Goal: Task Accomplishment & Management: Complete application form

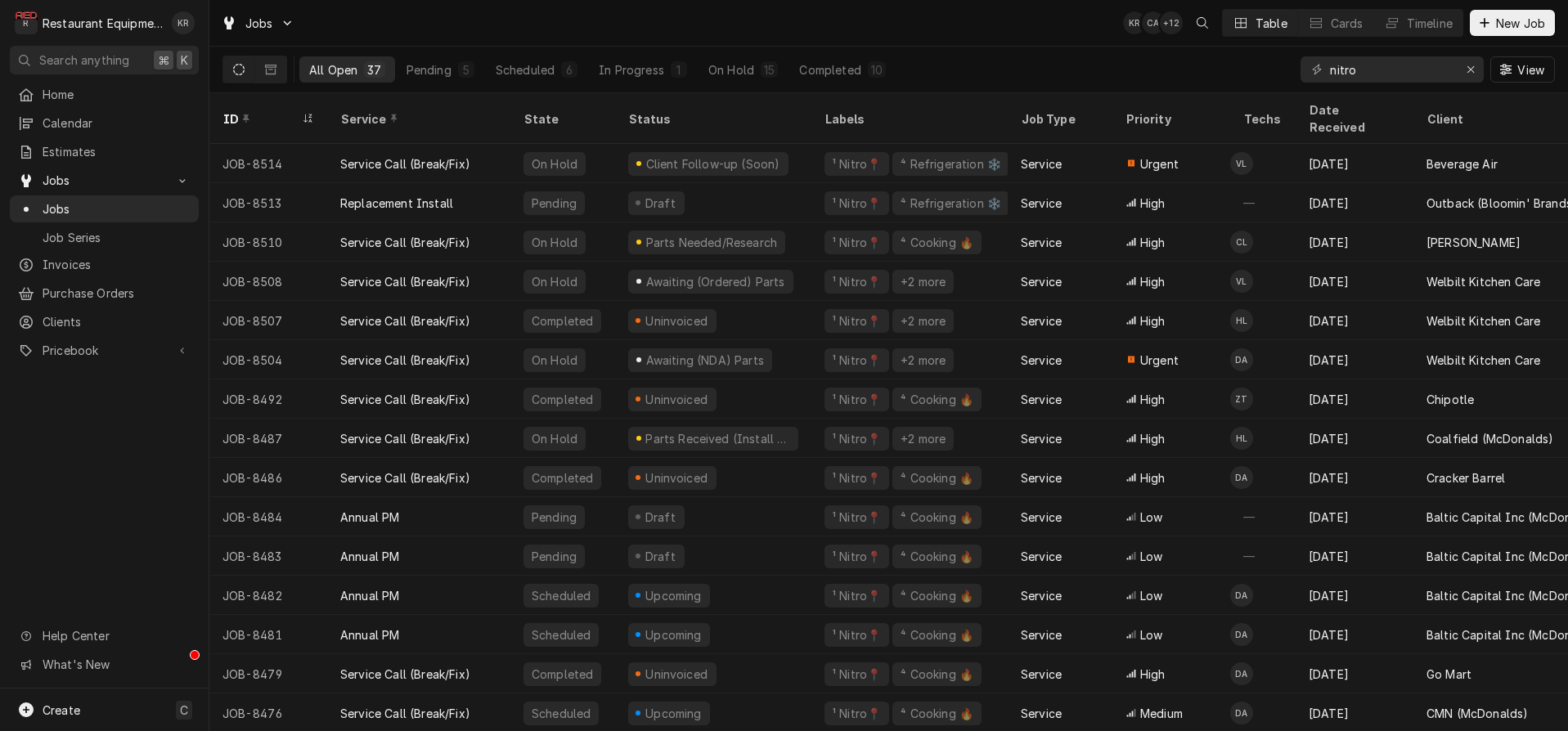
click at [1526, 38] on div "Jobs KR CA + 12 Table Cards Timeline New Job" at bounding box center [888, 22] width 1359 height 46
click at [1519, 22] on span "New Job" at bounding box center [1520, 22] width 56 height 17
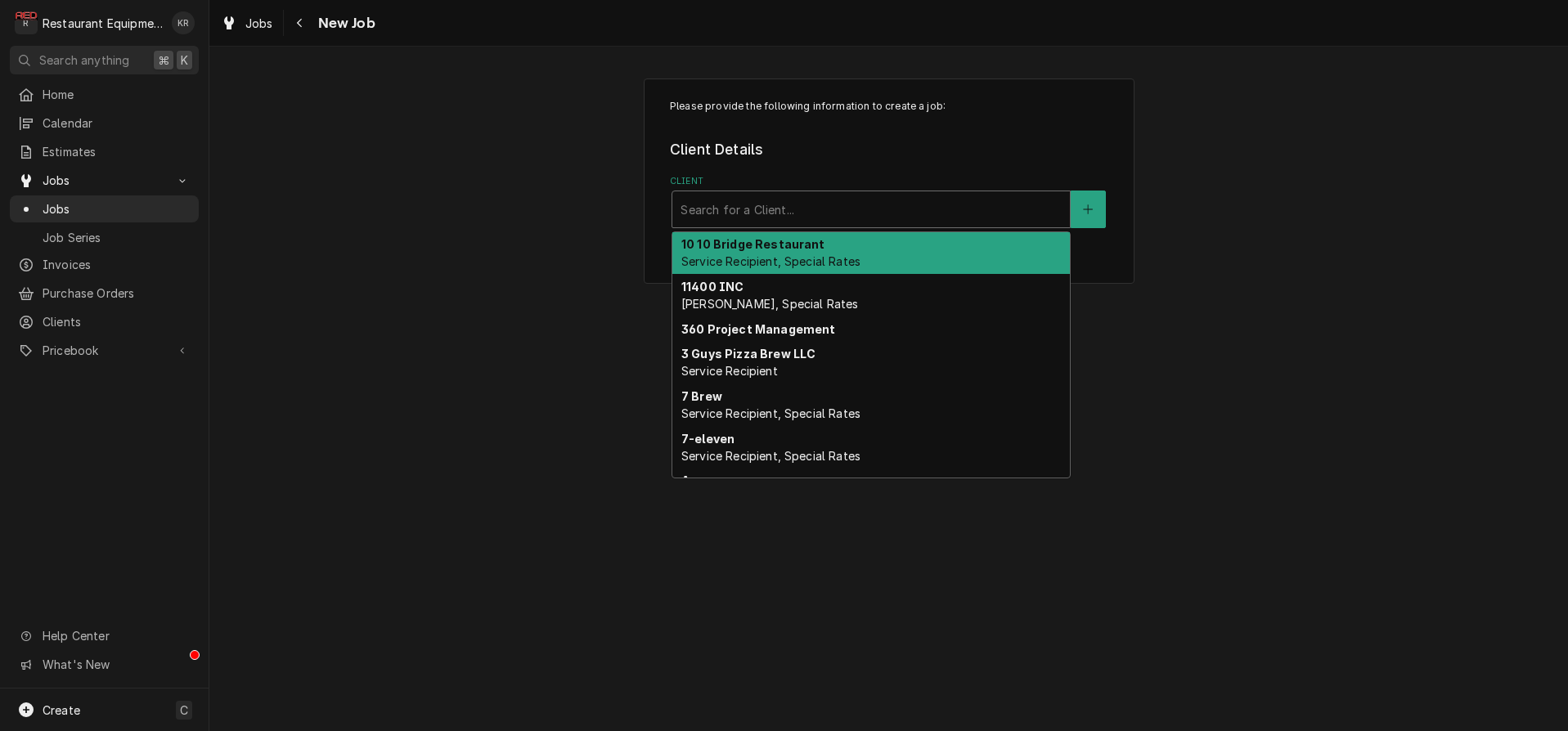
click at [967, 210] on div "Client" at bounding box center [871, 209] width 381 height 30
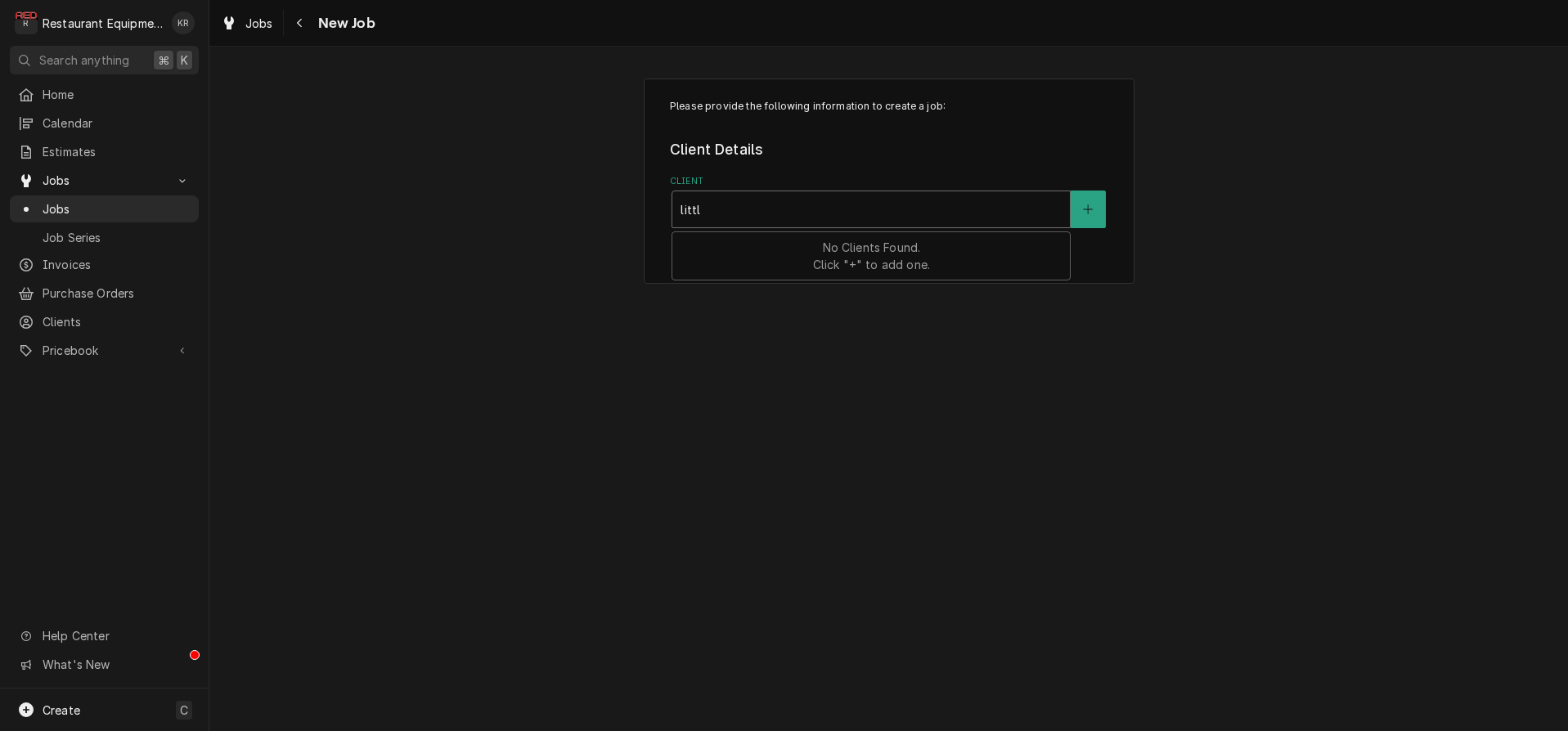
type input "little"
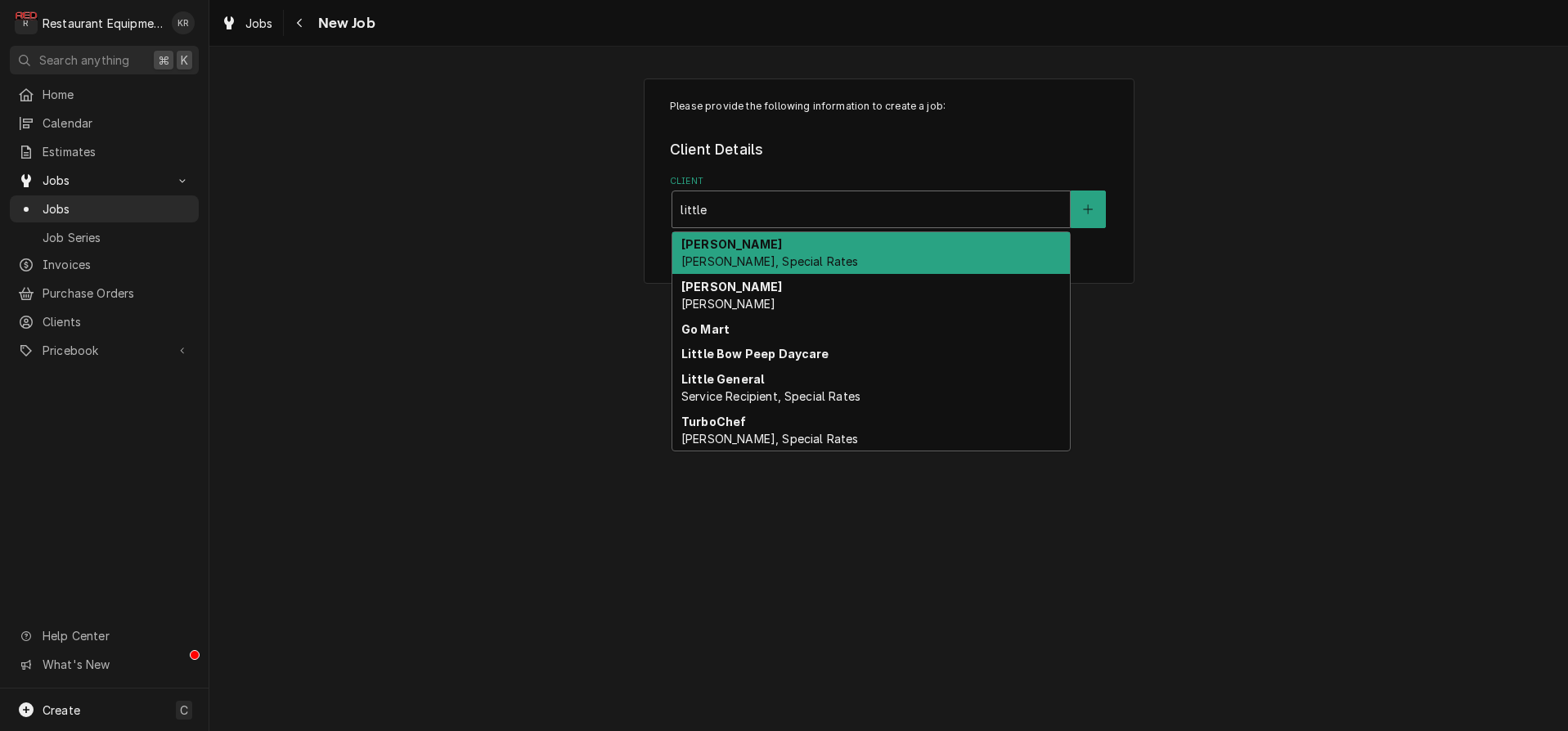
click at [761, 406] on div "Little General Service Recipient, Special Rates" at bounding box center [871, 388] width 397 height 42
click at [755, 398] on div "Please provide the following information to create a job: Client Details Client…" at bounding box center [888, 388] width 1359 height 684
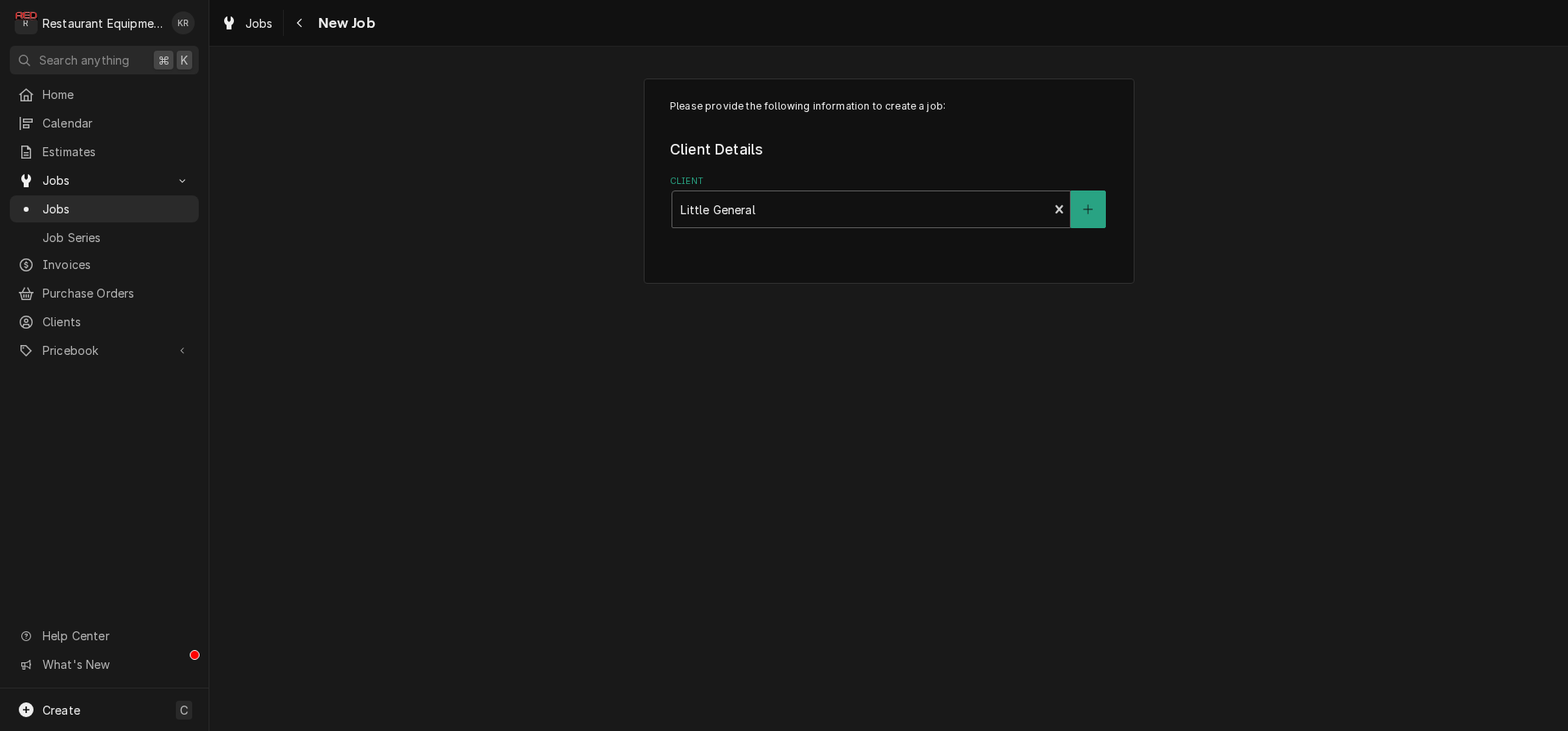
click at [714, 385] on div "Please provide the following information to create a job: Client Details Client…" at bounding box center [888, 388] width 1359 height 684
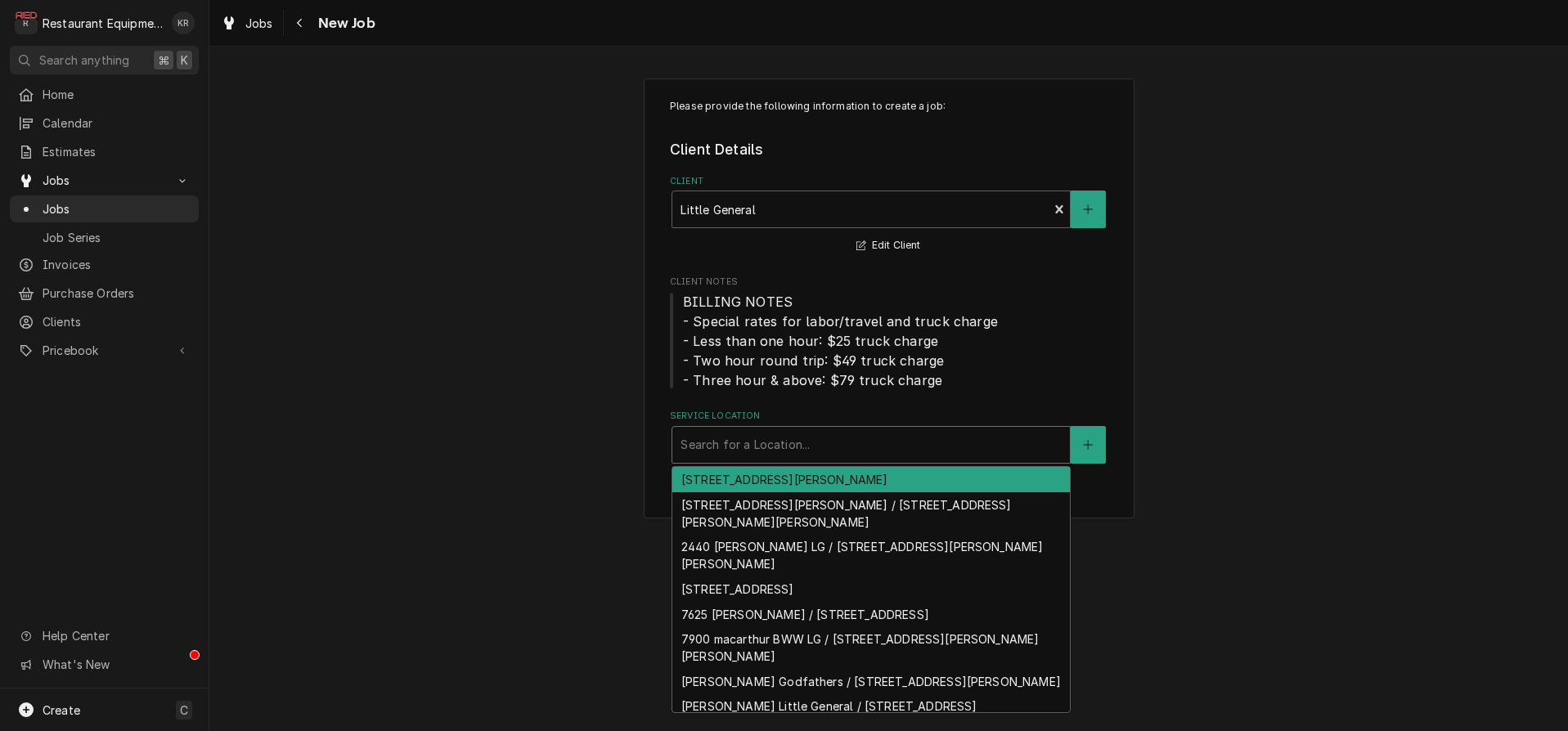
click at [721, 441] on div "Service Location" at bounding box center [871, 444] width 381 height 30
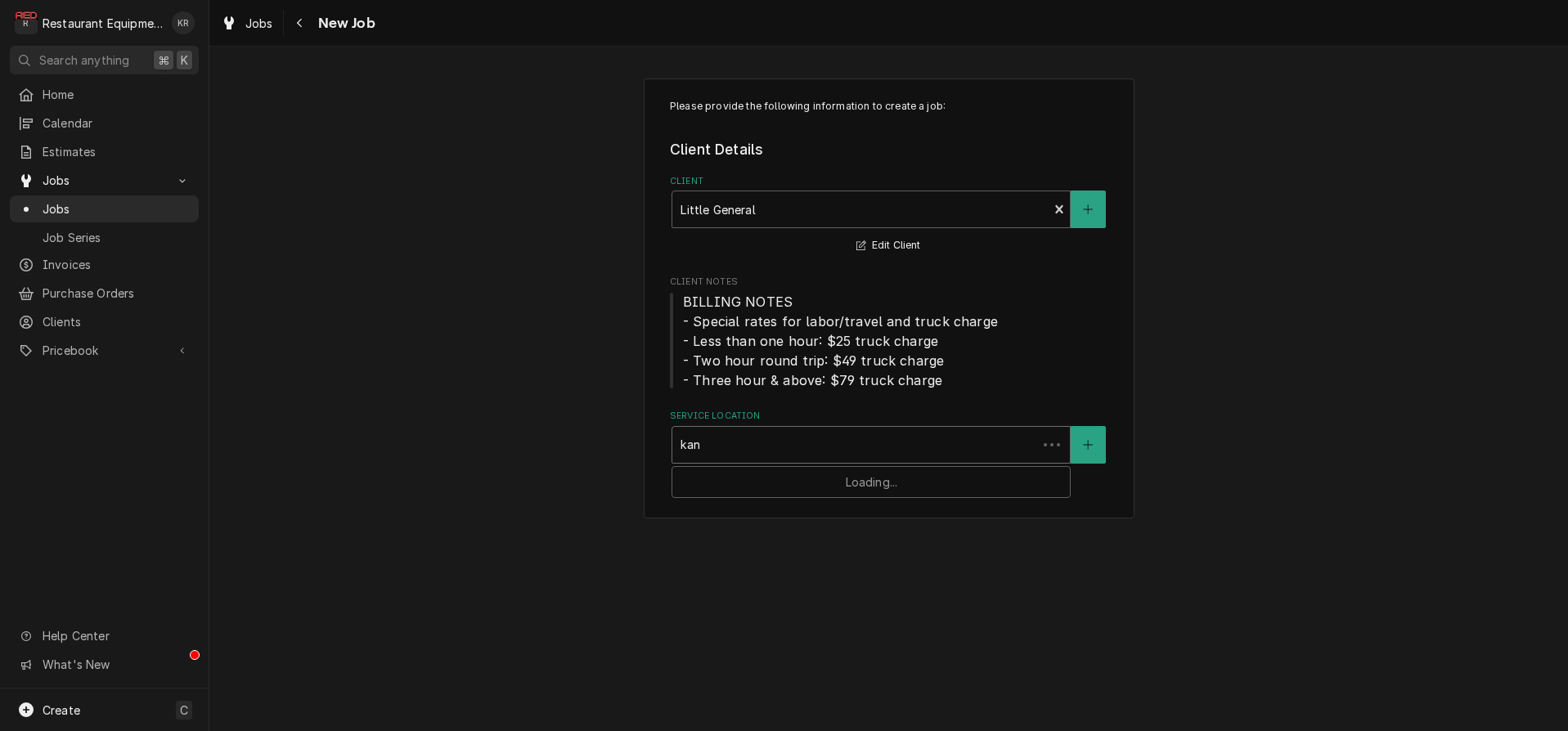
type input "kana"
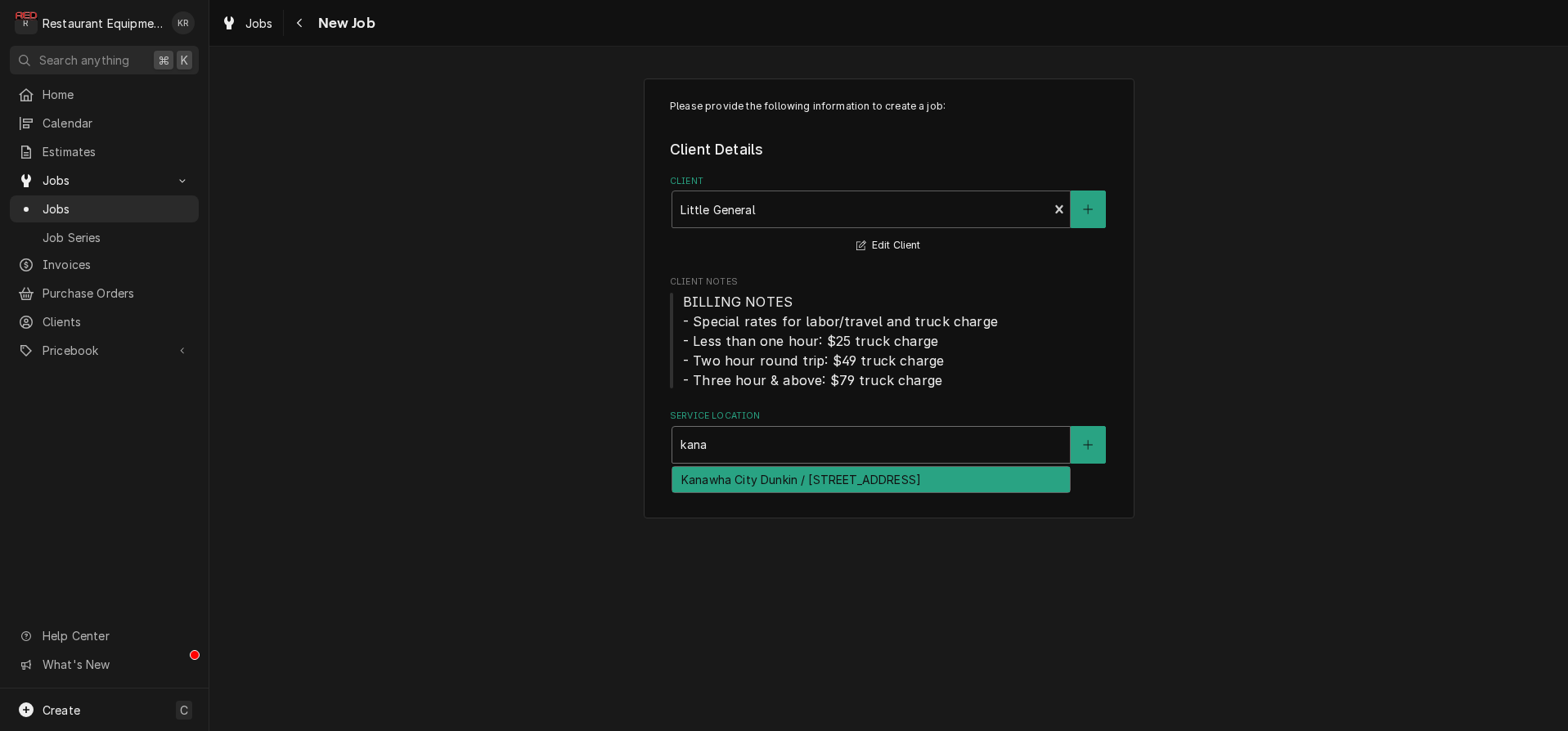
click at [746, 487] on div "Kanawha City Dunkin / 4121 MacCorkle Ave SE, Charleston, WV 25304" at bounding box center [871, 479] width 397 height 25
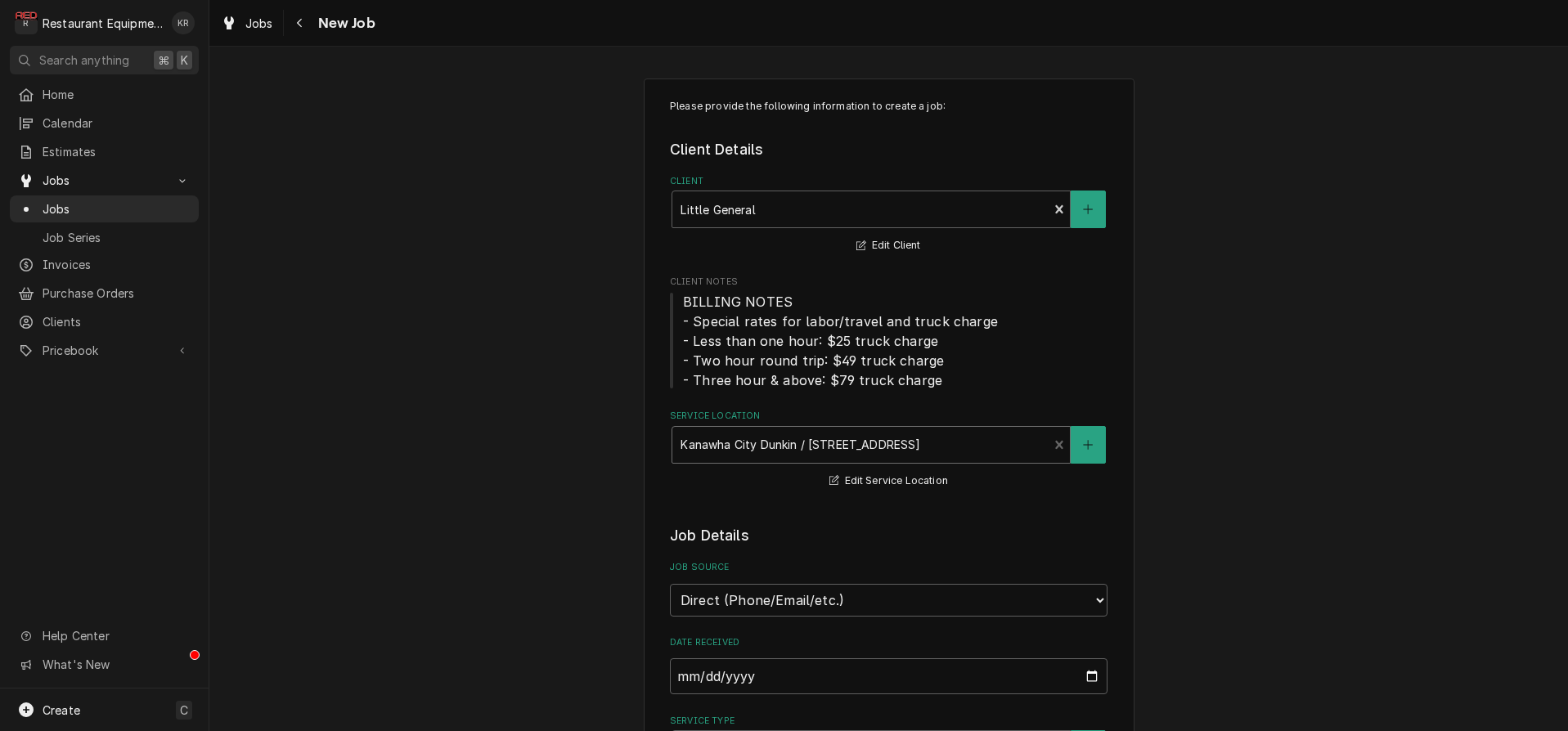
scroll to position [448, 0]
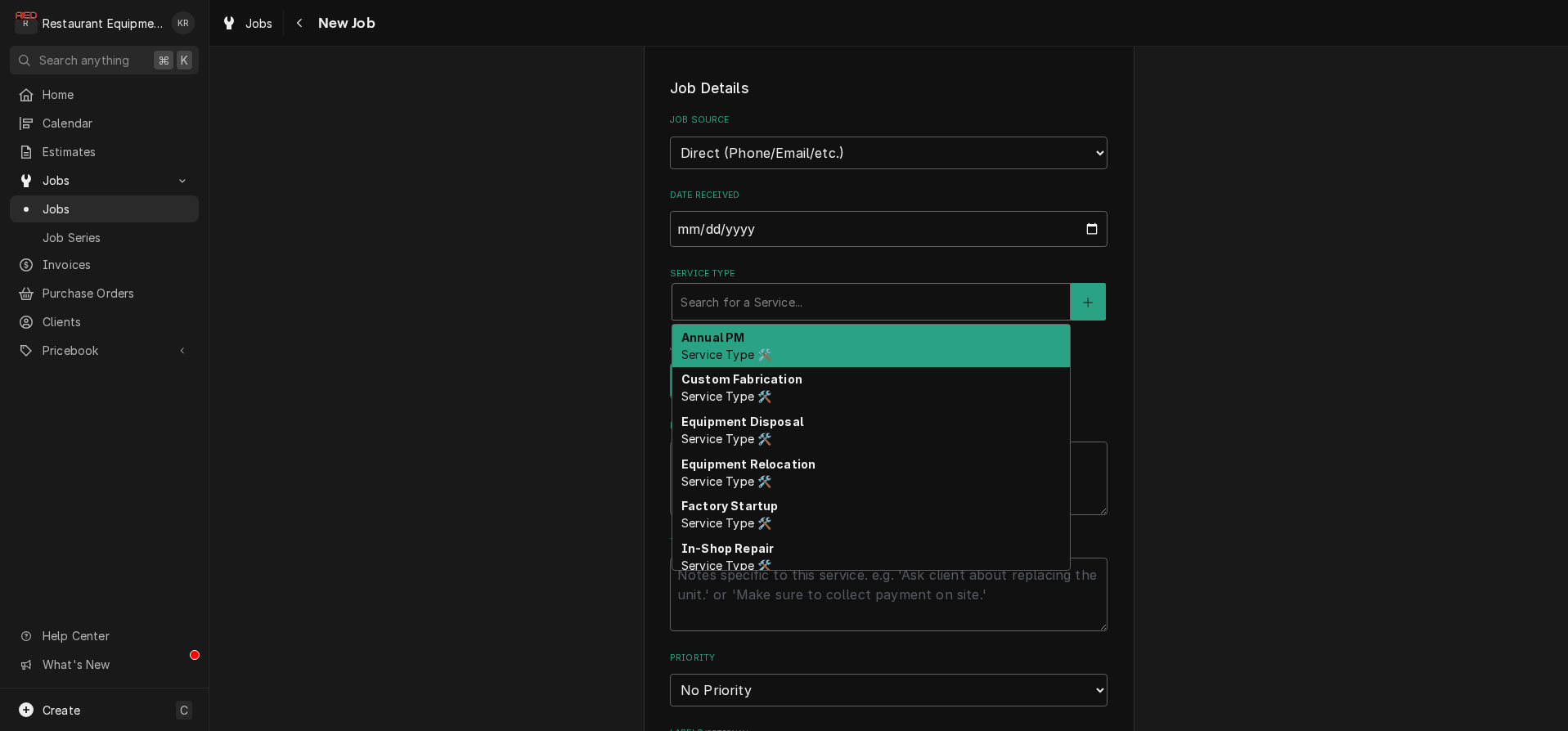
click at [753, 291] on div "Service Type" at bounding box center [871, 301] width 381 height 30
type textarea "x"
type input "b"
type textarea "x"
type input "br"
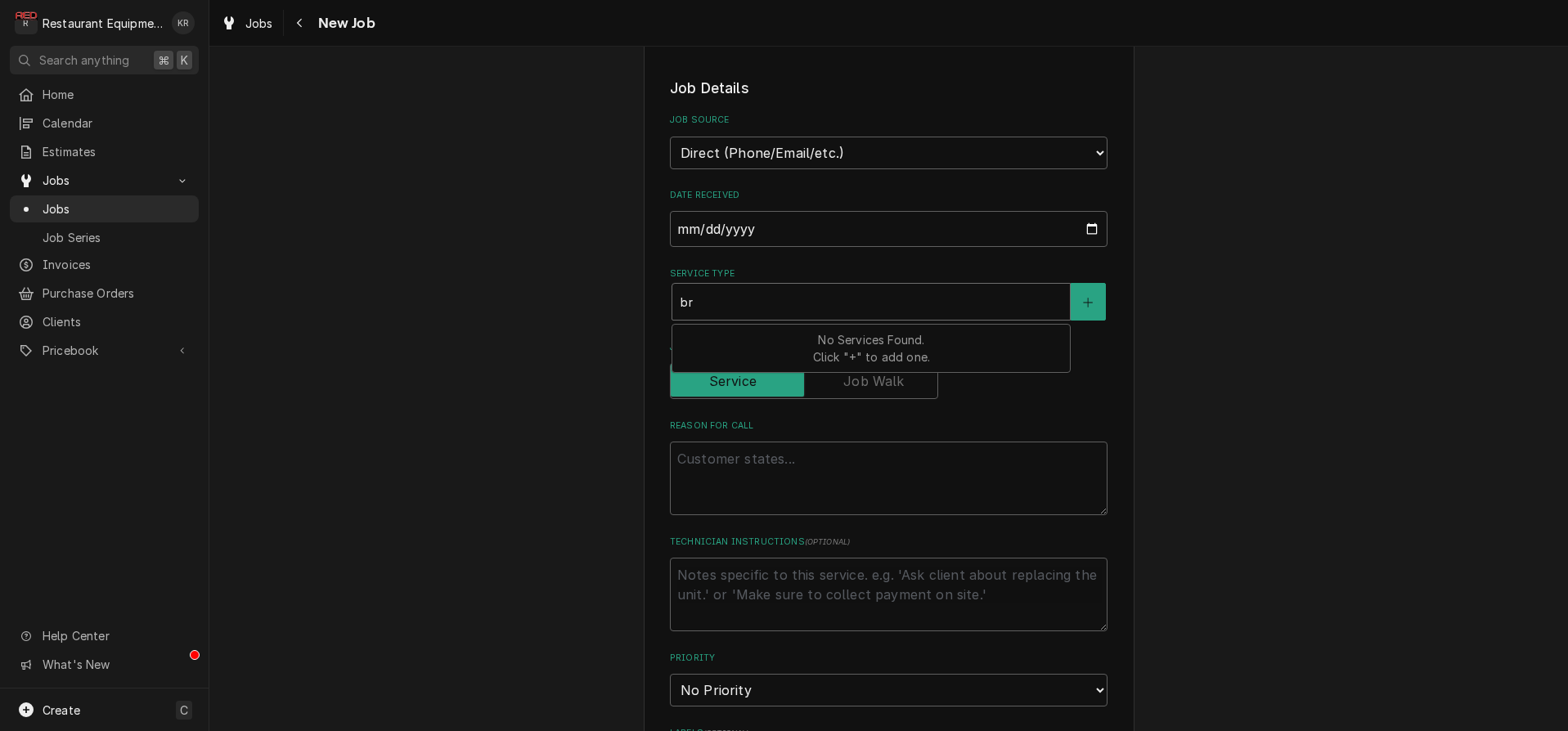
type textarea "x"
type input "bre"
type textarea "x"
type input "brea"
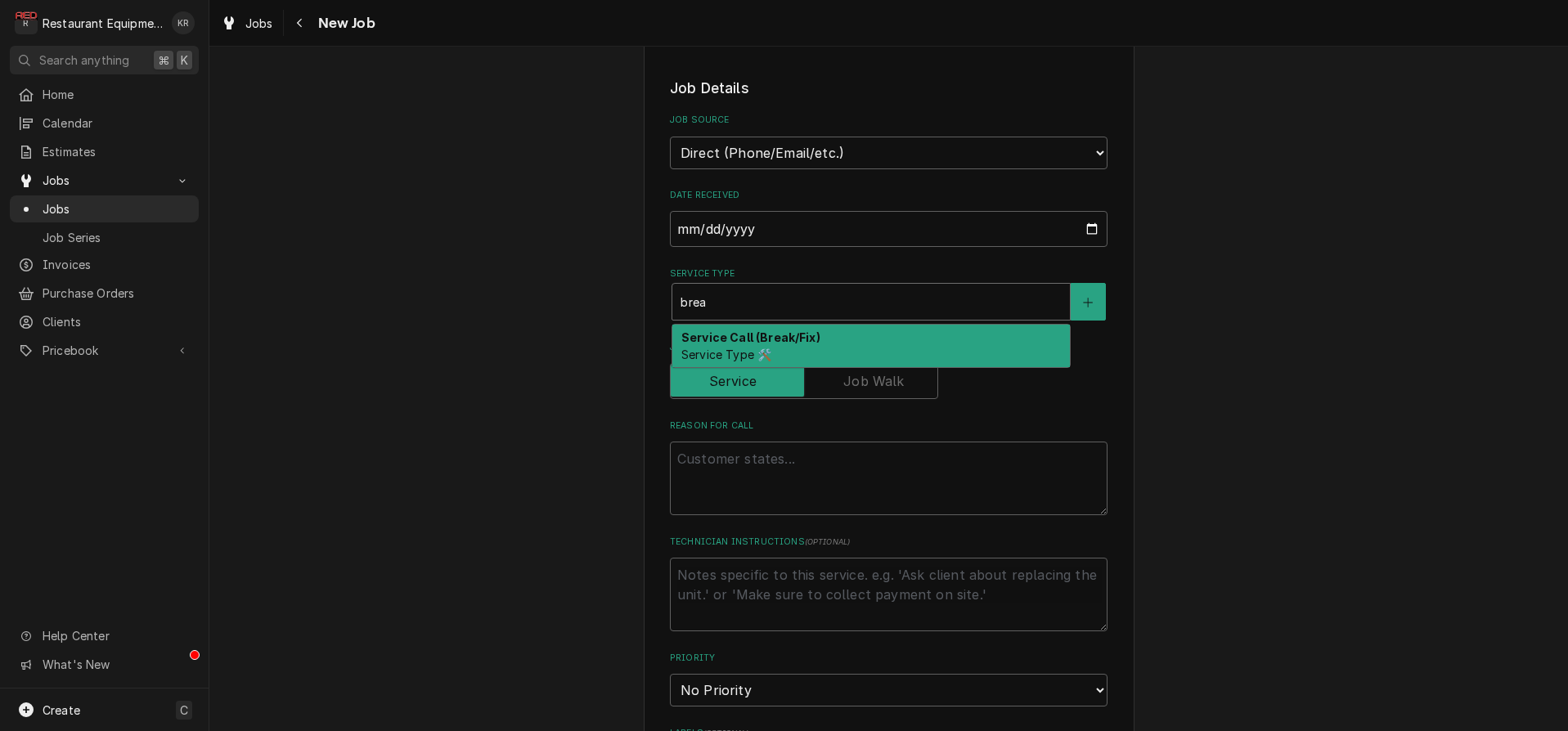
click at [754, 349] on span "Service Type 🛠️" at bounding box center [726, 354] width 90 height 13
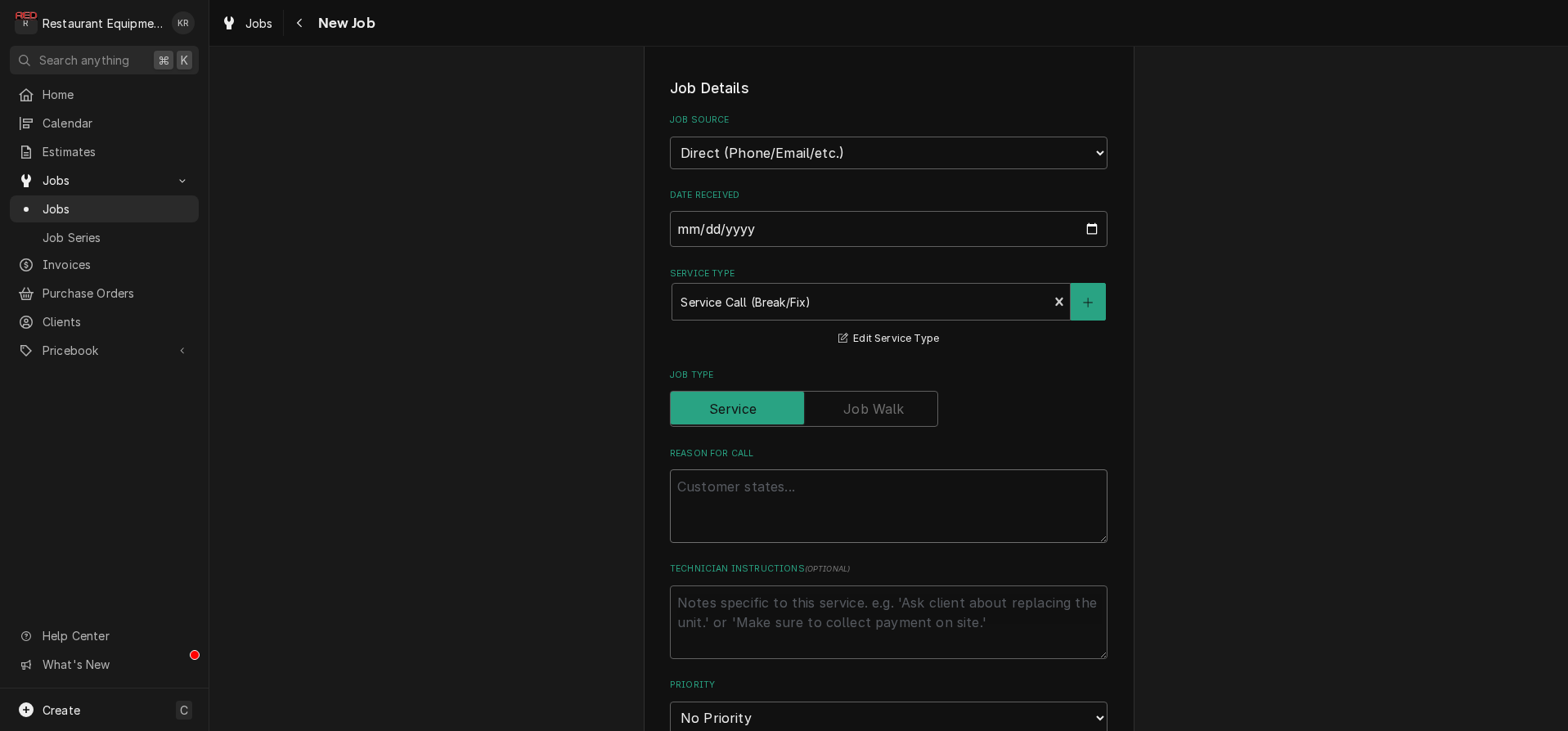
paste textarea "Work Order #: 87726 Request number: 112033 Turbo oven Turbo oven at sandwich st…"
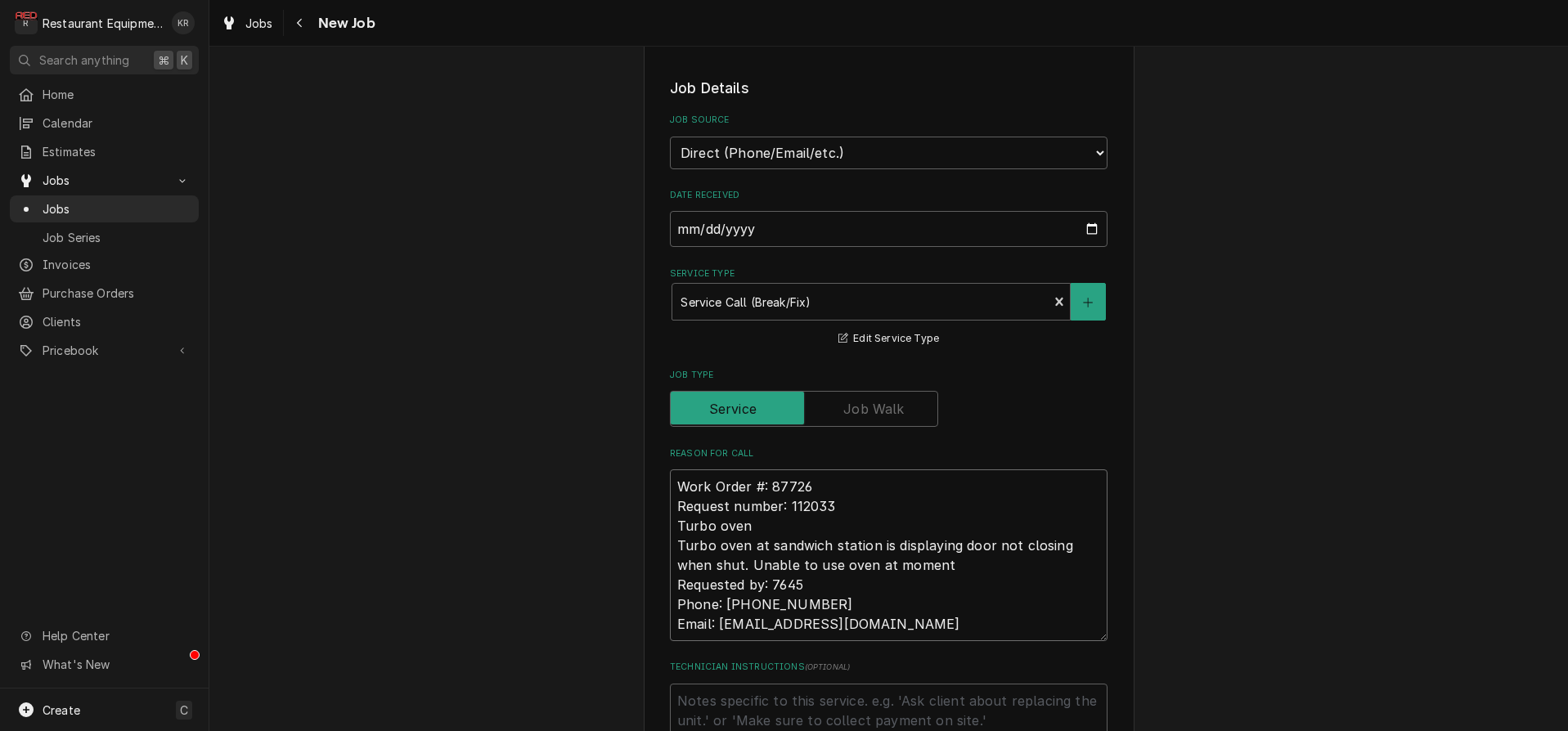
type textarea "x"
type textarea "Work Order #: 87726 Request number: 112033 Turbo oven Turbo oven at sandwich st…"
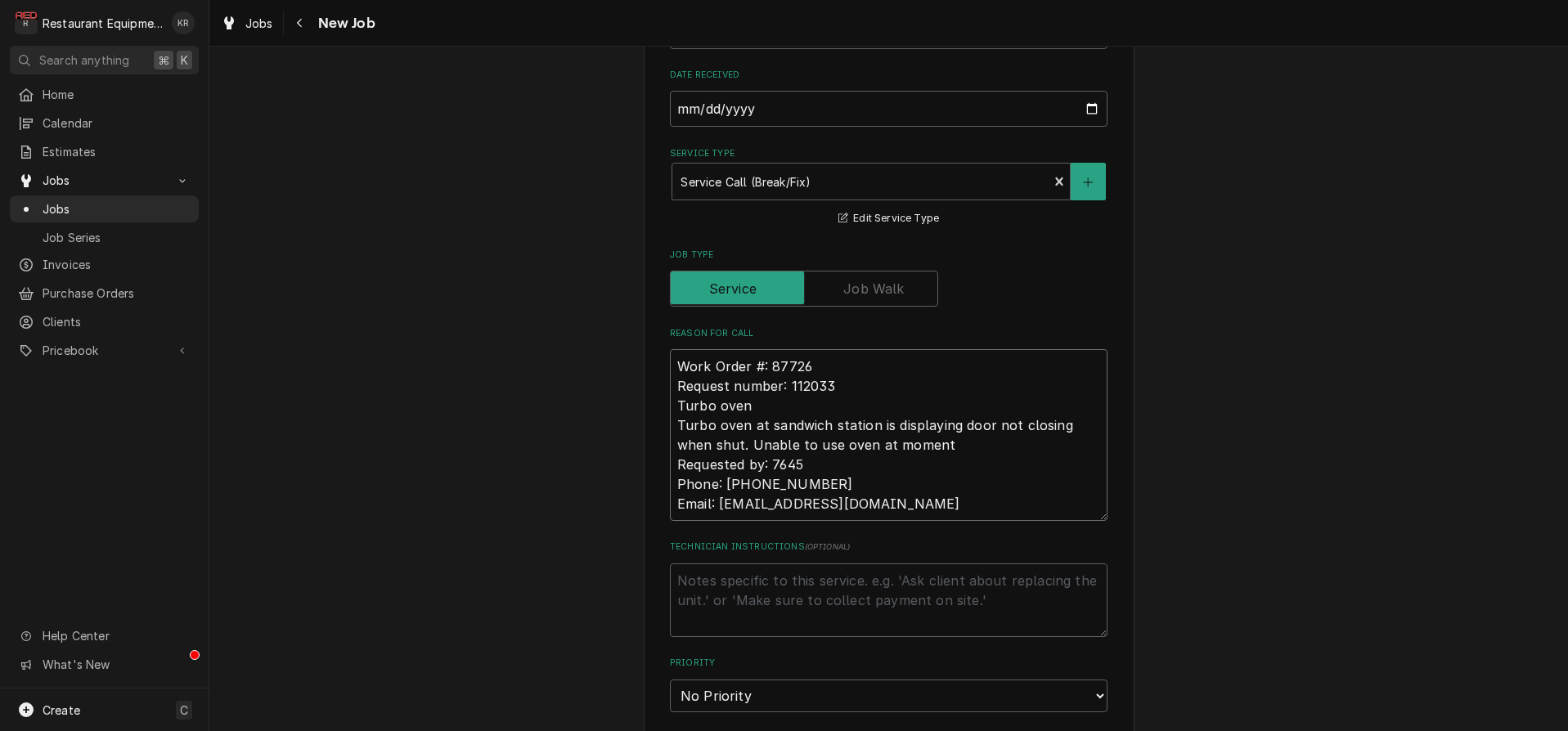
type textarea "x"
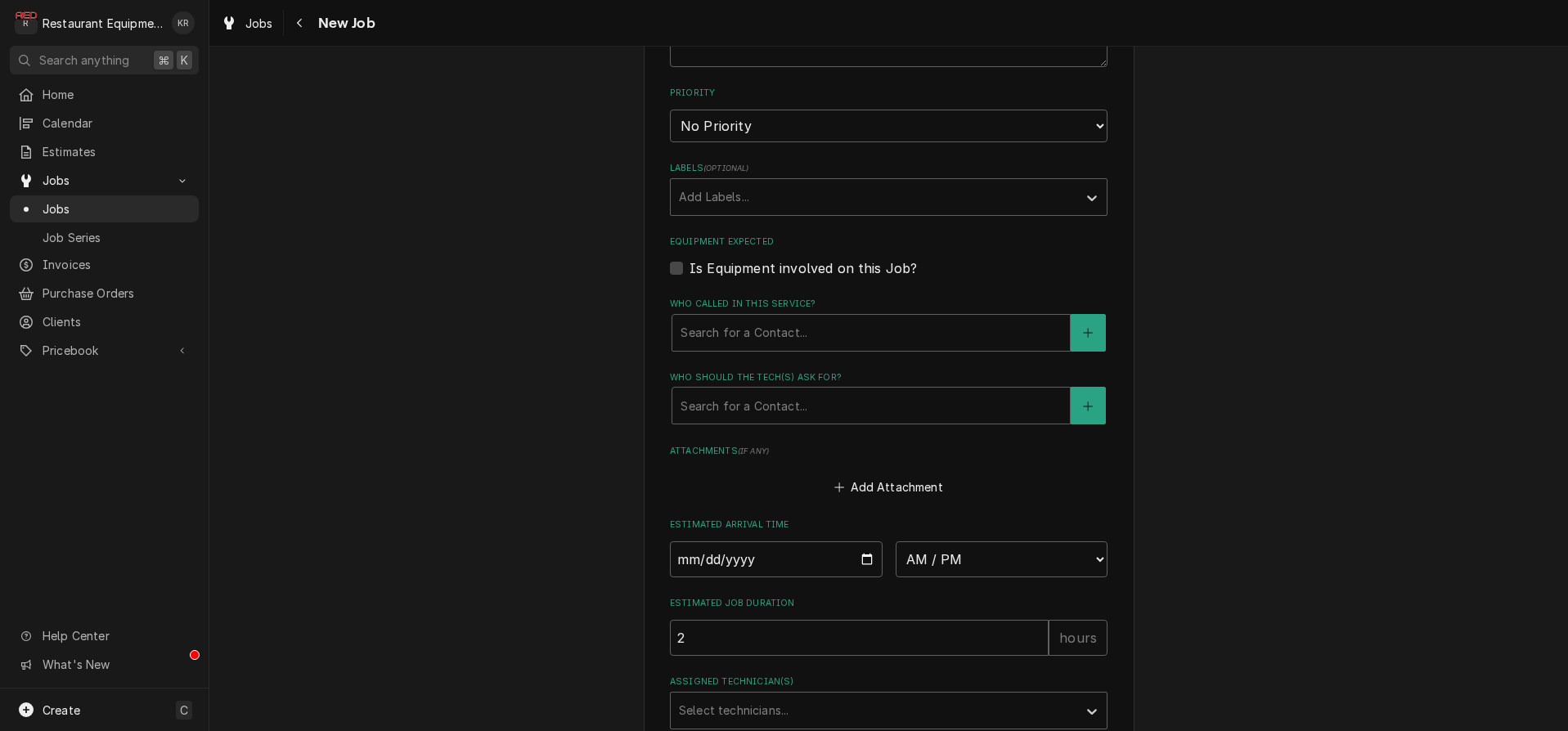
scroll to position [1146, 0]
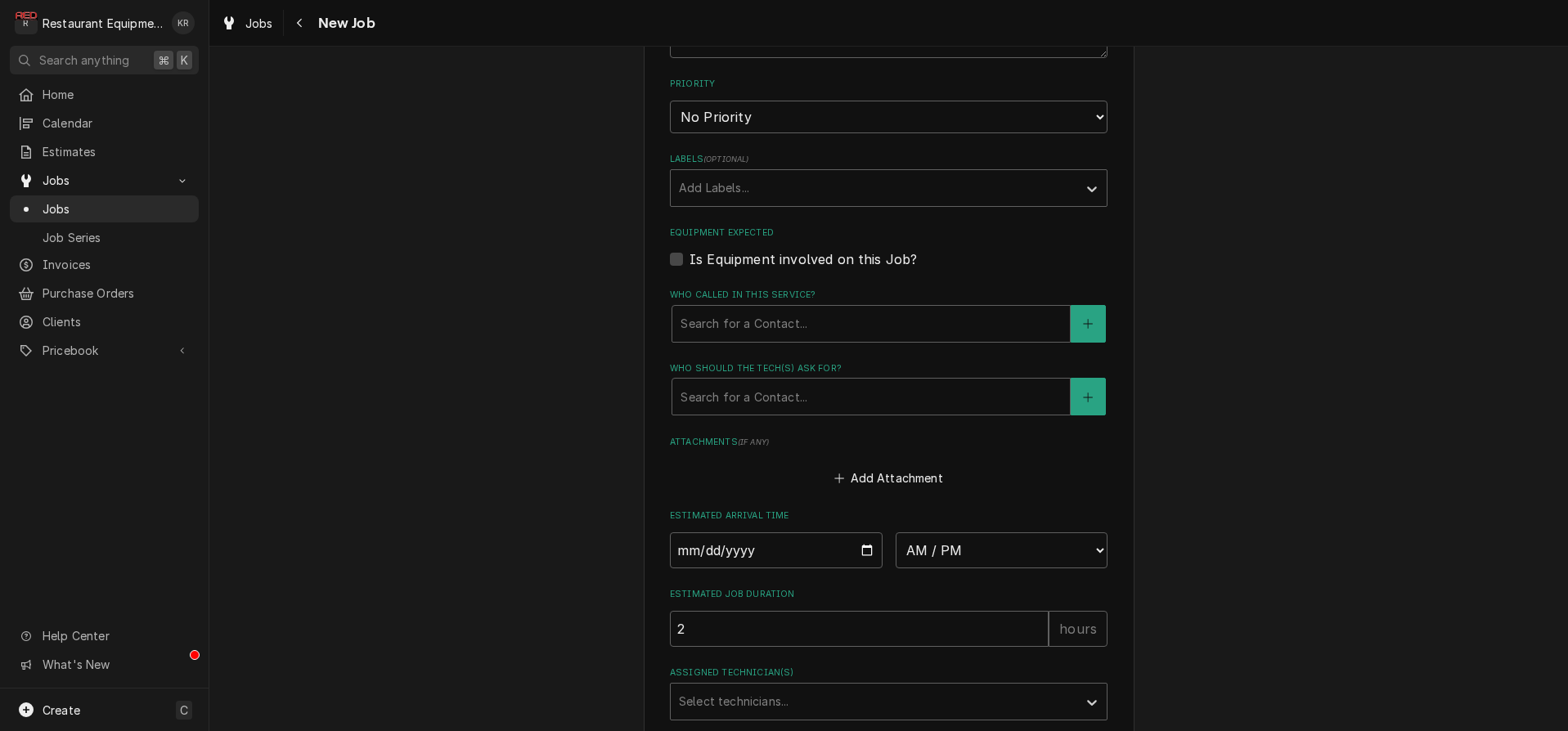
type textarea "Work Order #: 87726 Request number: 112033 Turbo oven Turbo oven at sandwich st…"
select select "2"
click option "High" at bounding box center [0, 0] width 0 height 0
click at [751, 190] on div "Labels" at bounding box center [874, 188] width 390 height 30
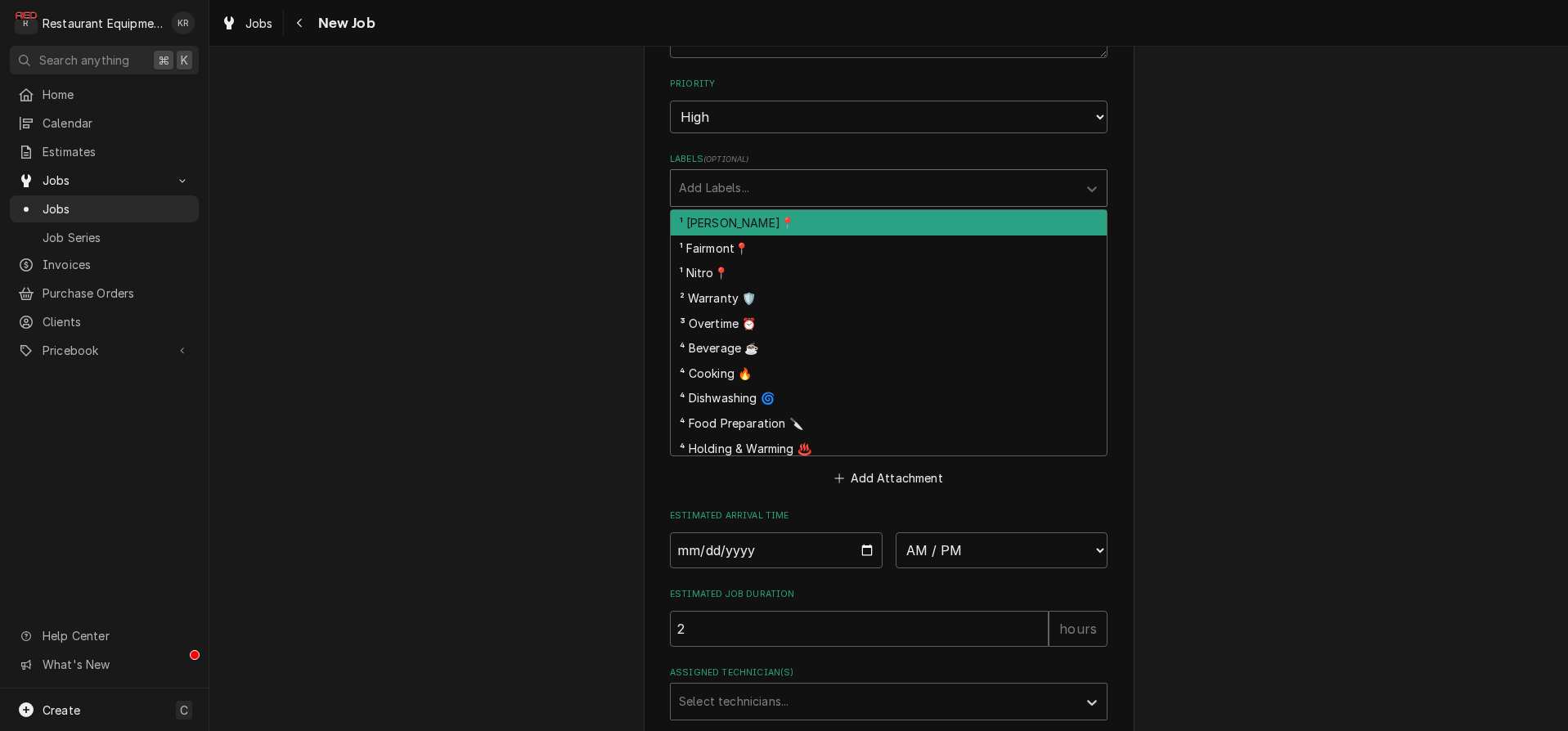
click at [750, 187] on div "Labels" at bounding box center [874, 188] width 390 height 30
click at [746, 185] on div "Labels" at bounding box center [874, 188] width 390 height 30
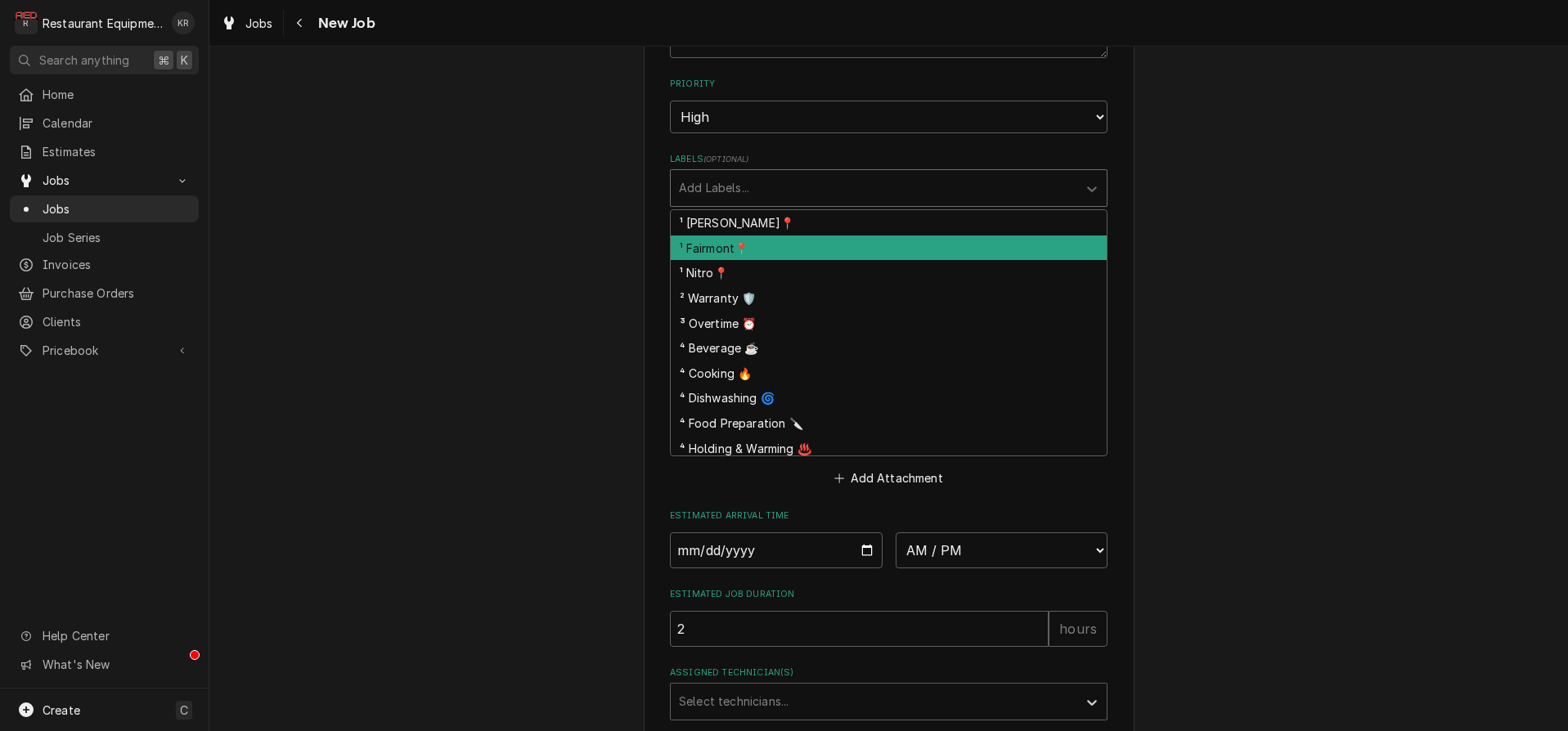
click at [744, 276] on div "¹ Nitro📍" at bounding box center [888, 272] width 436 height 25
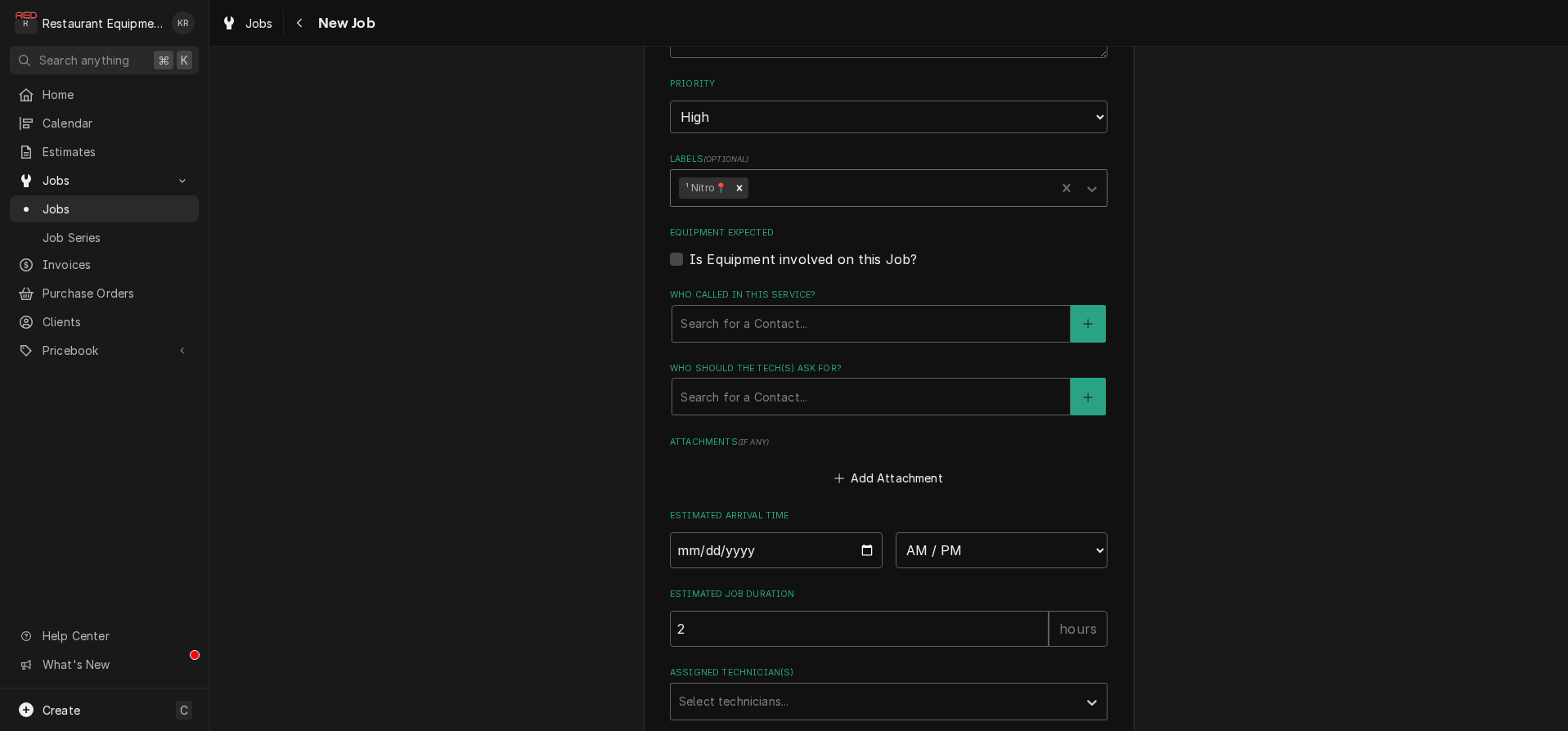
click at [789, 178] on div "Labels" at bounding box center [899, 188] width 295 height 30
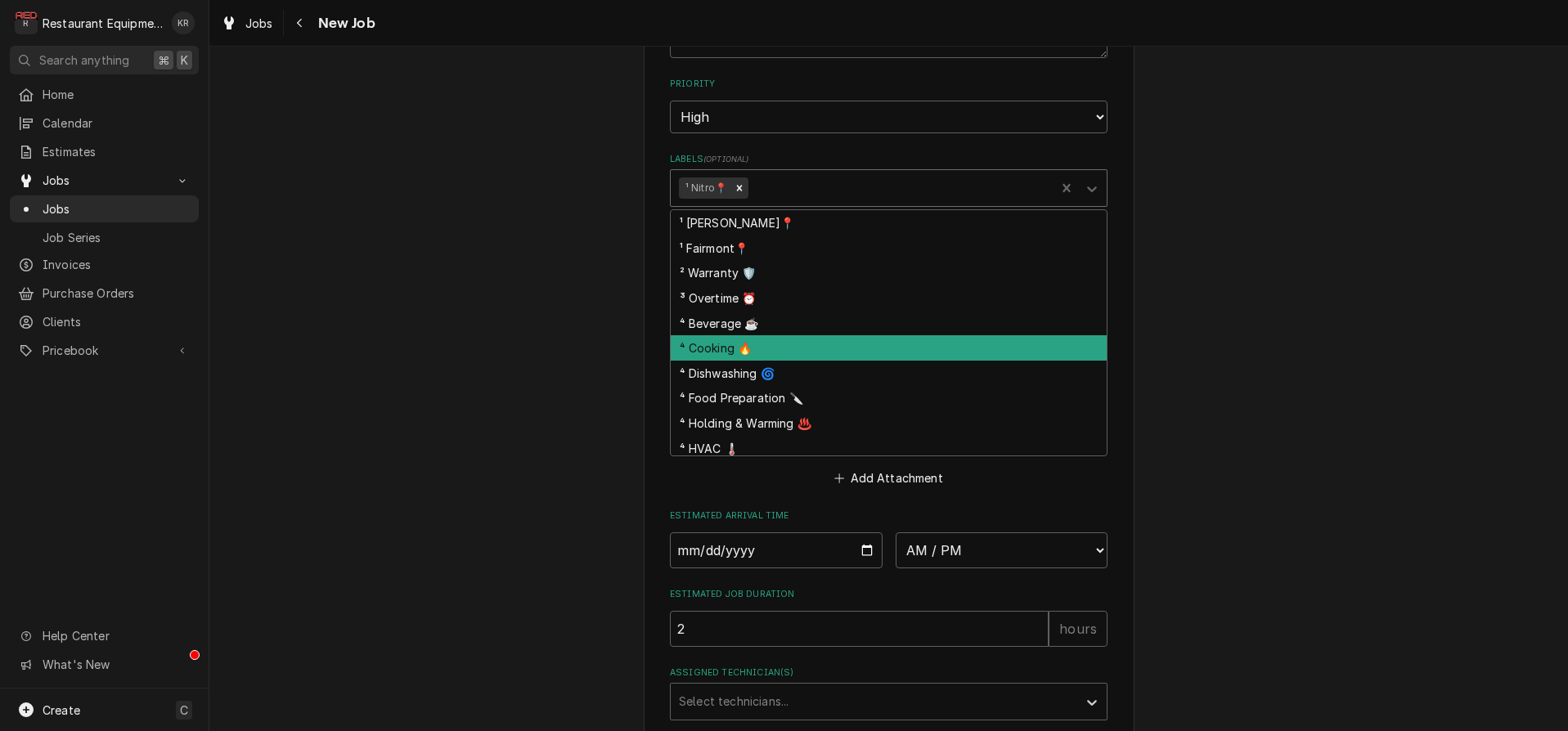
click at [746, 351] on div "⁴ Cooking 🔥" at bounding box center [888, 348] width 436 height 25
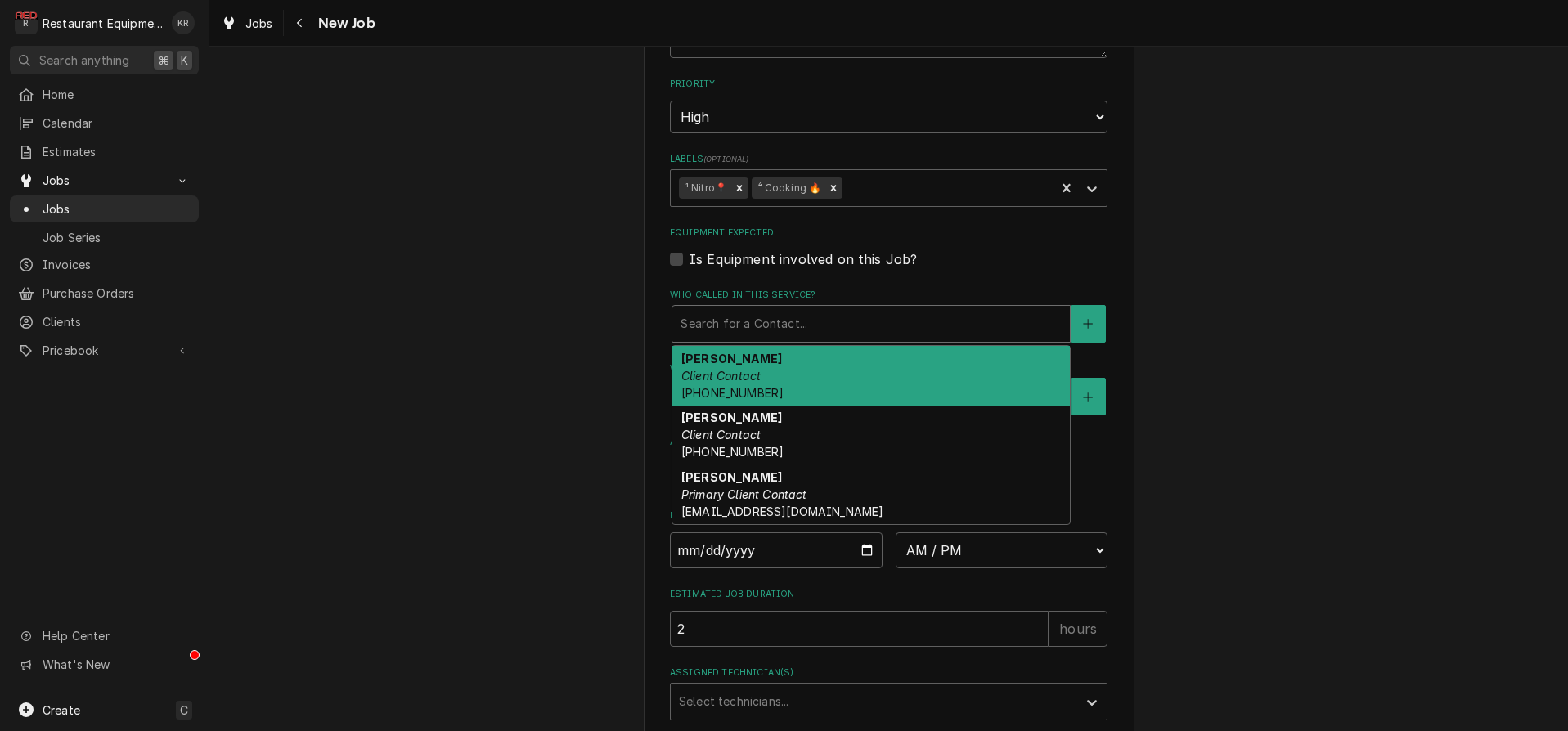
click at [729, 331] on div "Who called in this service?" at bounding box center [871, 324] width 381 height 30
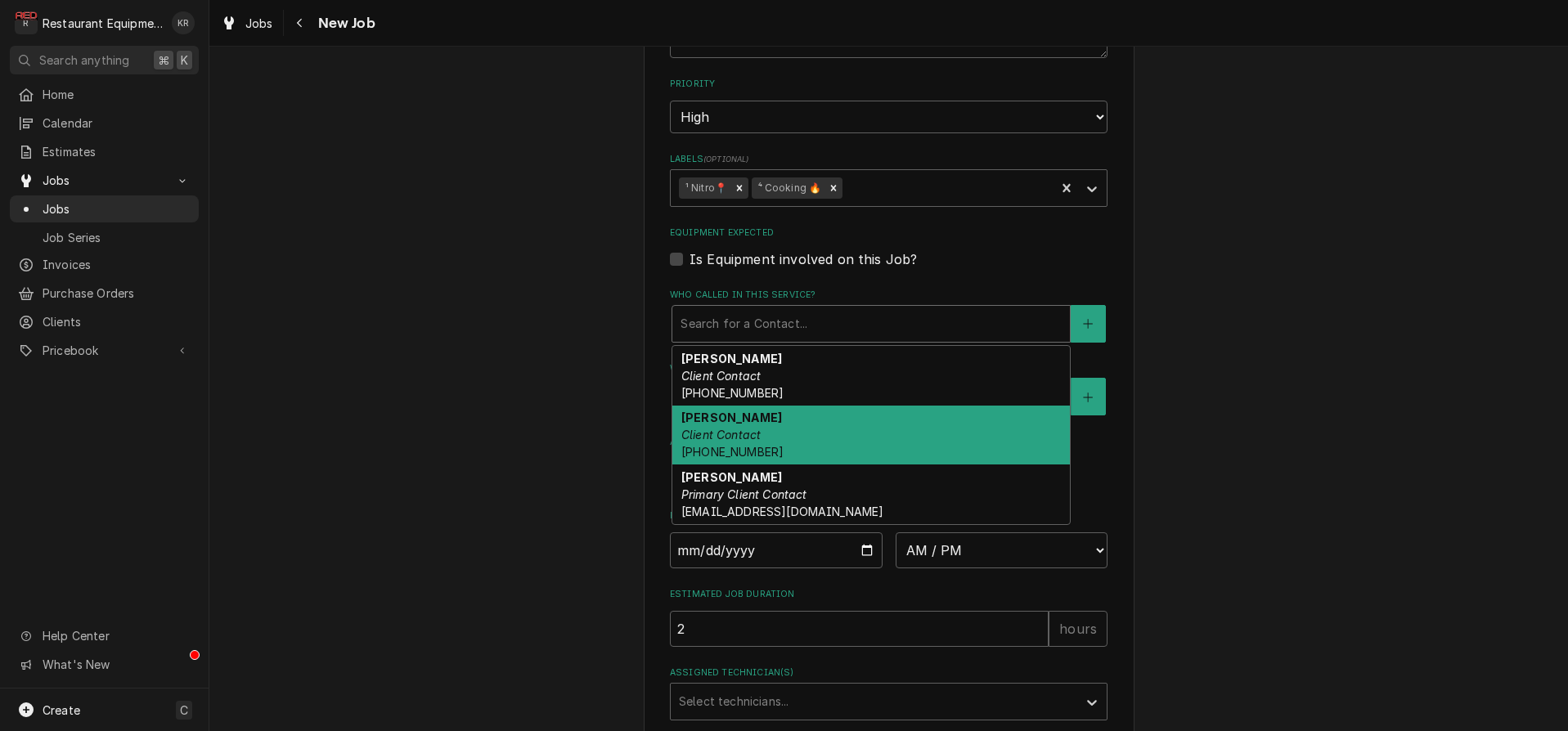
drag, startPoint x: 741, startPoint y: 425, endPoint x: 740, endPoint y: 445, distance: 20.0
click at [741, 428] on em "Client Contact" at bounding box center [721, 434] width 79 height 13
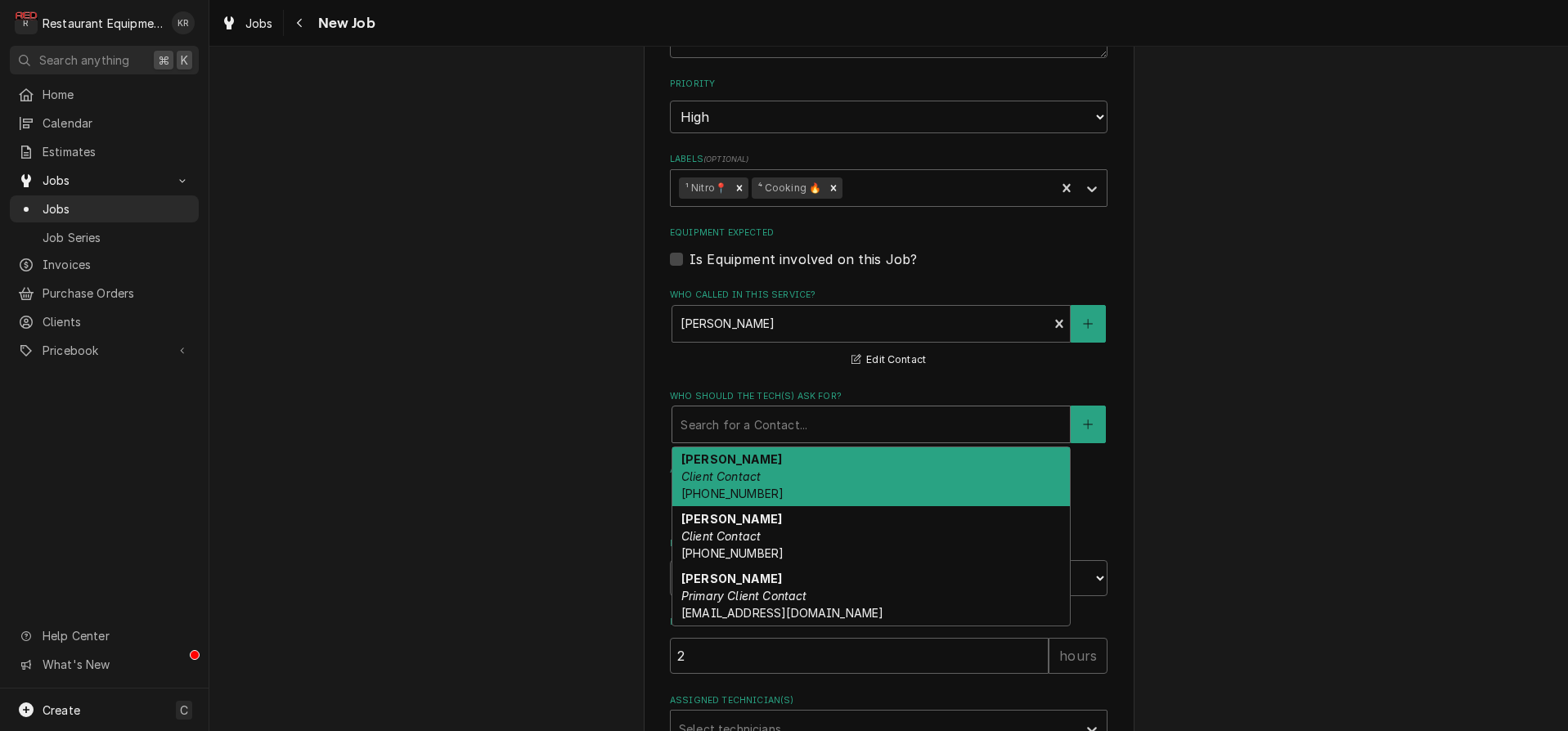
click at [744, 423] on div "Who should the tech(s) ask for?" at bounding box center [871, 424] width 381 height 30
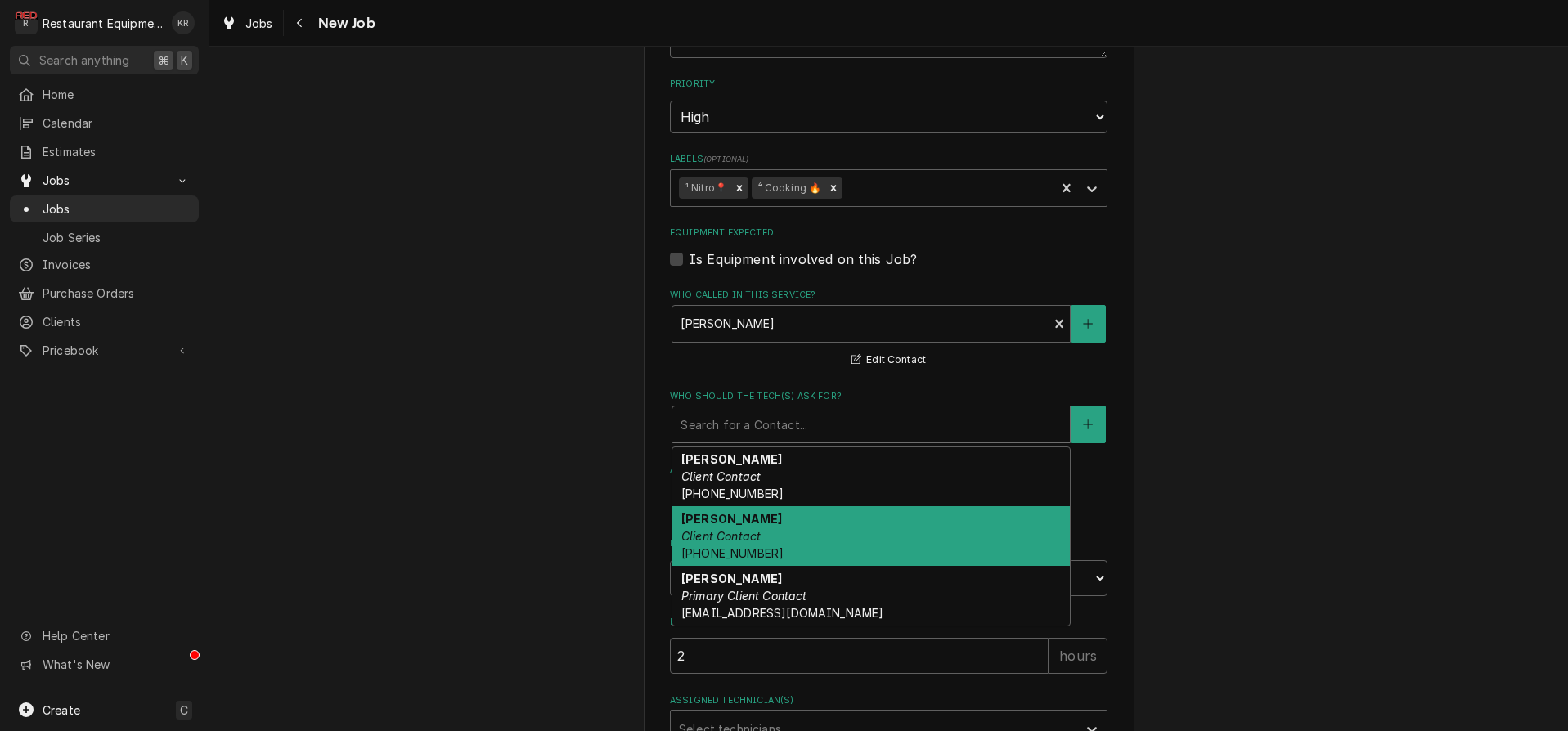
drag, startPoint x: 752, startPoint y: 534, endPoint x: 739, endPoint y: 503, distance: 33.6
click at [752, 534] on em "Client Contact" at bounding box center [721, 536] width 79 height 13
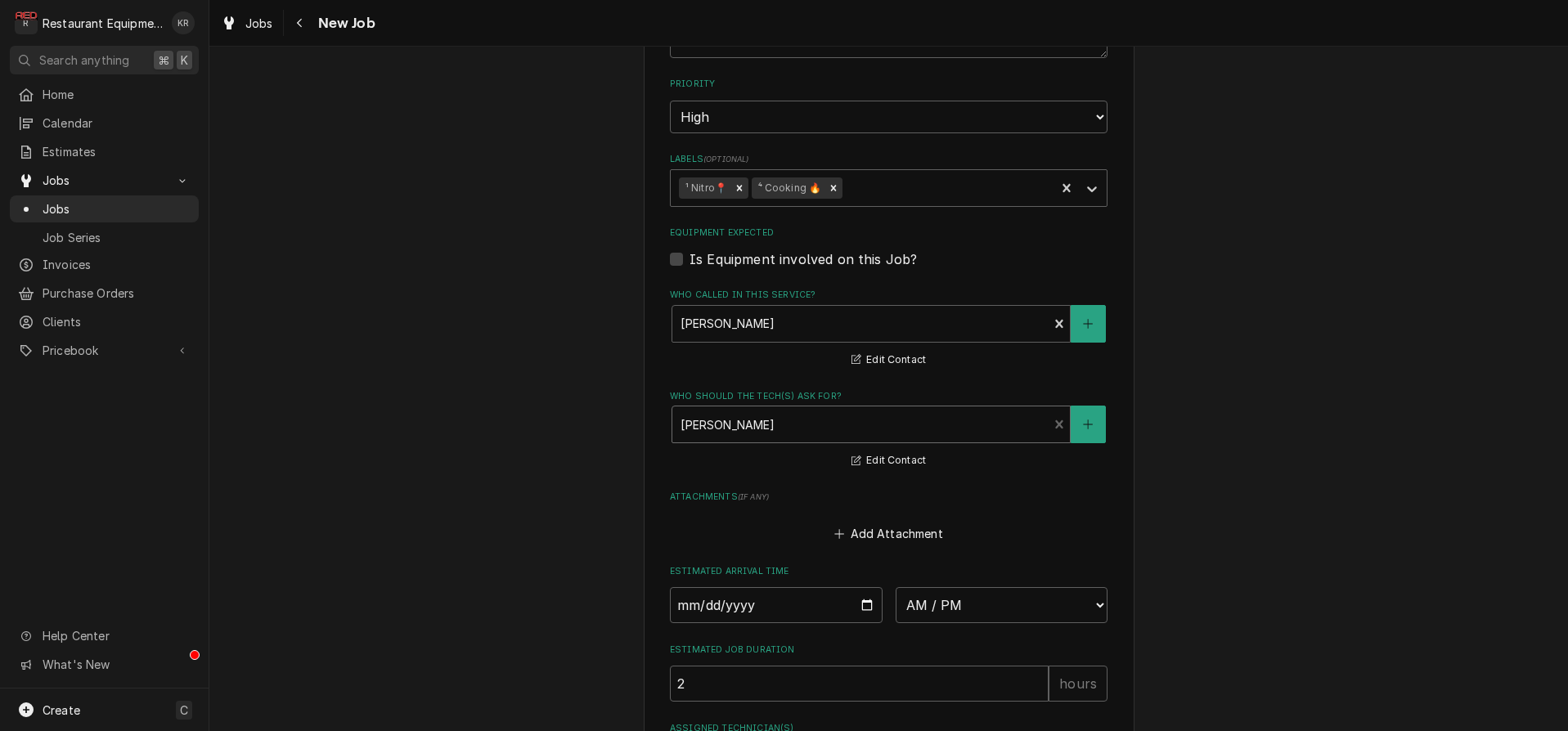
scroll to position [1240, 0]
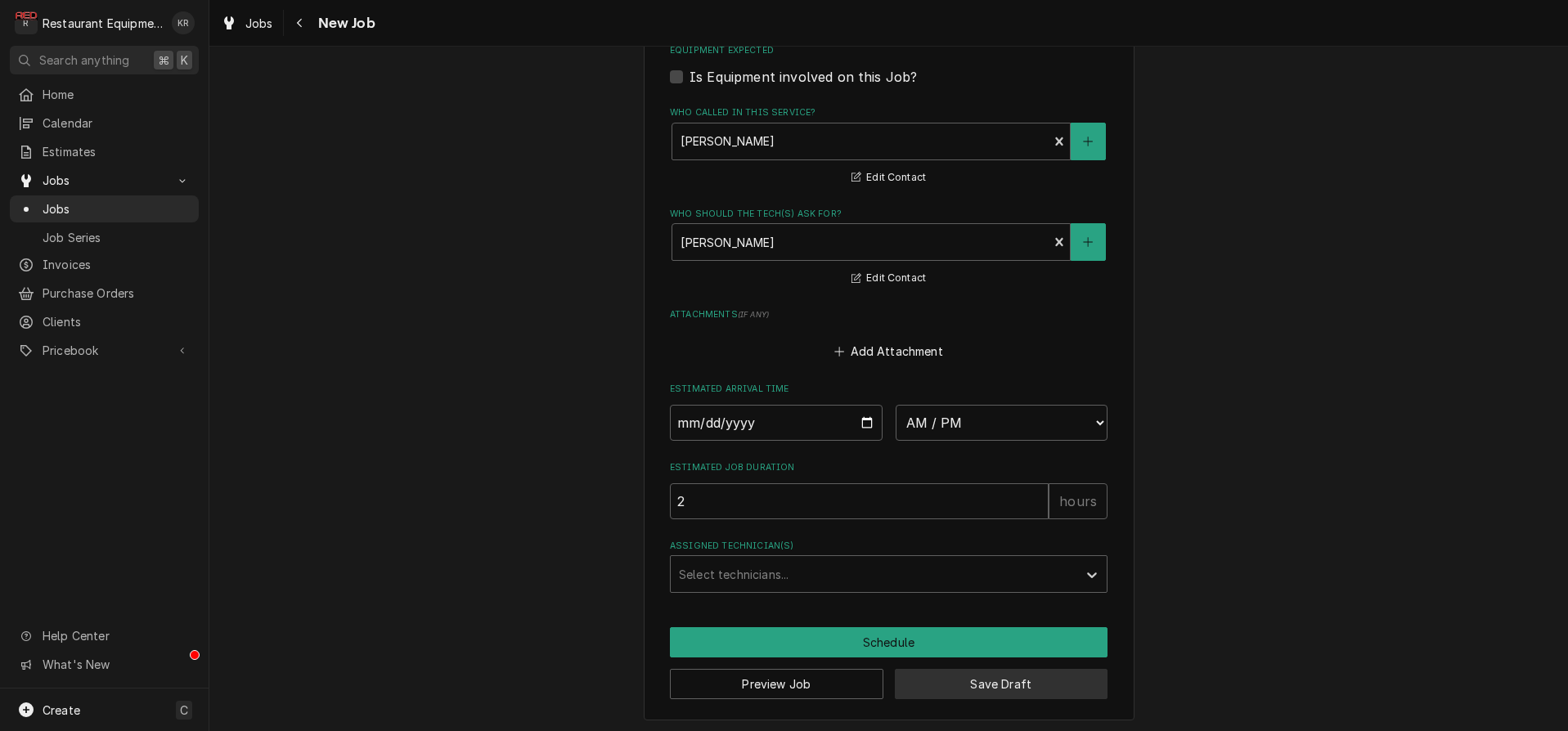
click at [970, 680] on button "Save Draft" at bounding box center [1001, 684] width 213 height 31
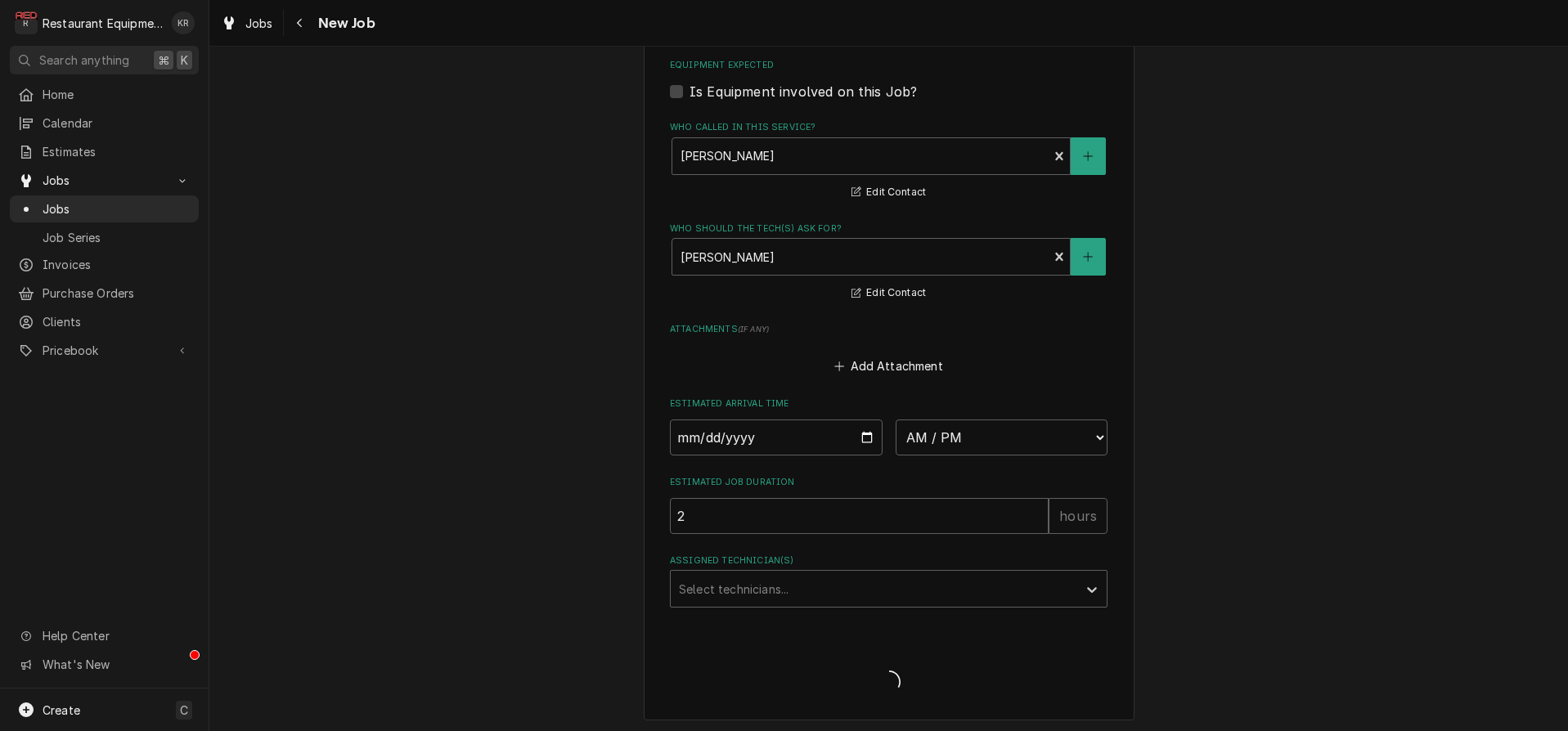
type textarea "x"
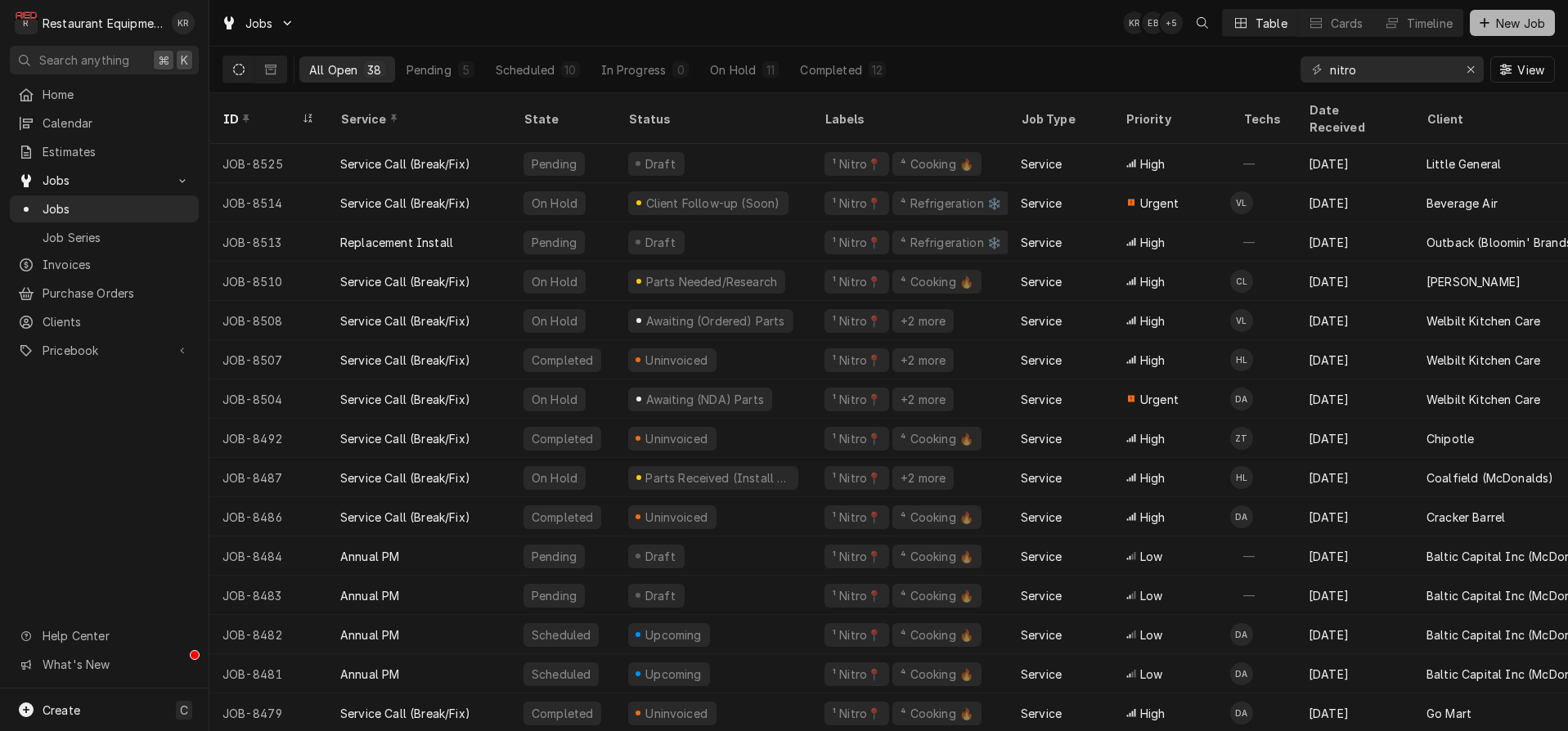
click at [1504, 23] on span "New Job" at bounding box center [1520, 22] width 56 height 17
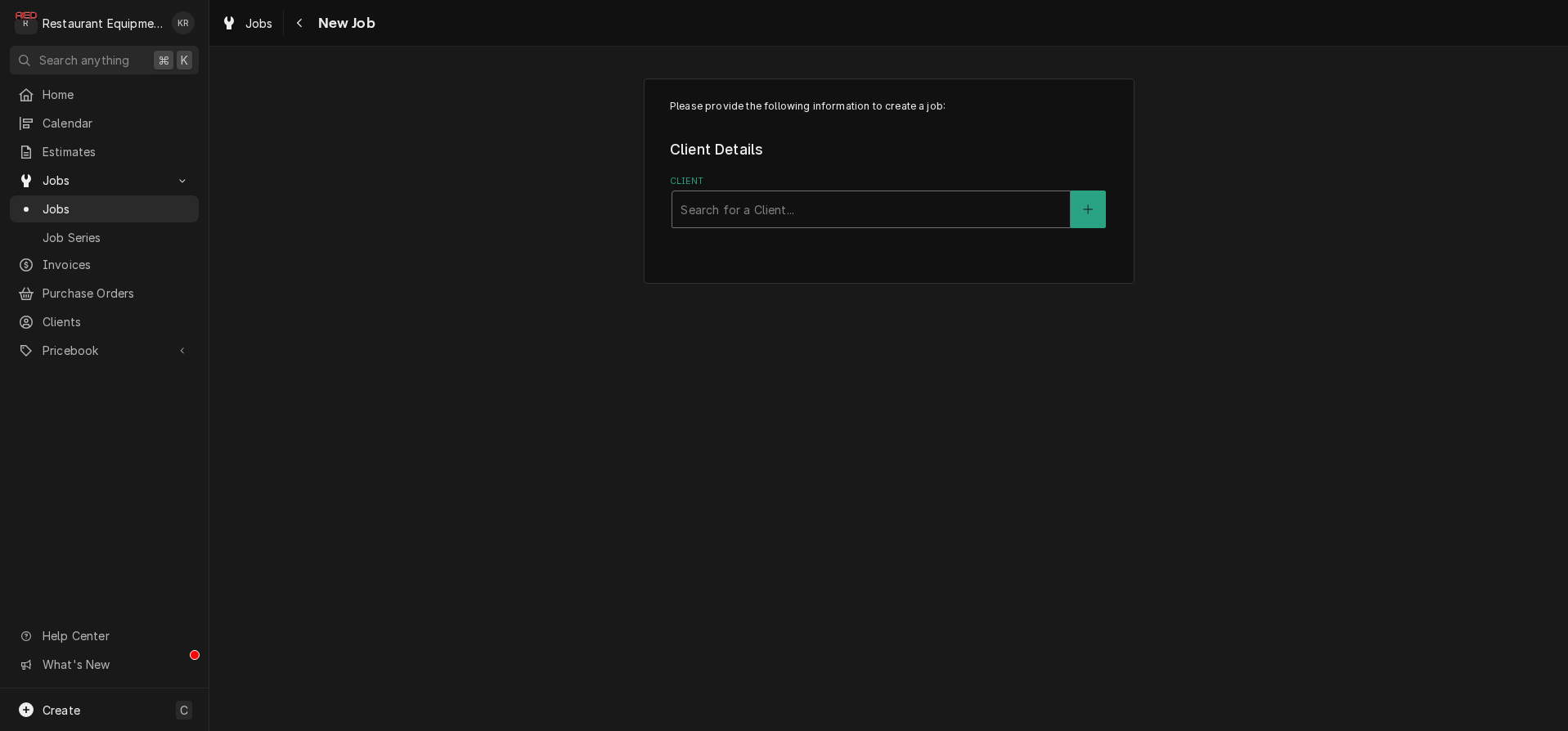
click at [747, 208] on div "Client" at bounding box center [871, 209] width 381 height 30
type input "littl"
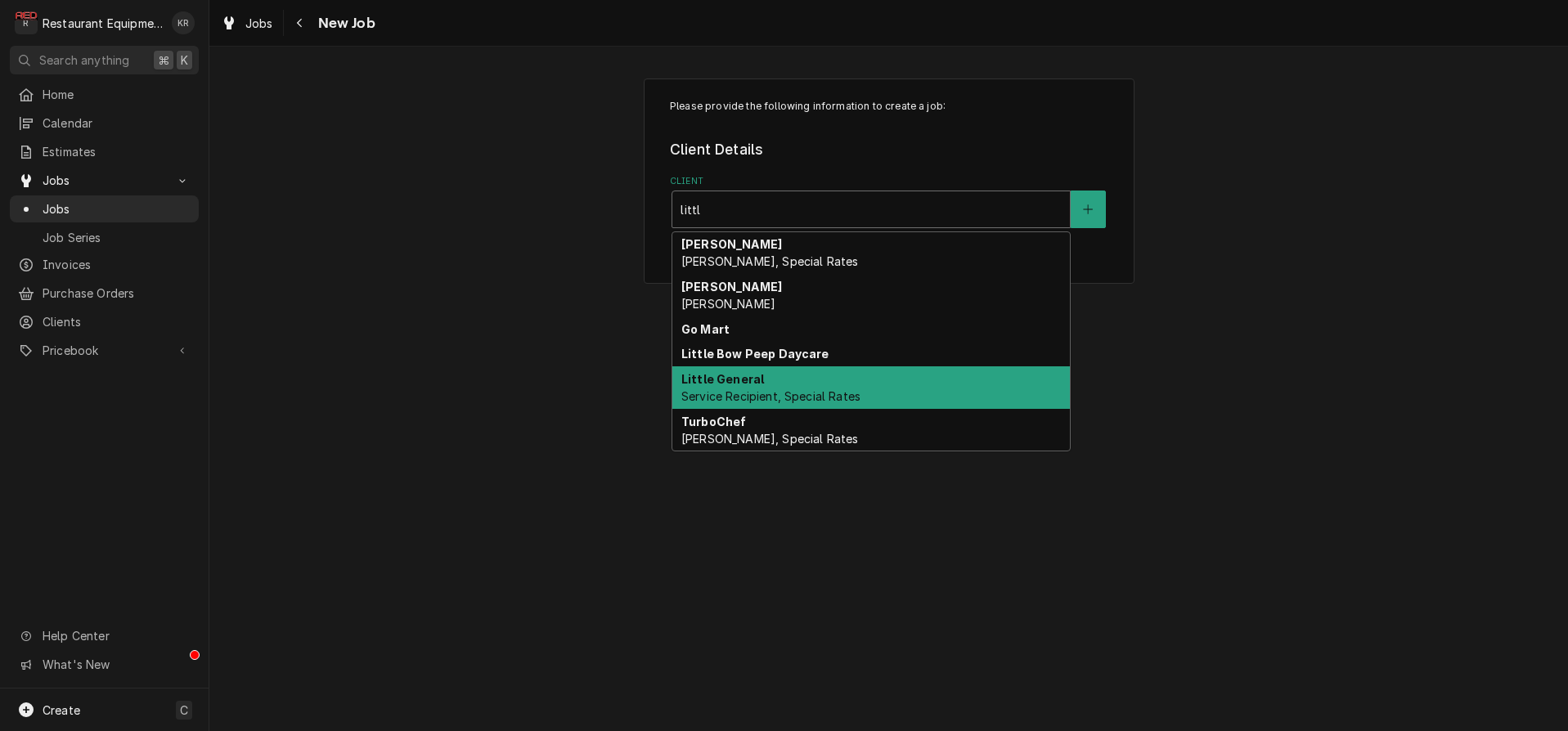
click at [729, 394] on span "Service Recipient, Special Rates" at bounding box center [771, 396] width 179 height 13
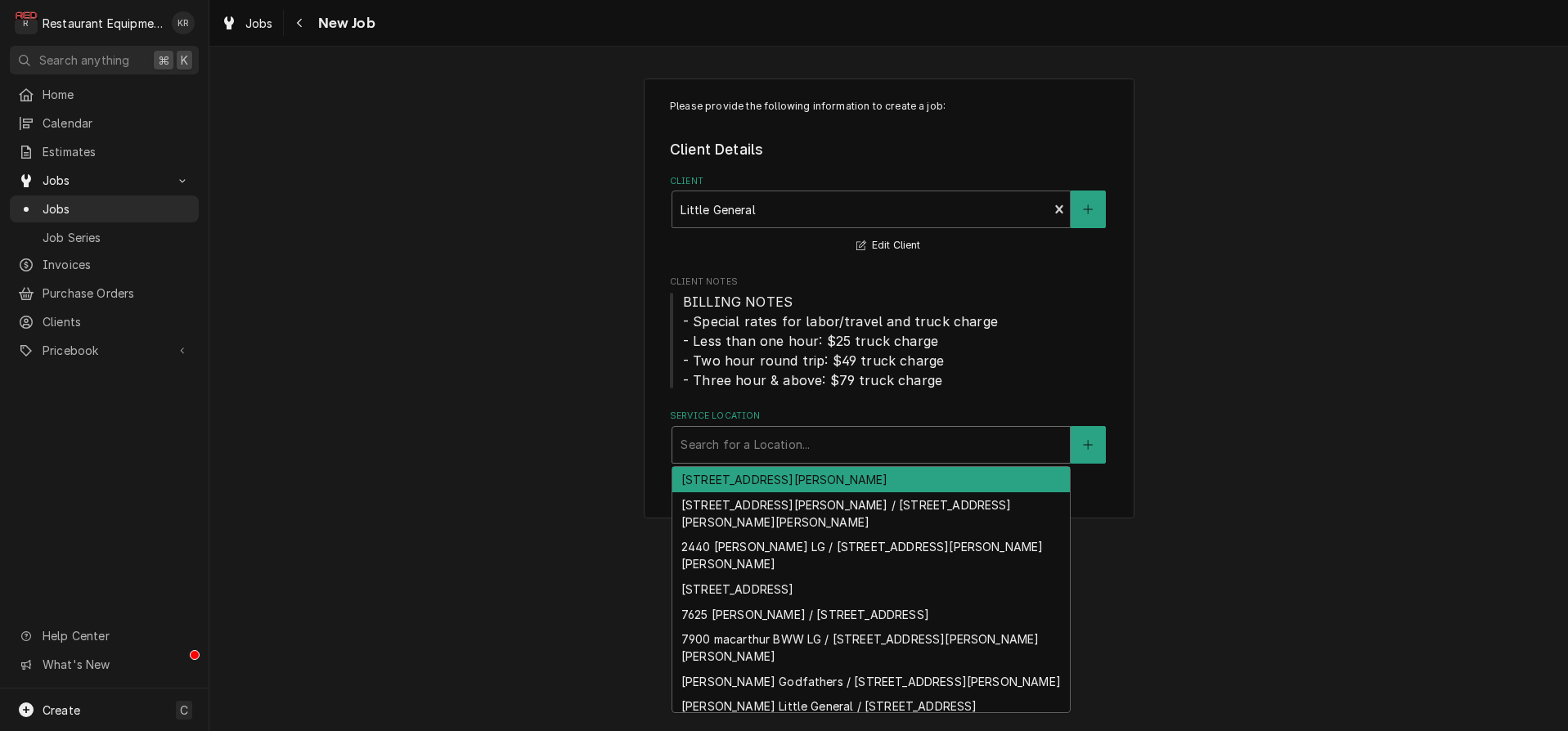
click at [714, 437] on div "Service Location" at bounding box center [871, 444] width 381 height 30
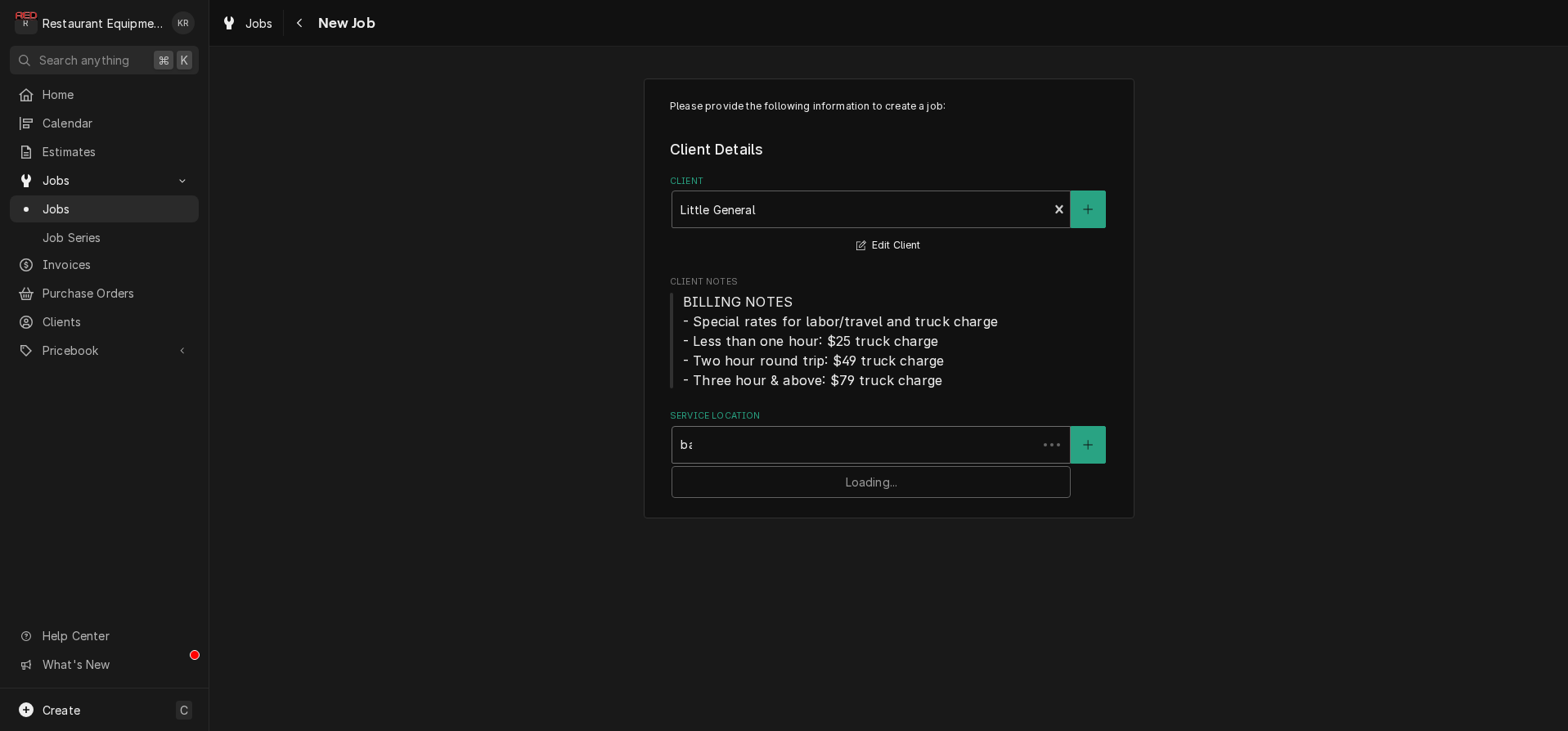
type input "bar"
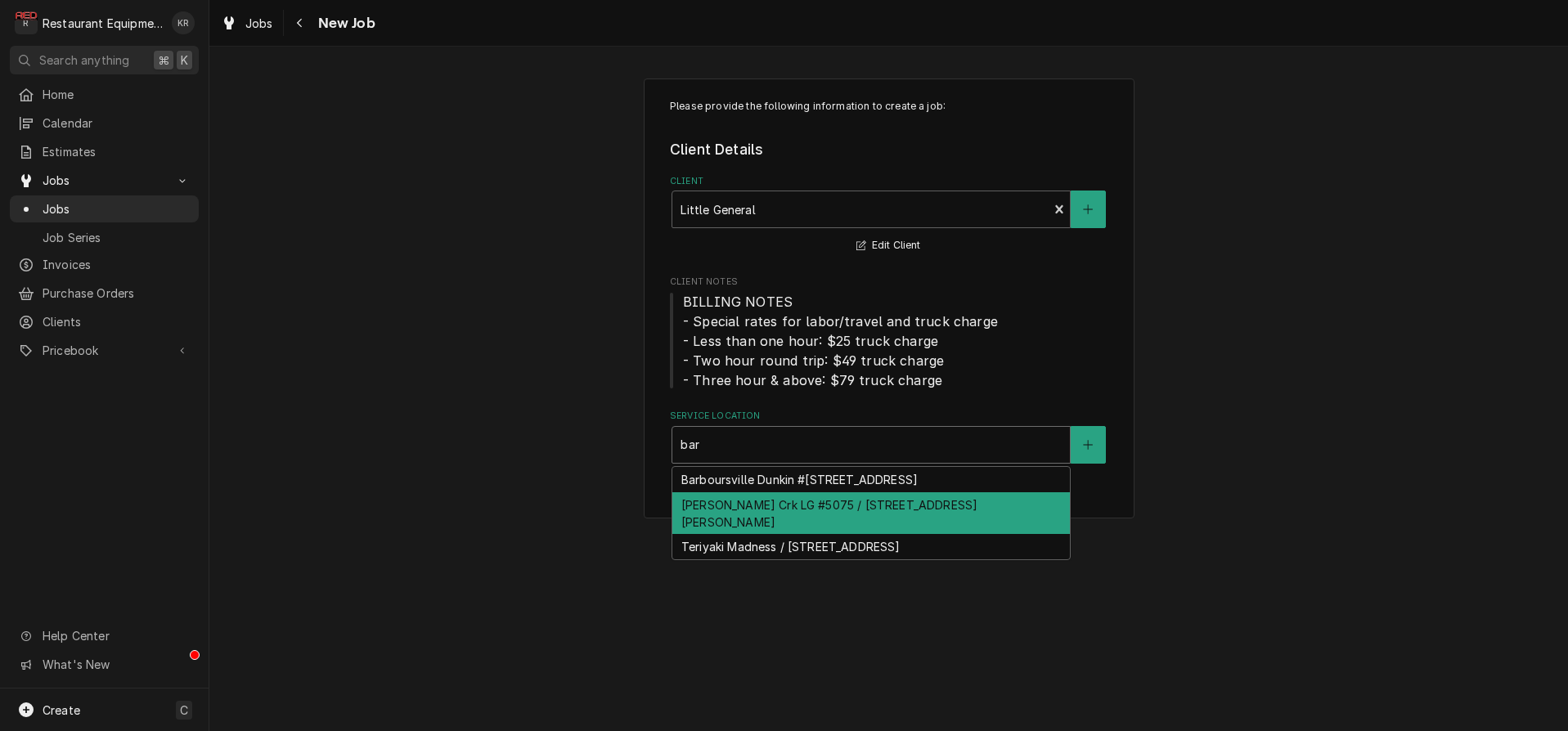
click at [732, 475] on div "Barboursville Dunkin #5060 / 3498 US-60, Barboursville, WV 25504" at bounding box center [871, 479] width 397 height 25
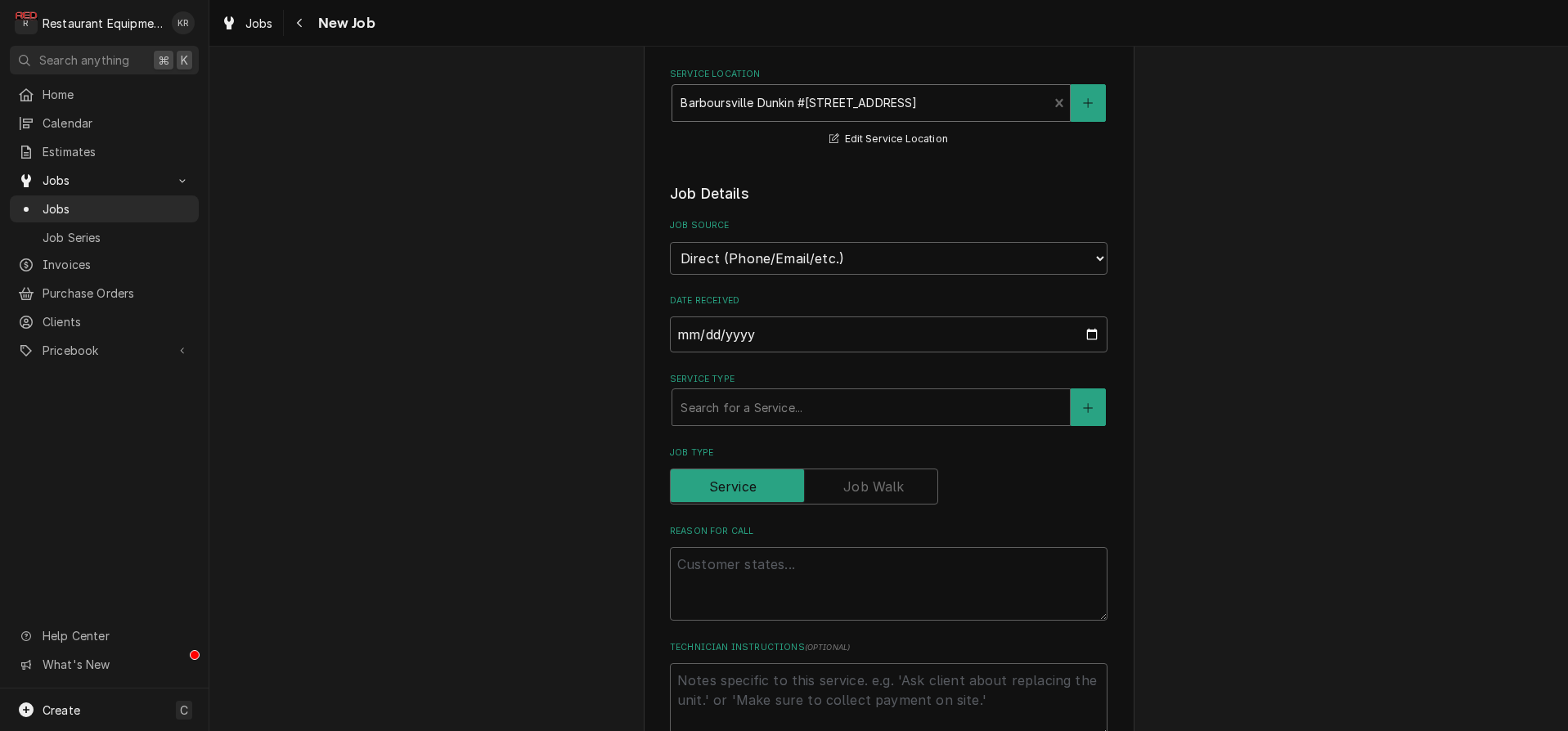
scroll to position [387, 0]
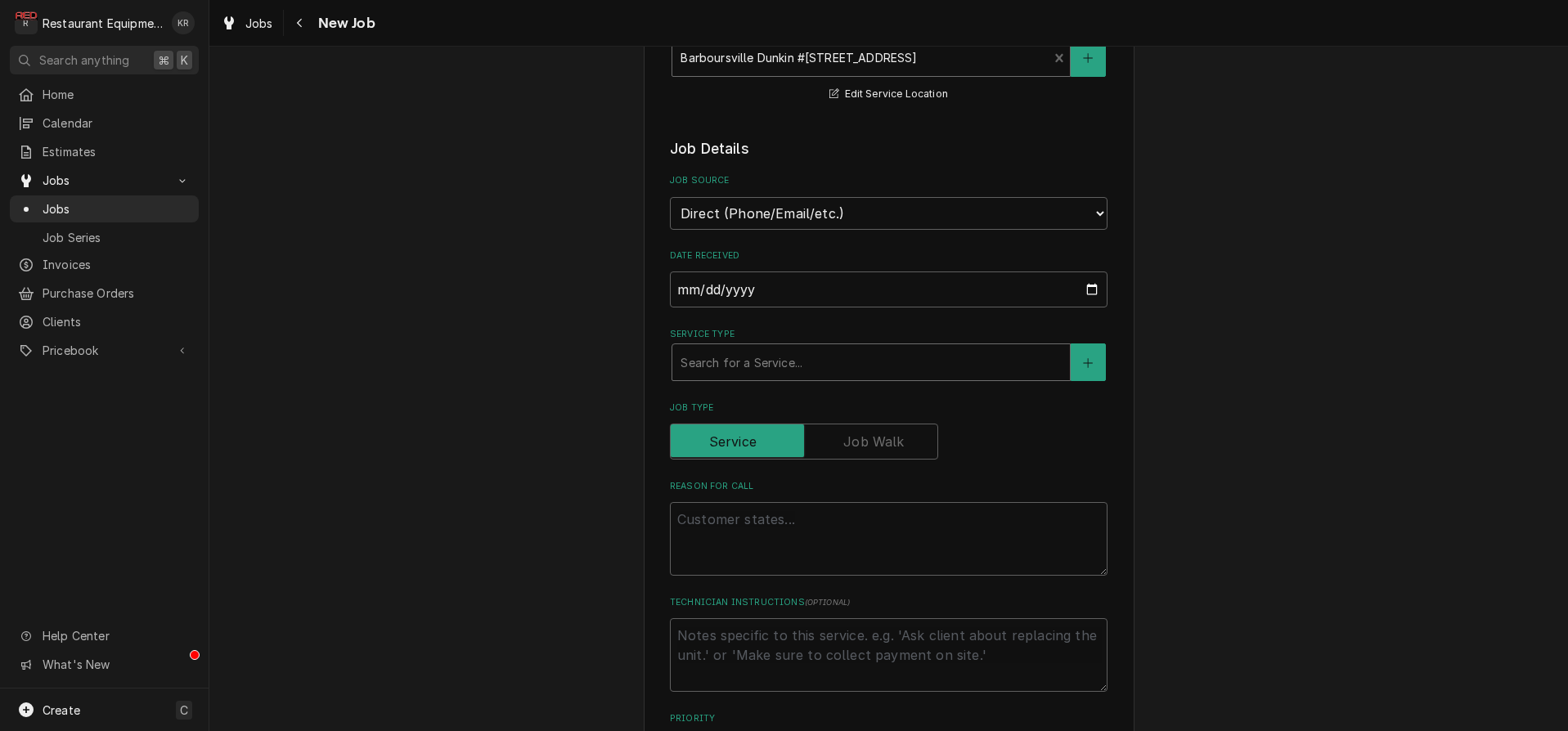
click at [732, 361] on div "Service Type" at bounding box center [871, 362] width 381 height 30
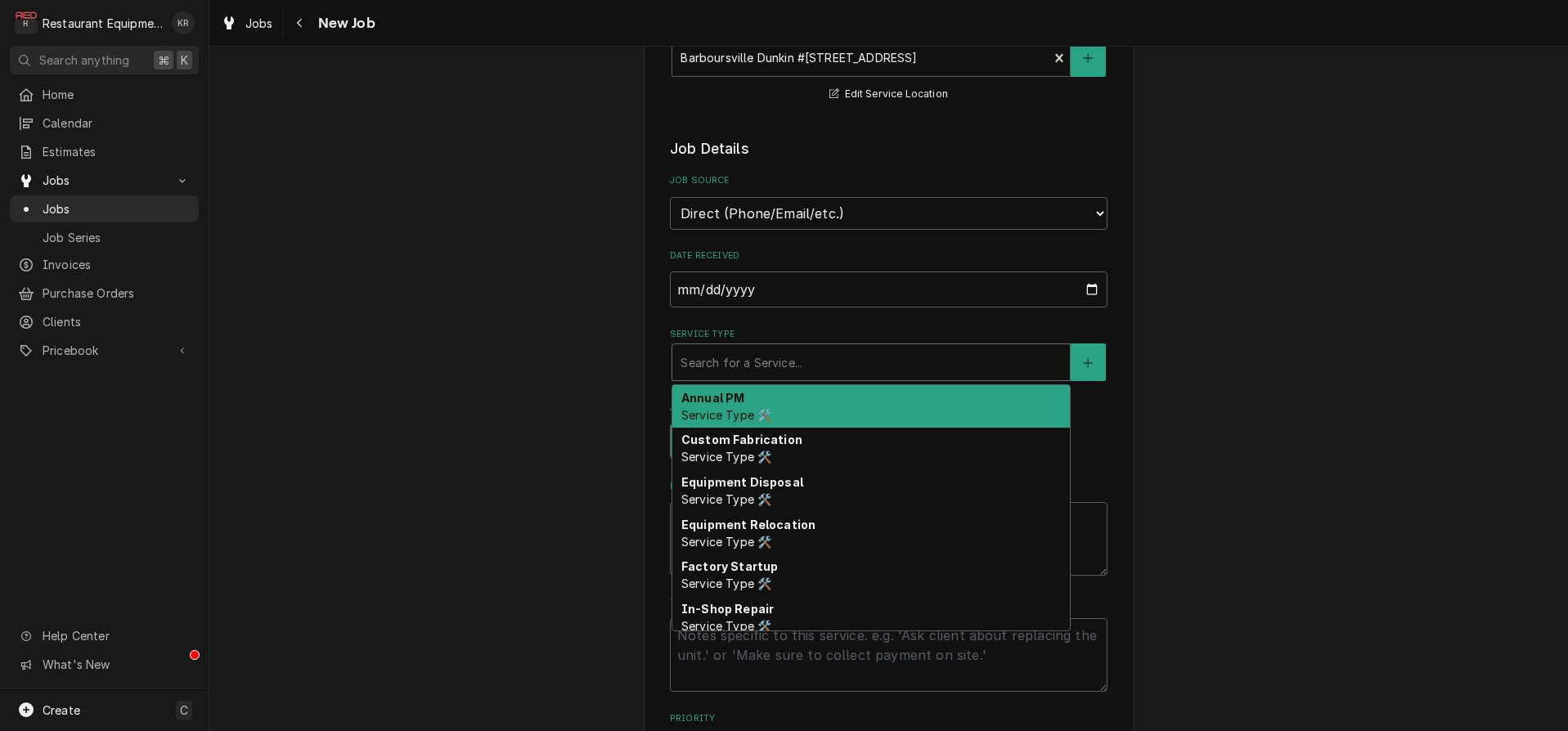
type textarea "x"
type input "b"
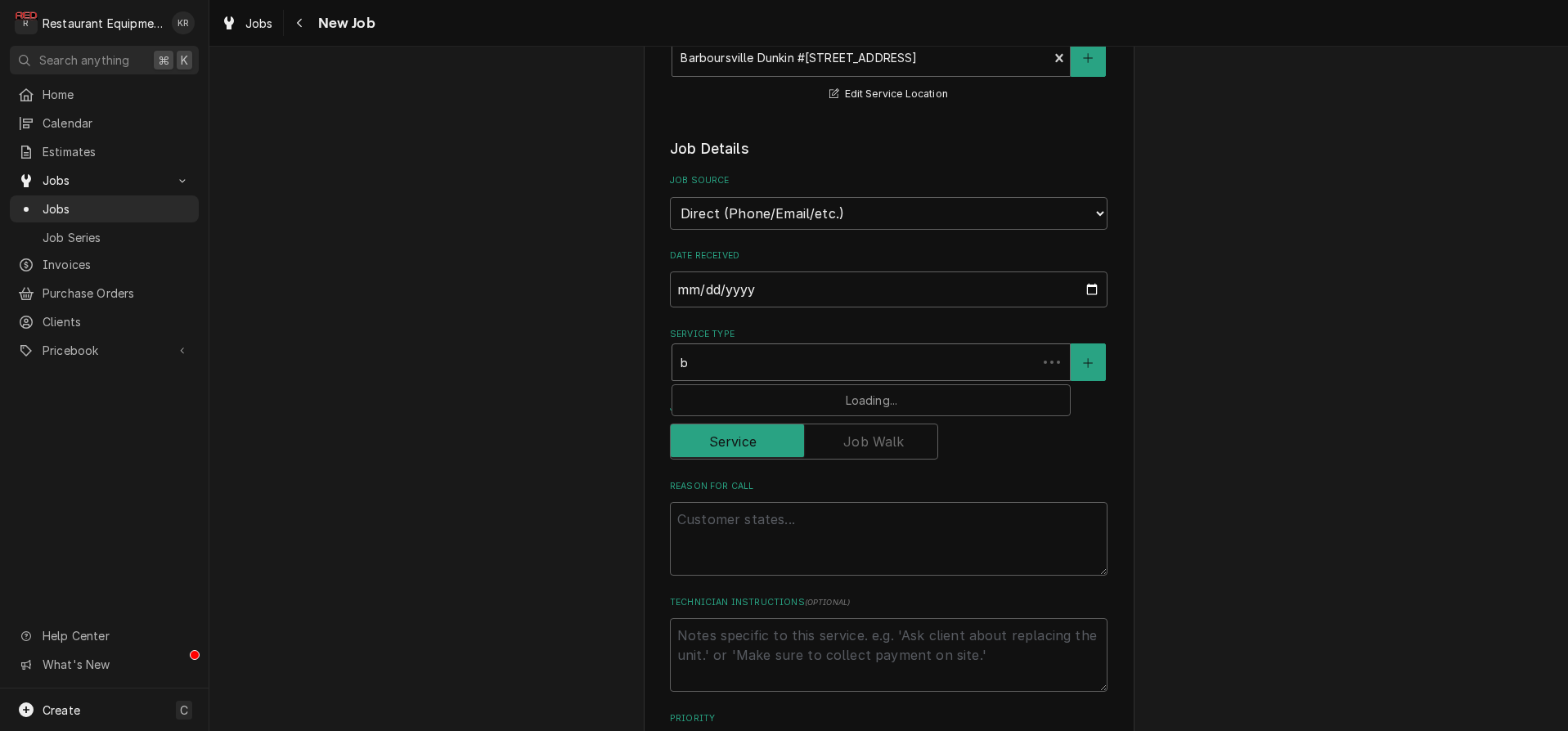
type textarea "x"
type input "br"
type textarea "x"
type input "bre"
type textarea "x"
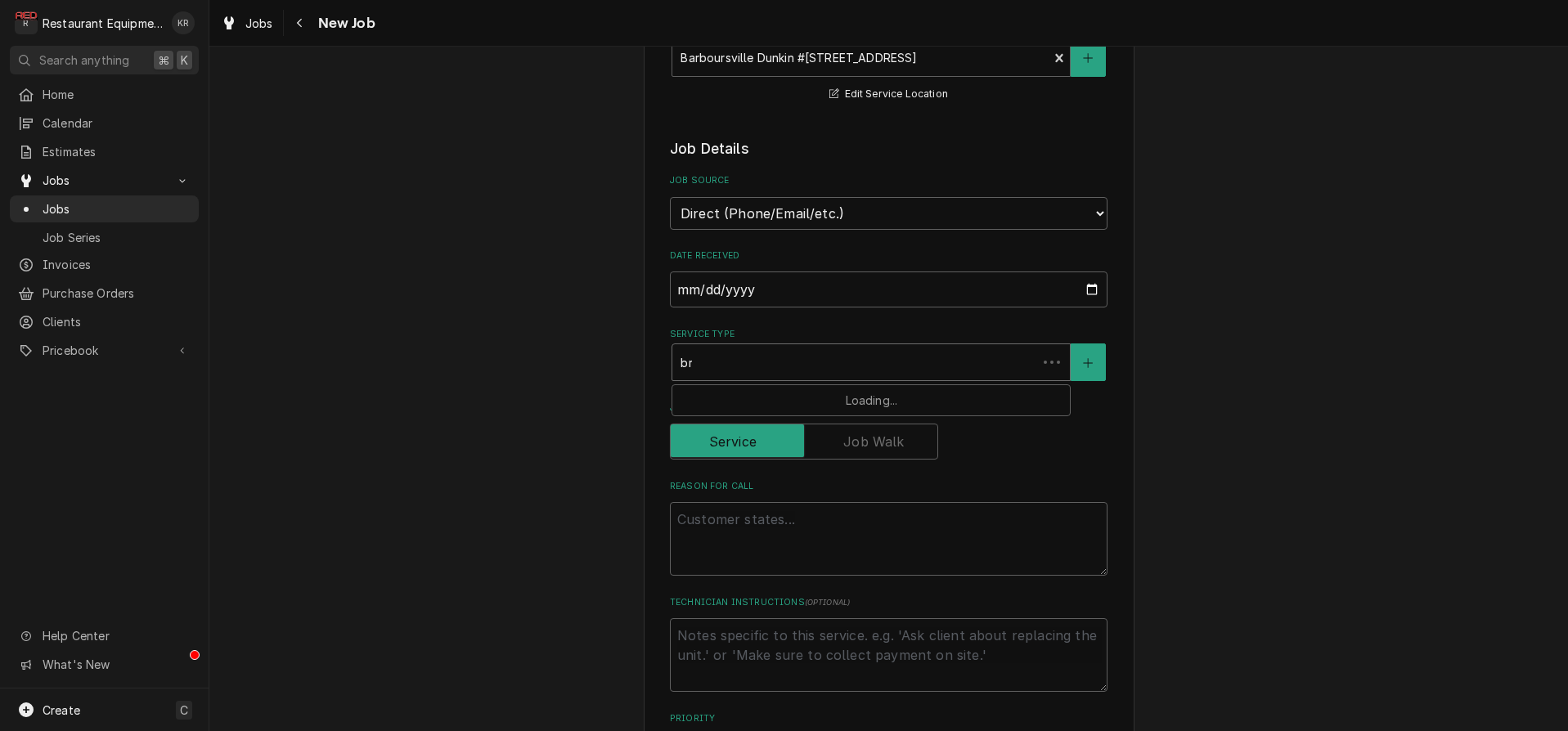
type input "brea"
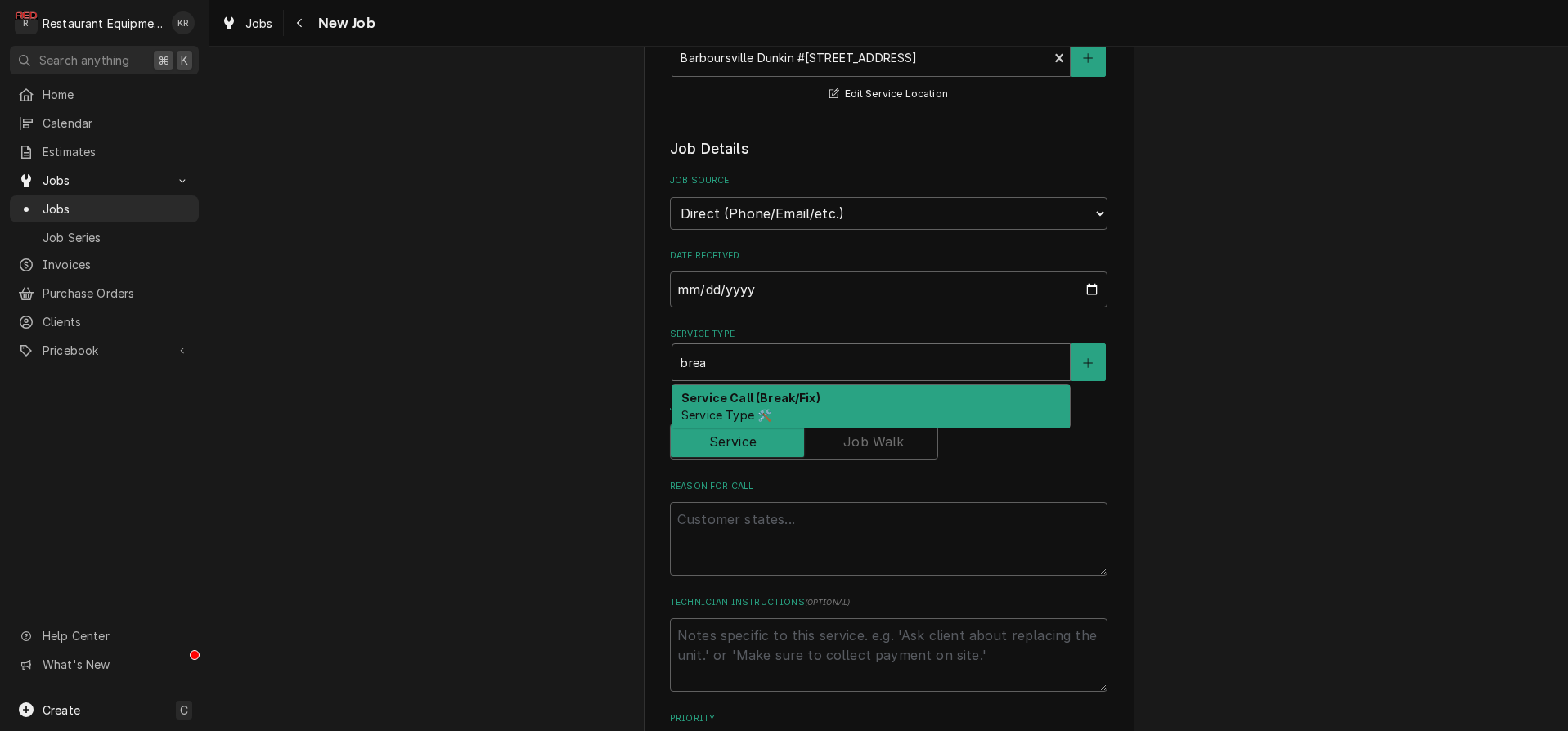
click at [731, 408] on span "Service Type 🛠️" at bounding box center [726, 415] width 90 height 13
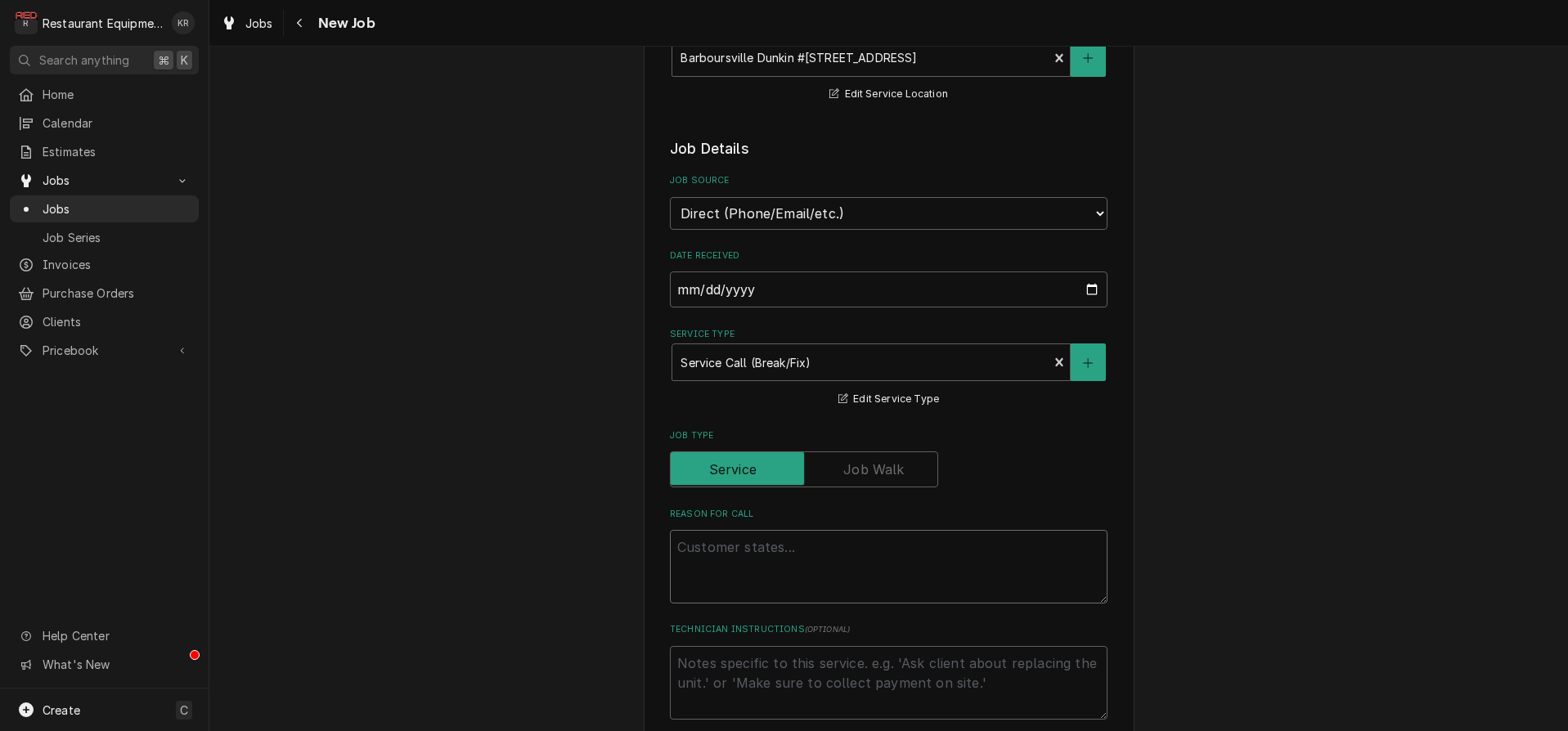
paste textarea "Work Order #: 87711 Request number: 112094 Tap machine and IC3 brewer Steady le…"
type textarea "x"
type textarea "Work Order #: 87711 Request number: 112094 Tap machine and IC3 brewer Steady le…"
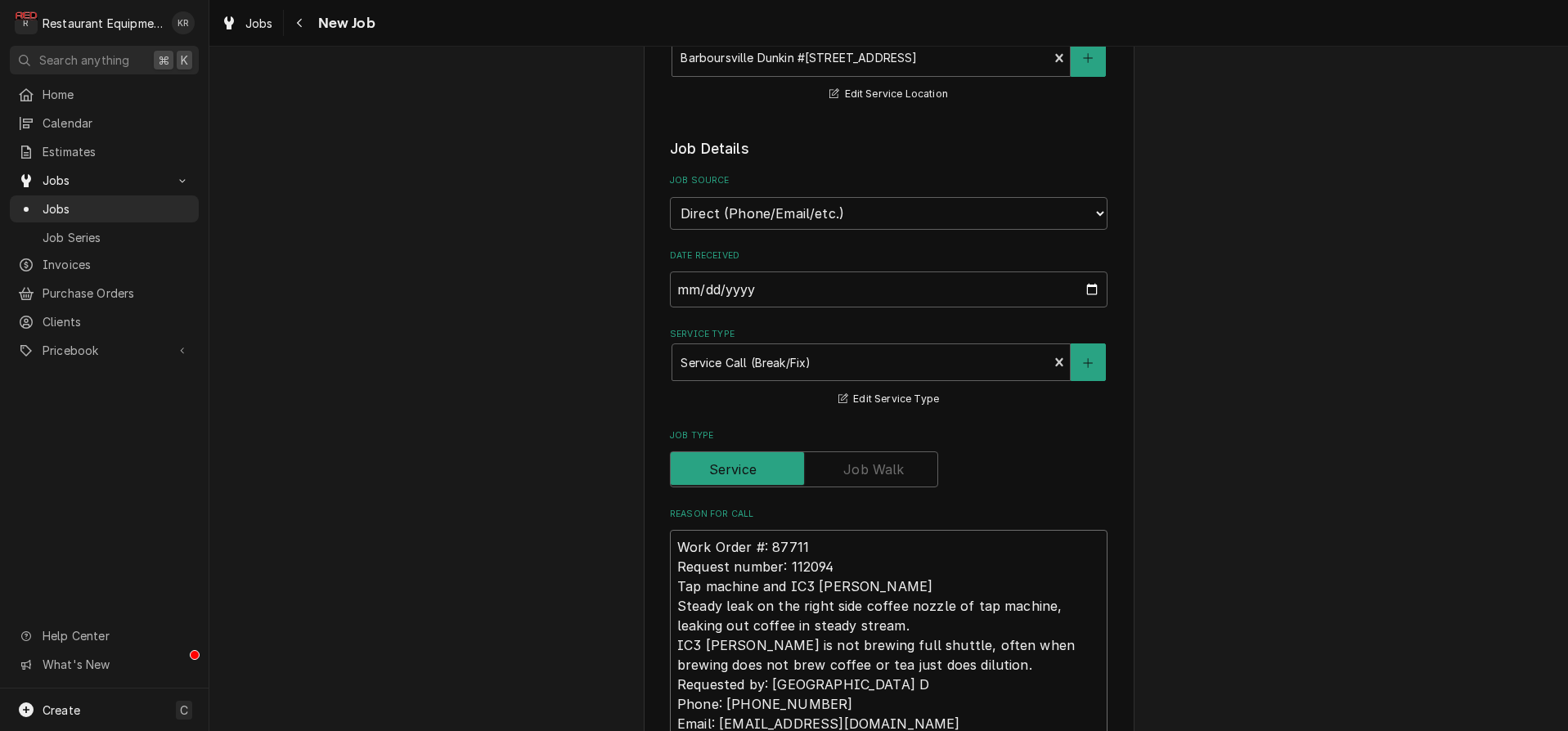
type textarea "x"
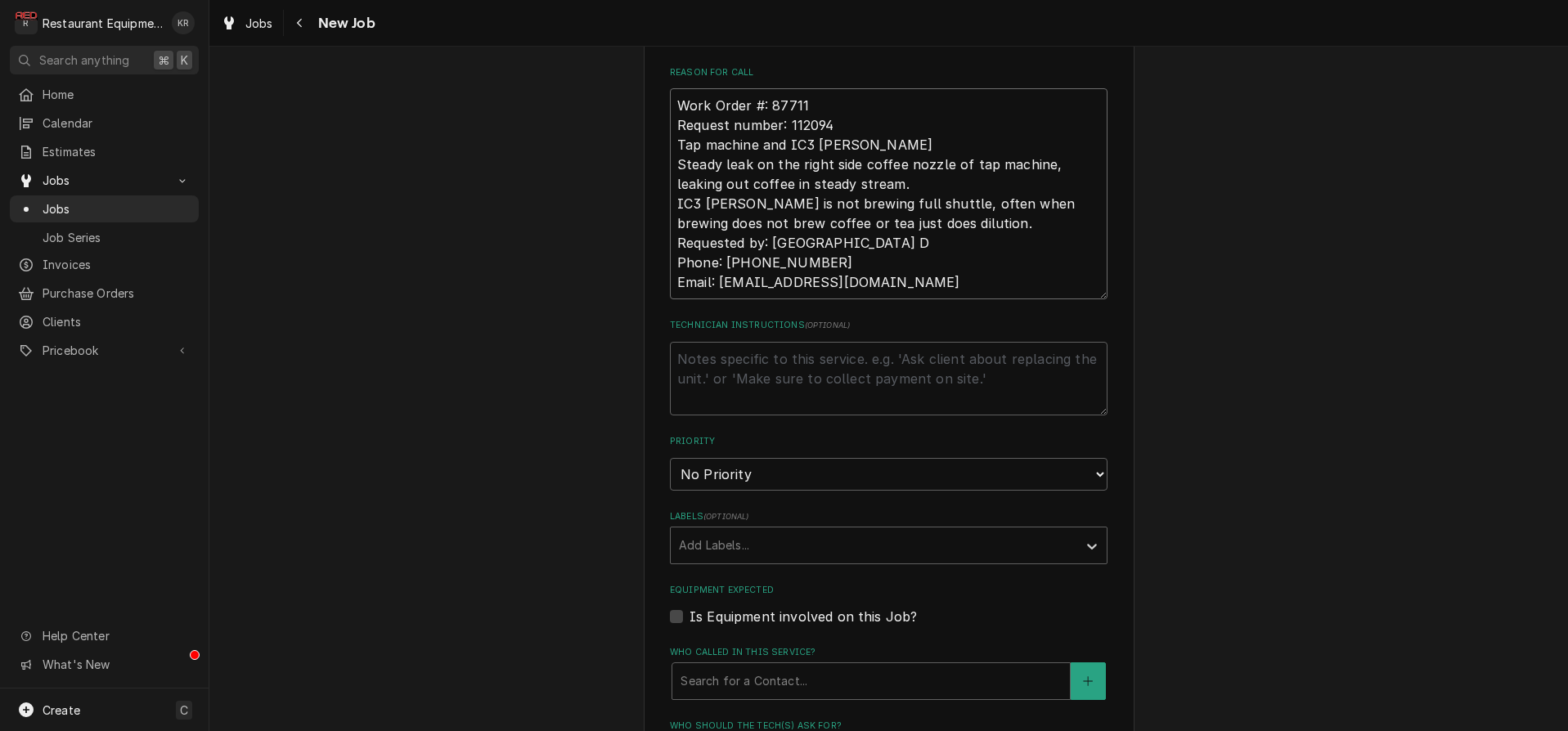
type textarea "Work Order #: 87711 Request number: 112094 Tap machine and IC3 brewer Steady le…"
select select "2"
click option "High" at bounding box center [0, 0] width 0 height 0
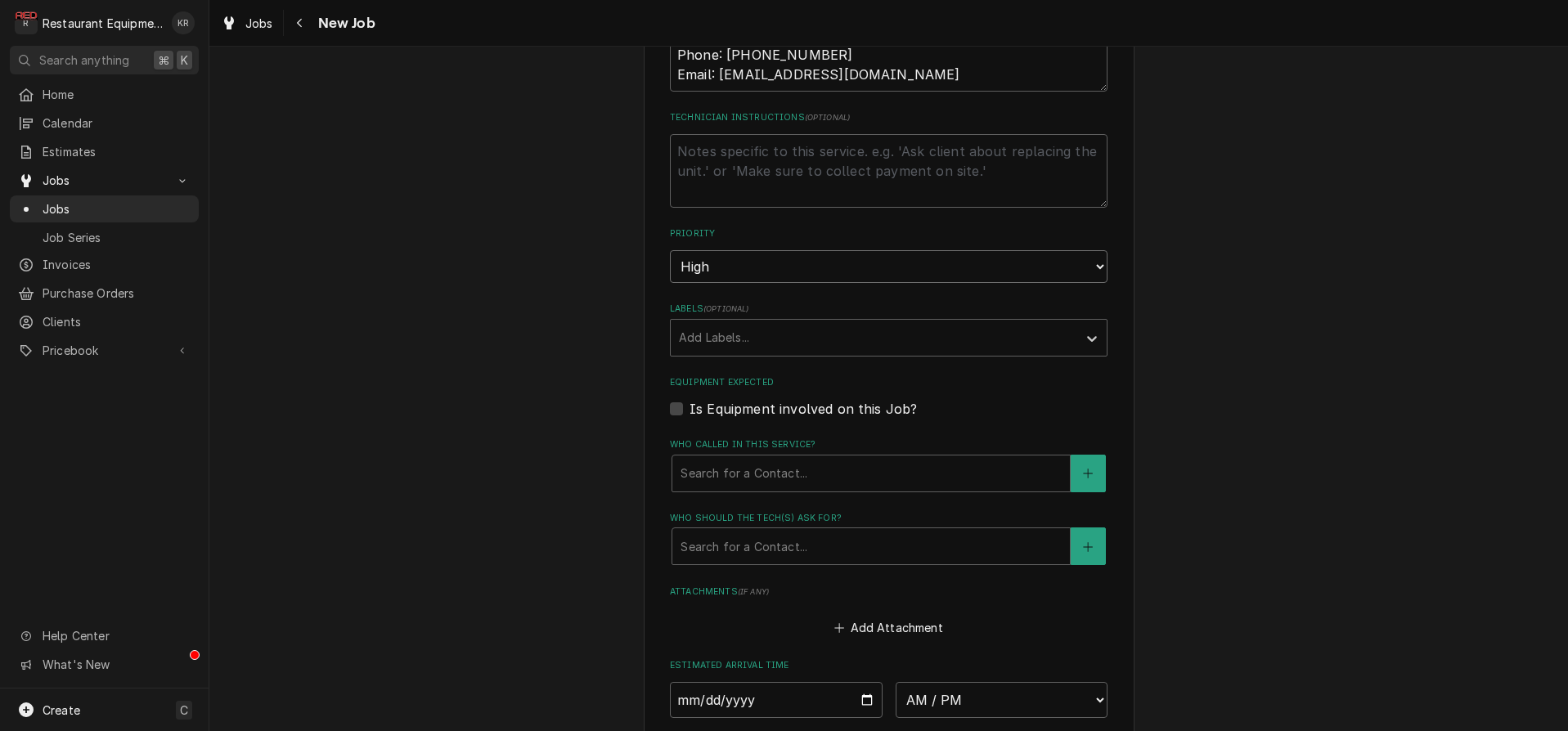
type textarea "x"
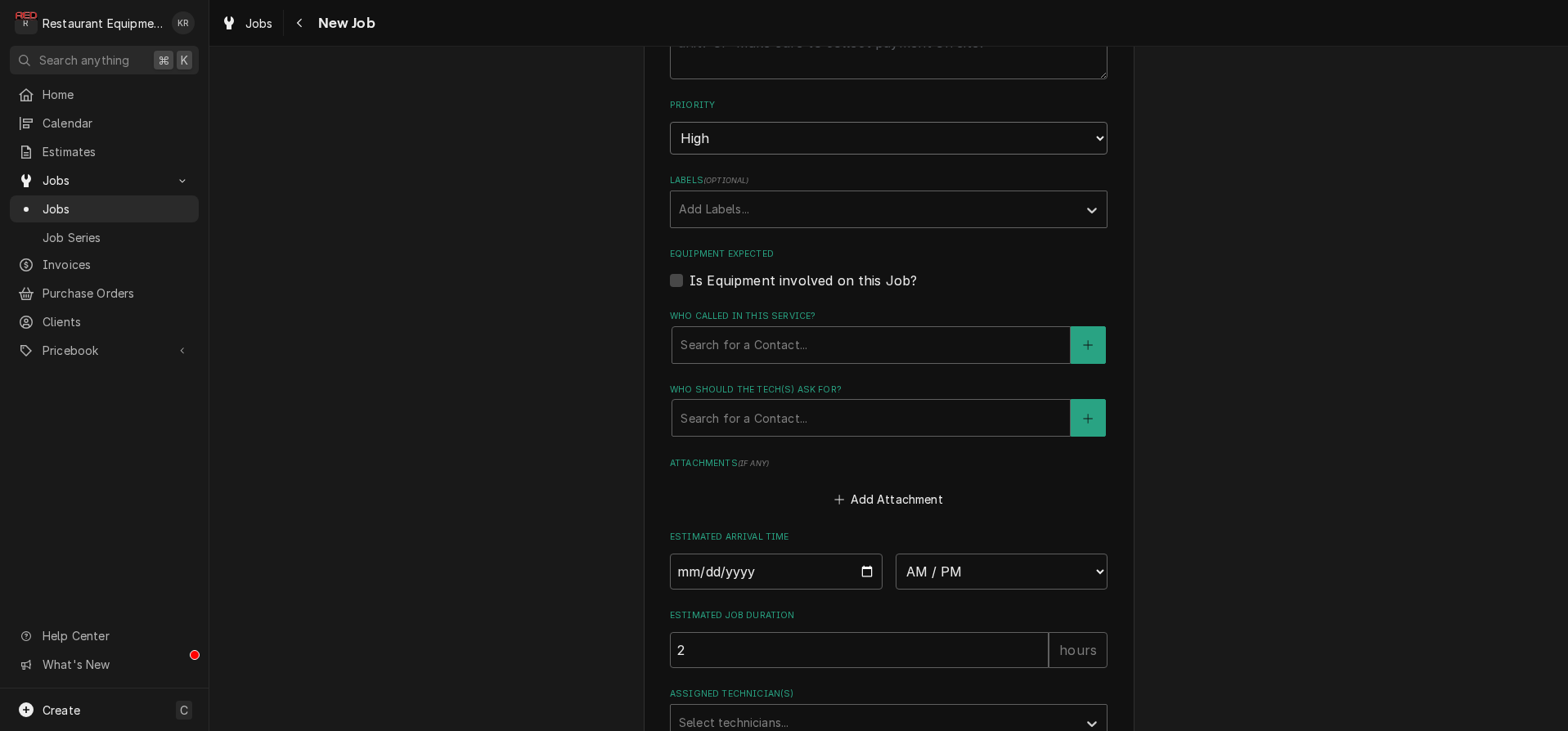
scroll to position [1185, 0]
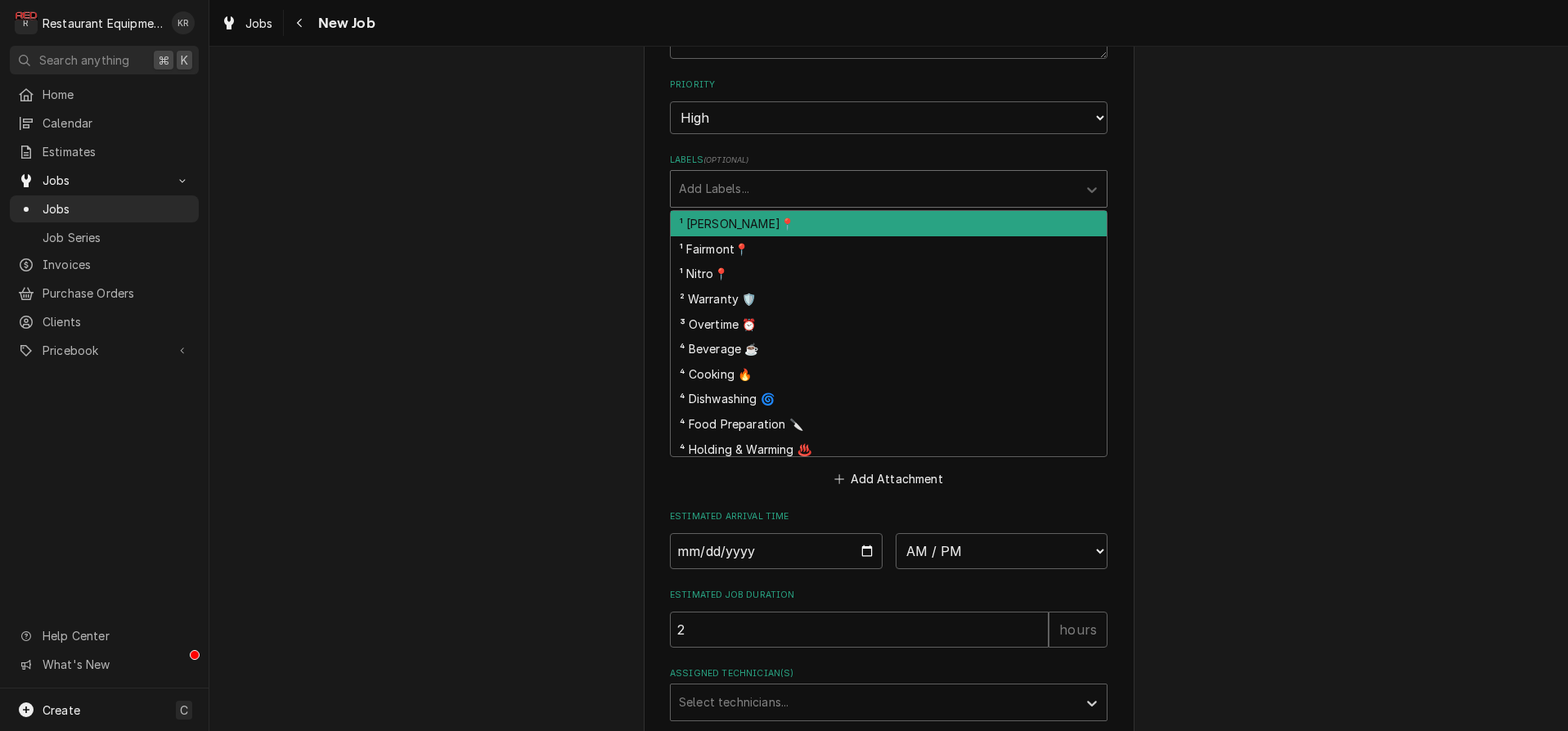
click at [738, 184] on div "Labels" at bounding box center [874, 189] width 390 height 30
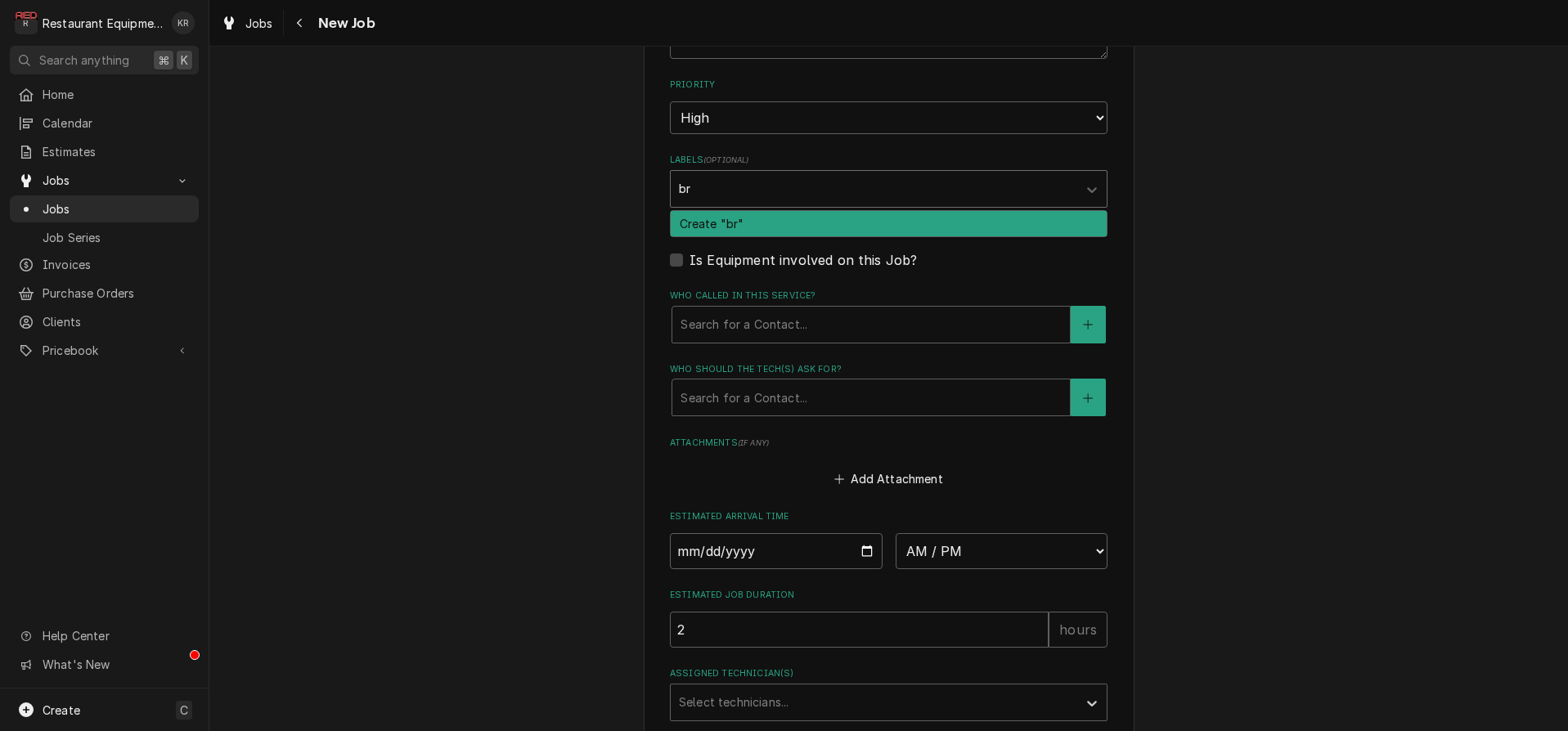
type input "b"
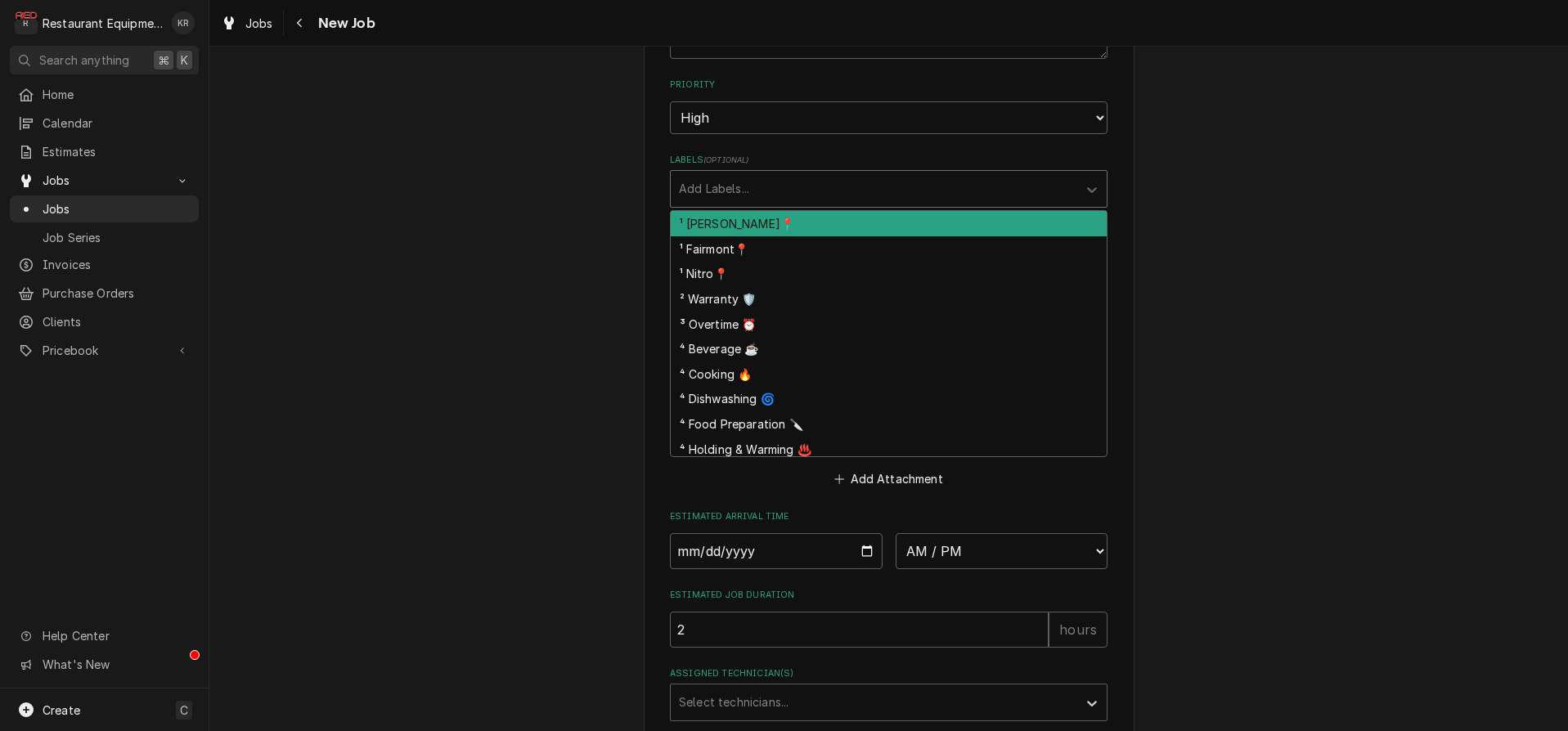
click at [735, 276] on div "¹ Nitro📍" at bounding box center [888, 273] width 436 height 25
click at [792, 184] on div "Labels" at bounding box center [899, 189] width 295 height 30
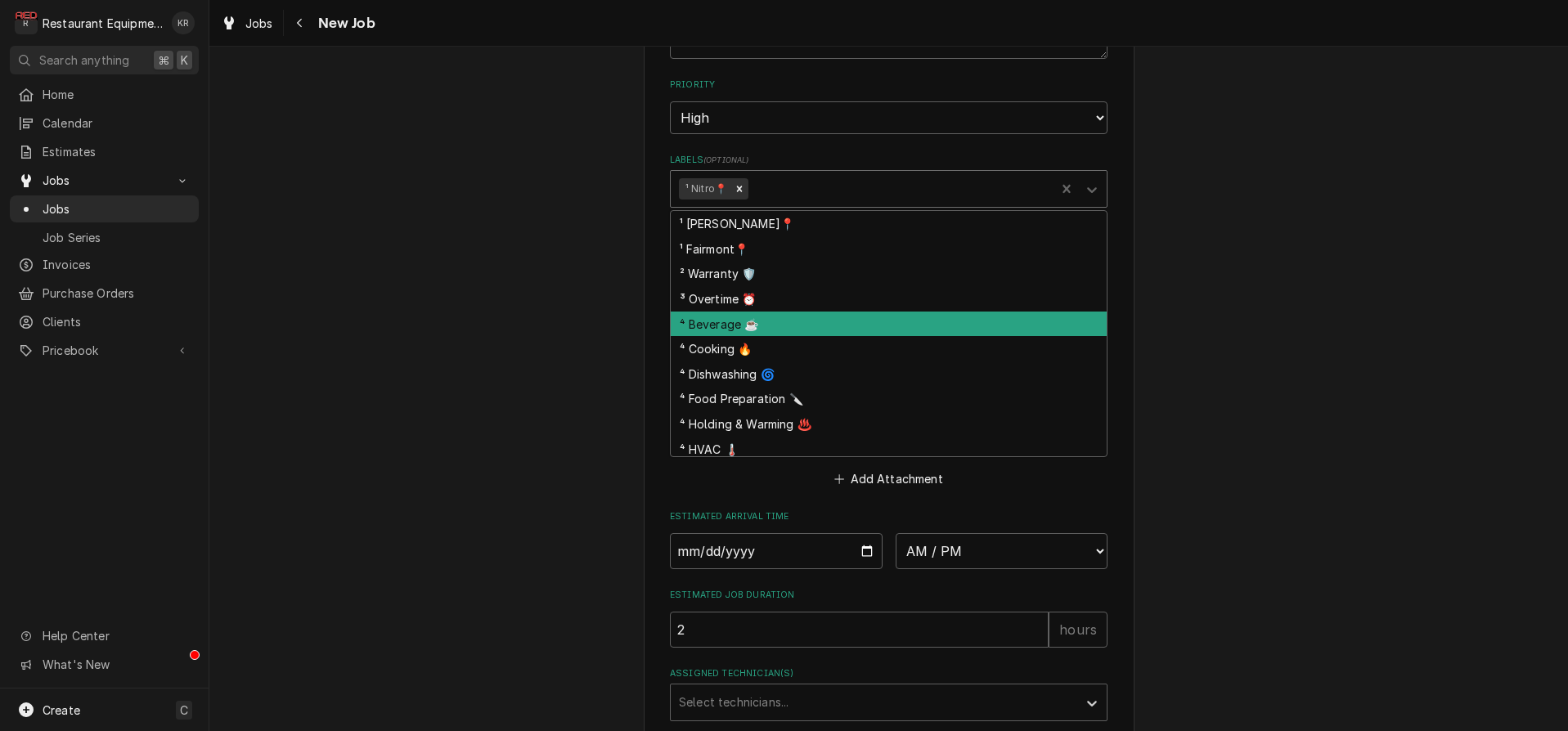
click at [768, 324] on div "⁴ Beverage ☕" at bounding box center [888, 325] width 436 height 25
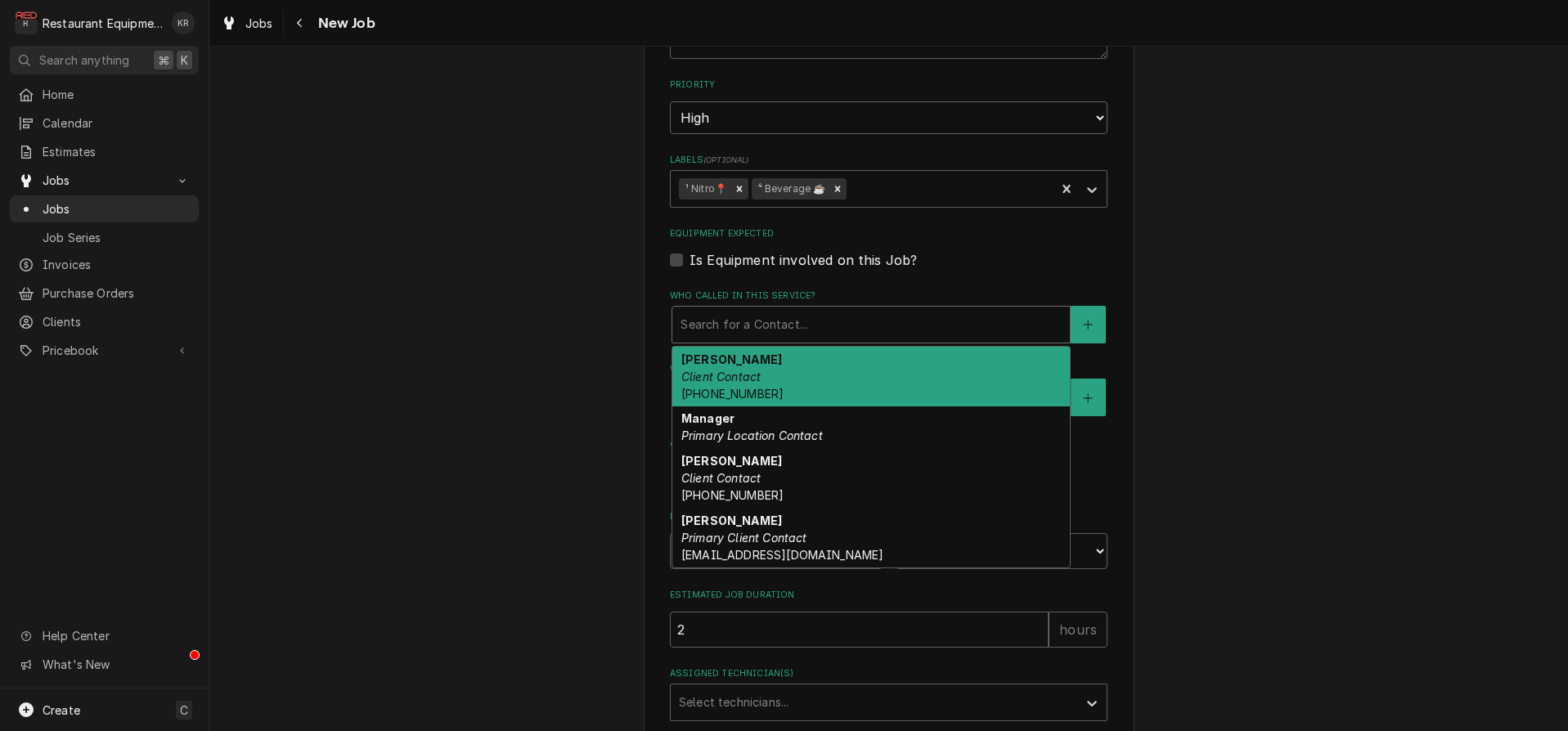
click at [745, 322] on div "Who called in this service?" at bounding box center [871, 325] width 381 height 30
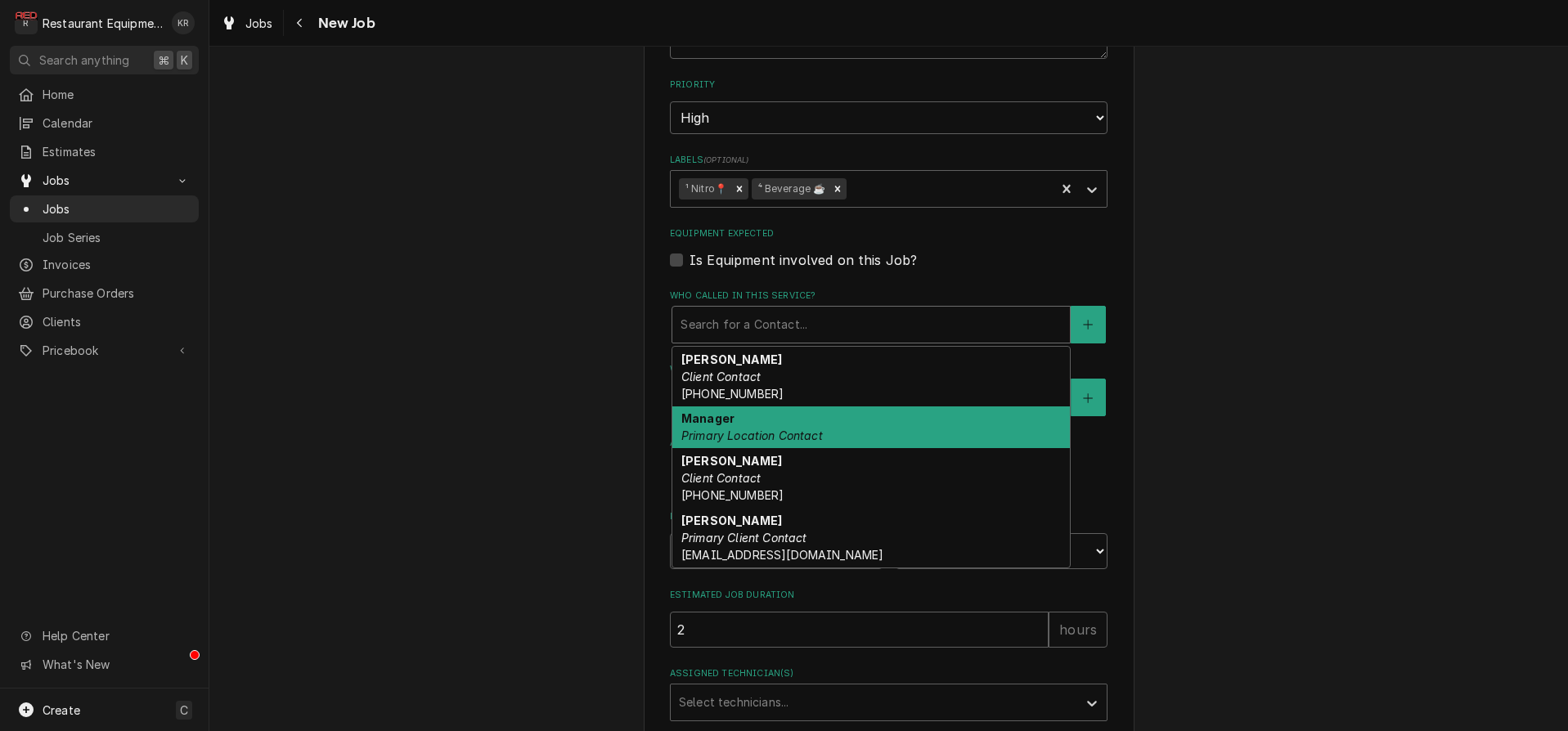
click at [765, 425] on div "Manager Primary Location Contact" at bounding box center [871, 427] width 397 height 42
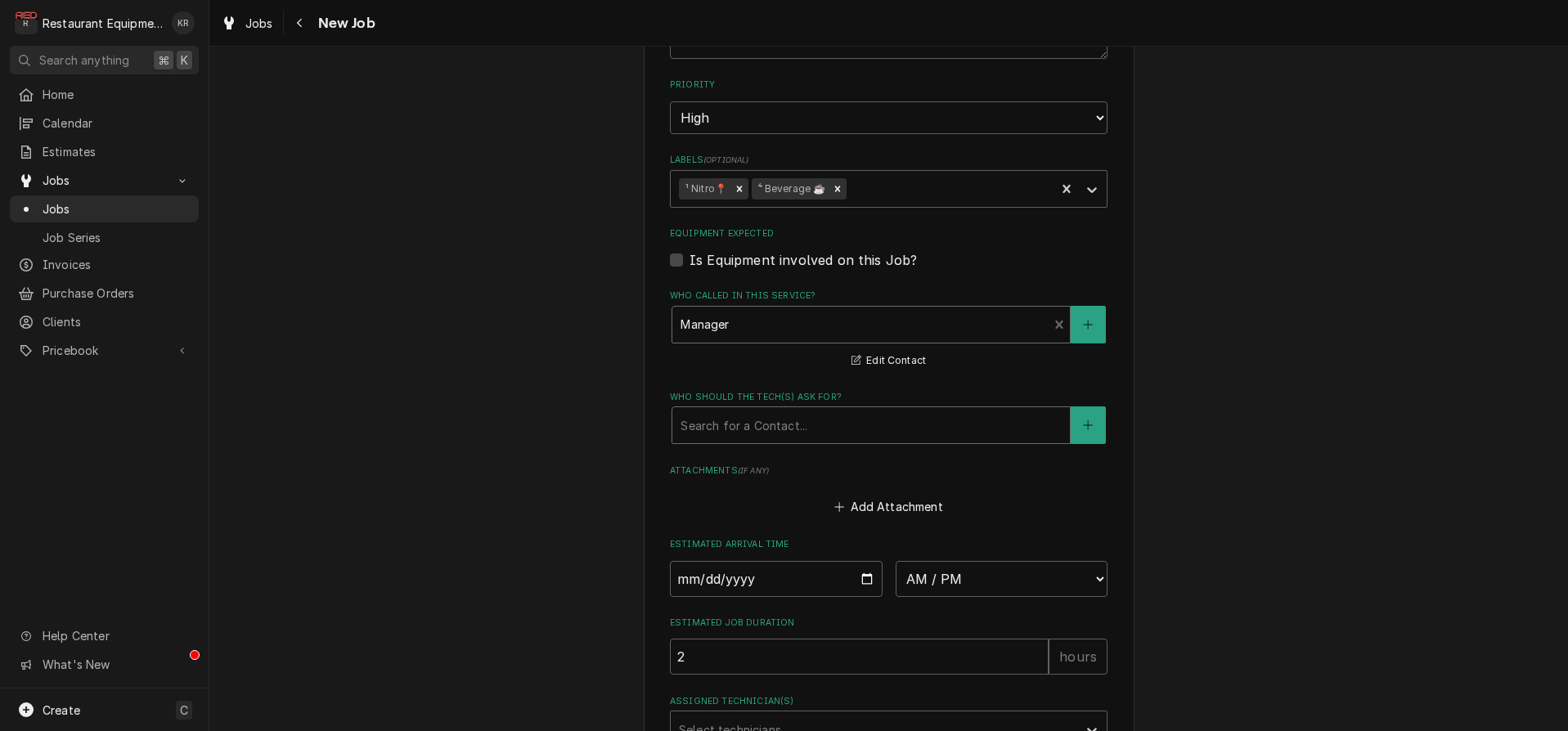
click at [762, 407] on div "Search for a Contact..." at bounding box center [871, 425] width 397 height 36
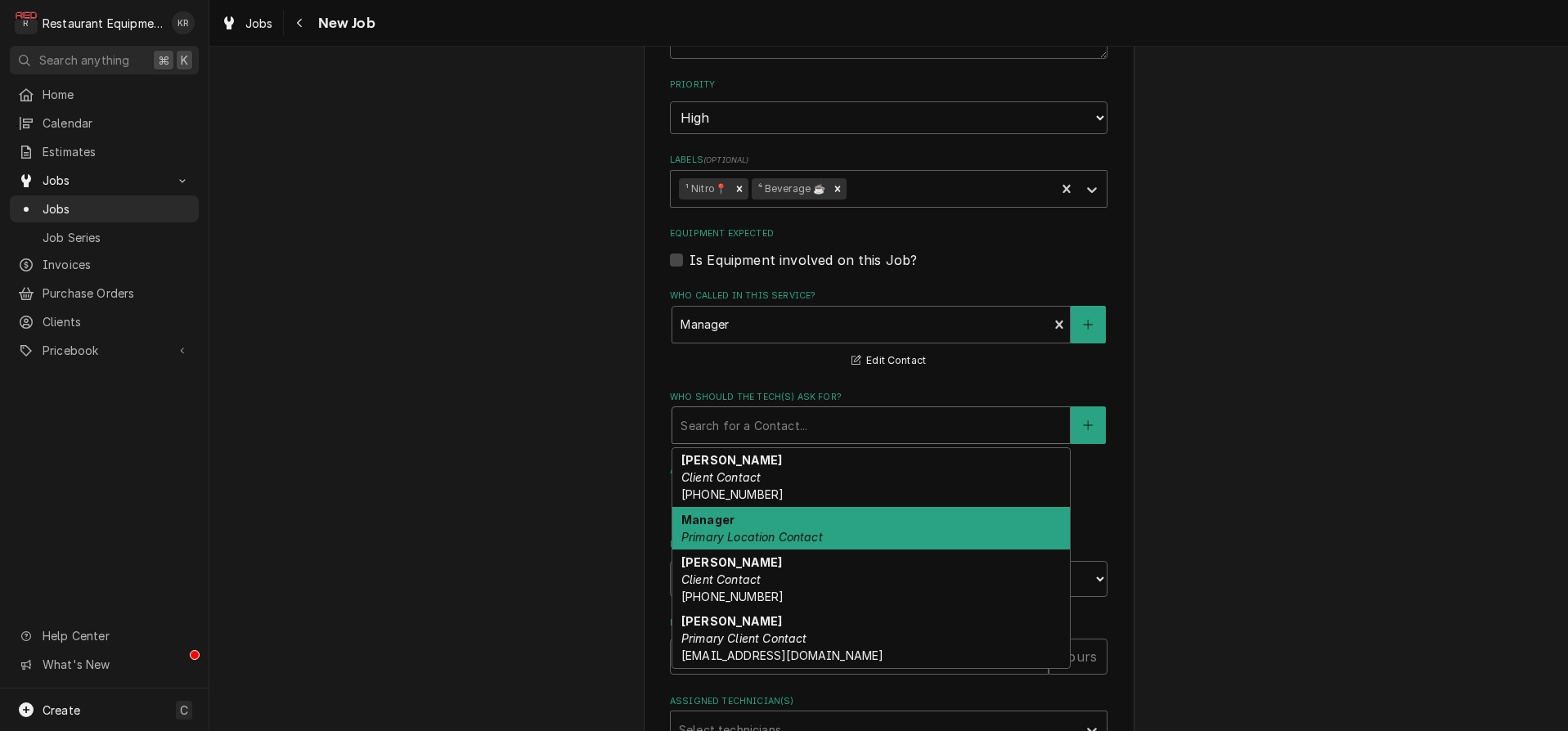
drag, startPoint x: 761, startPoint y: 522, endPoint x: 762, endPoint y: 511, distance: 11.0
click at [761, 522] on div "Manager Primary Location Contact" at bounding box center [871, 528] width 397 height 42
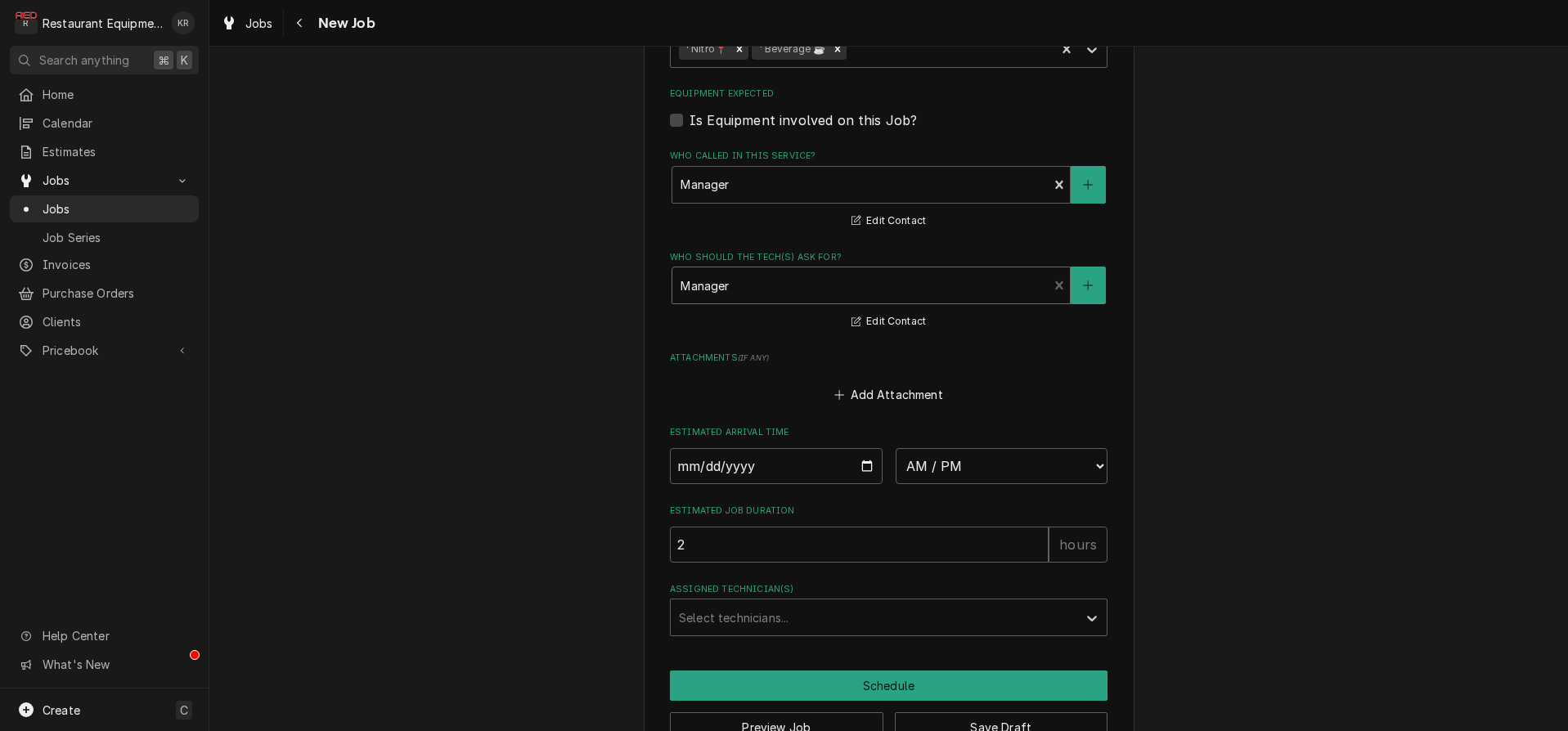
scroll to position [1368, 0]
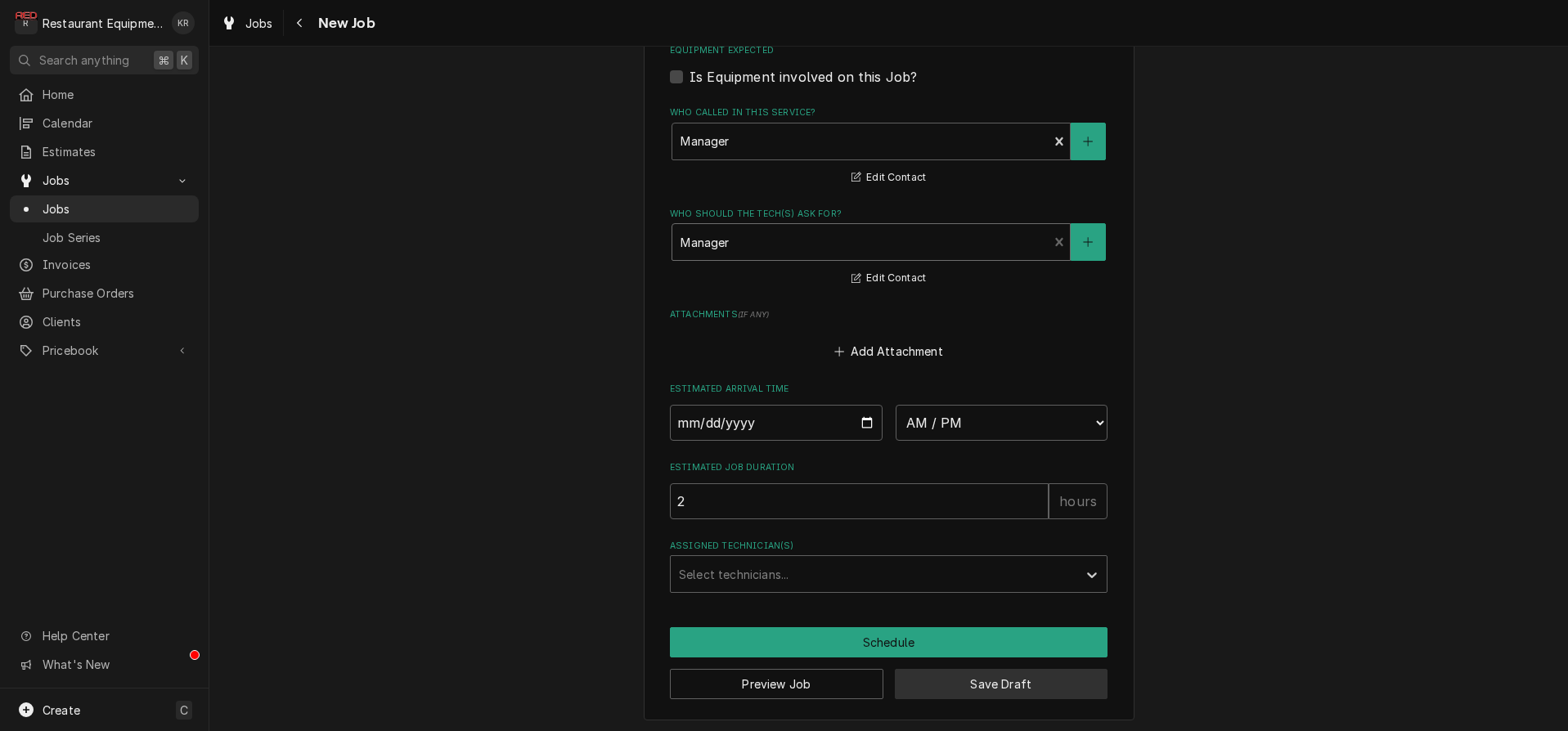
click at [983, 685] on button "Save Draft" at bounding box center [1001, 684] width 213 height 31
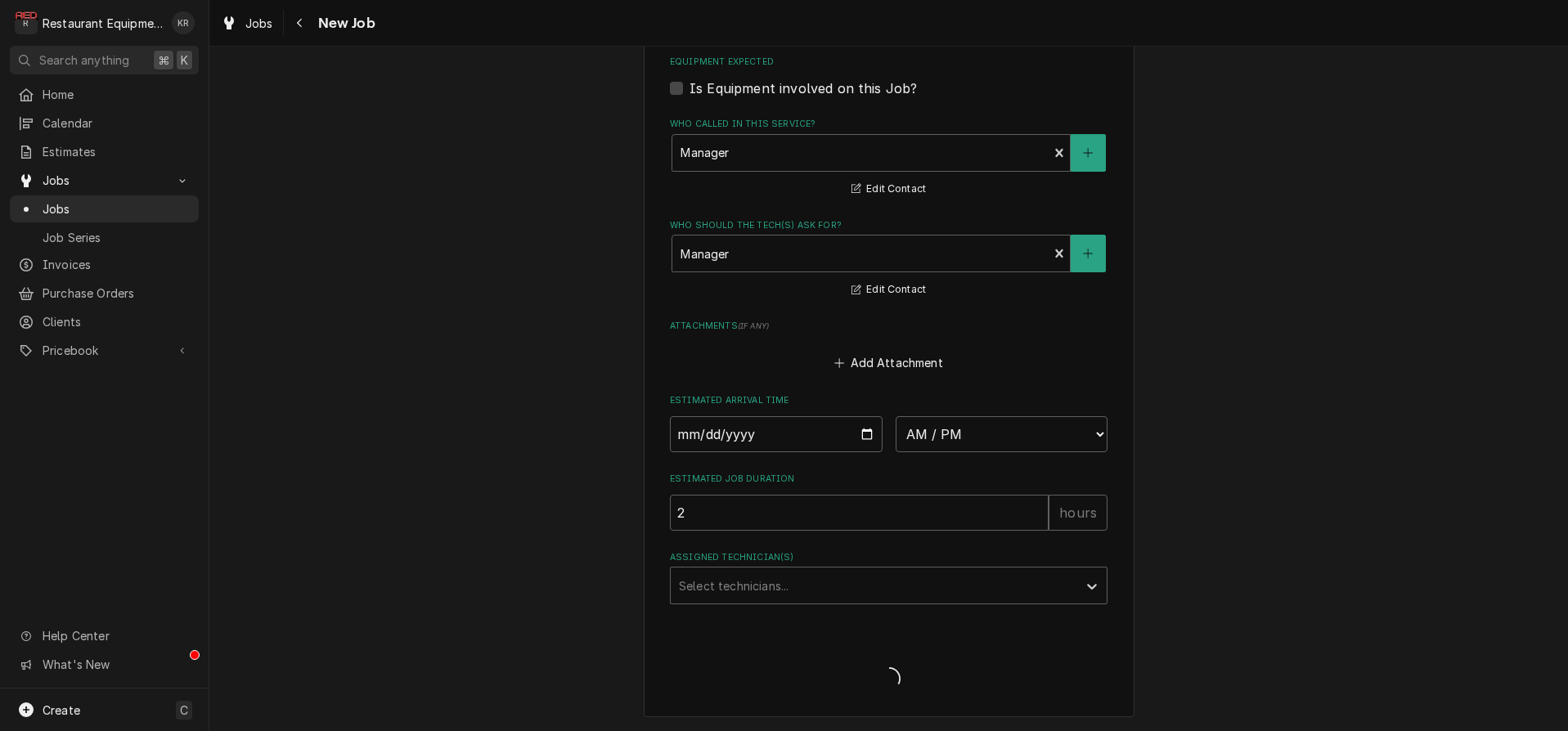
scroll to position [1354, 0]
type textarea "x"
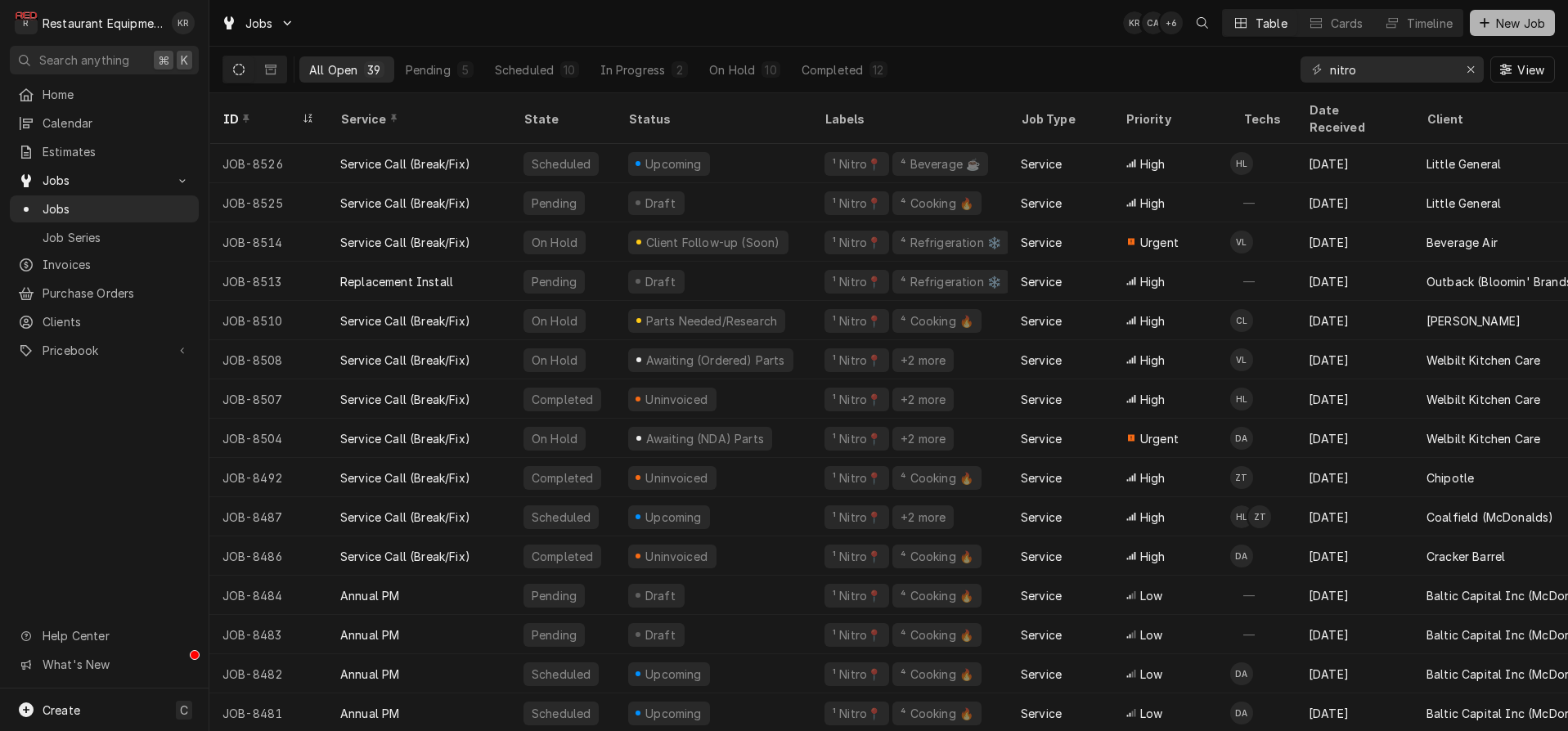
click at [1505, 25] on span "New Job" at bounding box center [1520, 22] width 56 height 17
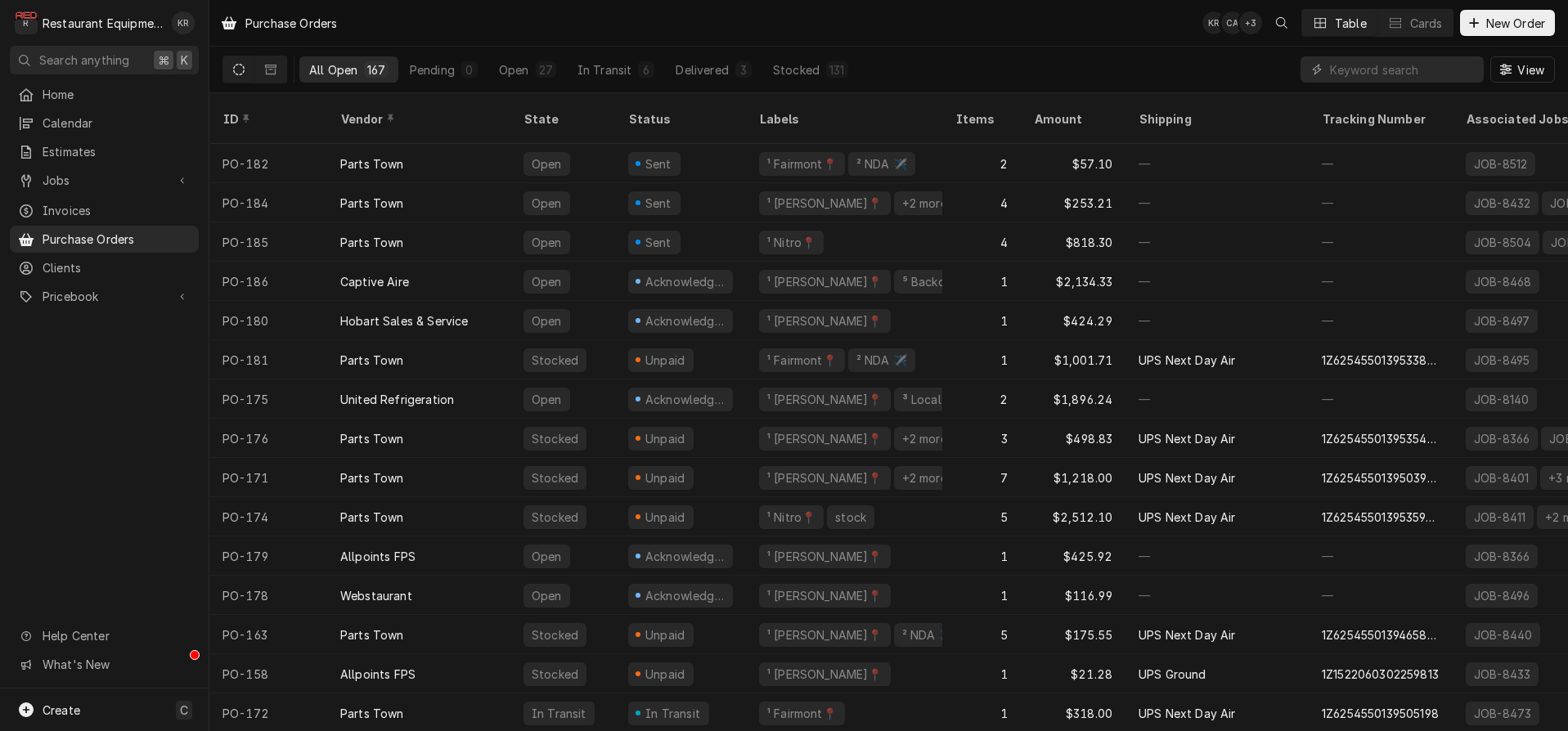
click at [651, 234] on div "Sent" at bounding box center [658, 242] width 31 height 17
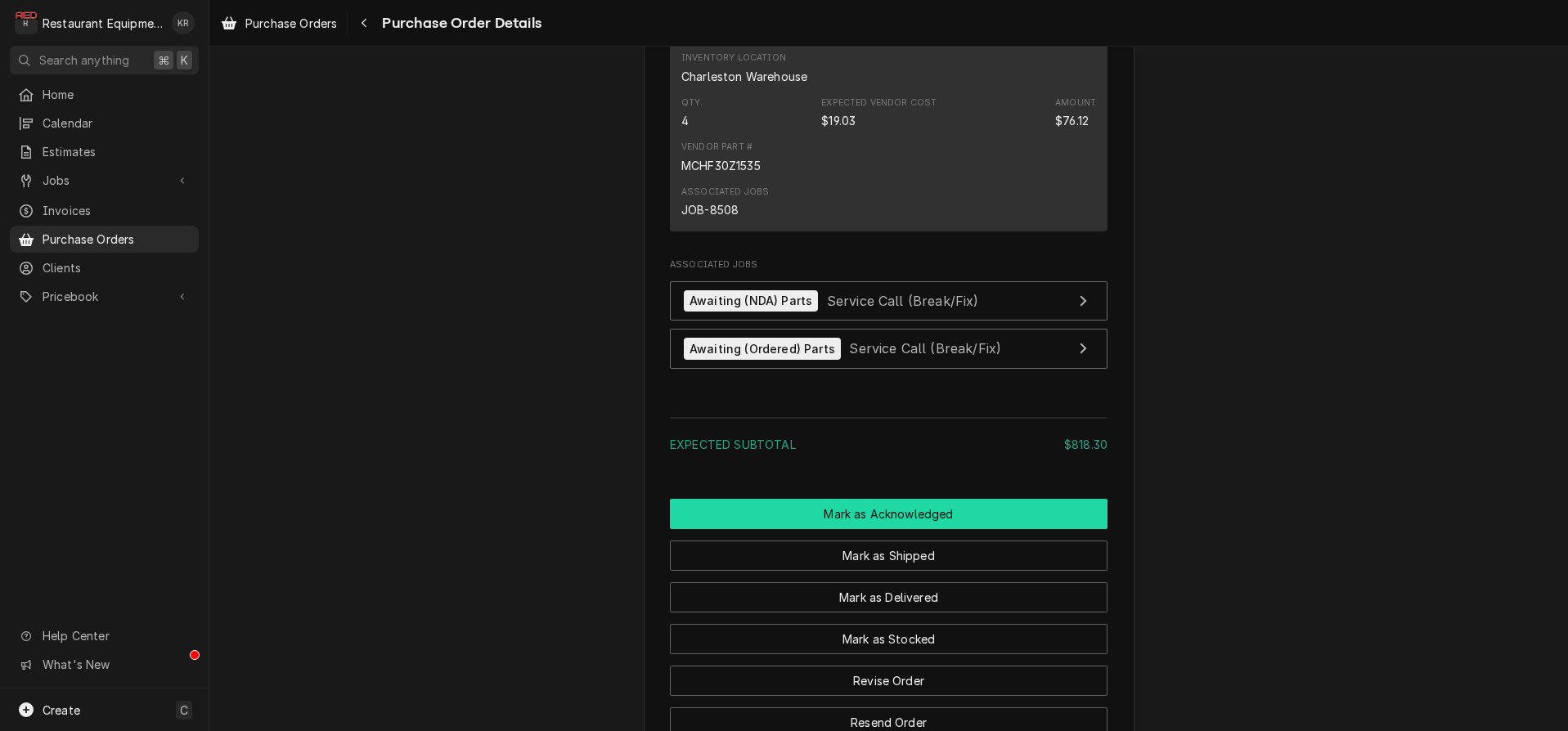
scroll to position [1891, 0]
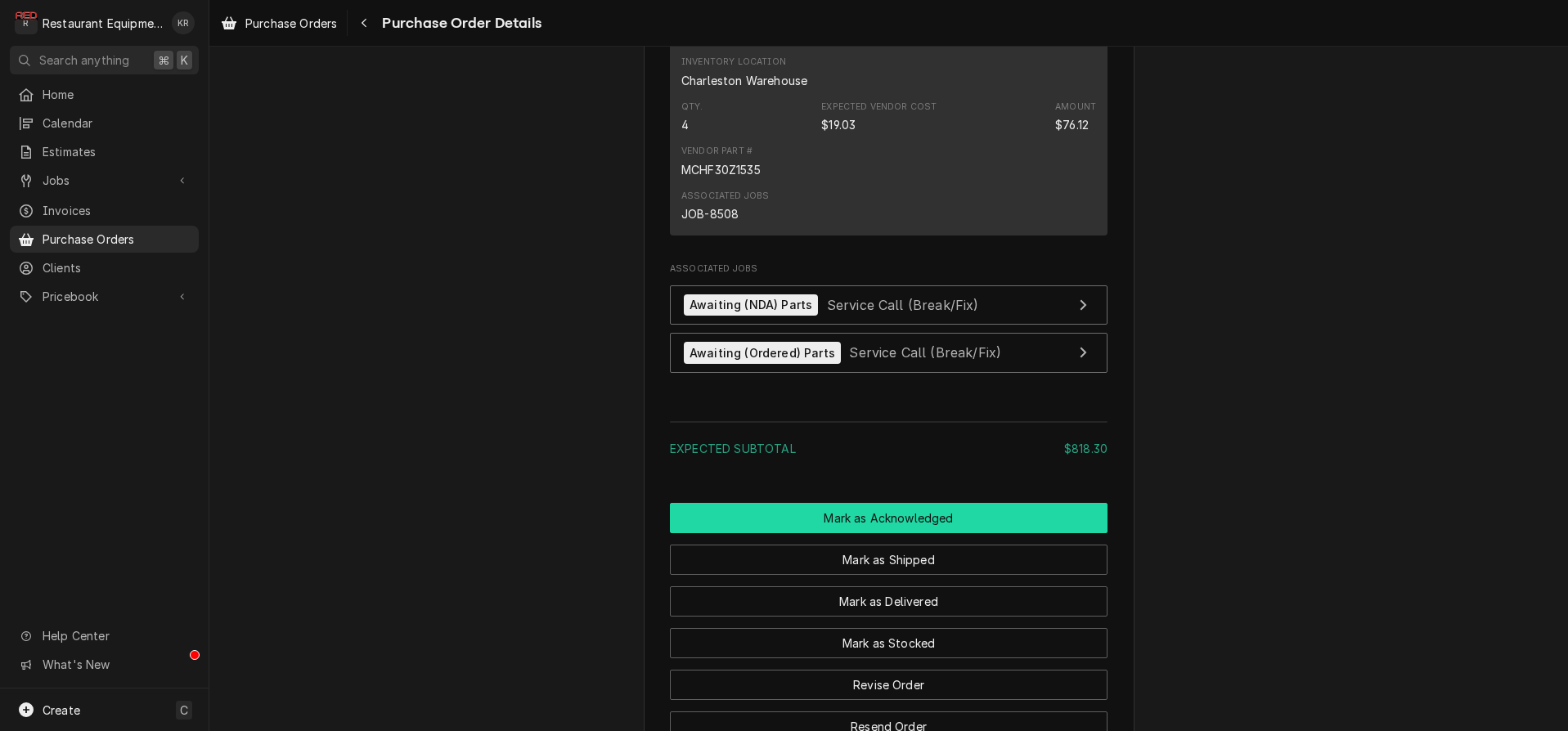
click at [862, 533] on button "Mark as Acknowledged" at bounding box center [888, 518] width 438 height 31
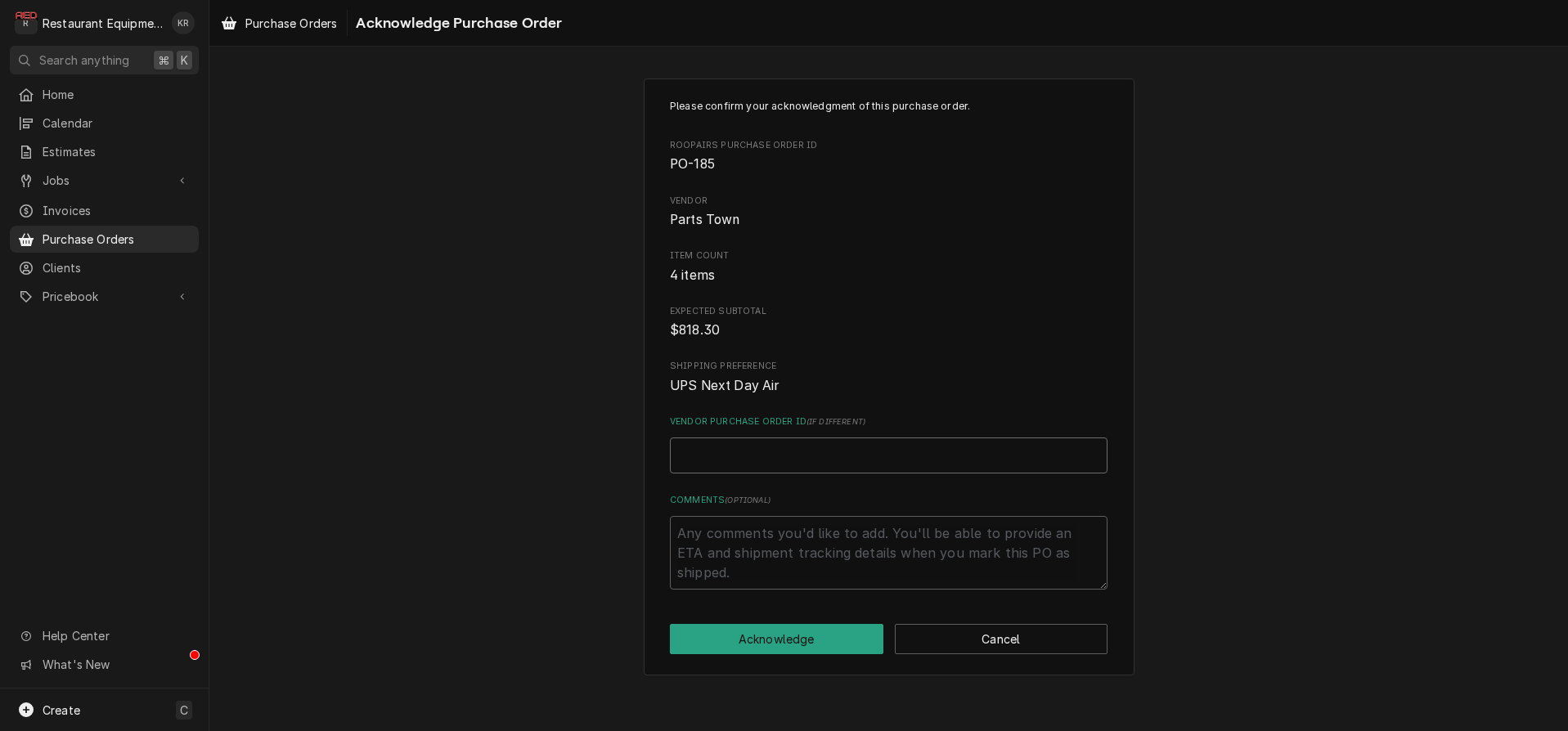
click at [771, 449] on input "Vendor Purchase Order ID ( if different )" at bounding box center [888, 456] width 438 height 36
paste input "0506265177"
type textarea "x"
type input "0506265177"
click at [785, 644] on button "Acknowledge" at bounding box center [776, 639] width 213 height 31
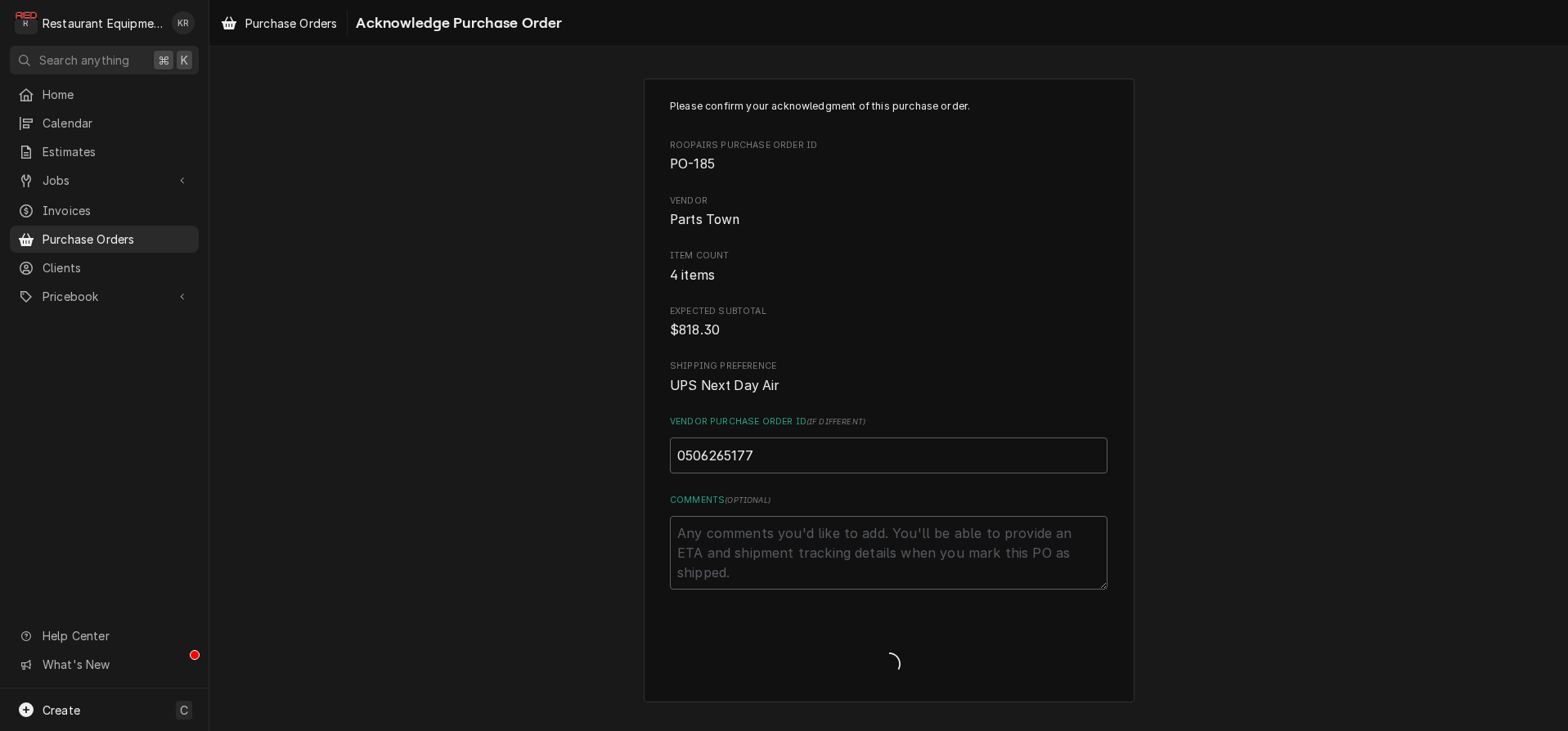
type textarea "x"
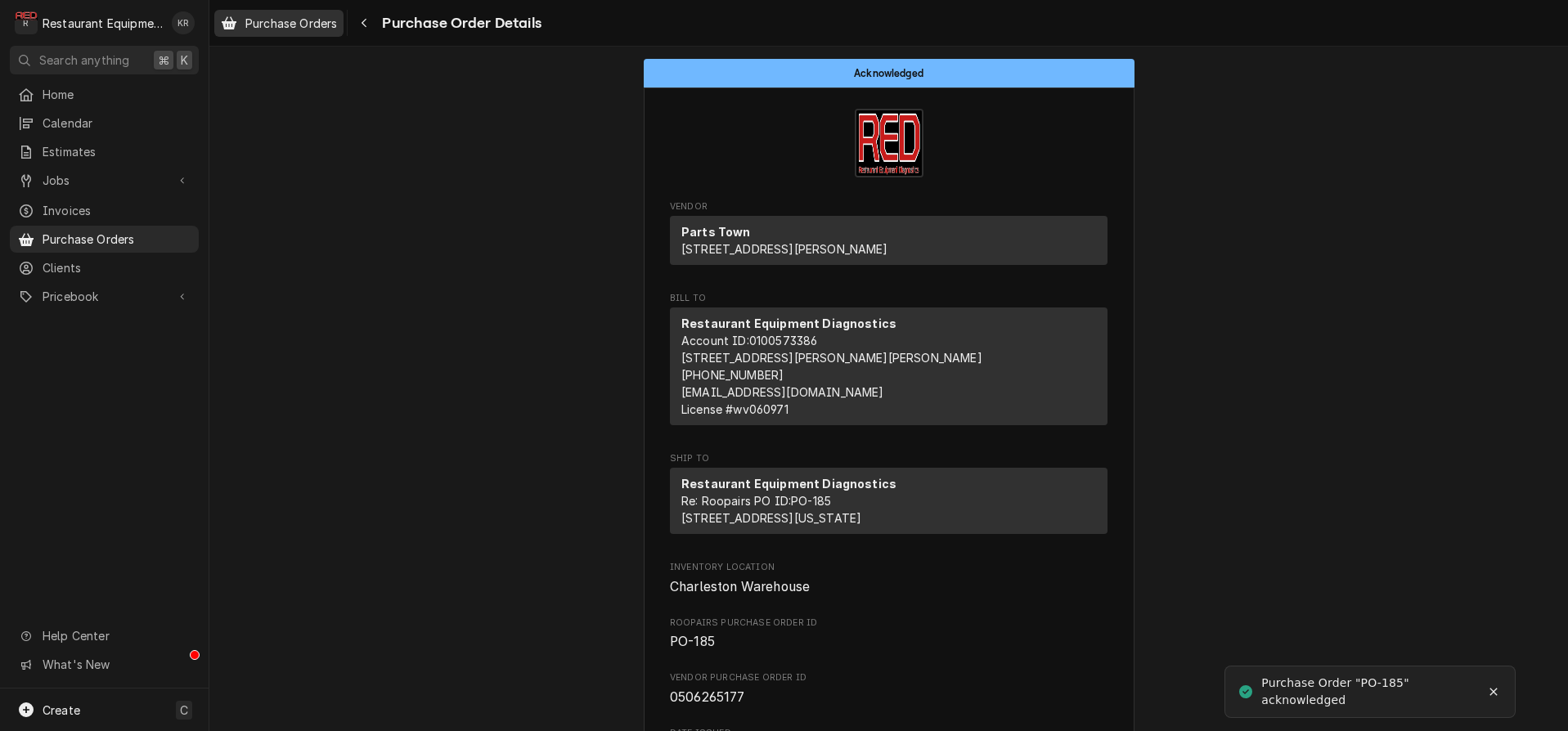
click at [291, 22] on span "Purchase Orders" at bounding box center [291, 22] width 92 height 17
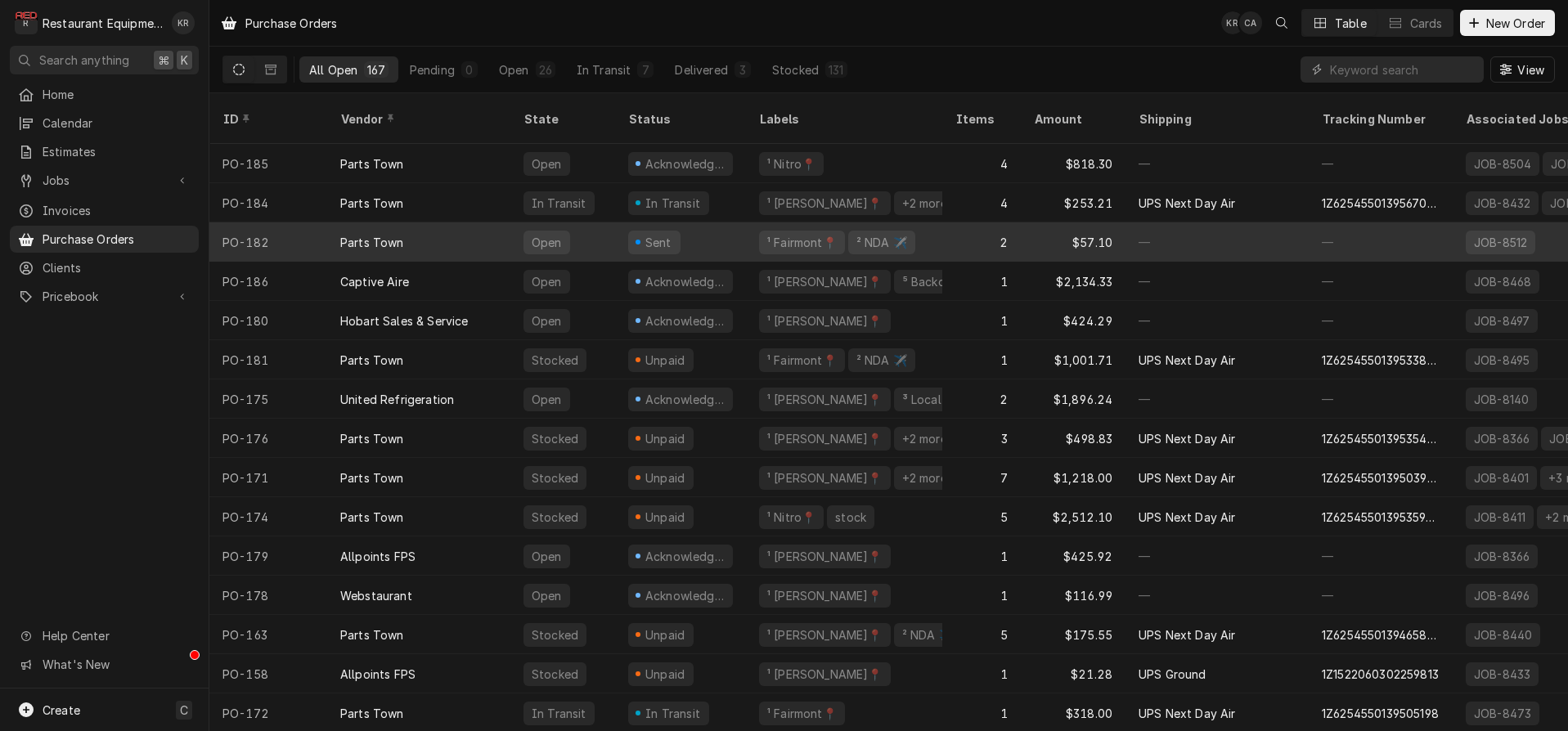
click at [702, 222] on div "Sent" at bounding box center [681, 242] width 131 height 40
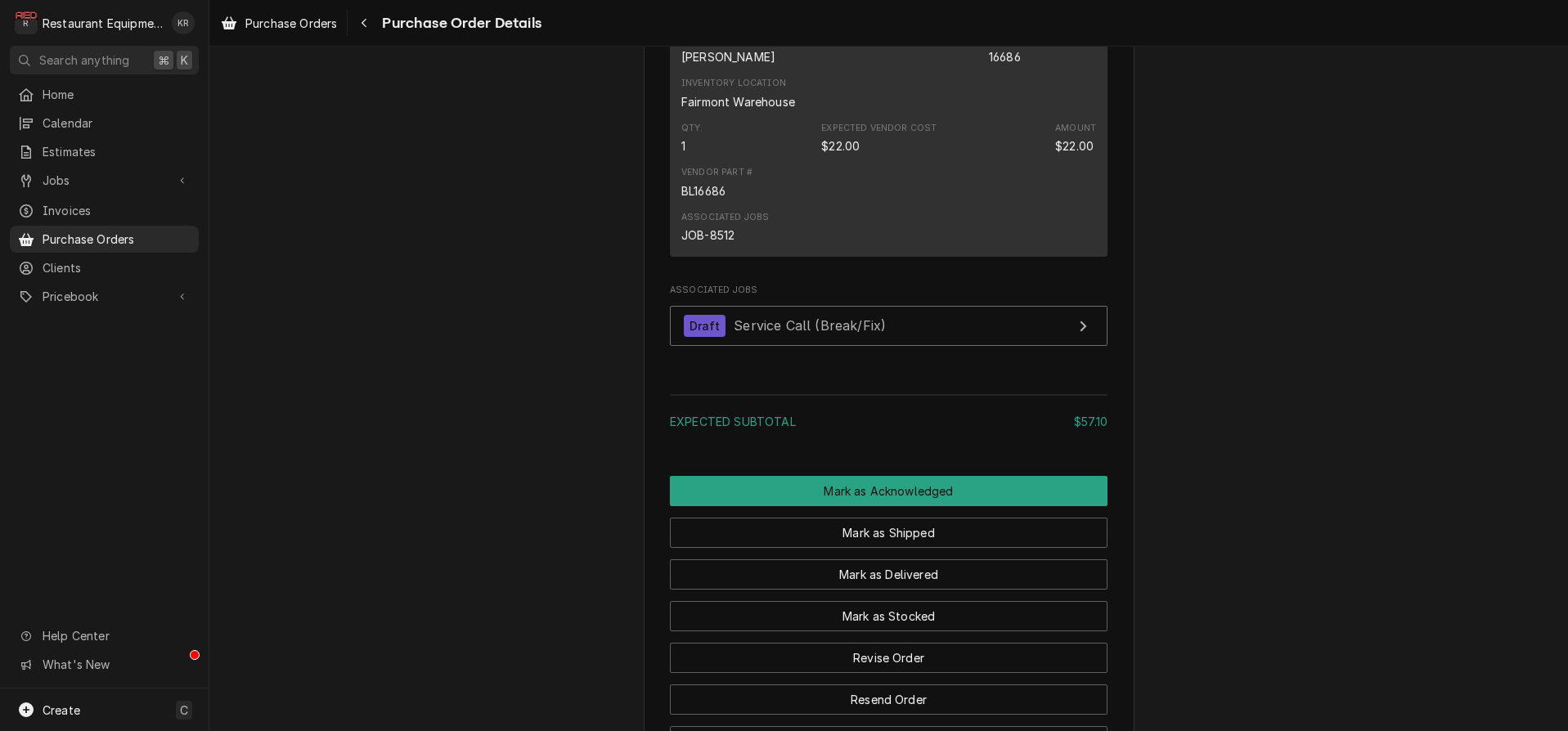
scroll to position [1527, 0]
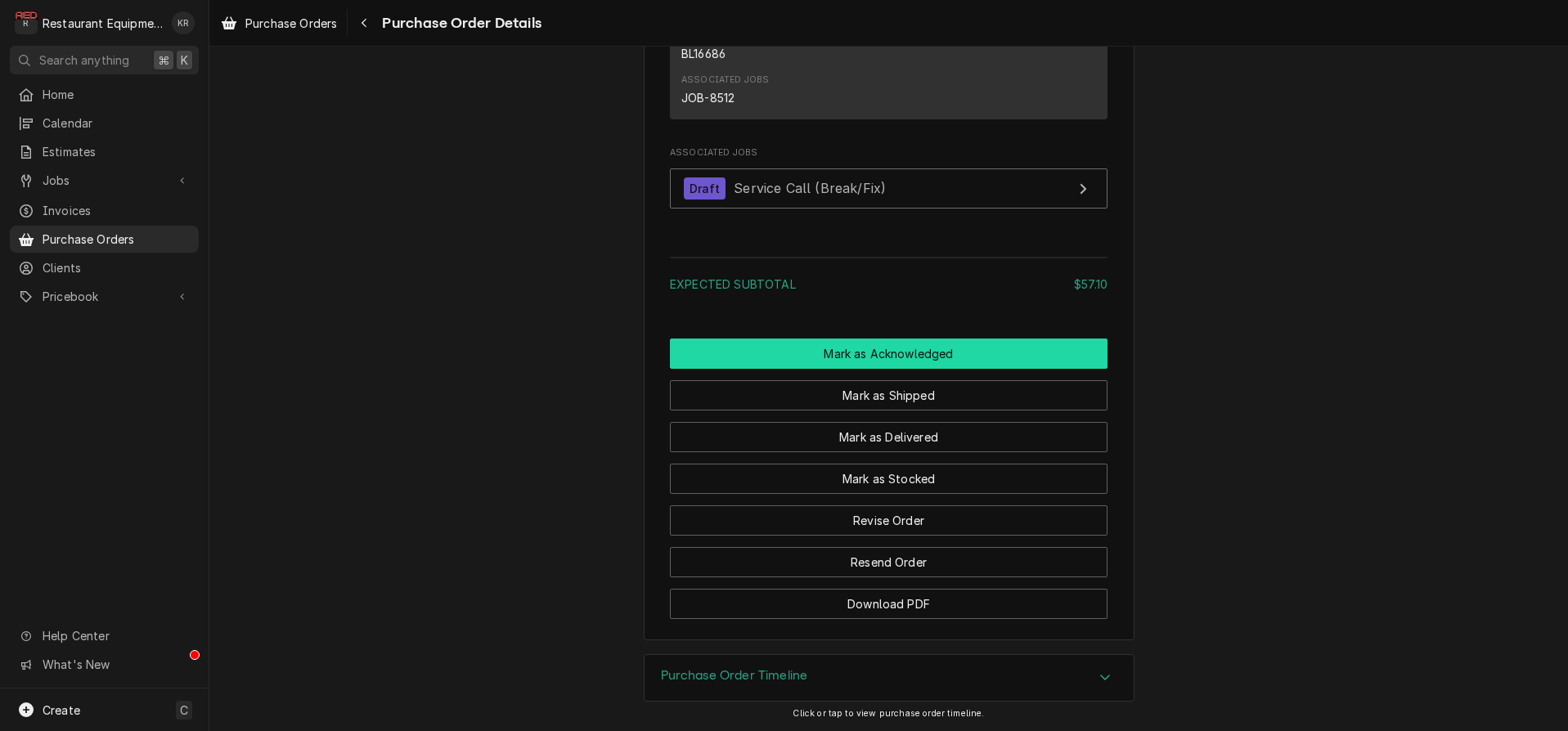
click at [856, 352] on button "Mark as Acknowledged" at bounding box center [888, 354] width 438 height 31
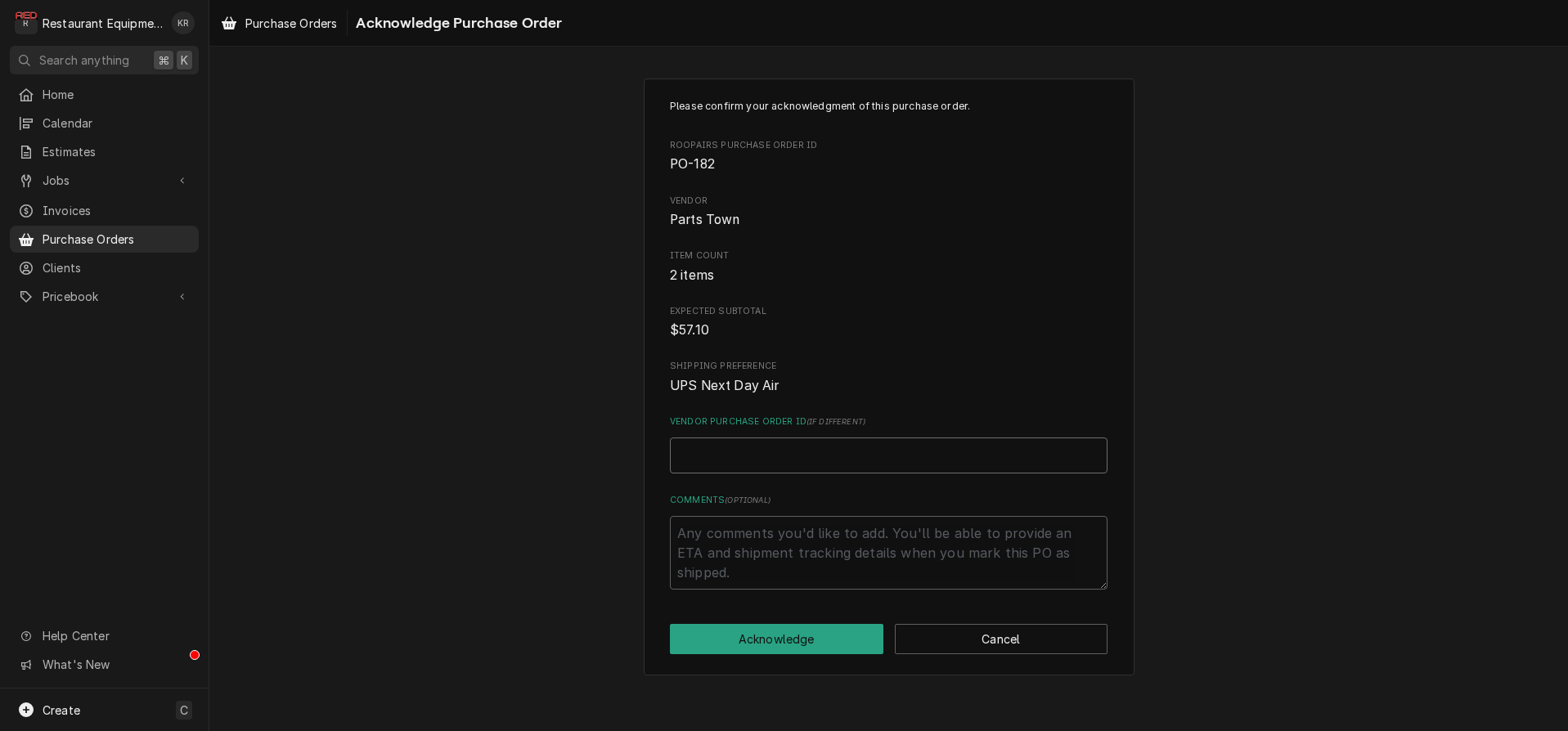
click at [813, 448] on input "Vendor Purchase Order ID ( if different )" at bounding box center [888, 456] width 438 height 36
paste input "0506265233"
type textarea "x"
type input "0506265233"
click at [787, 633] on button "Acknowledge" at bounding box center [776, 639] width 213 height 31
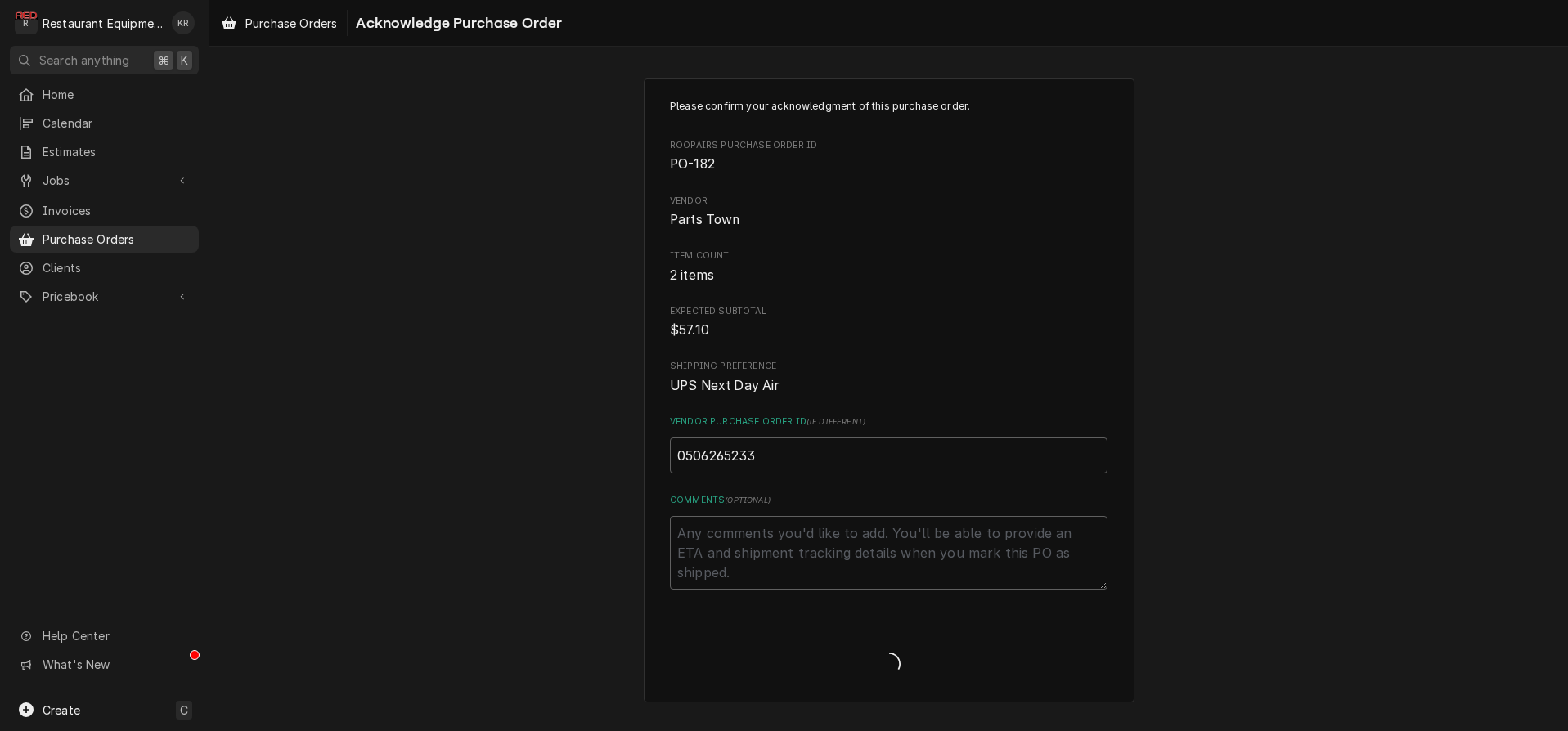
type textarea "x"
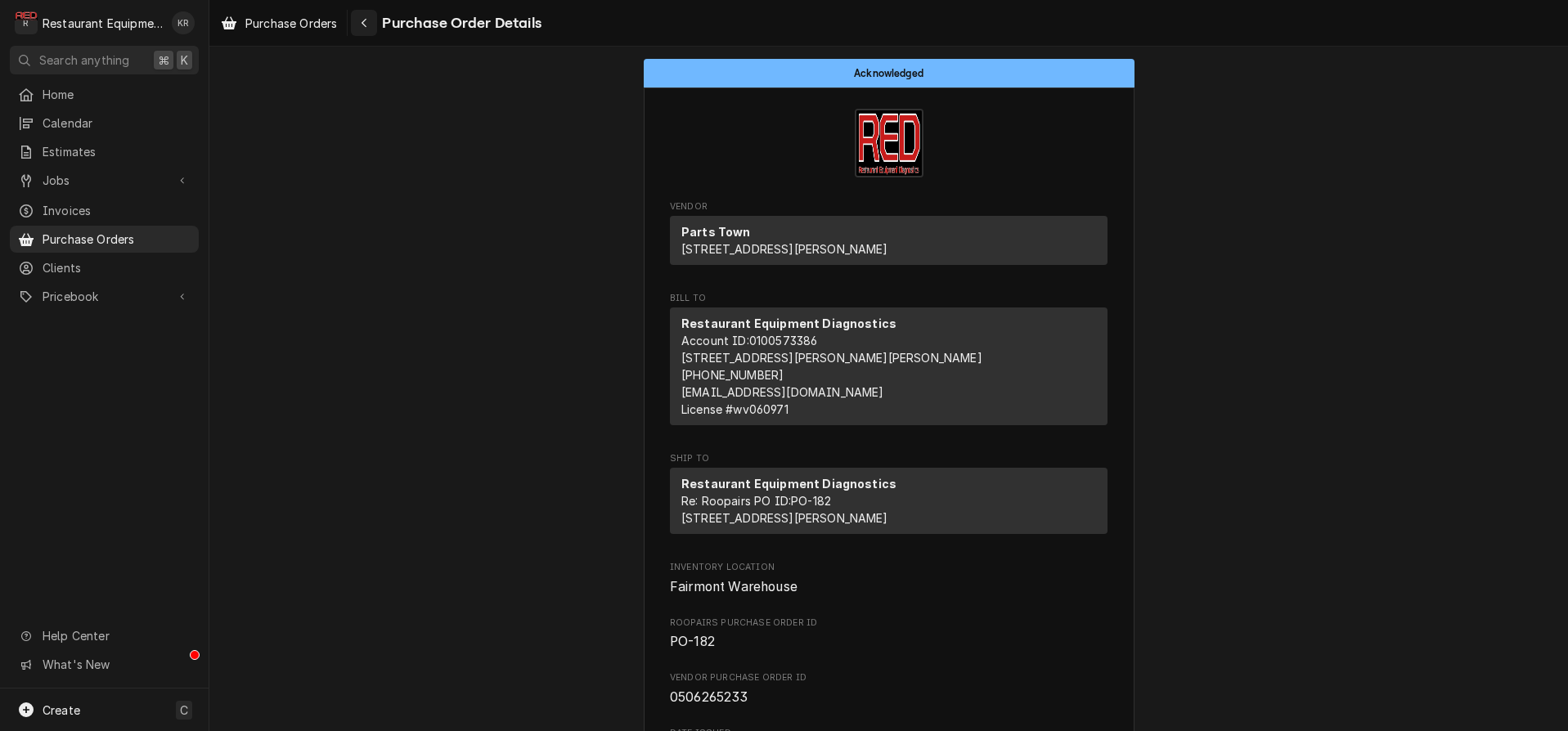
drag, startPoint x: 0, startPoint y: 0, endPoint x: 367, endPoint y: 20, distance: 367.5
click at [367, 20] on icon "Navigate back" at bounding box center [363, 23] width 4 height 9
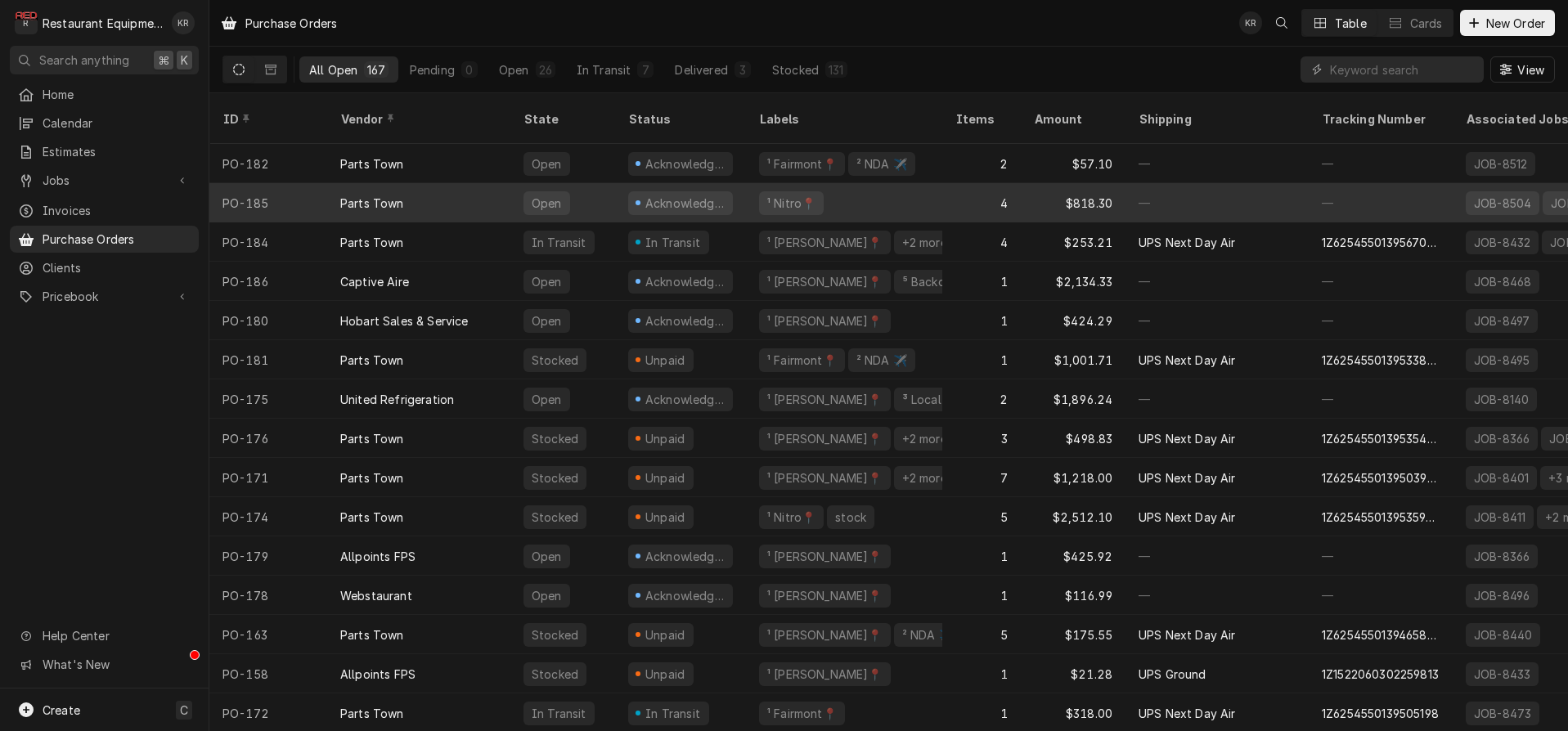
click at [418, 189] on div "Parts Town" at bounding box center [419, 203] width 183 height 40
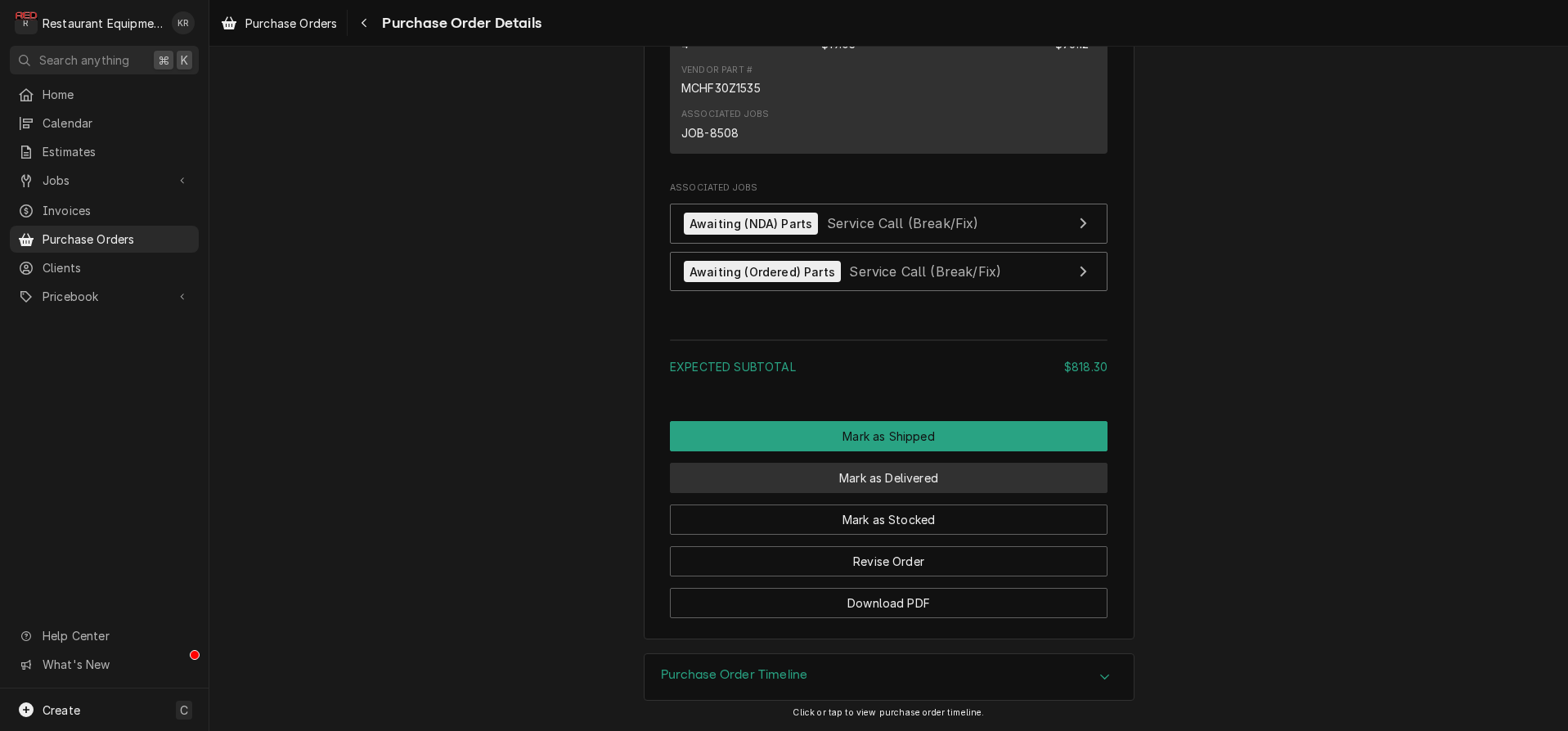
scroll to position [2079, 0]
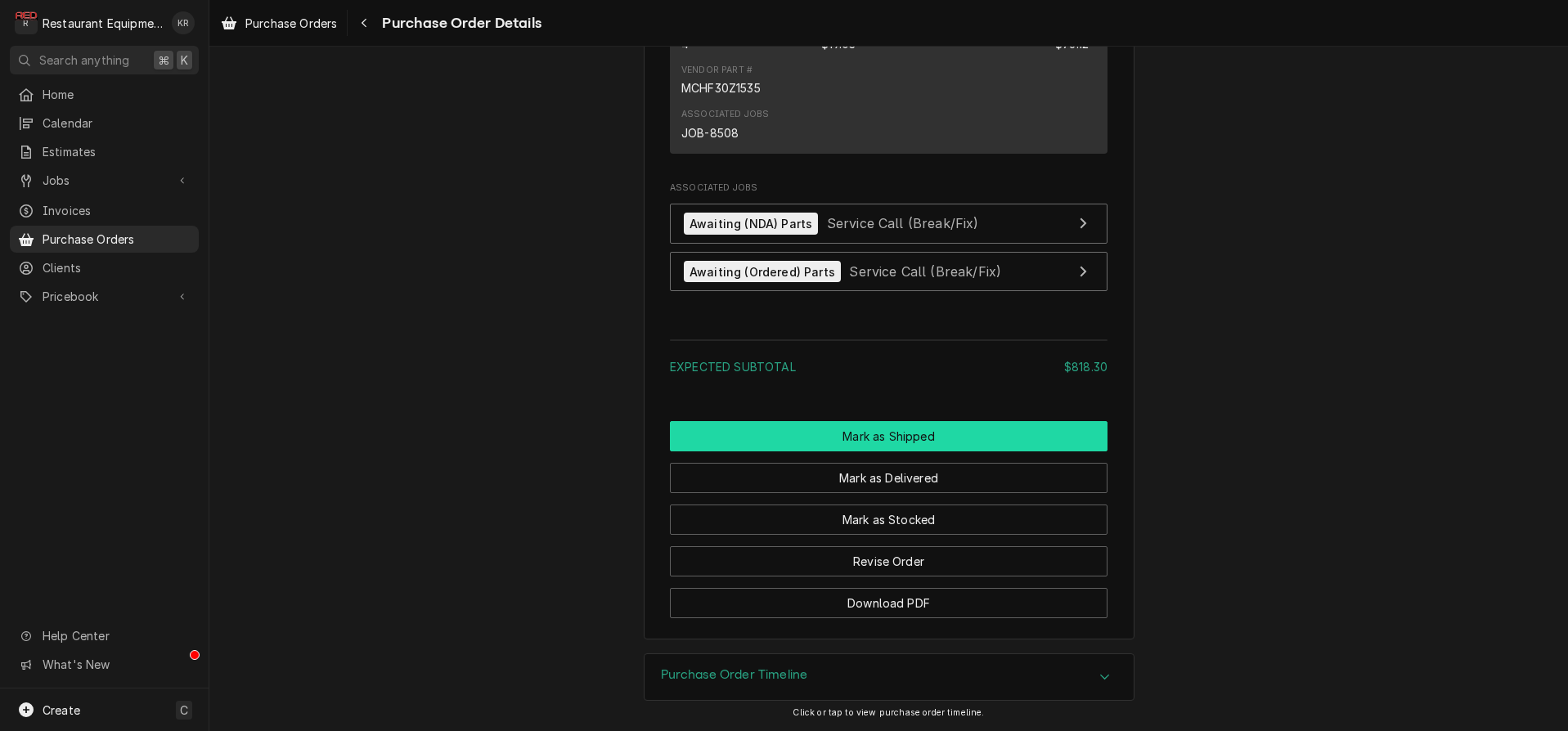
click at [881, 437] on button "Mark as Shipped" at bounding box center [888, 436] width 438 height 31
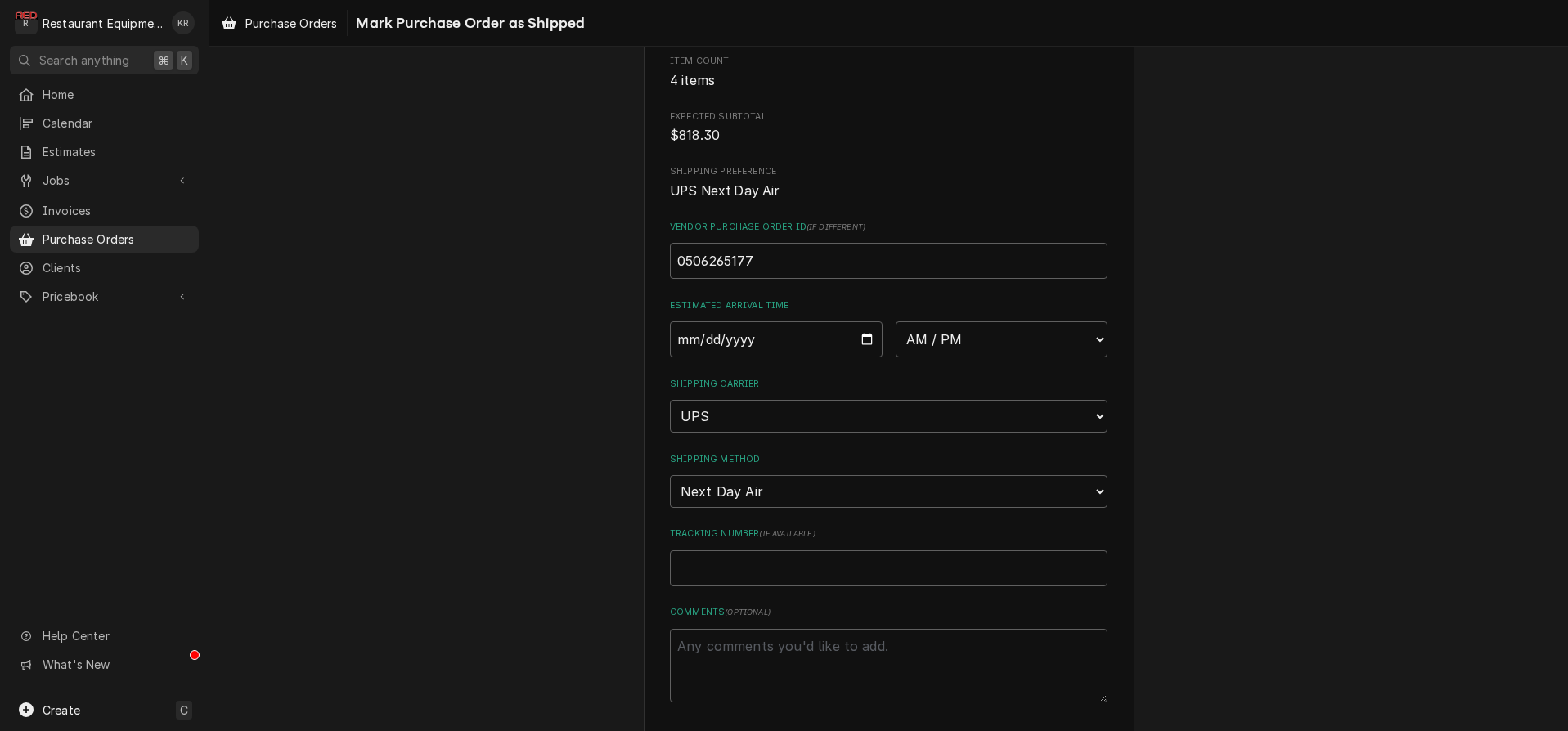
scroll to position [263, 0]
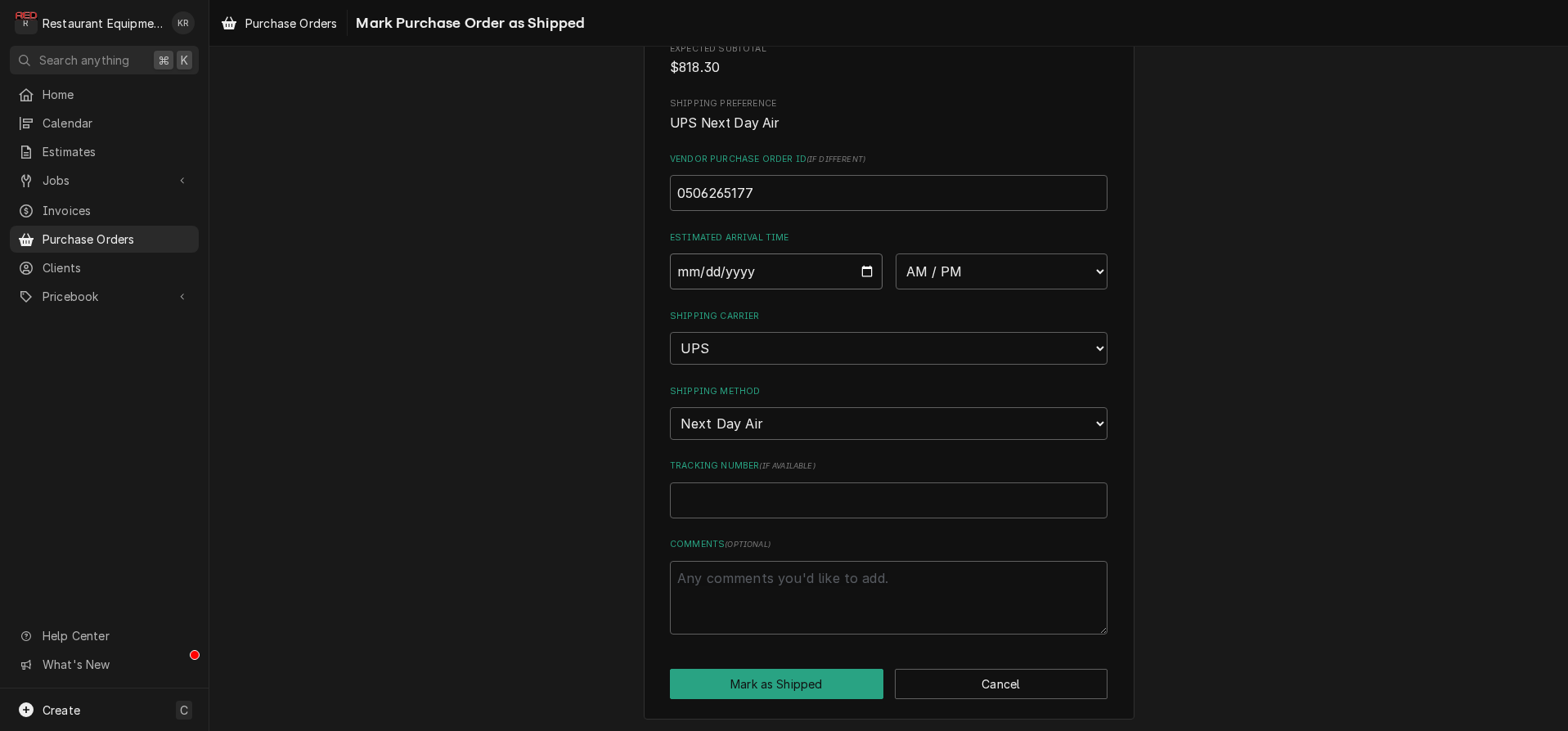
click at [860, 268] on input "Date" at bounding box center [776, 272] width 213 height 36
type input "2025-08-14"
type textarea "x"
click at [895, 254] on select "AM / PM 6:00 AM 6:15 AM 6:30 AM 6:45 AM 7:00 AM 7:15 AM 7:30 AM 7:45 AM 8:00 AM…" at bounding box center [1002, 272] width 213 height 36
select select "10:30:00"
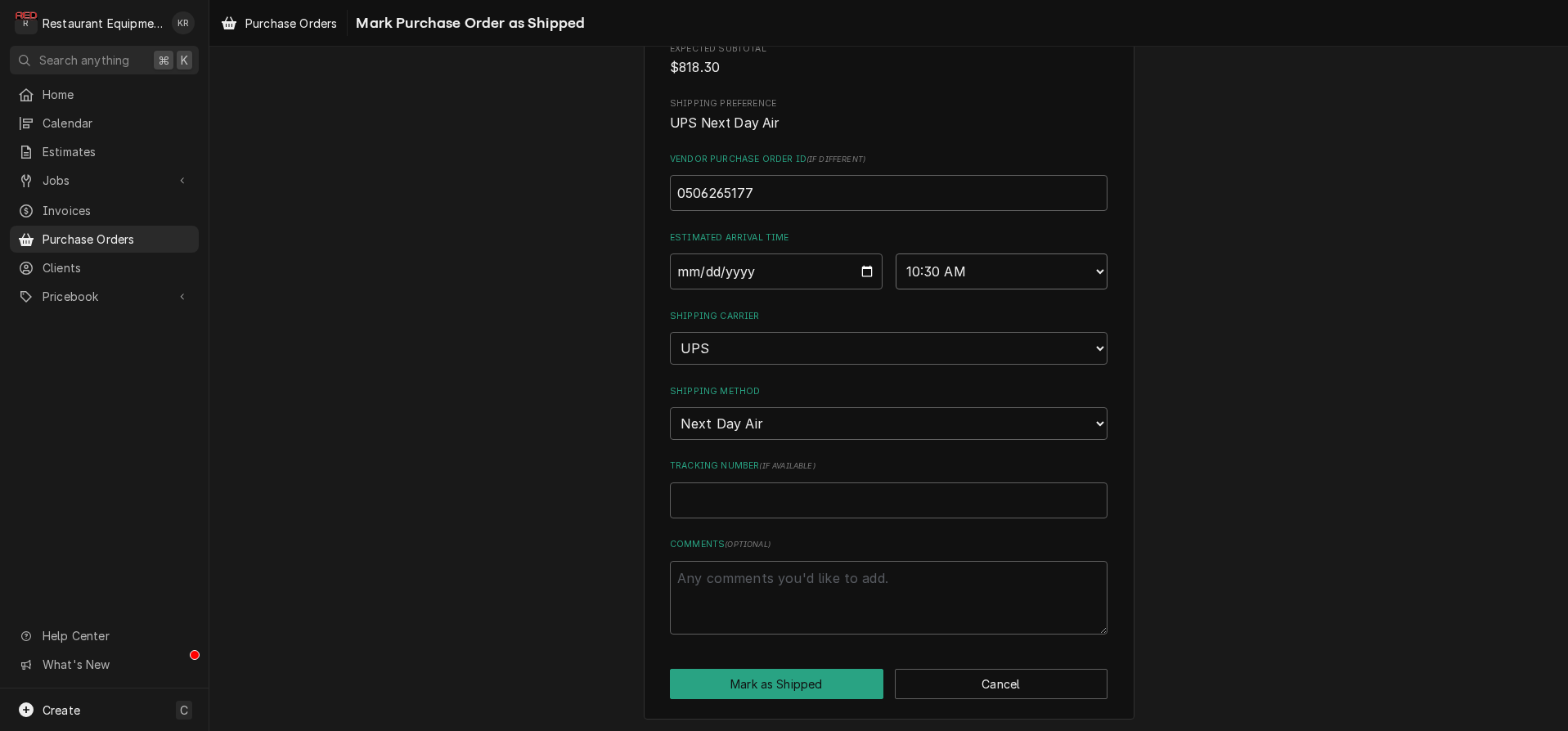
click option "10:30 AM" at bounding box center [0, 0] width 0 height 0
click at [776, 485] on input "Tracking Number ( if available )" at bounding box center [888, 501] width 438 height 36
paste input "1Z6254550139568184"
type textarea "x"
type input "1Z6254550139568184"
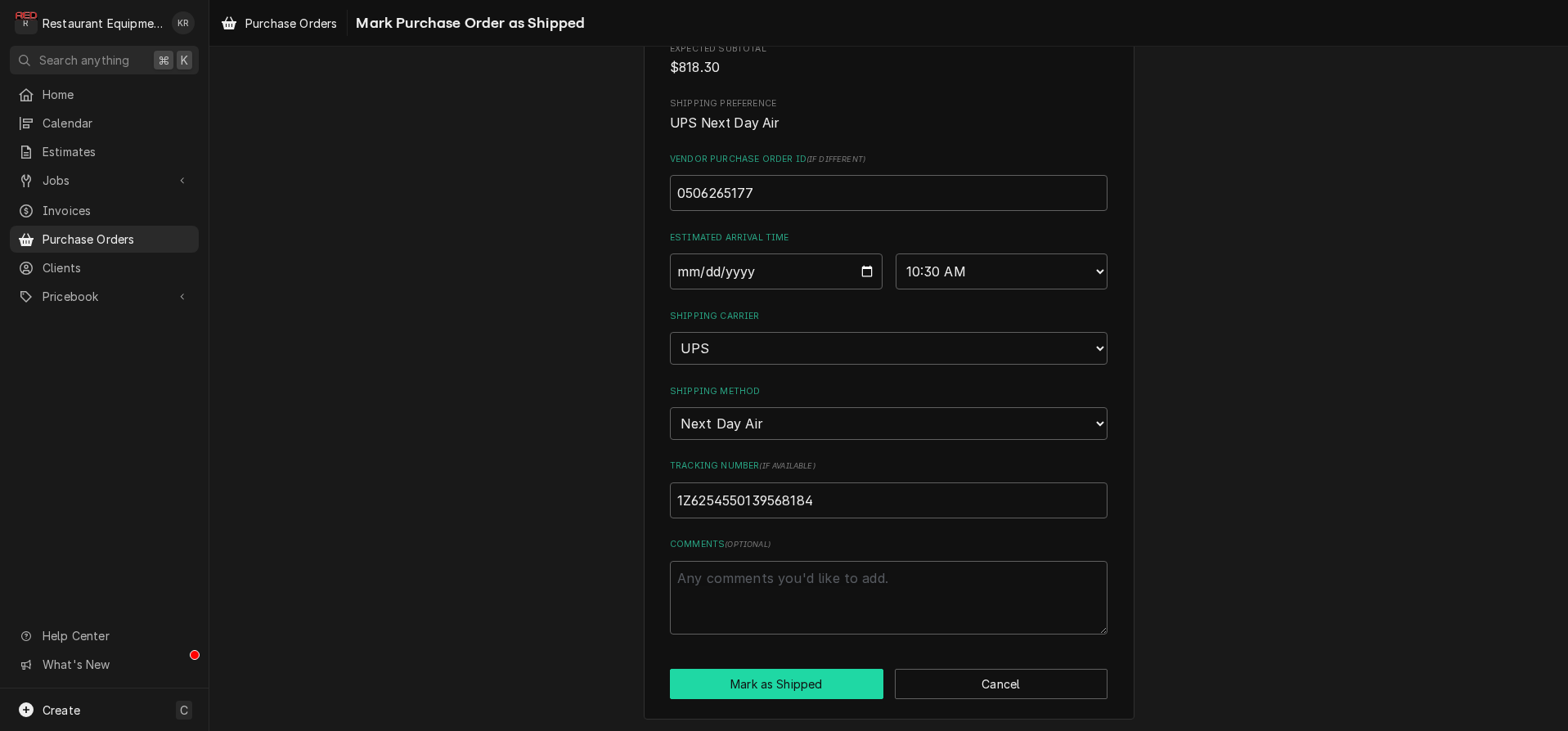
click at [784, 674] on button "Mark as Shipped" at bounding box center [776, 684] width 213 height 31
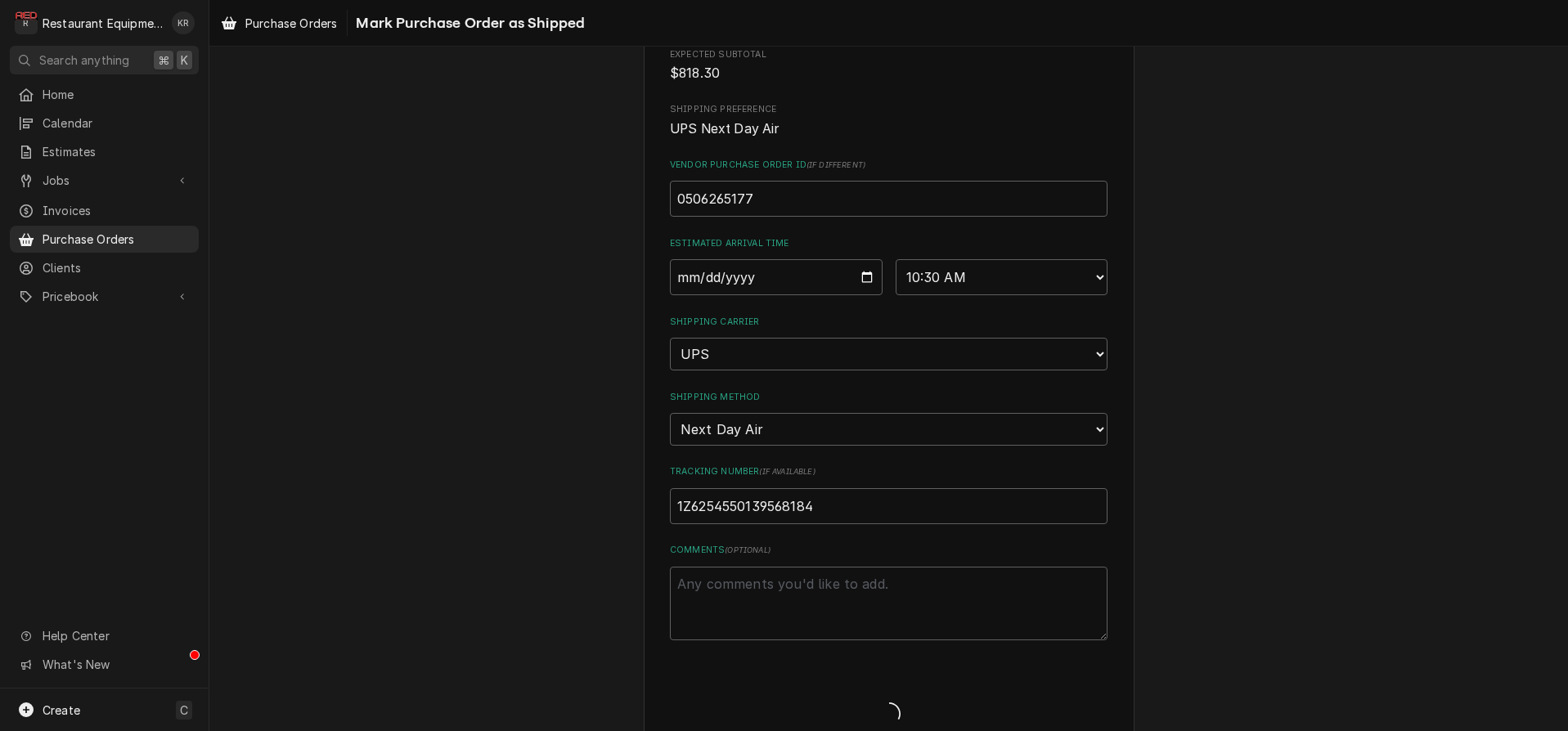
type textarea "x"
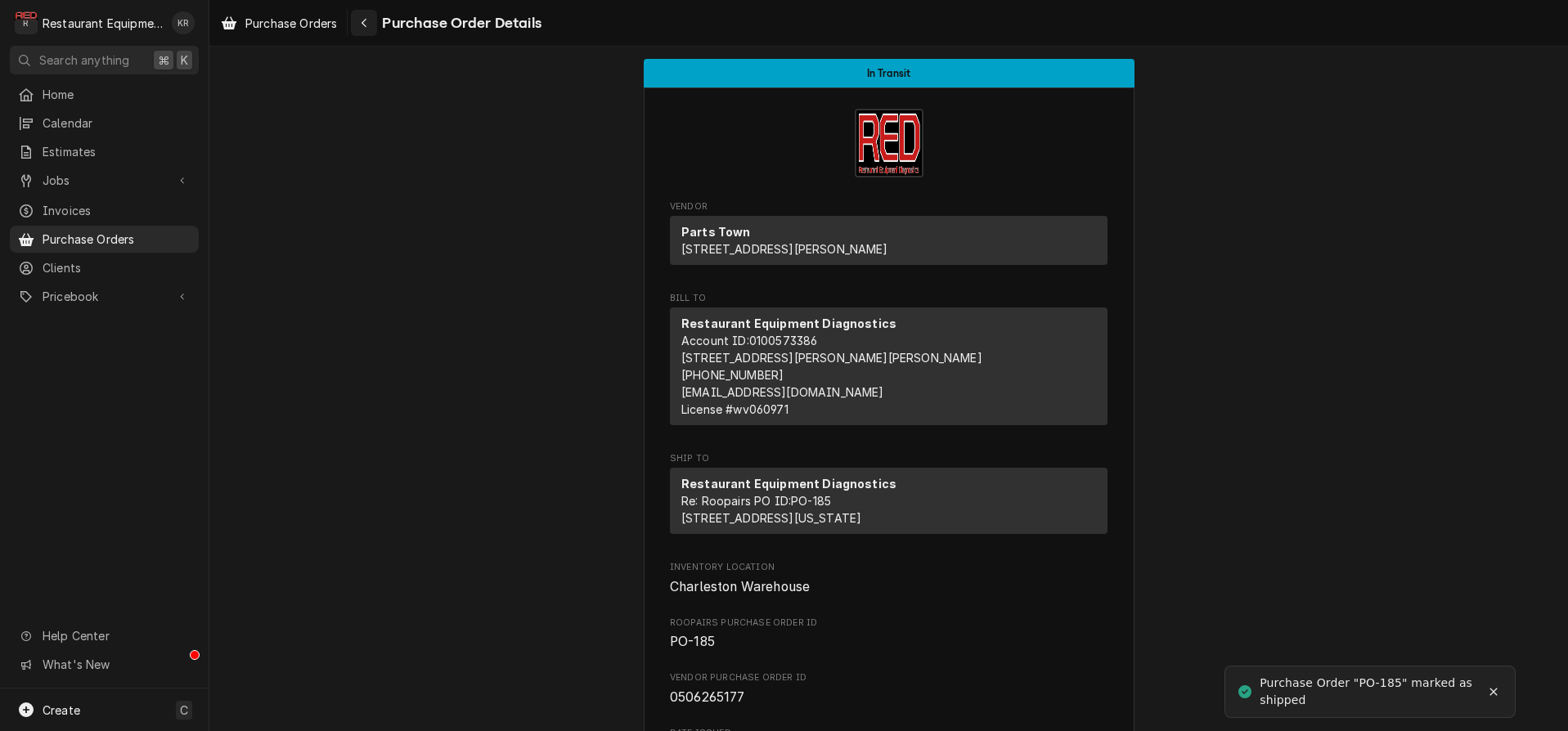
click at [364, 22] on icon "Navigate back" at bounding box center [363, 23] width 4 height 9
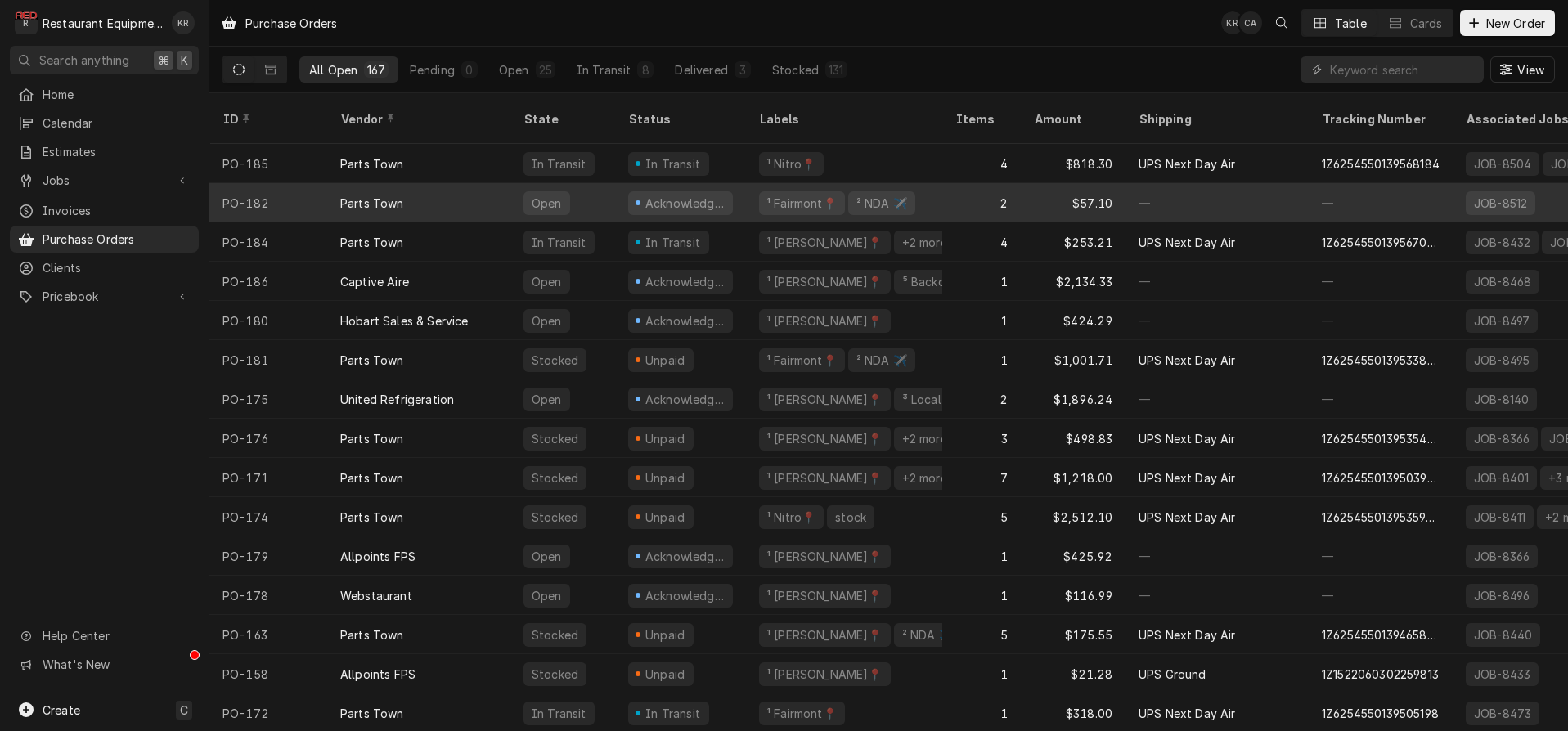
click at [665, 192] on div "Acknowledged" at bounding box center [681, 203] width 104 height 23
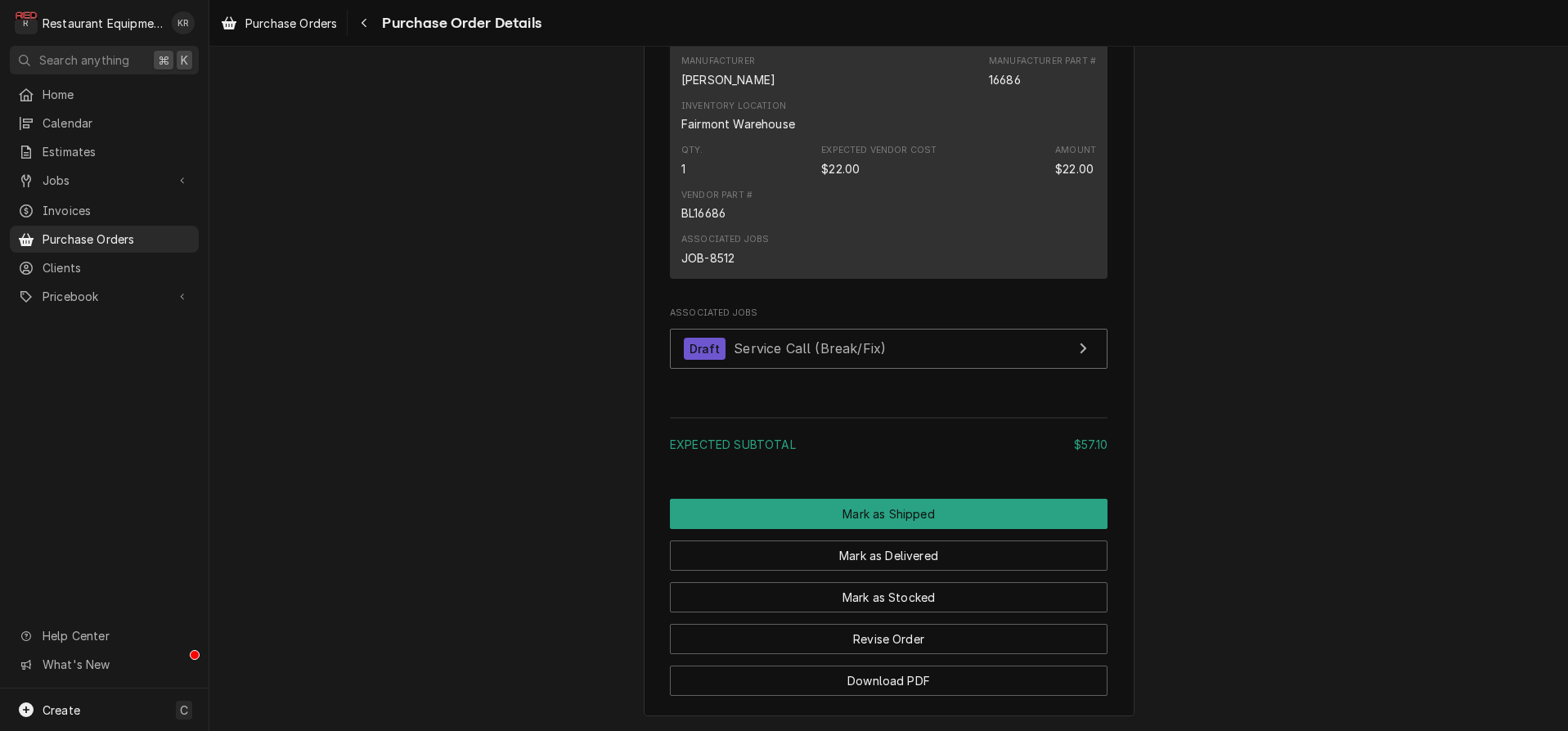
scroll to position [1499, 0]
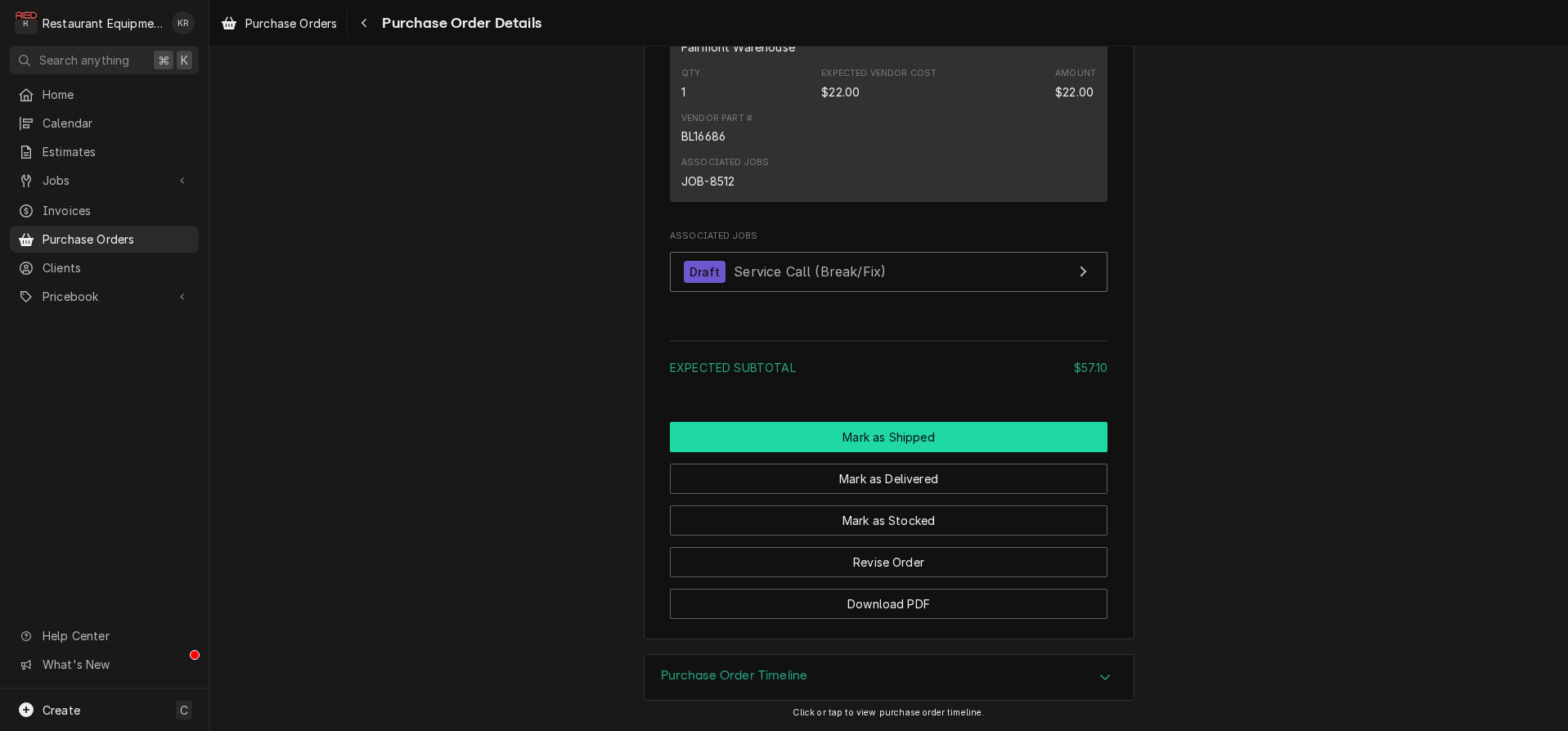
click at [909, 435] on button "Mark as Shipped" at bounding box center [888, 437] width 438 height 31
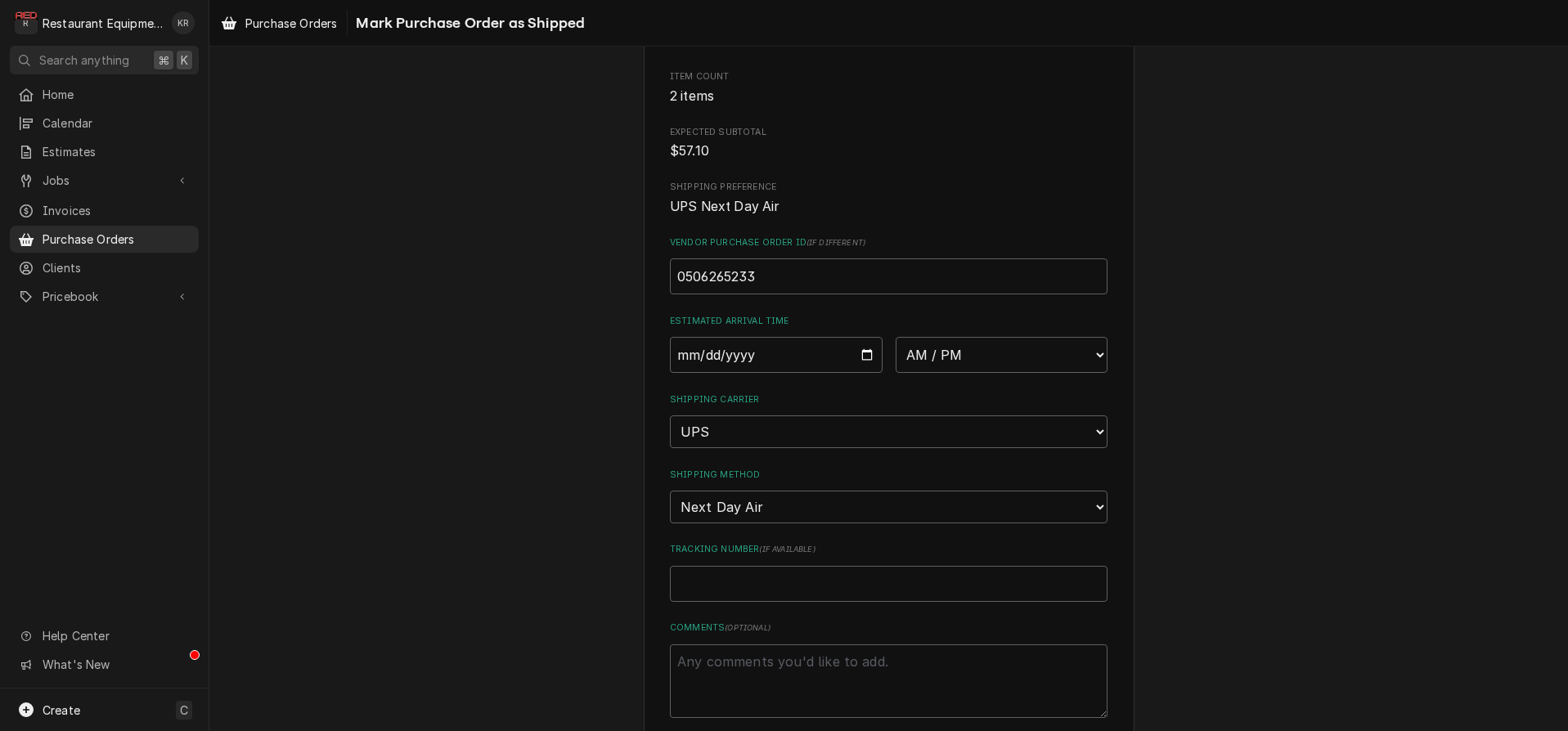
scroll to position [201, 0]
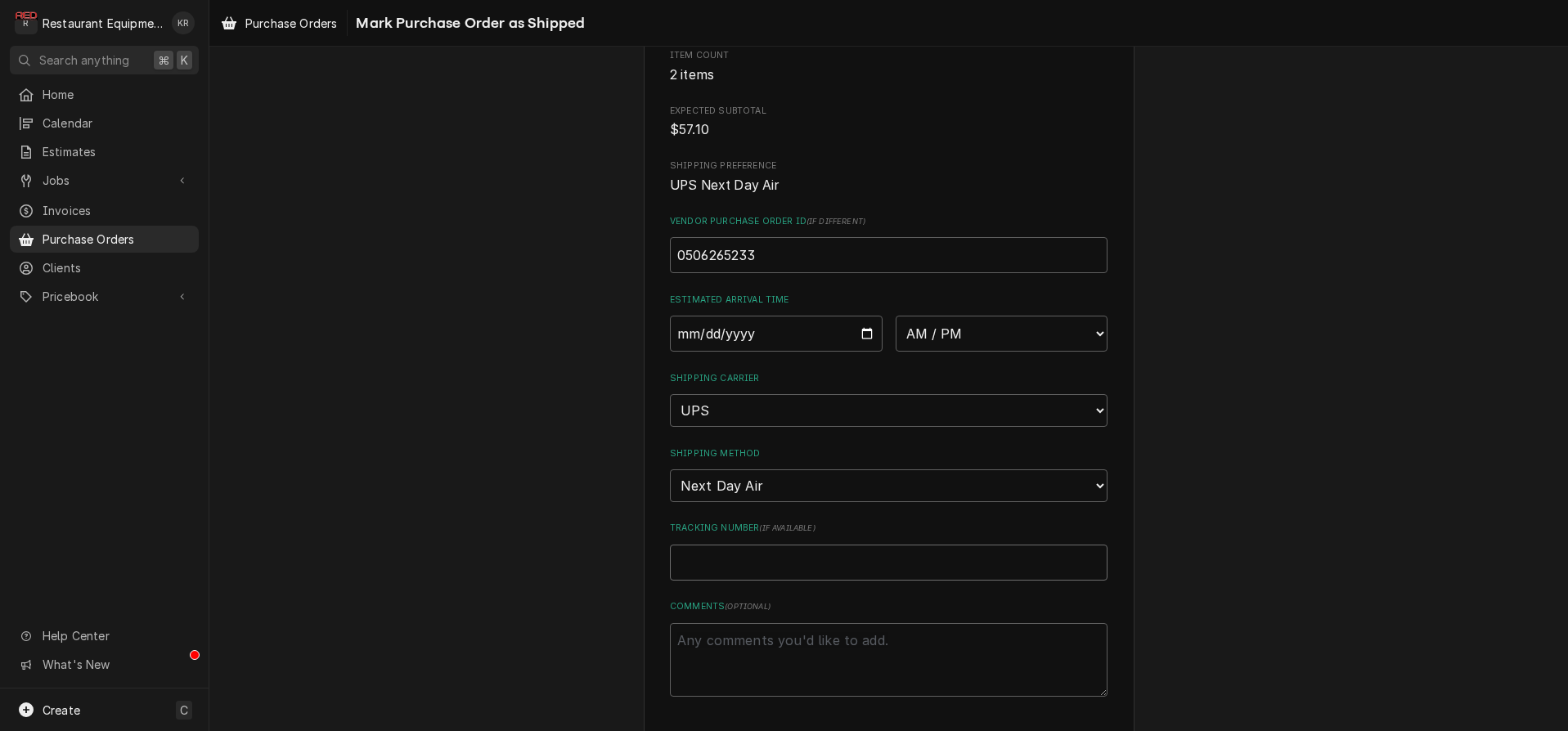
click at [790, 558] on input "Tracking Number ( if available )" at bounding box center [888, 563] width 438 height 36
paste input "1Z6254550139569343"
type textarea "x"
type input "1Z6254550139569343"
click at [868, 333] on input "Date" at bounding box center [776, 334] width 213 height 36
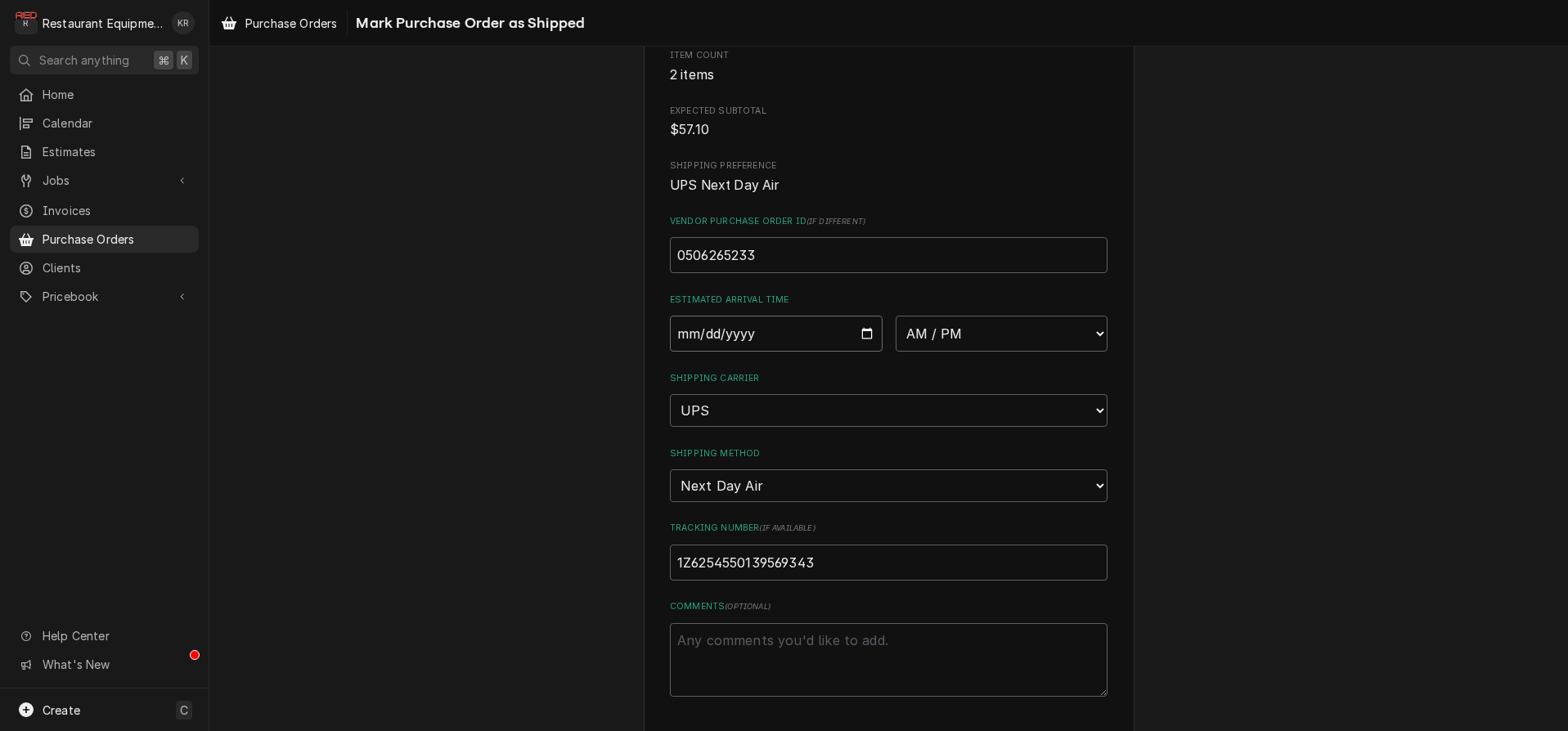
type input "2025-08-18"
type textarea "x"
click at [895, 316] on select "AM / PM 6:00 AM 6:15 AM 6:30 AM 6:45 AM 7:00 AM 7:15 AM 7:30 AM 7:45 AM 8:00 AM…" at bounding box center [1002, 334] width 213 height 36
select select "10:30:00"
click option "10:30 AM" at bounding box center [0, 0] width 0 height 0
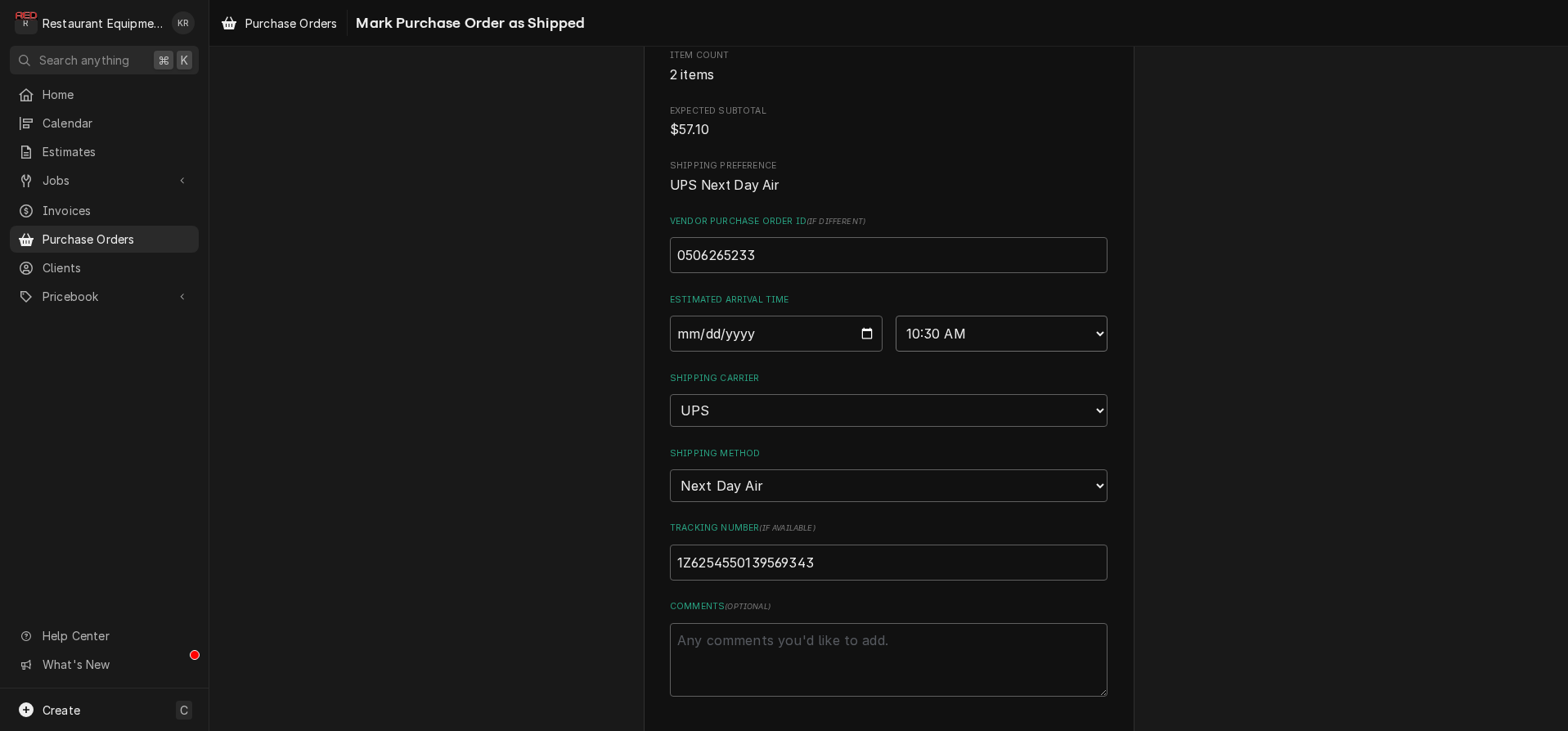
scroll to position [263, 0]
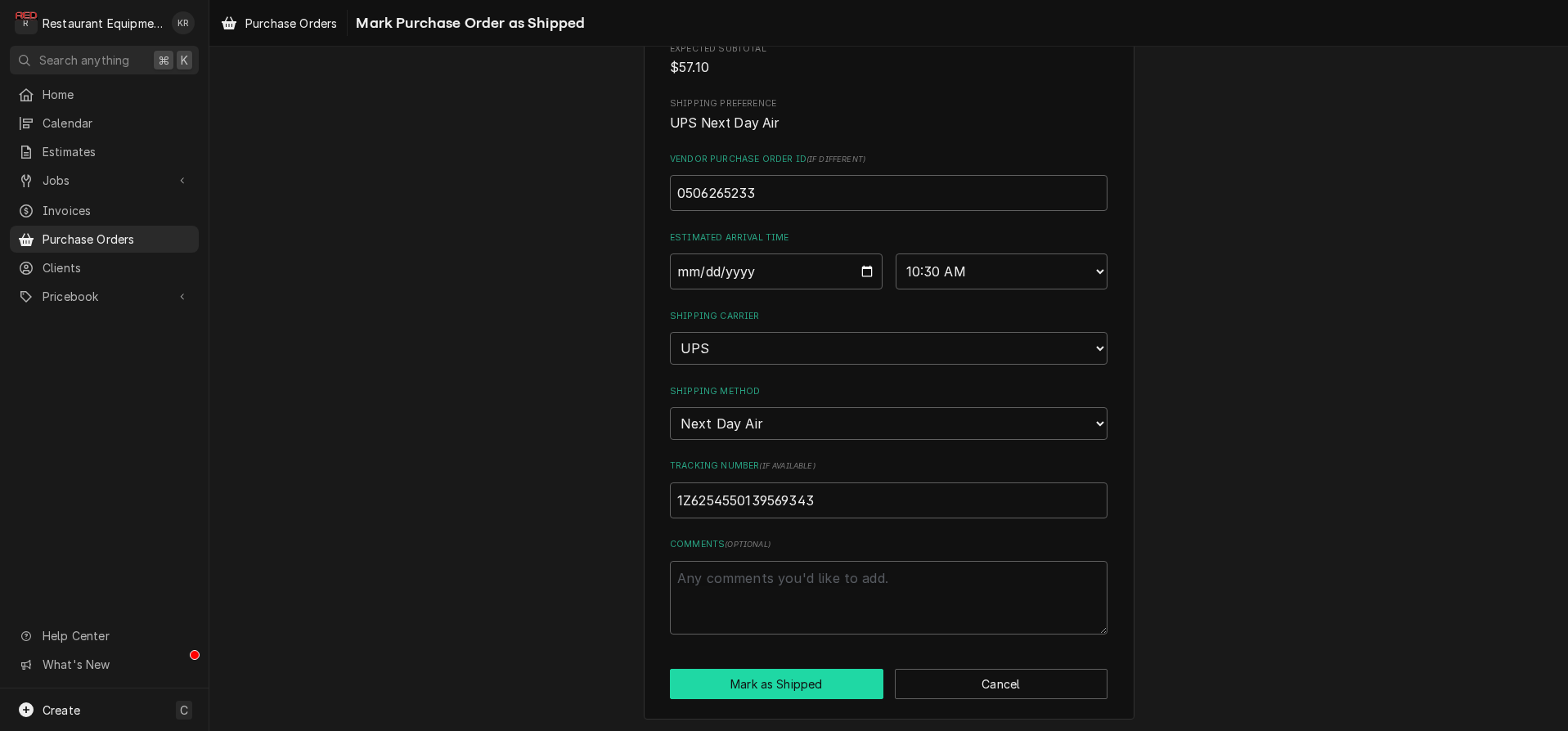
drag, startPoint x: 808, startPoint y: 676, endPoint x: 821, endPoint y: 673, distance: 13.3
click at [808, 676] on button "Mark as Shipped" at bounding box center [776, 684] width 213 height 31
type textarea "x"
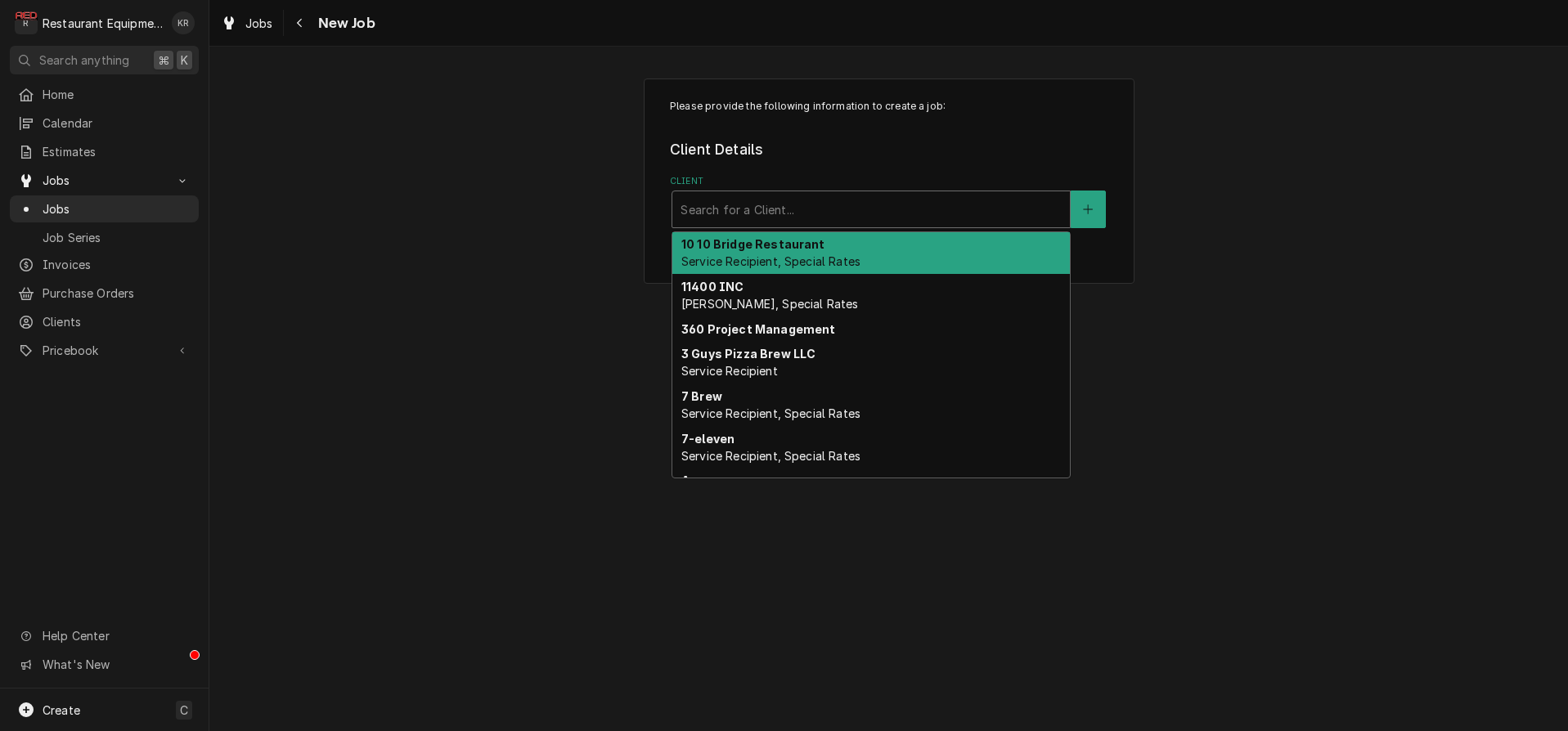
click at [860, 214] on div "Client" at bounding box center [871, 209] width 381 height 30
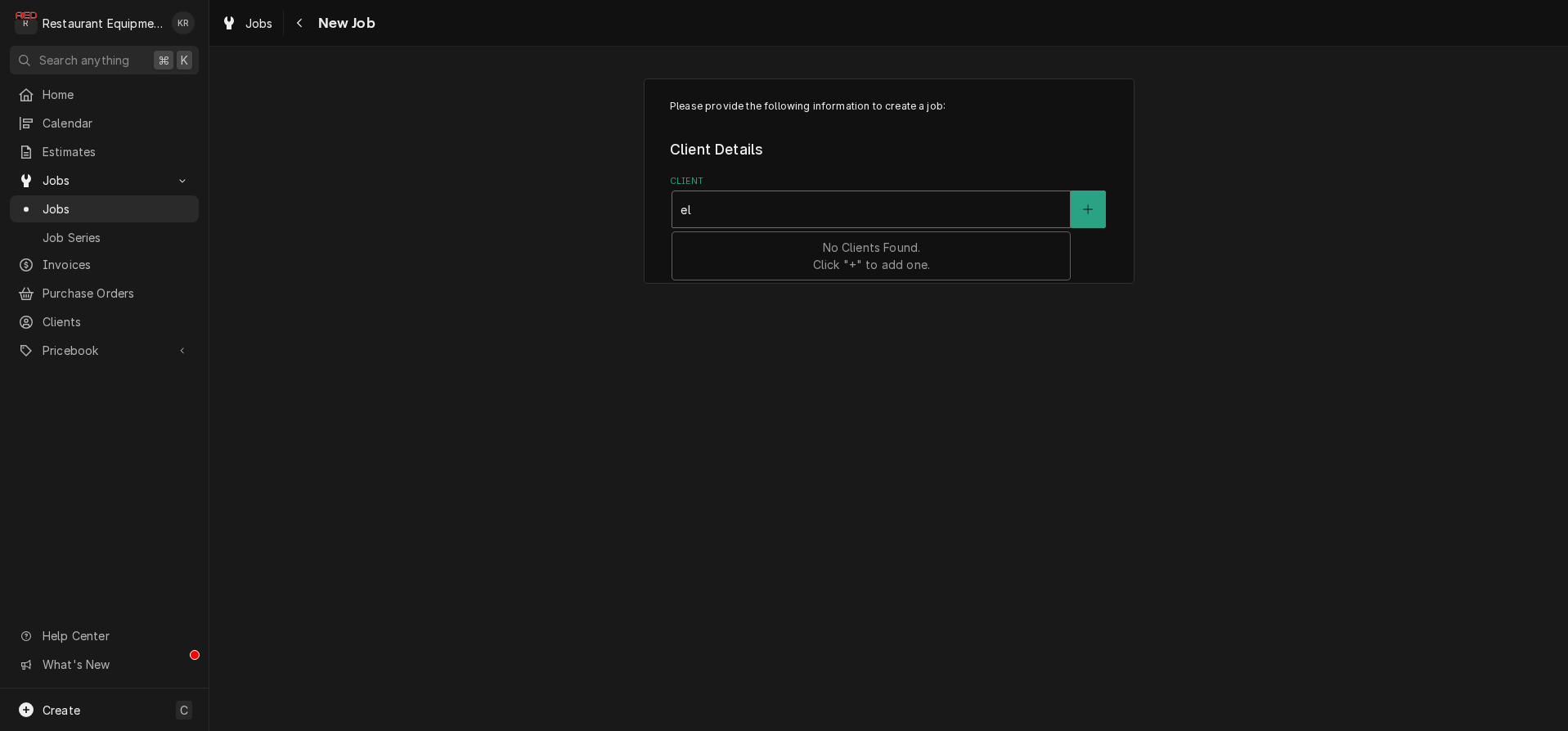
type input "[PERSON_NAME]"
click at [860, 213] on div "[PERSON_NAME]" at bounding box center [871, 209] width 381 height 30
click at [749, 209] on div "Client" at bounding box center [871, 209] width 381 height 30
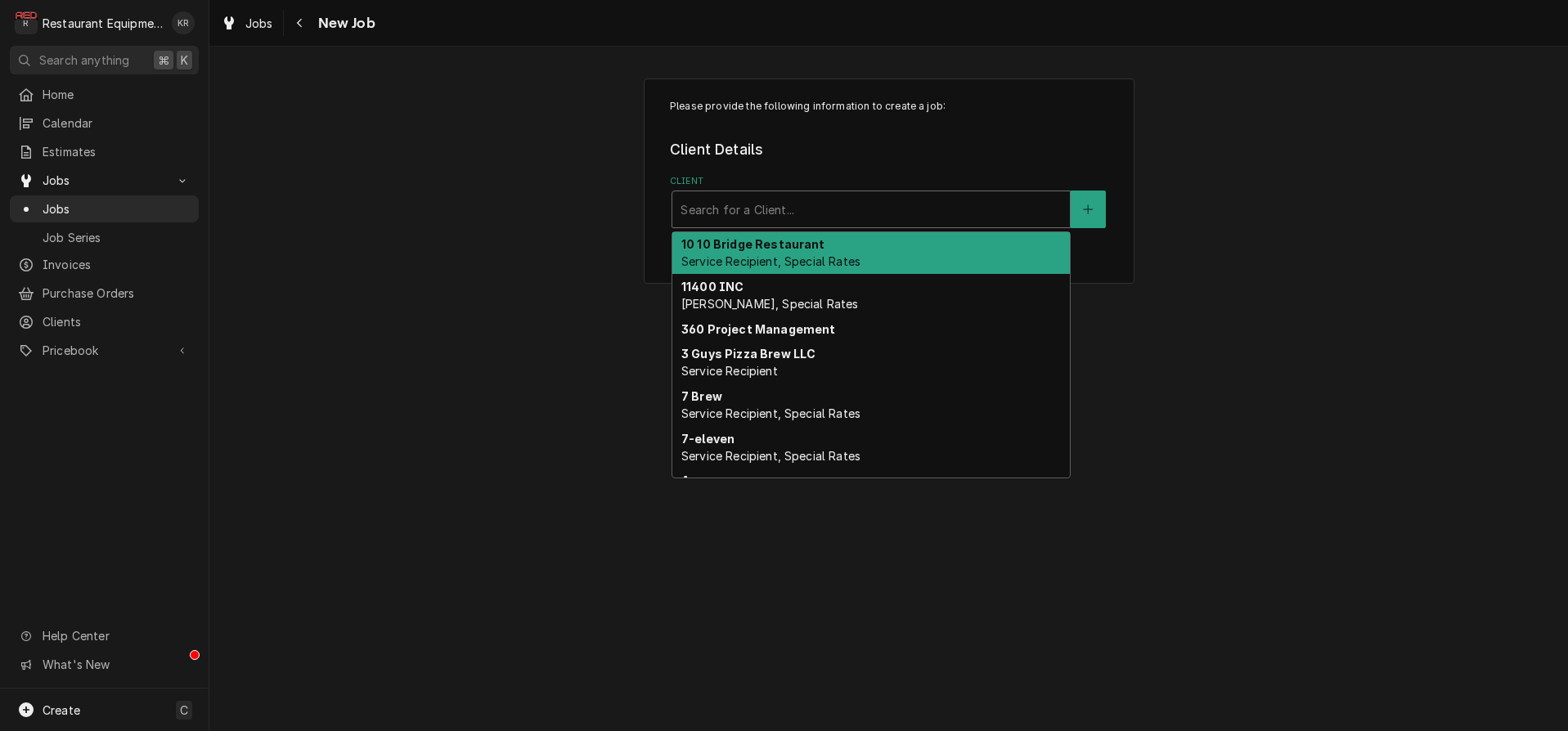
click at [729, 207] on div "Client" at bounding box center [871, 209] width 381 height 30
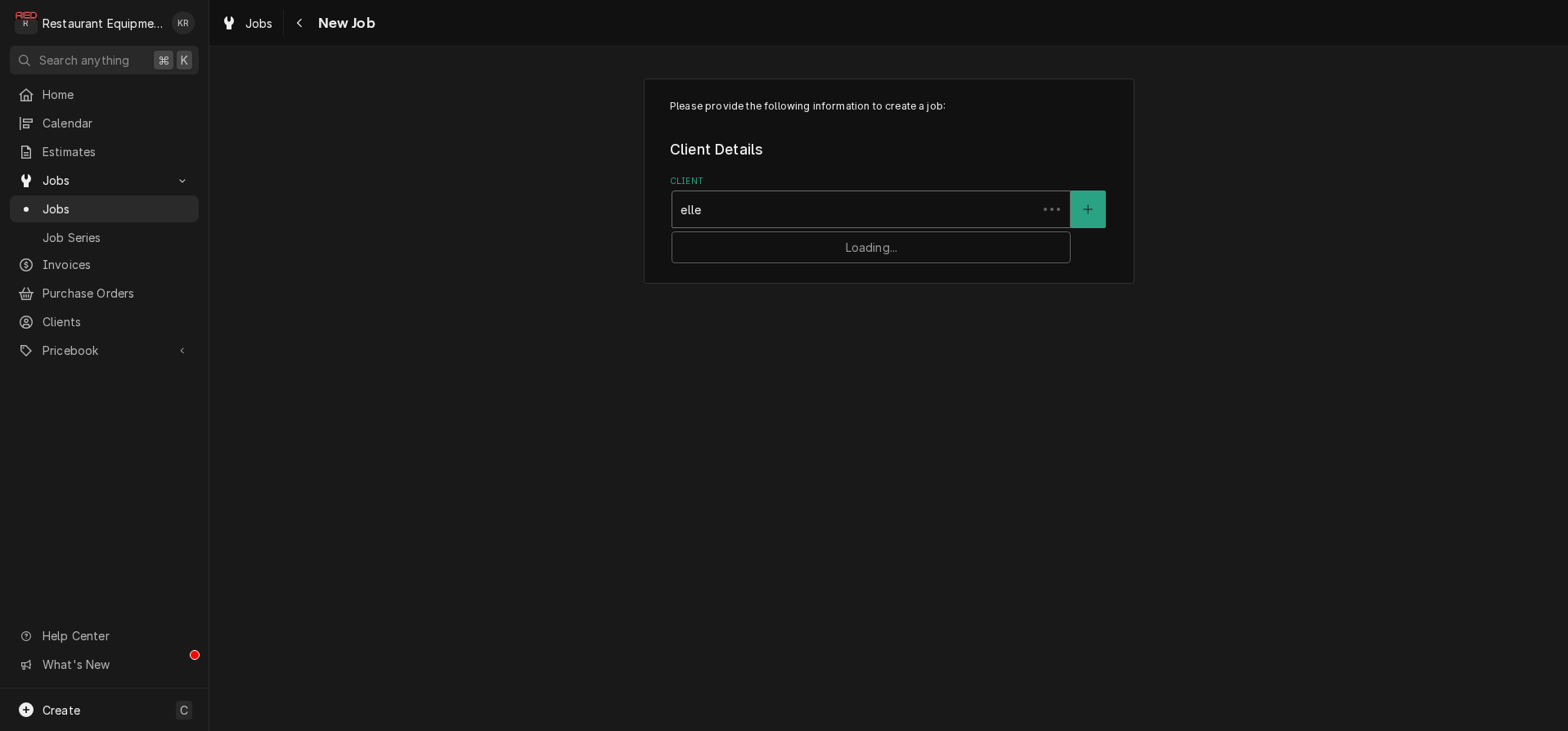
type input "[PERSON_NAME]"
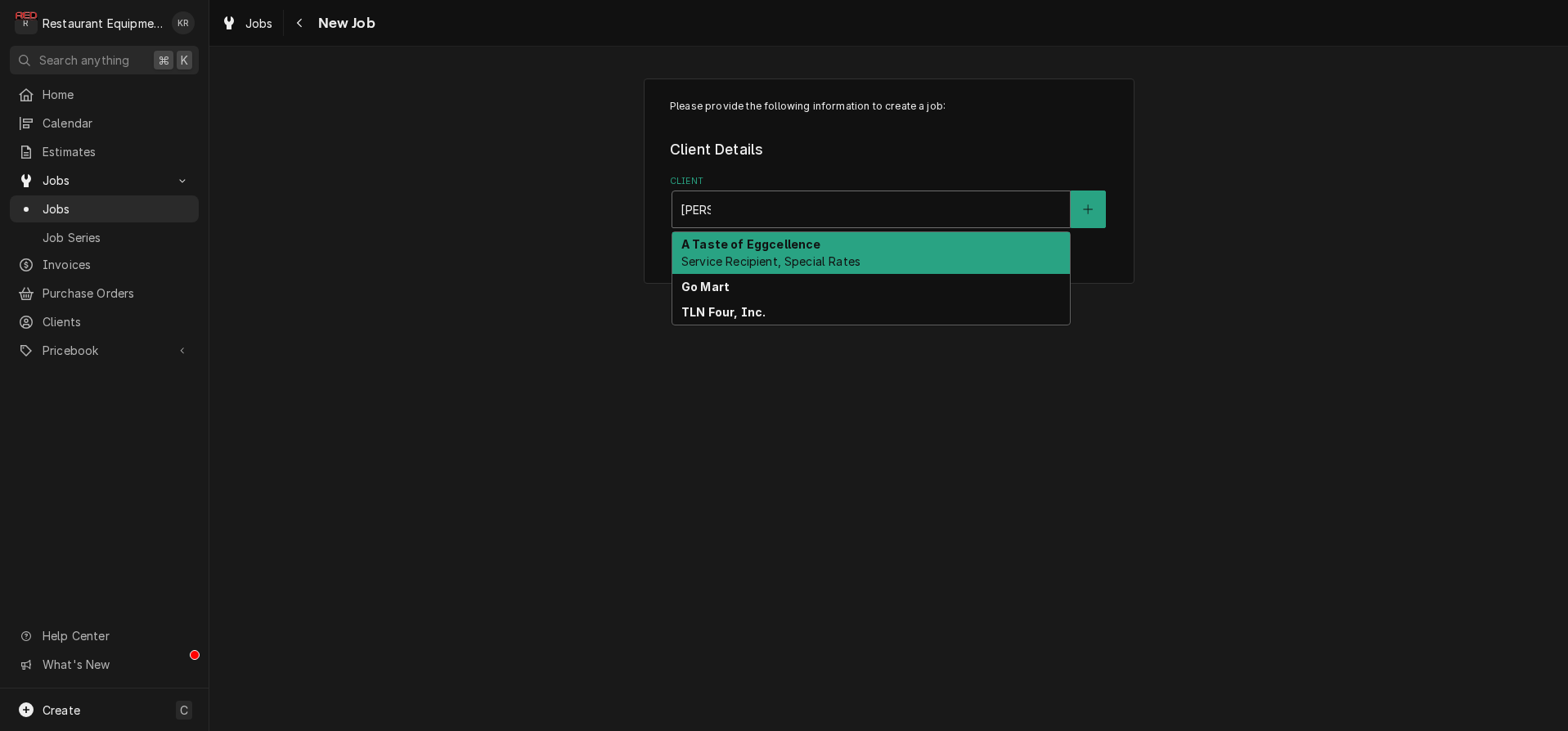
click at [689, 310] on strong "TLN Four, Inc." at bounding box center [724, 311] width 85 height 13
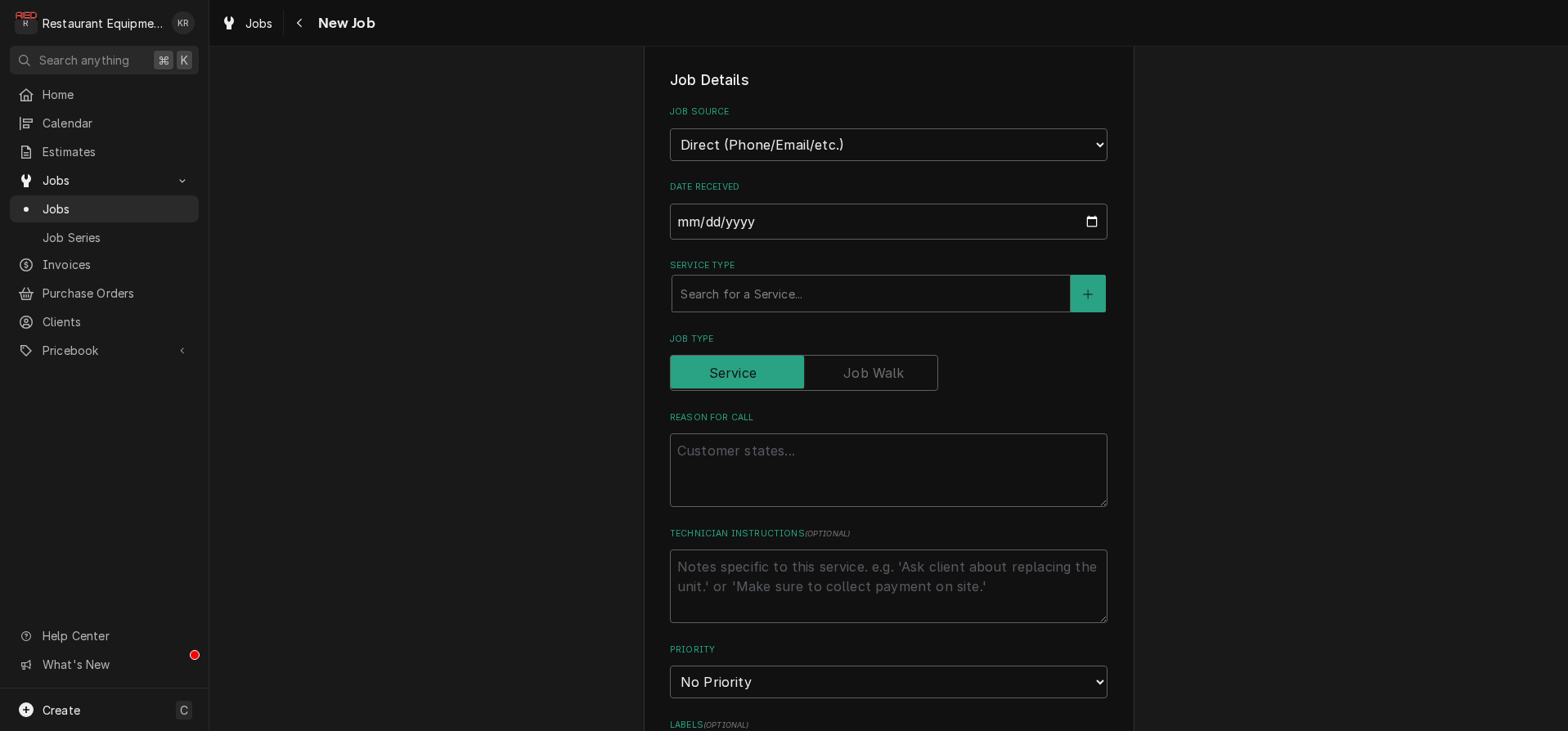
scroll to position [325, 0]
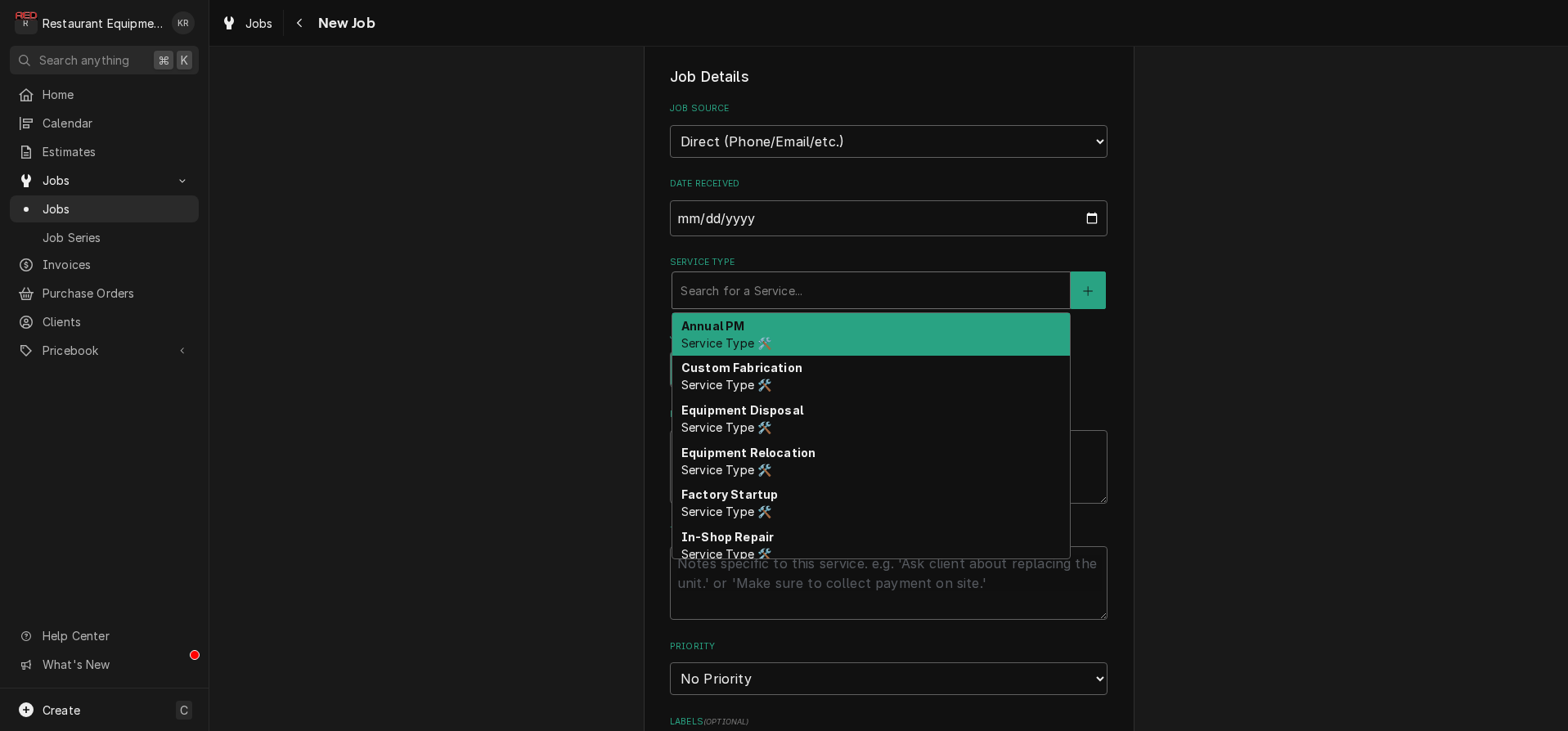
click at [784, 299] on div "Service Type" at bounding box center [871, 290] width 381 height 30
type textarea "x"
type input "b"
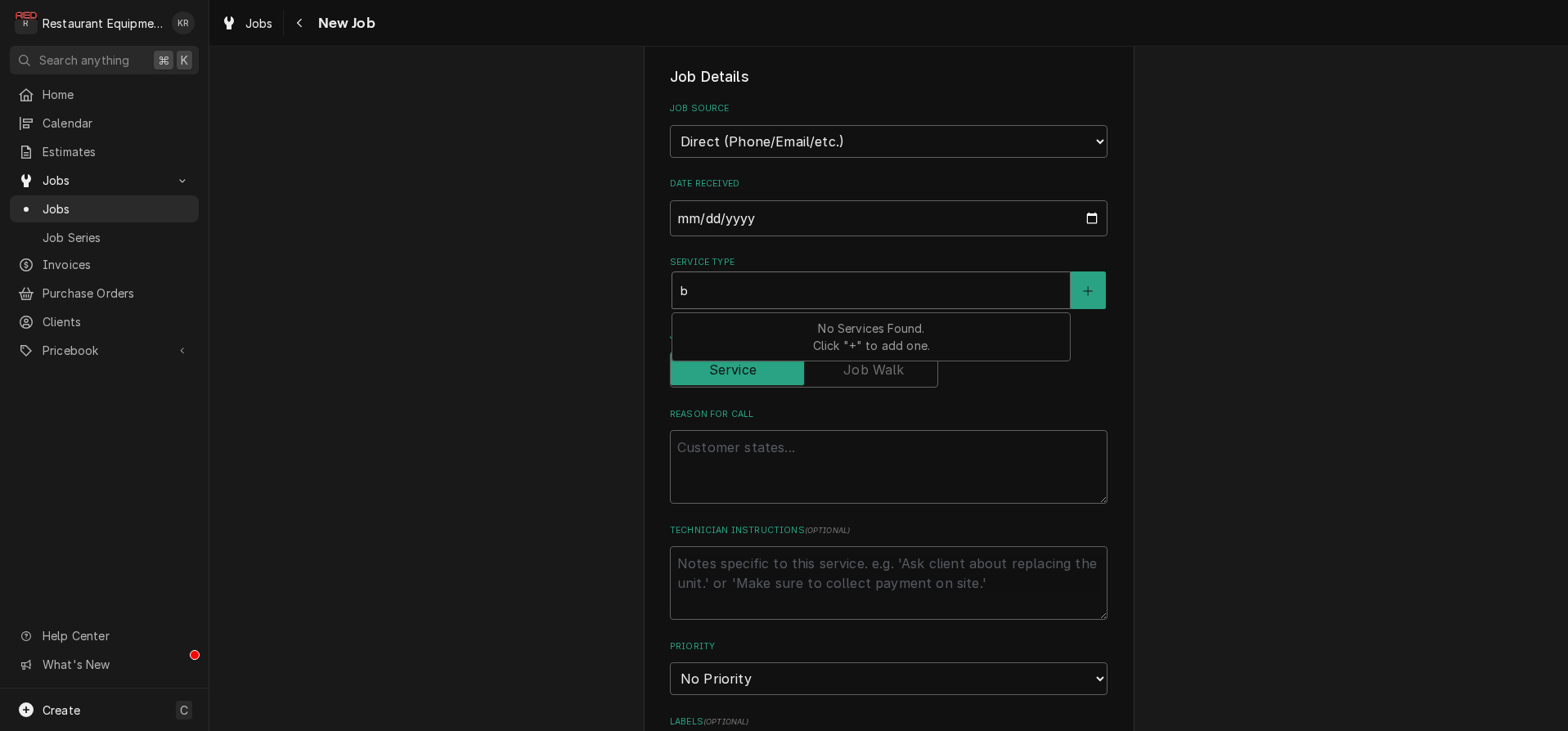
type textarea "x"
type input "br"
type textarea "x"
type input "bre"
type textarea "x"
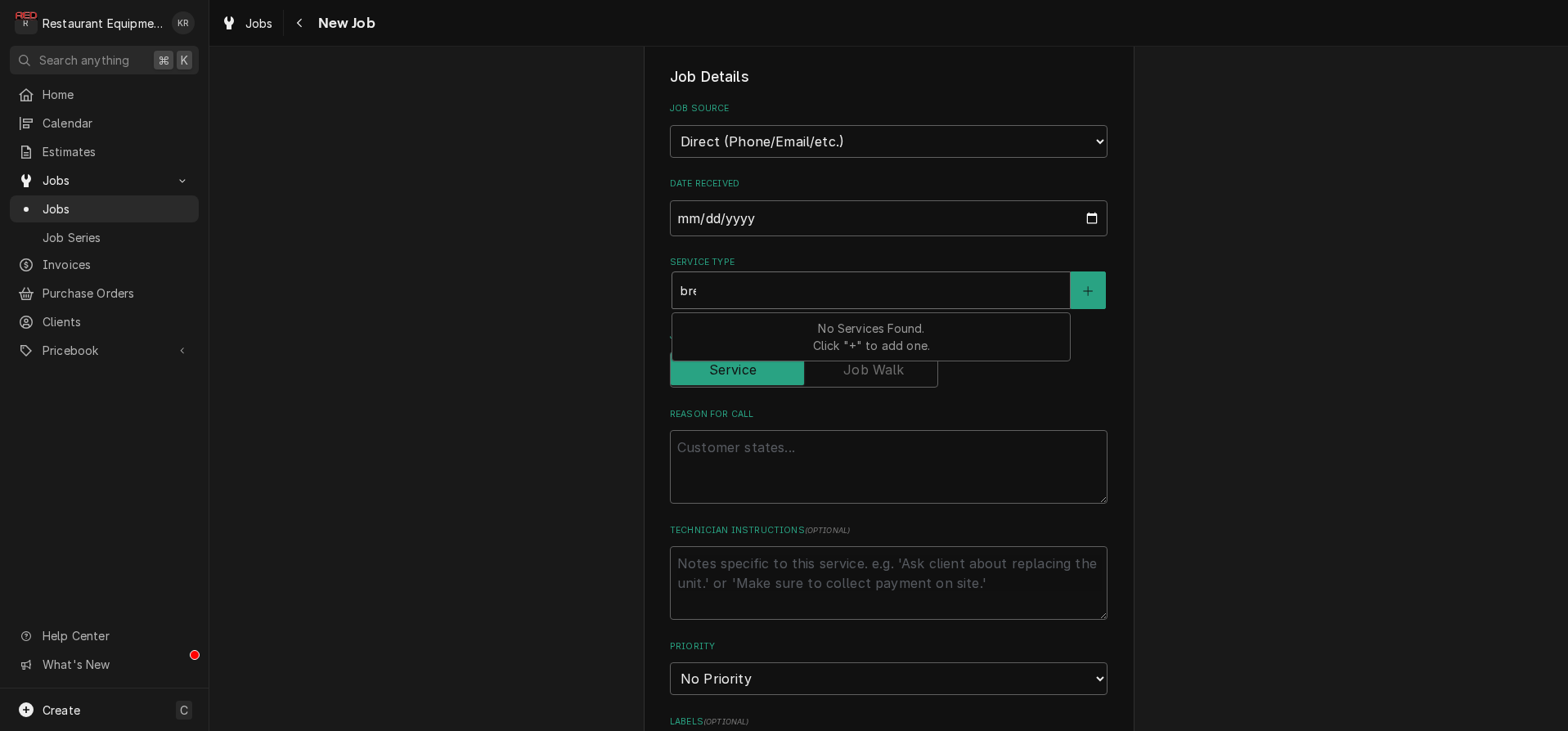
type input "brea"
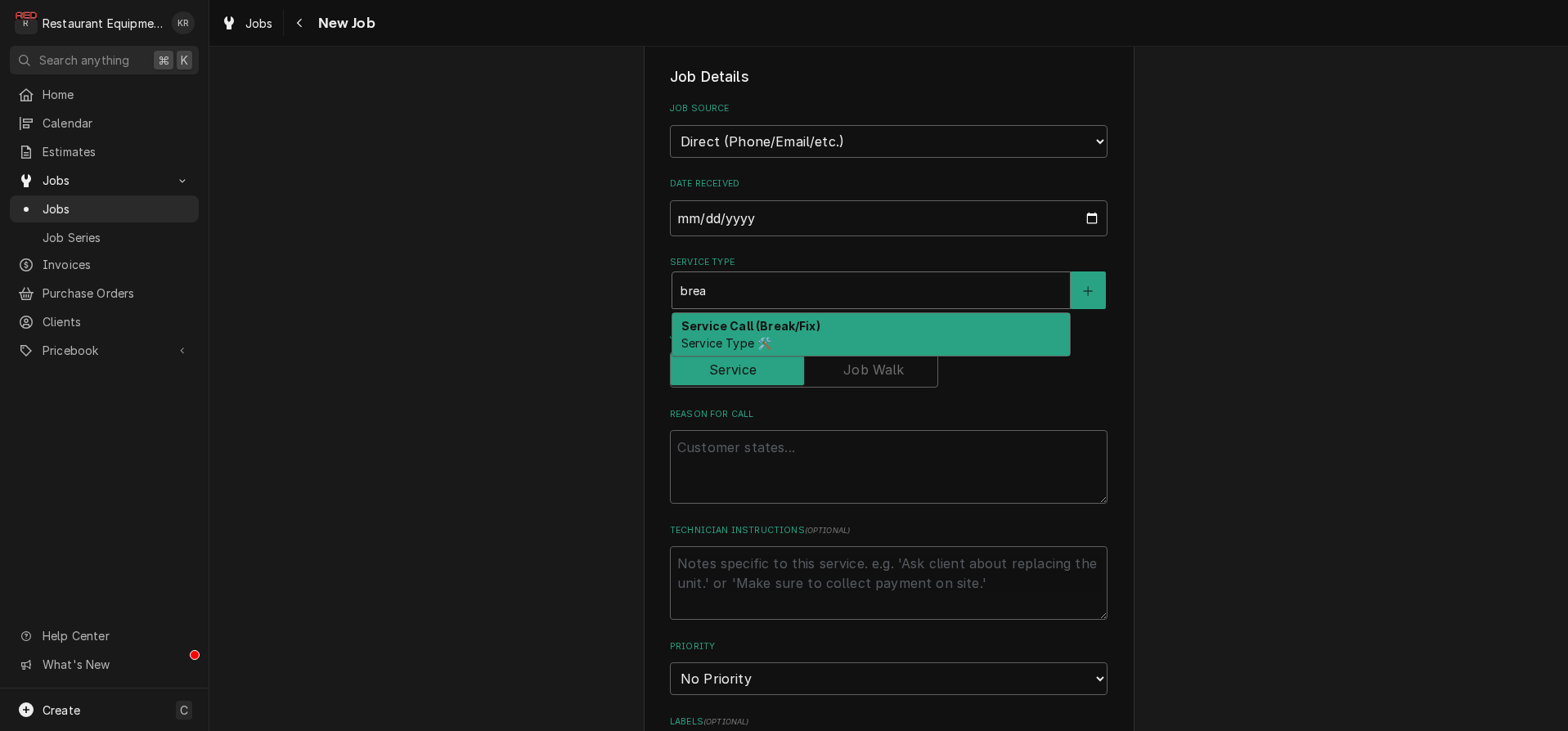
click at [775, 334] on div "Service Call (Break/Fix) Service Type 🛠️" at bounding box center [871, 334] width 397 height 42
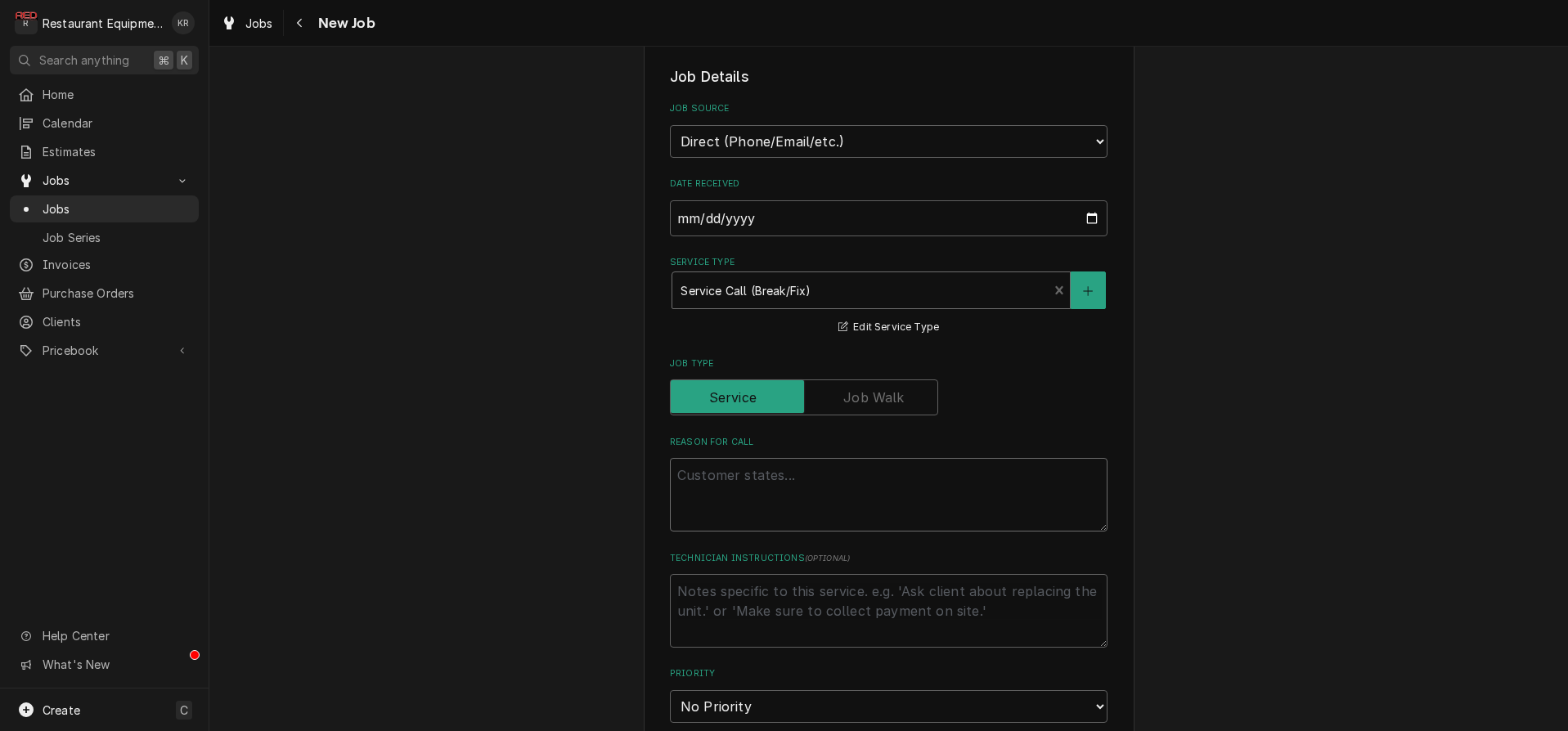
click at [751, 462] on textarea "Reason For Call" at bounding box center [888, 495] width 438 height 74
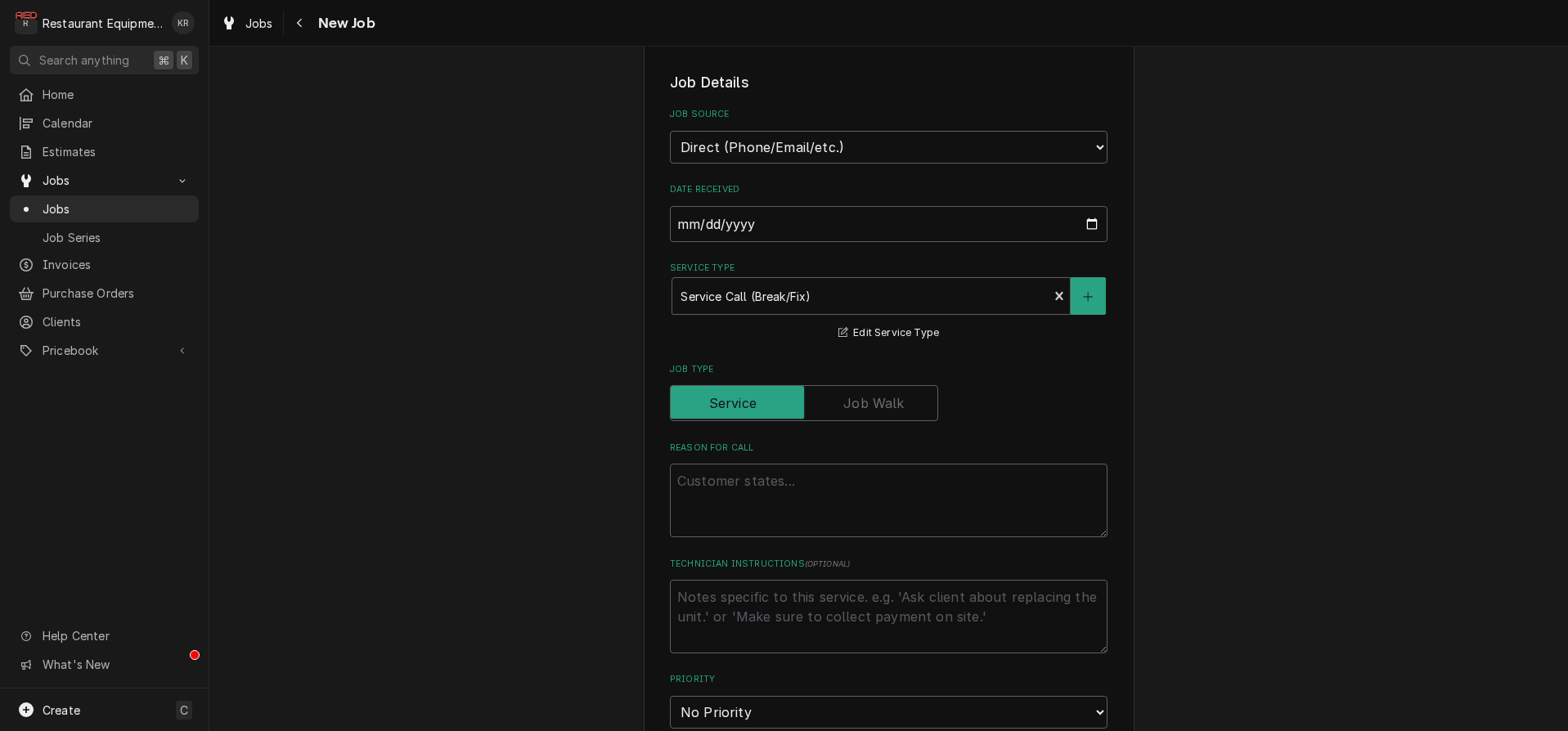
click at [720, 478] on textarea "Reason For Call" at bounding box center [888, 501] width 438 height 74
paste textarea "Ellenboro McD has grill saying “motor over temp”. Fan may need replaced? ETA?"
type textarea "x"
type textarea "Ellenboro McD has grill saying “motor over temp”. Fan may need replaced? ETA?"
drag, startPoint x: 797, startPoint y: 480, endPoint x: 503, endPoint y: 475, distance: 294.0
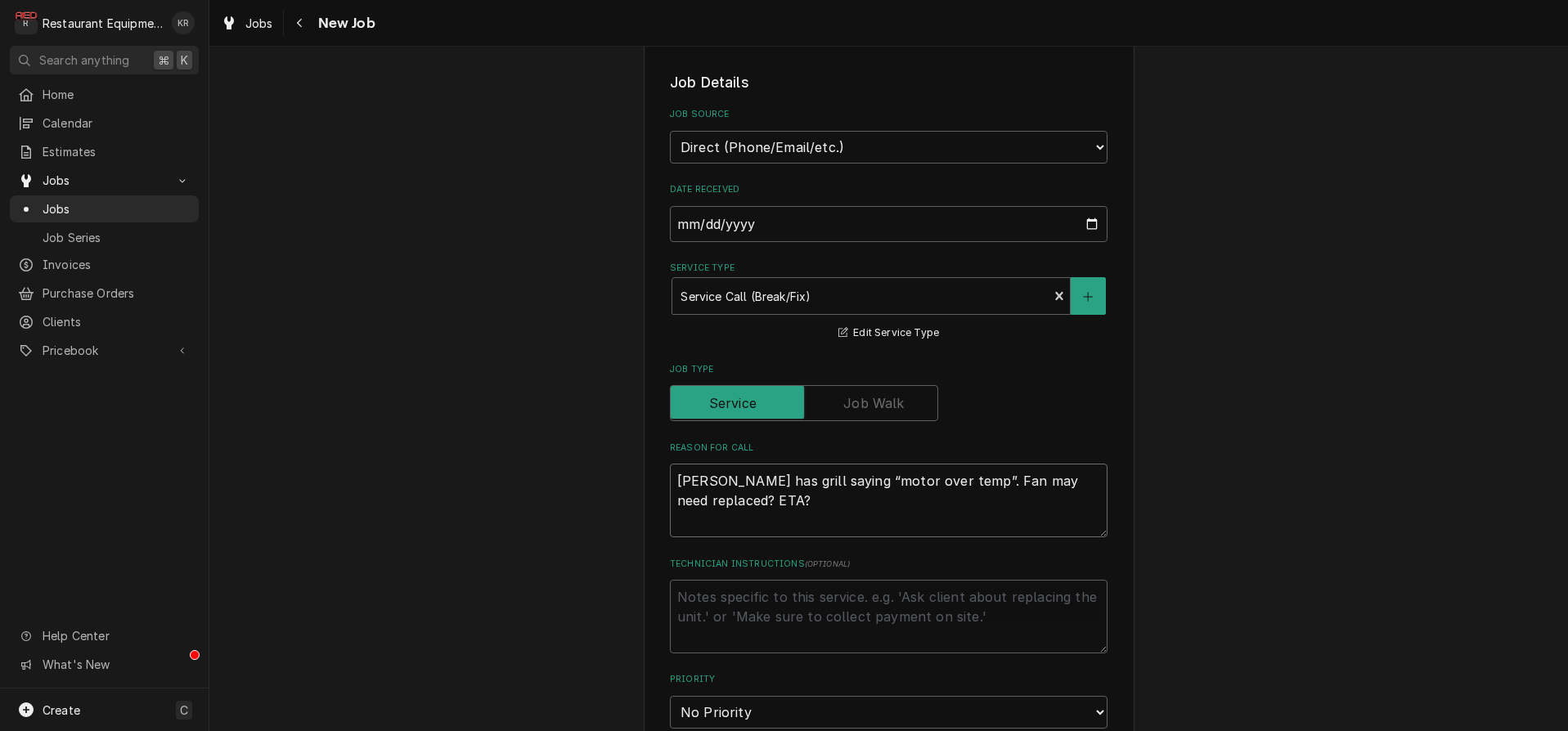
click at [670, 475] on textarea "Ellenboro McD has grill saying “motor over temp”. Fan may need replaced? ETA?" at bounding box center [888, 501] width 438 height 74
type textarea "x"
type textarea "grill saying “motor over temp”. Fan may need replaced? ETA?"
drag, startPoint x: 1057, startPoint y: 480, endPoint x: 1087, endPoint y: 480, distance: 30.0
click at [1088, 480] on textarea "grill saying “motor over temp”. Fan may need replaced? ETA?" at bounding box center [888, 501] width 438 height 74
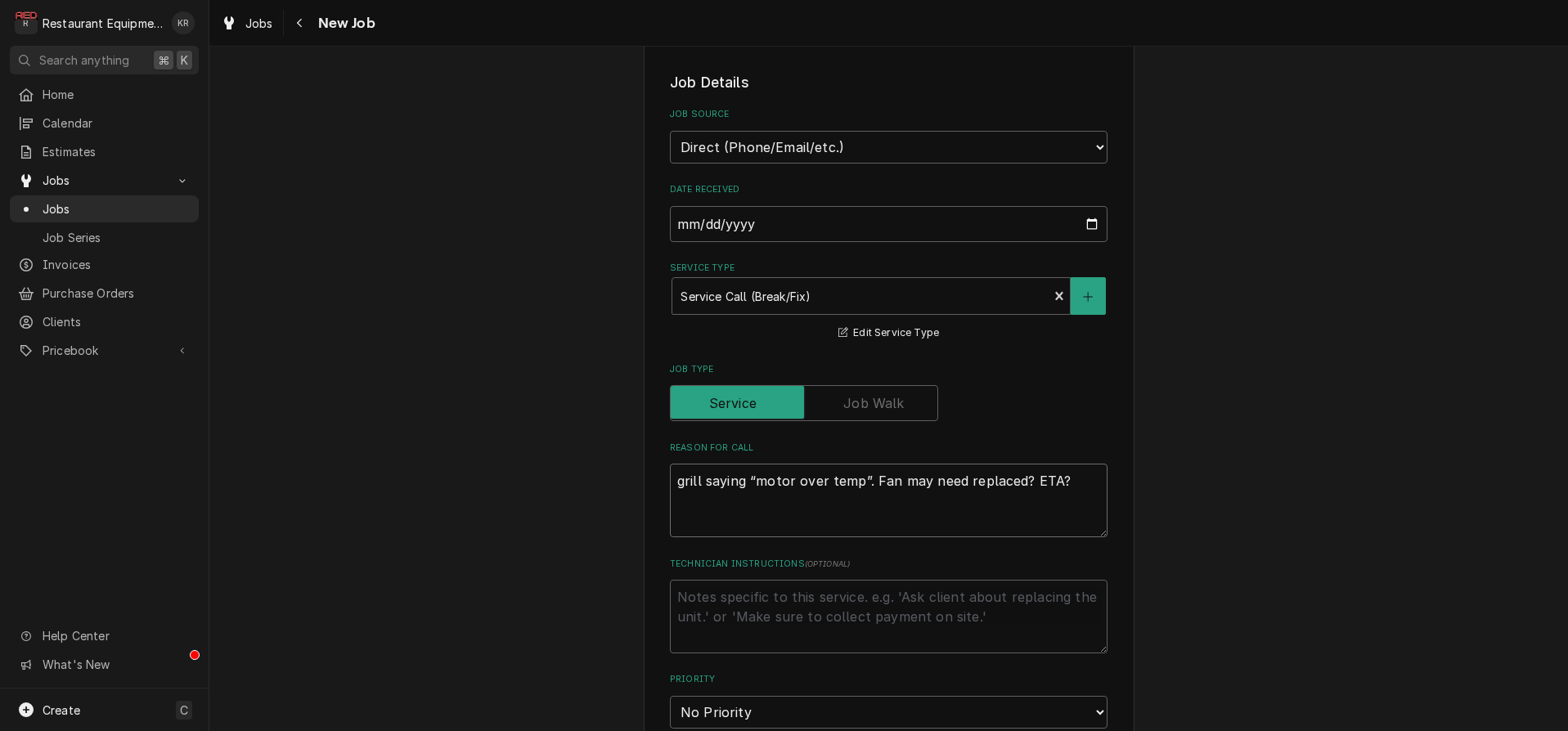
type textarea "x"
type textarea "grill saying “motor over temp”. Fan may need replaced?"
type textarea "x"
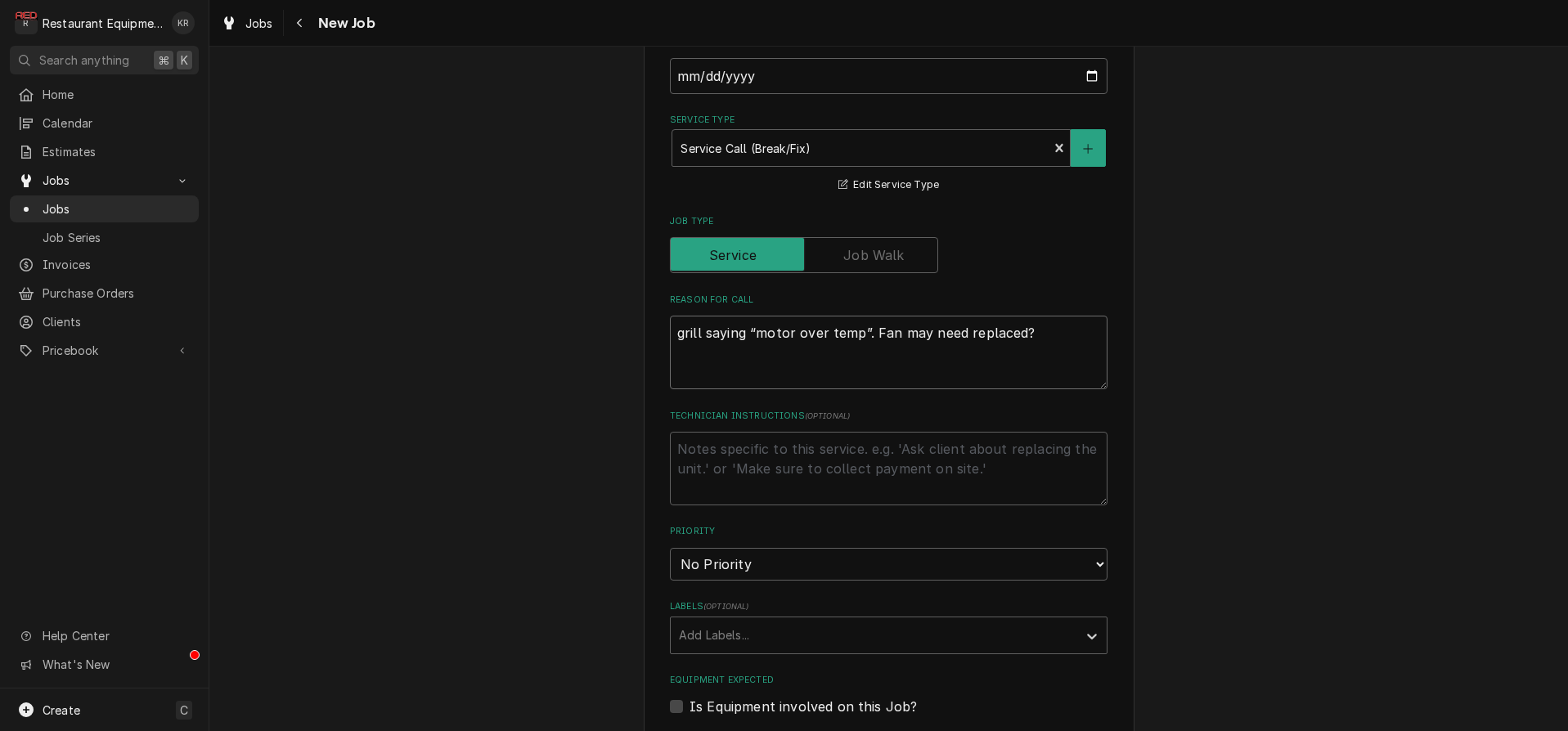
scroll to position [515, 0]
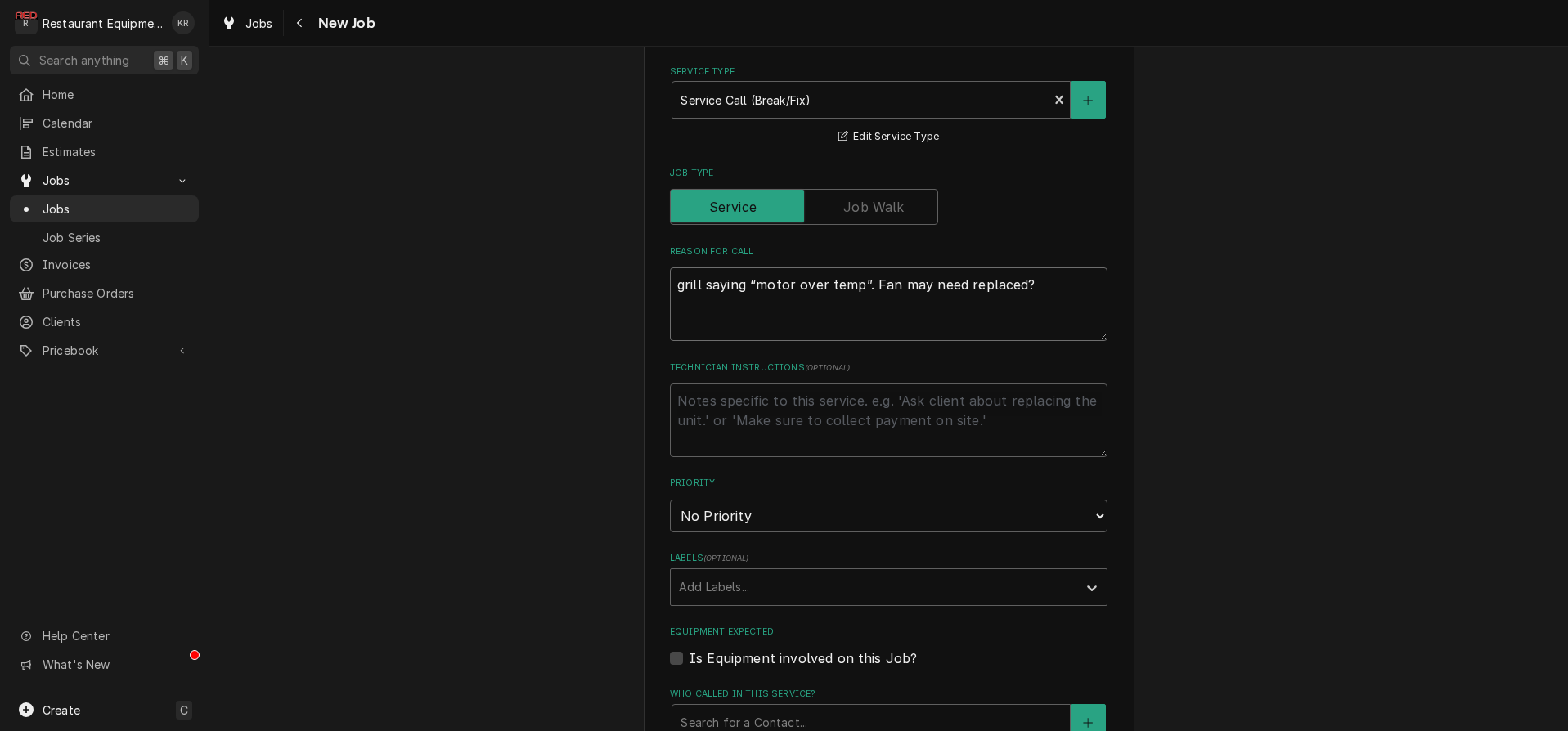
type textarea "grill saying “motor over temp”. Fan may need replaced?"
select select "2"
click option "High" at bounding box center [0, 0] width 0 height 0
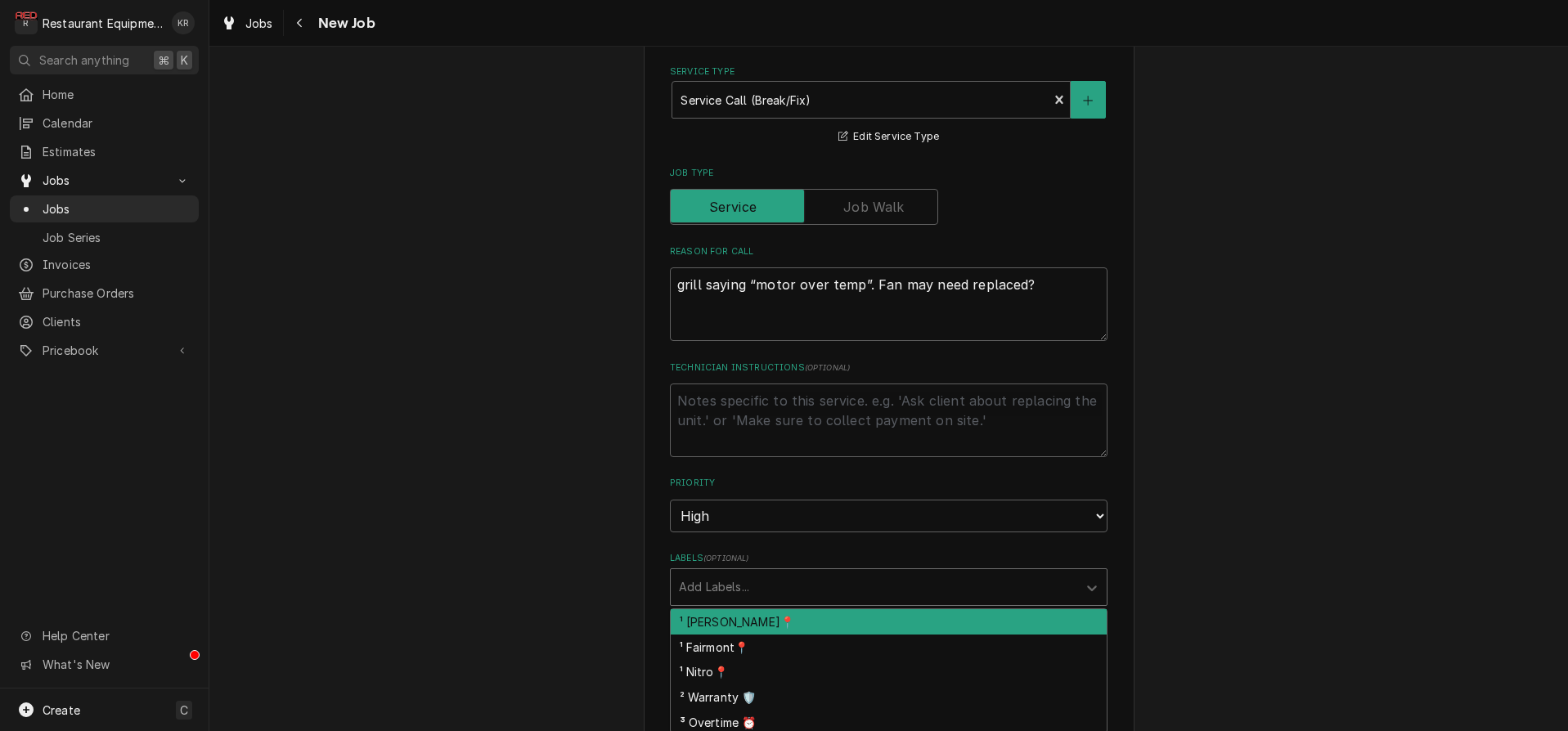
click at [718, 583] on div "Labels" at bounding box center [874, 587] width 390 height 30
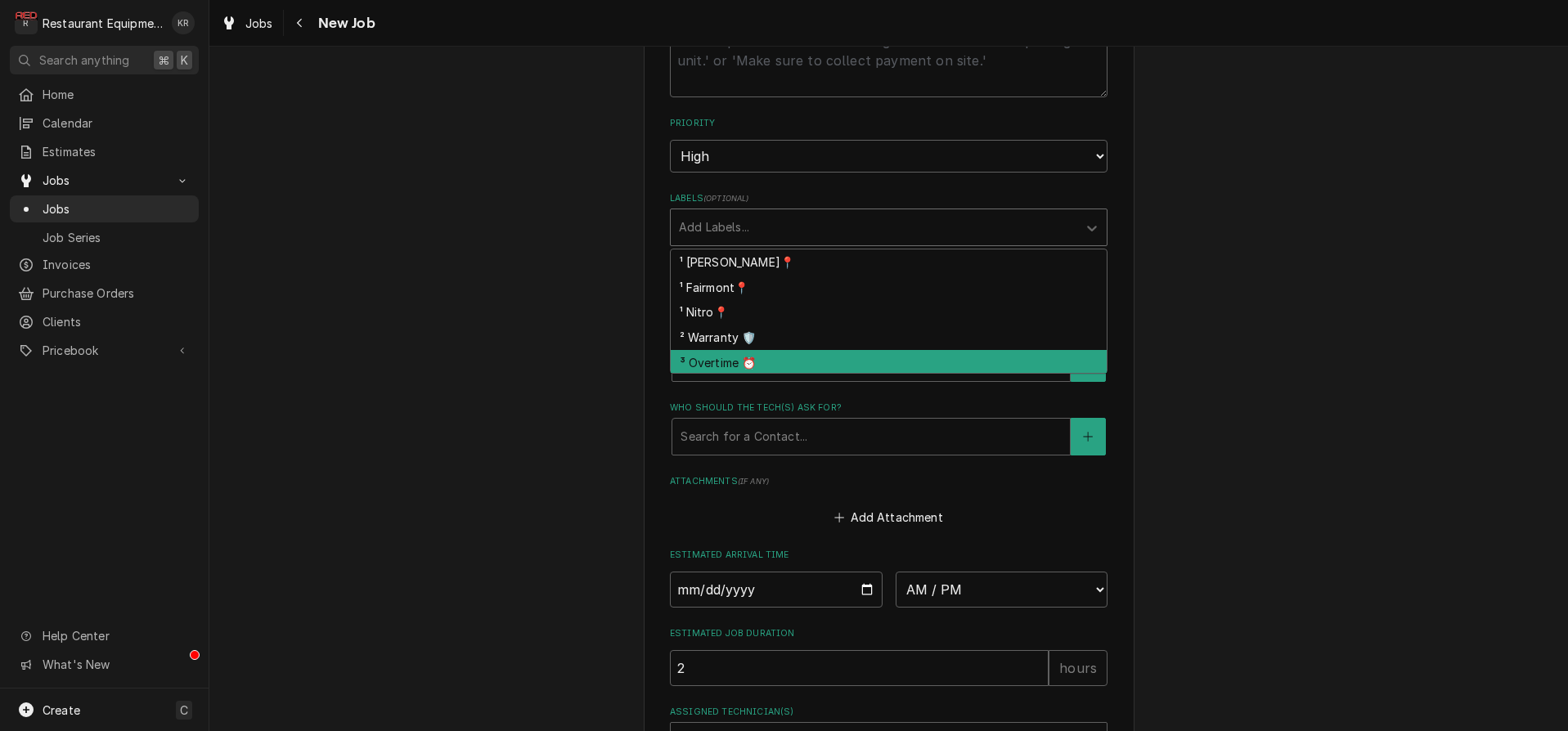
scroll to position [876, 0]
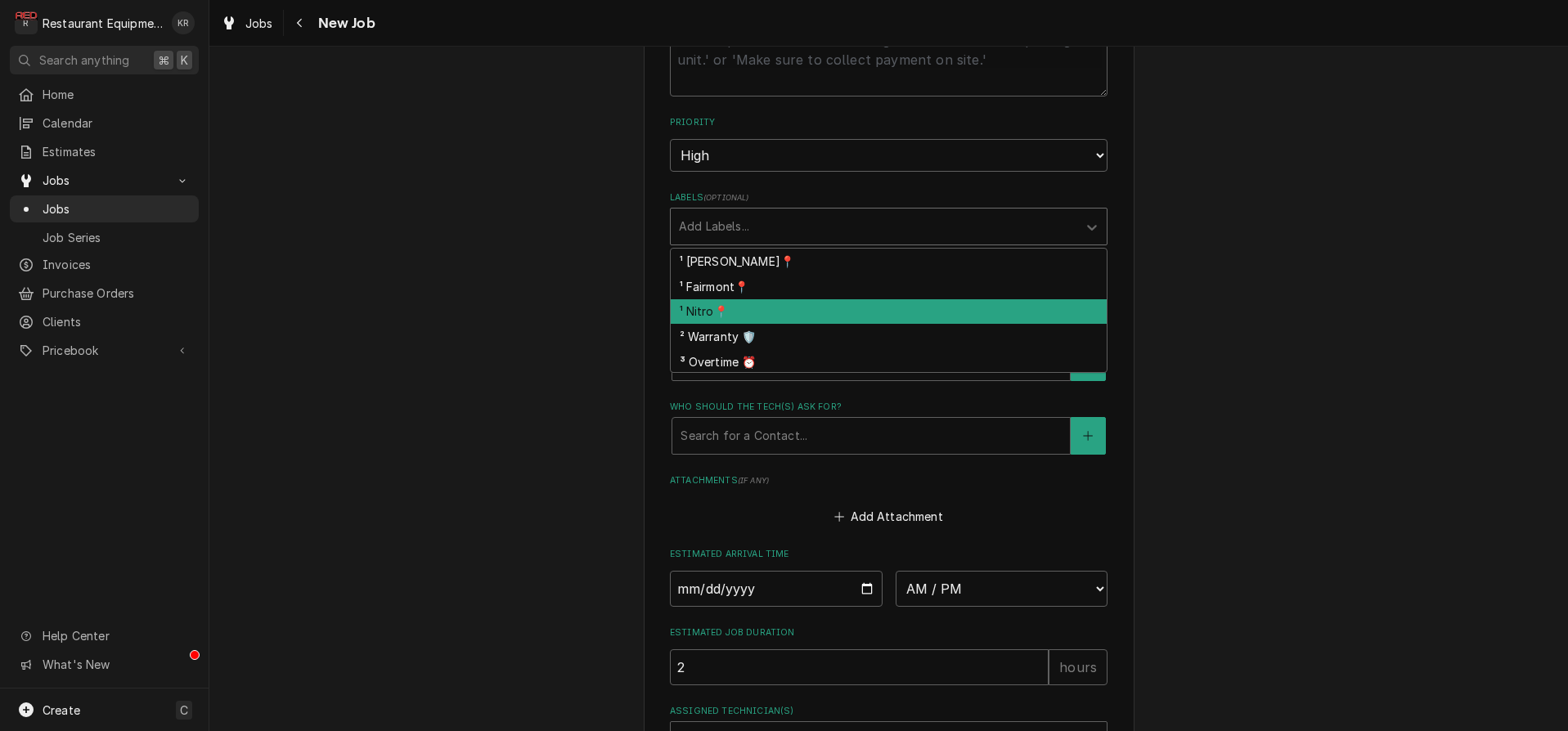
click at [731, 313] on div "¹ Nitro📍" at bounding box center [888, 312] width 436 height 25
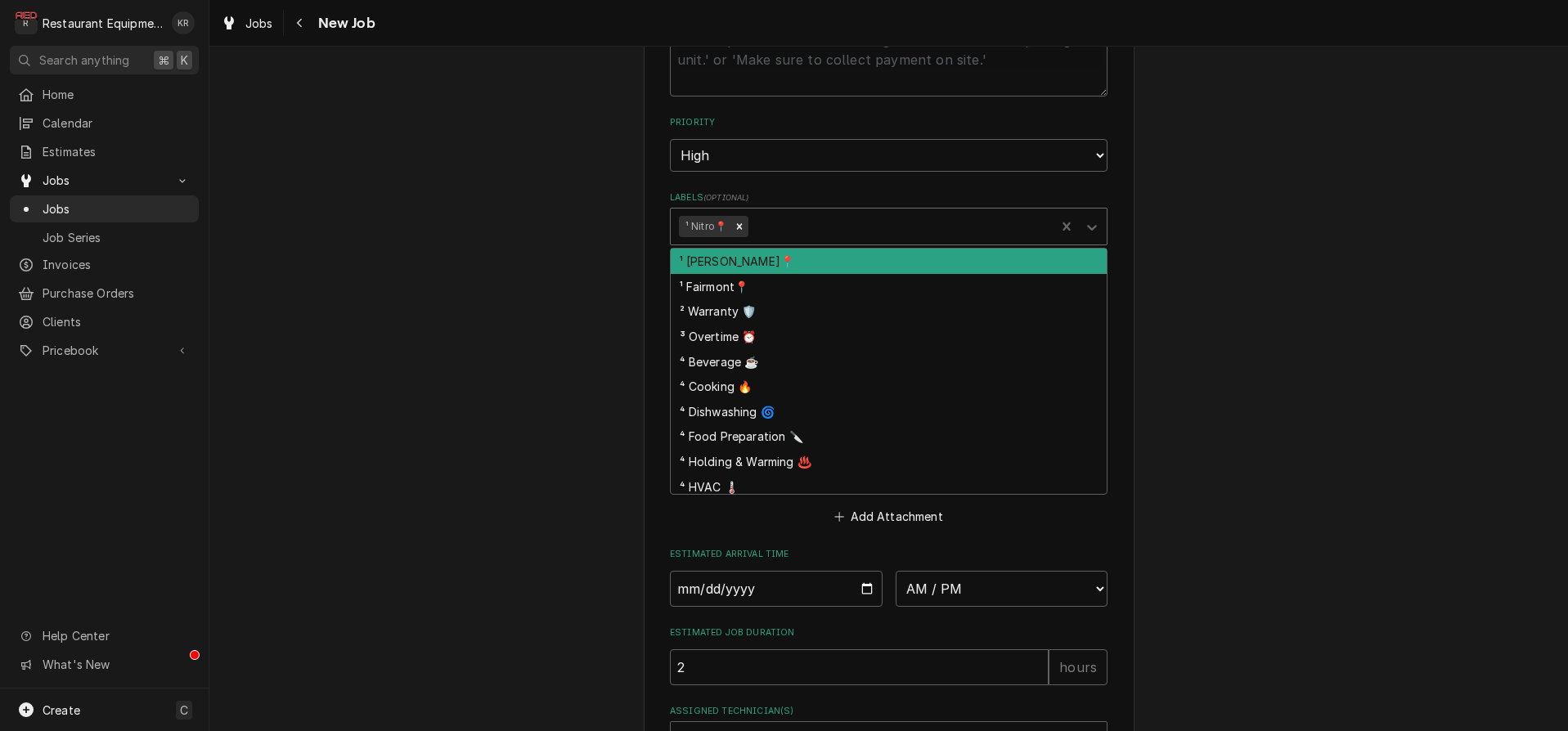
click at [785, 228] on div "Labels" at bounding box center [899, 227] width 295 height 30
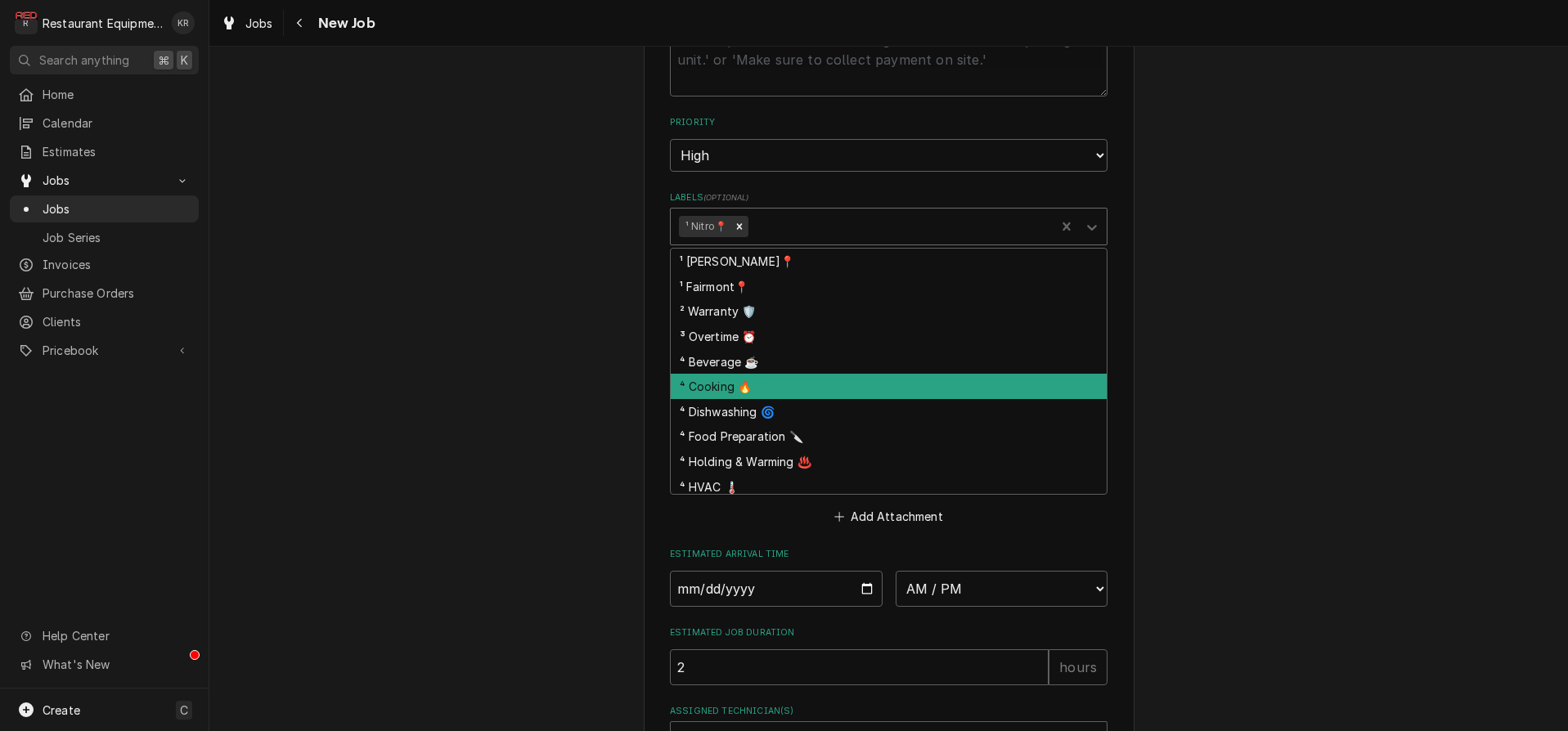
click at [773, 389] on div "⁴ Cooking 🔥" at bounding box center [888, 387] width 436 height 25
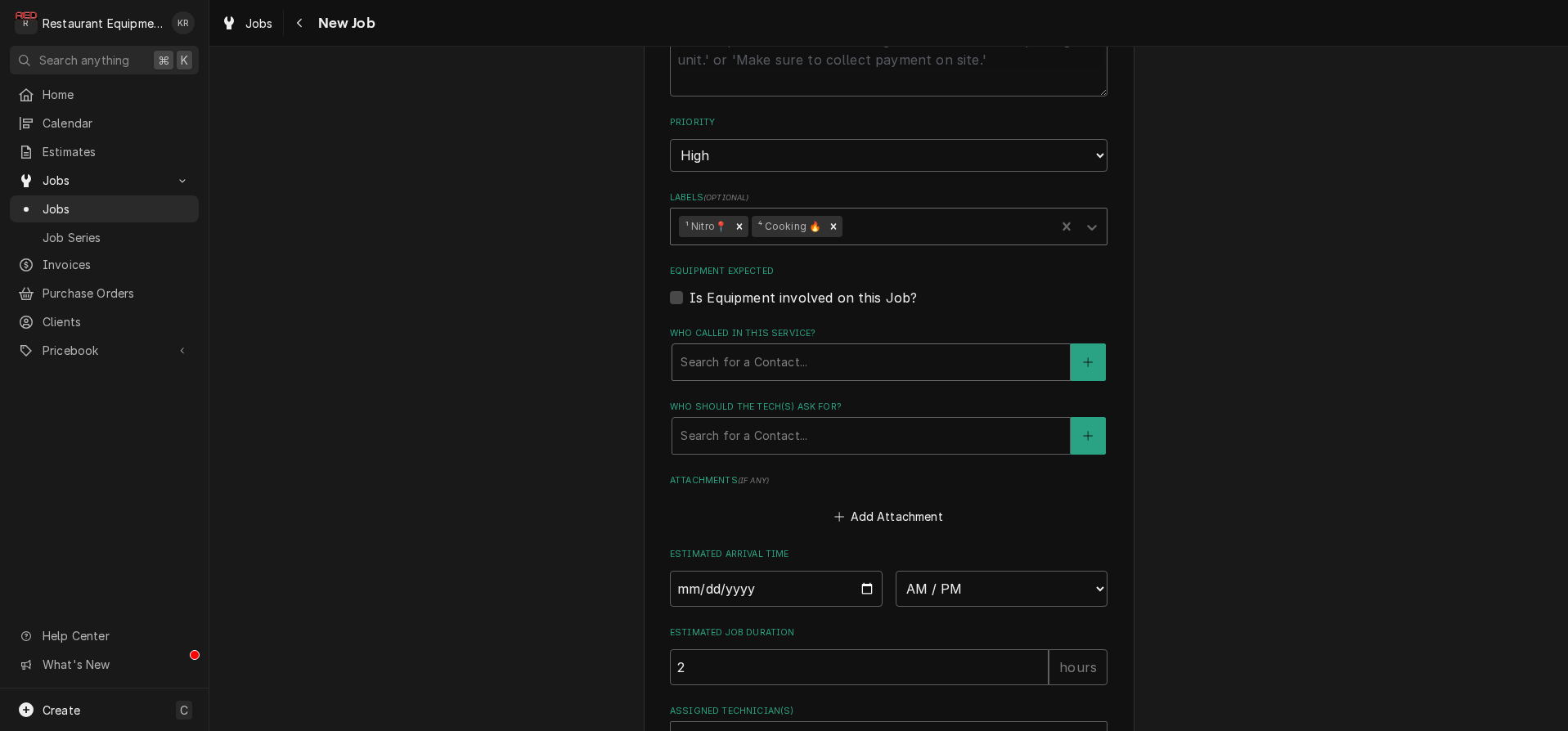
type textarea "x"
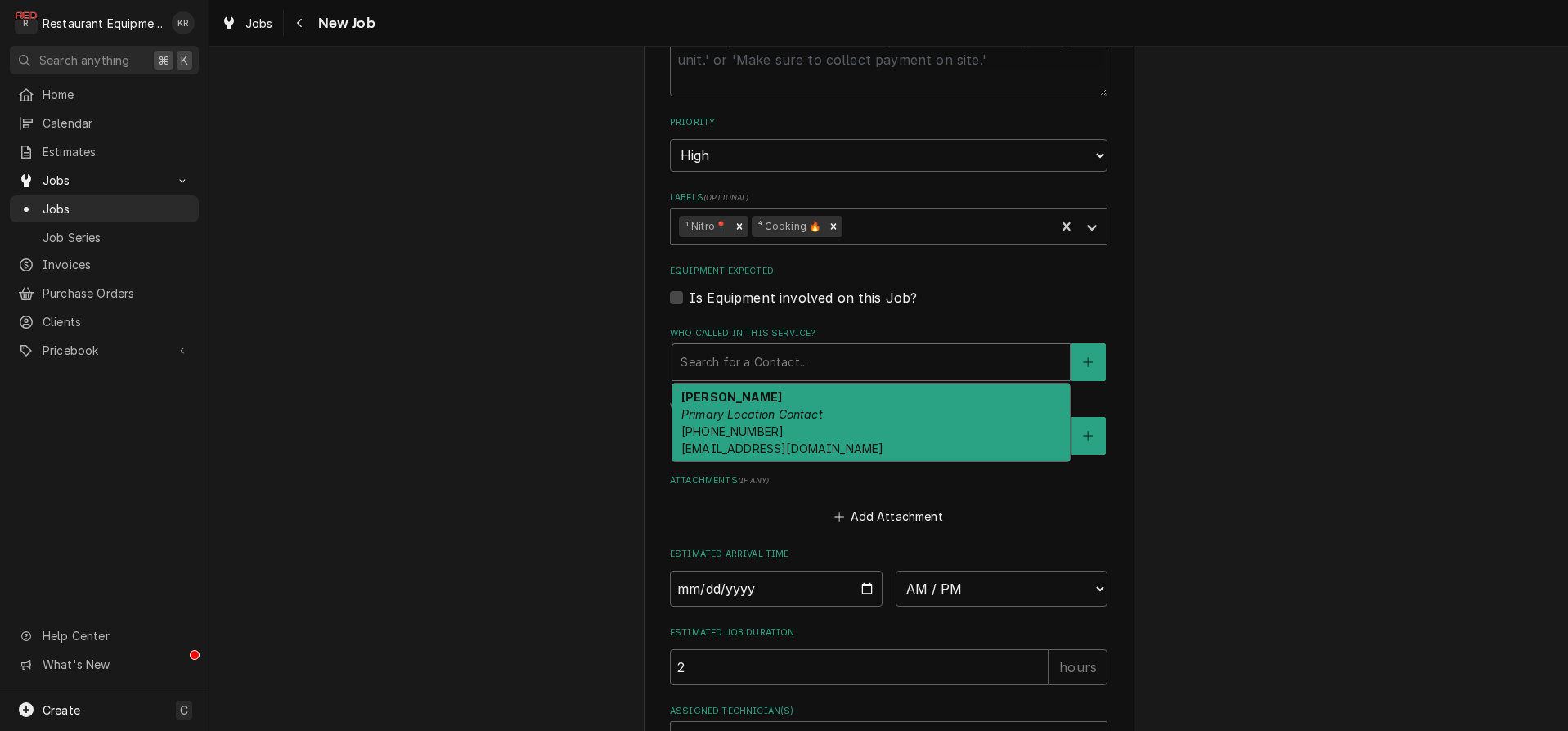
click at [713, 367] on div "Who called in this service?" at bounding box center [871, 362] width 381 height 30
click at [1082, 360] on button "Who called in this service?" at bounding box center [1088, 362] width 34 height 38
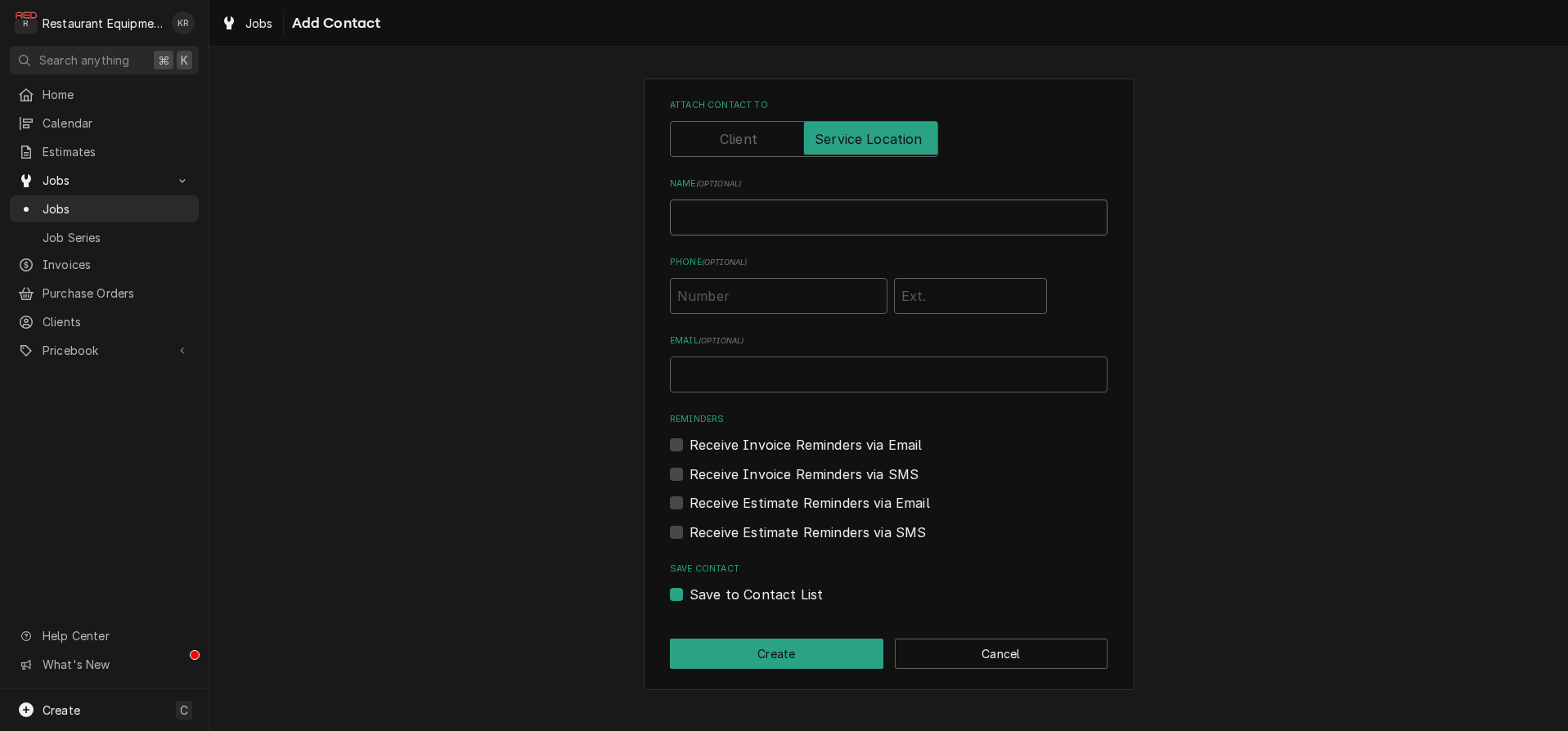
click at [747, 218] on input "Name ( optional )" at bounding box center [888, 218] width 438 height 36
type input "Tom"
click at [767, 655] on button "Create" at bounding box center [776, 654] width 213 height 31
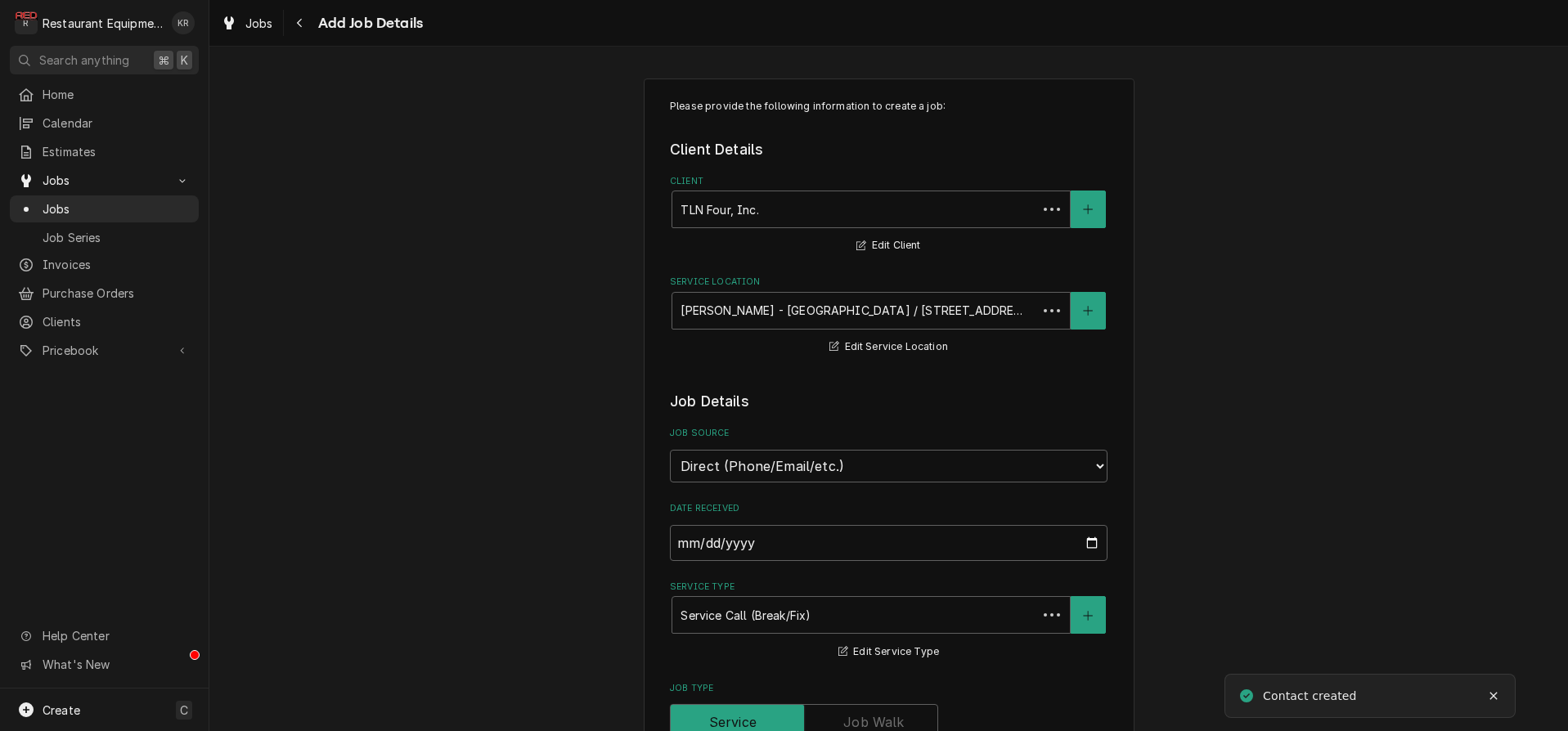
scroll to position [876, 0]
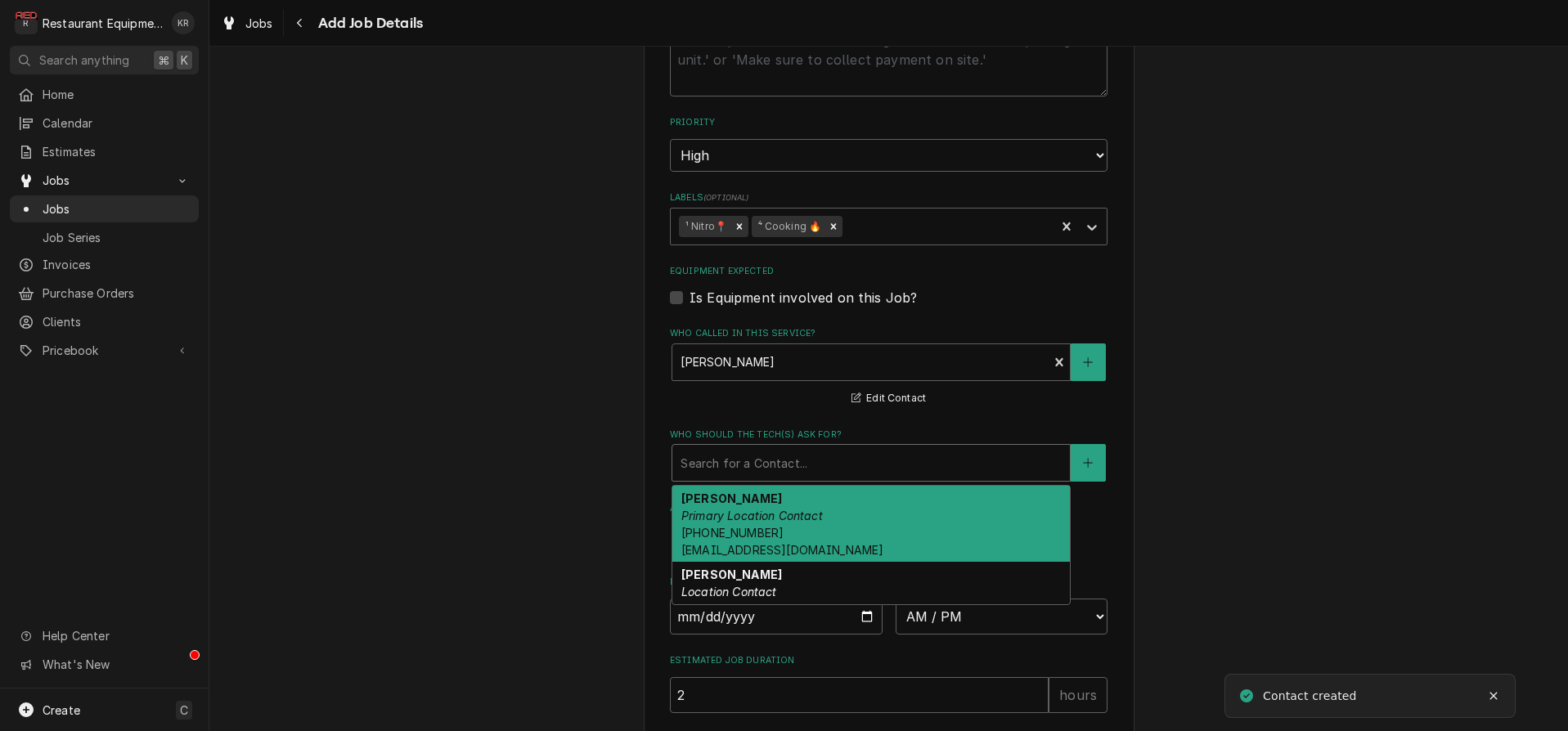
click at [713, 461] on div "Who should the tech(s) ask for?" at bounding box center [871, 463] width 381 height 30
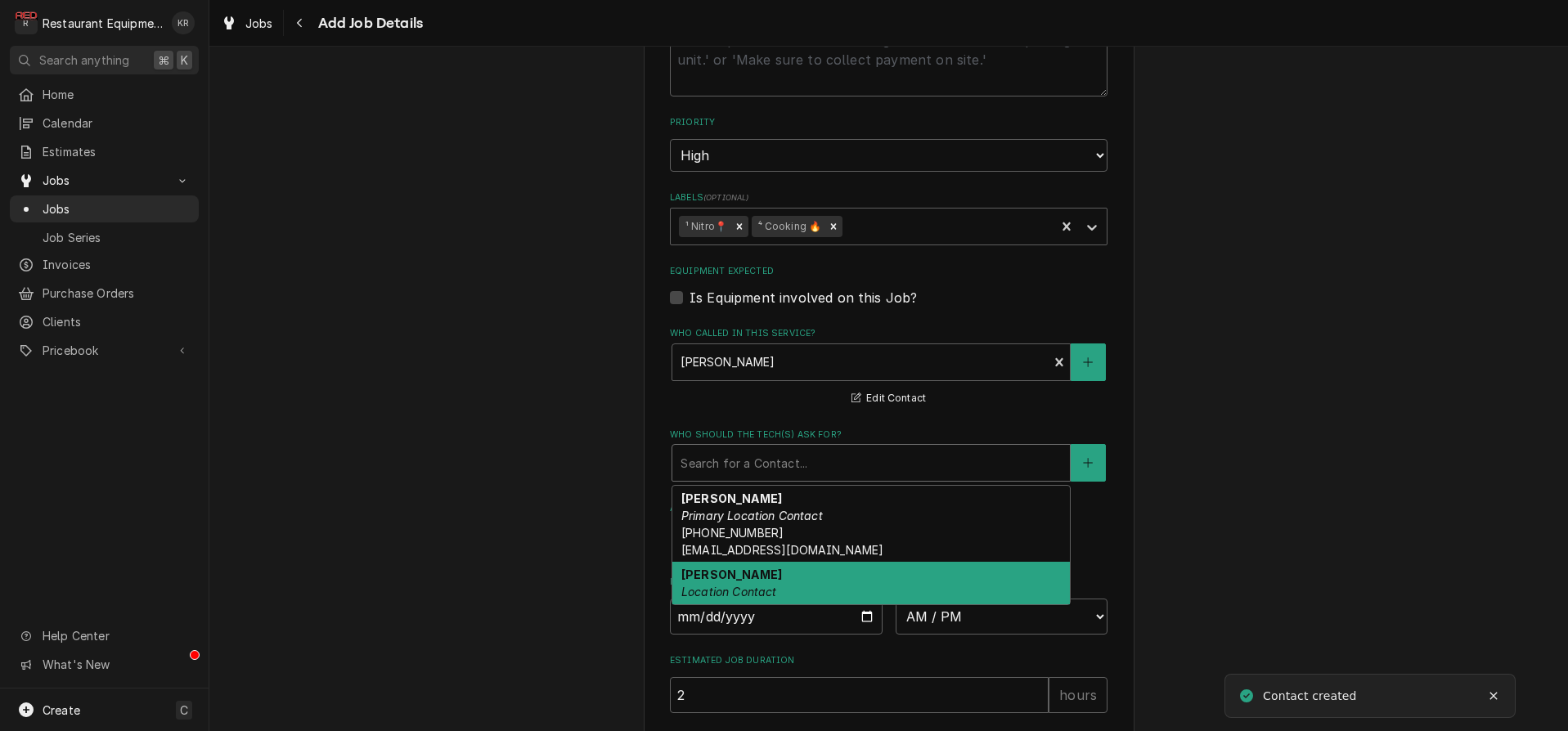
click at [717, 578] on div "Tom Location Contact" at bounding box center [871, 583] width 397 height 42
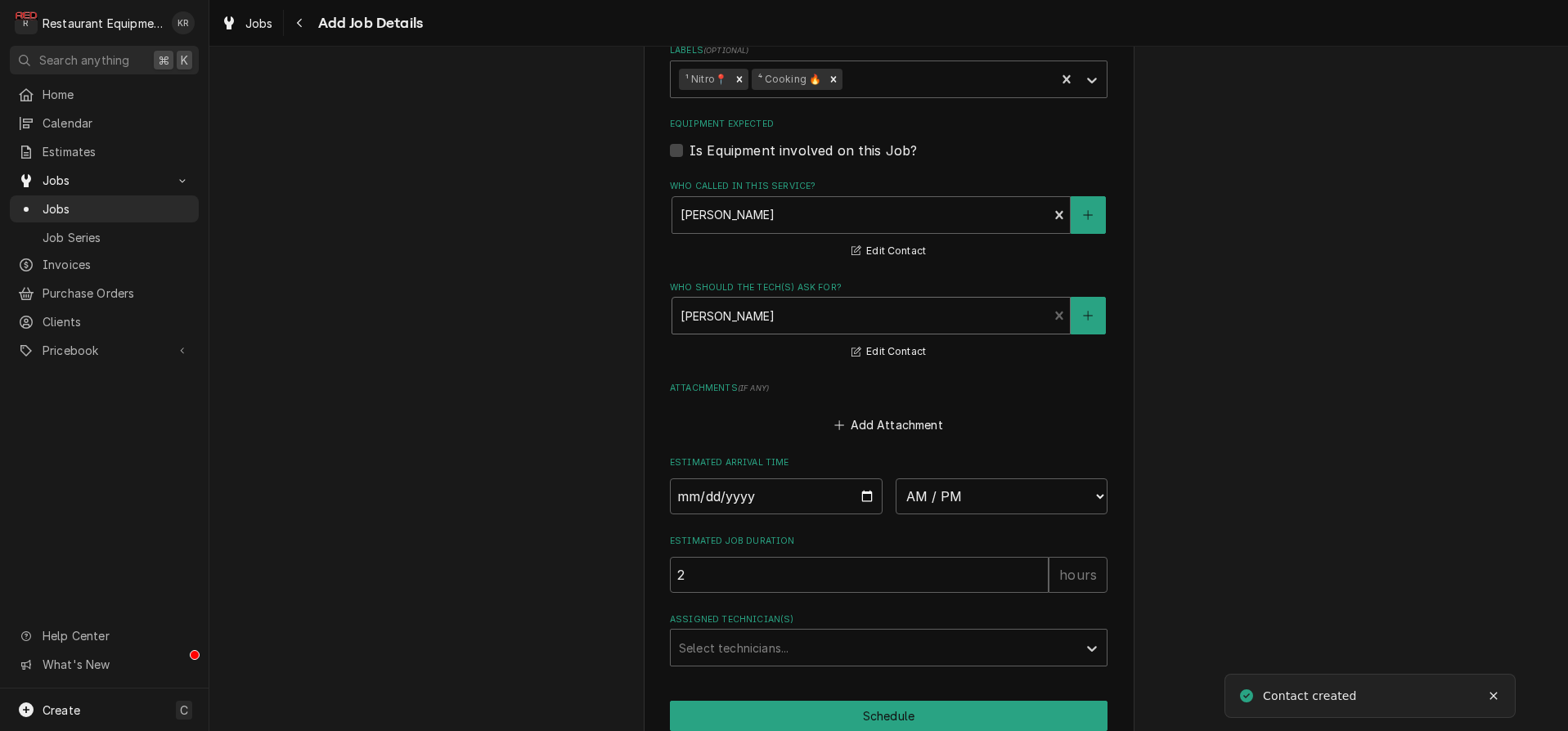
scroll to position [1097, 0]
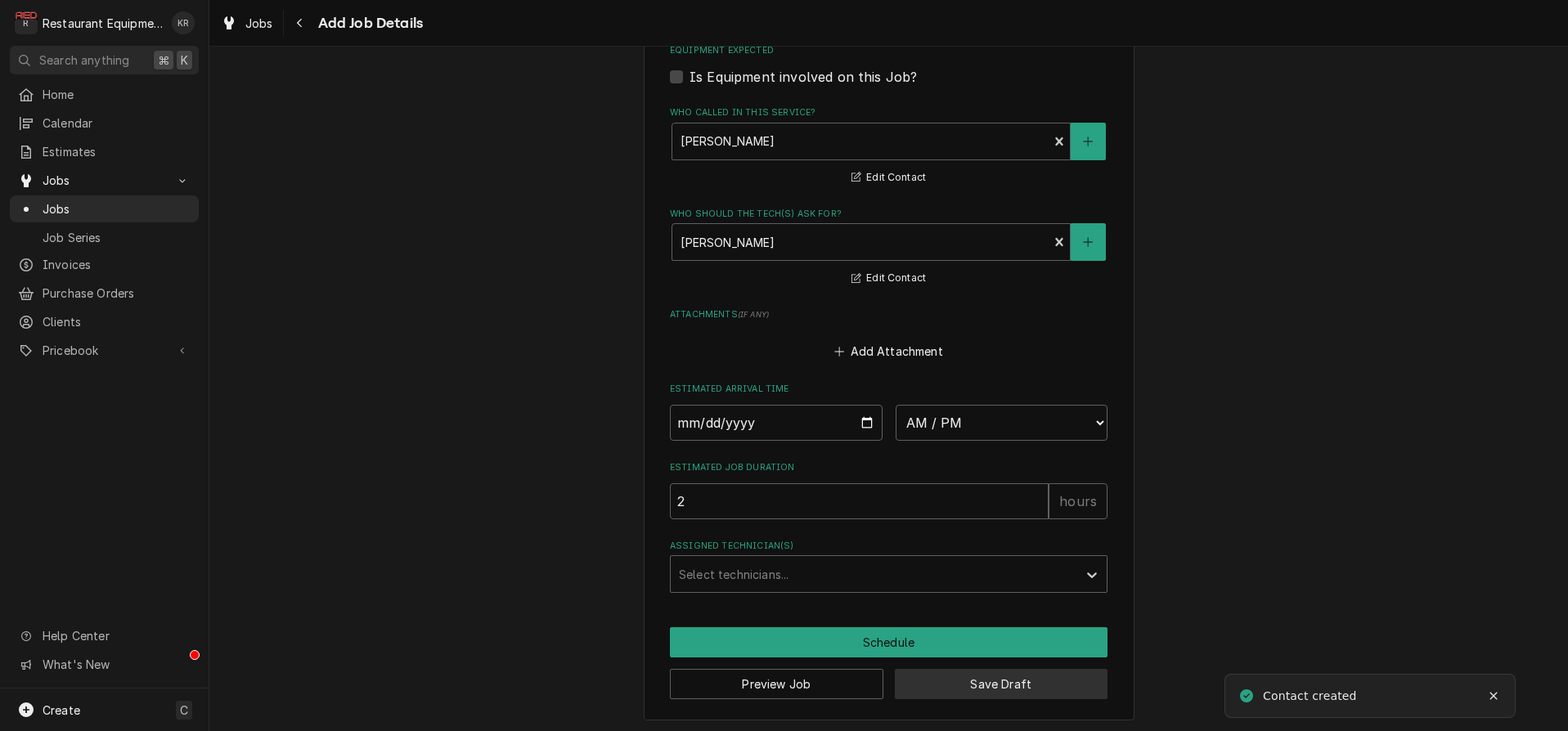
click at [945, 691] on button "Save Draft" at bounding box center [1001, 684] width 213 height 31
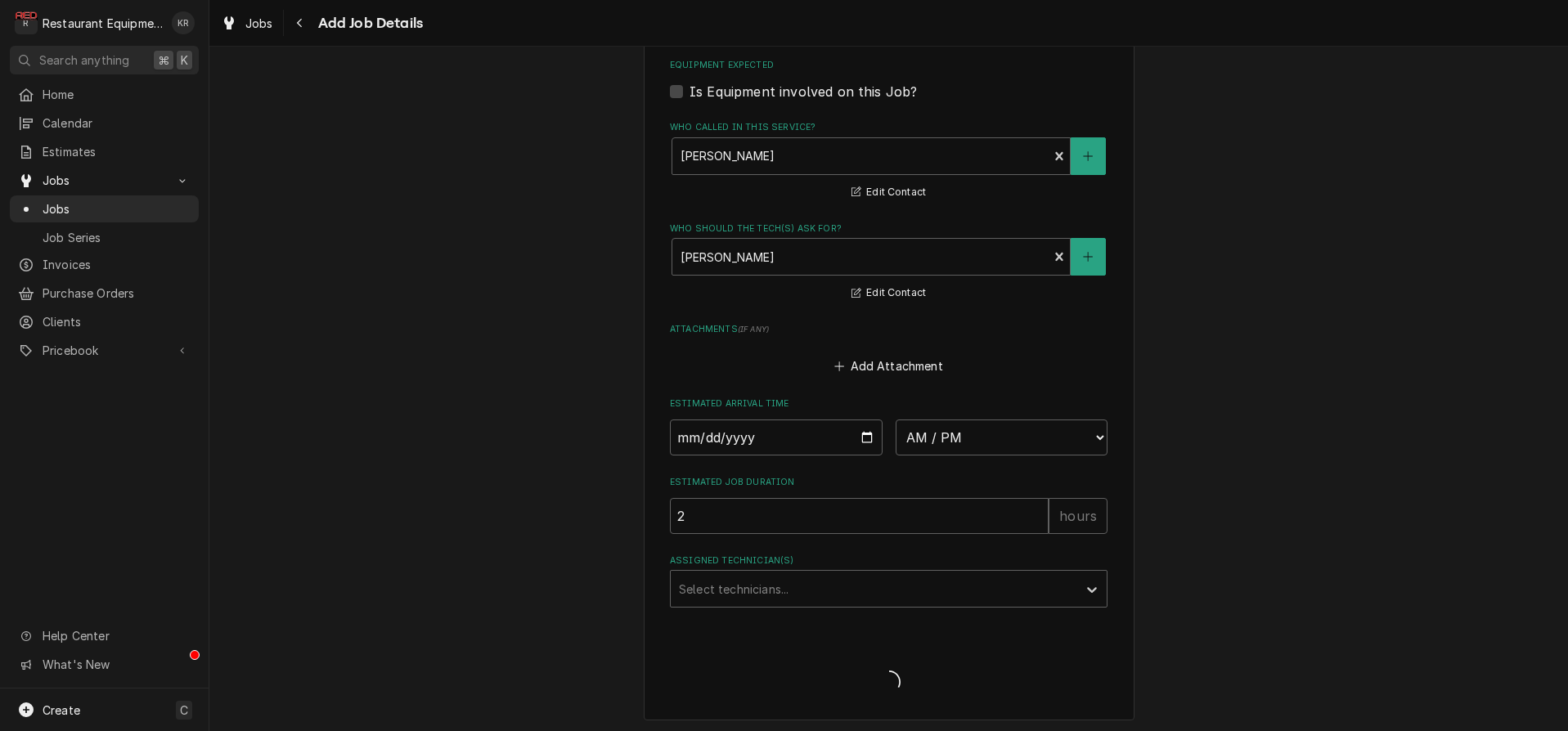
type textarea "x"
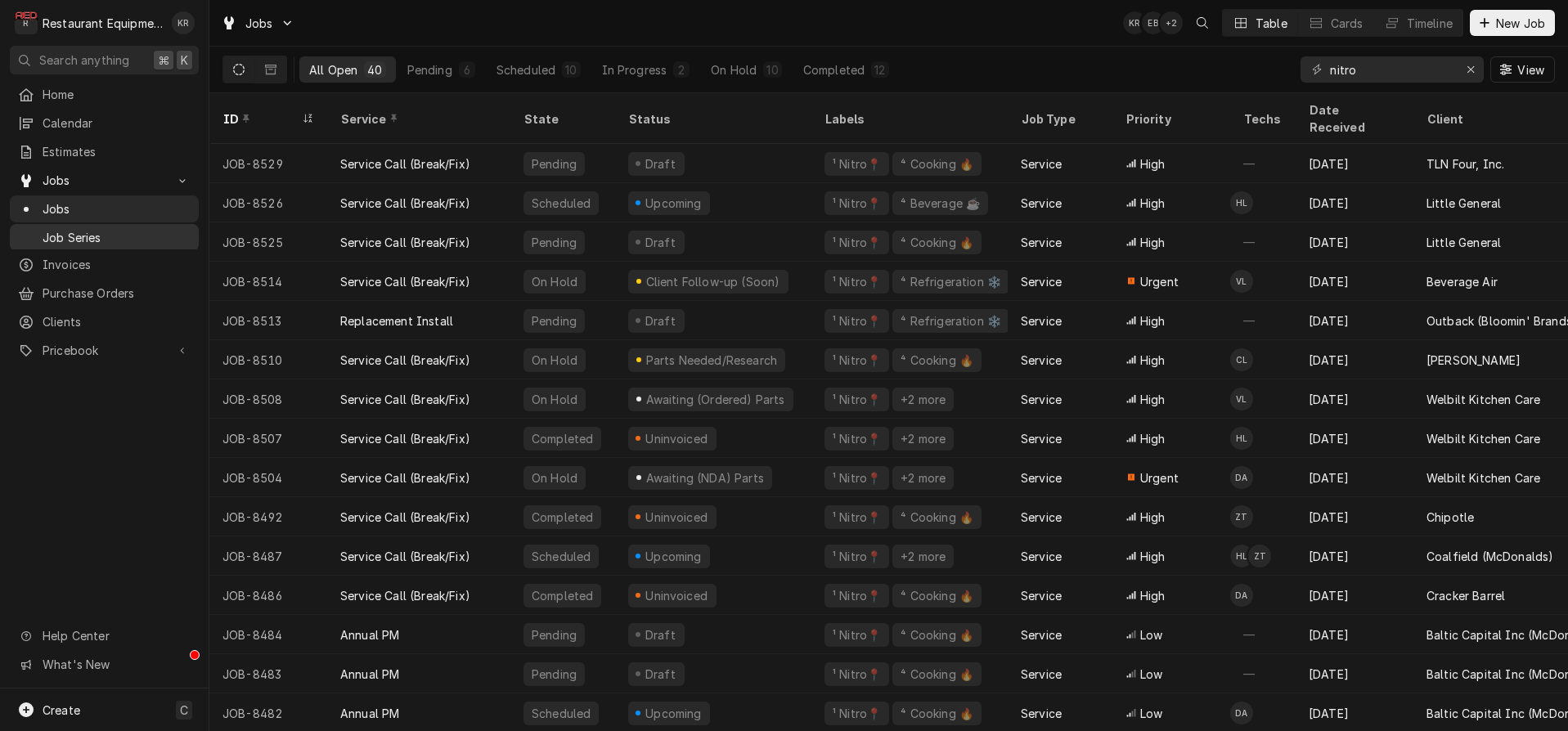
scroll to position [7, 0]
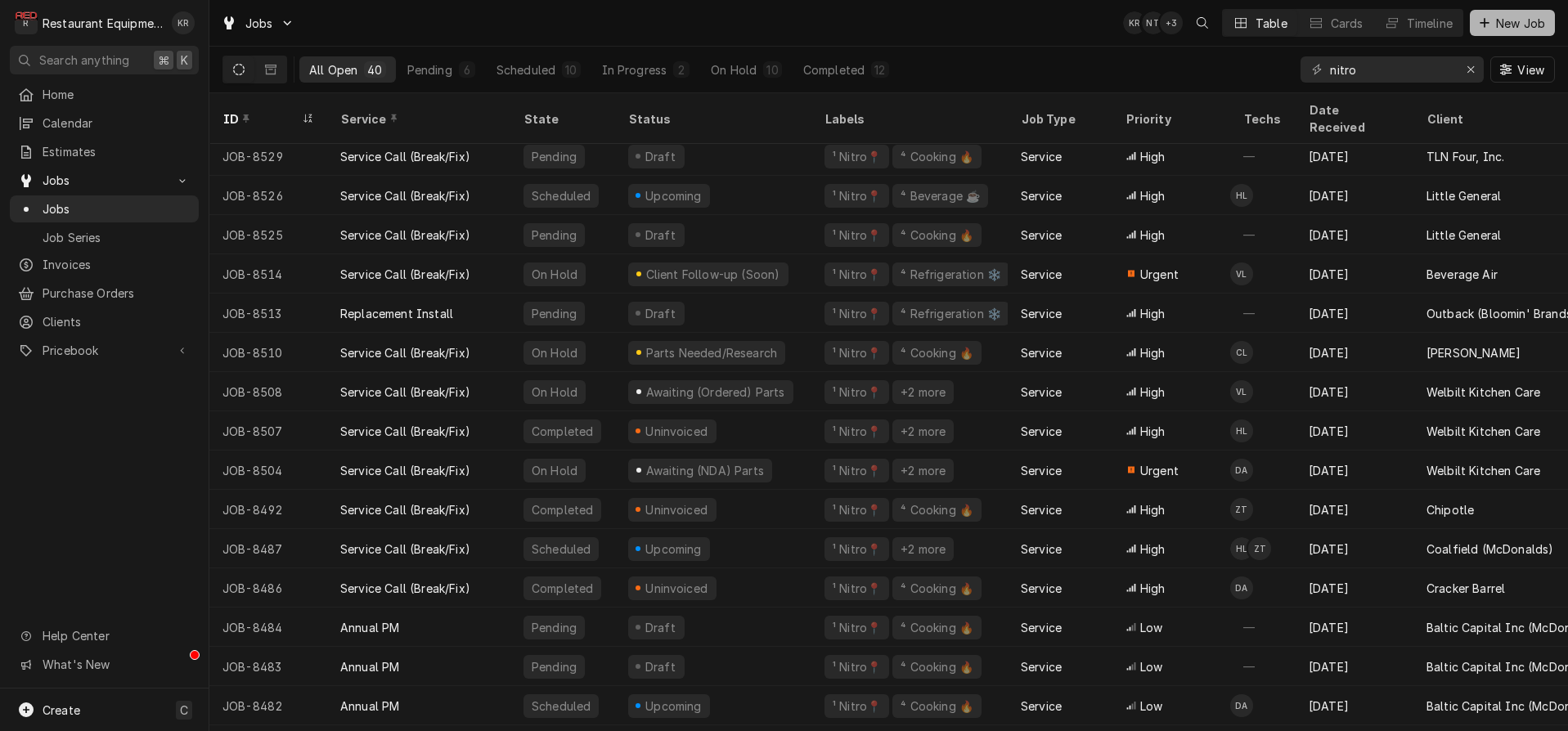
click at [1519, 32] on button "New Job" at bounding box center [1512, 22] width 85 height 26
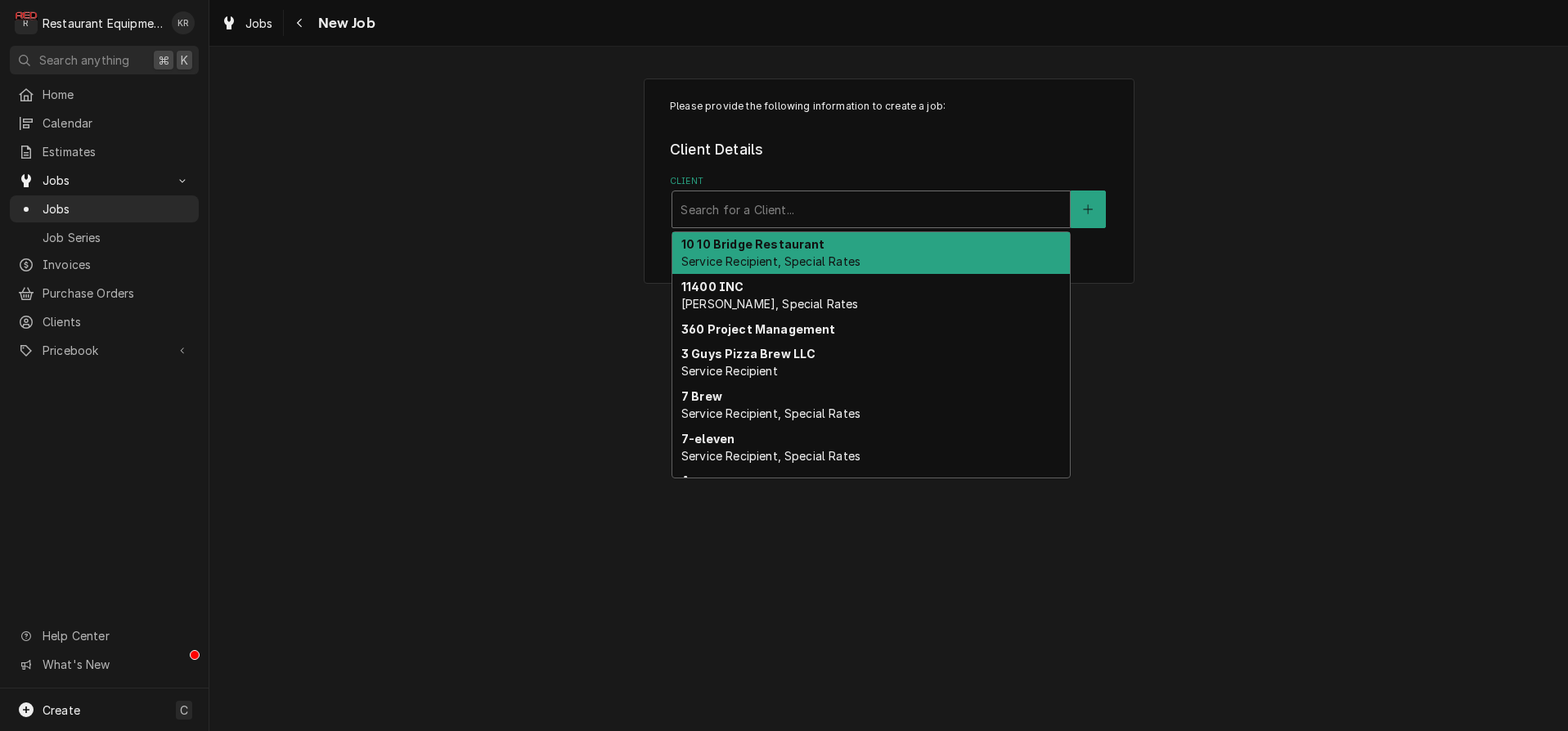
click at [811, 218] on div "Client" at bounding box center [871, 209] width 381 height 30
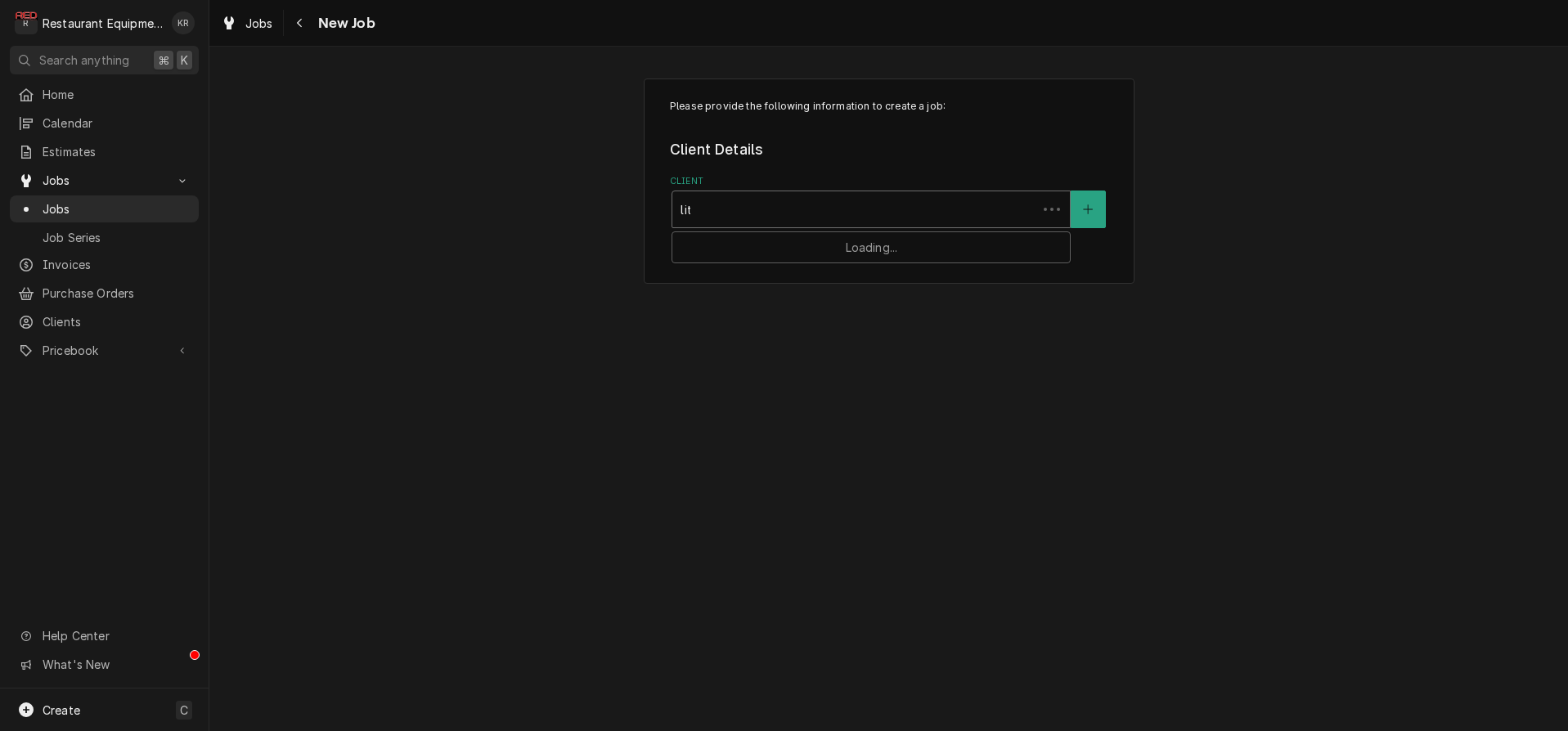
type input "littl"
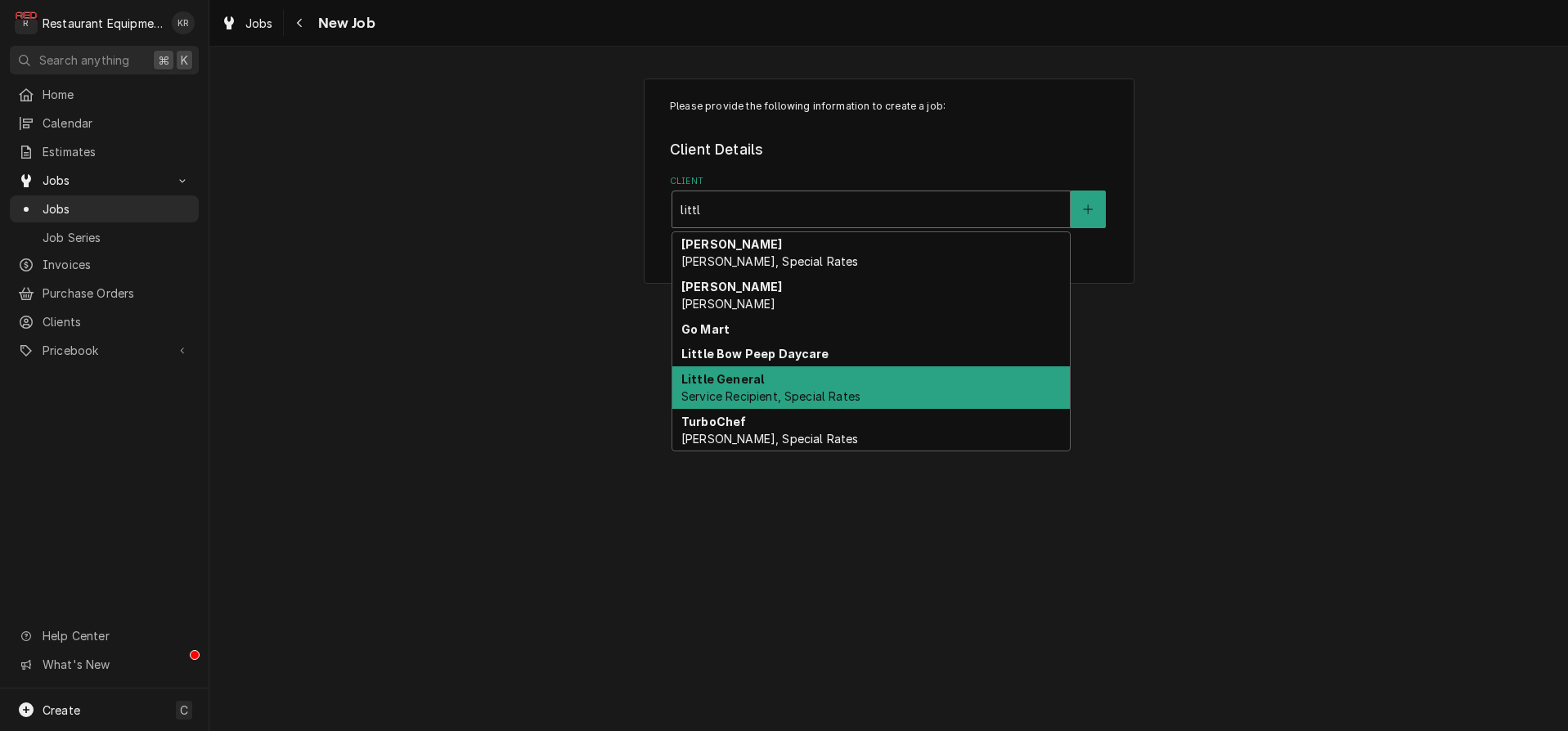
click at [791, 397] on span "Service Recipient, Special Rates" at bounding box center [771, 396] width 179 height 13
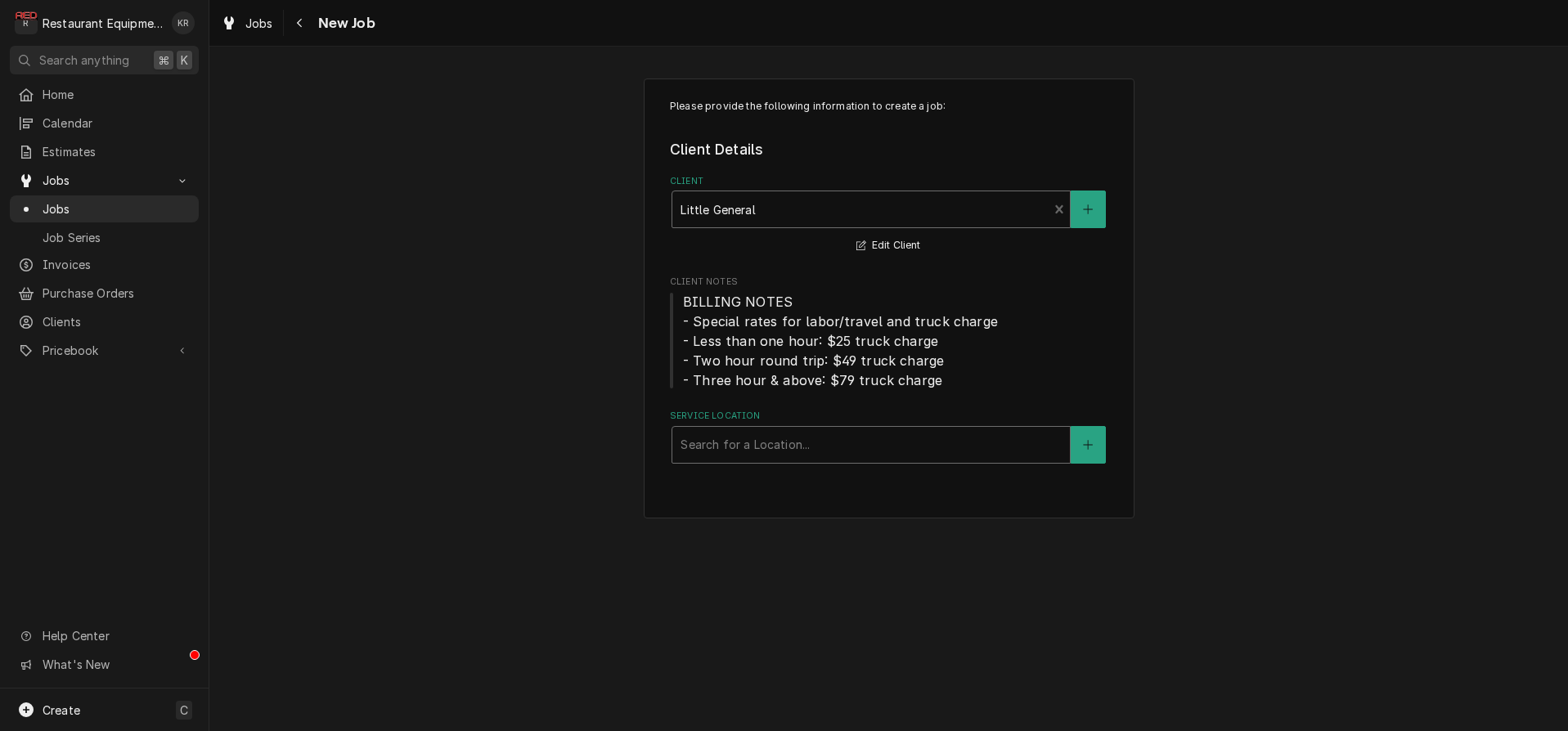
click at [771, 458] on div "Service Location" at bounding box center [871, 444] width 381 height 30
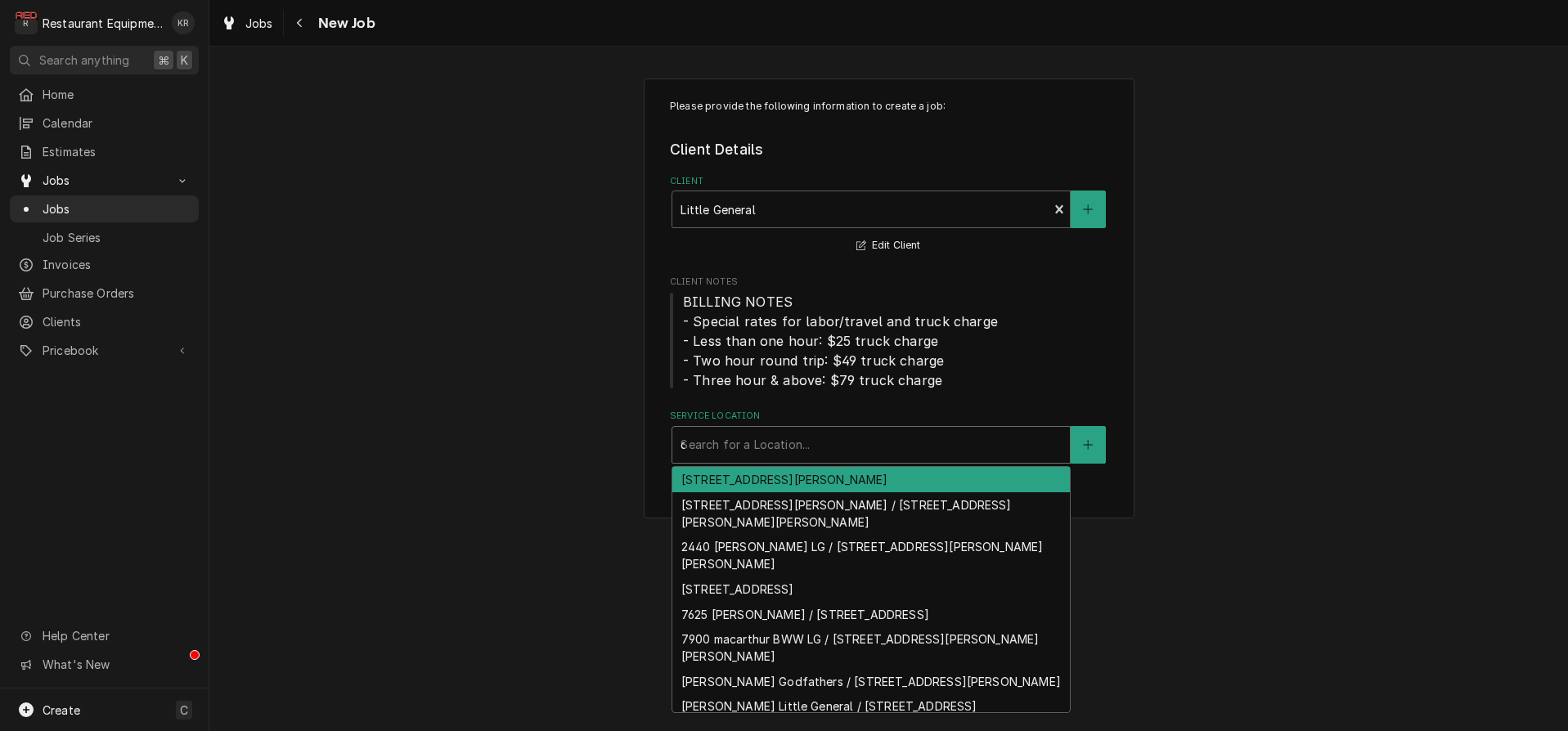
type input "oc"
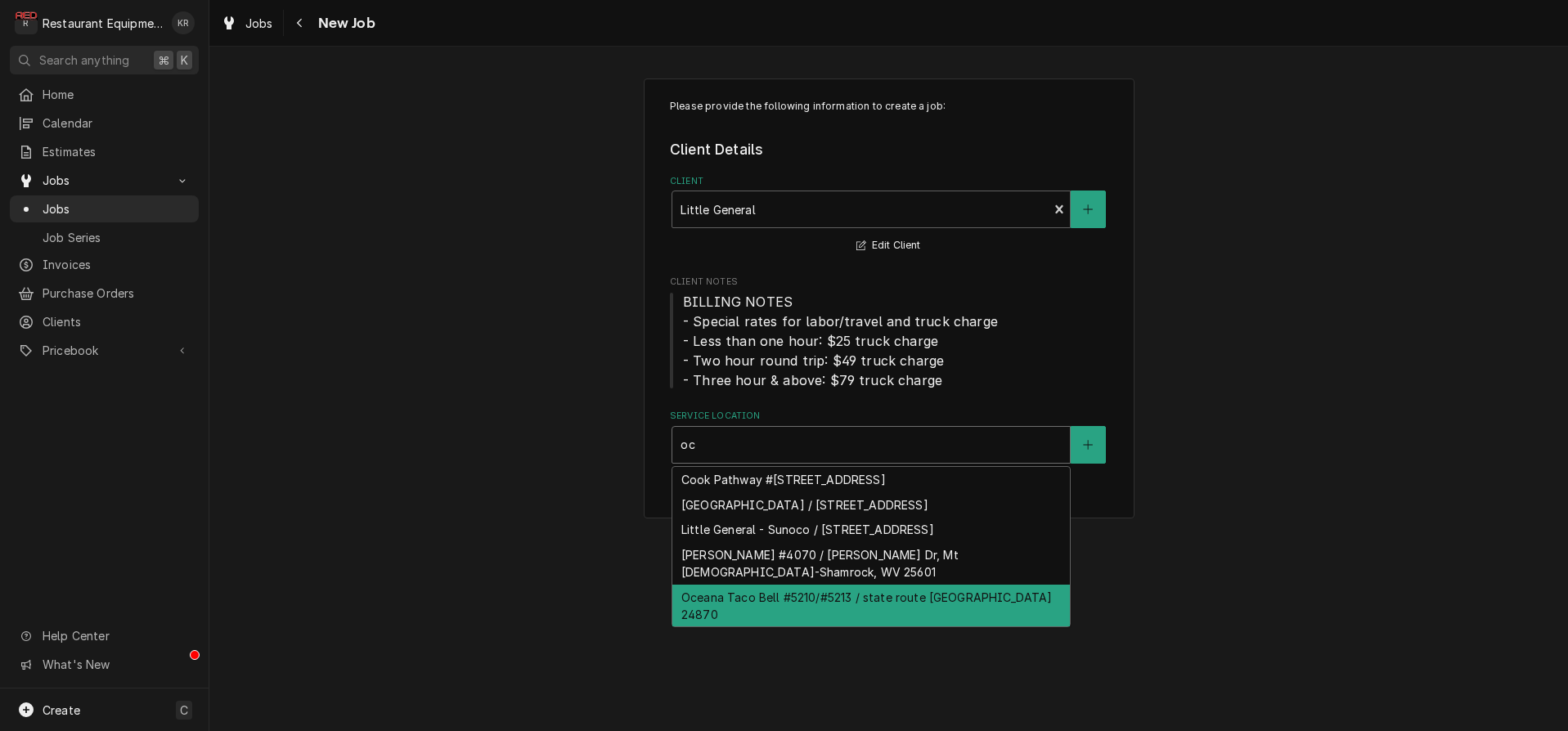
click at [763, 620] on div "Oceana Taco Bell #5210/#5213 / state route [GEOGRAPHIC_DATA] 24870" at bounding box center [871, 605] width 397 height 42
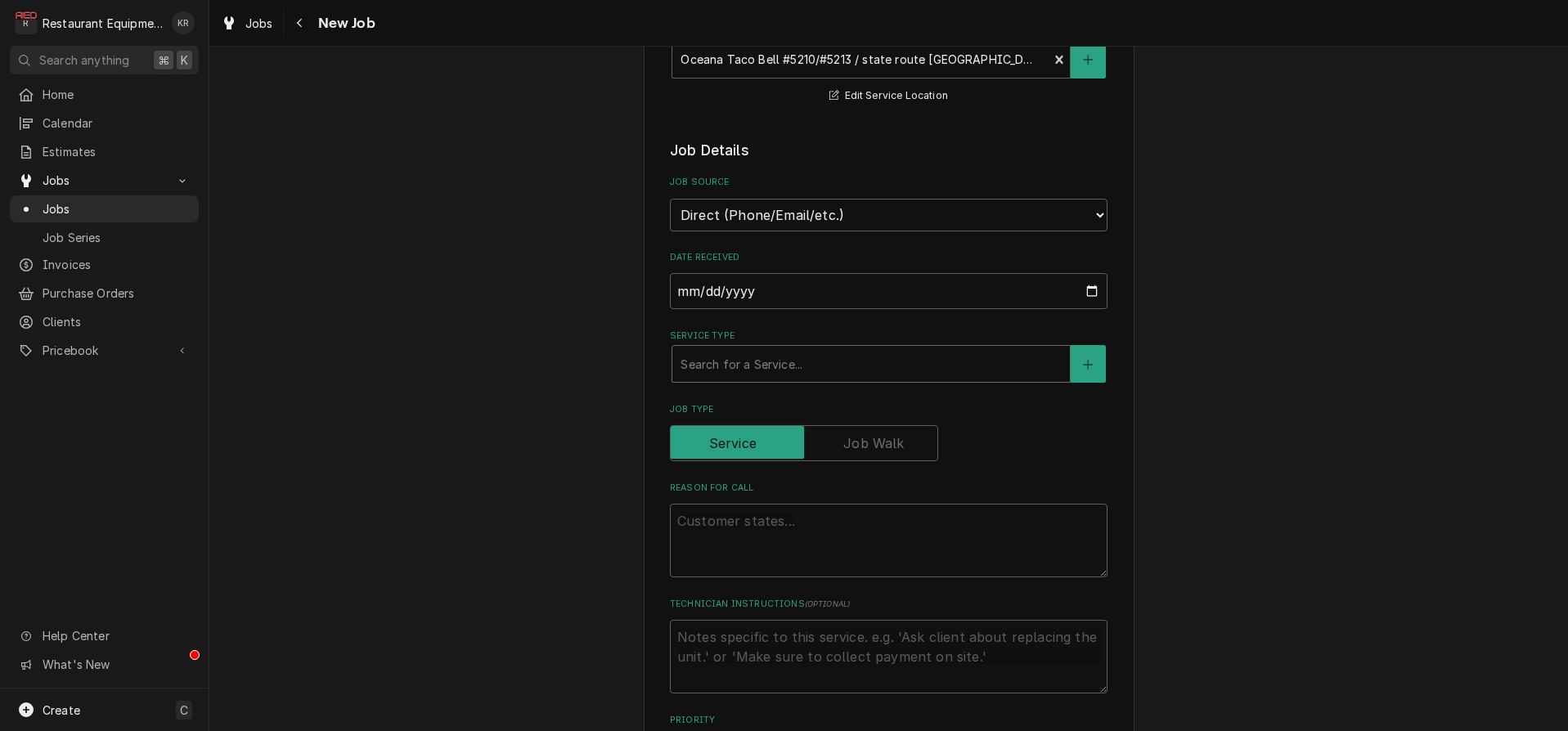
click at [771, 365] on div "Service Type" at bounding box center [871, 363] width 381 height 30
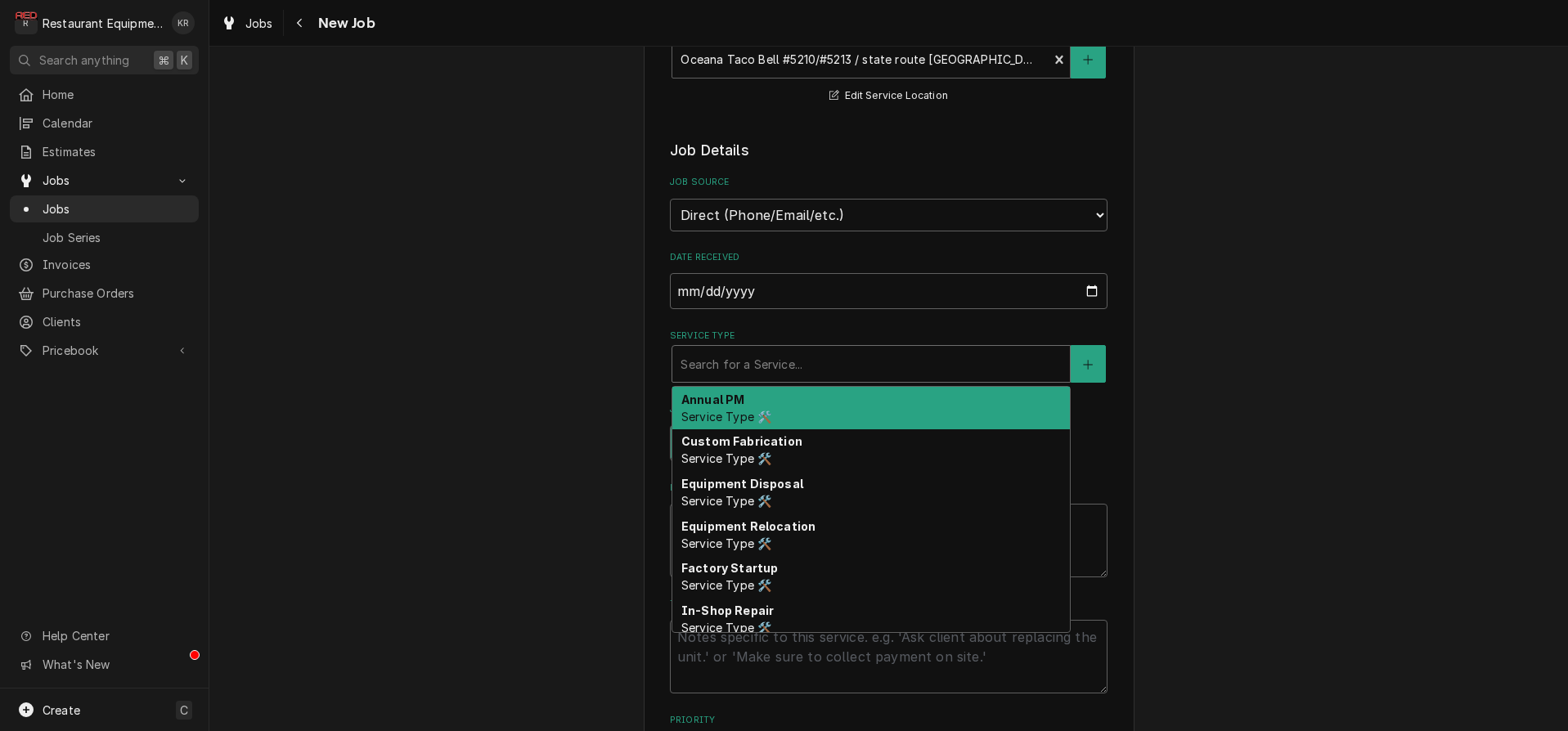
type textarea "x"
type input "b"
type textarea "x"
type input "br"
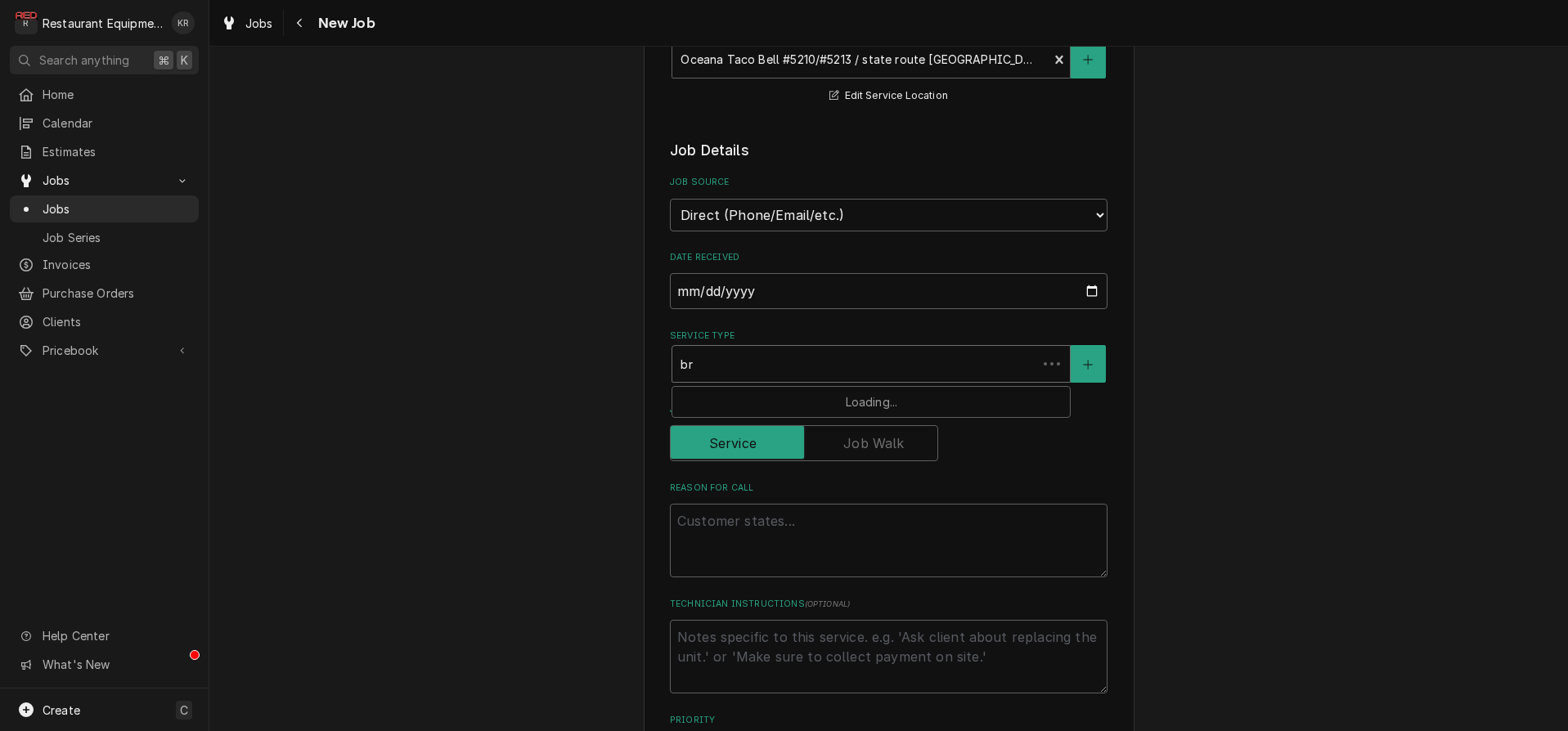
type textarea "x"
type input "bre"
type textarea "x"
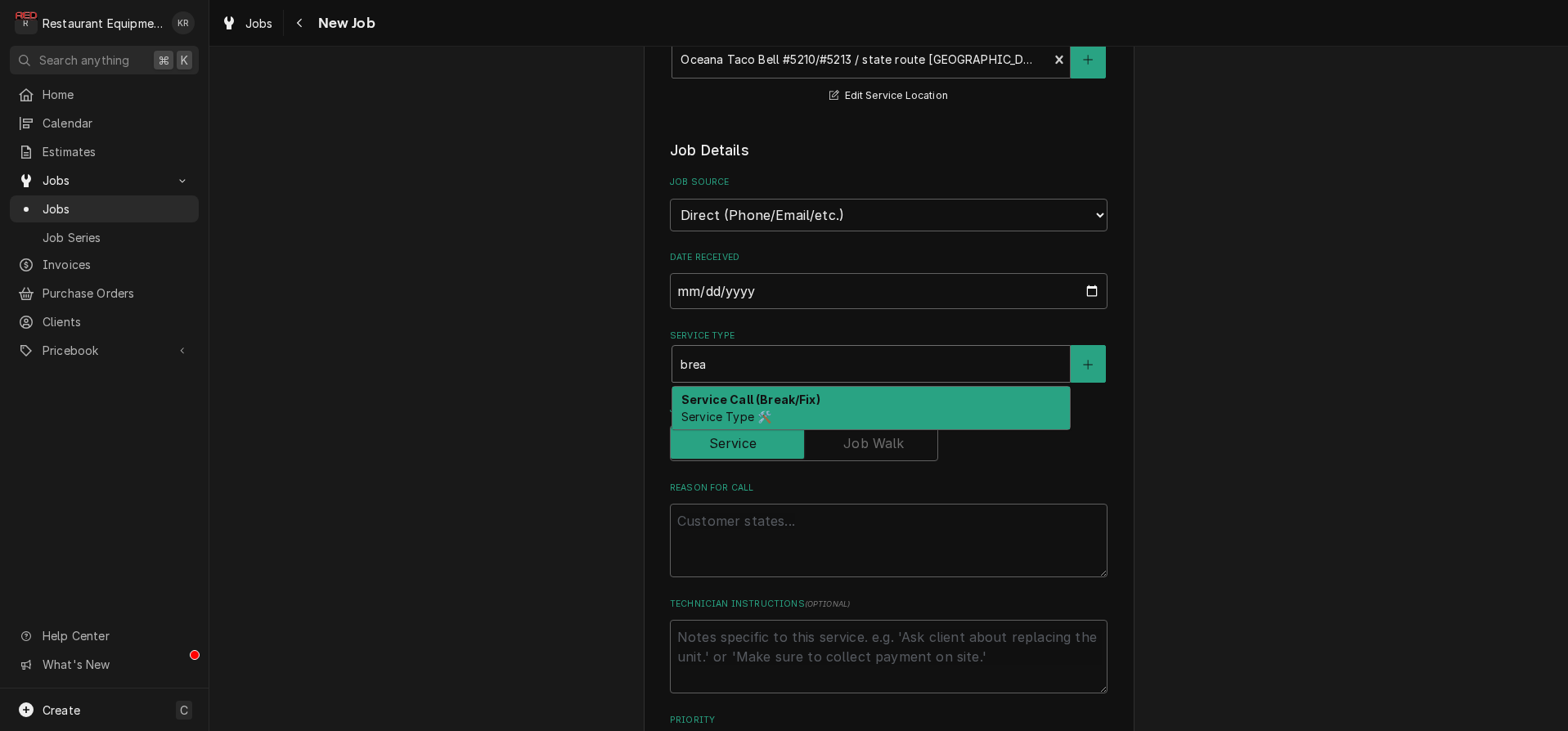
type input "brea"
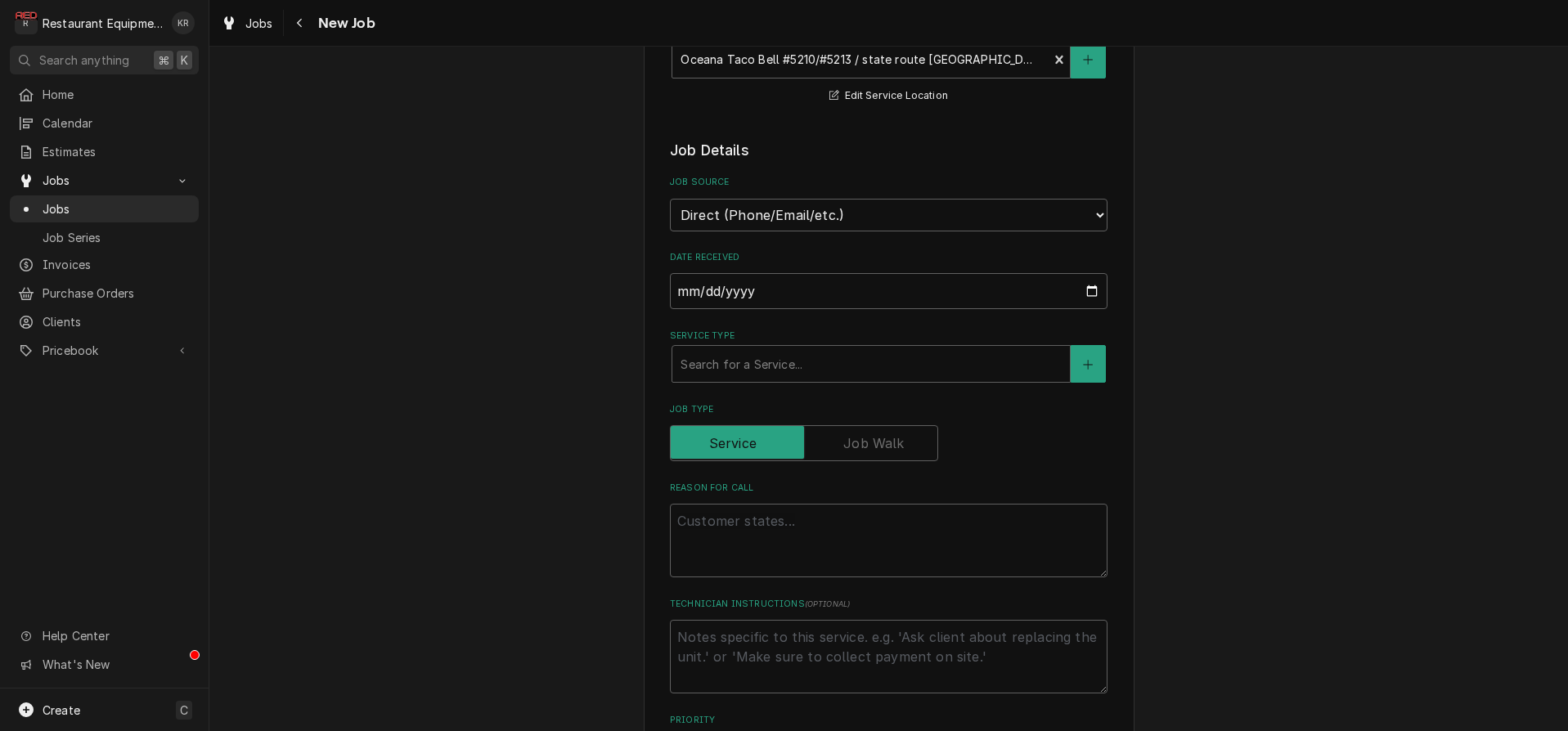
drag, startPoint x: 766, startPoint y: 385, endPoint x: 767, endPoint y: 394, distance: 9.1
click at [744, 361] on div "Service Type" at bounding box center [871, 363] width 381 height 30
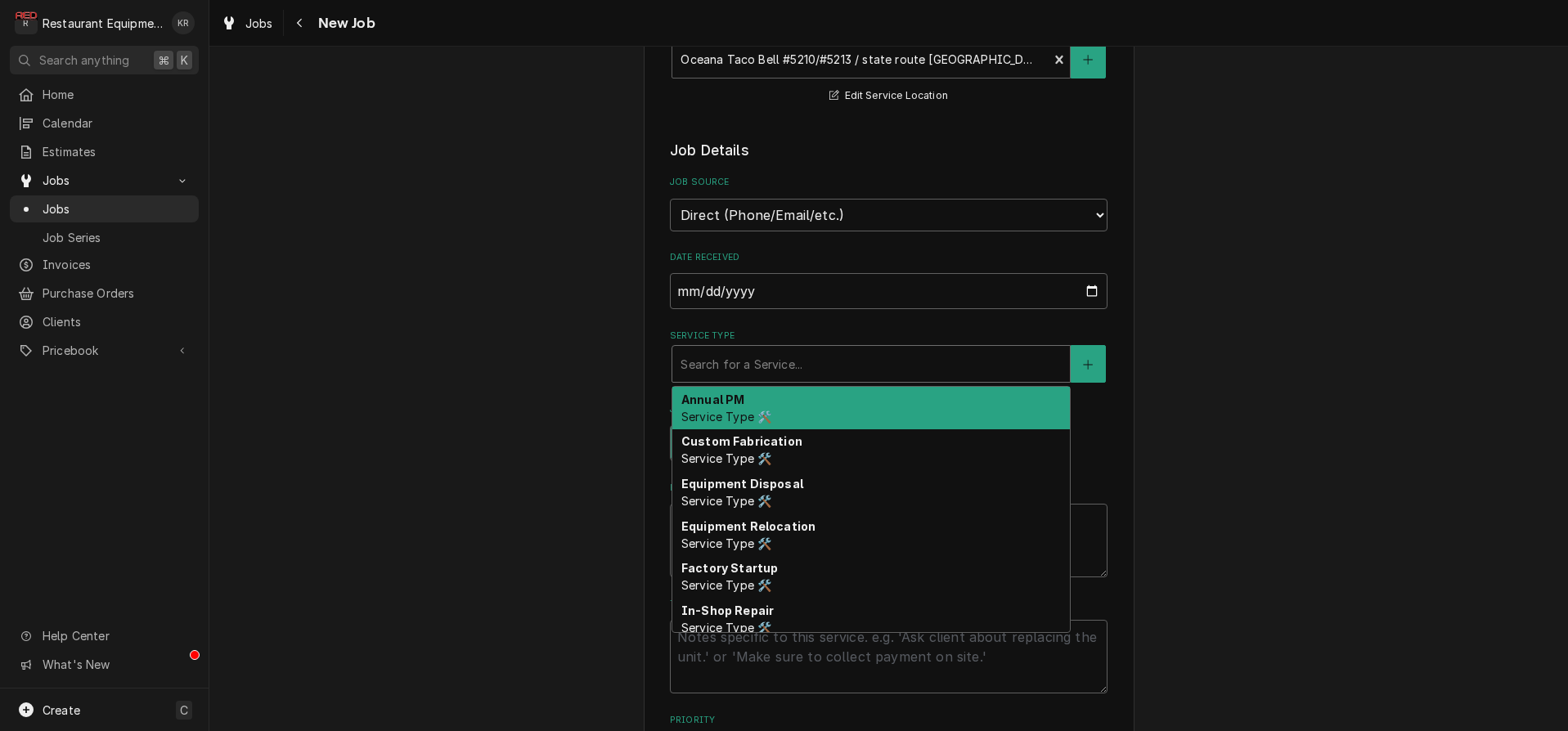
type textarea "x"
type input "b"
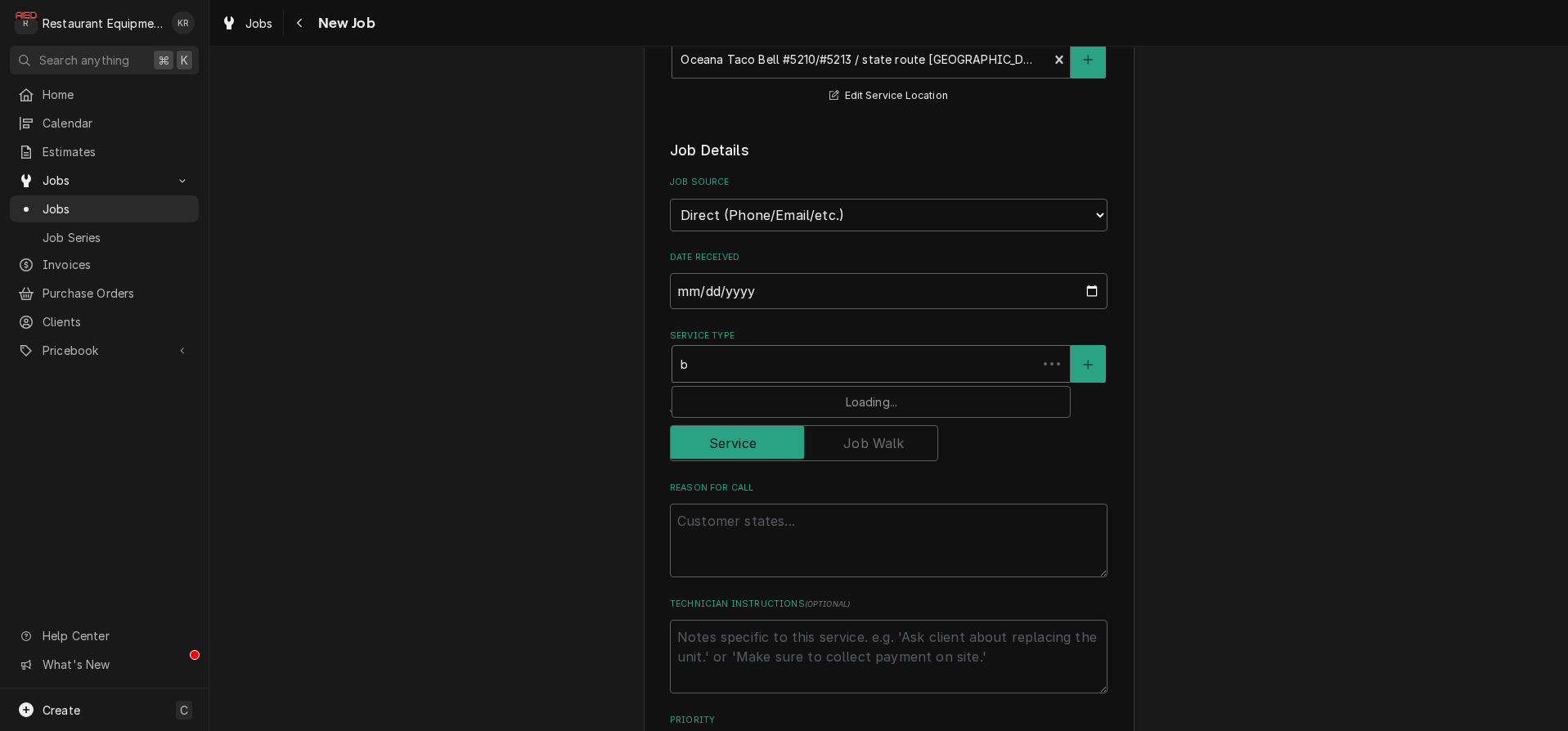
type textarea "x"
type input "br"
type textarea "x"
type input "brea"
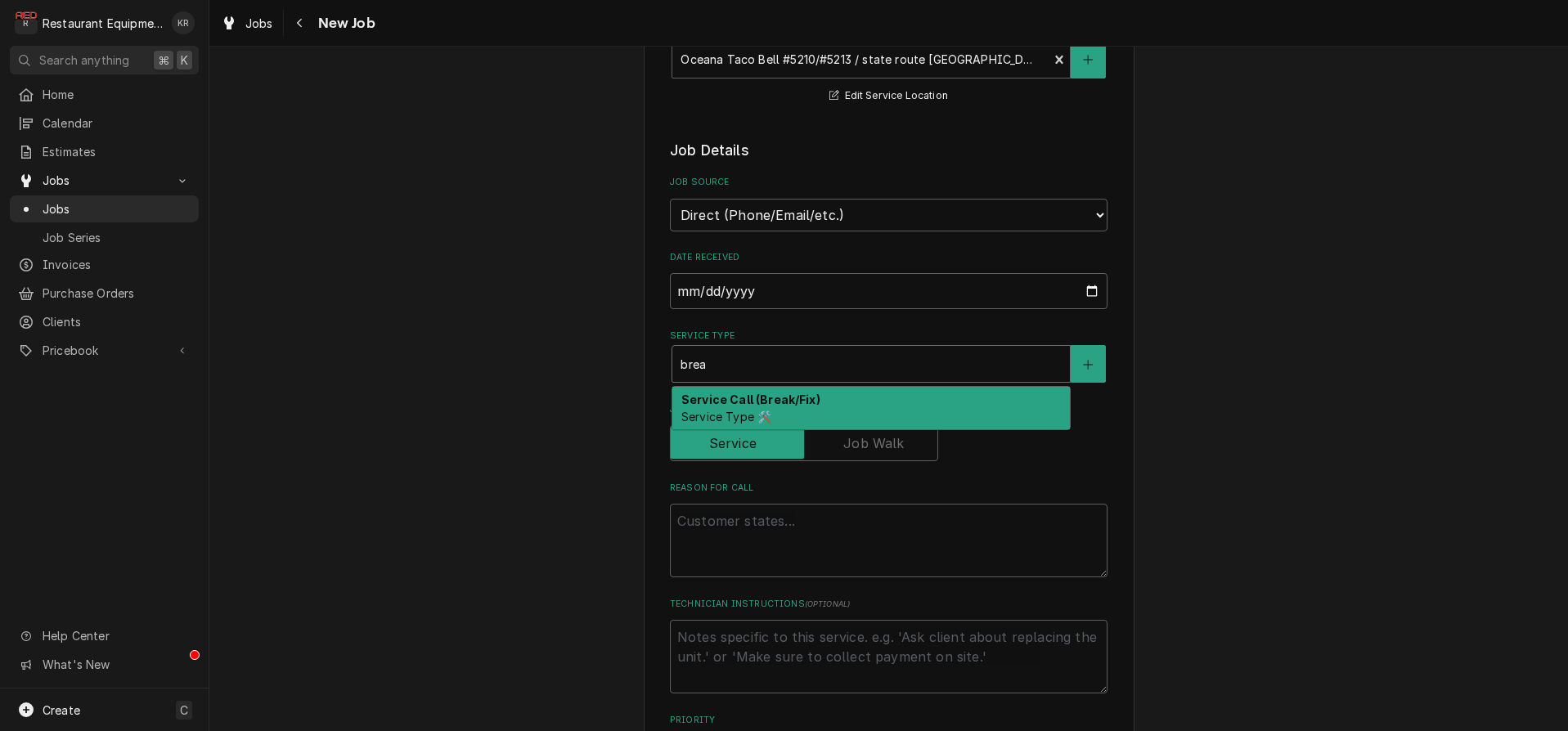
type textarea "x"
type input "brea"
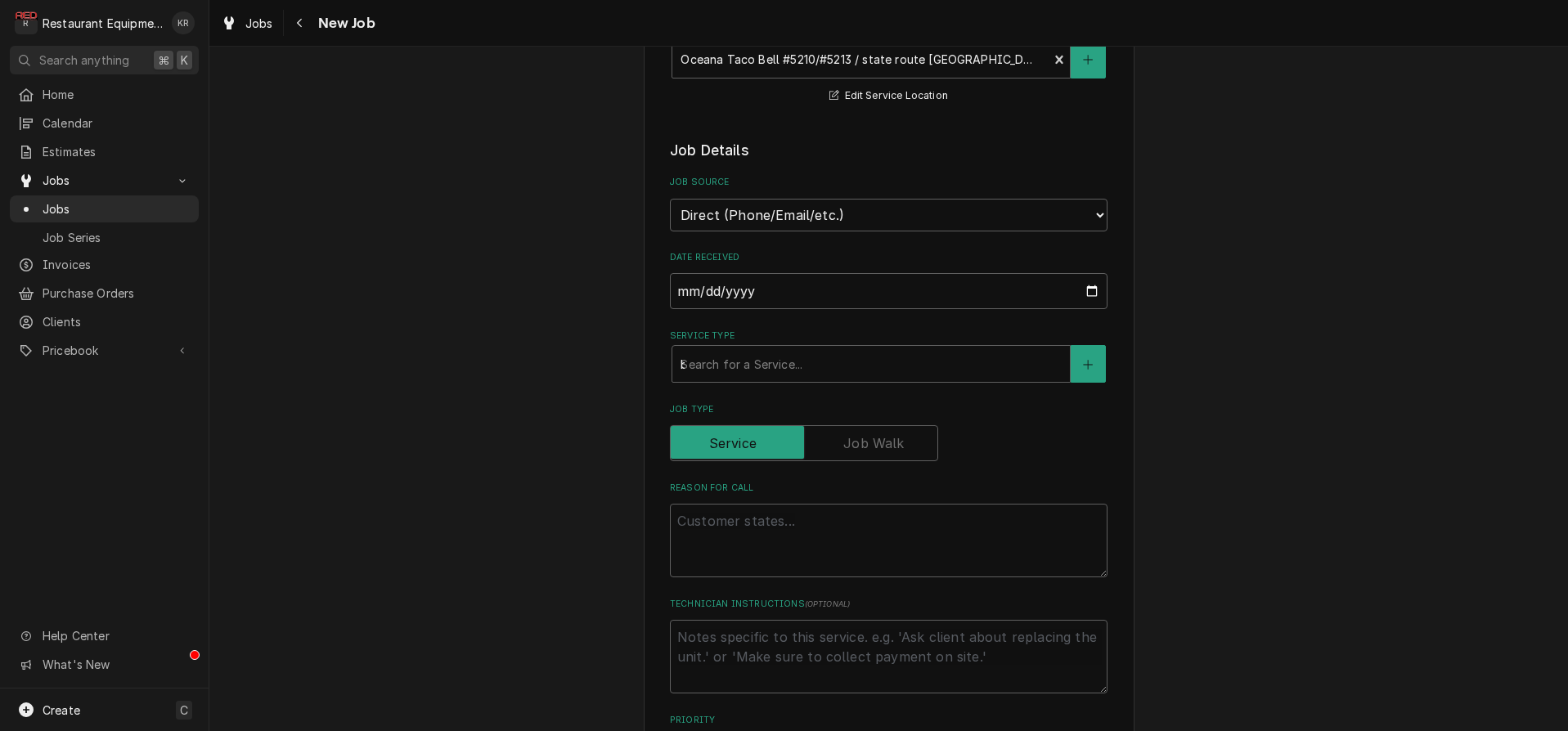
click at [745, 408] on label "Job Type" at bounding box center [888, 409] width 438 height 13
paste textarea "Work Order #: 87728 Request number: 112101 Bunn The bunn machine quit working, …"
type textarea "x"
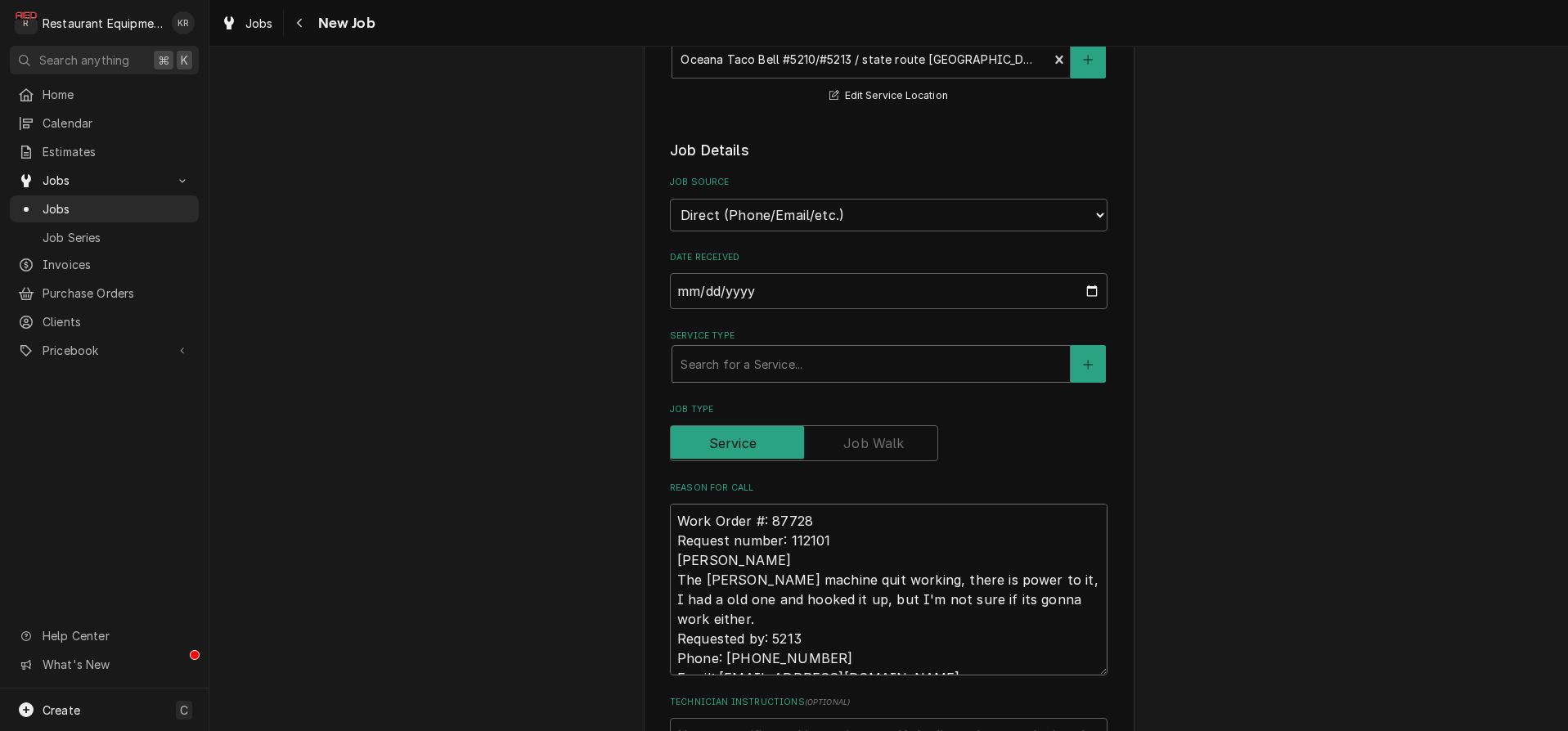
type textarea "Work Order #: 87728 Request number: 112101 Bunn The bunn machine quit working, …"
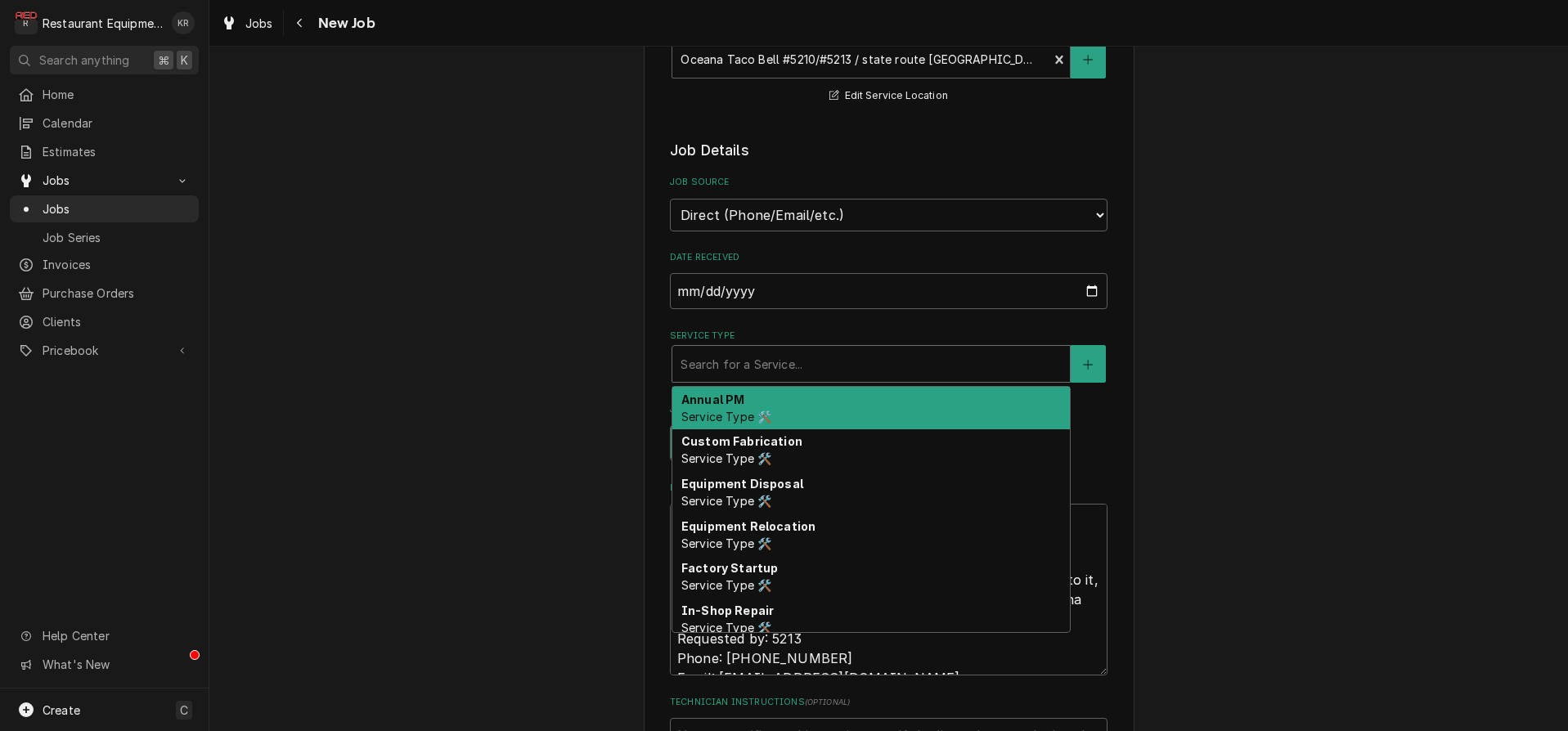
click at [716, 367] on div "Service Type" at bounding box center [871, 363] width 381 height 30
type textarea "x"
type input "b"
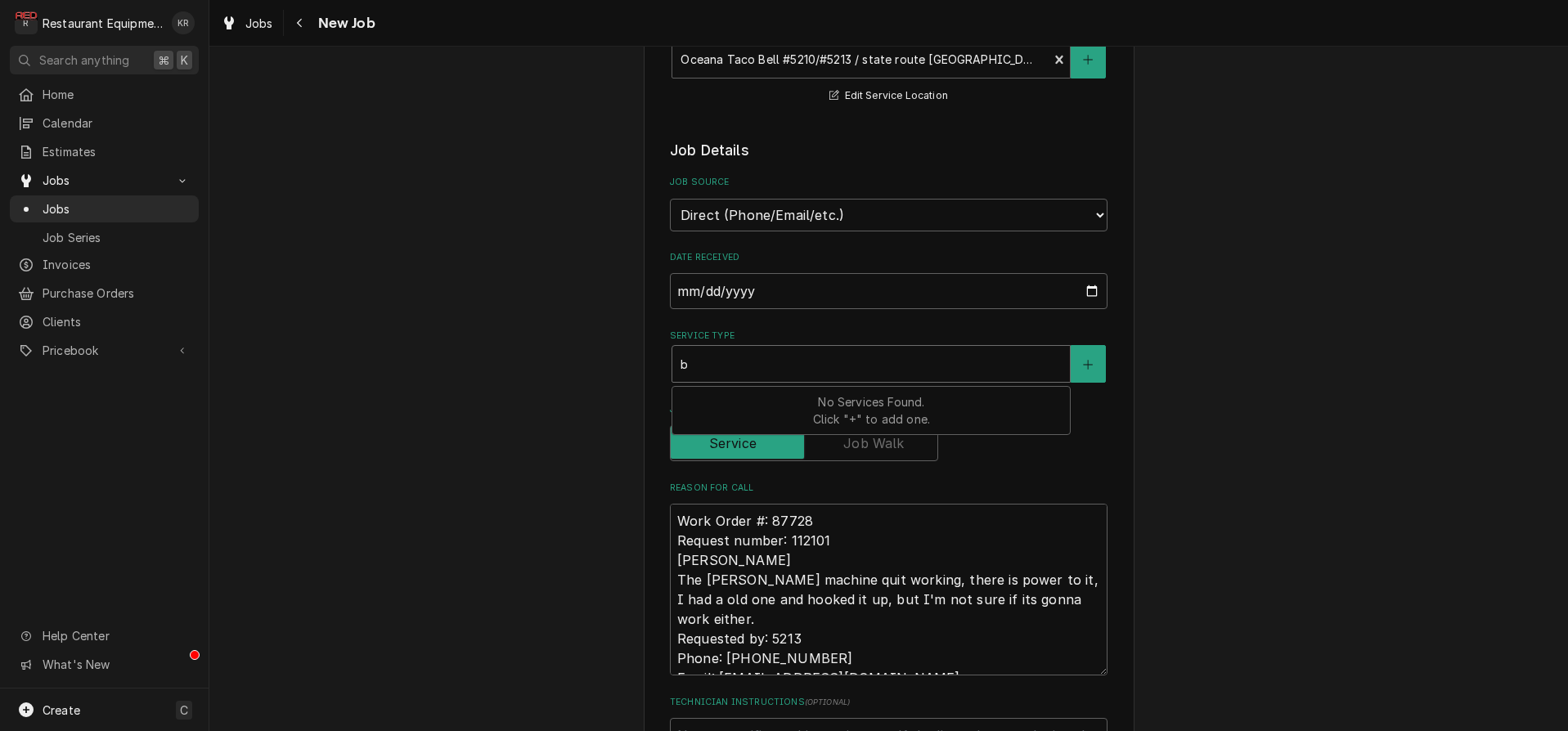
type textarea "x"
type input "br"
type textarea "x"
type input "brea"
type textarea "x"
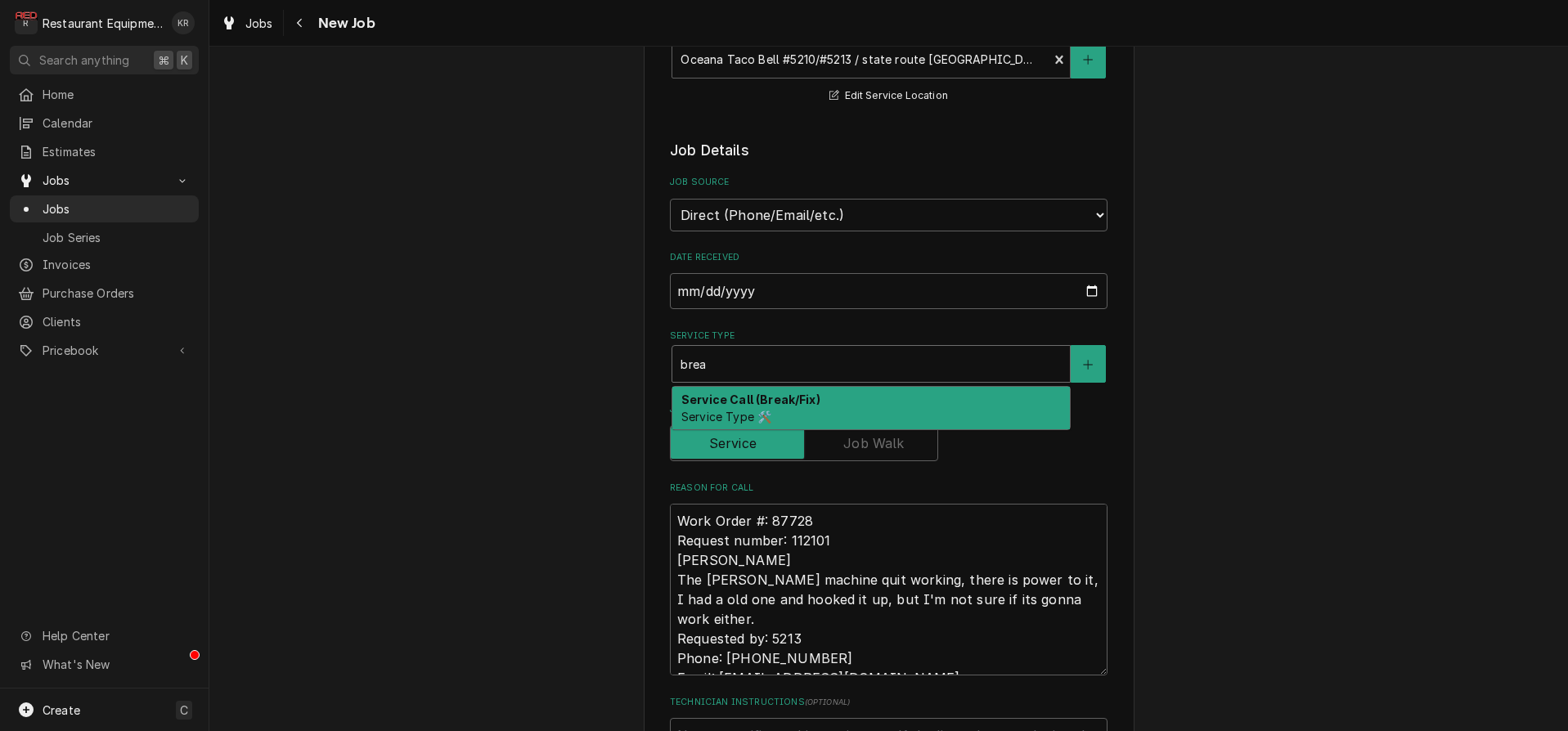
click at [709, 410] on span "Service Type 🛠️" at bounding box center [726, 416] width 90 height 13
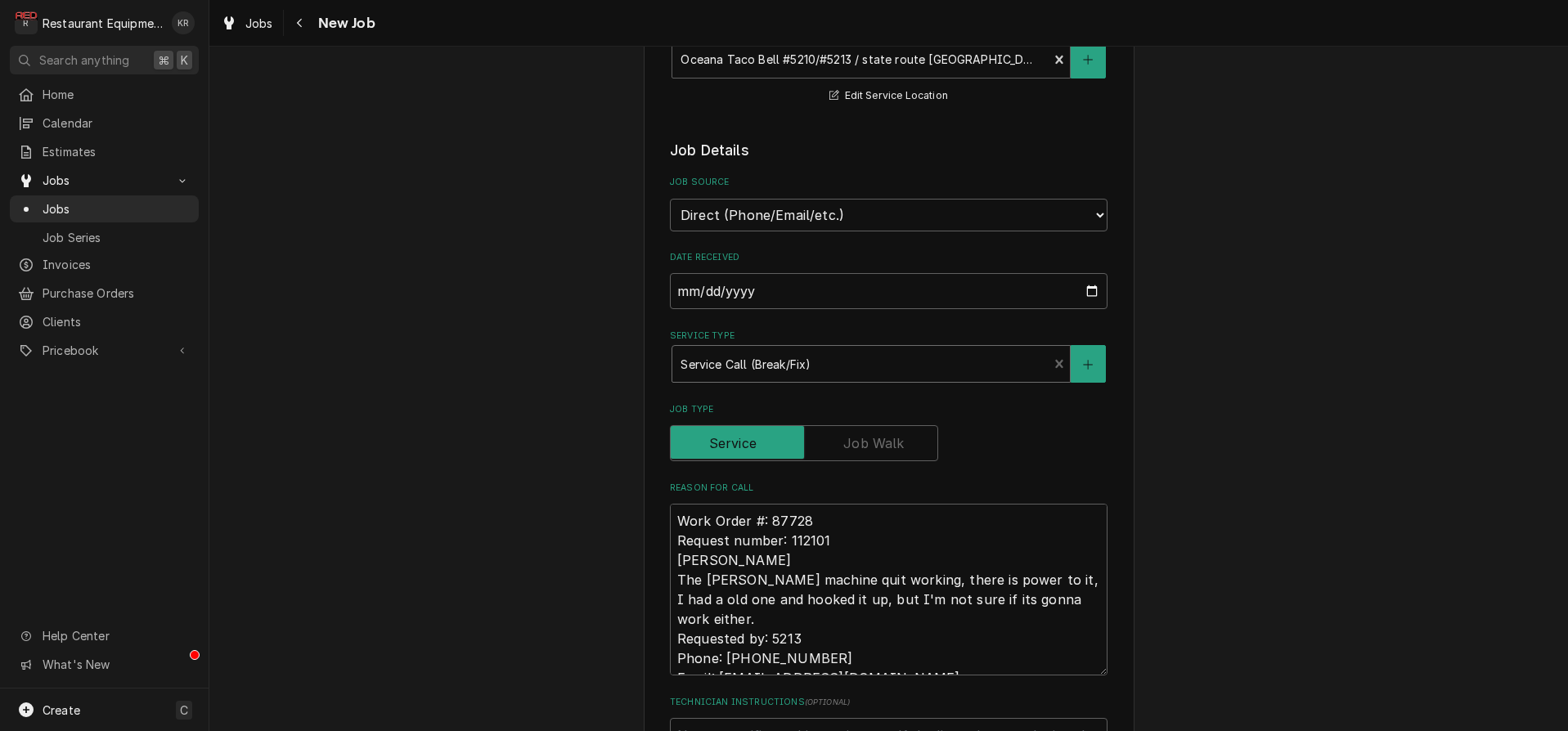
type textarea "x"
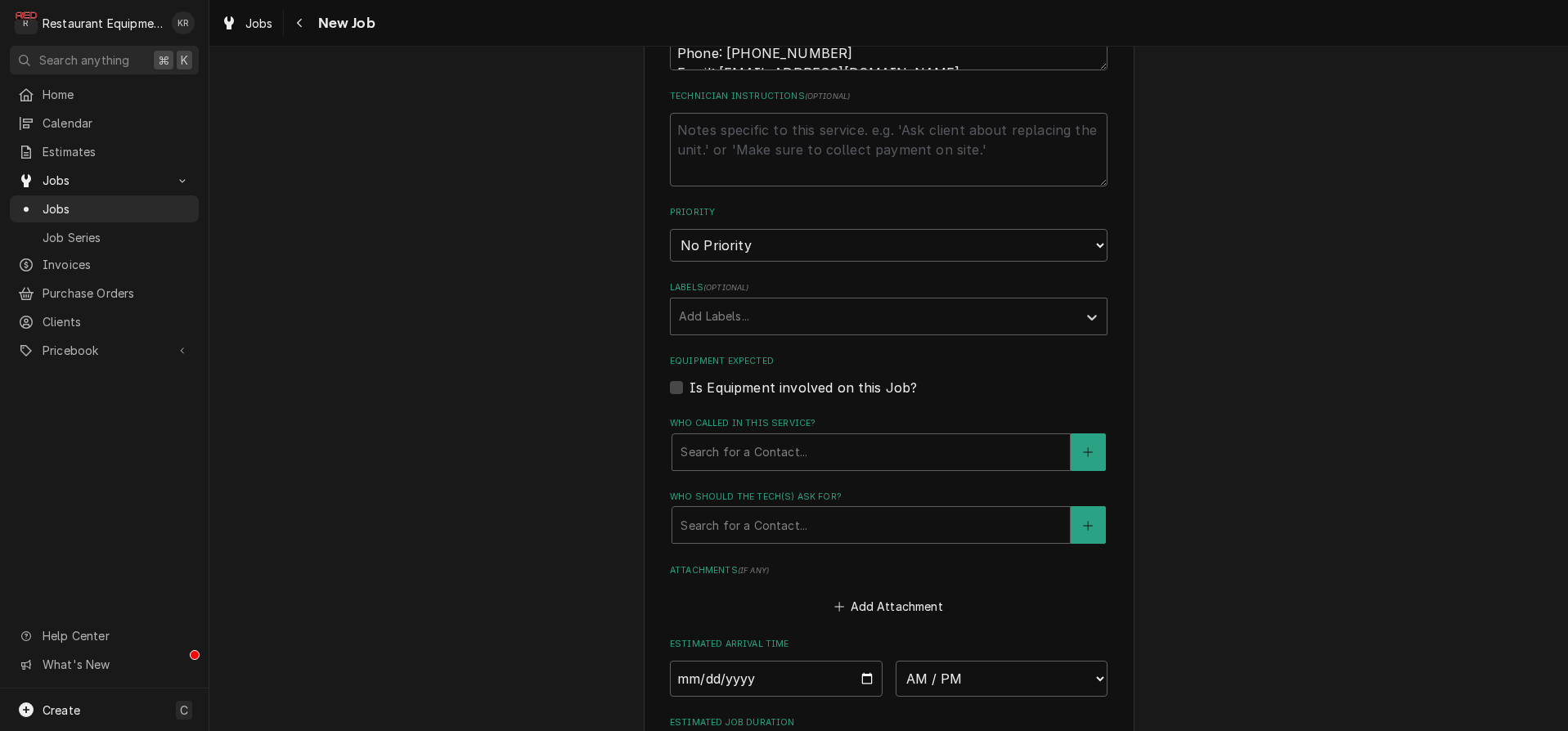
scroll to position [1065, 0]
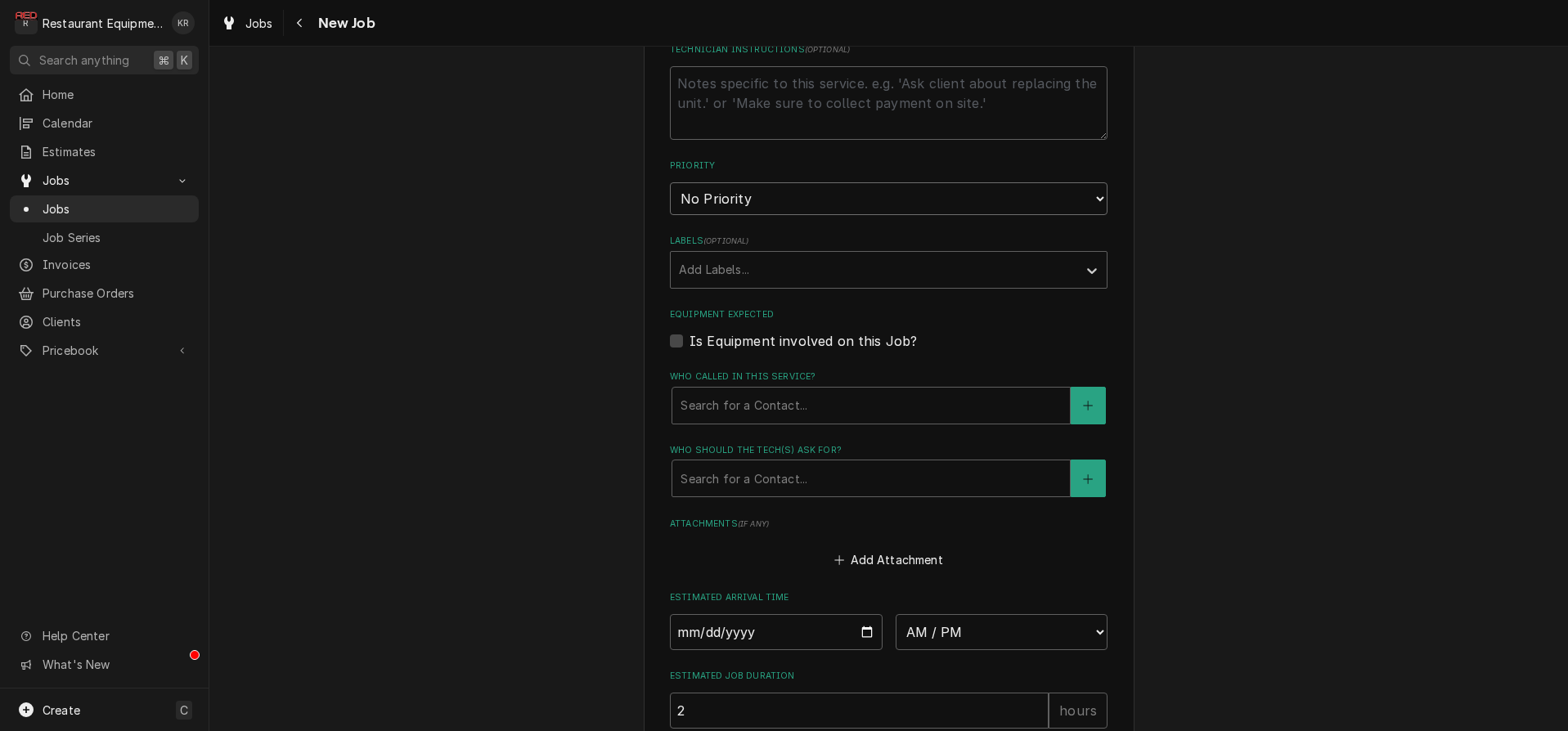
select select "2"
click option "High" at bounding box center [0, 0] width 0 height 0
click at [747, 274] on div "Labels" at bounding box center [874, 270] width 390 height 30
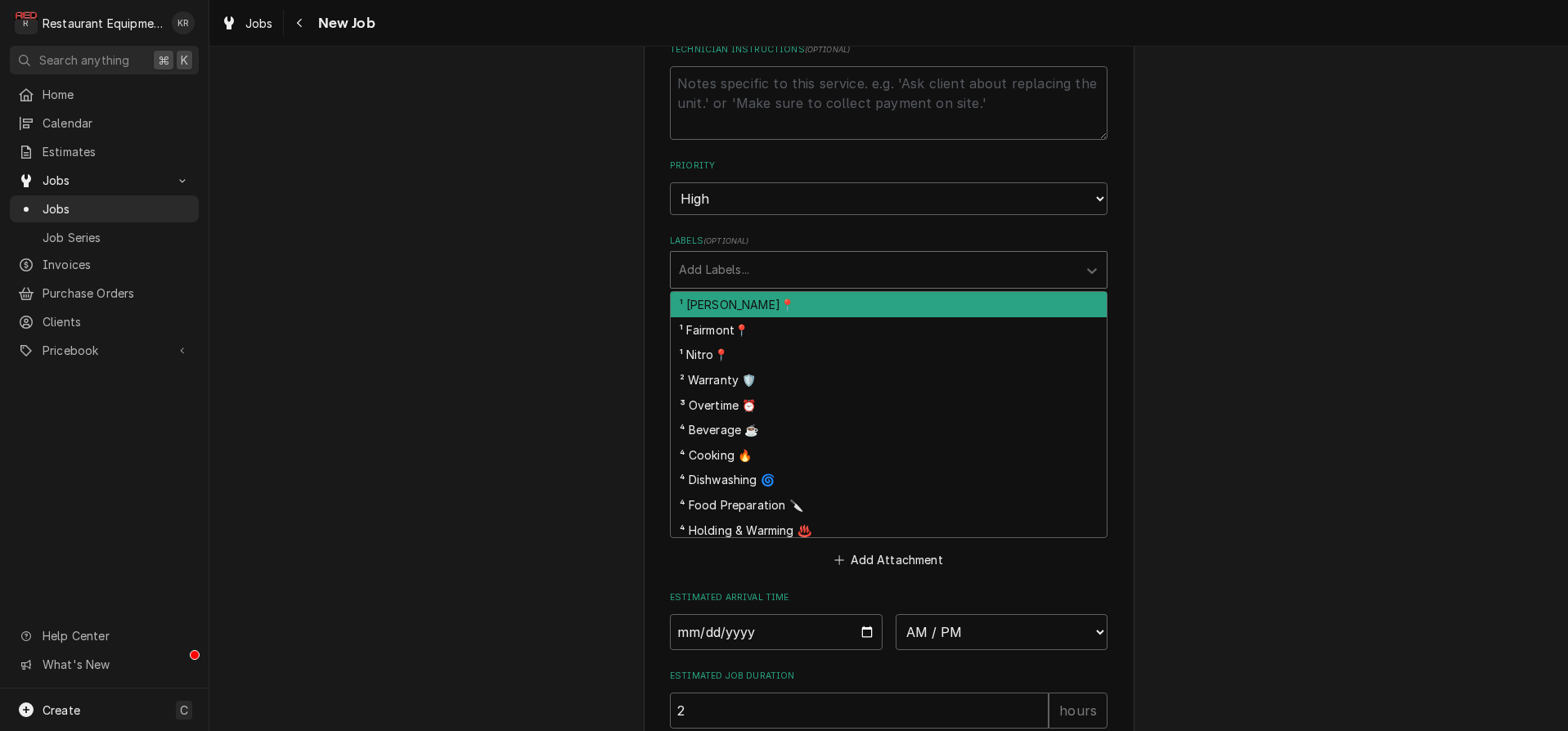
click at [744, 301] on div "¹ [PERSON_NAME]📍" at bounding box center [888, 305] width 436 height 25
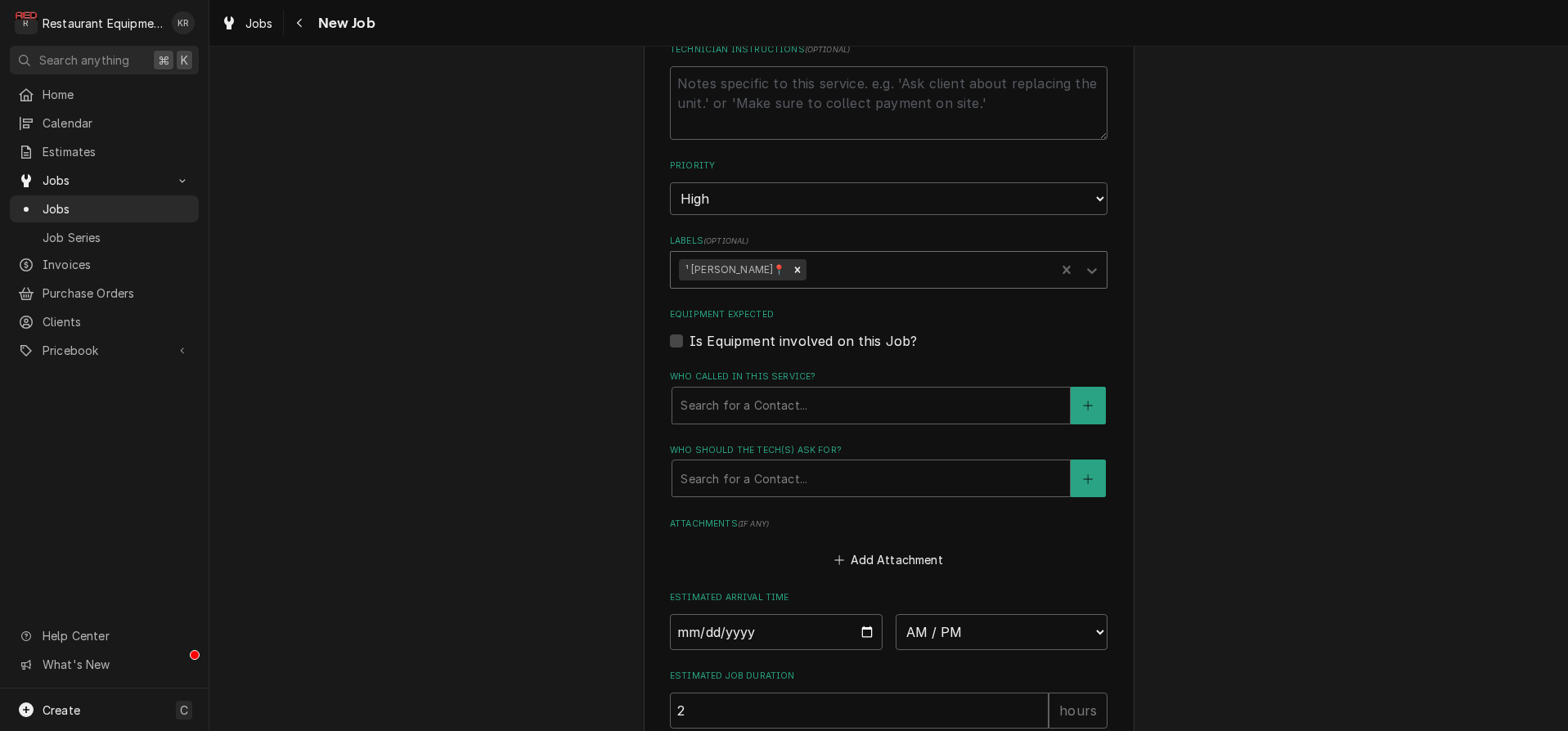
click at [810, 267] on div "Labels" at bounding box center [929, 270] width 237 height 30
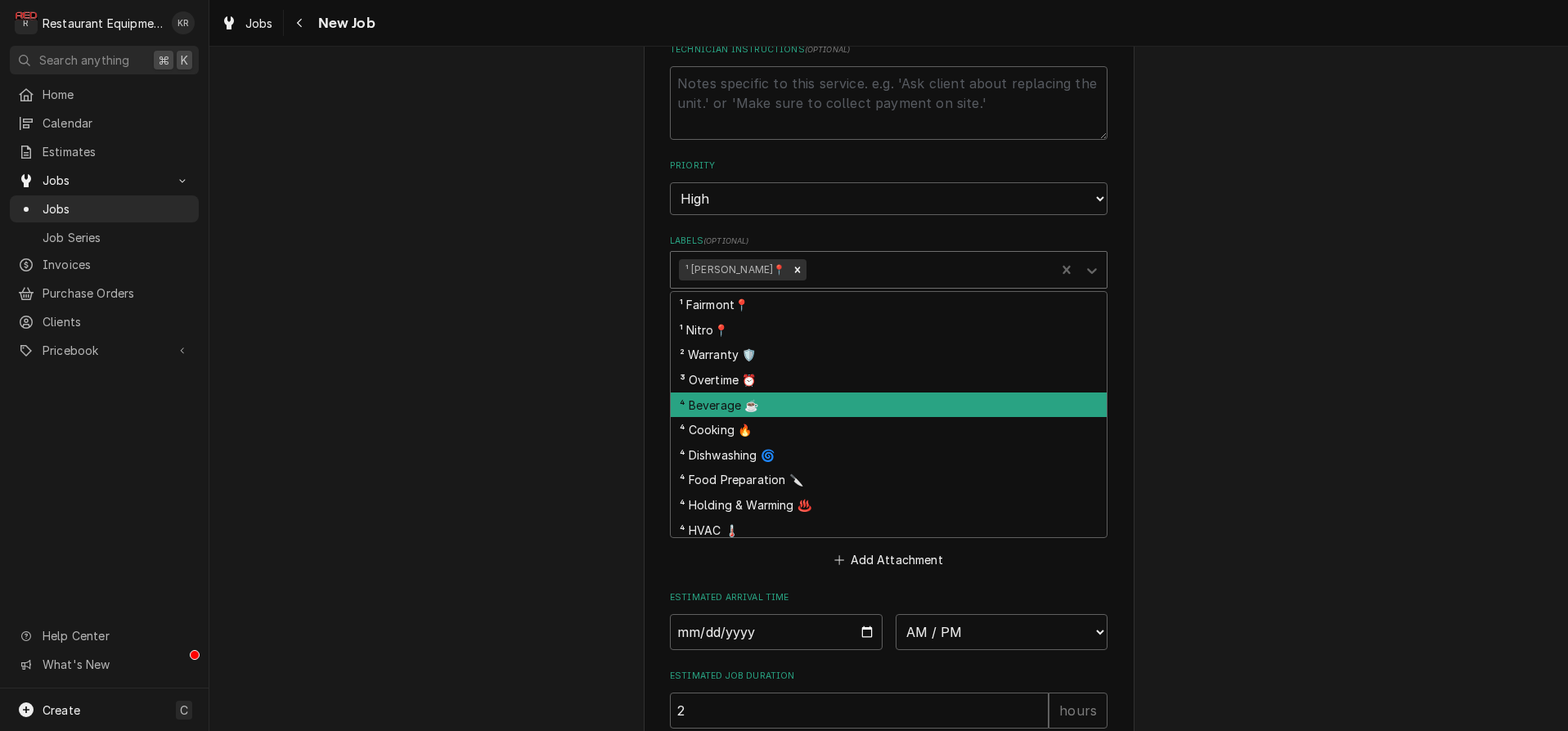
click at [785, 399] on div "⁴ Beverage ☕" at bounding box center [888, 406] width 436 height 25
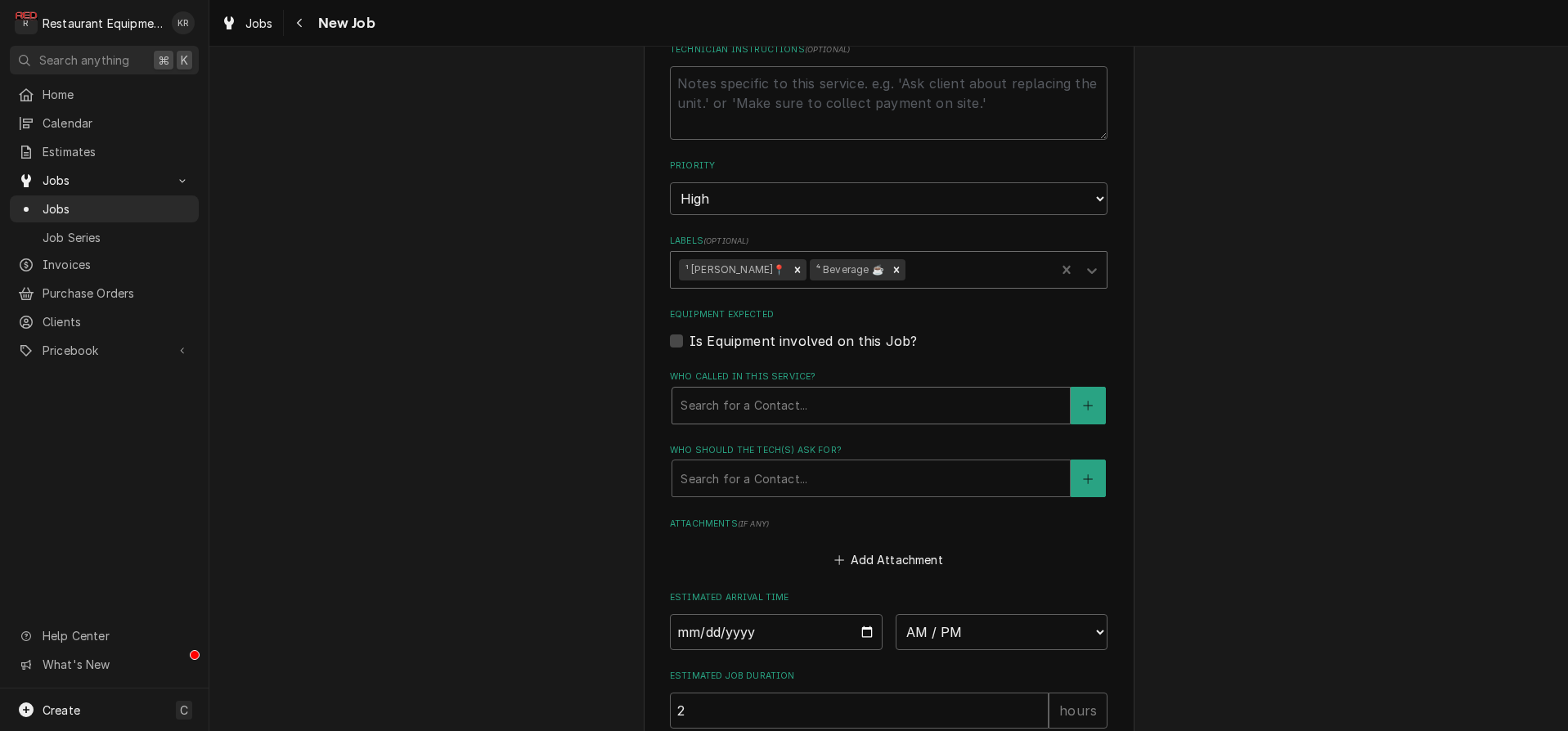
click at [809, 406] on div "Who called in this service?" at bounding box center [871, 406] width 381 height 30
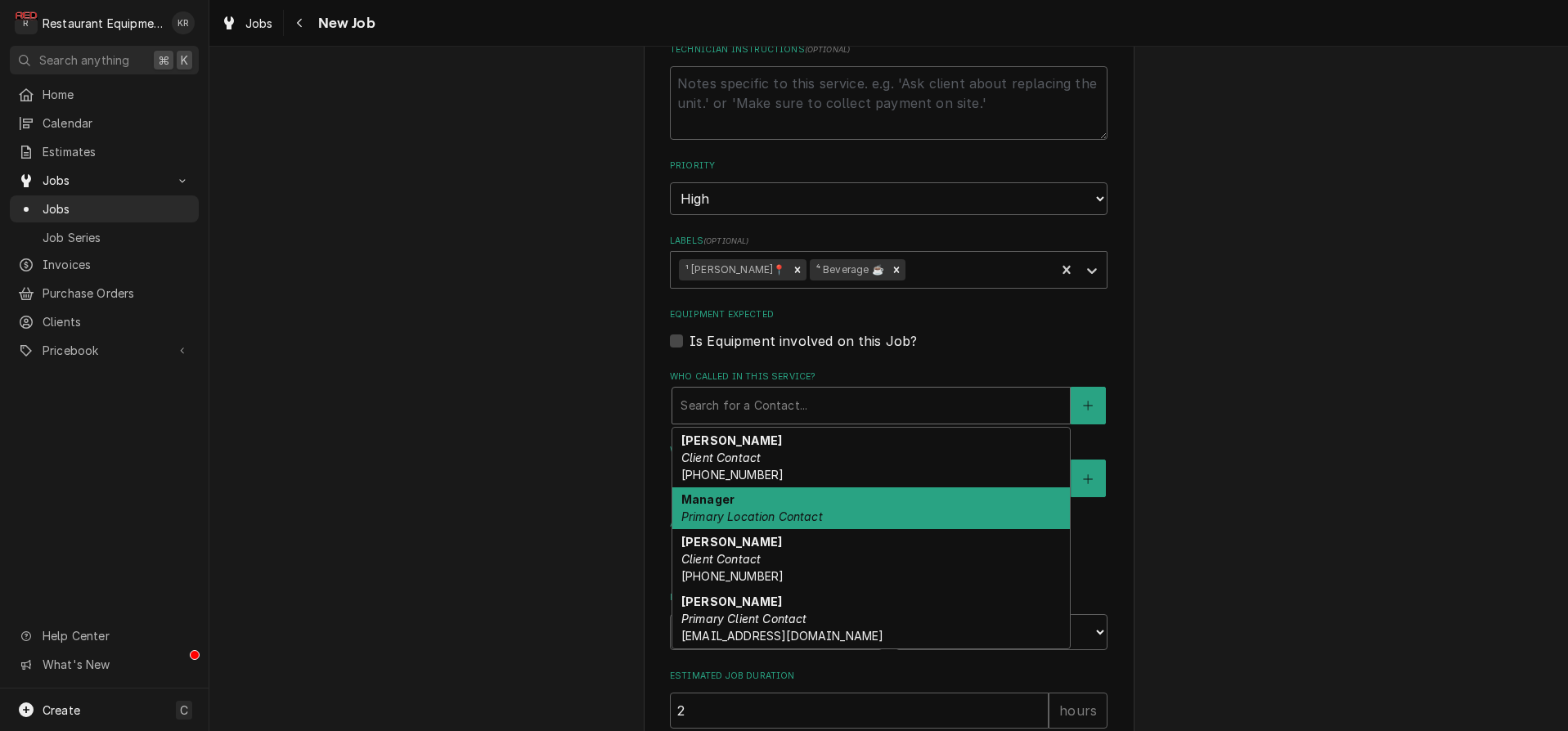
click at [816, 496] on div "Manager Primary Location Contact" at bounding box center [871, 508] width 397 height 42
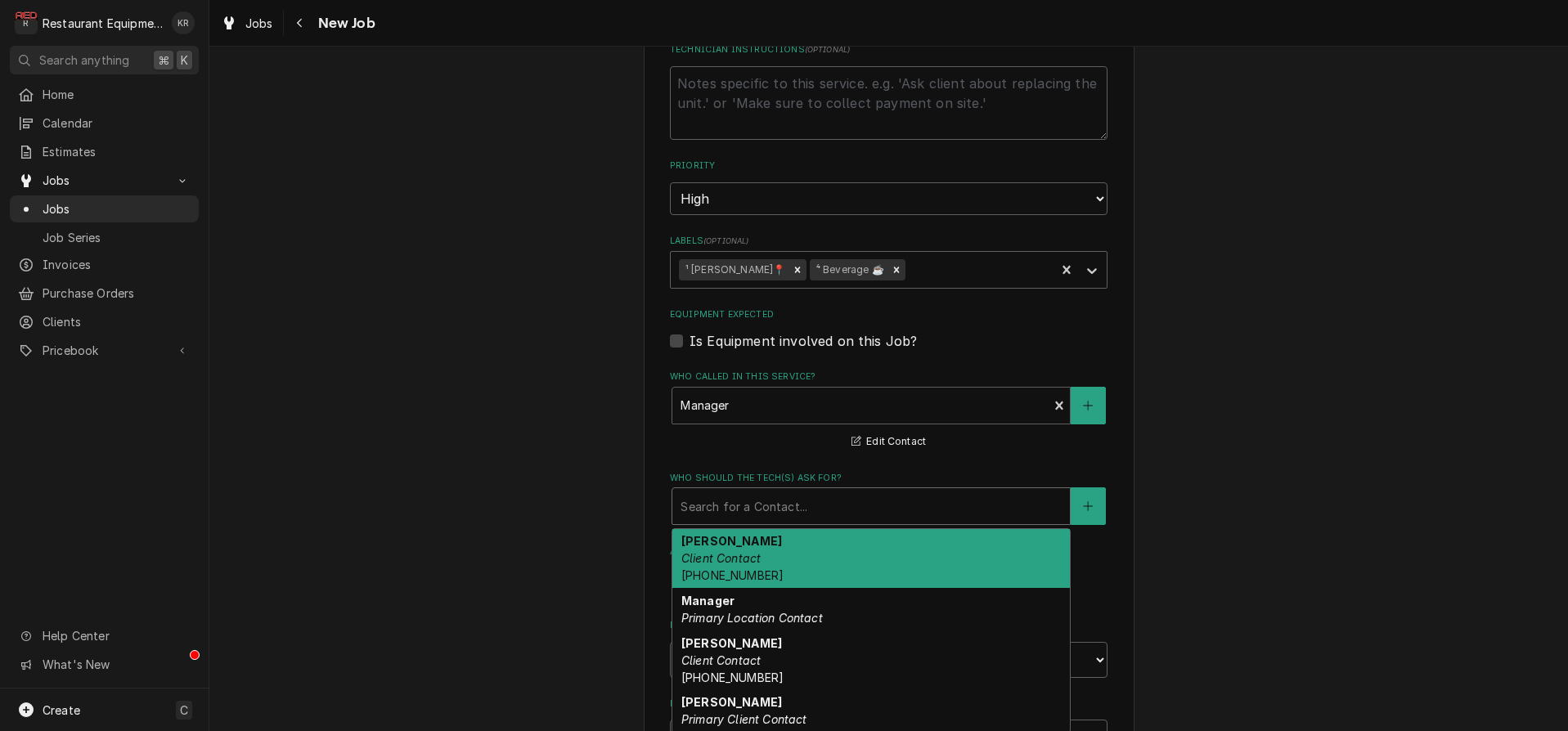
drag, startPoint x: 819, startPoint y: 499, endPoint x: 818, endPoint y: 552, distance: 53.0
click at [819, 502] on div "Who should the tech(s) ask for?" at bounding box center [871, 506] width 381 height 30
click at [815, 604] on div "Manager Primary Location Contact" at bounding box center [871, 609] width 397 height 42
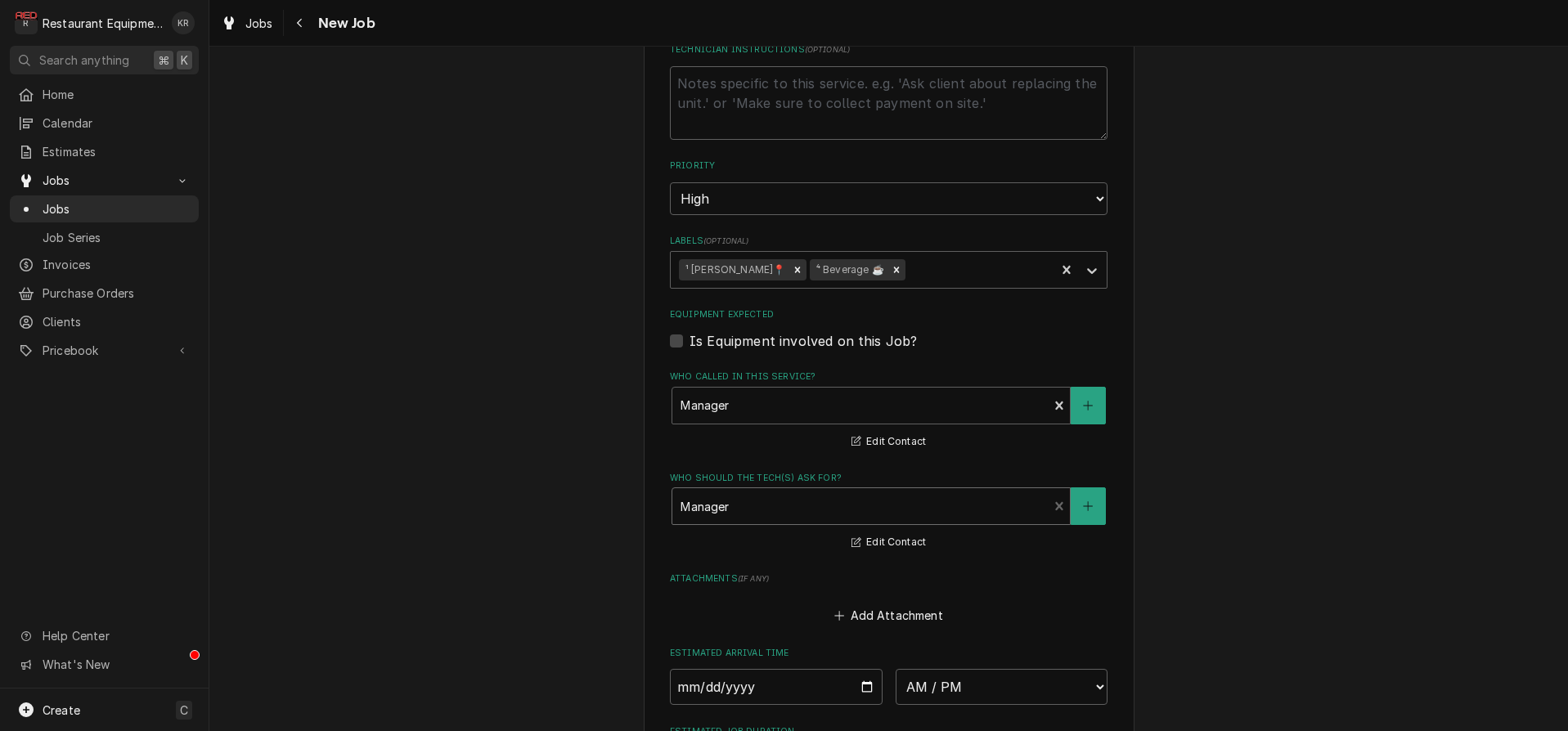
scroll to position [1329, 0]
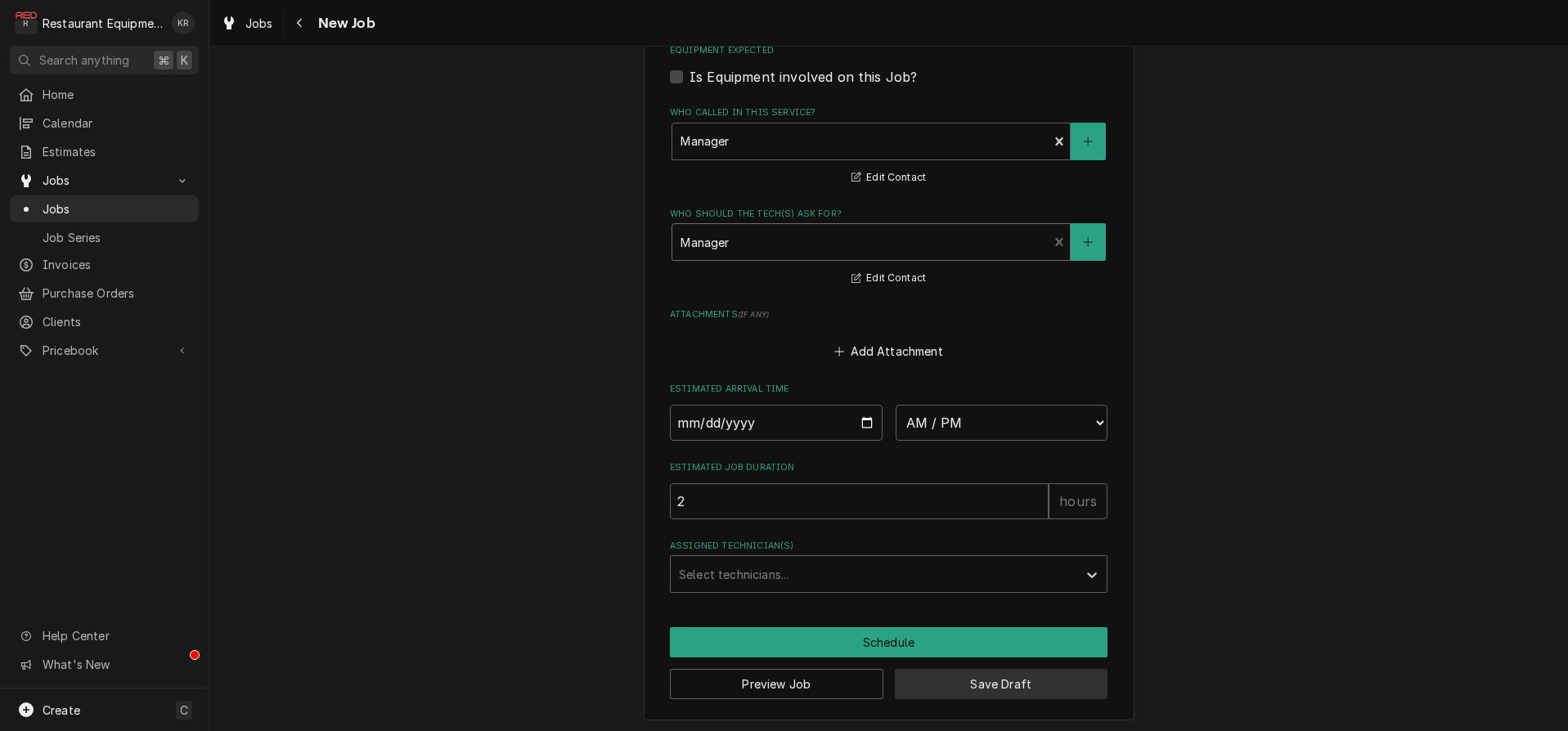
click at [996, 683] on button "Save Draft" at bounding box center [1001, 684] width 213 height 31
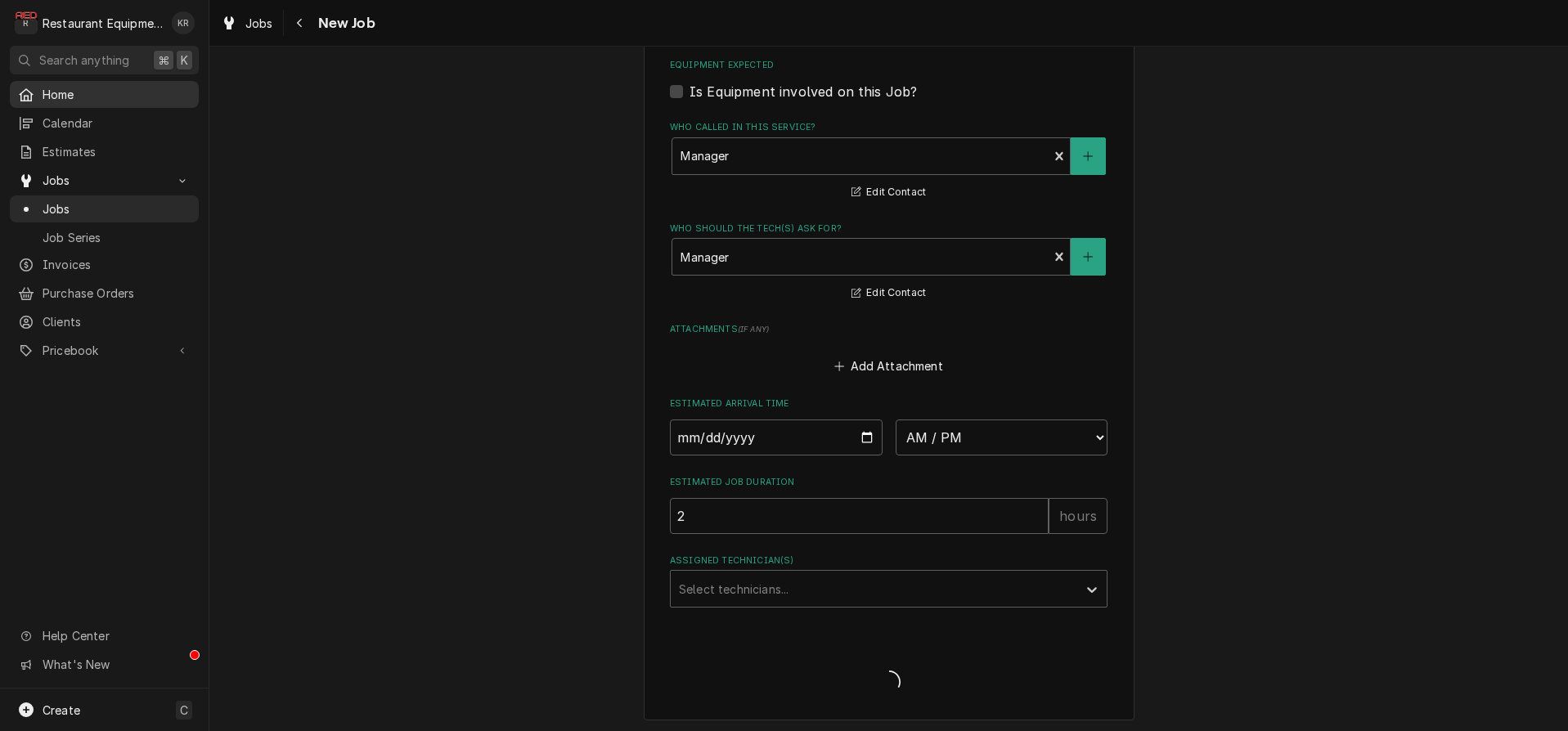
type textarea "x"
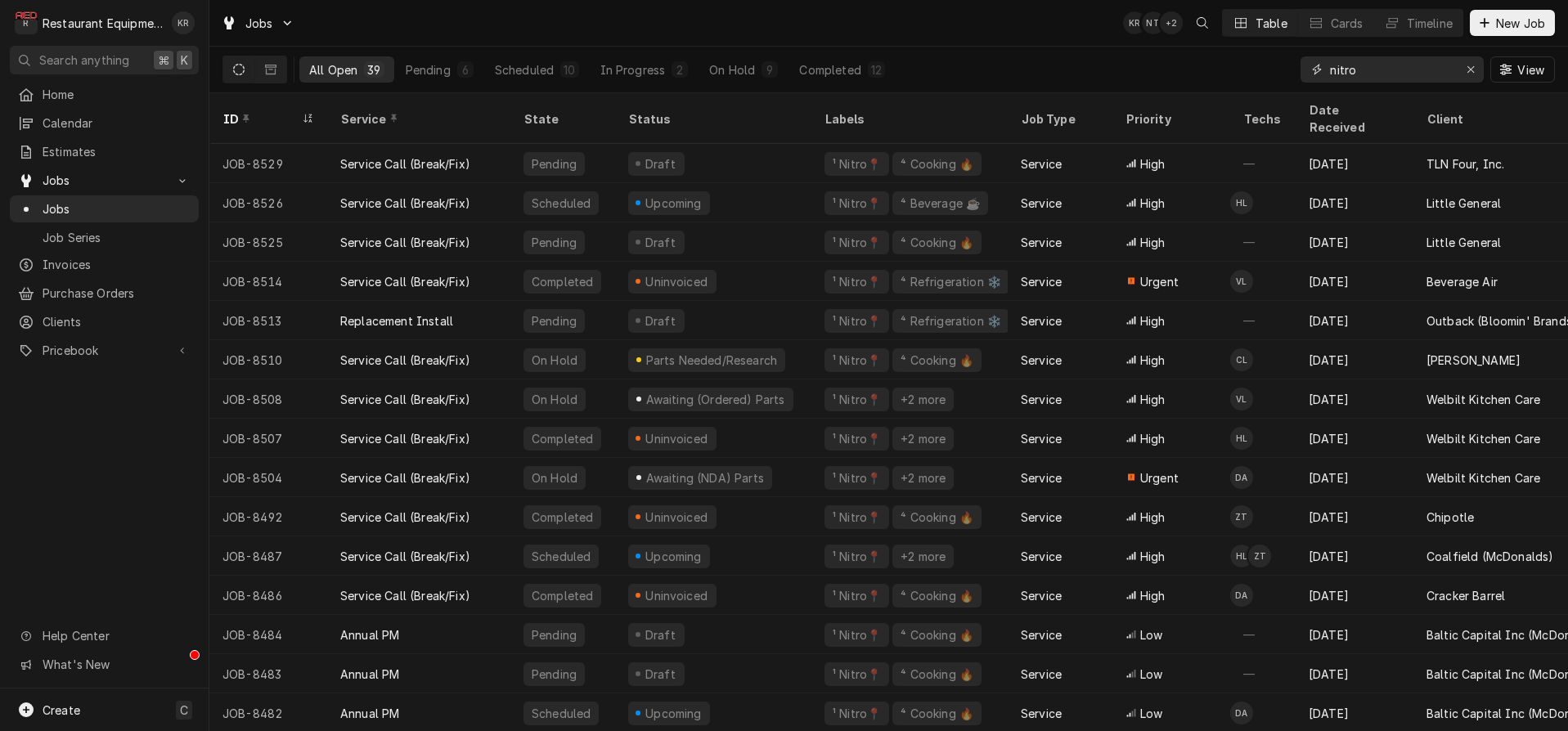
click at [1396, 77] on input "nitro" at bounding box center [1391, 69] width 122 height 26
type input "nitro inez"
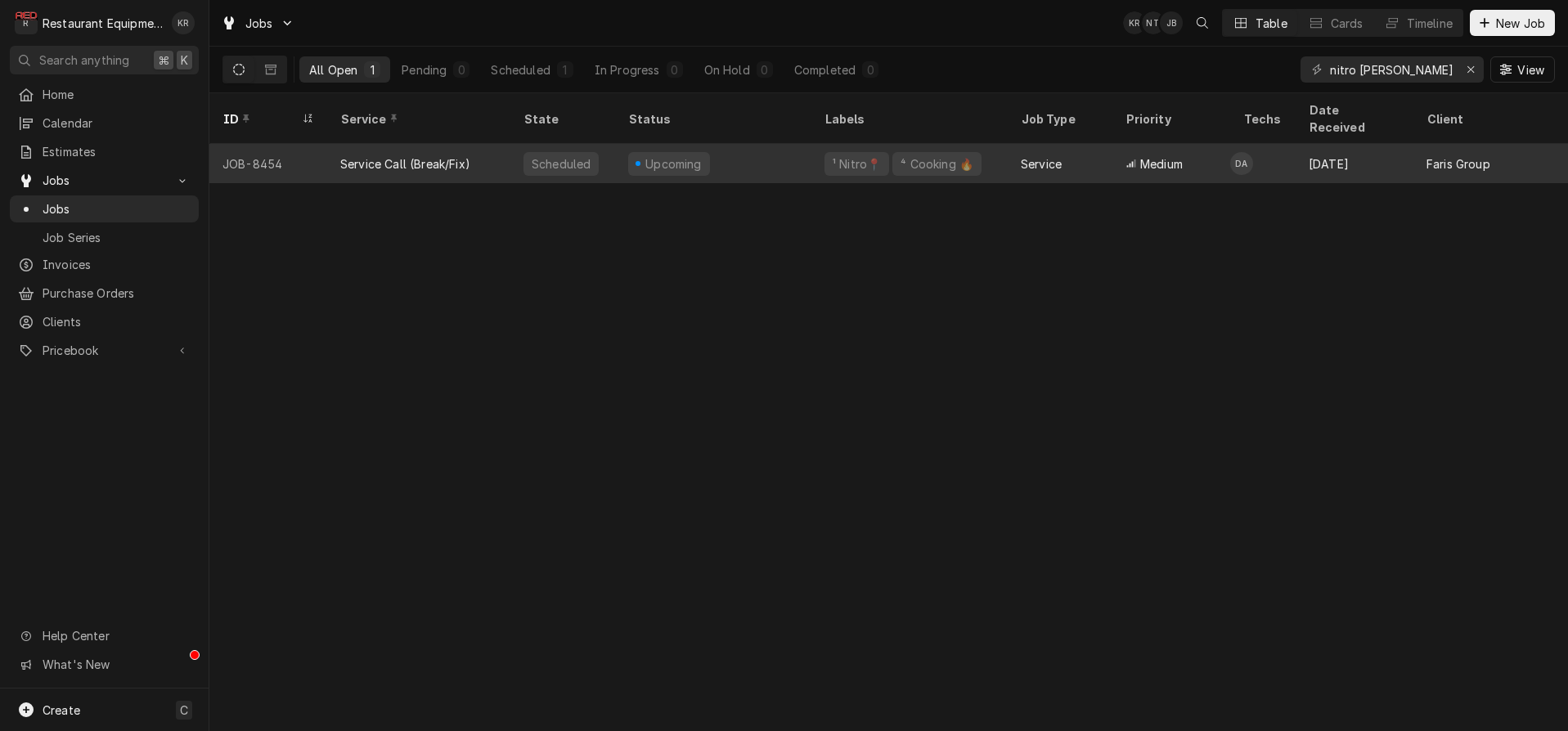
click at [771, 146] on div "Upcoming" at bounding box center [713, 164] width 196 height 40
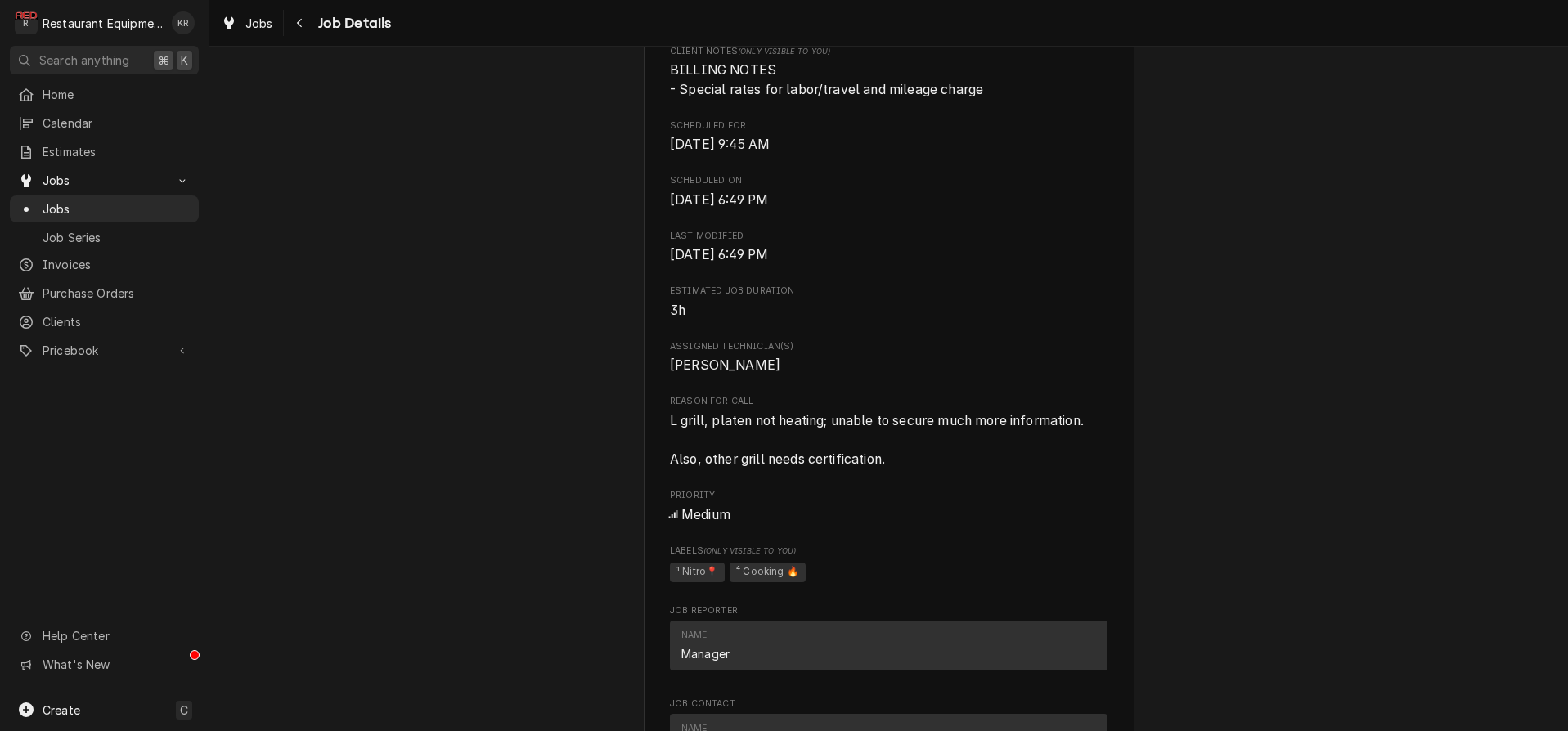
scroll to position [674, 0]
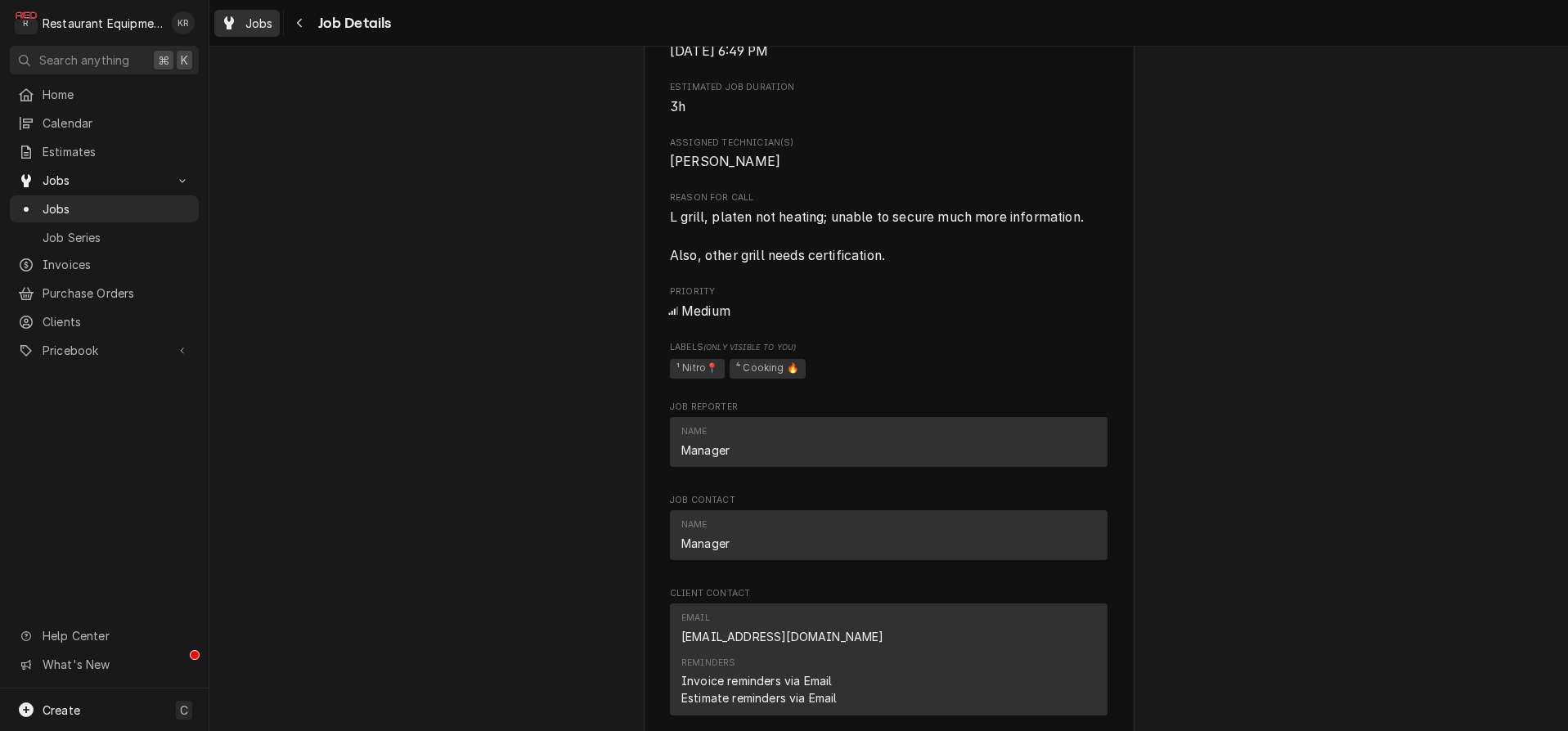
click at [266, 28] on span "Jobs" at bounding box center [259, 22] width 28 height 17
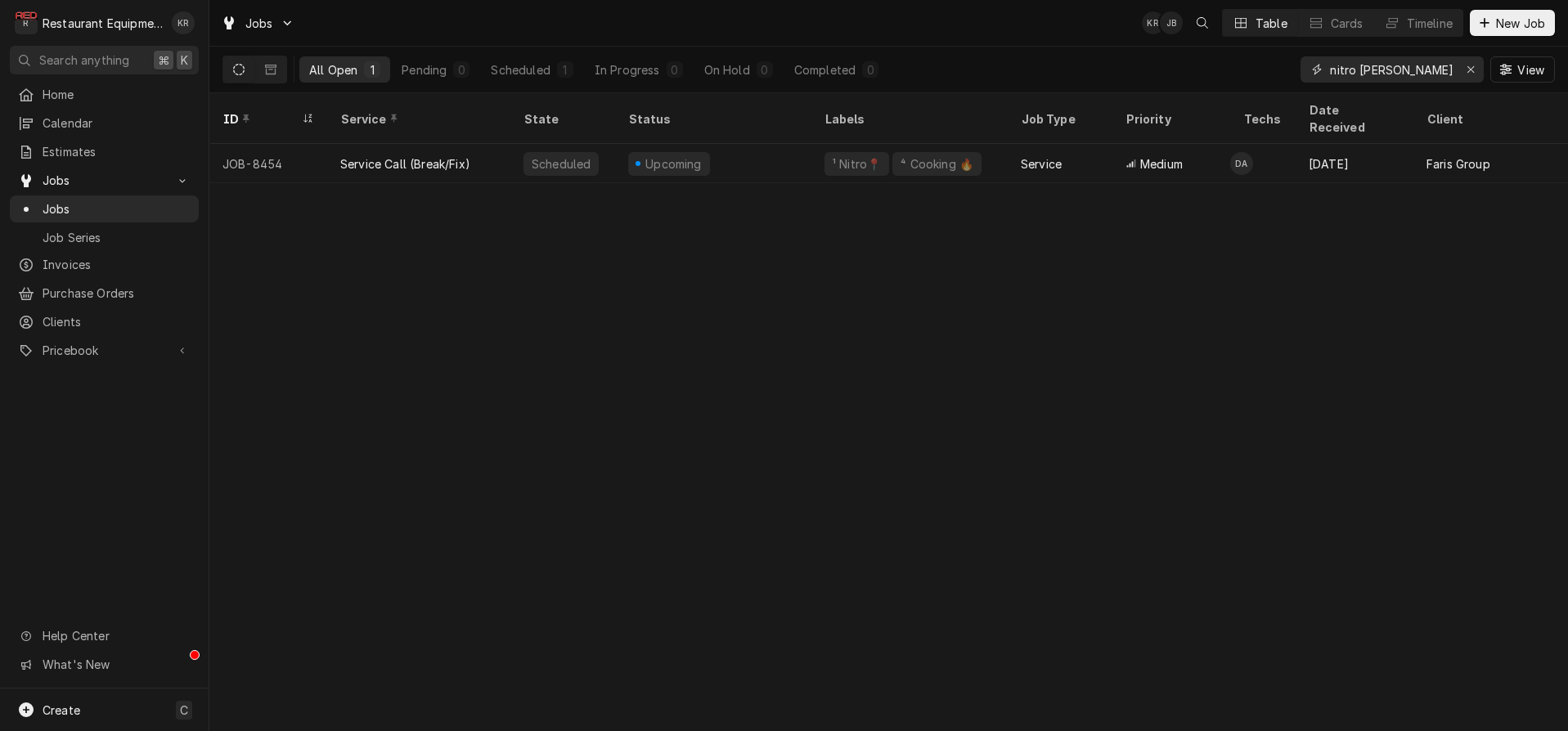
drag, startPoint x: 1394, startPoint y: 66, endPoint x: 1285, endPoint y: 68, distance: 109.0
click at [1330, 68] on input "nitro [PERSON_NAME]" at bounding box center [1391, 69] width 122 height 26
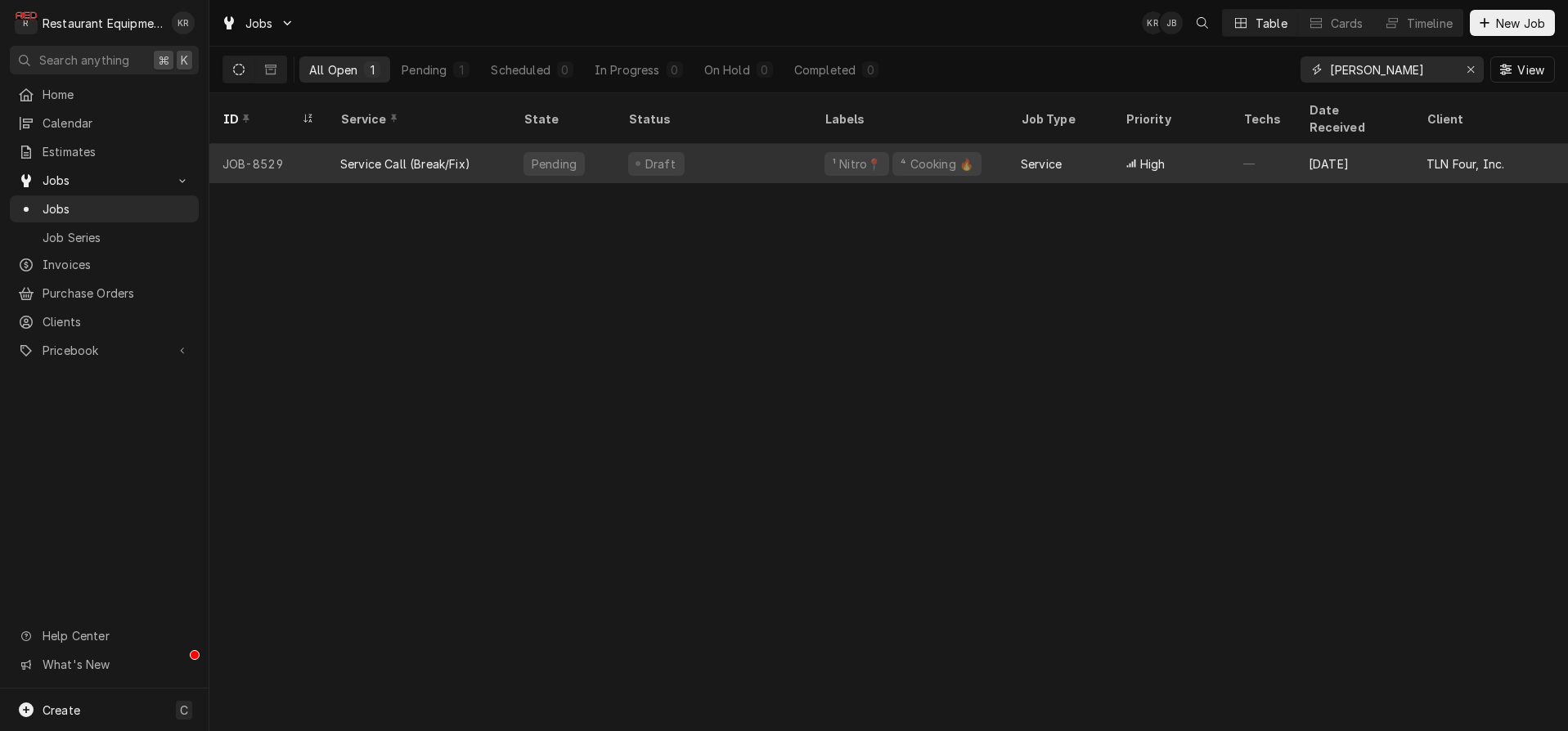
type input "[PERSON_NAME]"
click at [629, 152] on div "Draft" at bounding box center [656, 164] width 57 height 23
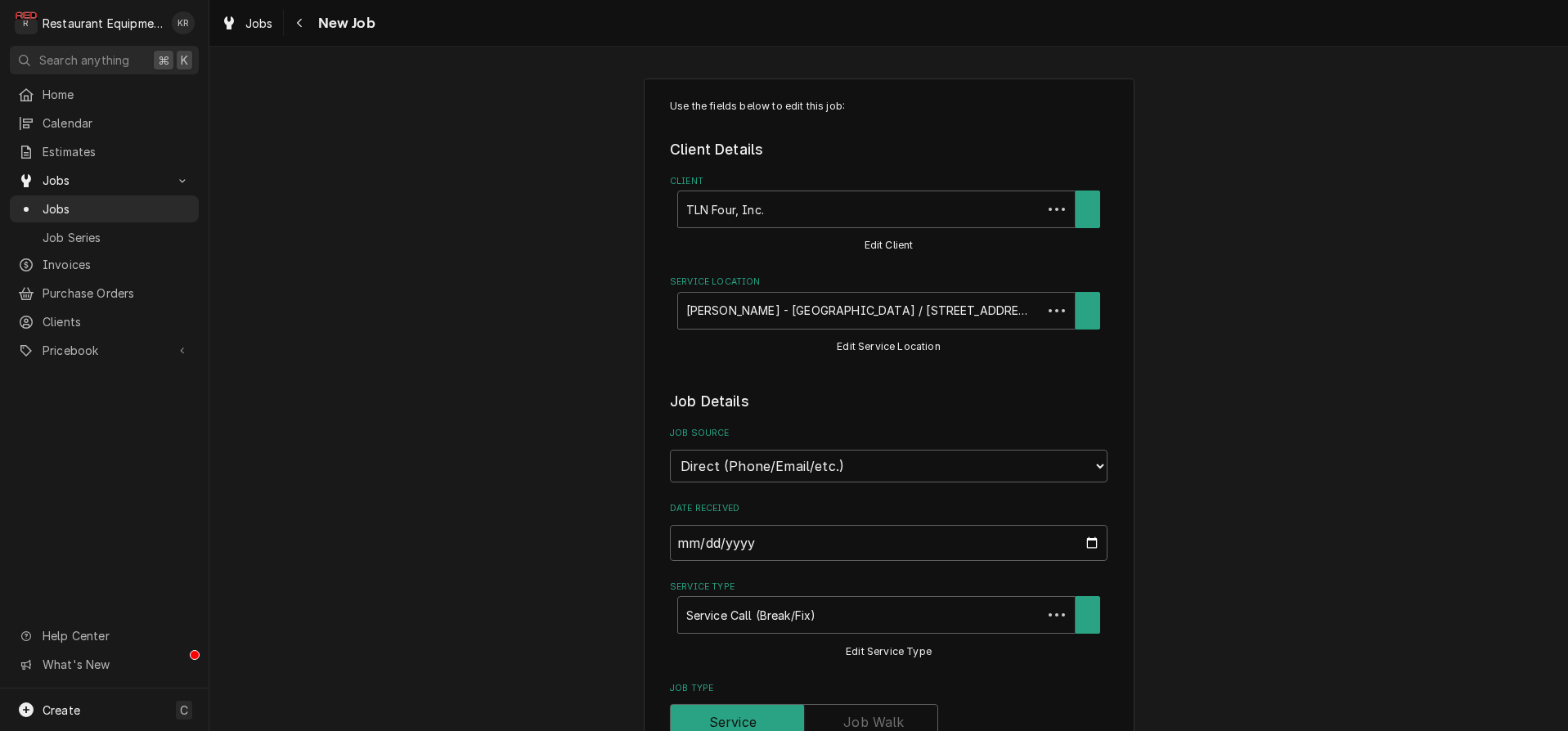
type textarea "x"
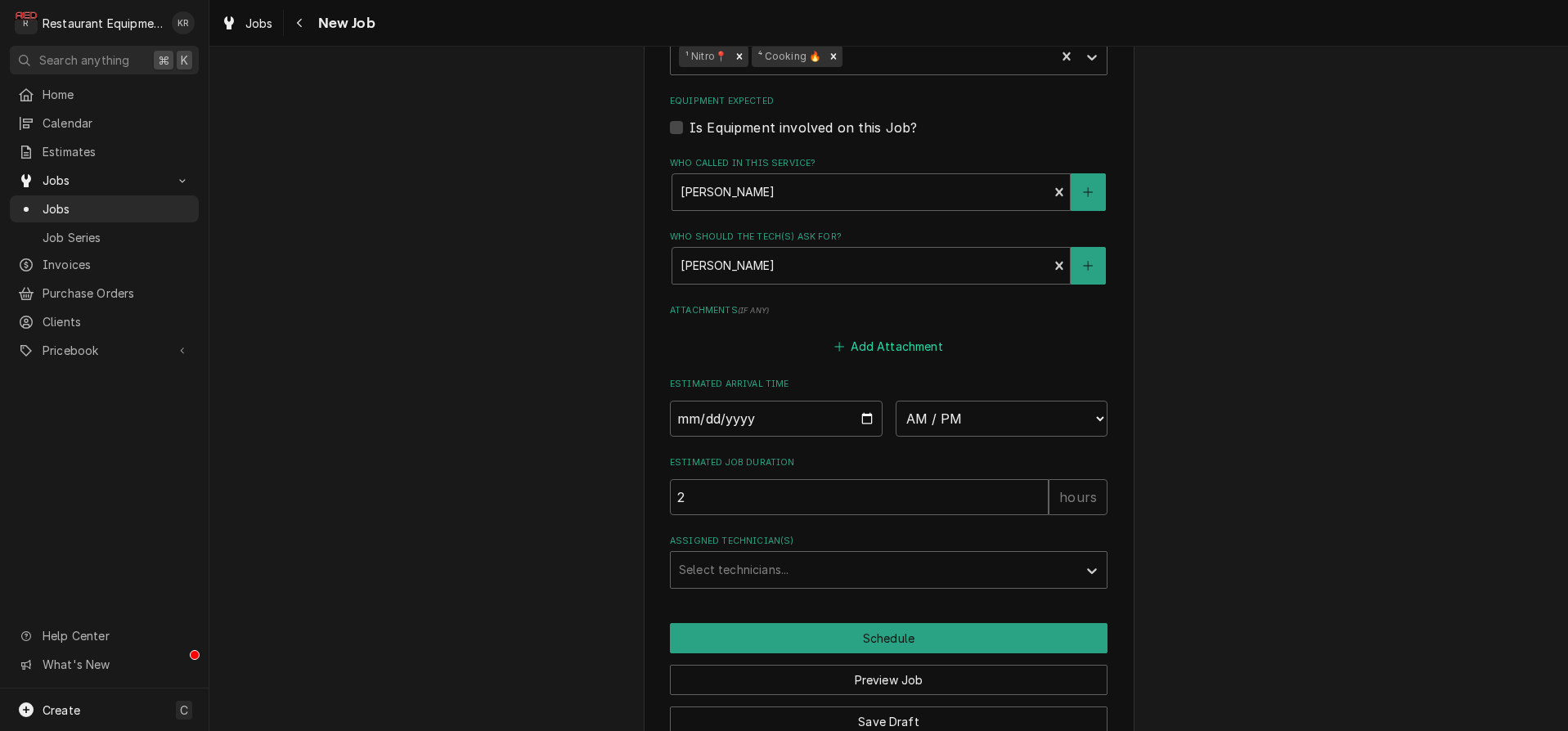
scroll to position [1083, 0]
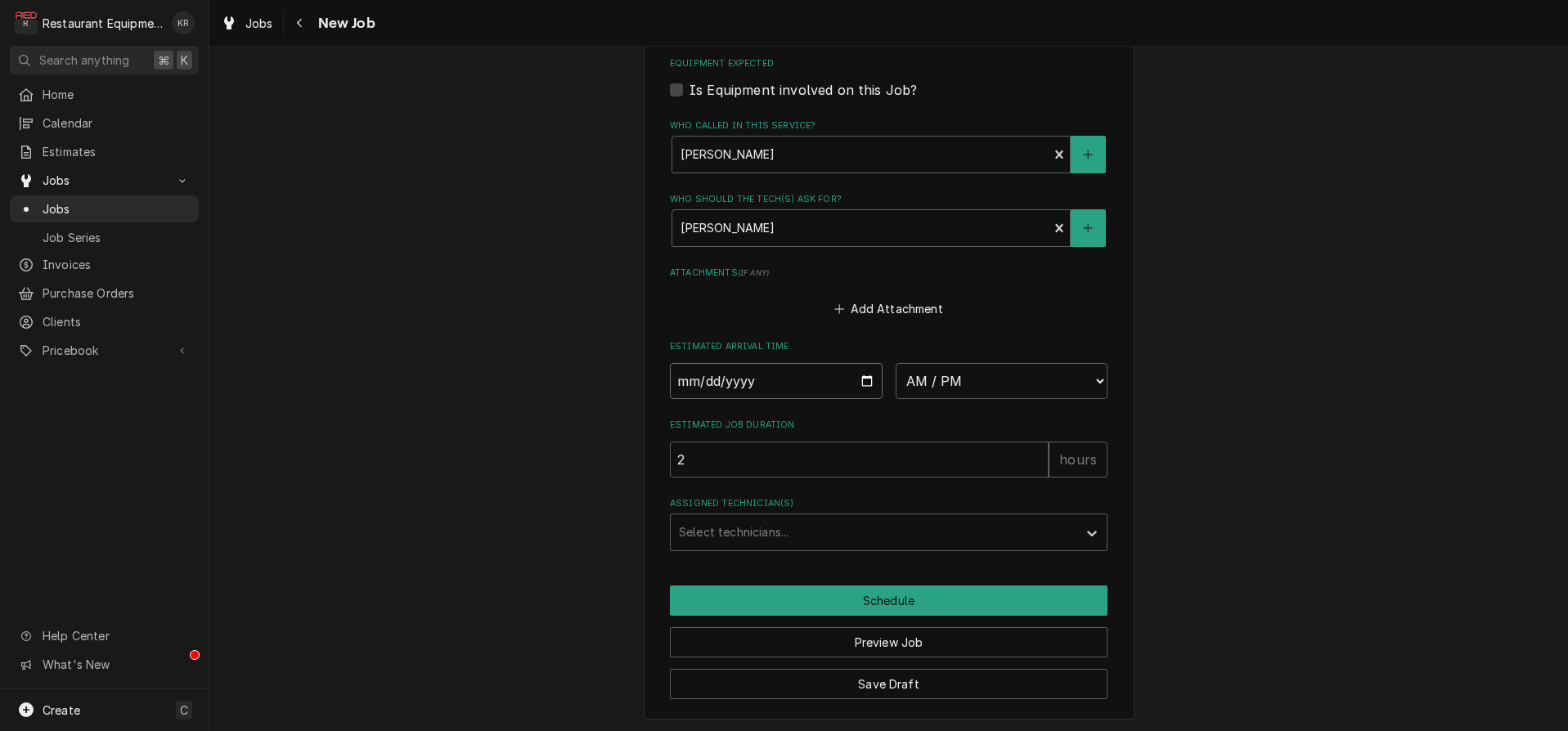
click at [867, 380] on input "Date" at bounding box center [776, 381] width 213 height 36
type input "[DATE]"
click at [972, 378] on select "AM / PM 6:00 AM 6:15 AM 6:30 AM 6:45 AM 7:00 AM 7:15 AM 7:30 AM 7:45 AM 8:00 AM…" at bounding box center [1002, 381] width 213 height 36
type textarea "x"
select select "09:45:00"
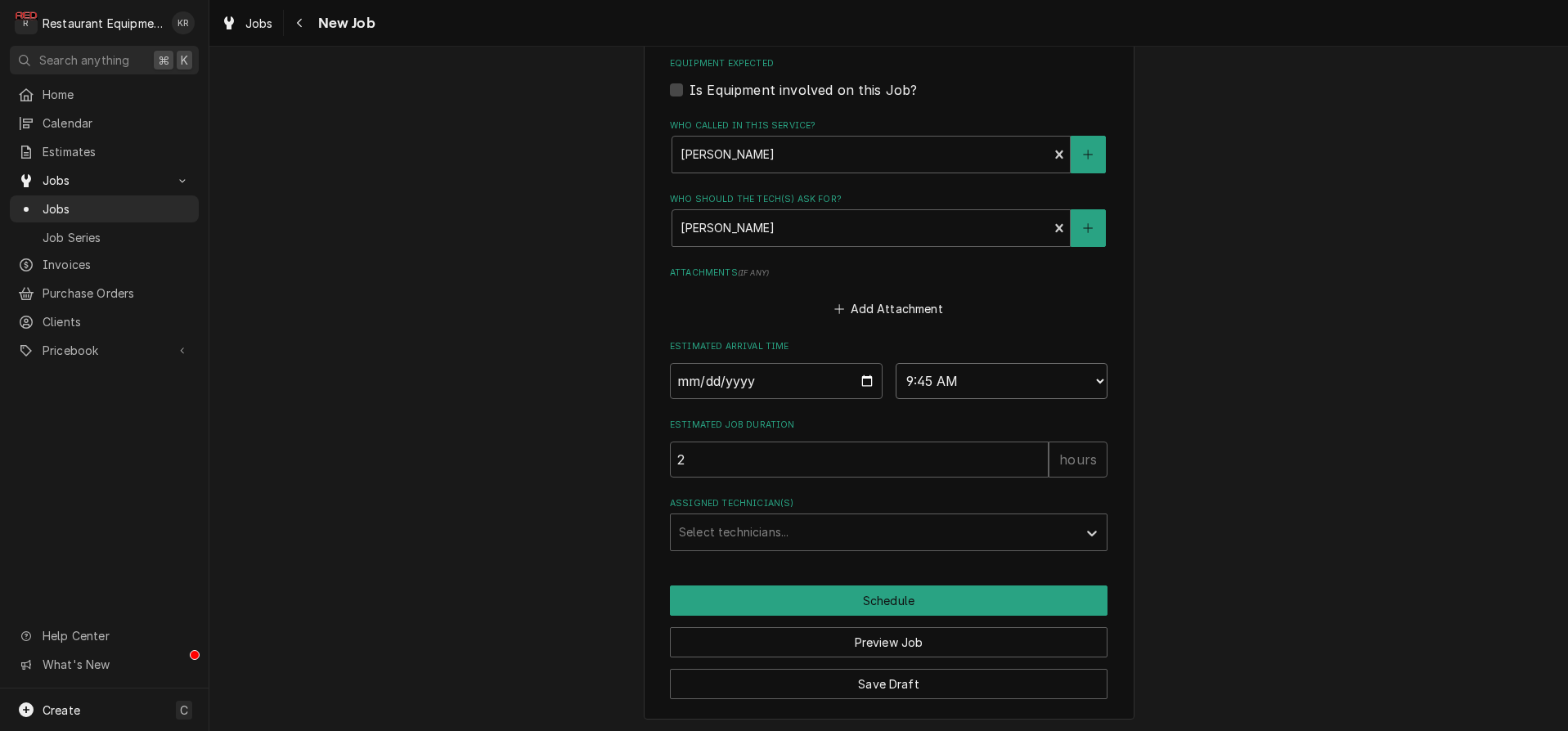
click option "9:45 AM" at bounding box center [0, 0] width 0 height 0
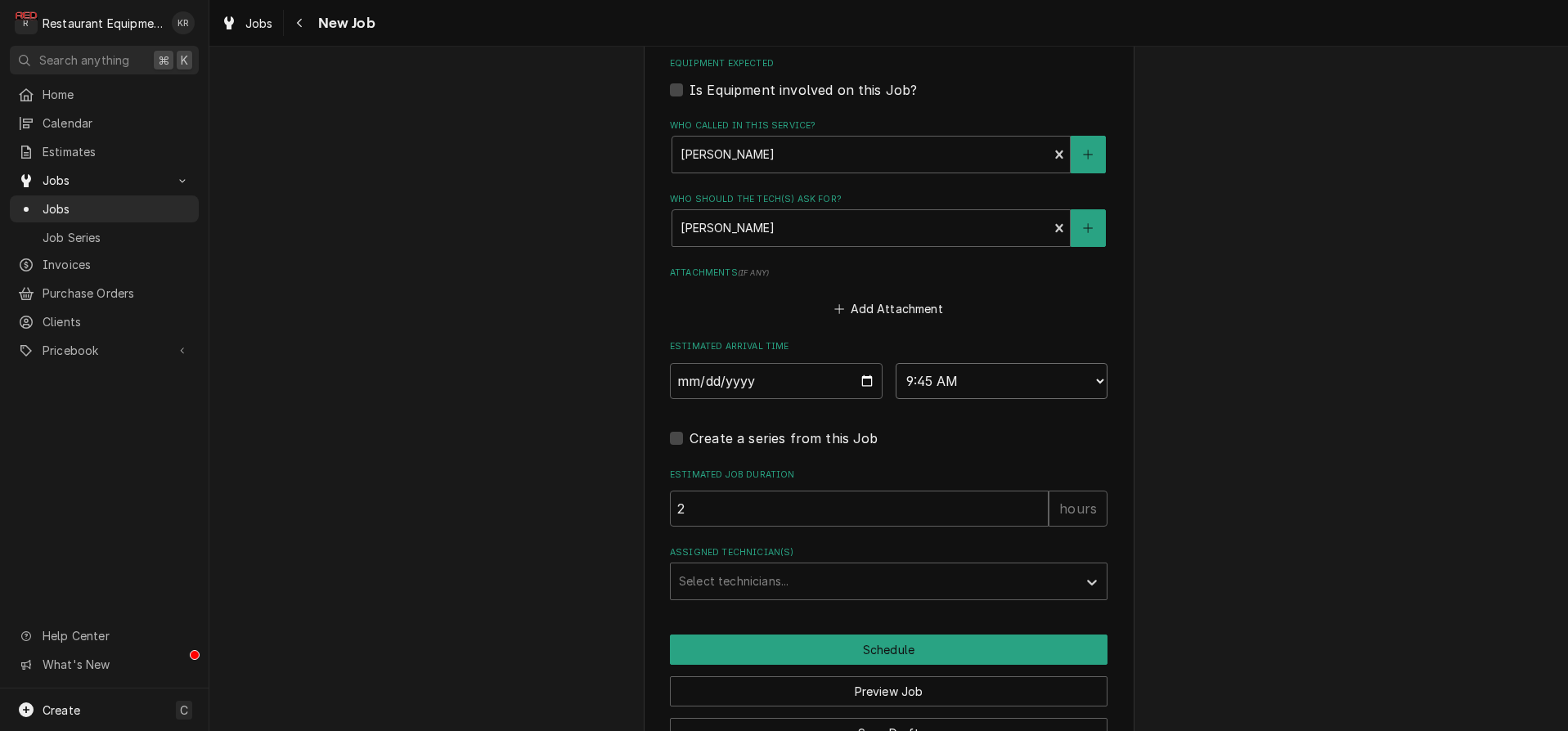
type textarea "x"
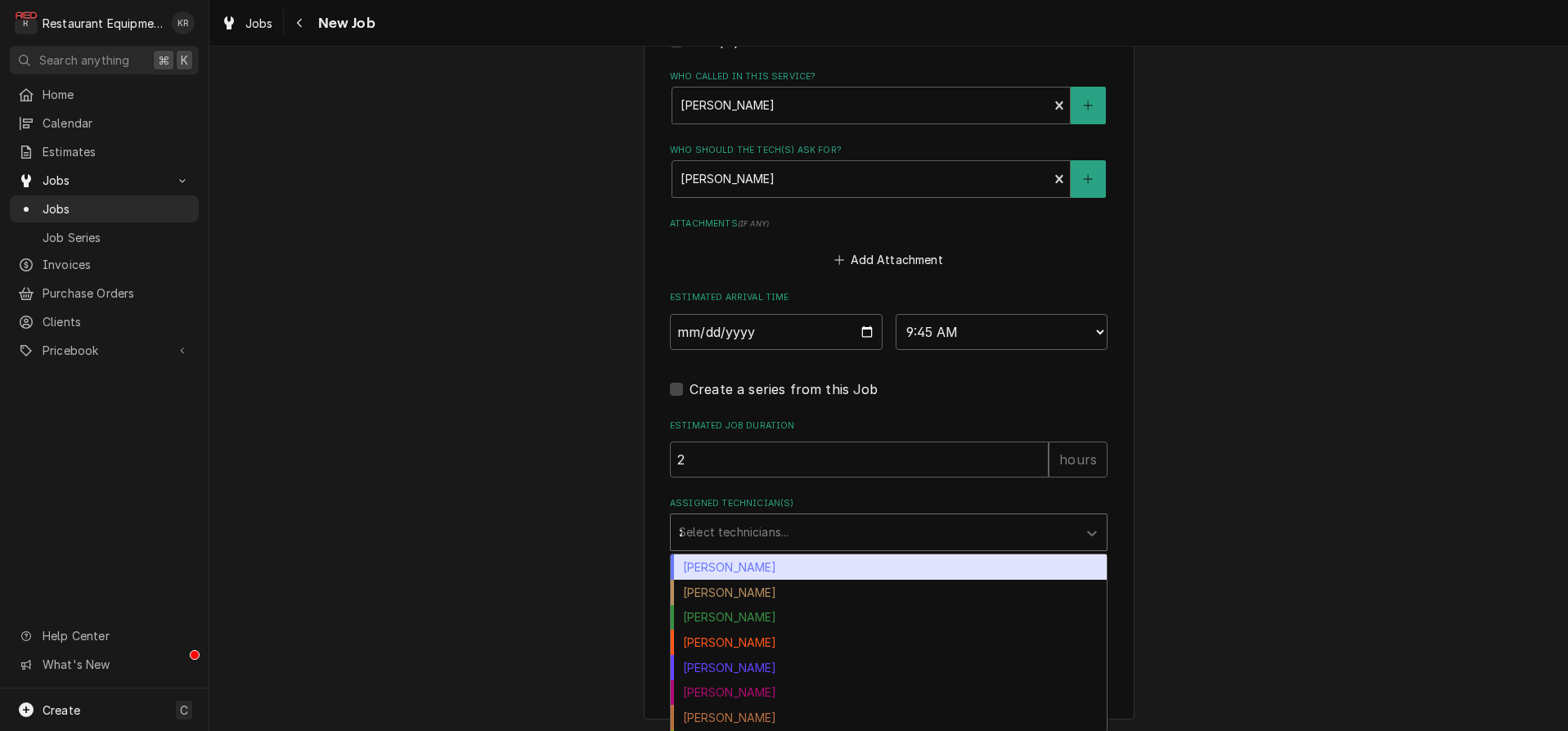
type input "za"
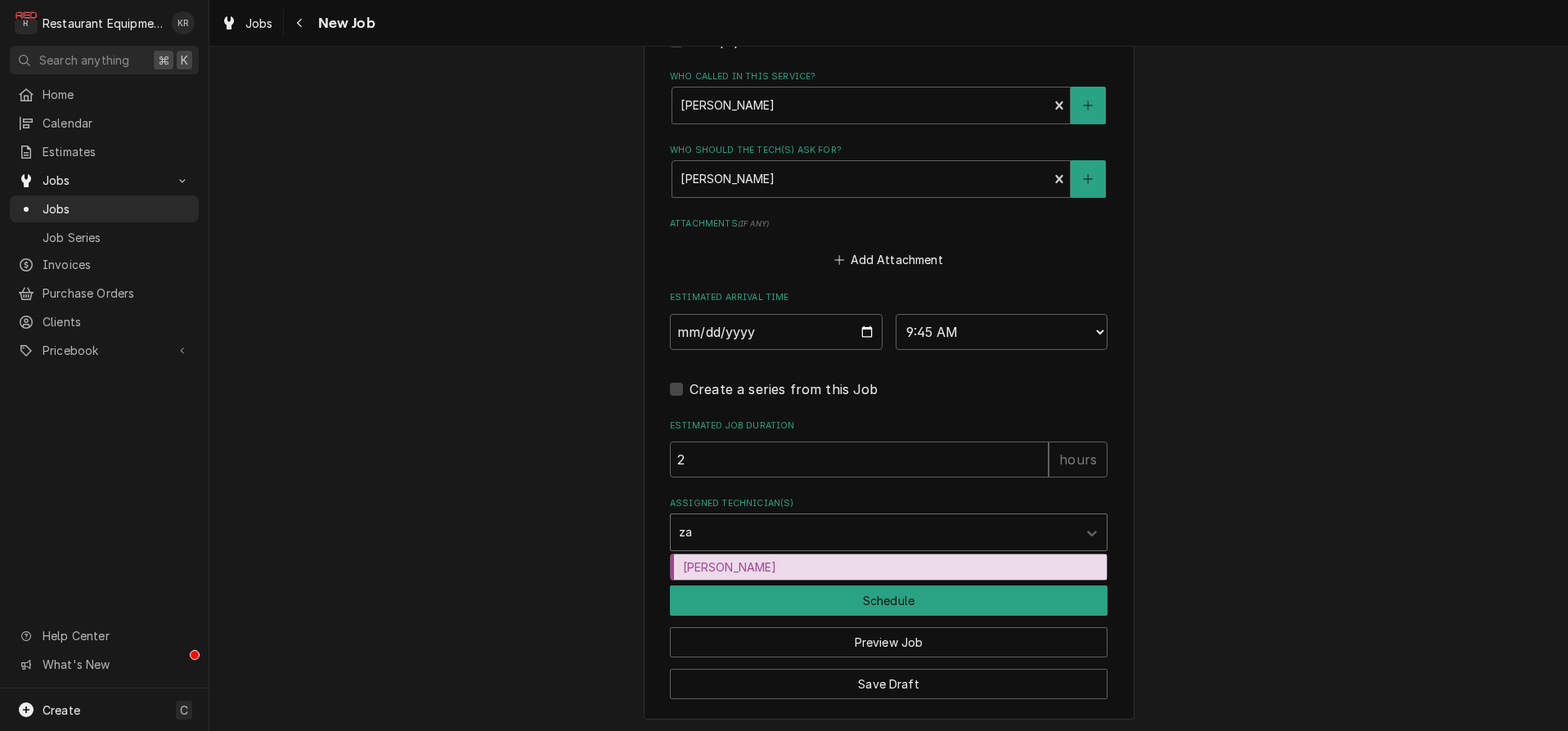
click at [713, 568] on div "[PERSON_NAME]" at bounding box center [888, 567] width 436 height 25
type textarea "x"
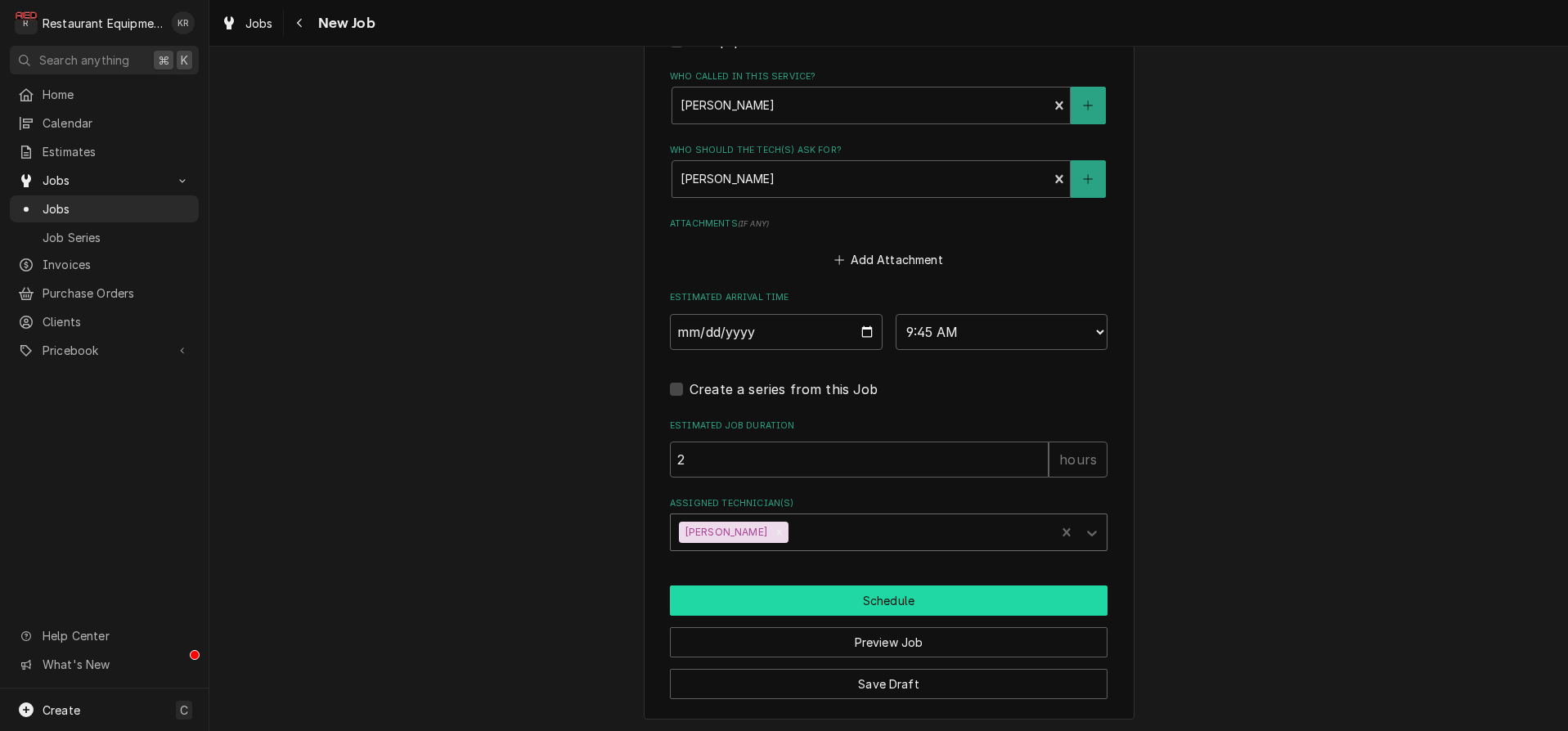
click at [736, 594] on button "Schedule" at bounding box center [888, 601] width 438 height 31
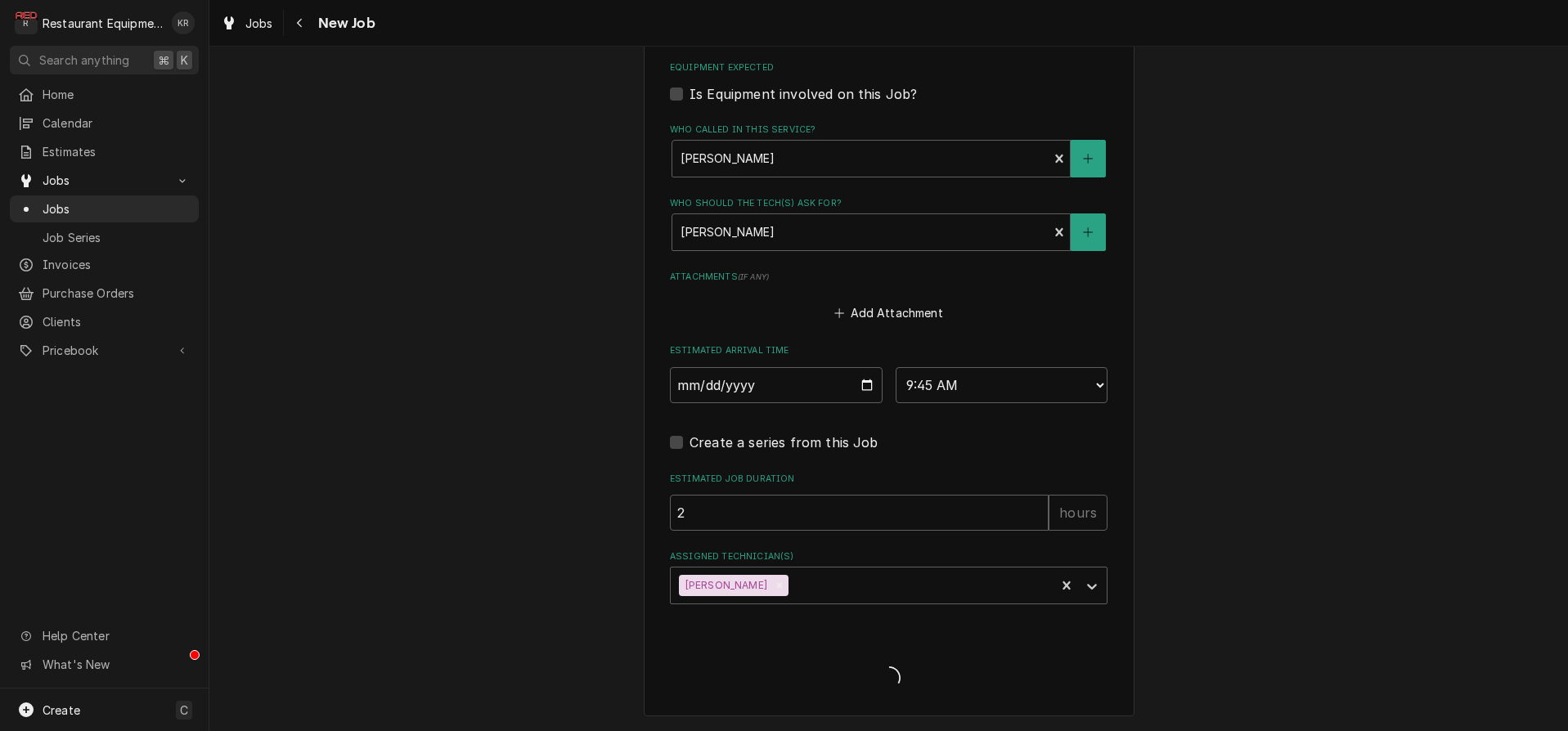
scroll to position [1076, 0]
type textarea "x"
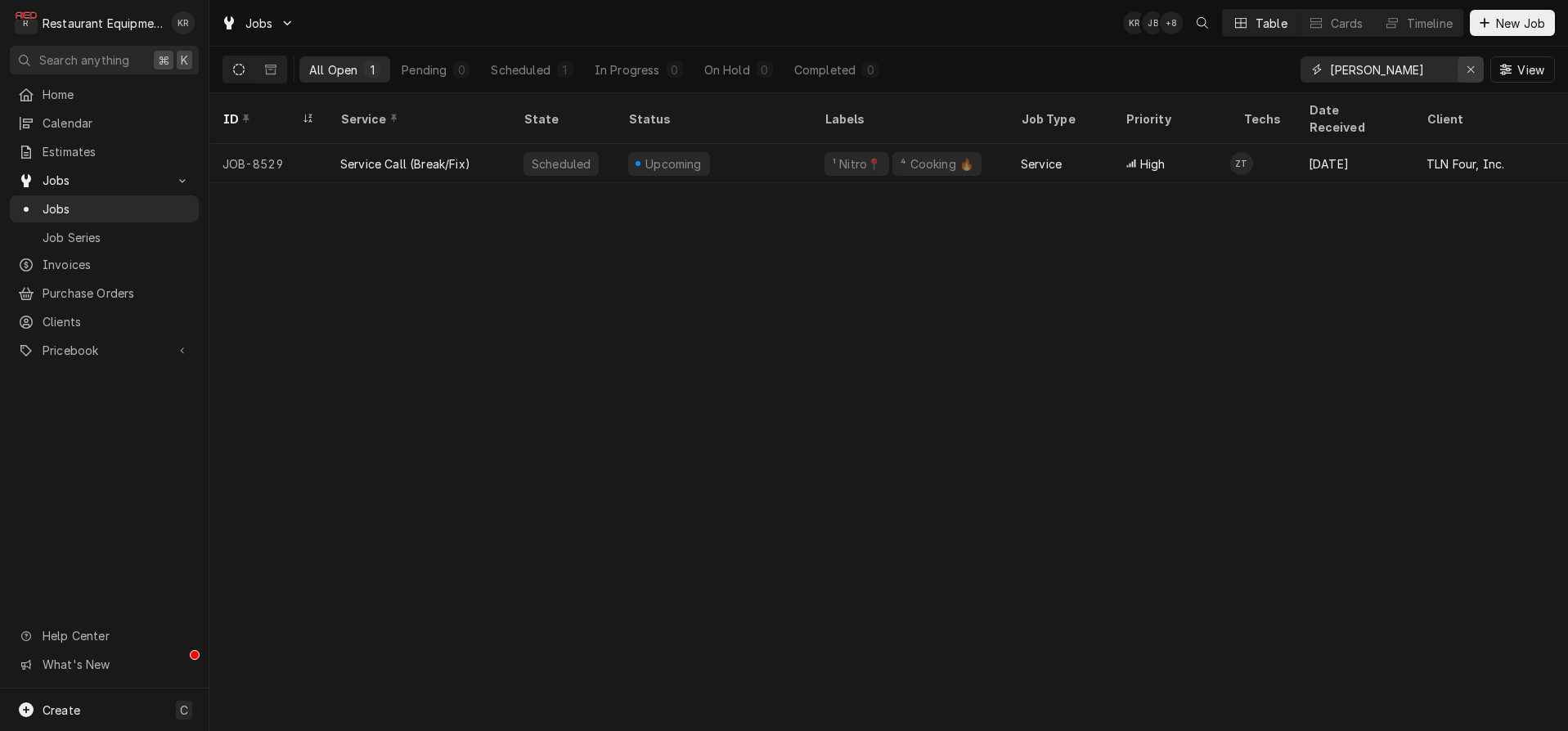
click at [1468, 74] on icon "Erase input" at bounding box center [1471, 69] width 9 height 12
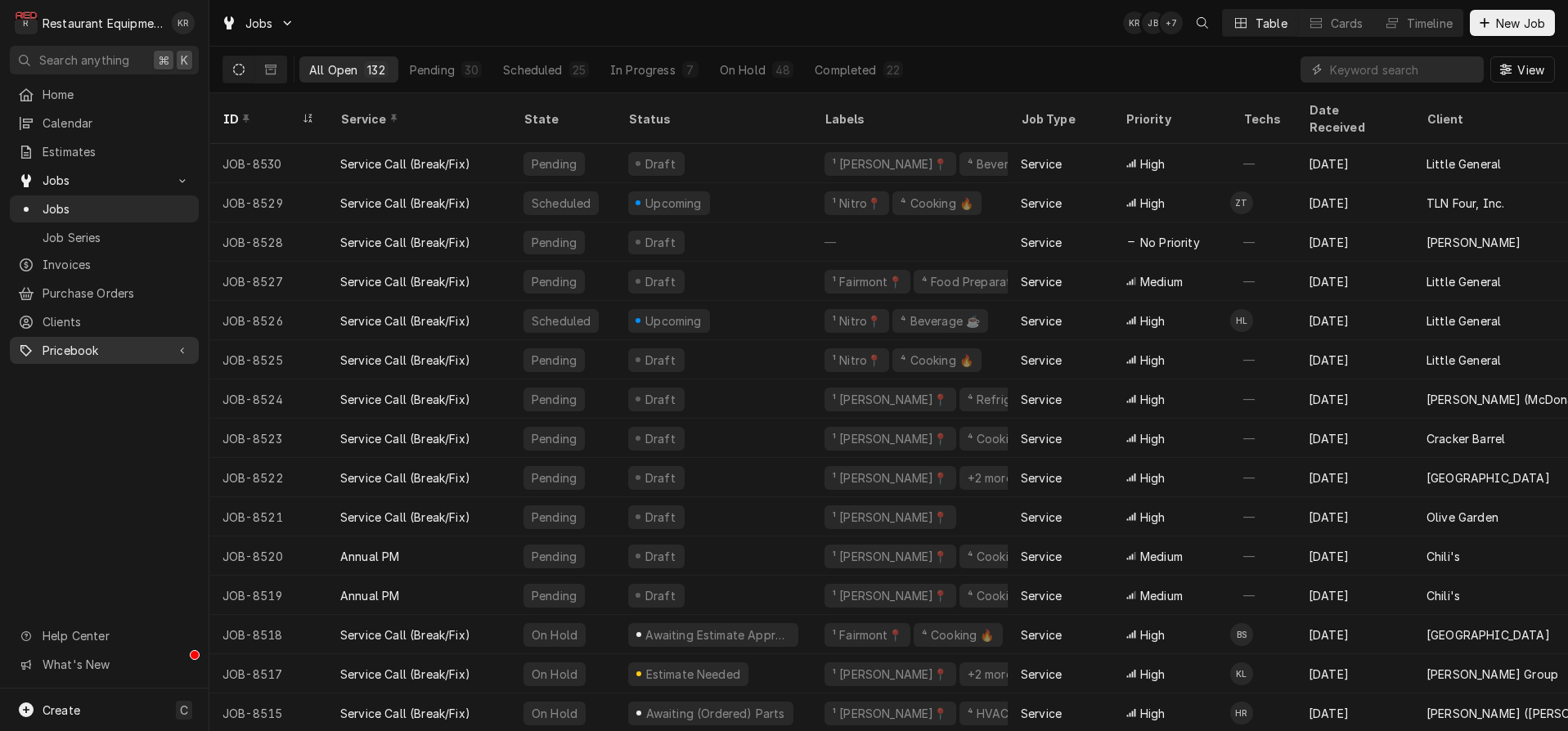
scroll to position [1, 0]
click at [1514, 22] on span "New Job" at bounding box center [1520, 22] width 56 height 17
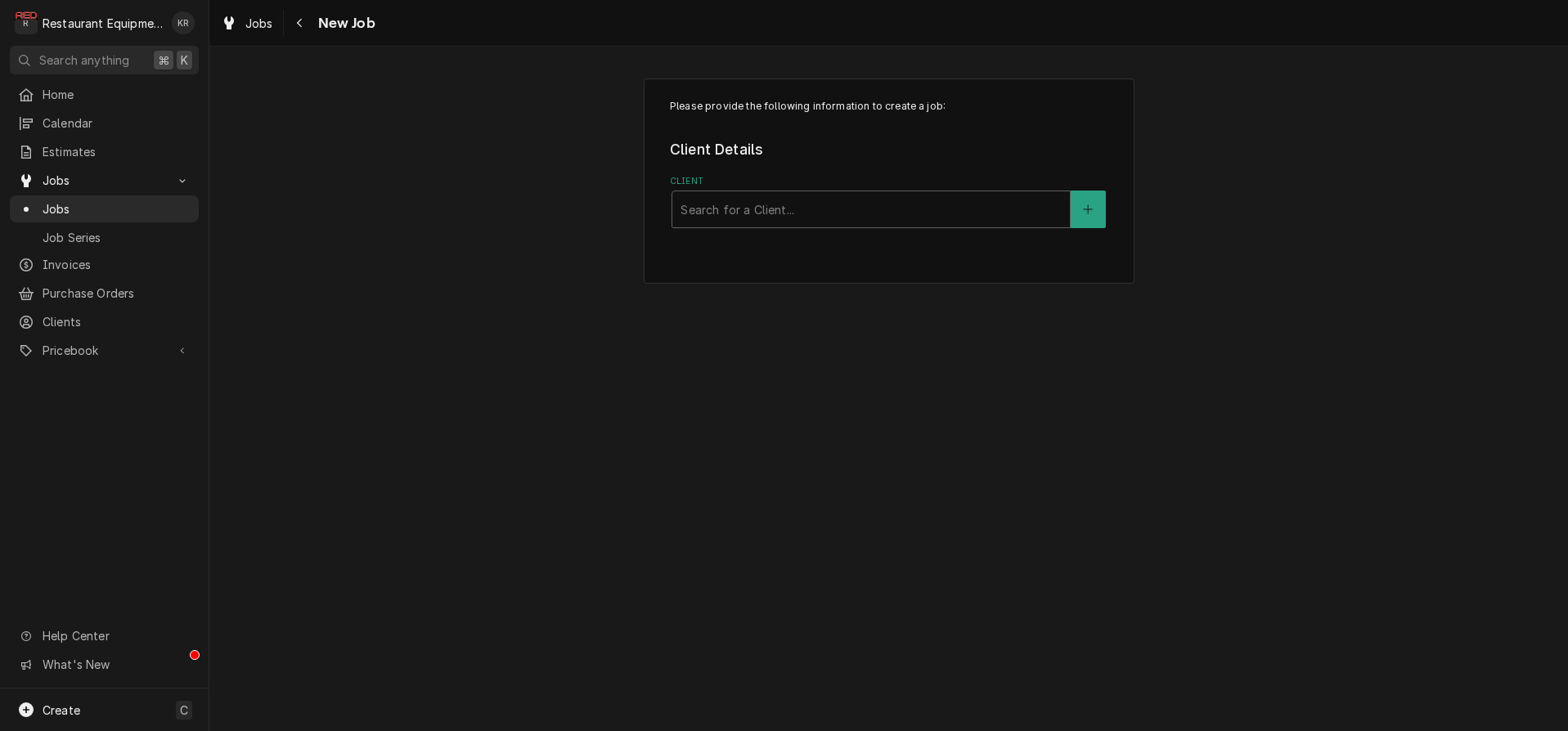
click at [707, 207] on div "Client" at bounding box center [871, 209] width 381 height 30
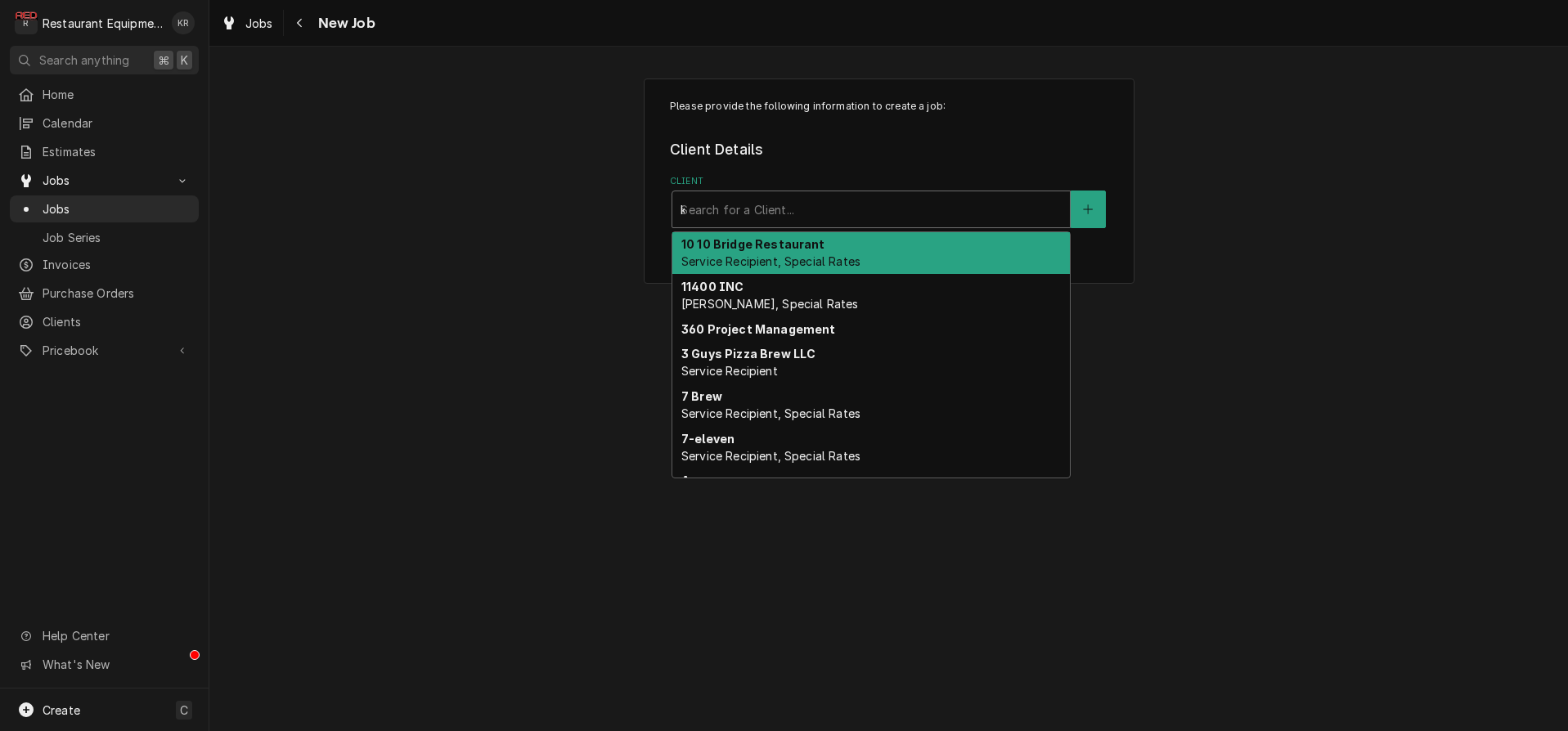
type input "kil"
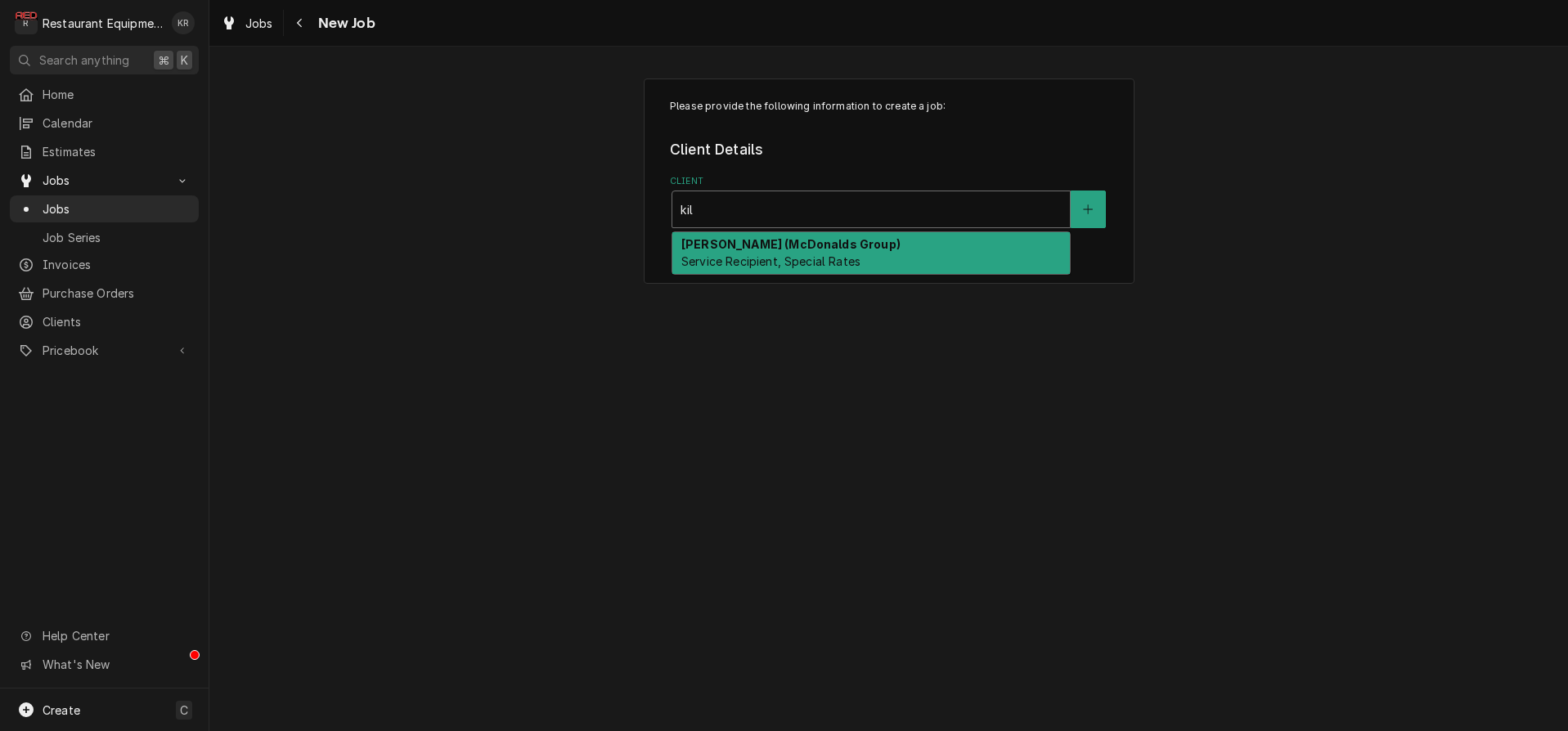
click at [717, 263] on span "Service Recipient, Special Rates" at bounding box center [771, 261] width 179 height 13
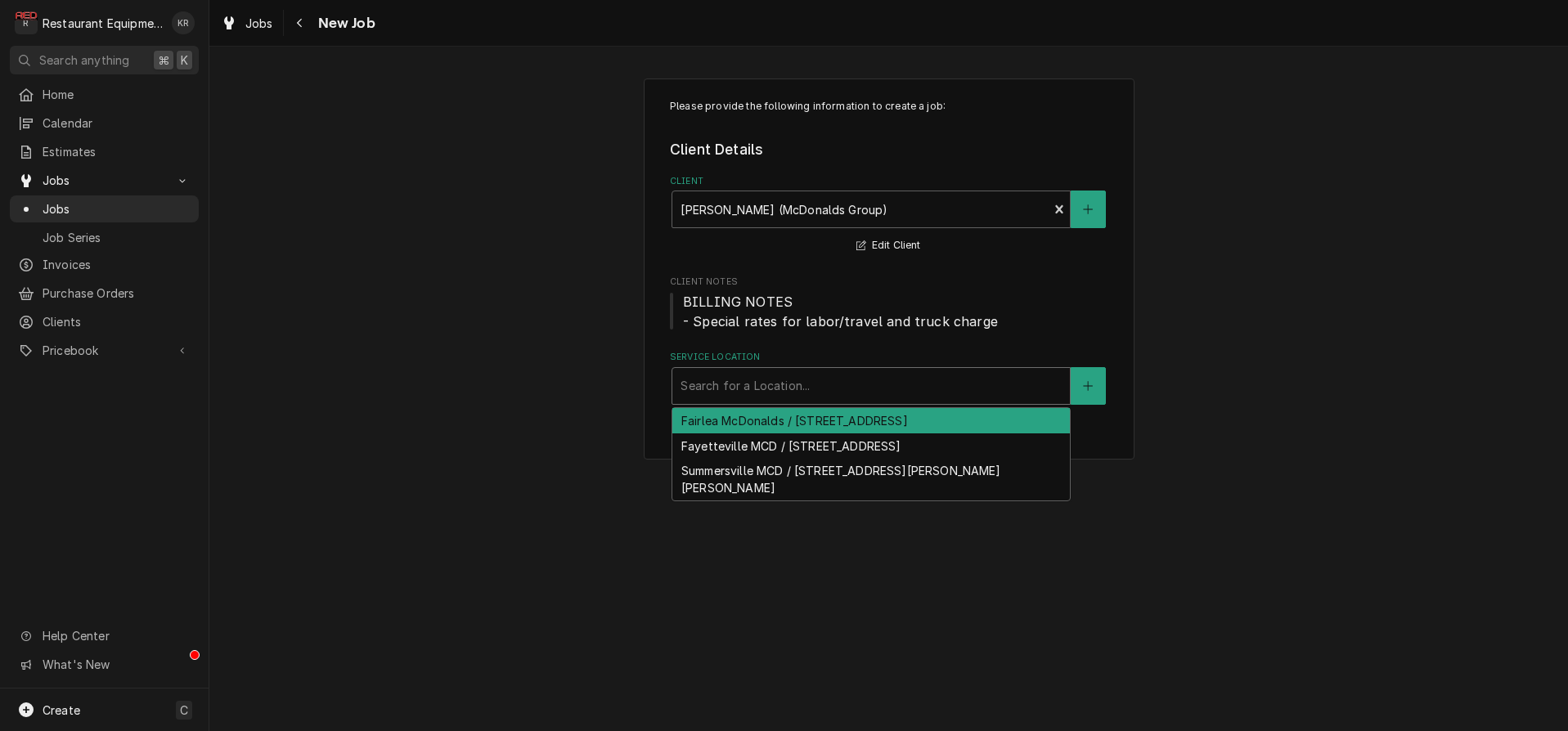
click at [713, 387] on div "Service Location" at bounding box center [871, 386] width 381 height 30
type input "fai"
click at [794, 423] on div "Fairlea McDonalds / [STREET_ADDRESS]" at bounding box center [871, 421] width 397 height 25
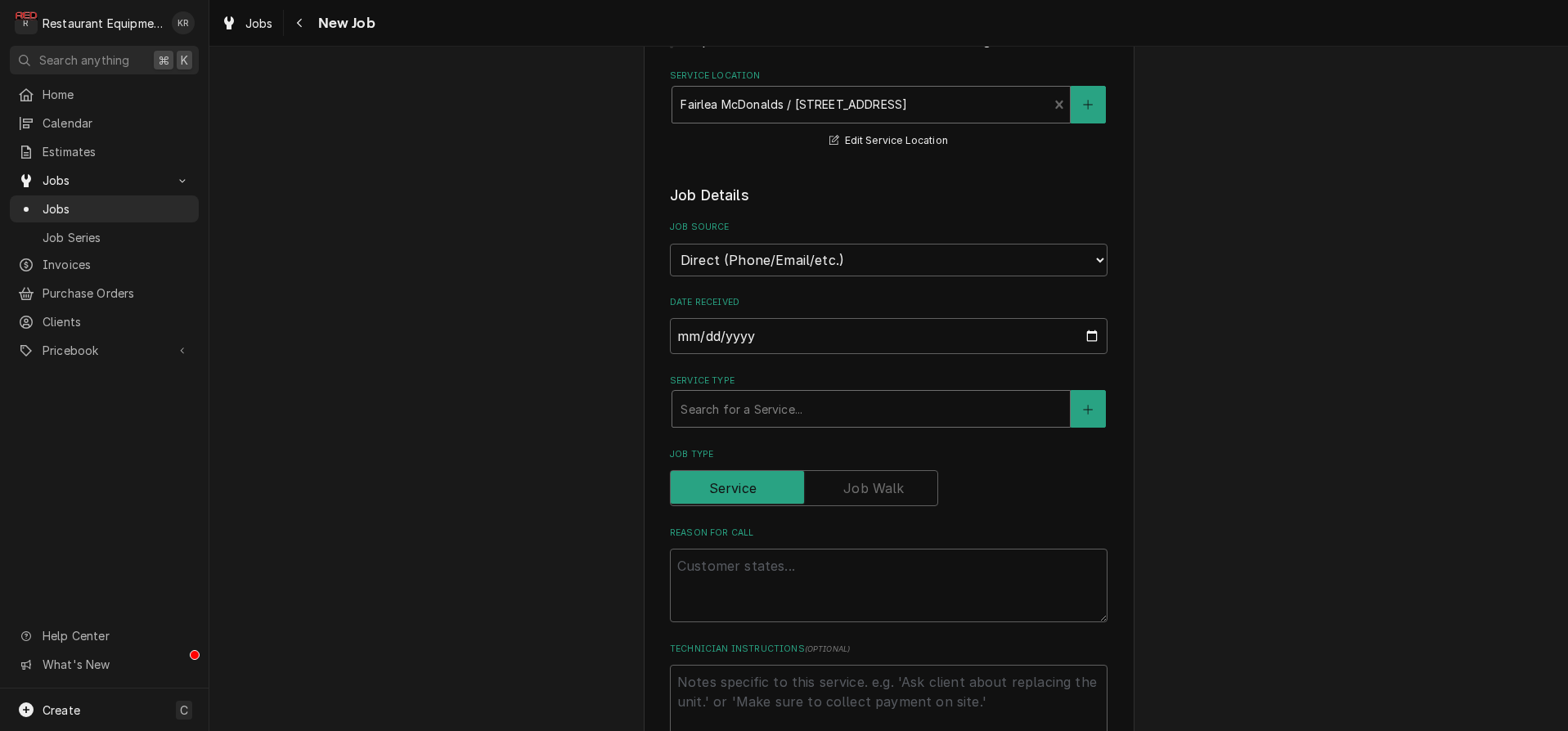
scroll to position [306, 0]
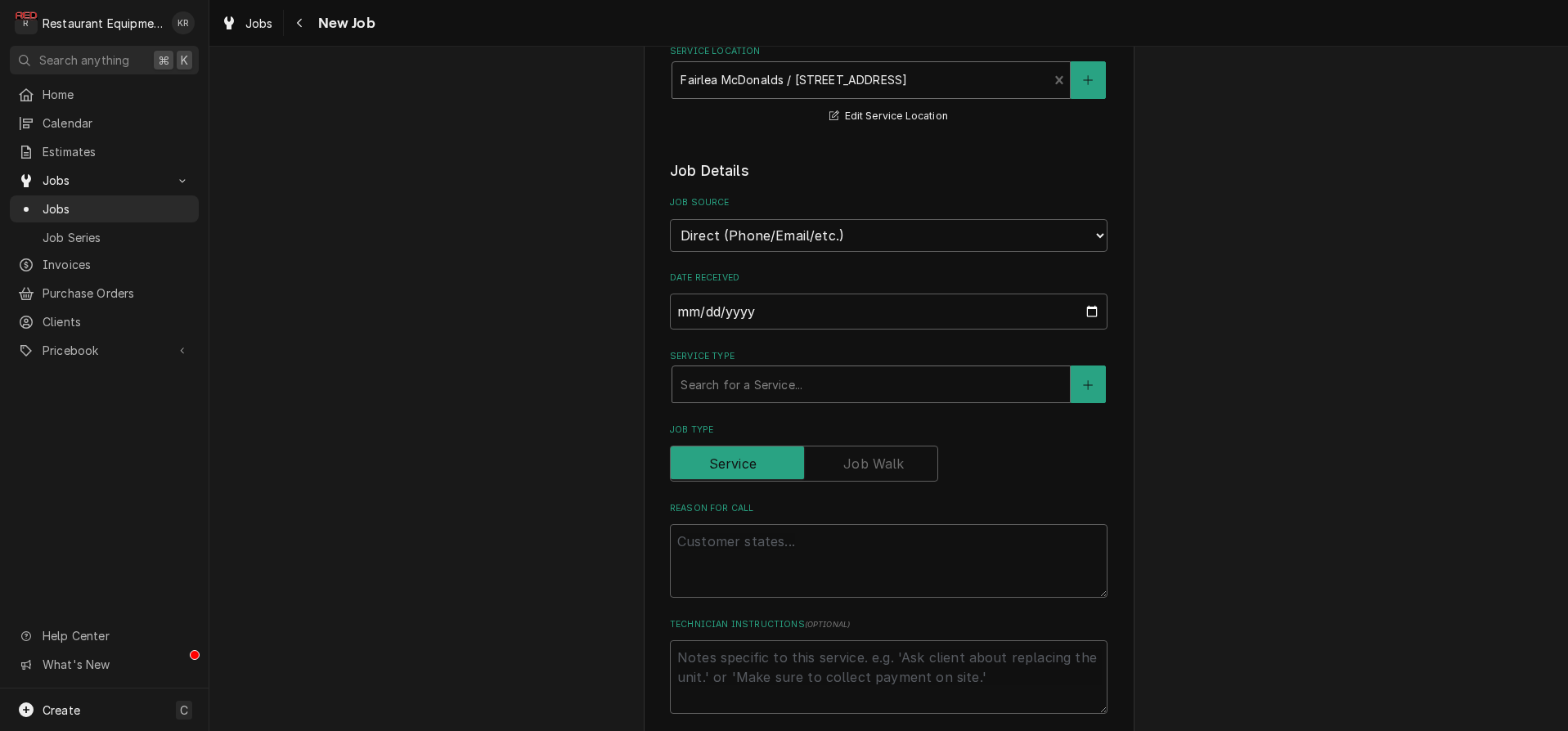
click at [754, 385] on div "Service Type" at bounding box center [871, 384] width 381 height 30
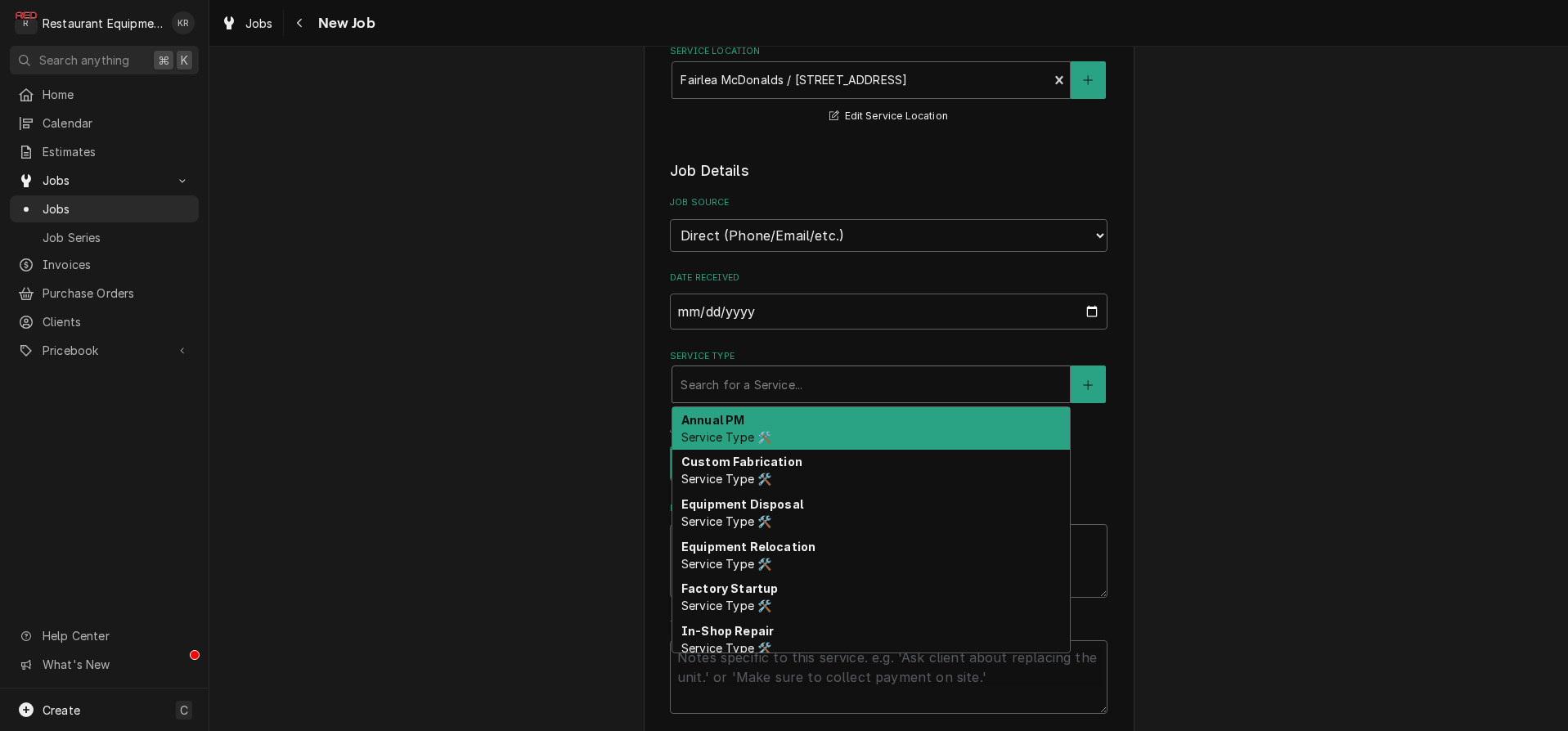
type textarea "x"
type input "b"
type textarea "x"
type input "br"
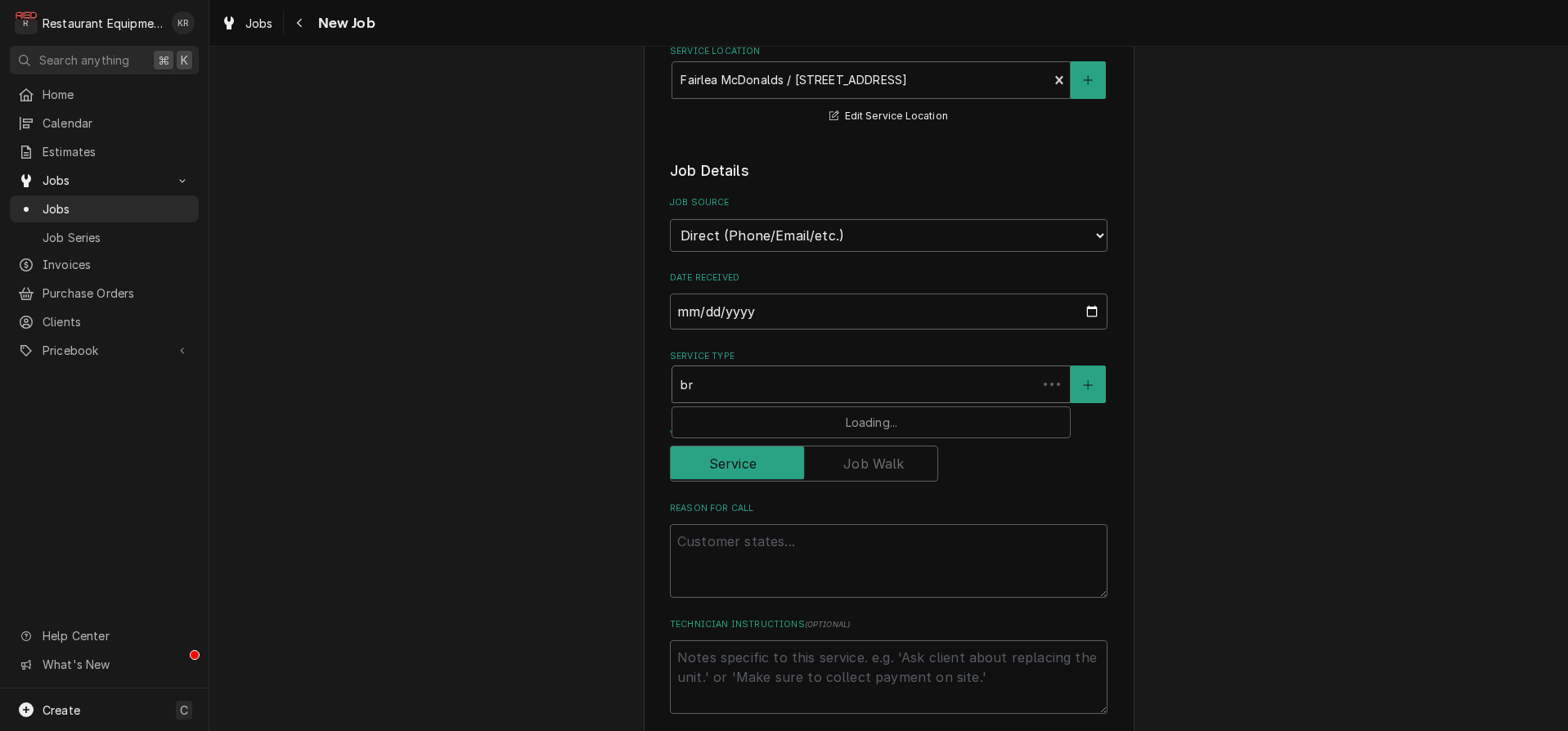
type textarea "x"
type input "bre"
type textarea "x"
type input "brea"
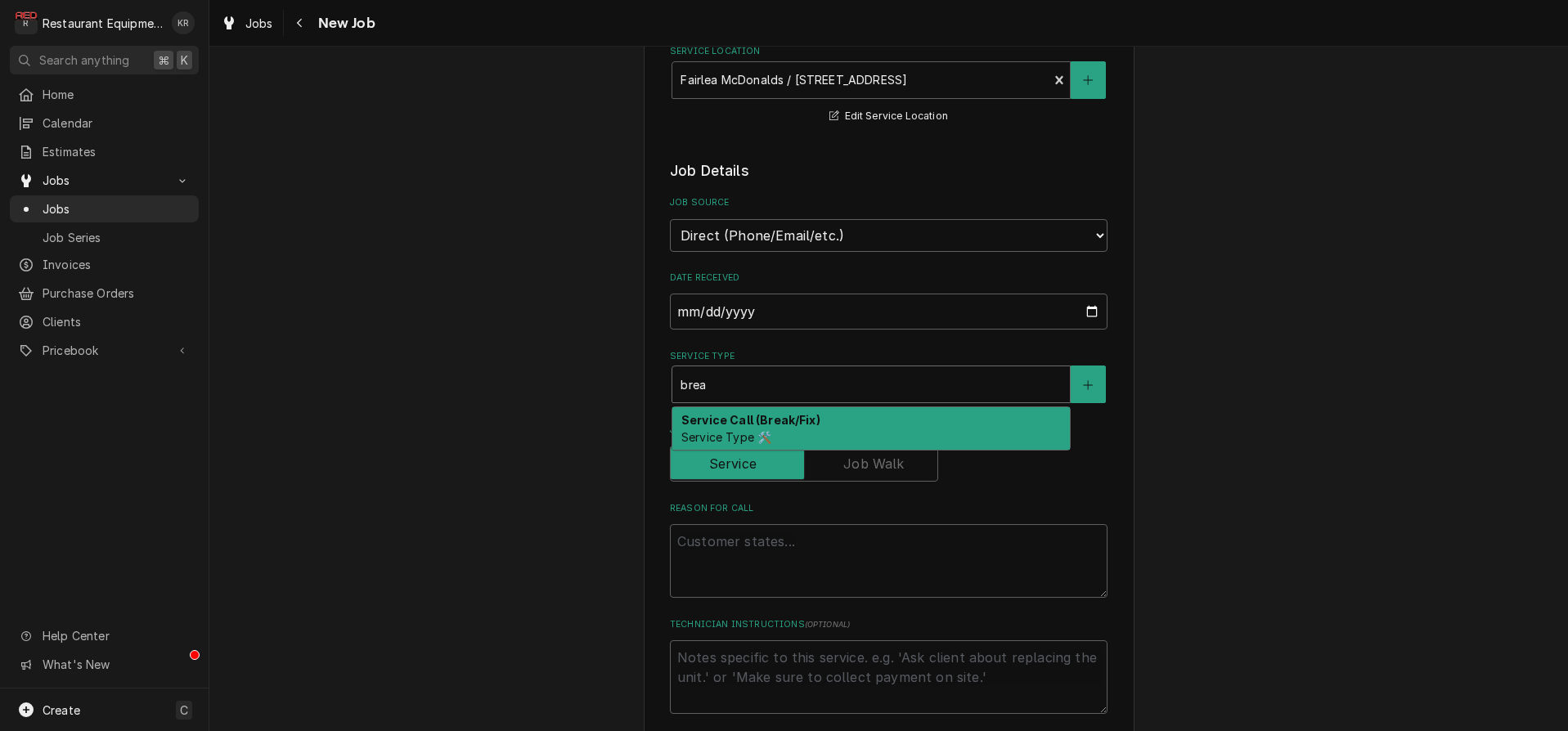
click at [745, 421] on strong "Service Call (Break/Fix)" at bounding box center [751, 419] width 139 height 13
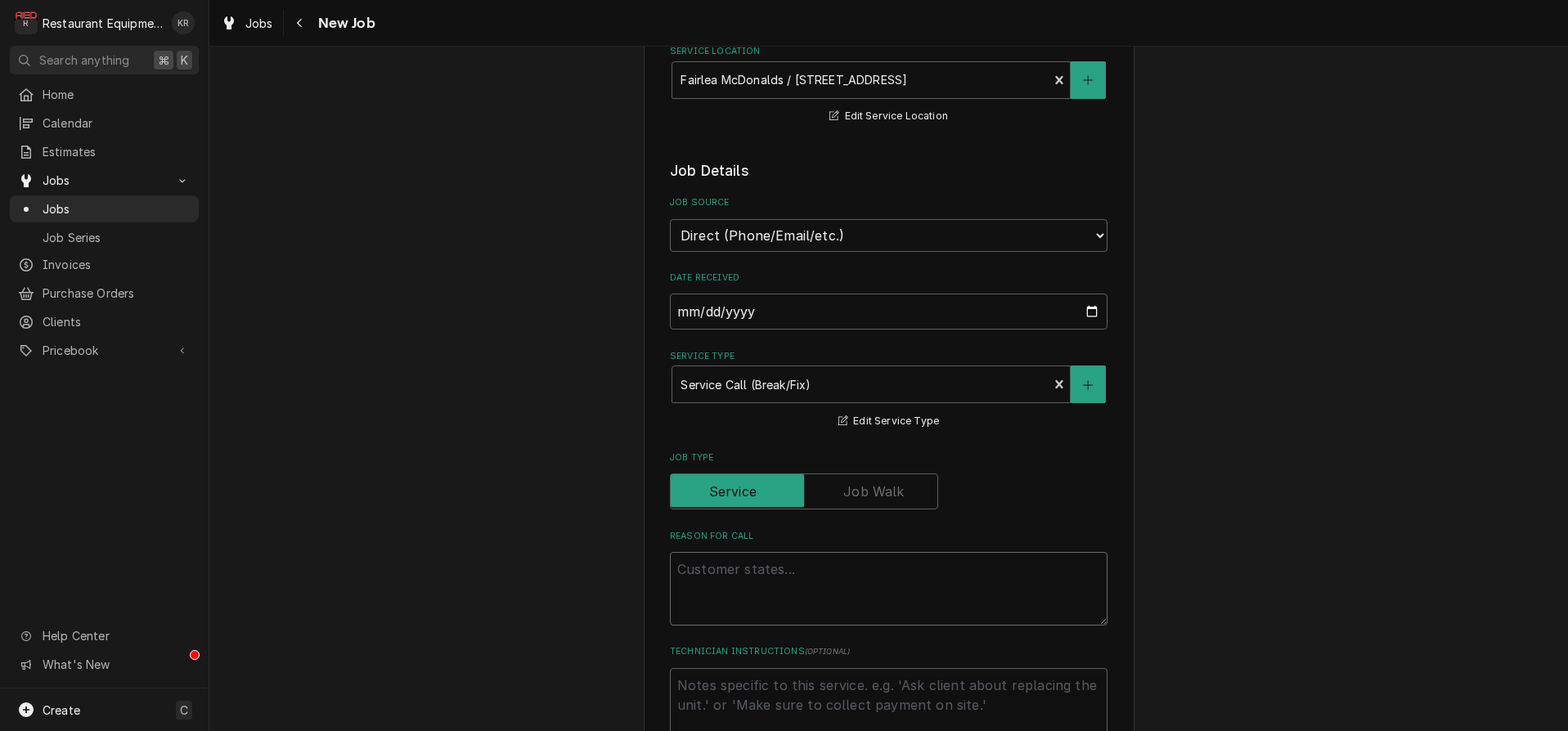
click at [702, 574] on textarea "Reason For Call" at bounding box center [888, 589] width 438 height 74
paste textarea "Failrea McD: Manitowoc ice machine MN# IYT1500N-261E SN# 1121039448 just instal…"
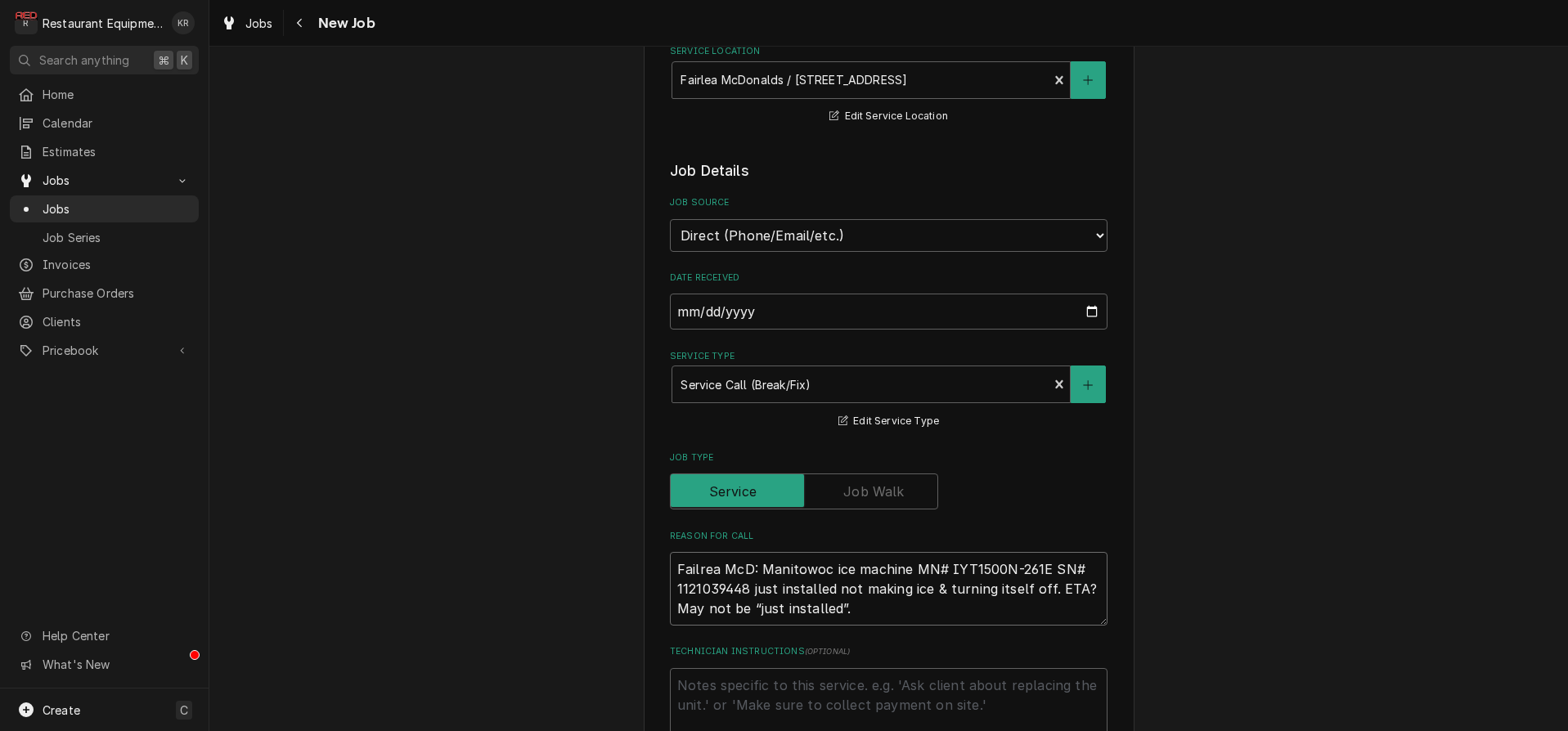
type textarea "x"
type textarea "Failrea McD: Manitowoc ice machine MN# IYT1500N-261E SN# 1121039448 just instal…"
type textarea "x"
drag, startPoint x: 760, startPoint y: 569, endPoint x: 615, endPoint y: 564, distance: 145.1
click at [670, 564] on textarea "Failrea McD: Manitowoc ice machine MN# IYT1500N-261E SN# 1121039448 just instal…" at bounding box center [888, 589] width 438 height 74
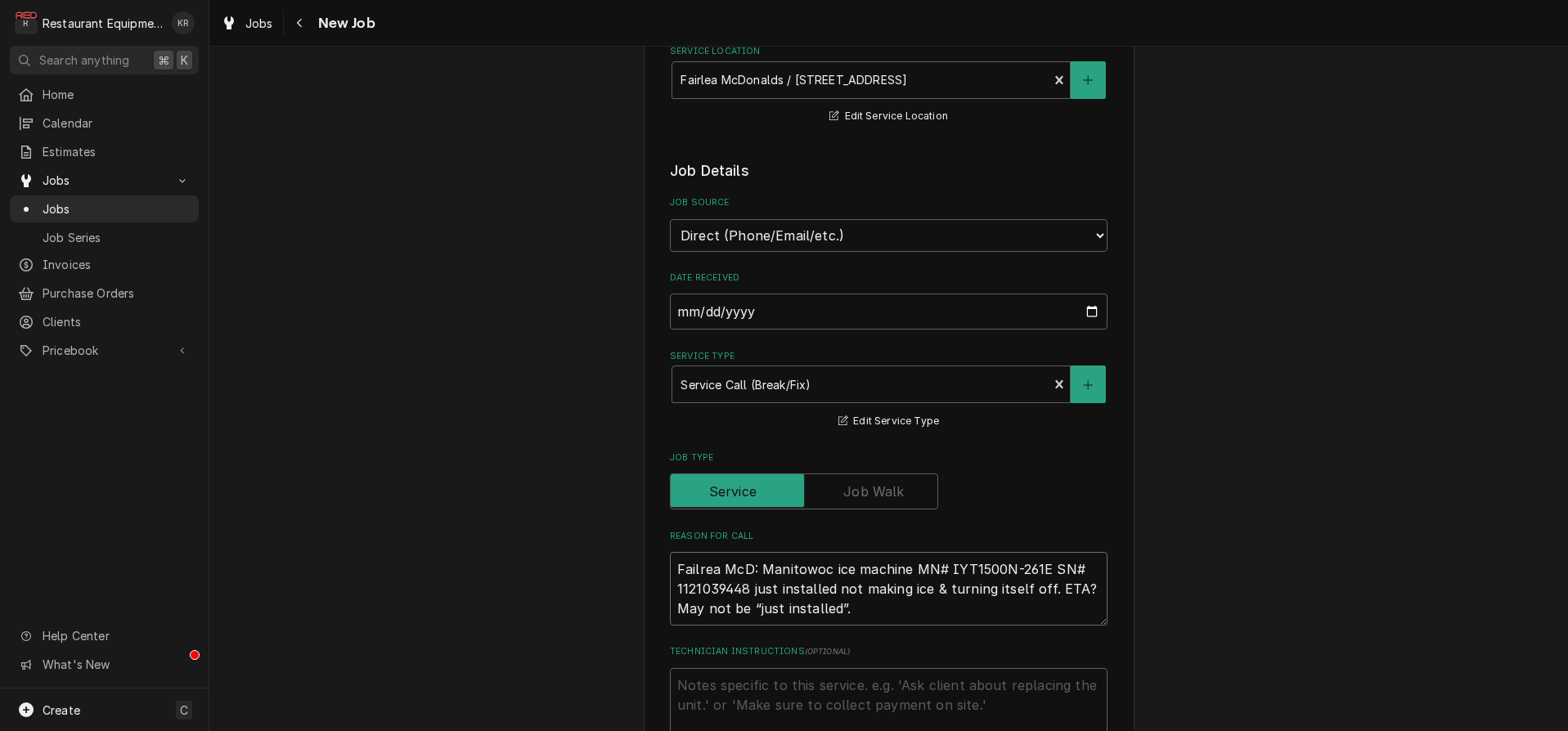
type textarea "Manitowoc ice machine MN# IYT1500N-261E SN# 1121039448 just installed not makin…"
drag, startPoint x: 950, startPoint y: 585, endPoint x: 984, endPoint y: 593, distance: 34.9
click at [968, 626] on textarea "Manitowoc ice machine MN# IYT1500N-261E SN# 1121039448 just installed not makin…" at bounding box center [888, 589] width 438 height 74
click at [987, 596] on textarea "Manitowoc ice machine MN# IYT1500N-261E SN# 1121039448 just installed not makin…" at bounding box center [888, 589] width 438 height 74
click at [986, 586] on textarea "Manitowoc ice machine MN# IYT1500N-261E SN# 1121039448 just installed not makin…" at bounding box center [888, 589] width 438 height 74
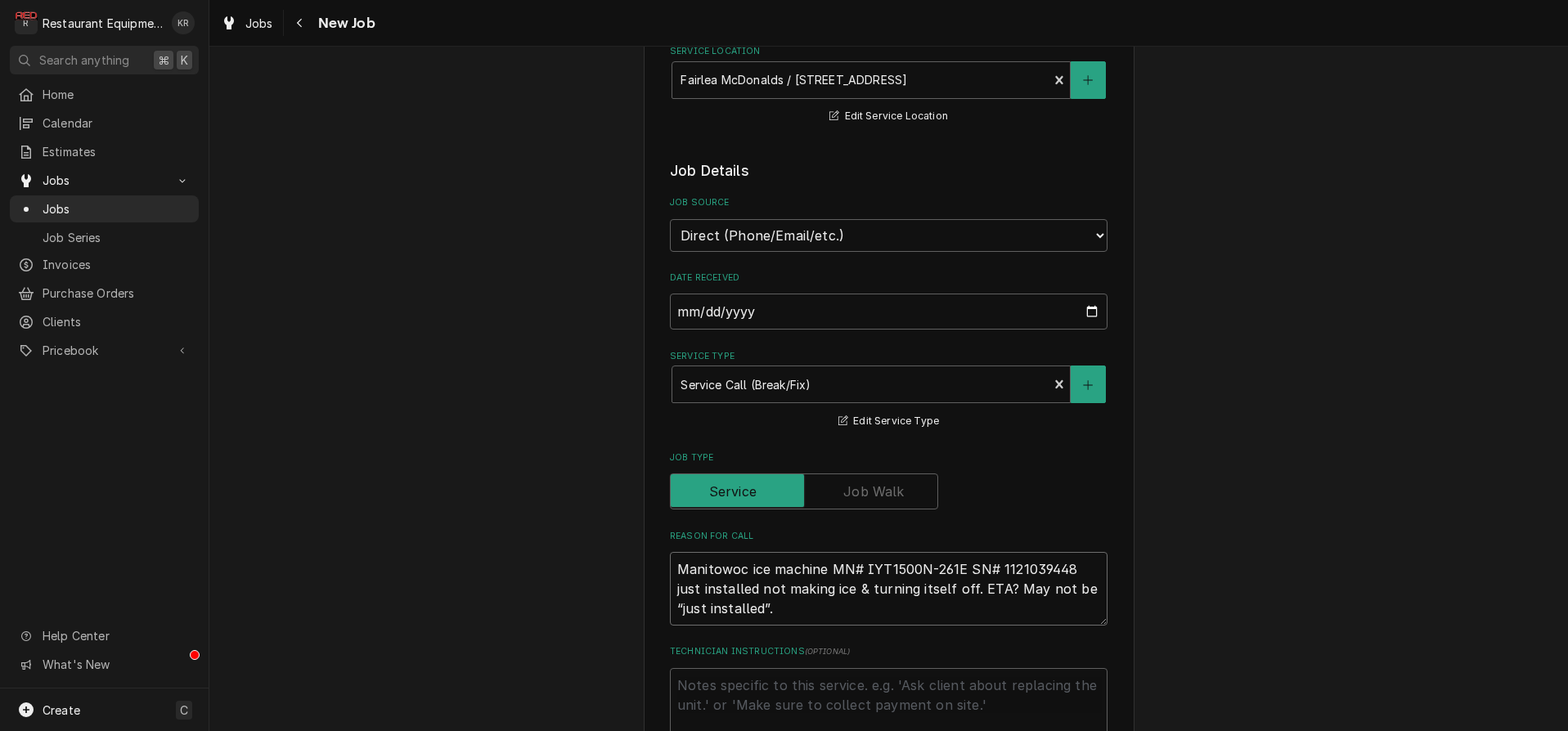
drag, startPoint x: 984, startPoint y: 593, endPoint x: 984, endPoint y: 623, distance: 30.0
click at [984, 601] on textarea "Manitowoc ice machine MN# IYT1500N-261E SN# 1121039448 just installed not makin…" at bounding box center [888, 589] width 438 height 74
drag, startPoint x: 984, startPoint y: 623, endPoint x: 983, endPoint y: 606, distance: 17.0
click at [983, 620] on textarea "Manitowoc ice machine MN# IYT1500N-261E SN# 1121039448 just installed not makin…" at bounding box center [888, 589] width 438 height 74
drag, startPoint x: 984, startPoint y: 589, endPoint x: 950, endPoint y: 592, distance: 34.1
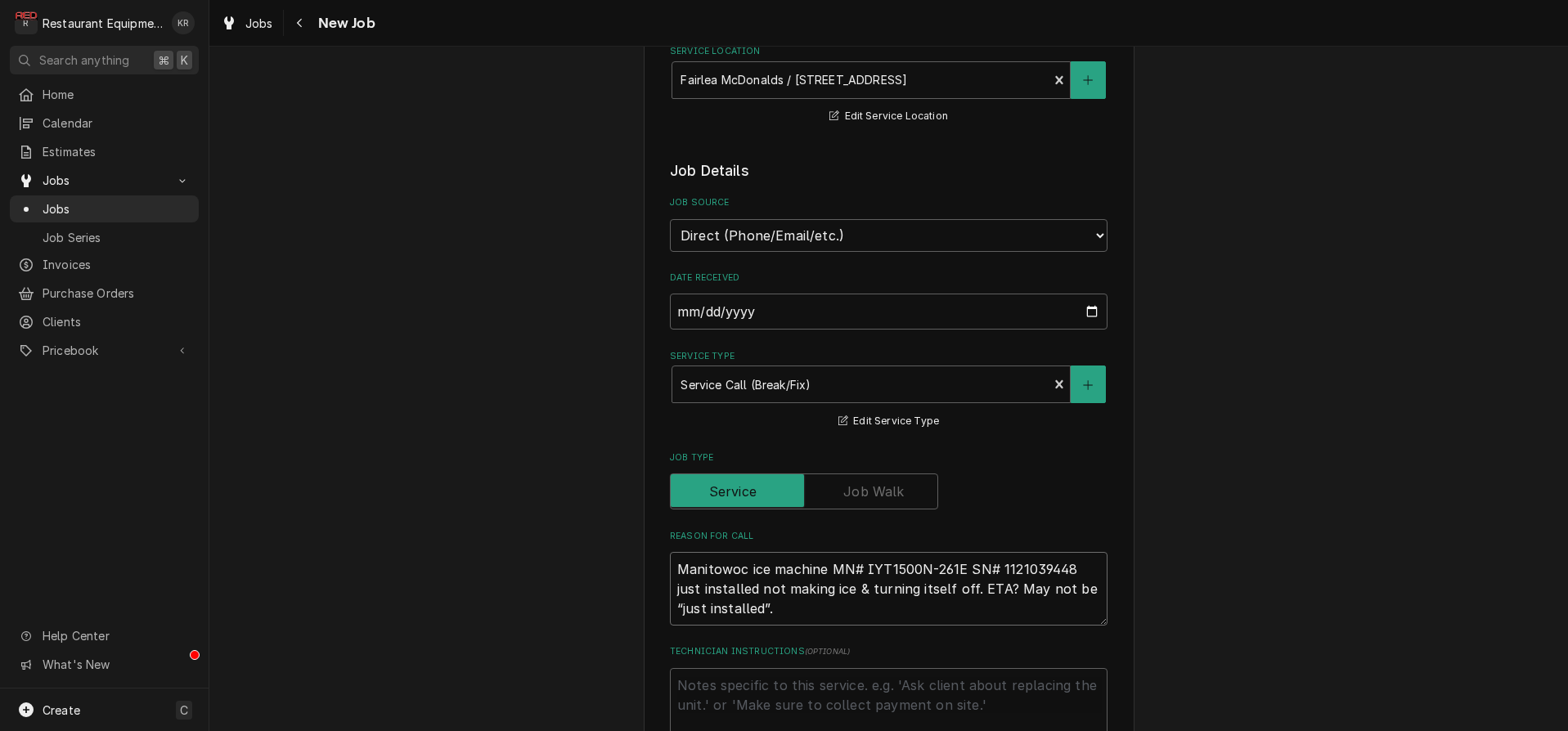
click at [950, 592] on textarea "Manitowoc ice machine MN# IYT1500N-261E SN# 1121039448 just installed not makin…" at bounding box center [888, 589] width 438 height 74
type textarea "x"
type textarea "Manitowoc ice machine MN# IYT1500N-261E SN# 1121039448 just installed not makin…"
type textarea "x"
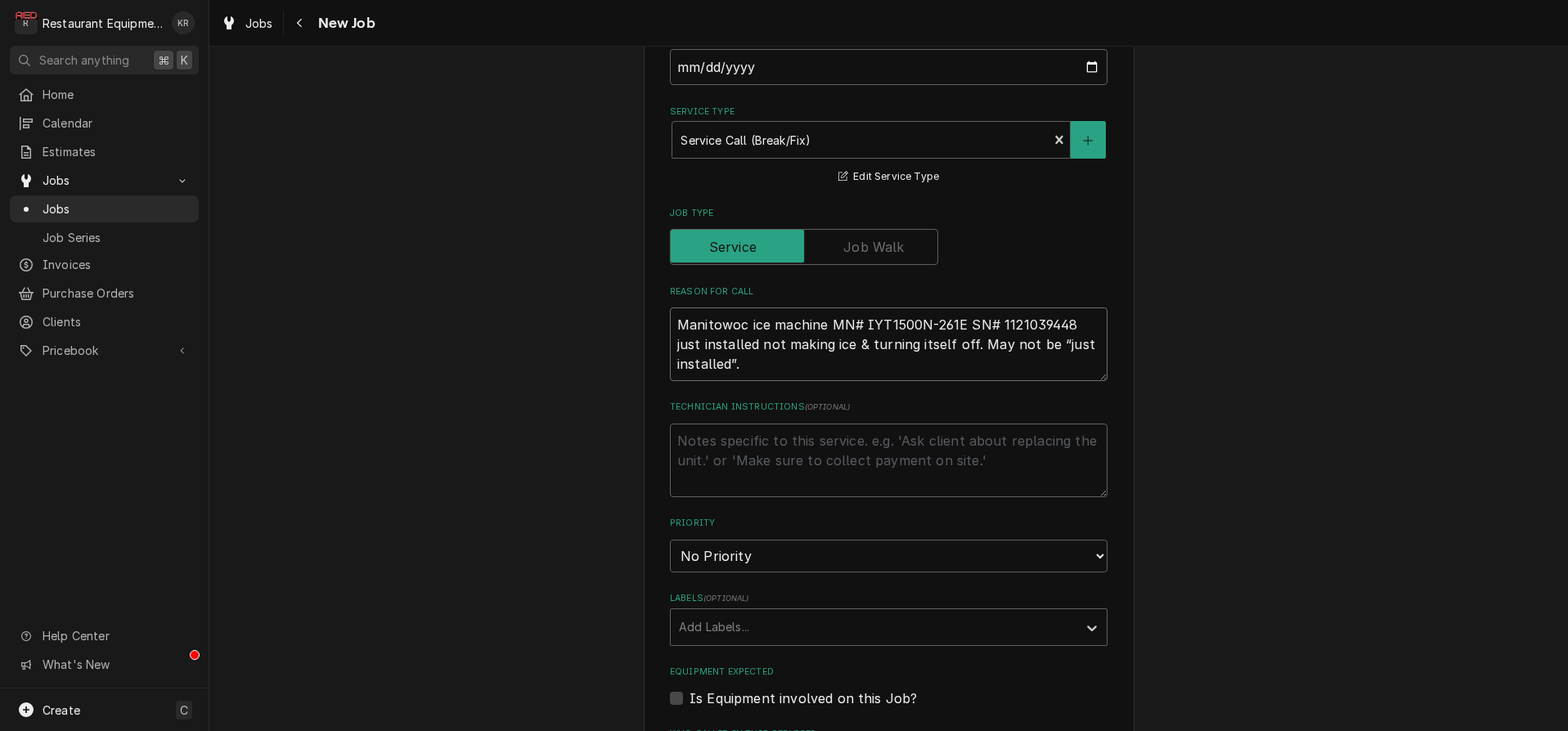
scroll to position [579, 0]
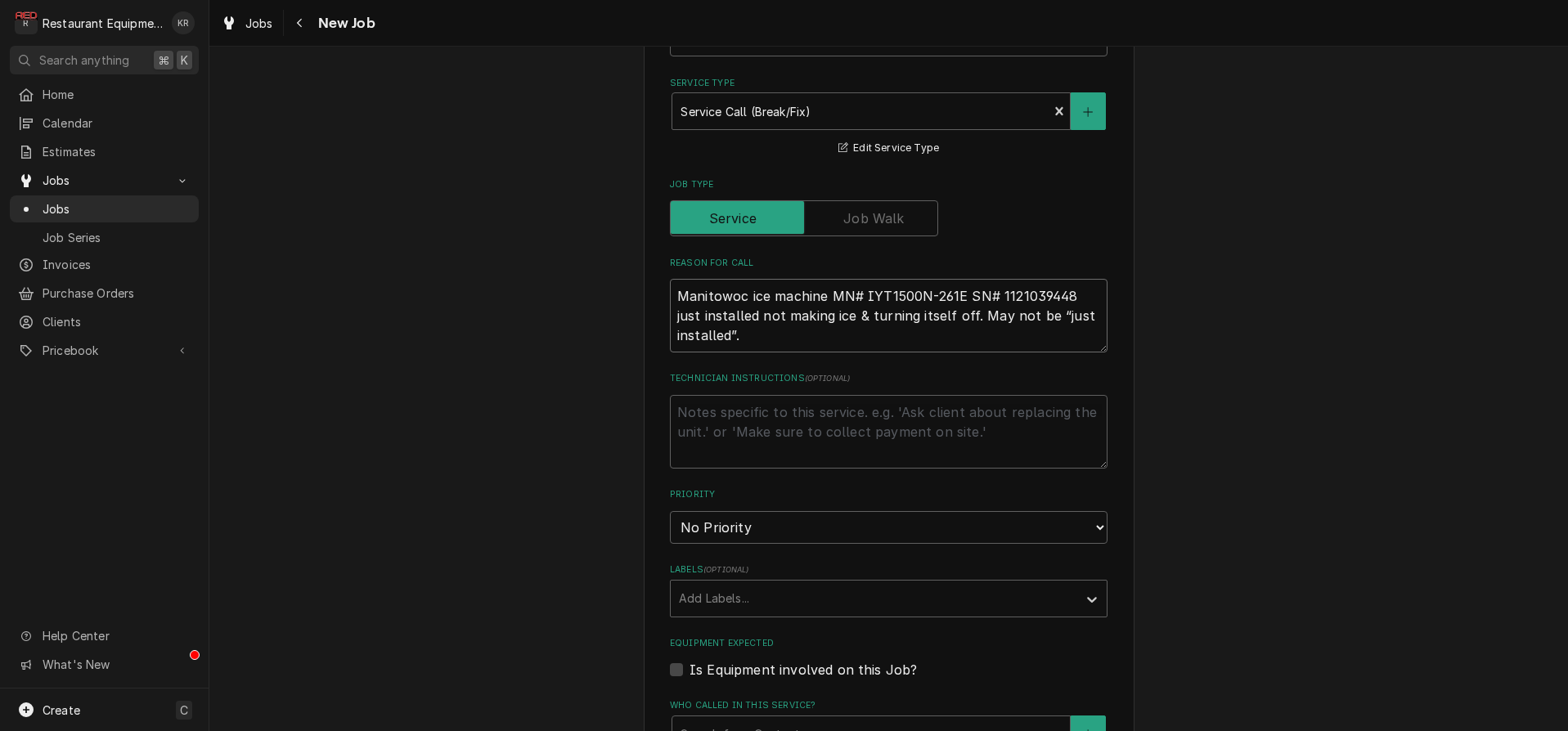
type textarea "Manitowoc ice machine MN# IYT1500N-261E SN# 1121039448 just installed not makin…"
select select "1"
click option "Urgent" at bounding box center [0, 0] width 0 height 0
type textarea "x"
select select "2"
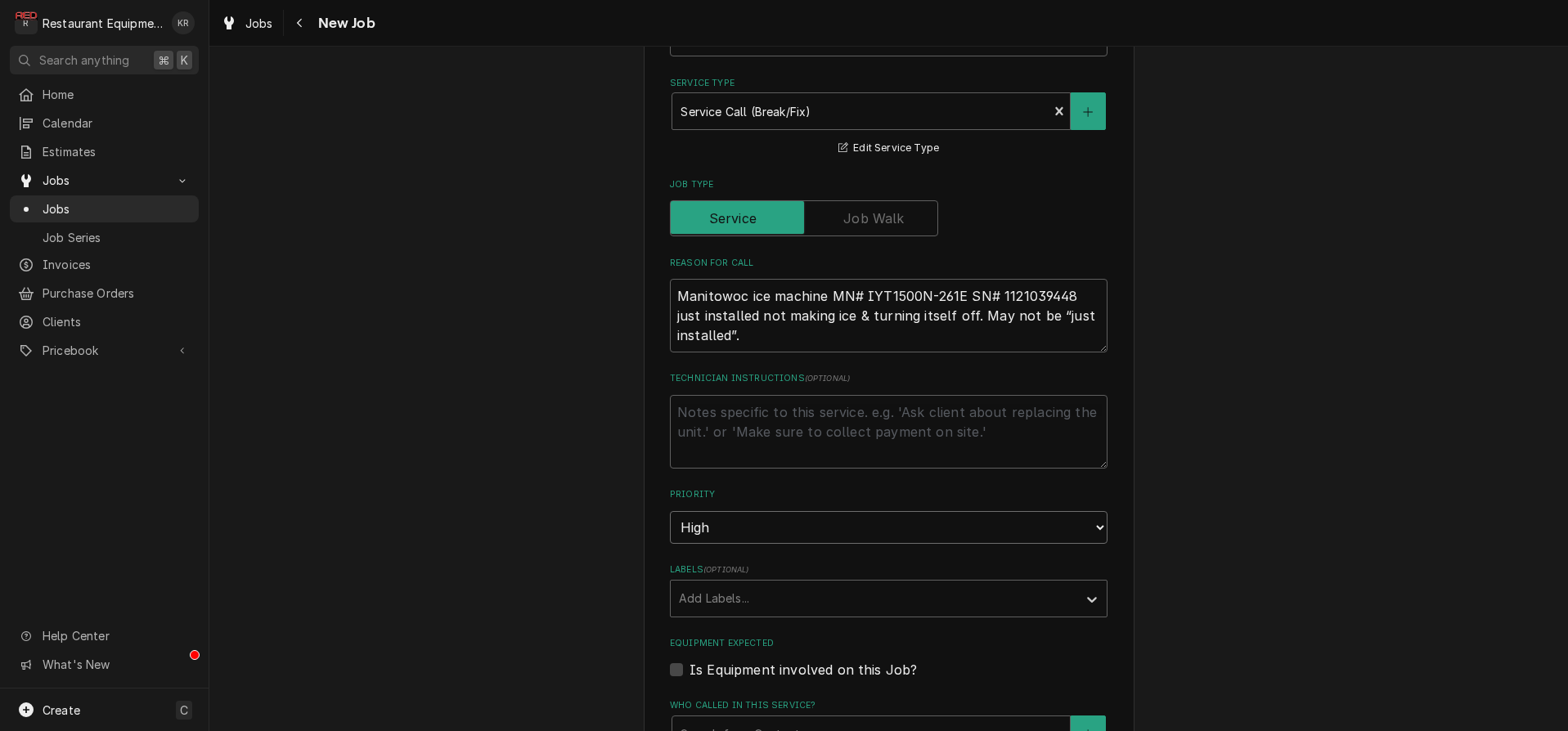
click option "High" at bounding box center [0, 0] width 0 height 0
click at [733, 602] on div "Labels" at bounding box center [874, 599] width 390 height 30
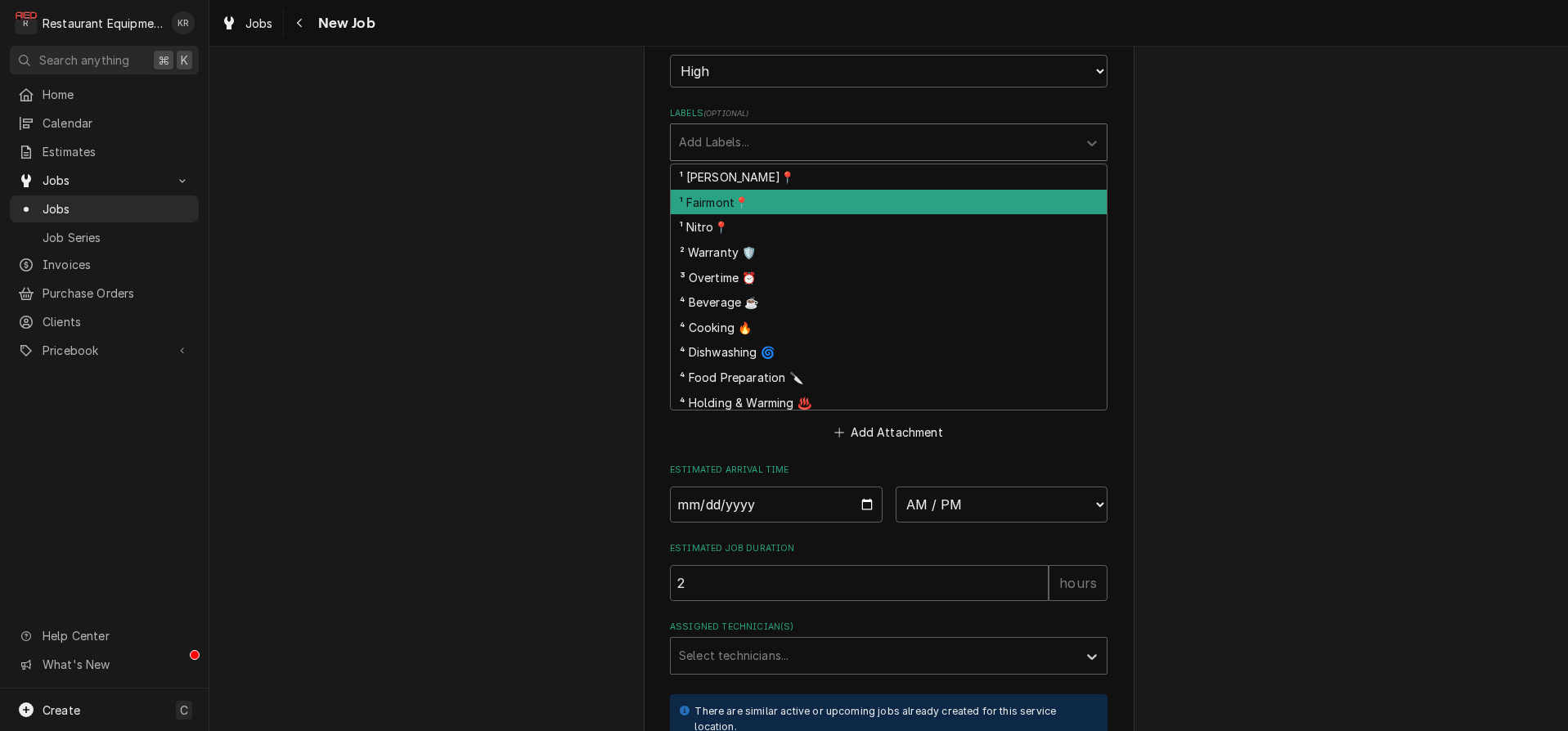
scroll to position [2, 0]
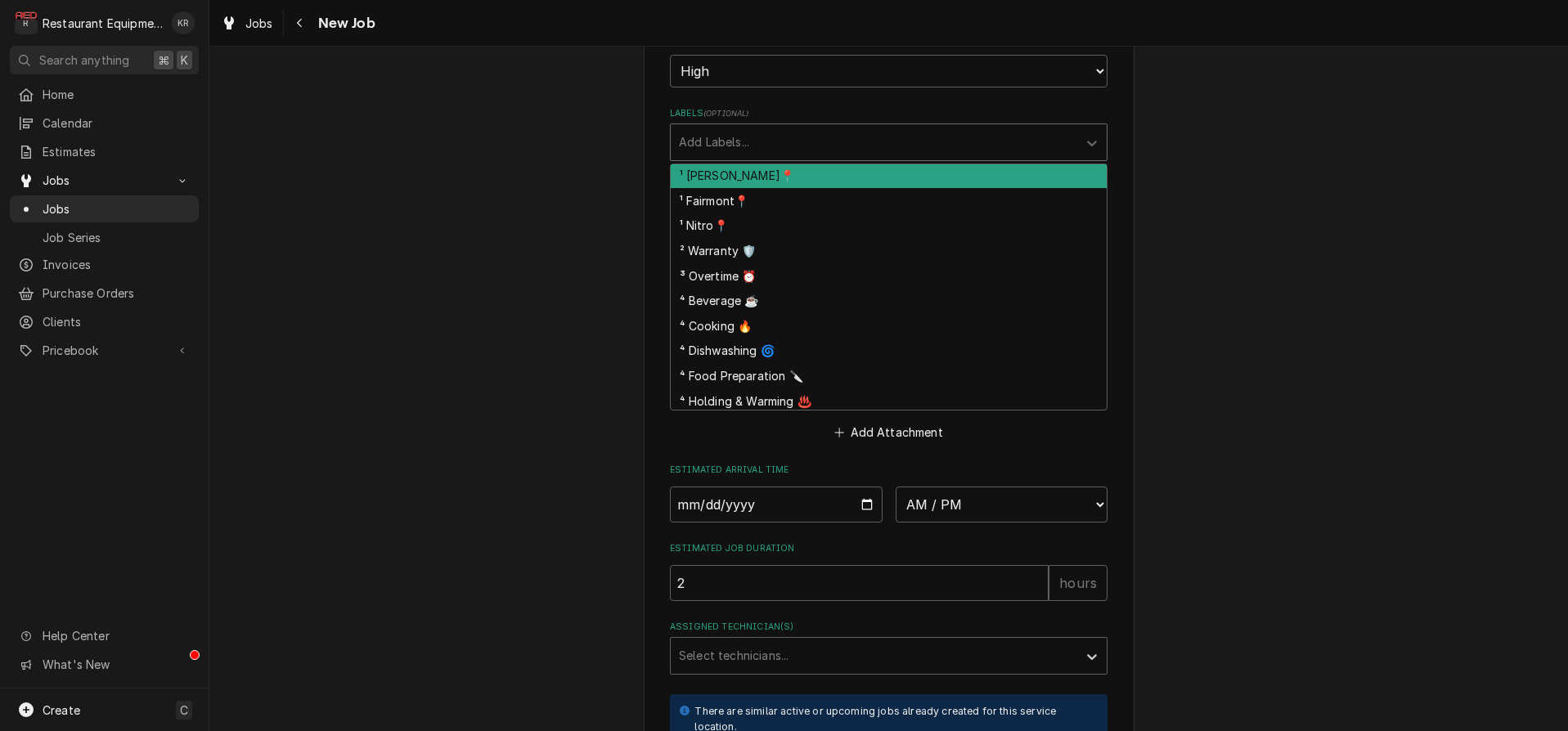
click at [734, 167] on div "¹ Beckley📍" at bounding box center [888, 175] width 436 height 25
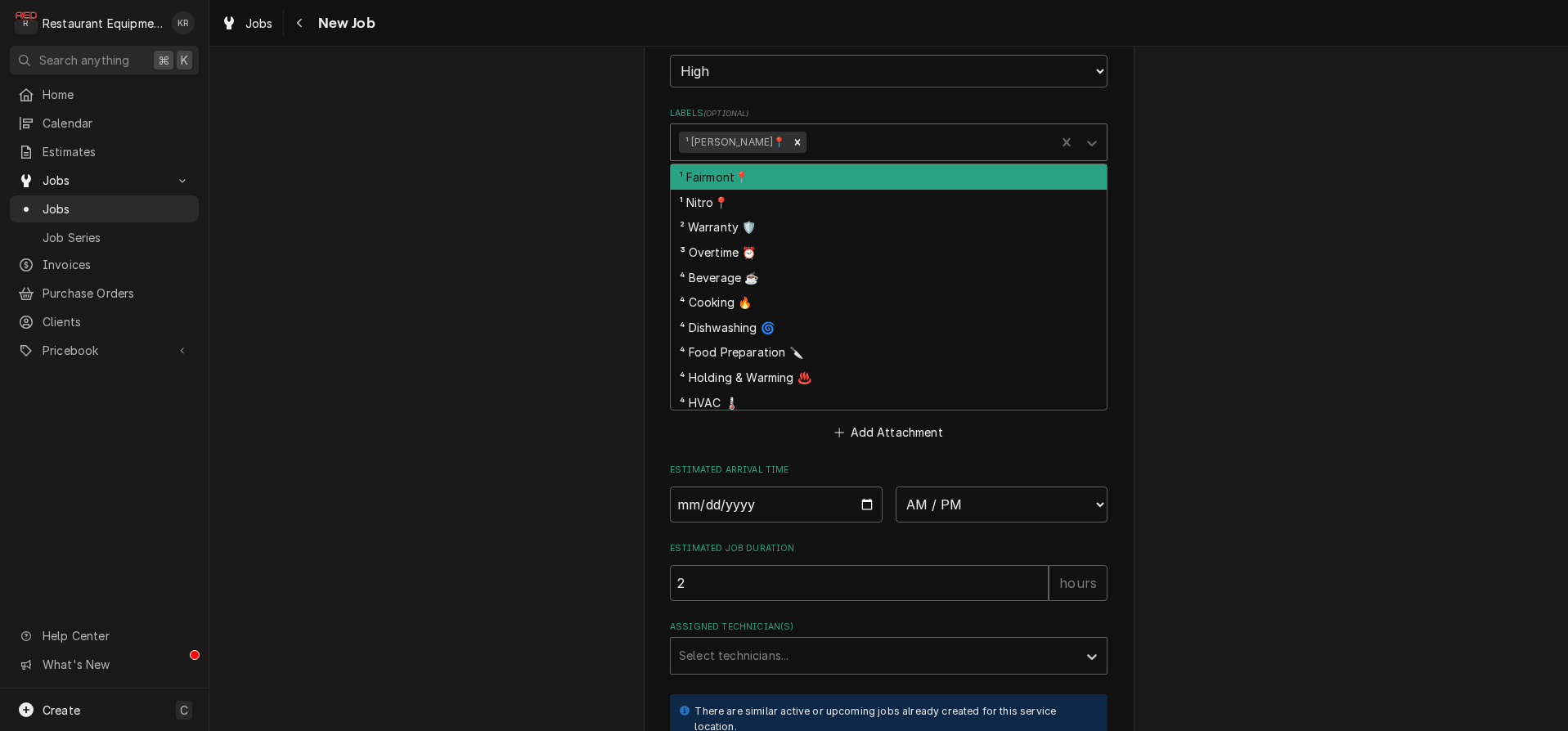
click at [810, 129] on div "Labels" at bounding box center [929, 142] width 237 height 30
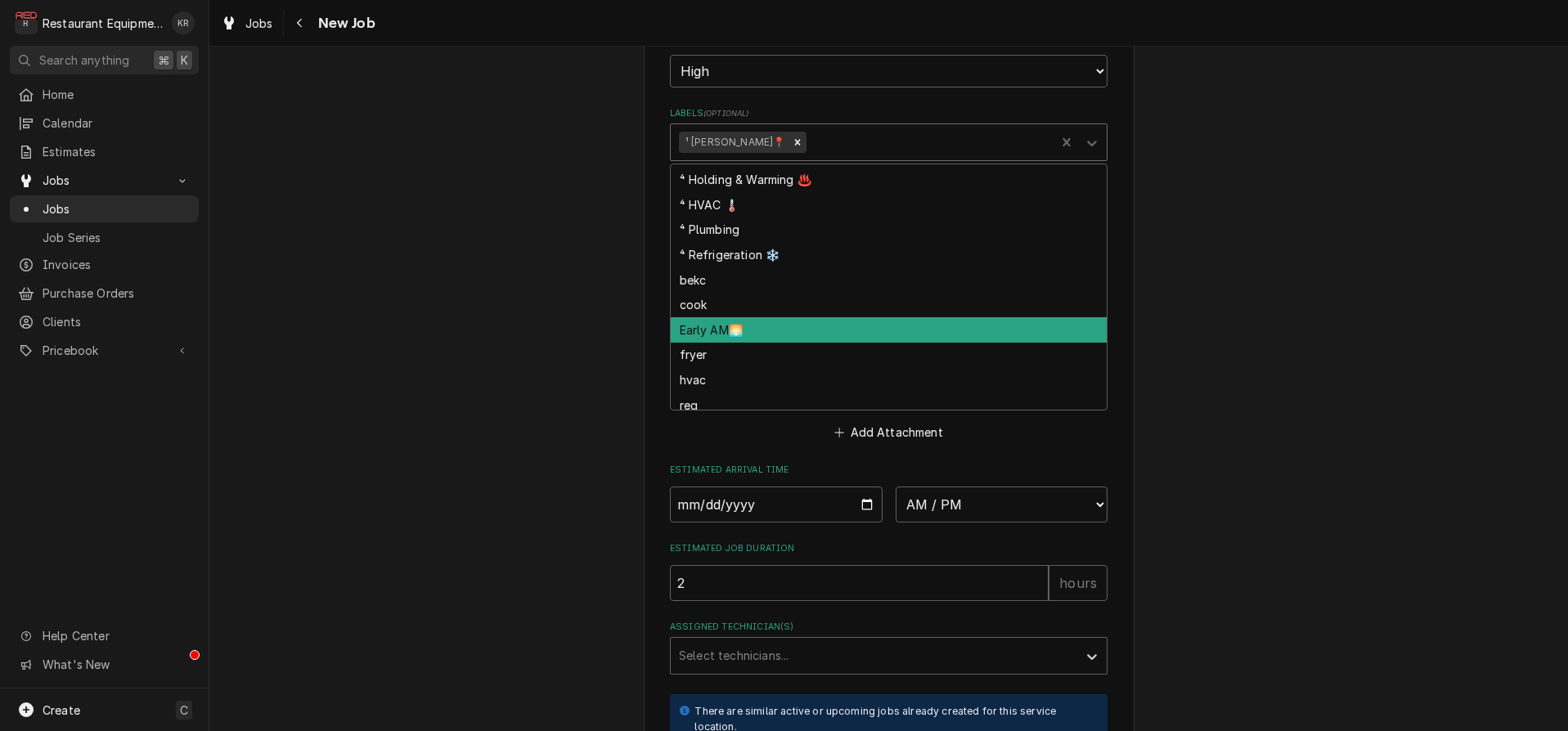
scroll to position [206, 0]
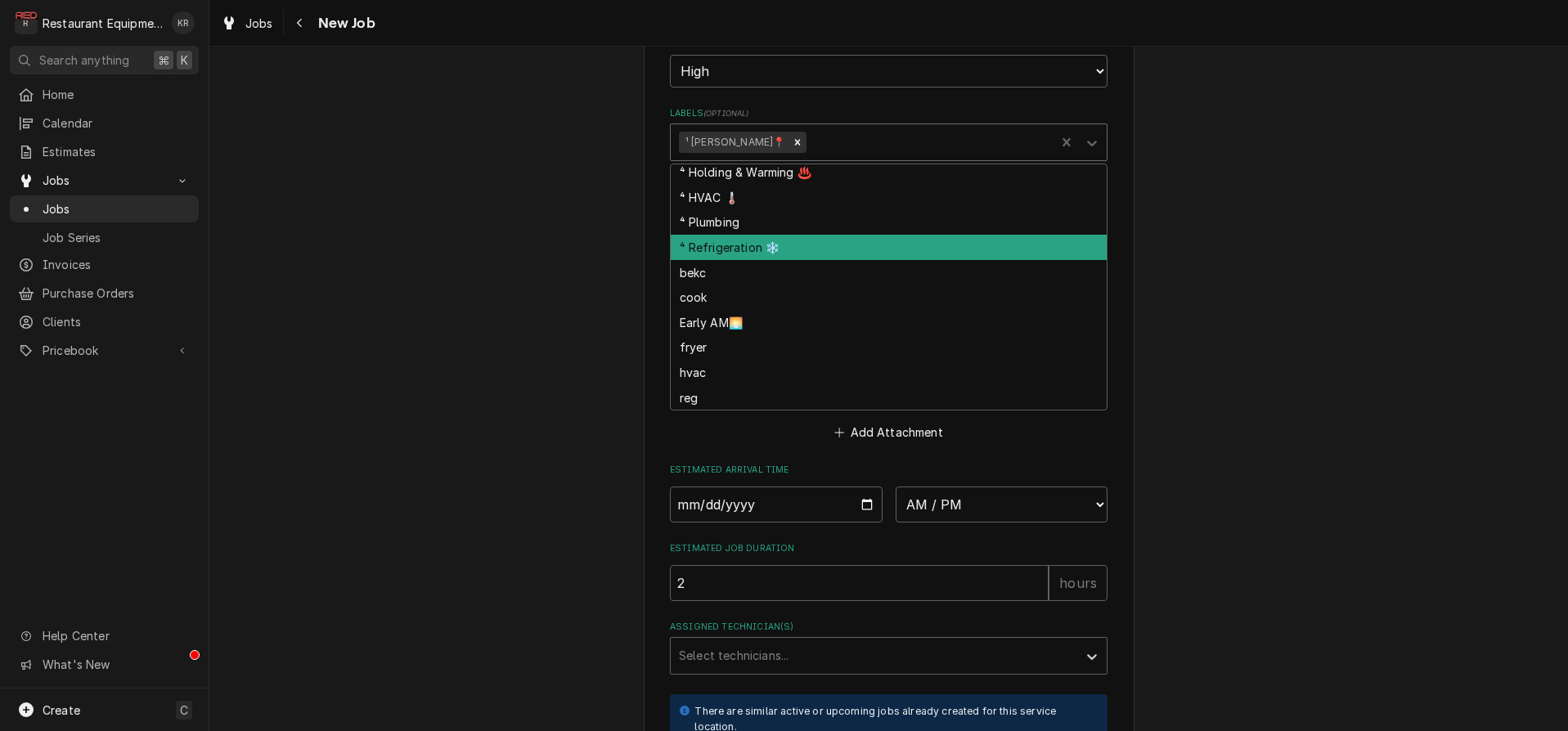
click at [772, 246] on div "⁴ Refrigeration ❄️" at bounding box center [888, 247] width 436 height 25
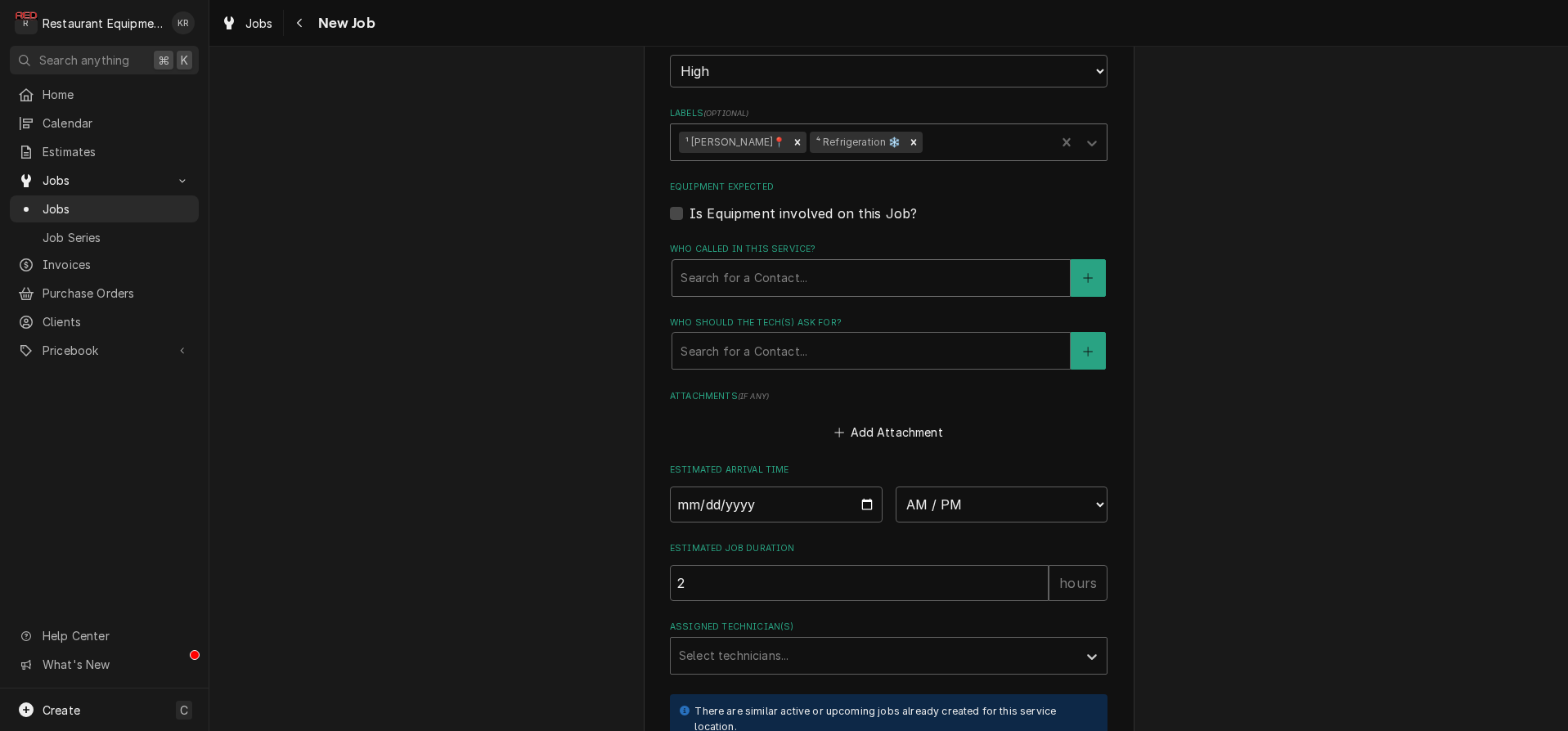
click at [766, 265] on div "Who called in this service?" at bounding box center [871, 278] width 381 height 30
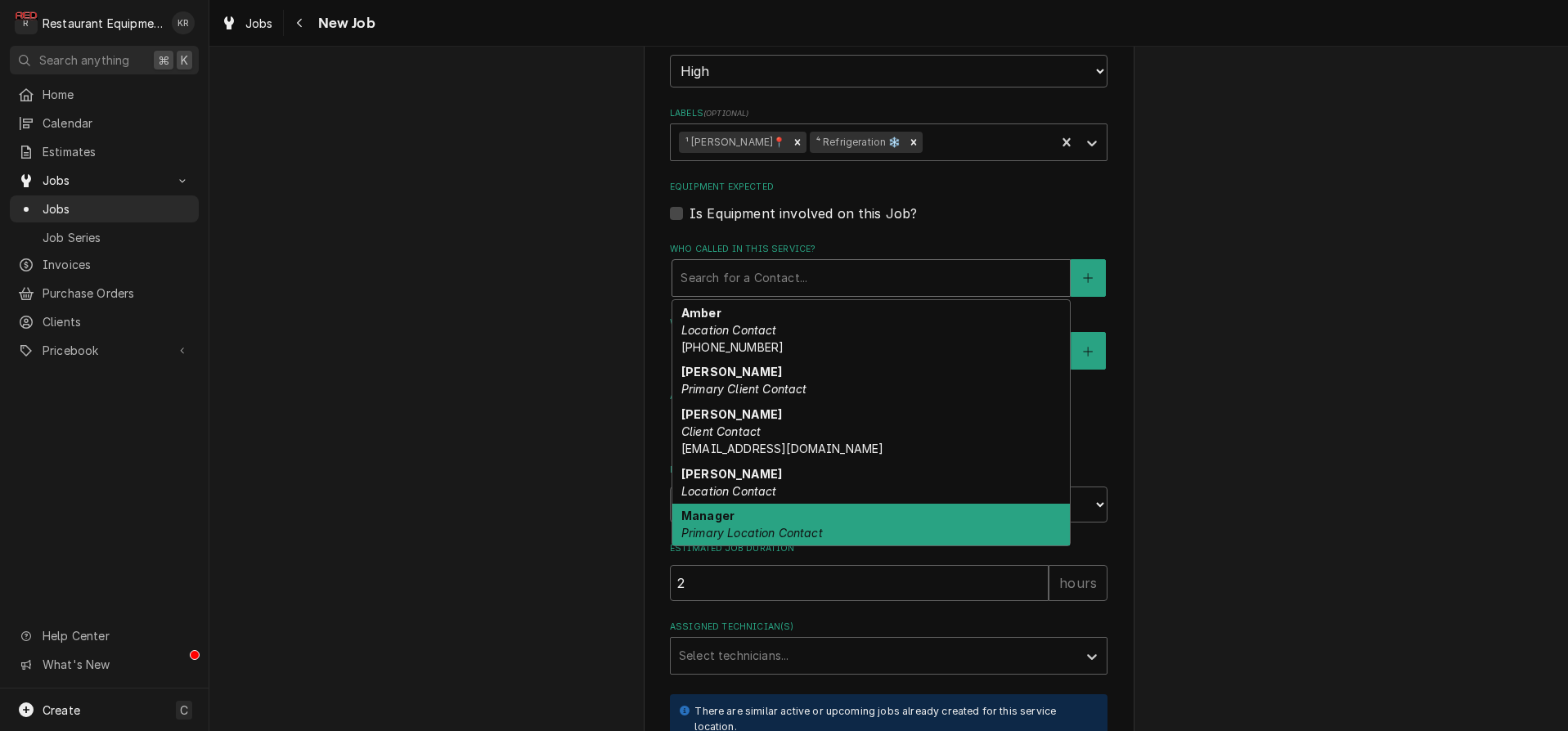
click at [747, 526] on em "Primary Location Contact" at bounding box center [752, 532] width 141 height 13
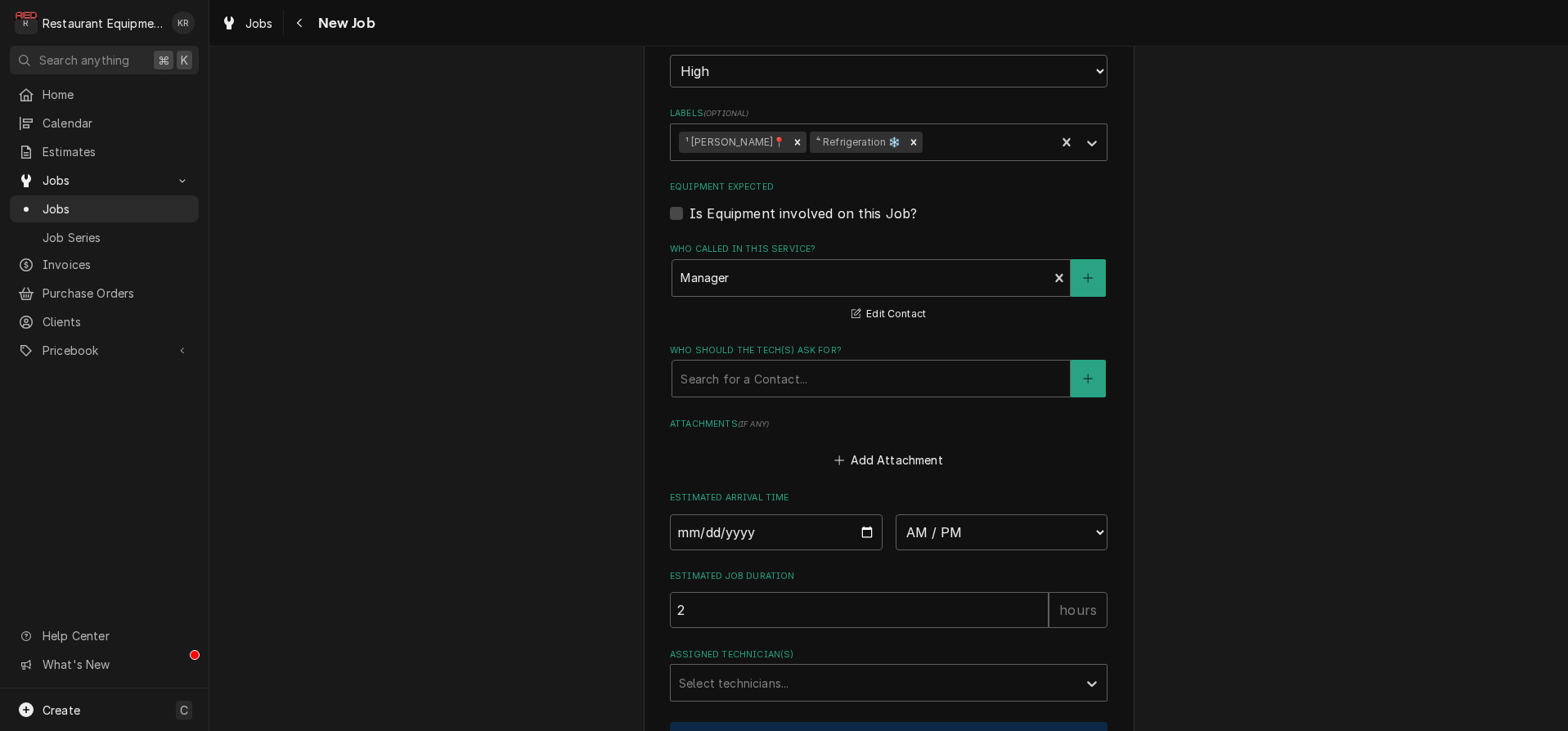
drag, startPoint x: 749, startPoint y: 400, endPoint x: 746, endPoint y: 380, distance: 20.2
click at [748, 395] on fieldset "Job Details Job Source Direct (Phone/Email/etc.) Service Channel Corrigo Ecotra…" at bounding box center [888, 141] width 438 height 1421
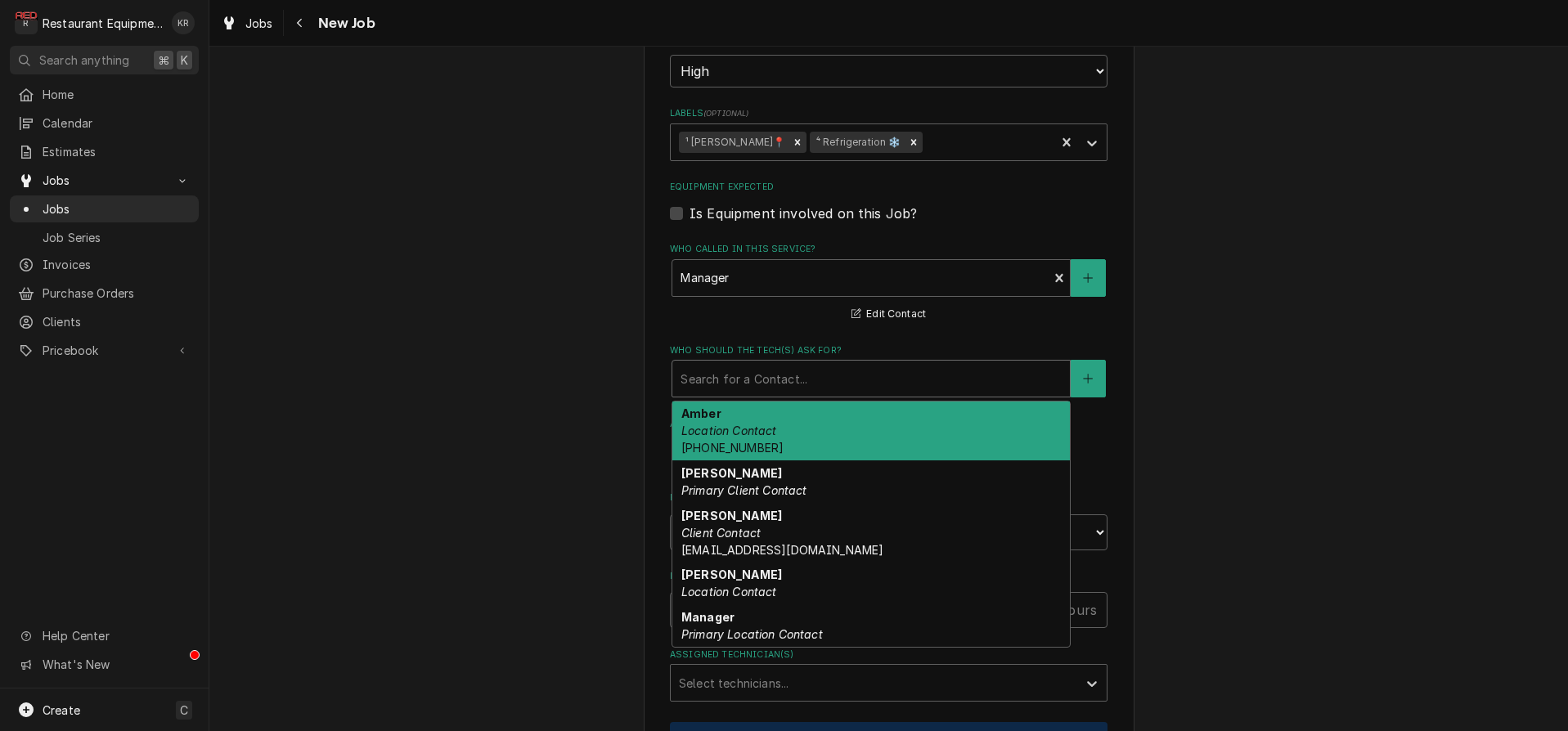
click at [746, 380] on div "Who should the tech(s) ask for?" at bounding box center [871, 379] width 381 height 30
click at [767, 633] on em "Primary Location Contact" at bounding box center [752, 634] width 141 height 13
type textarea "x"
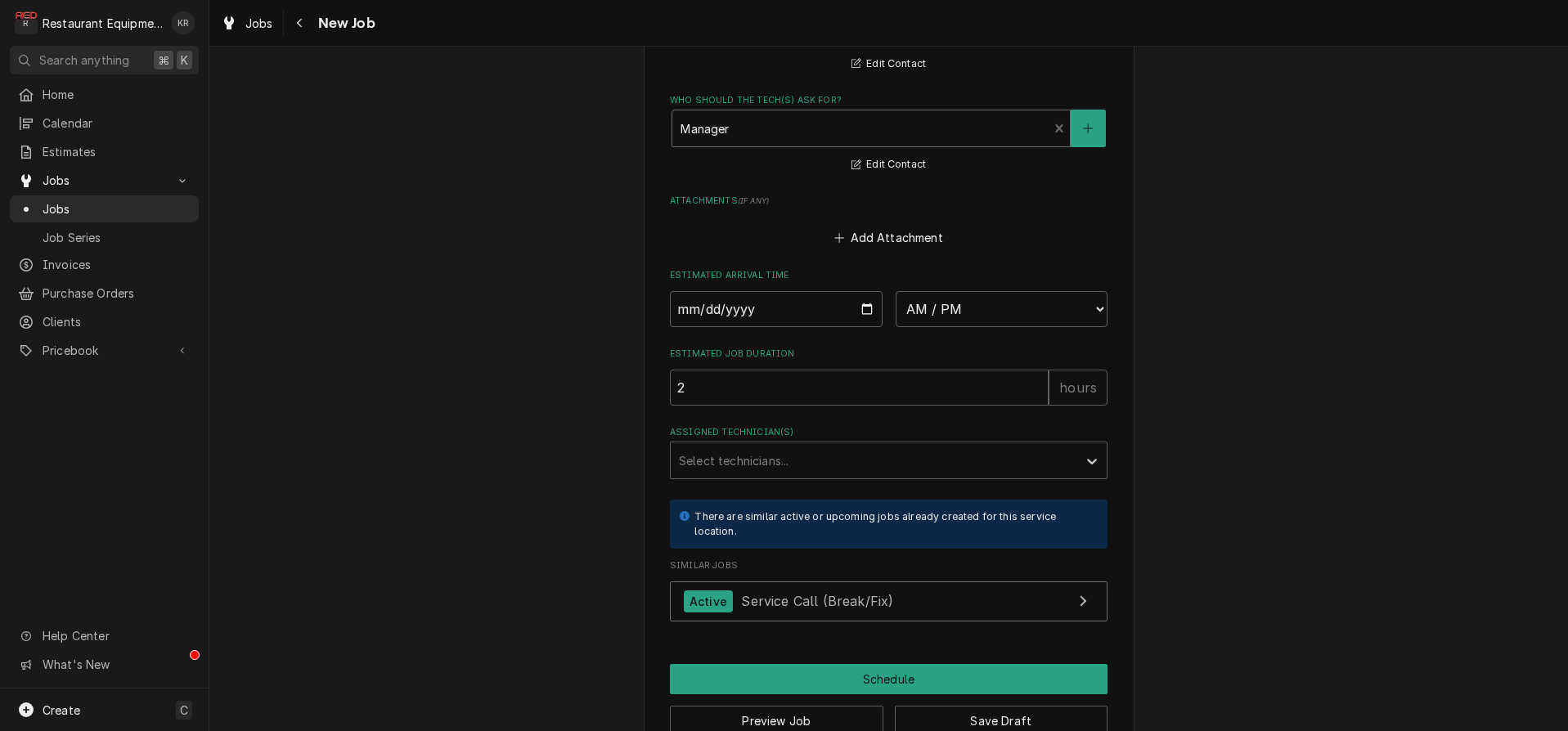
scroll to position [1323, 0]
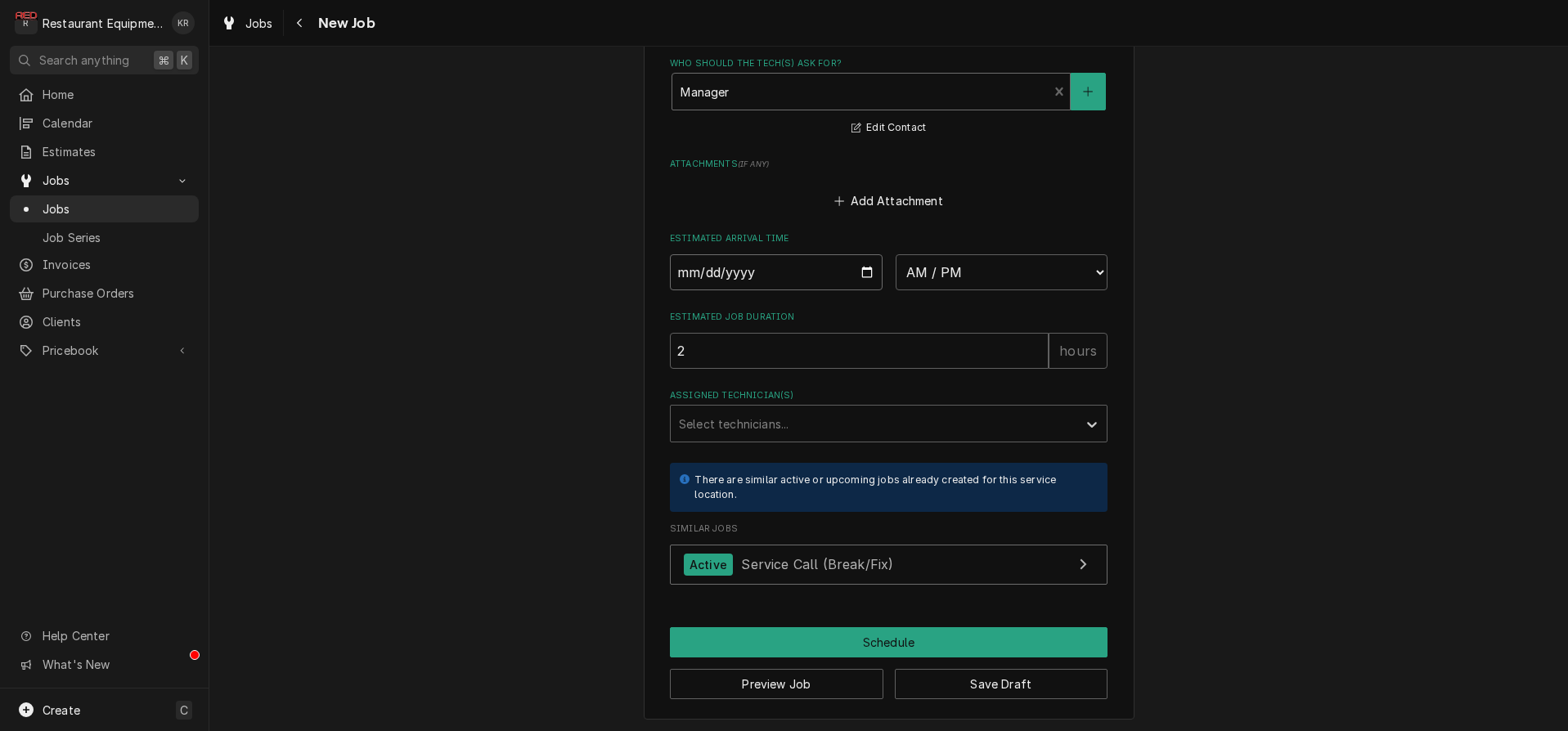
click at [865, 272] on input "Date" at bounding box center [776, 272] width 213 height 36
type input "2025-08-14"
click at [895, 254] on select "AM / PM 6:00 AM 6:15 AM 6:30 AM 6:45 AM 7:00 AM 7:15 AM 7:30 AM 7:45 AM 8:00 AM…" at bounding box center [1002, 272] width 213 height 36
type textarea "x"
select select "09:30:00"
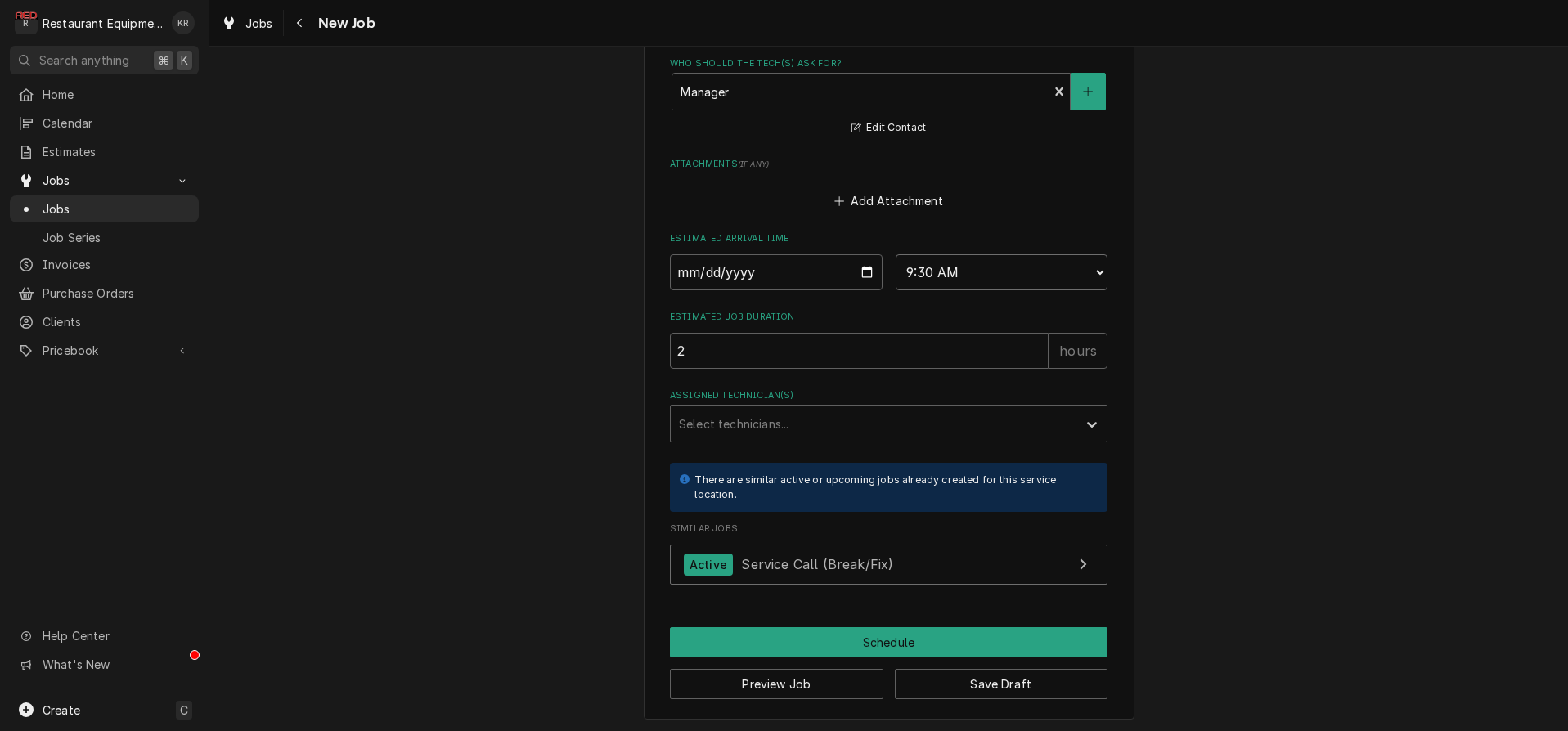
click option "9:30 AM" at bounding box center [0, 0] width 0 height 0
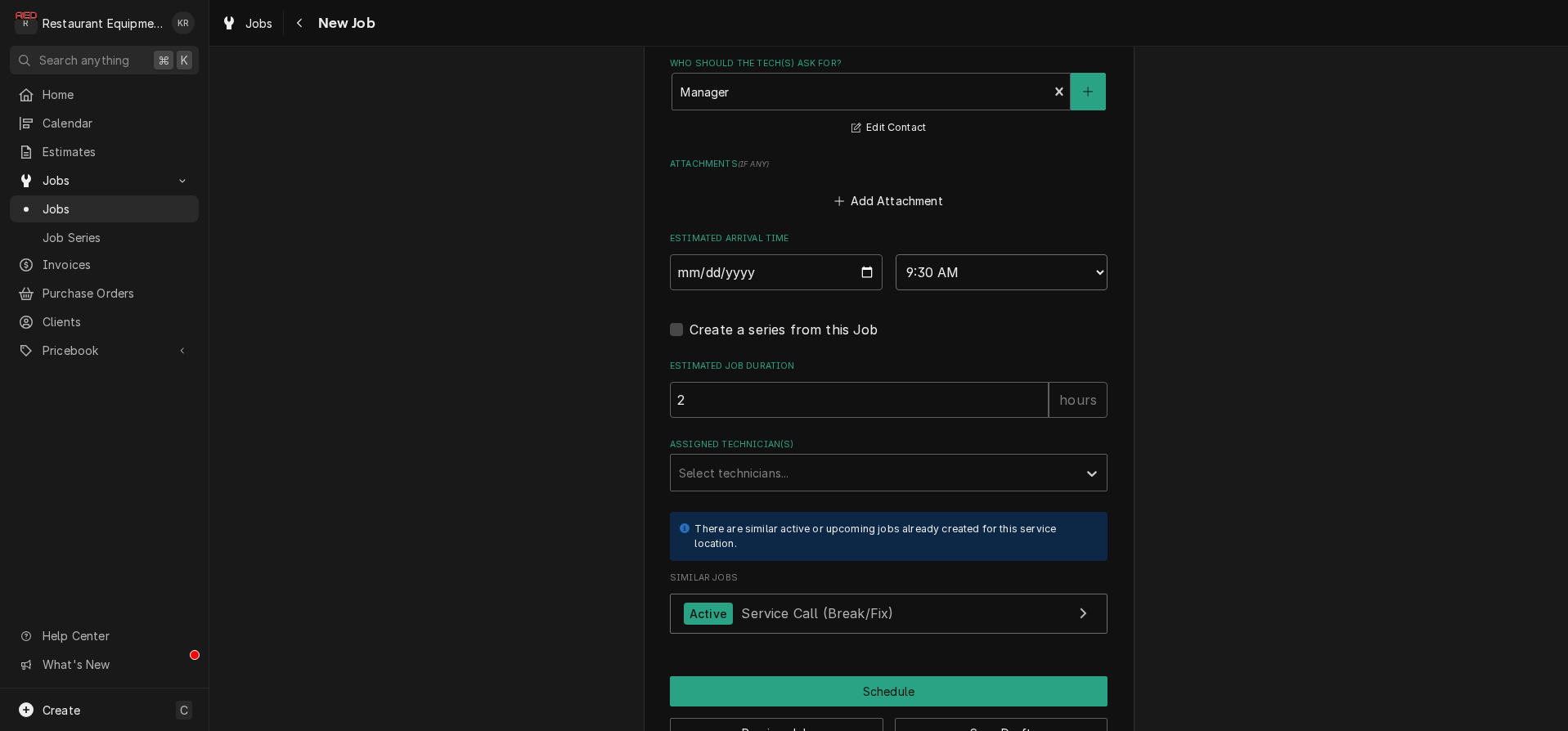
type textarea "x"
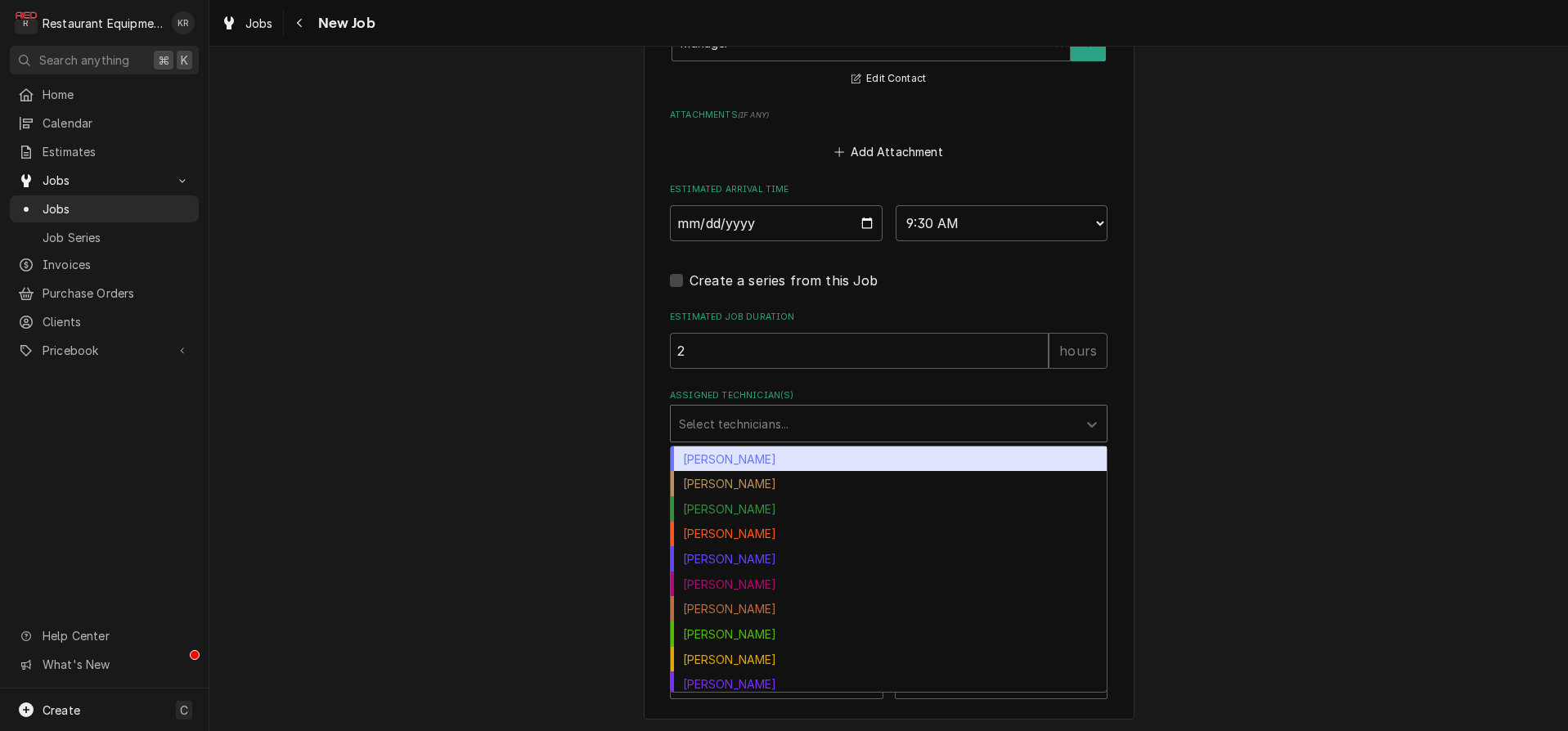
click at [767, 412] on div "Assigned Technician(s)" at bounding box center [874, 423] width 390 height 30
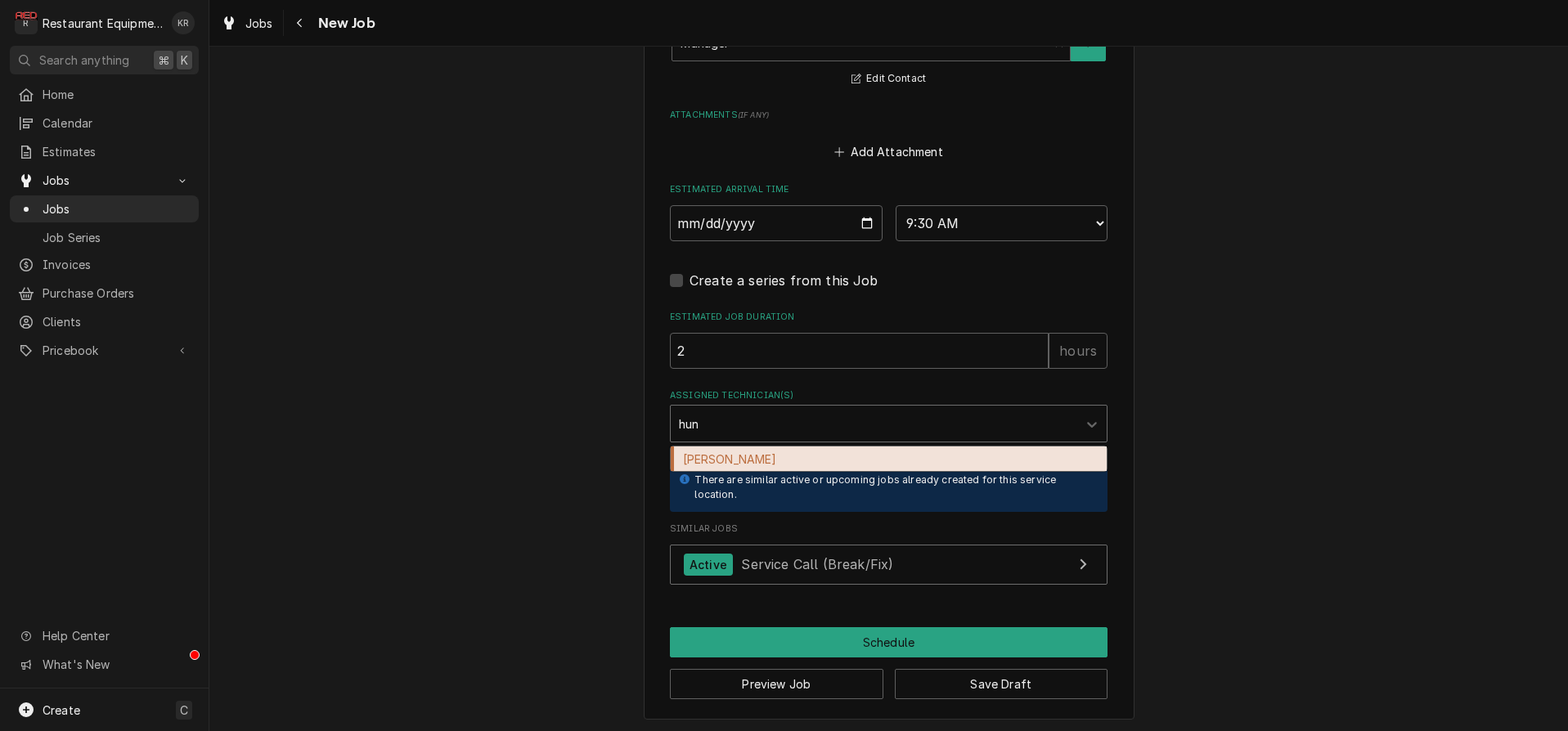
type input "hunt"
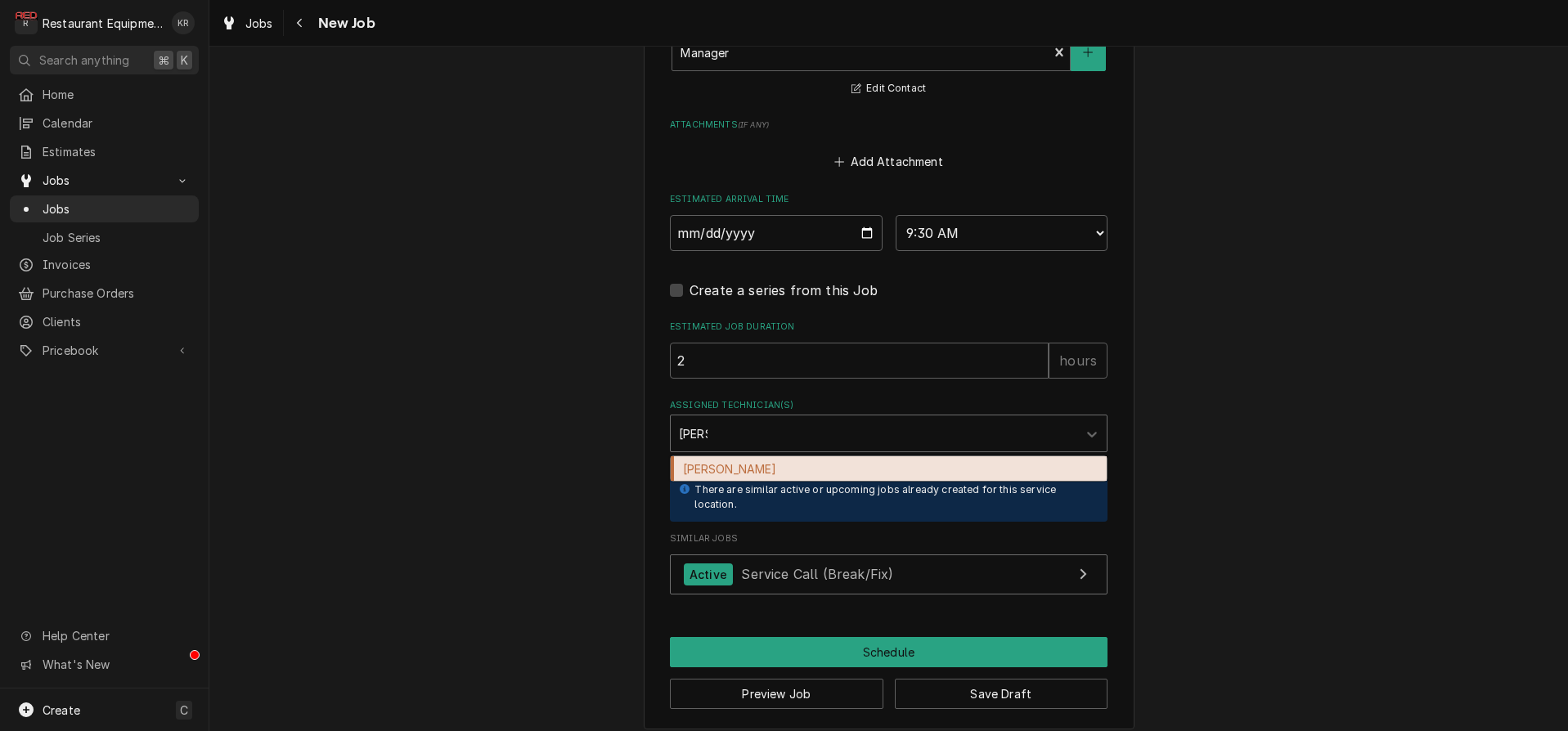
scroll to position [1363, 0]
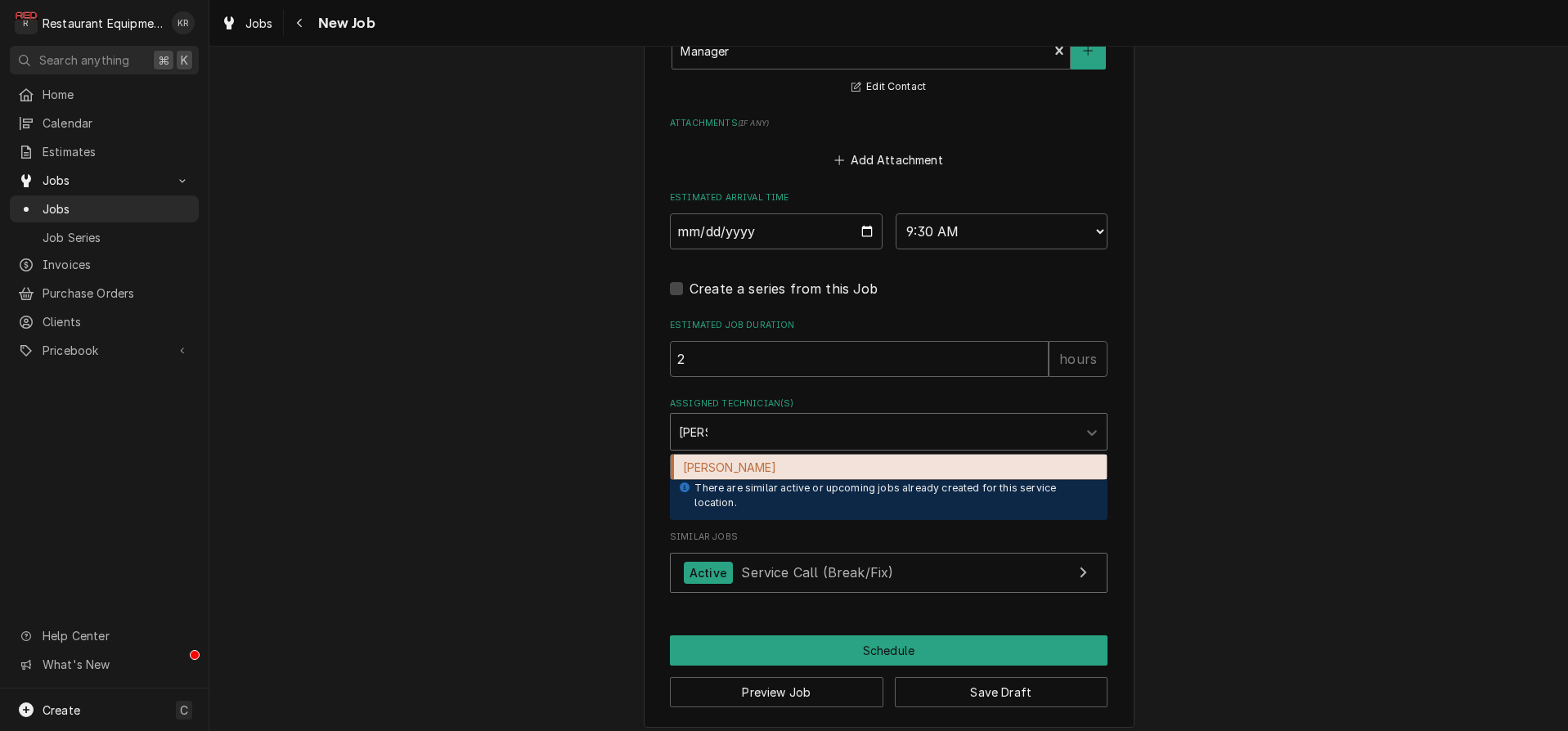
click at [754, 468] on div "Hunter Ralston" at bounding box center [888, 468] width 436 height 25
type textarea "x"
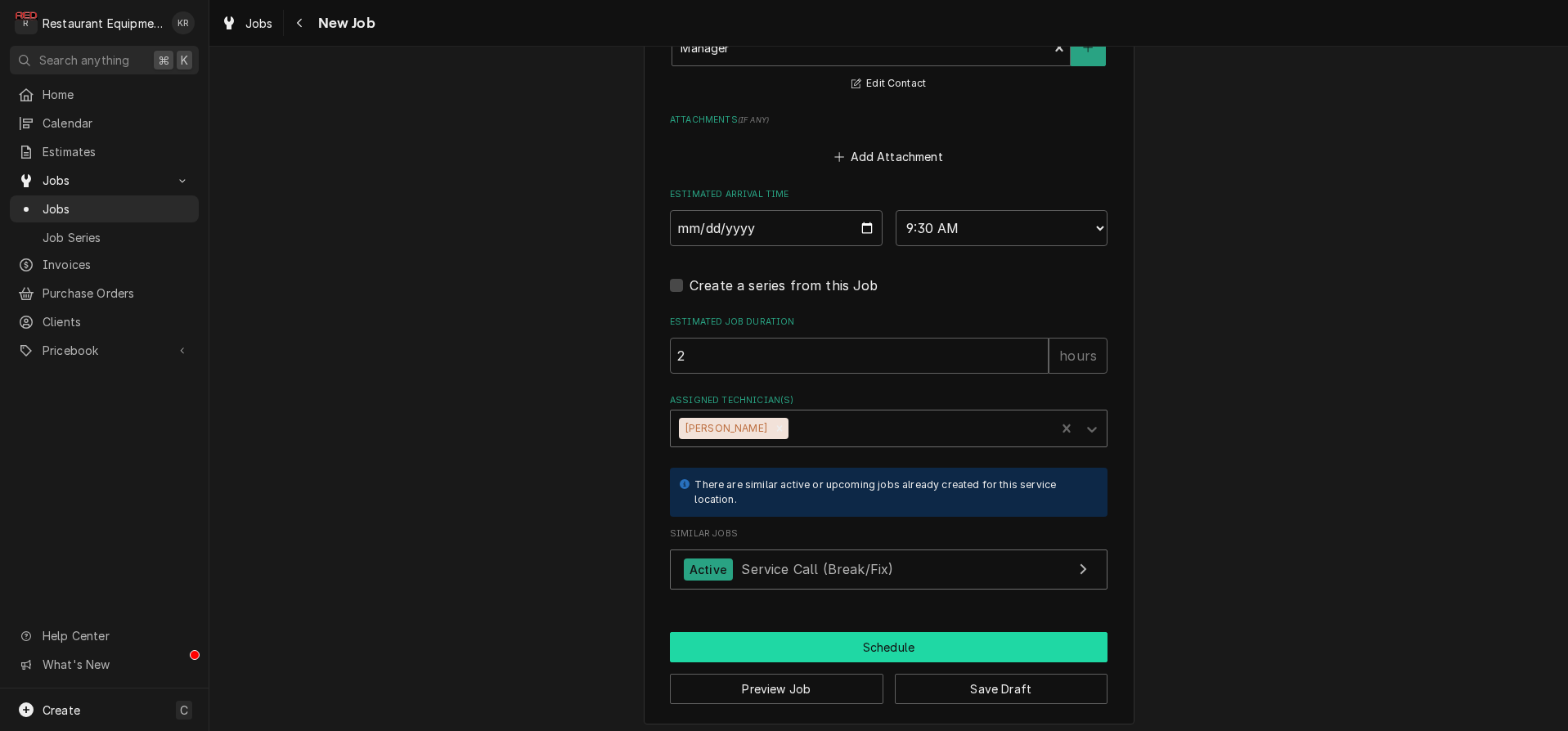
drag, startPoint x: 806, startPoint y: 645, endPoint x: 826, endPoint y: 637, distance: 21.5
click at [817, 640] on button "Schedule" at bounding box center [888, 647] width 438 height 31
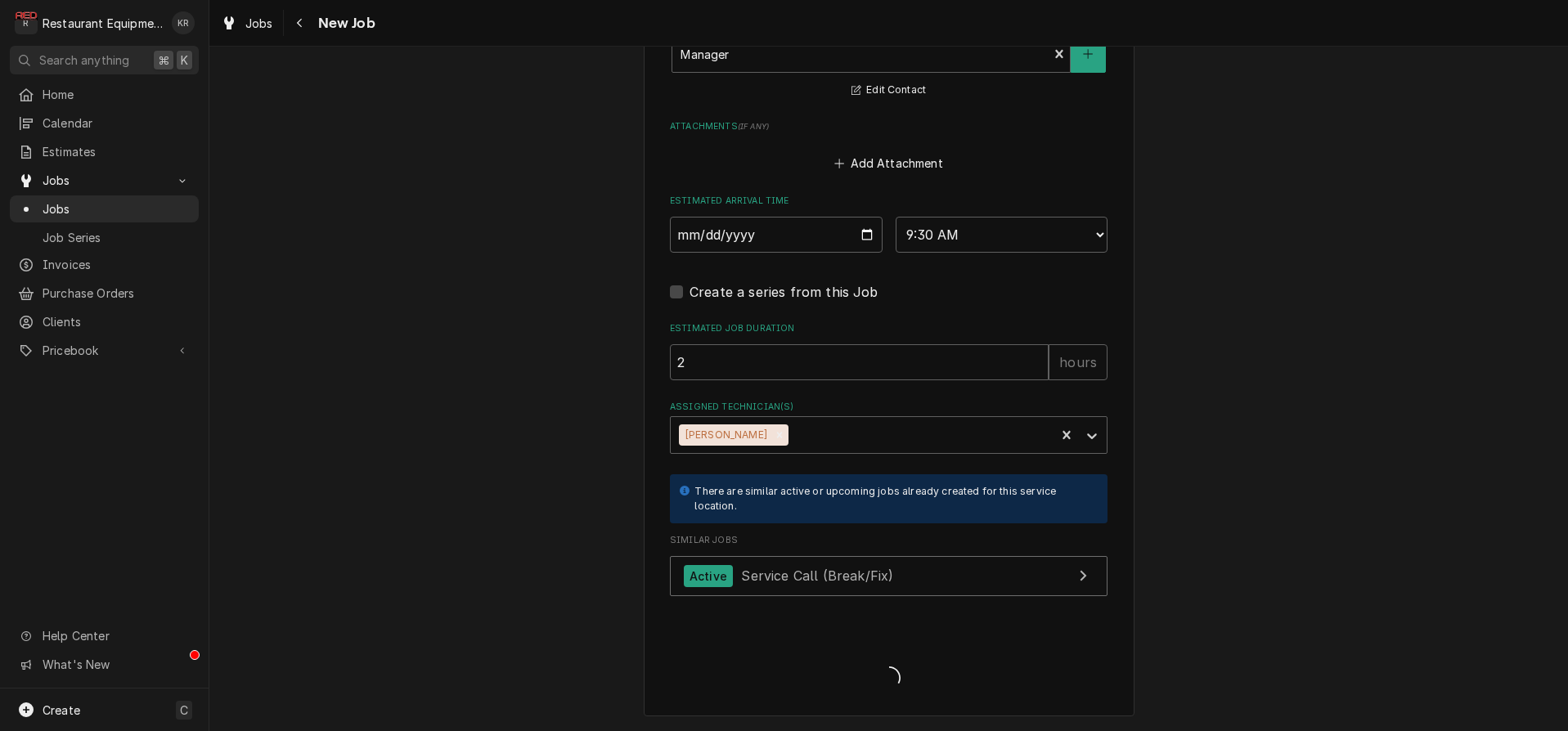
scroll to position [1357, 0]
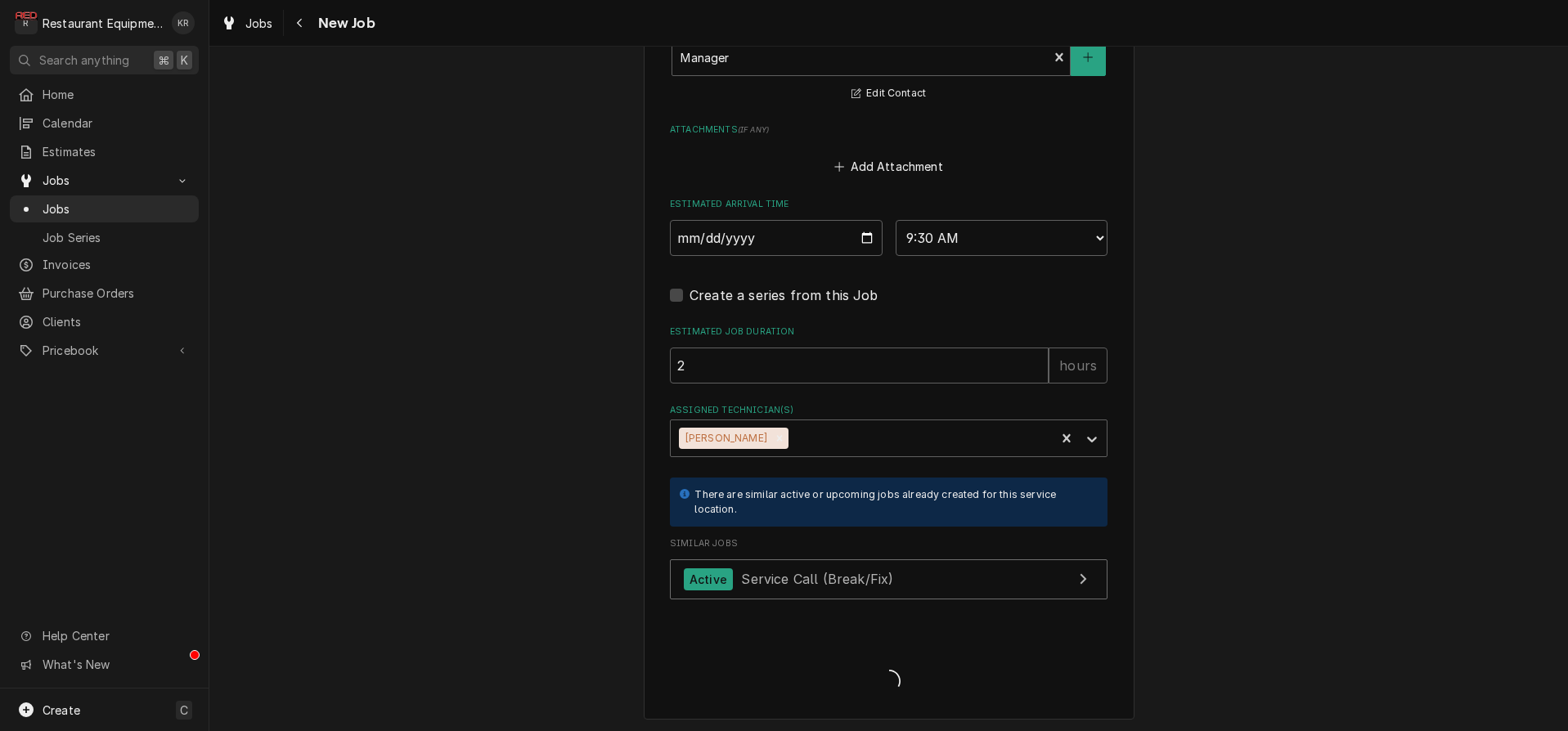
type textarea "x"
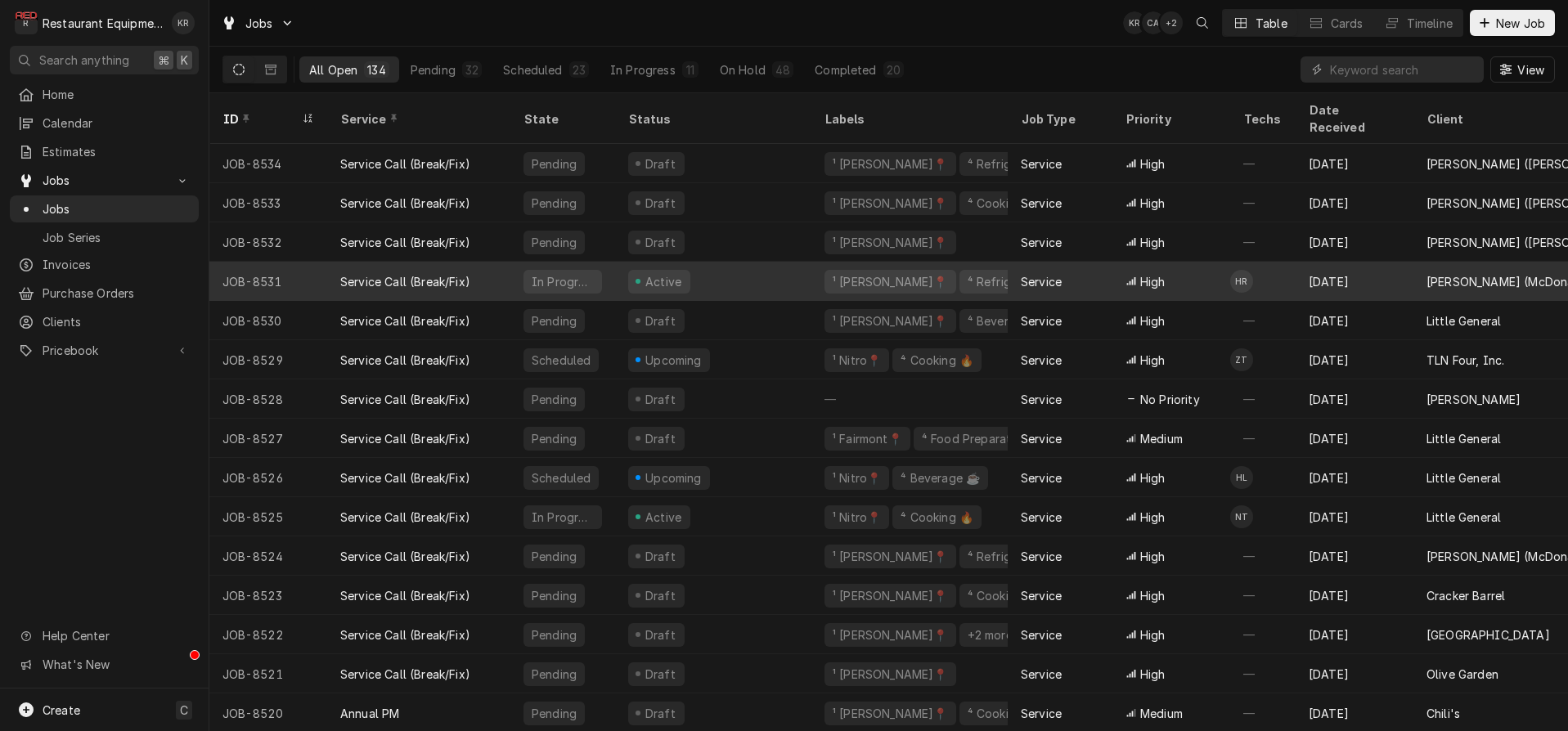
scroll to position [6, 0]
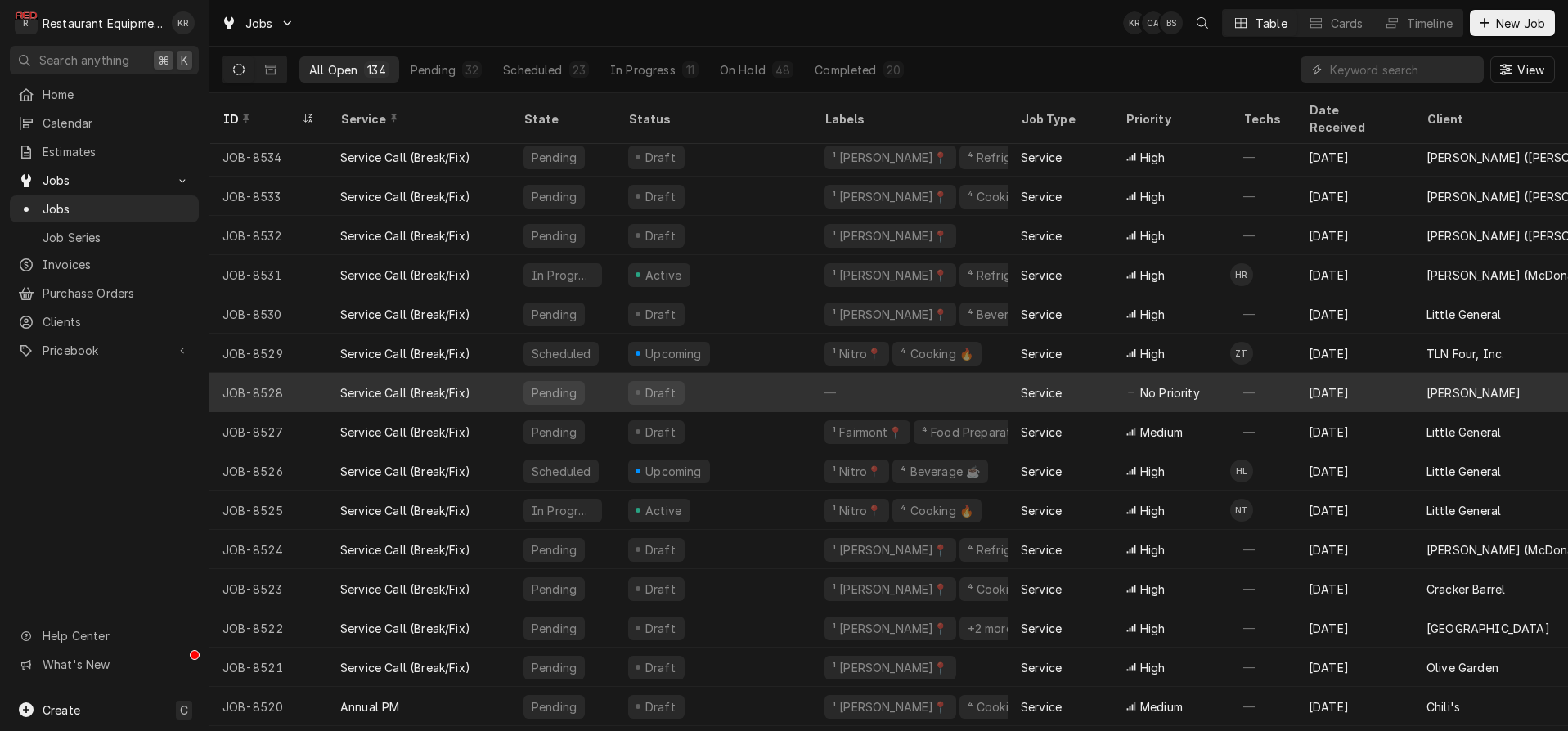
click at [921, 375] on div "—" at bounding box center [909, 393] width 196 height 40
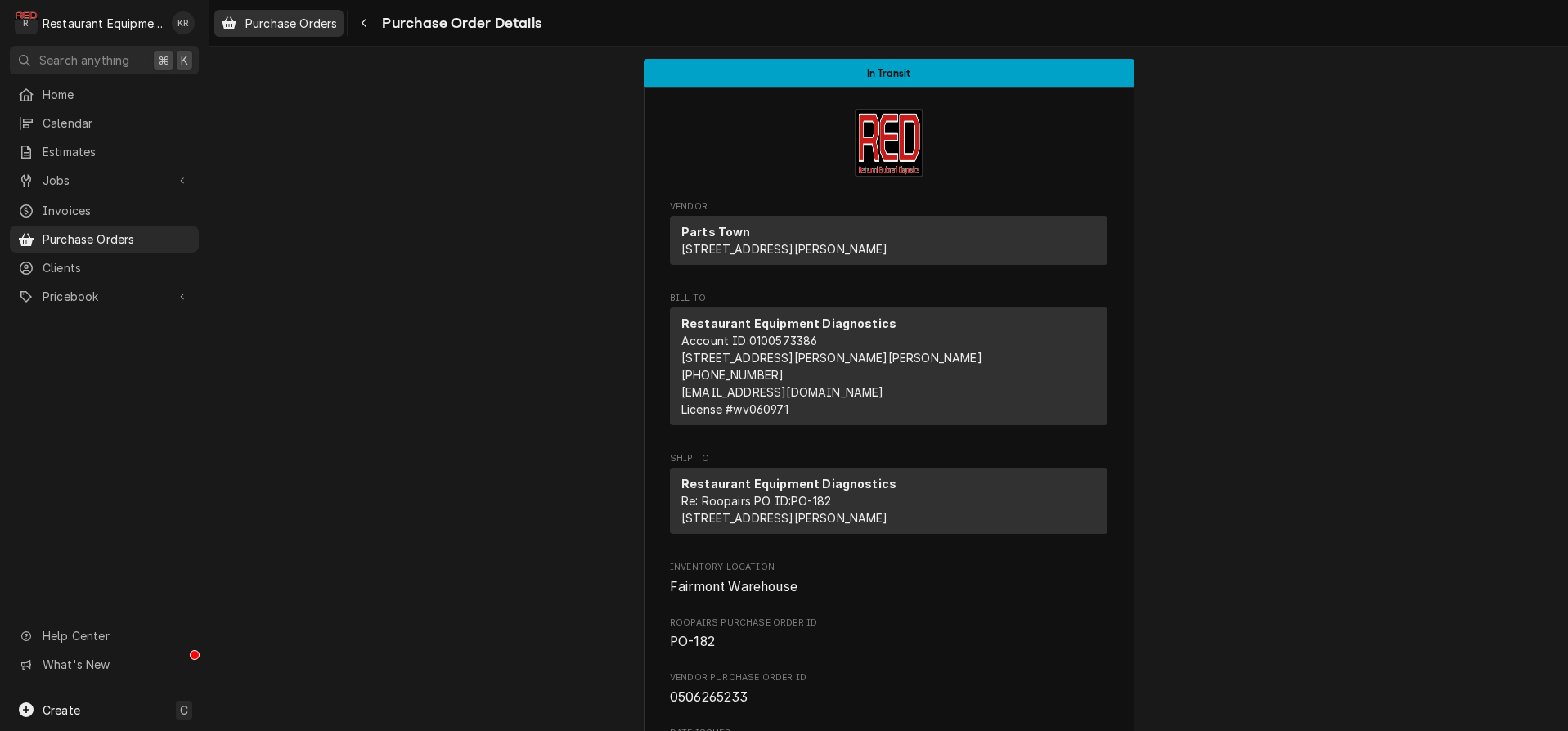
click at [304, 35] on link "Purchase Orders" at bounding box center [279, 23] width 129 height 27
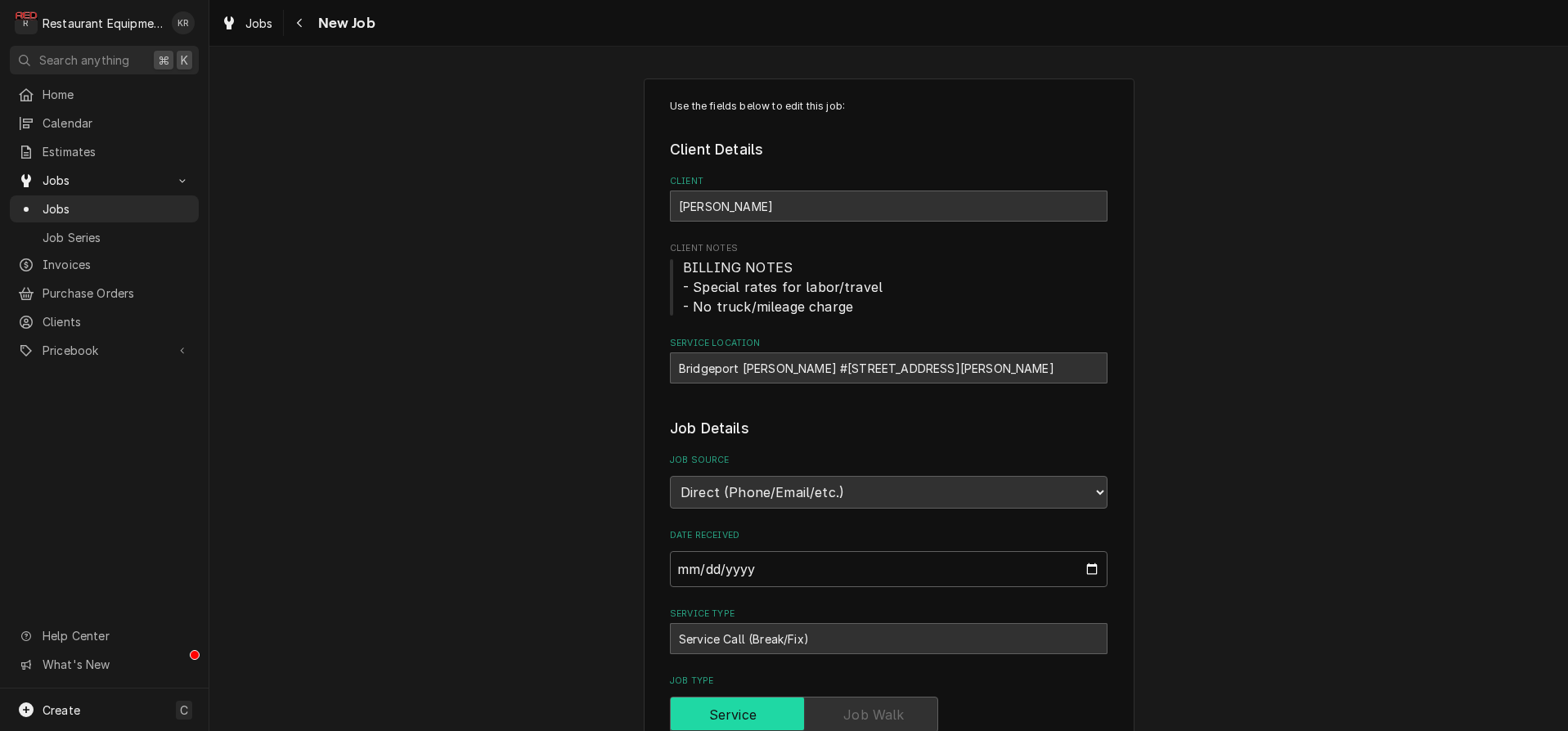
type textarea "x"
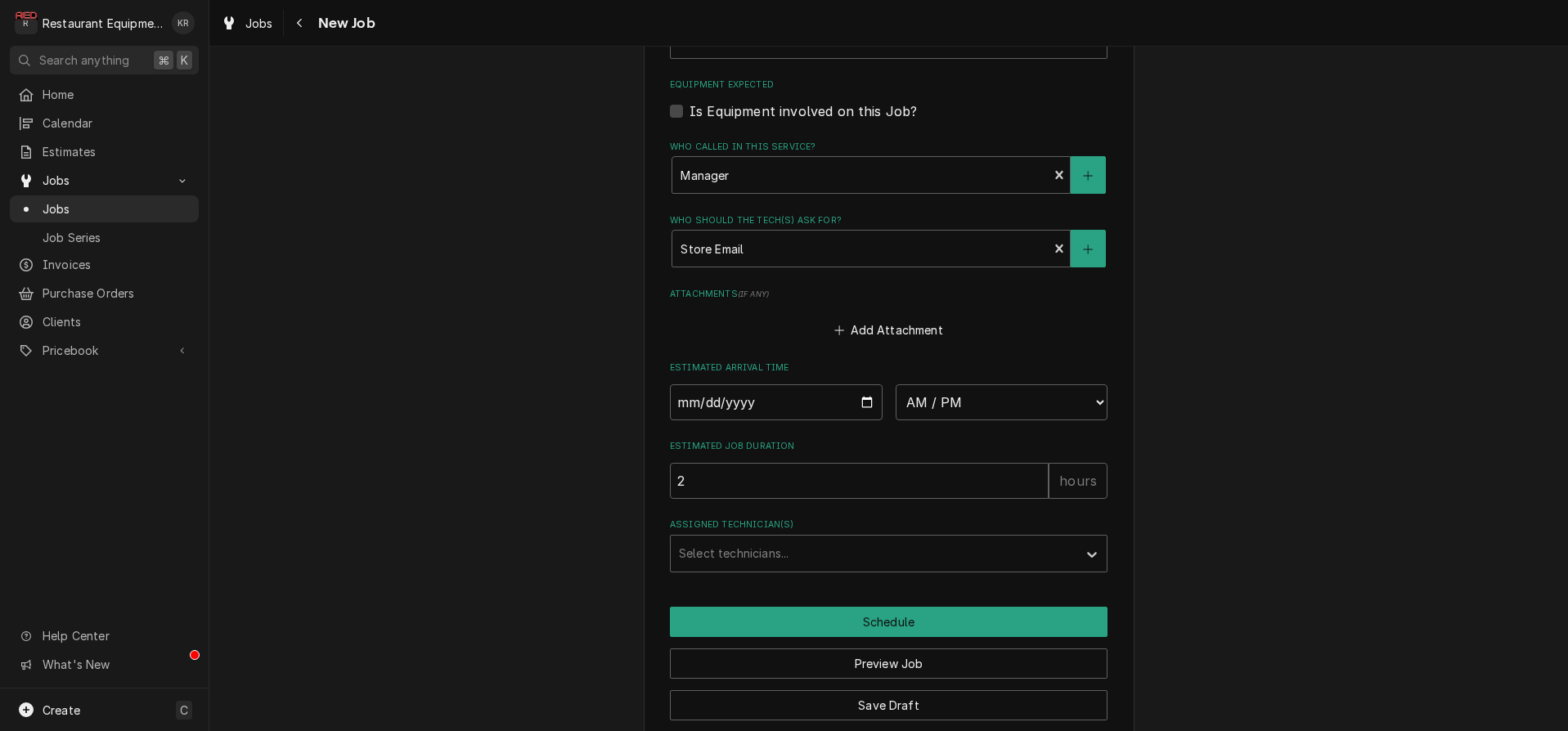
scroll to position [1390, 0]
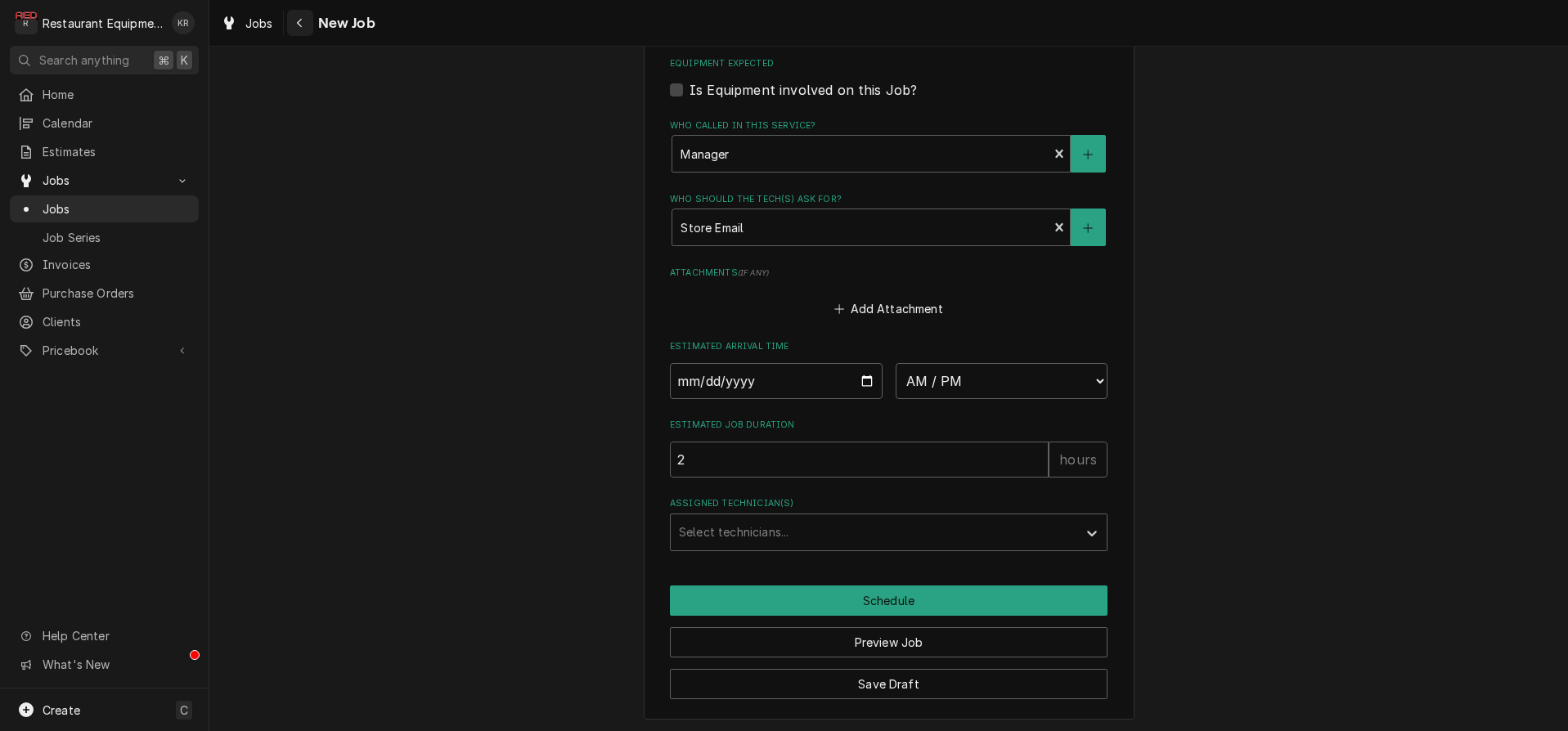
click at [306, 24] on div "Navigate back" at bounding box center [300, 22] width 16 height 16
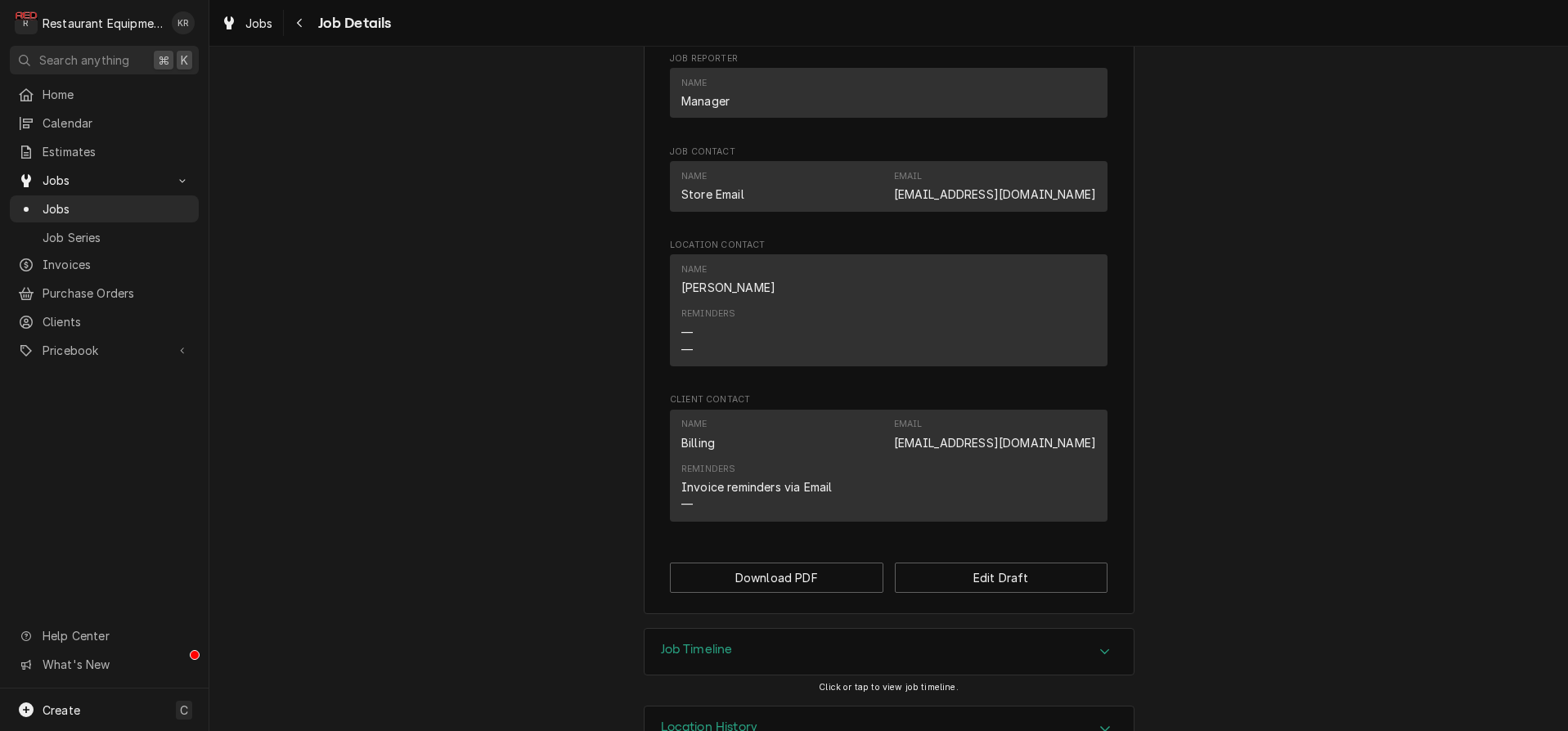
scroll to position [1288, 0]
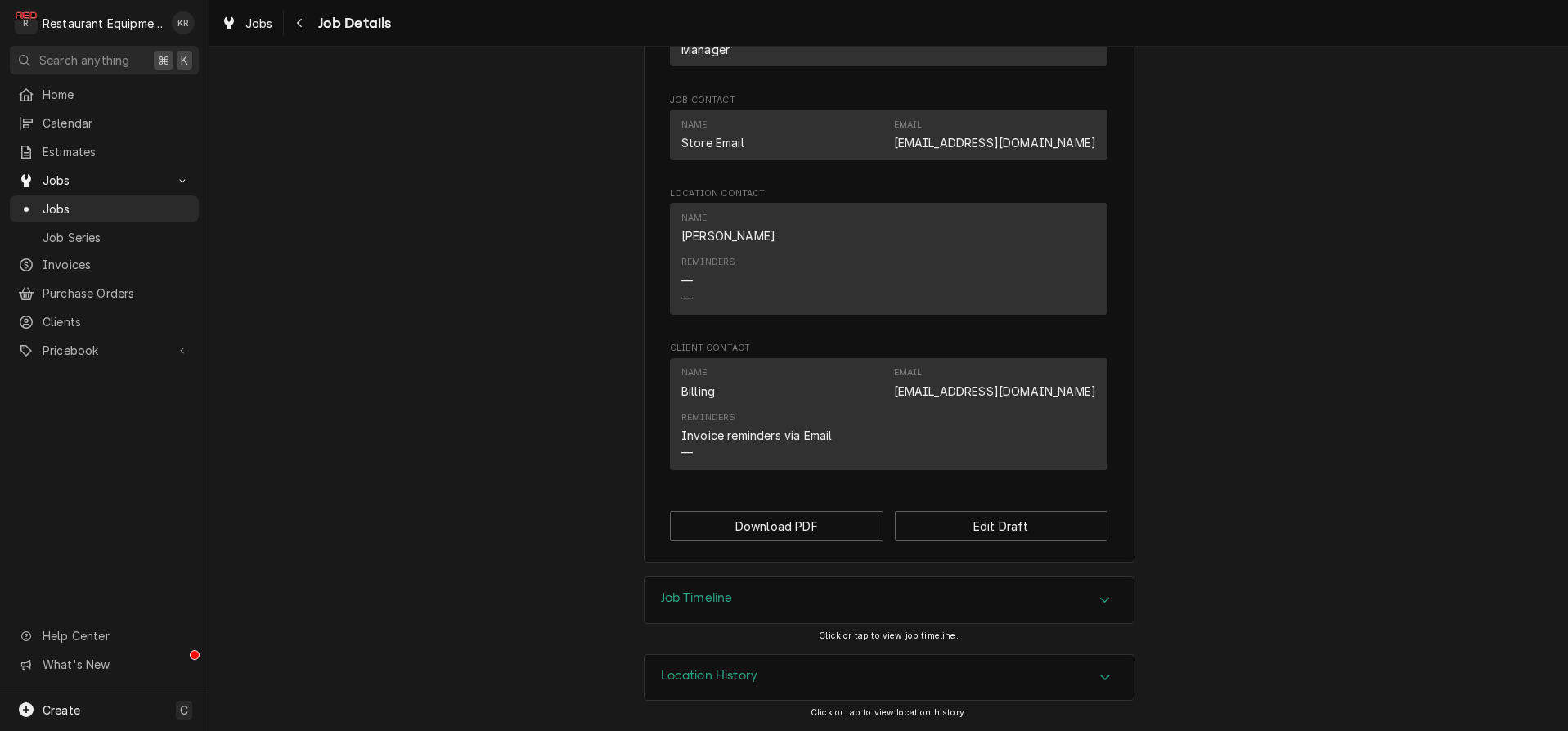
click at [753, 610] on div "Job Timeline" at bounding box center [889, 600] width 489 height 46
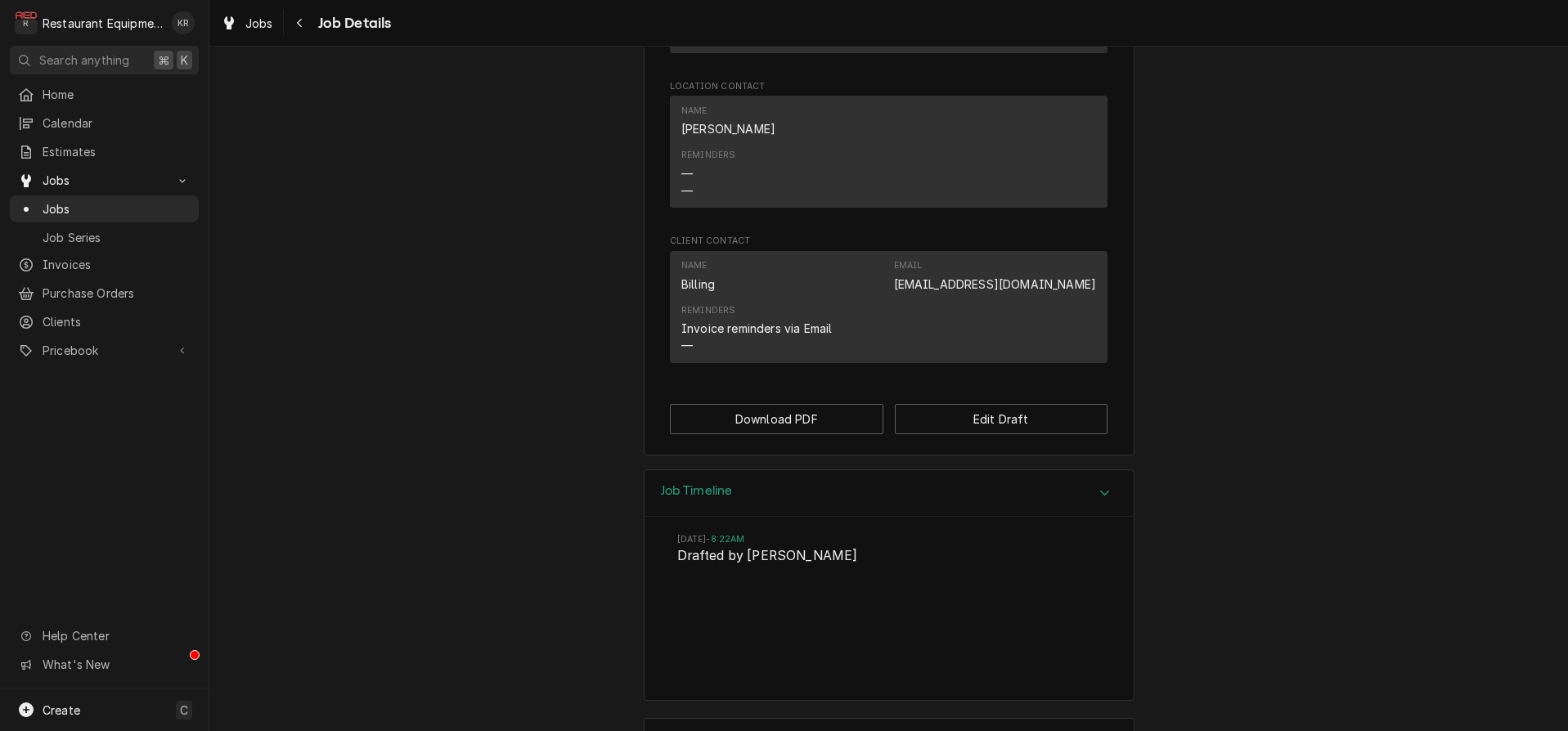
scroll to position [1408, 0]
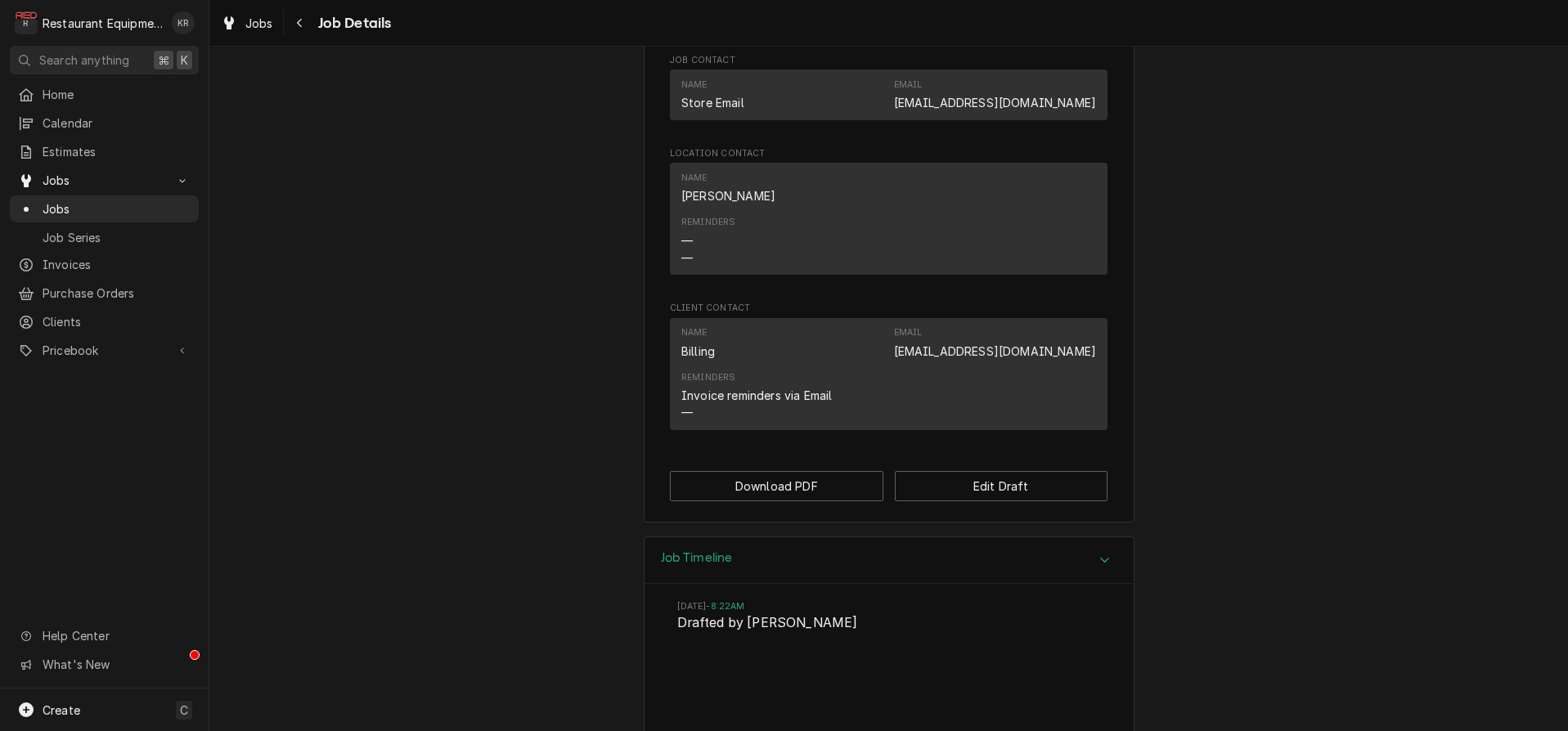
click at [713, 566] on h3 "Job Timeline" at bounding box center [697, 557] width 72 height 15
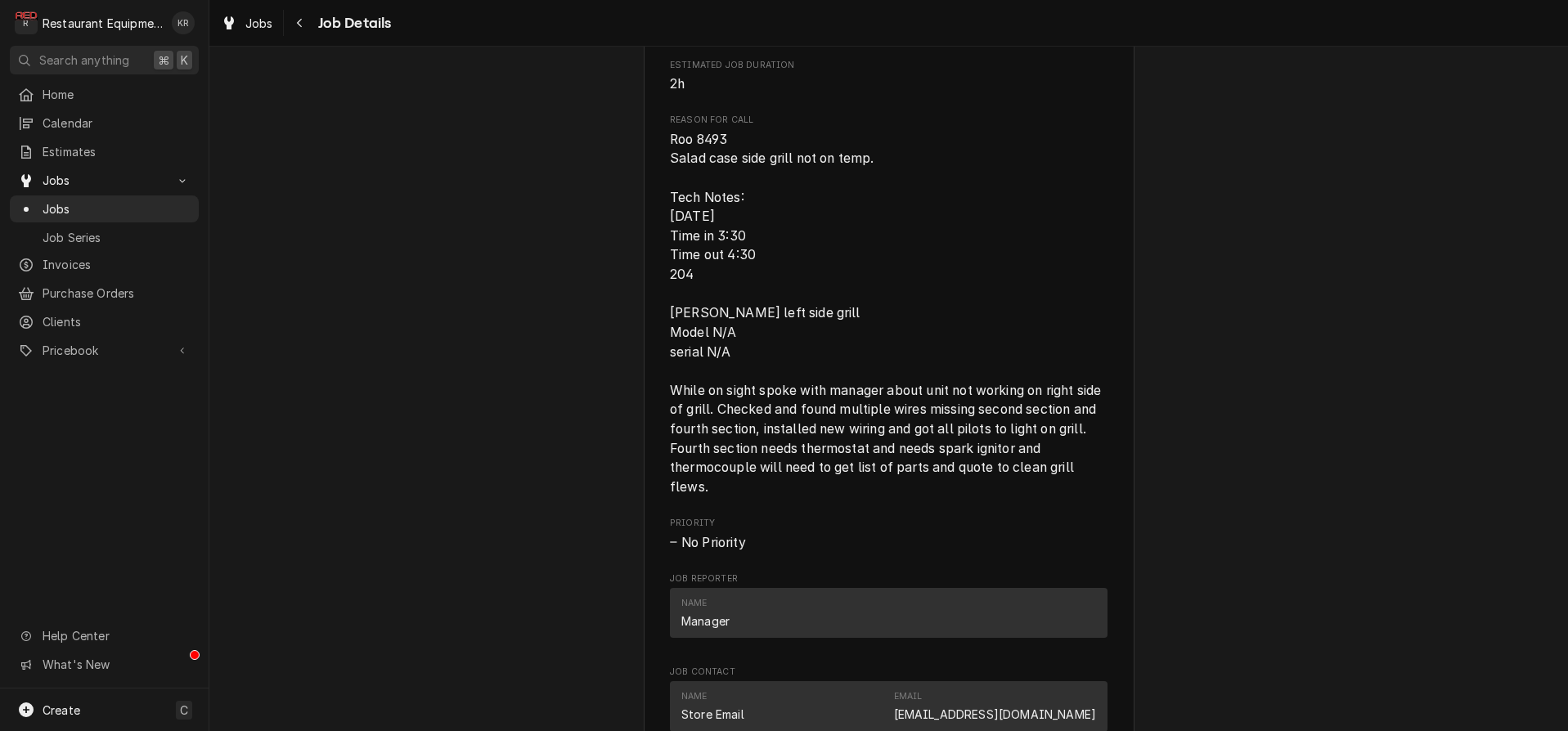
scroll to position [718, 0]
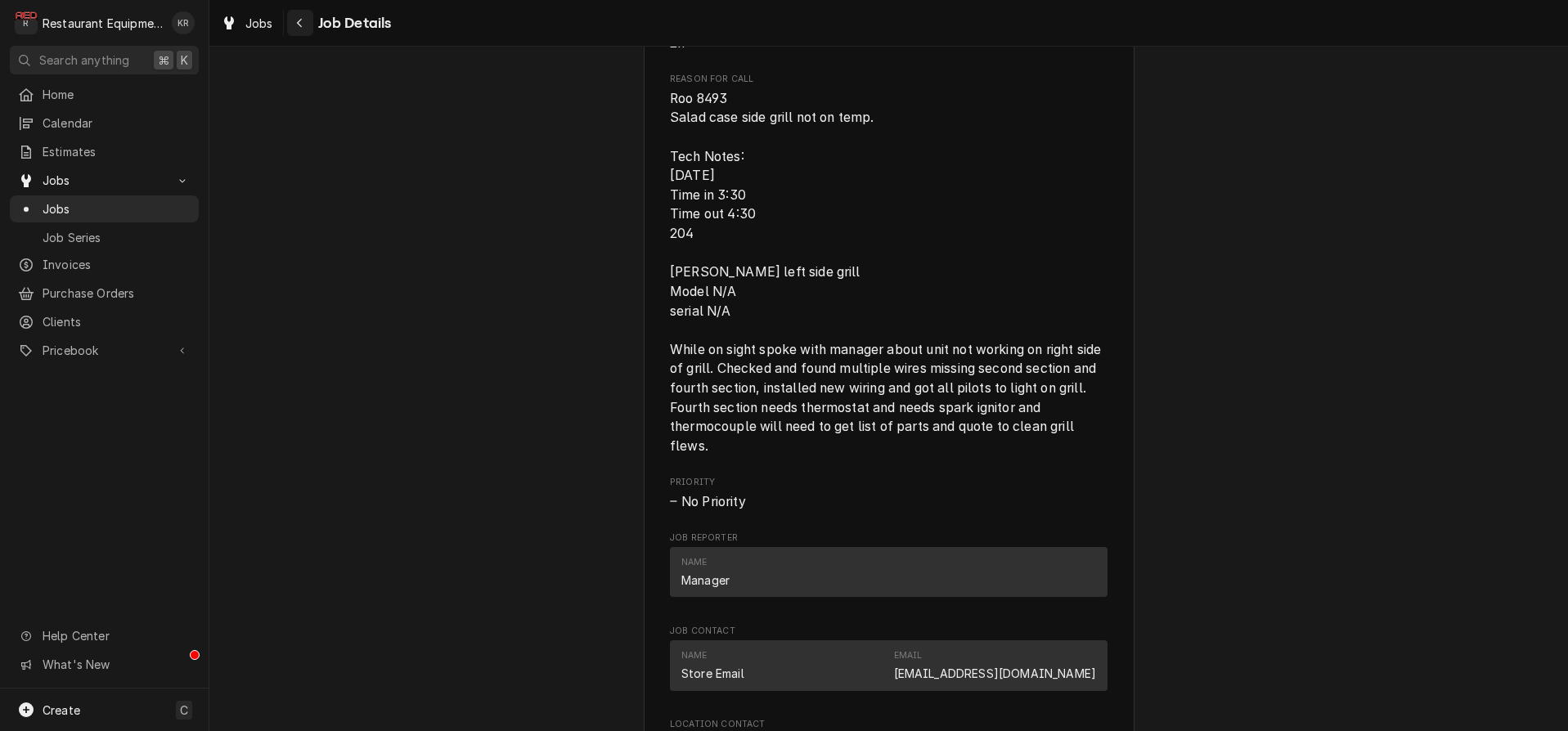
click at [295, 26] on div "Navigate back" at bounding box center [300, 22] width 16 height 16
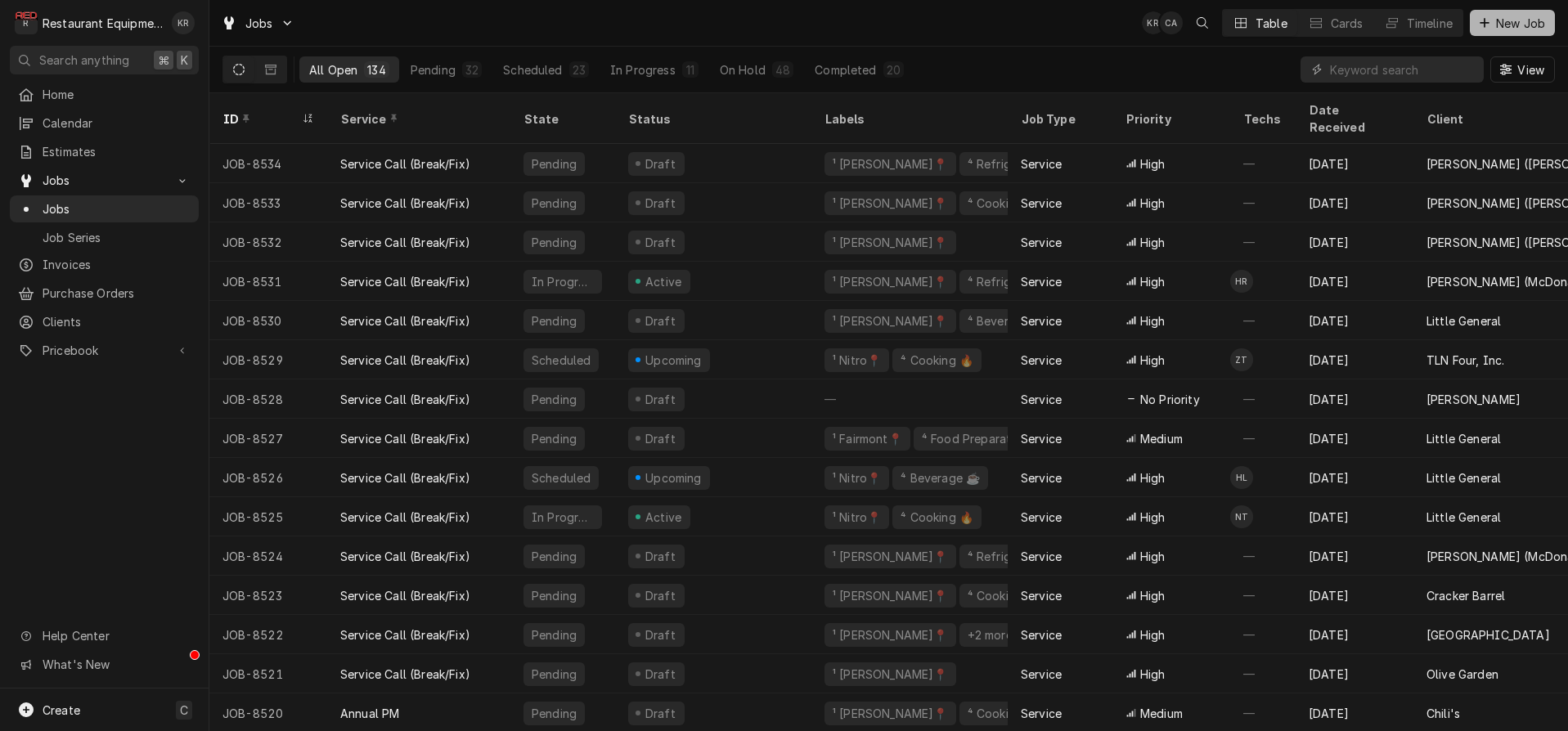
click at [1519, 23] on span "New Job" at bounding box center [1520, 22] width 56 height 17
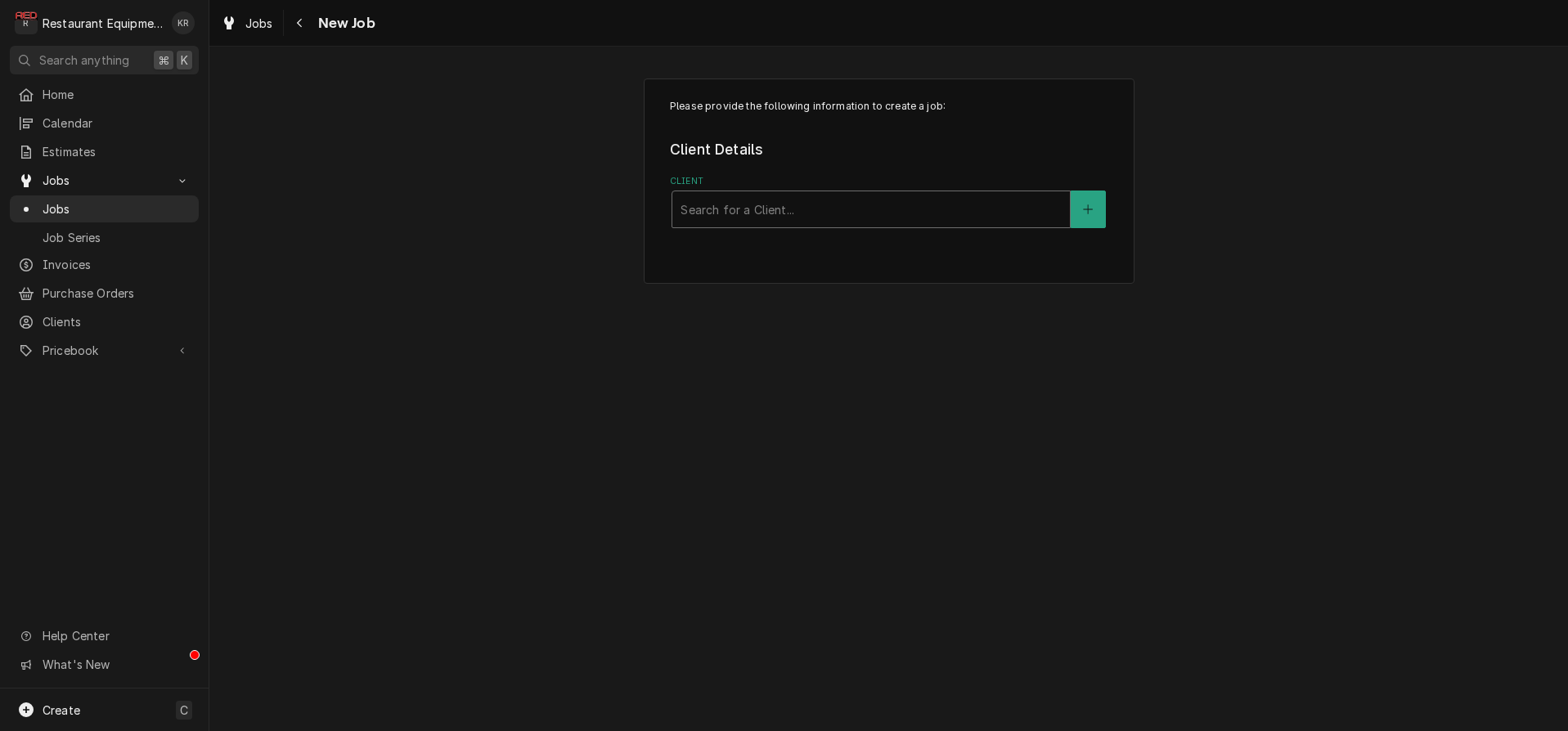
click at [771, 218] on div "Client" at bounding box center [871, 209] width 381 height 30
type input "[PERSON_NAME]"
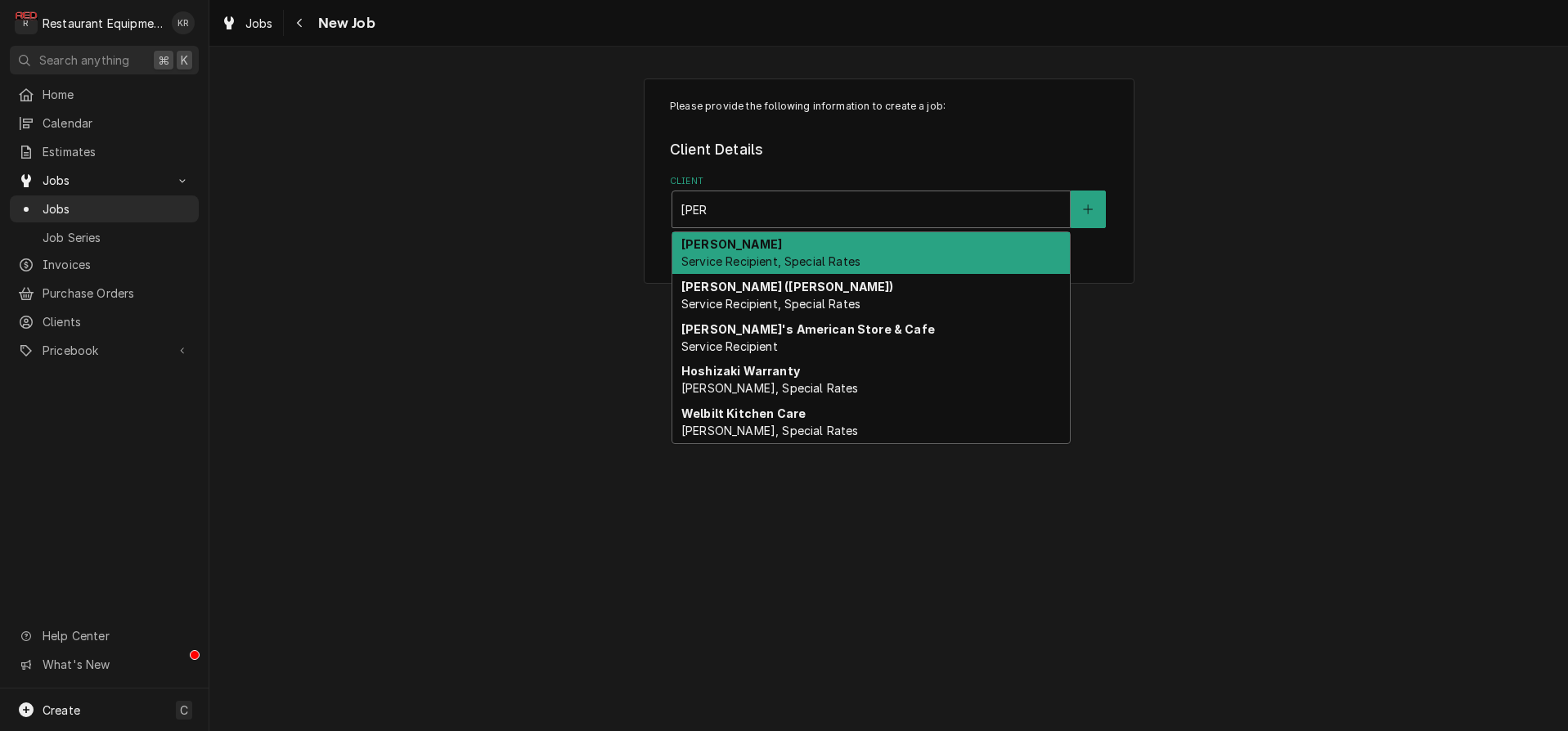
click at [790, 264] on span "Service Recipient, Special Rates" at bounding box center [771, 261] width 179 height 13
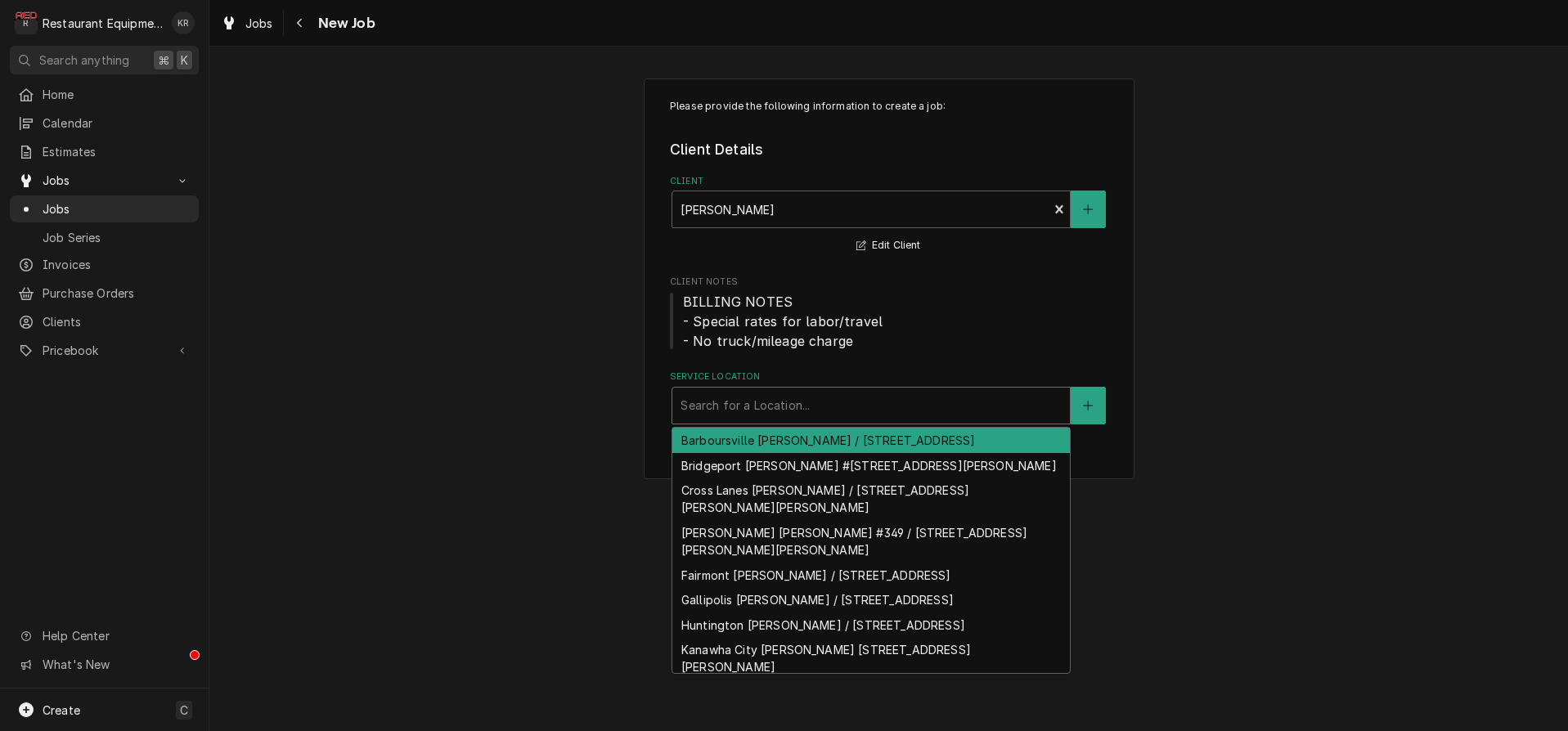
click at [737, 401] on div "Service Location" at bounding box center [871, 406] width 381 height 30
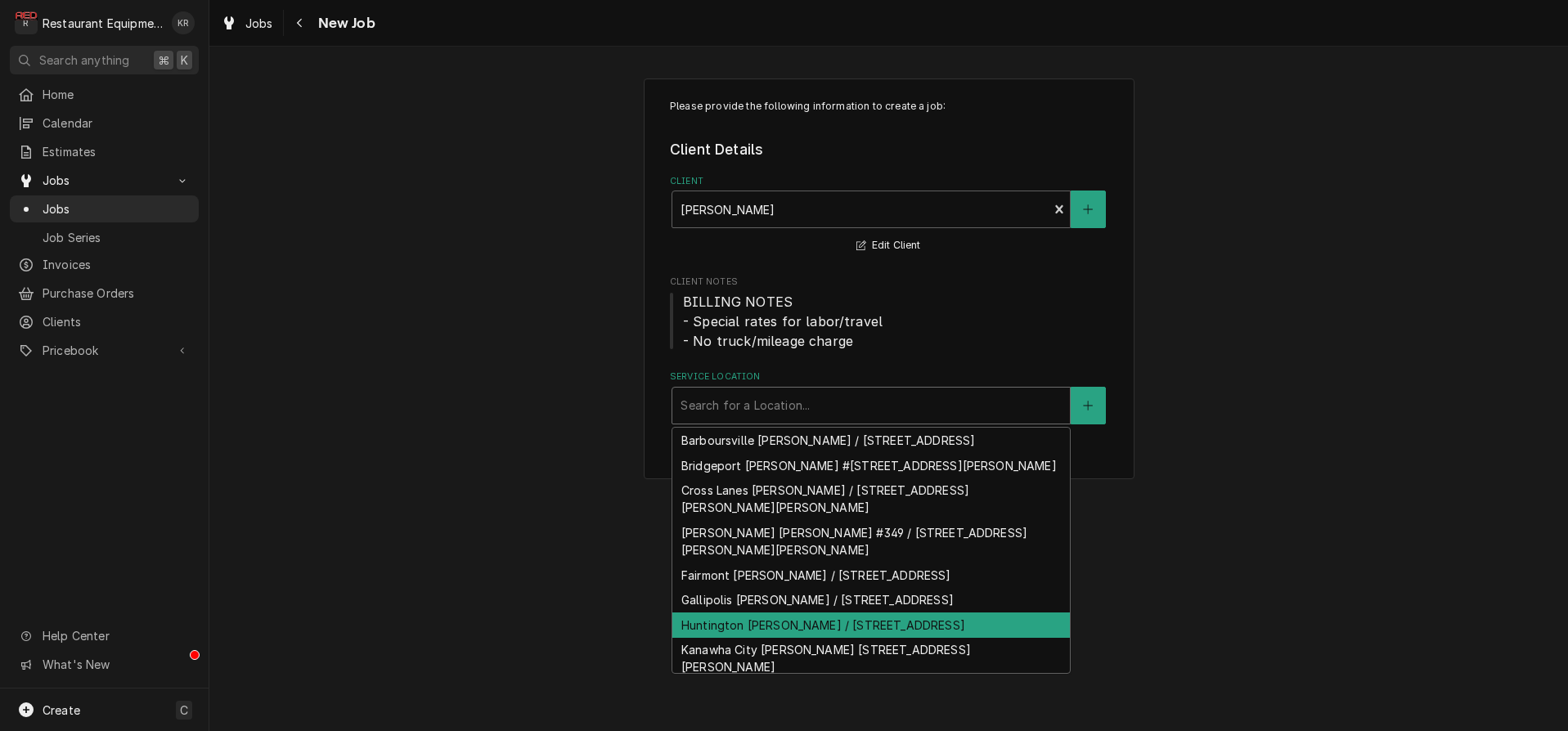
scroll to position [58, 0]
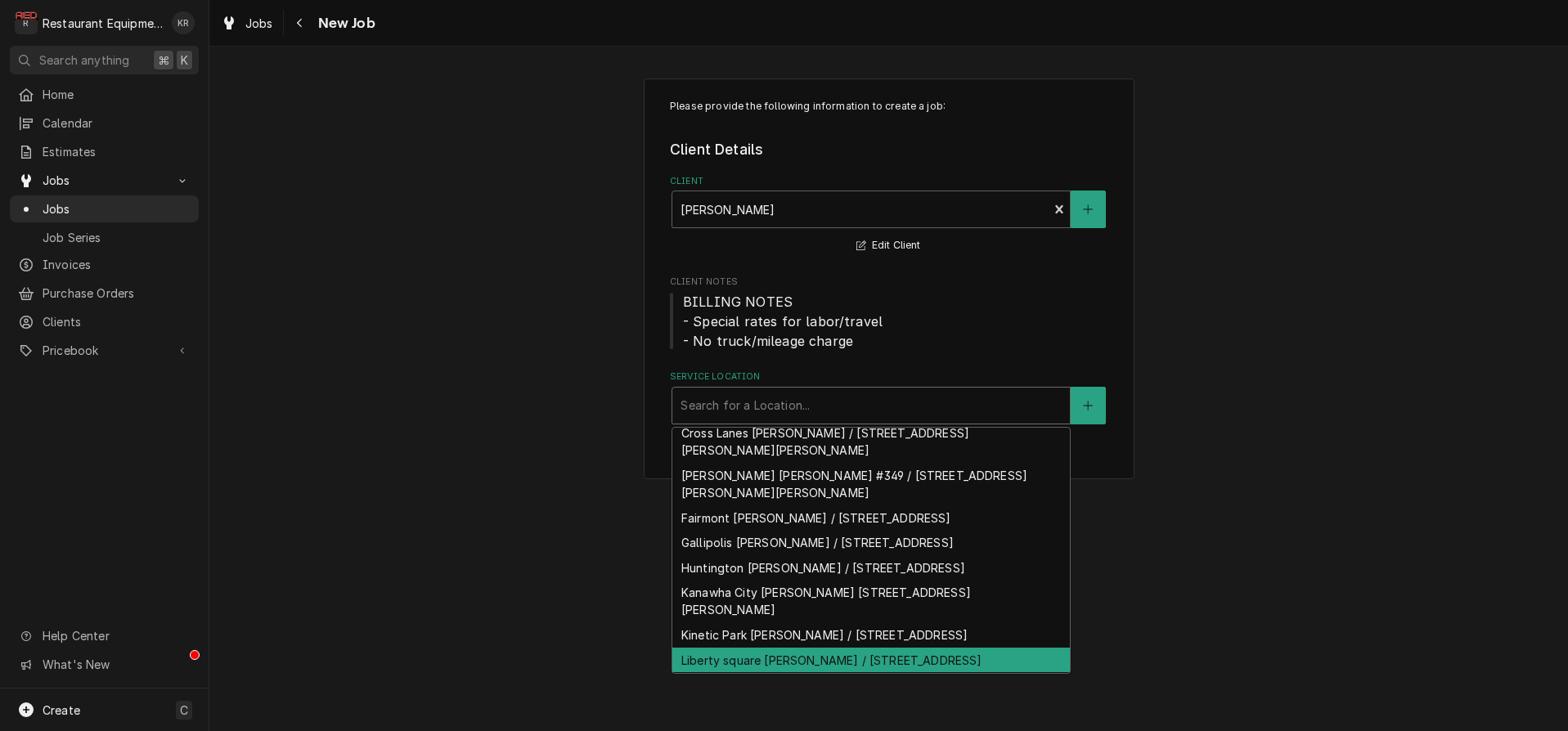
click at [760, 647] on div "Liberty square Bob Evans / 70 Liberty Square Dr, Hurricane, WV 25526" at bounding box center [871, 660] width 397 height 25
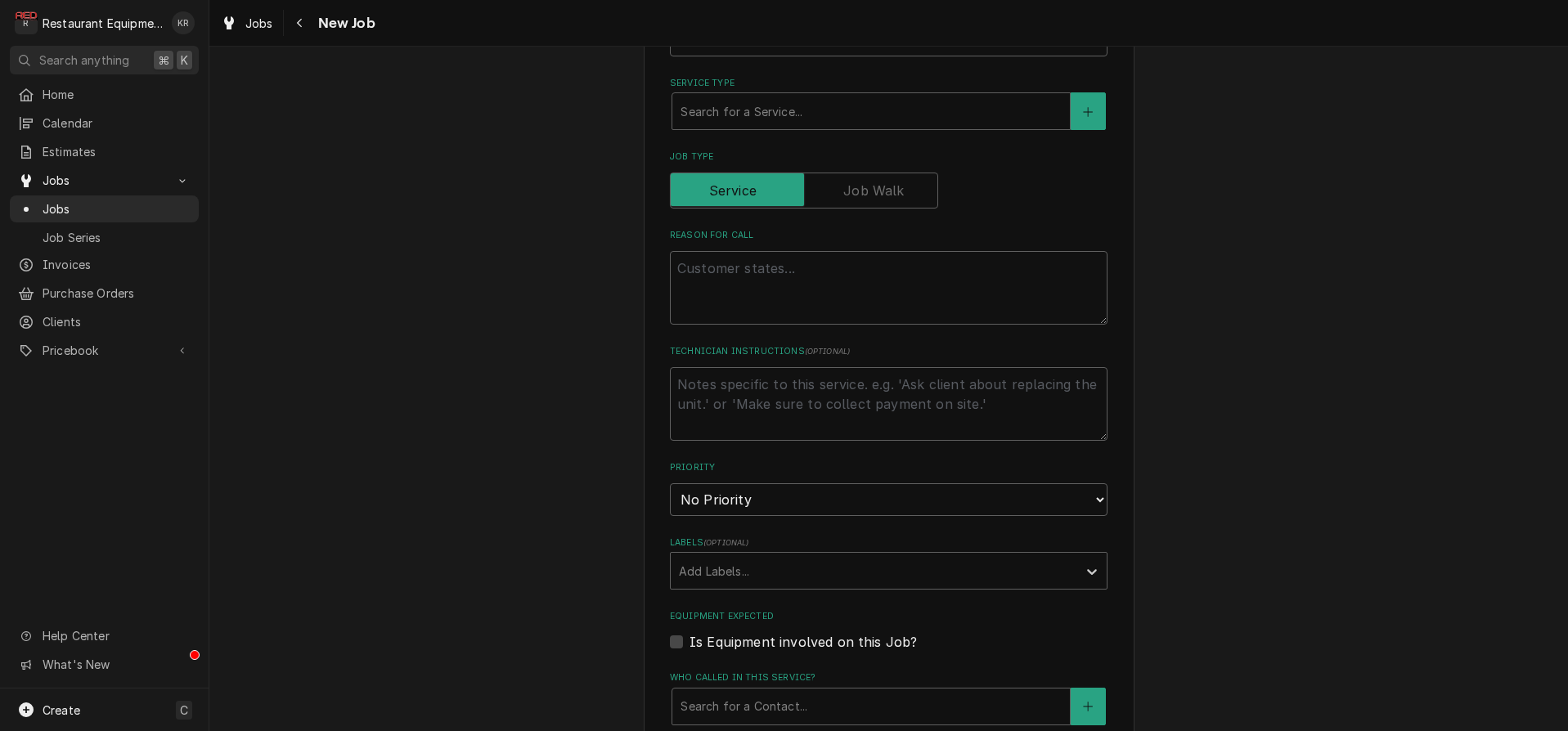
scroll to position [655, 0]
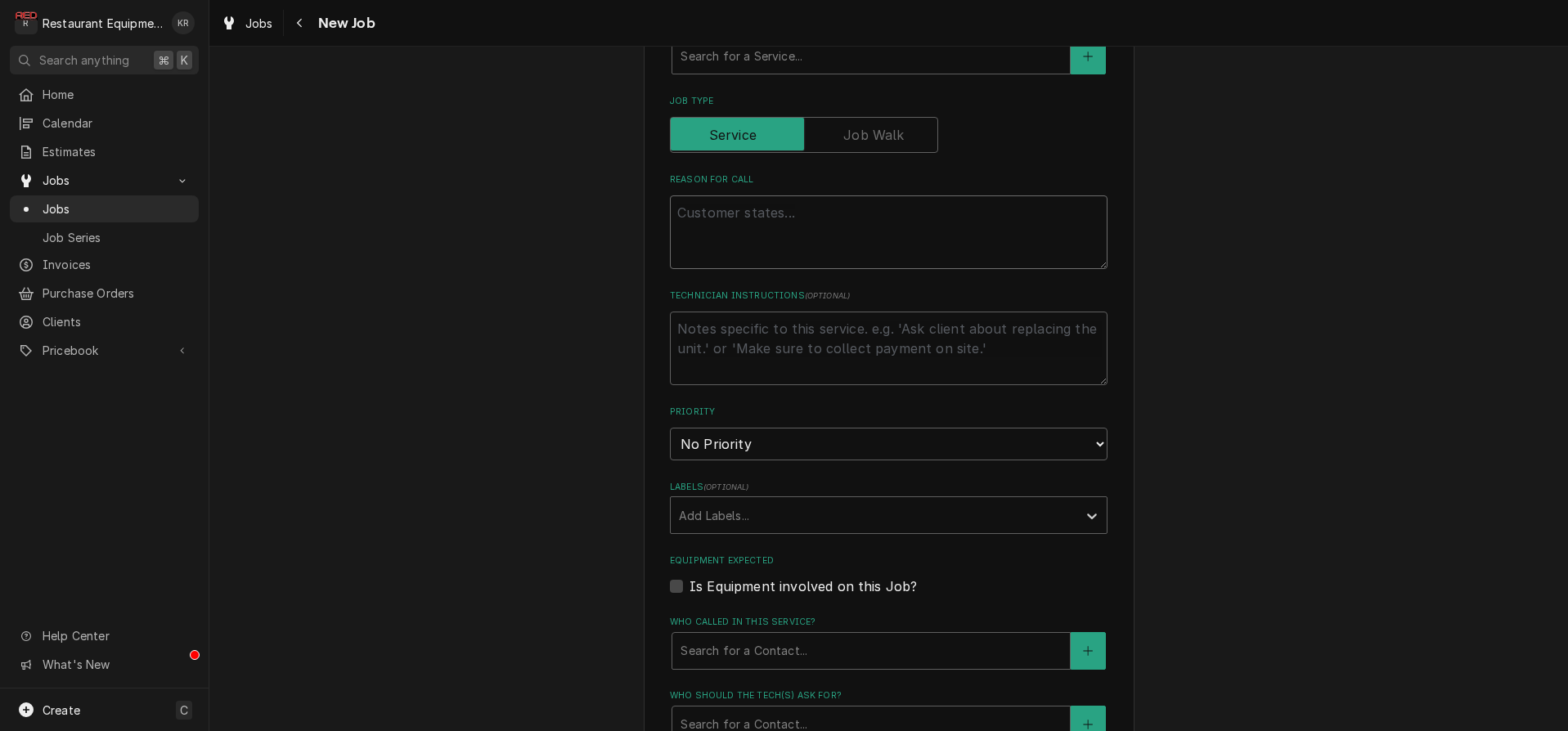
click at [762, 243] on textarea "Reason For Call" at bounding box center [888, 232] width 438 height 74
click at [761, 70] on div "Service Type" at bounding box center [871, 55] width 381 height 30
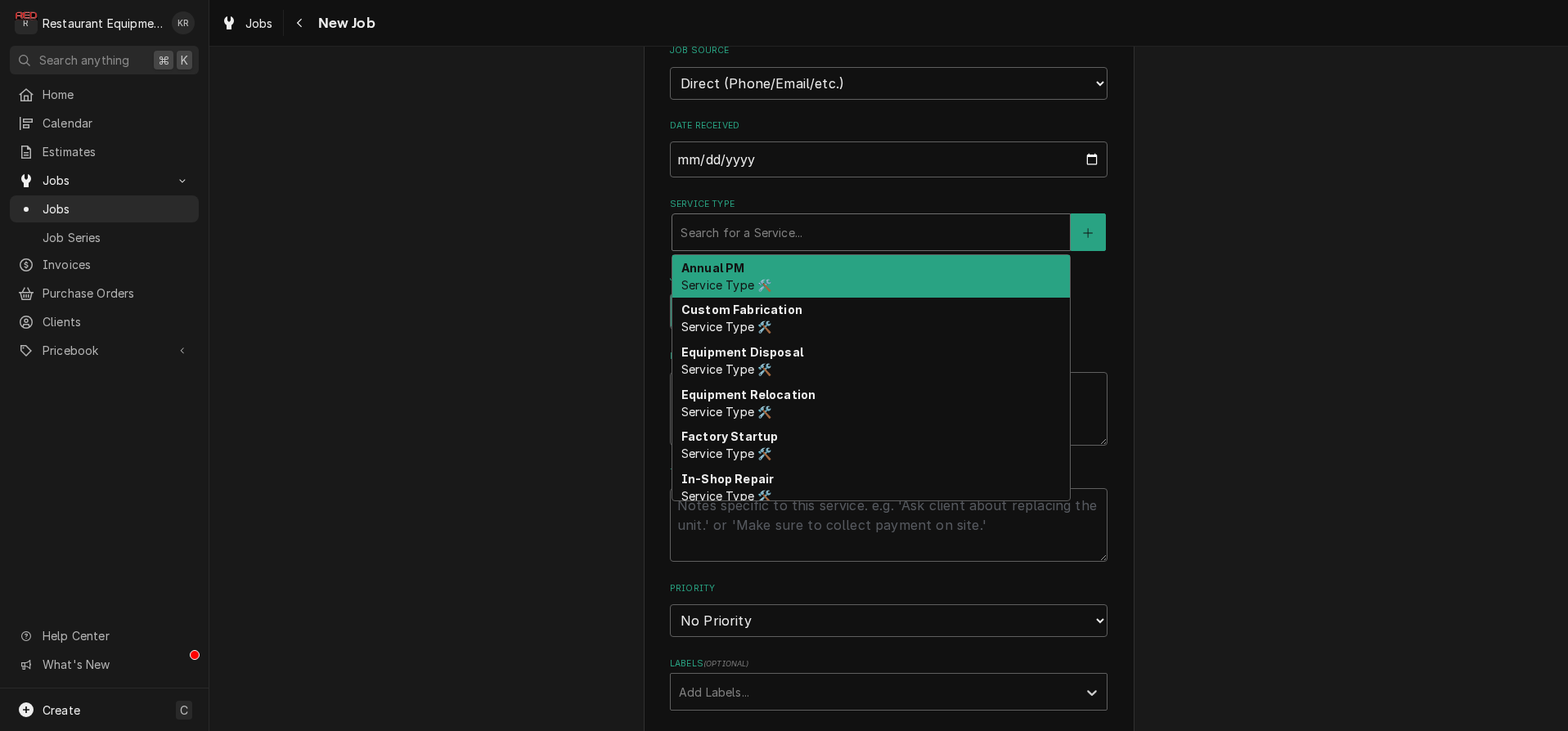
type textarea "x"
type input "b"
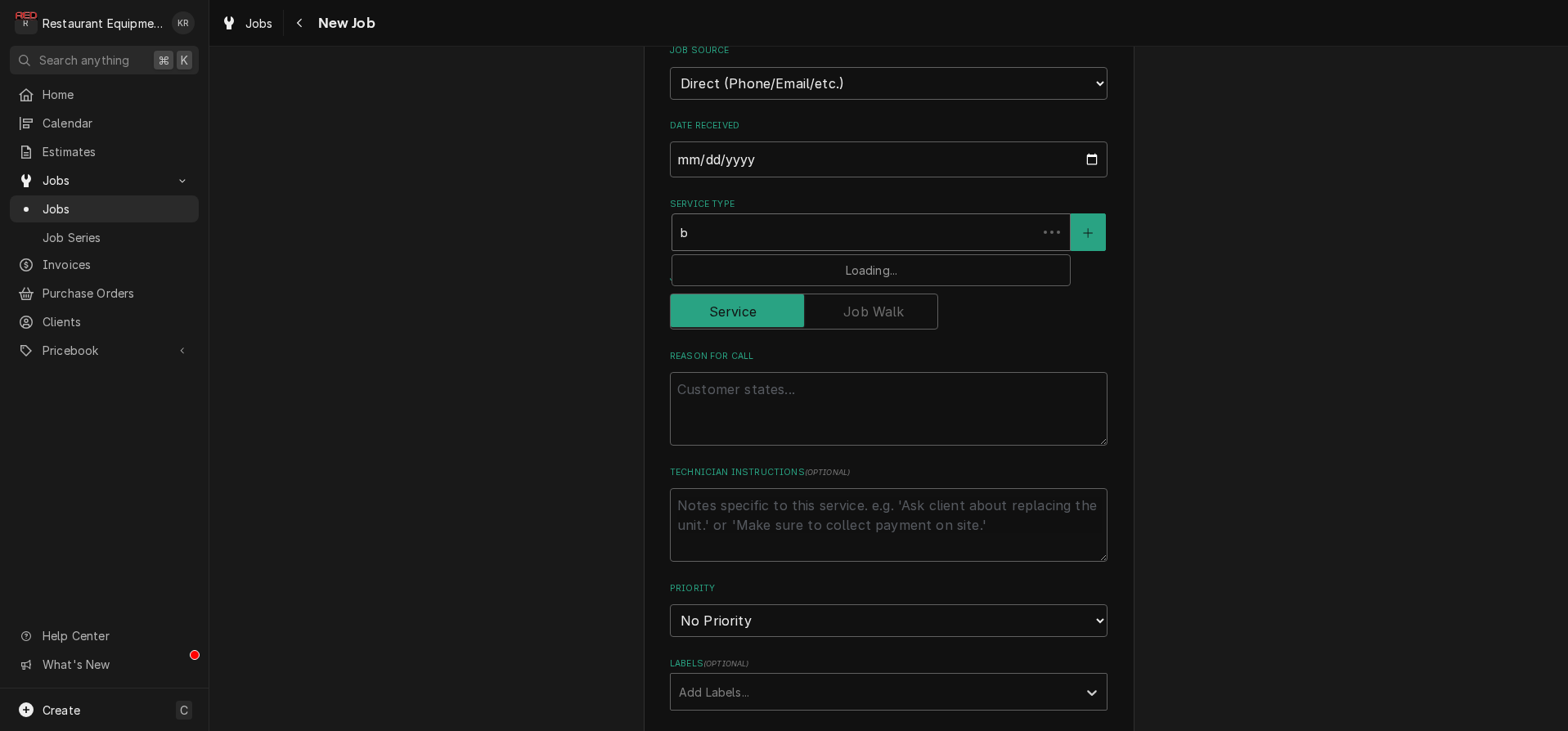
type textarea "x"
type input "br"
type textarea "x"
type input "bre"
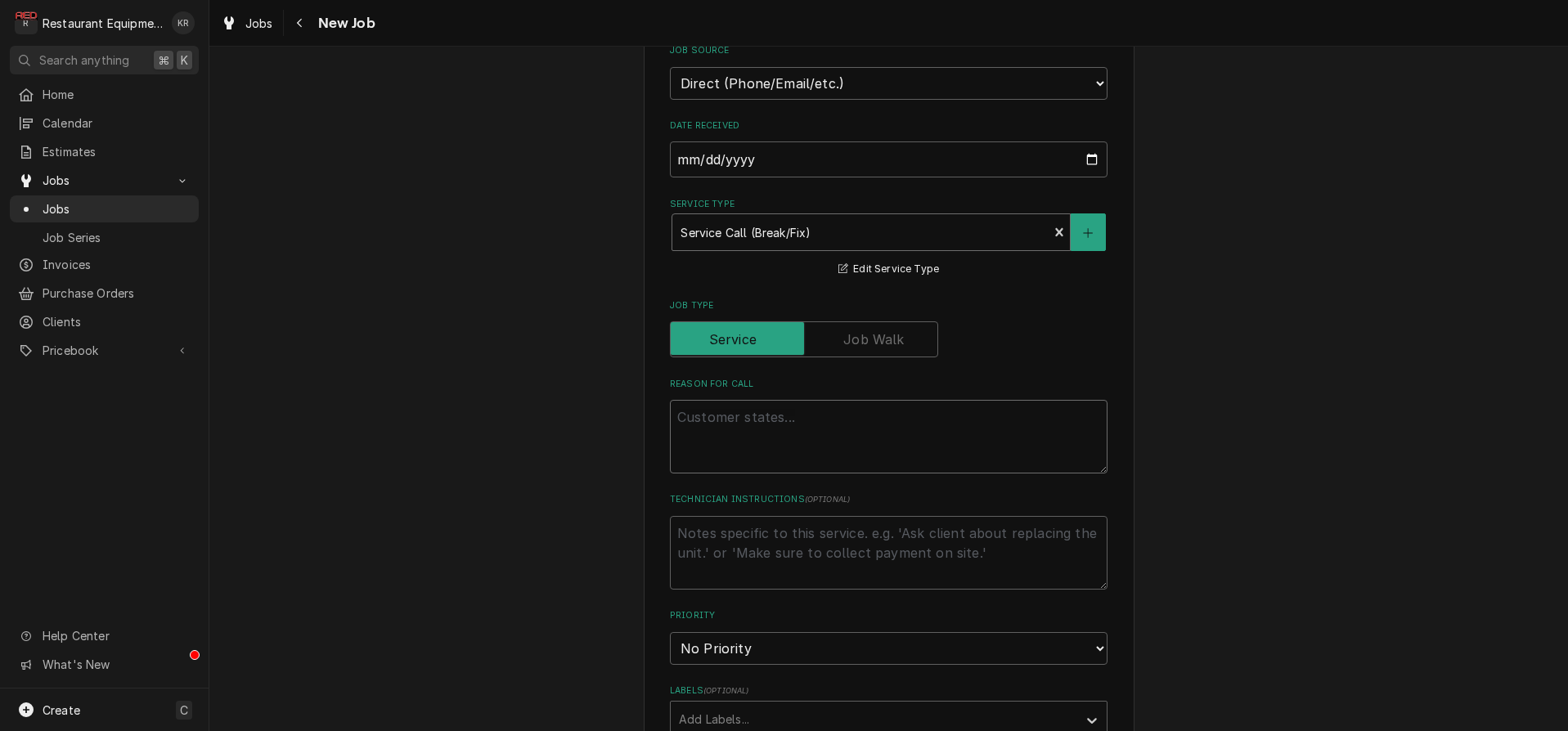
type textarea "x"
type textarea "S"
type textarea "x"
type textarea "St"
type textarea "x"
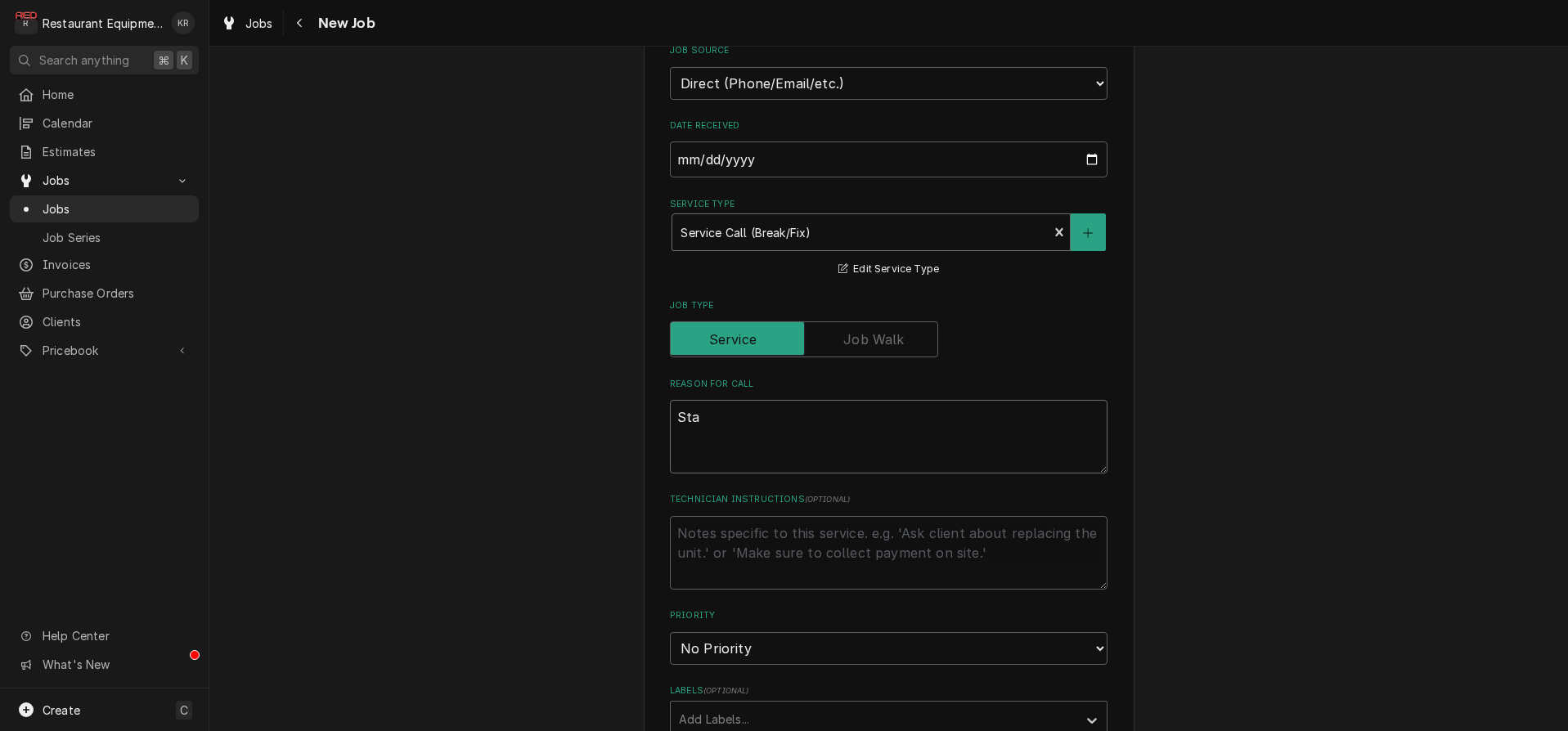
type textarea "Stae"
type textarea "x"
type textarea "Staea"
type textarea "x"
type textarea "Staeam"
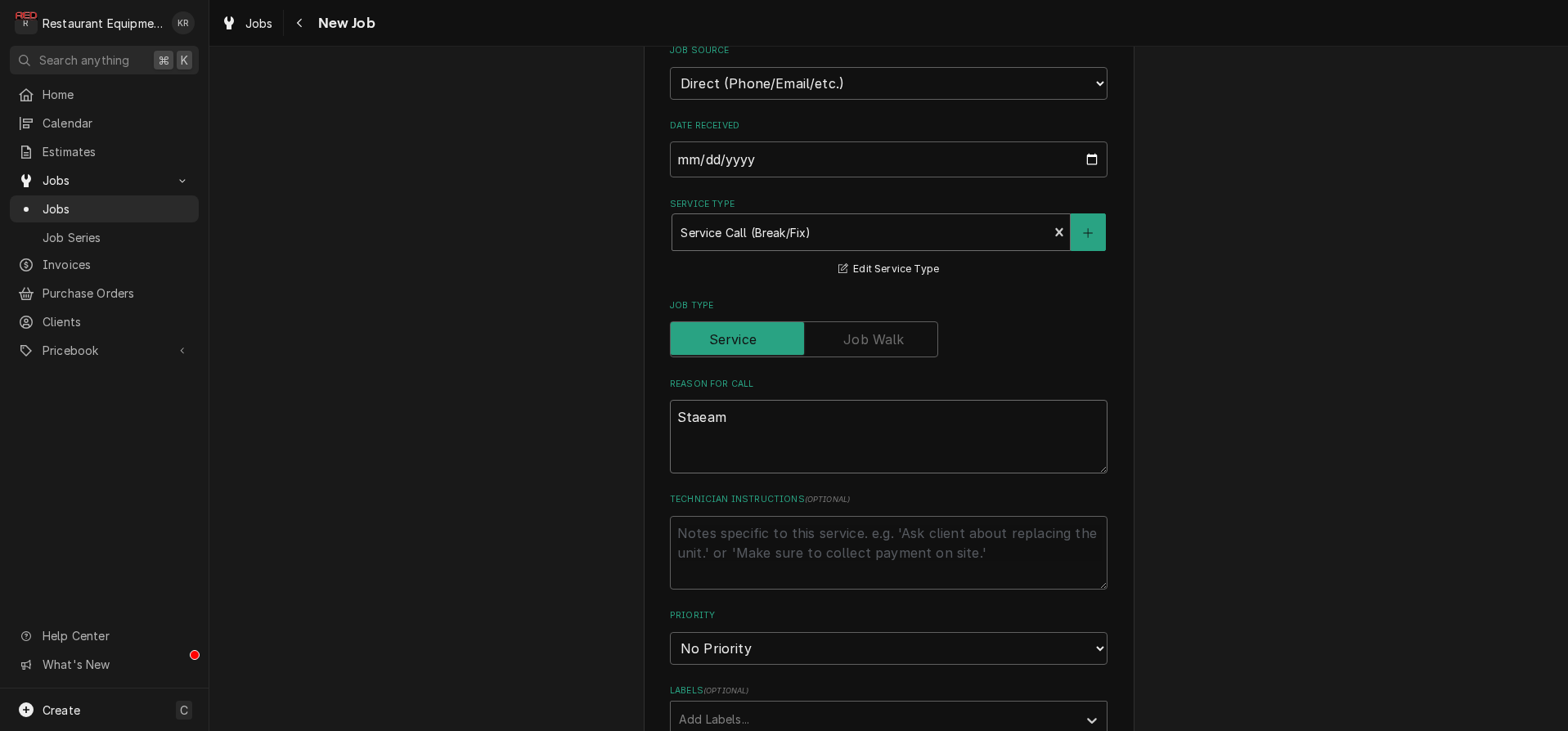
type textarea "x"
type textarea "Staeam"
type textarea "x"
type textarea "Staea"
type textarea "x"
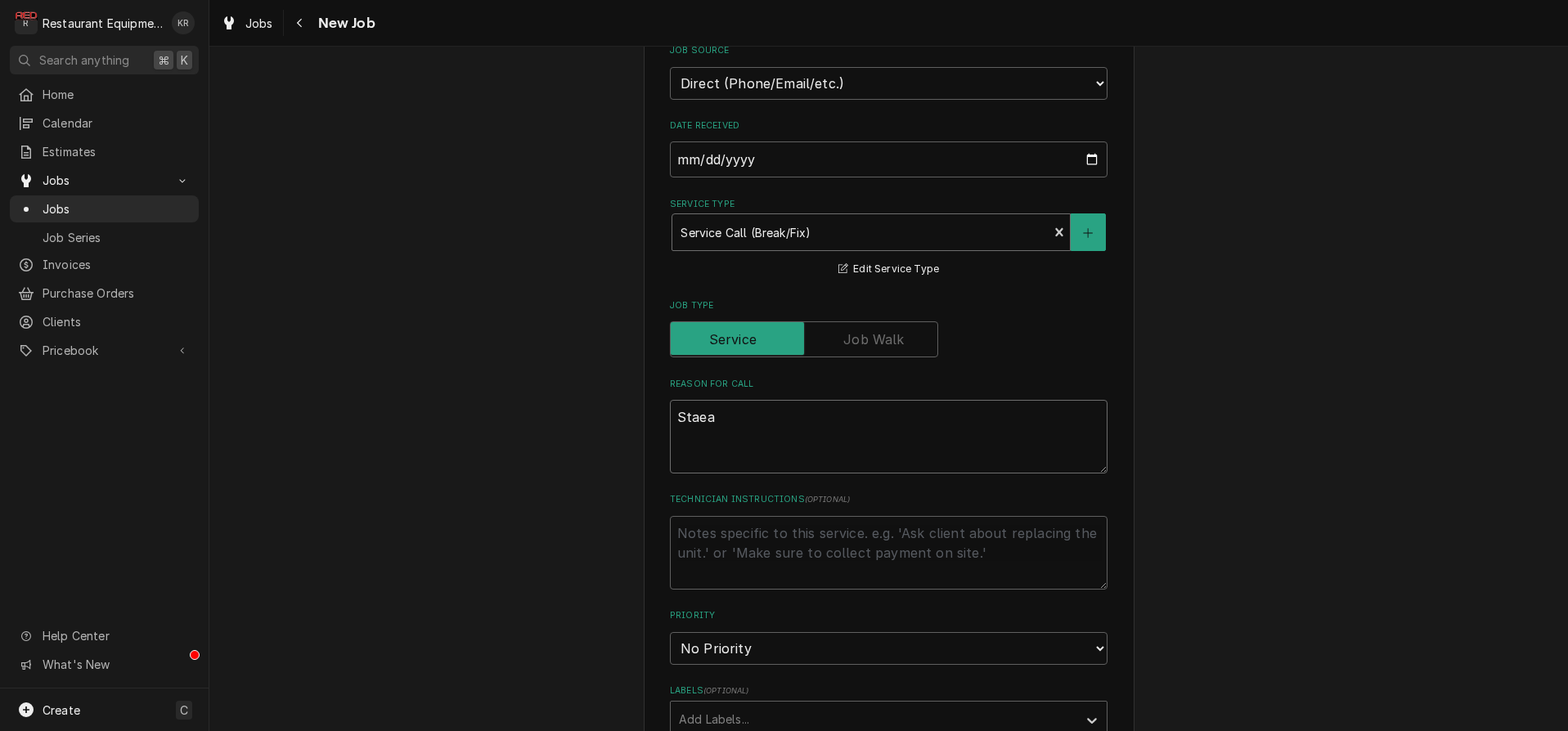
type textarea "Stae"
type textarea "x"
type textarea "Steam"
type textarea "x"
type textarea "Steam"
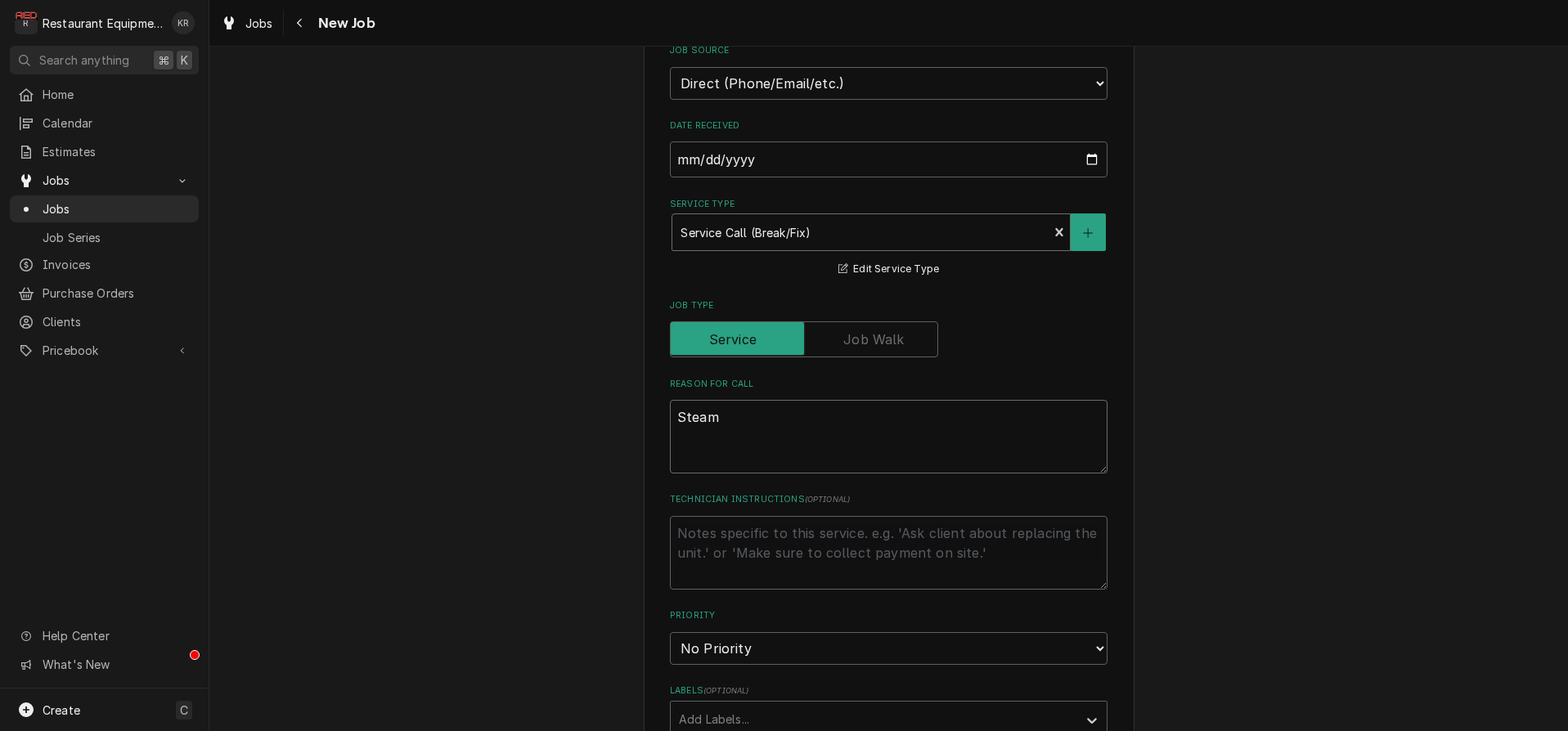
type textarea "x"
type textarea "Steam ta"
type textarea "x"
type textarea "Steam tab"
type textarea "x"
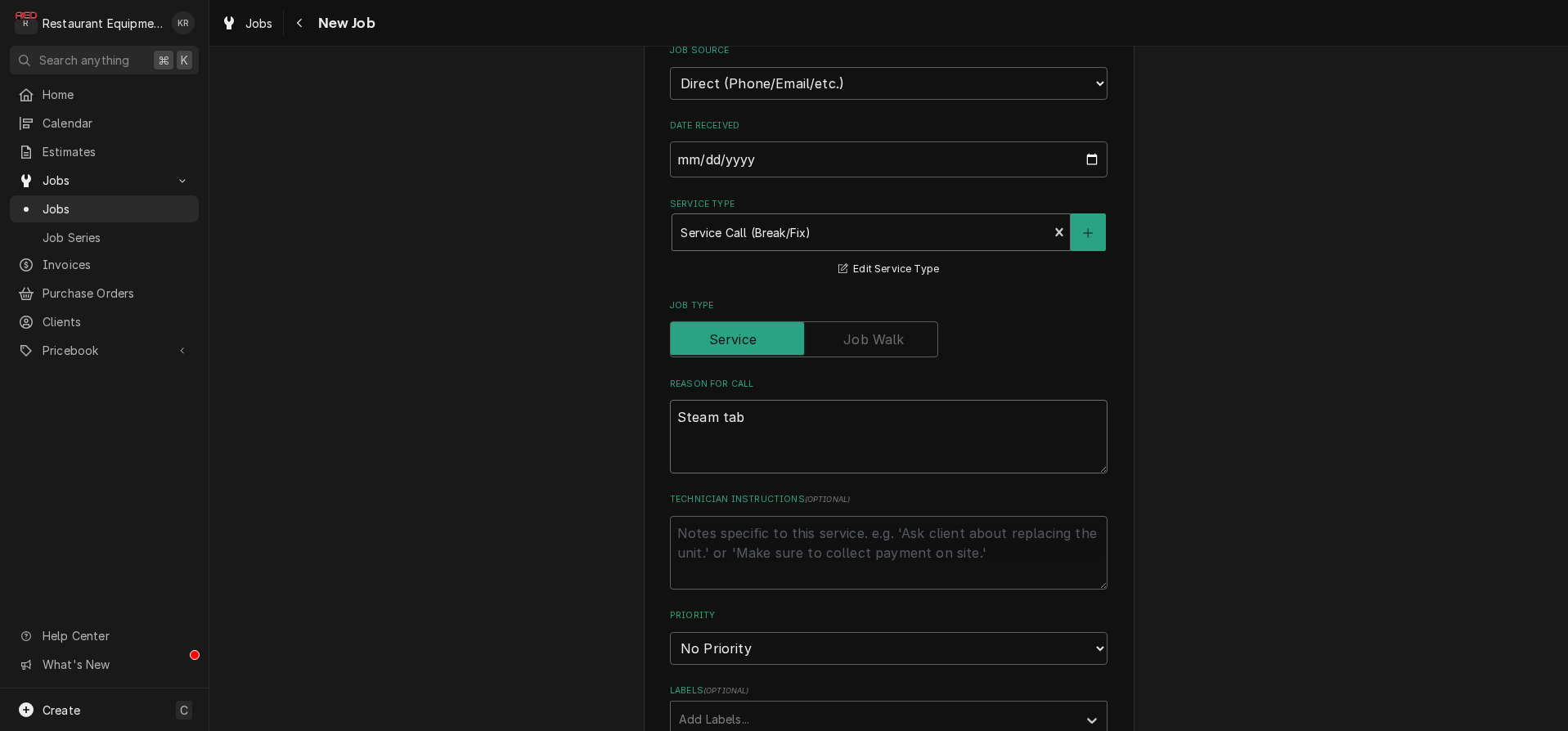
type textarea "Steam tabl"
type textarea "x"
type textarea "Steam table"
type textarea "x"
type textarea "Steam table"
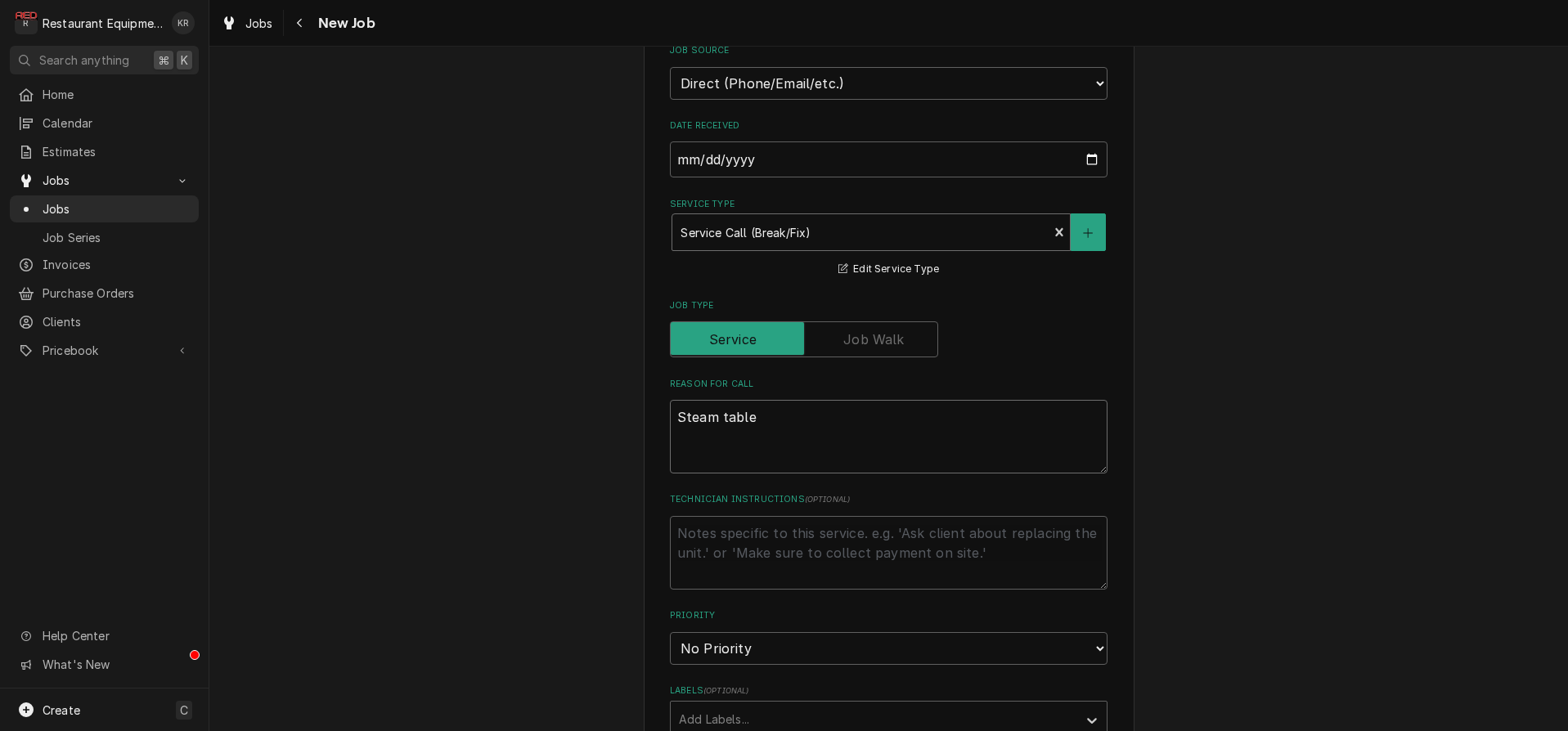
type textarea "x"
type textarea "Steam table n"
type textarea "x"
type textarea "Steam table no"
type textarea "x"
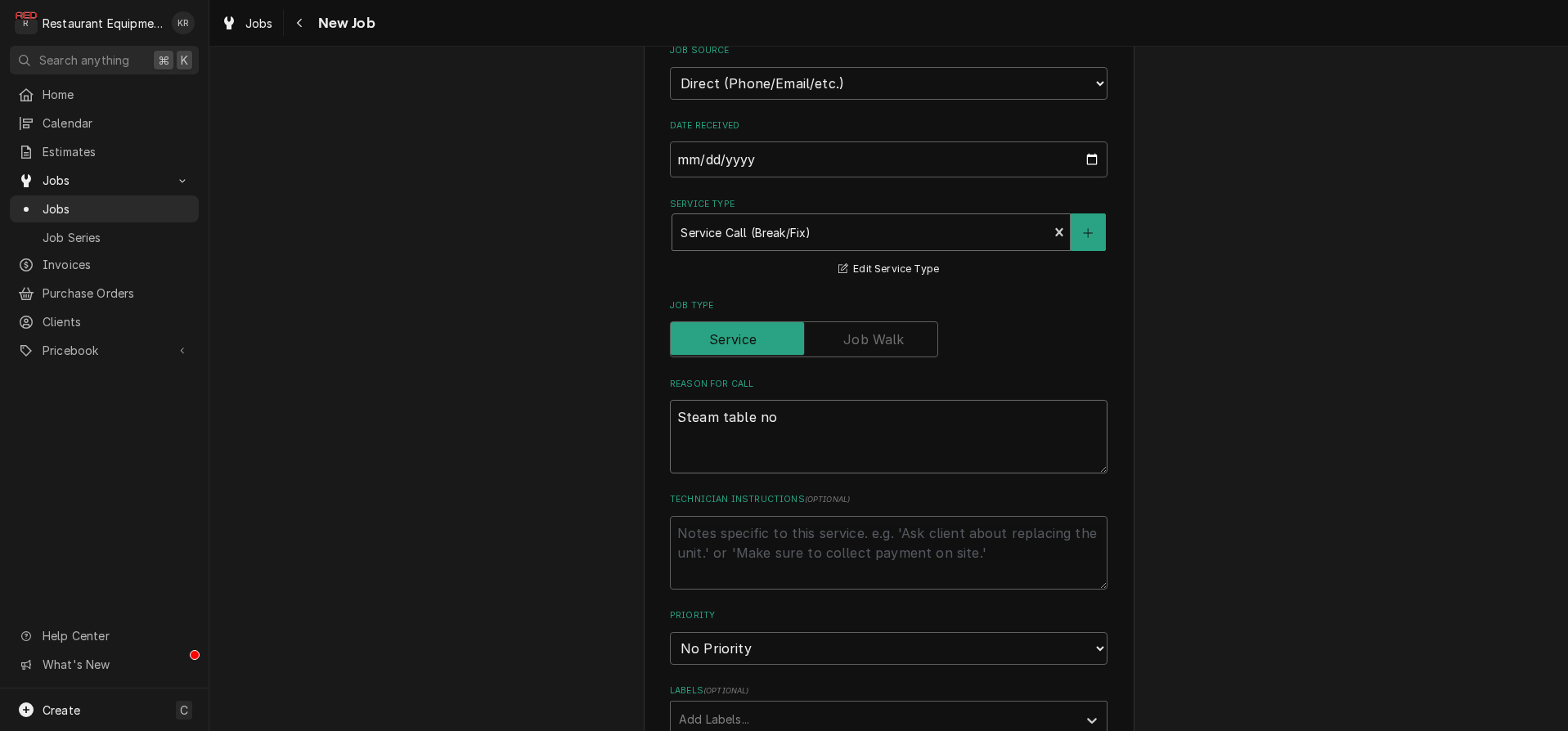
type textarea "Steam table not"
type textarea "x"
type textarea "Steam table not"
type textarea "x"
type textarea "Steam table not c"
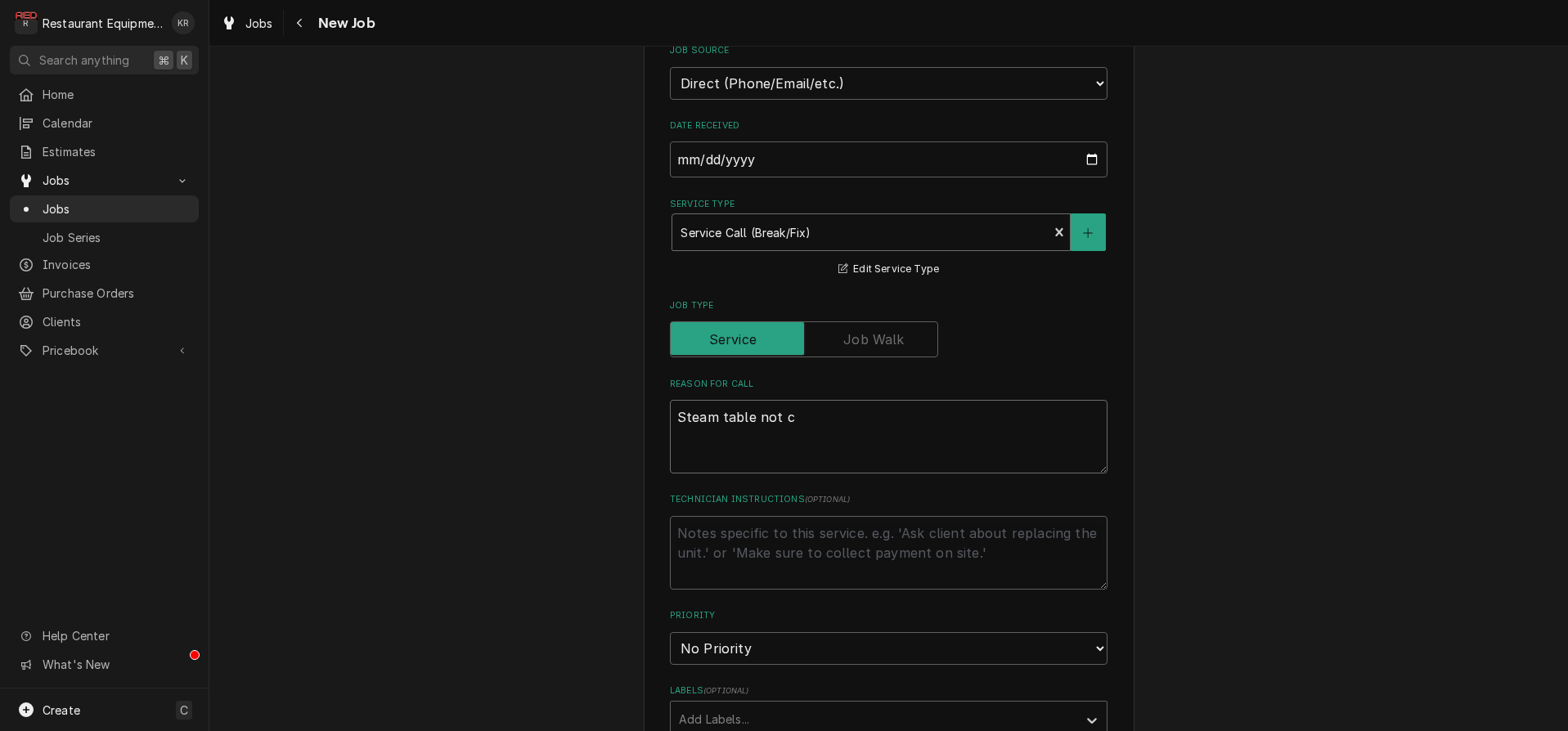
type textarea "x"
type textarea "Steam table not co"
type textarea "x"
type textarea "Steam table not com"
type textarea "x"
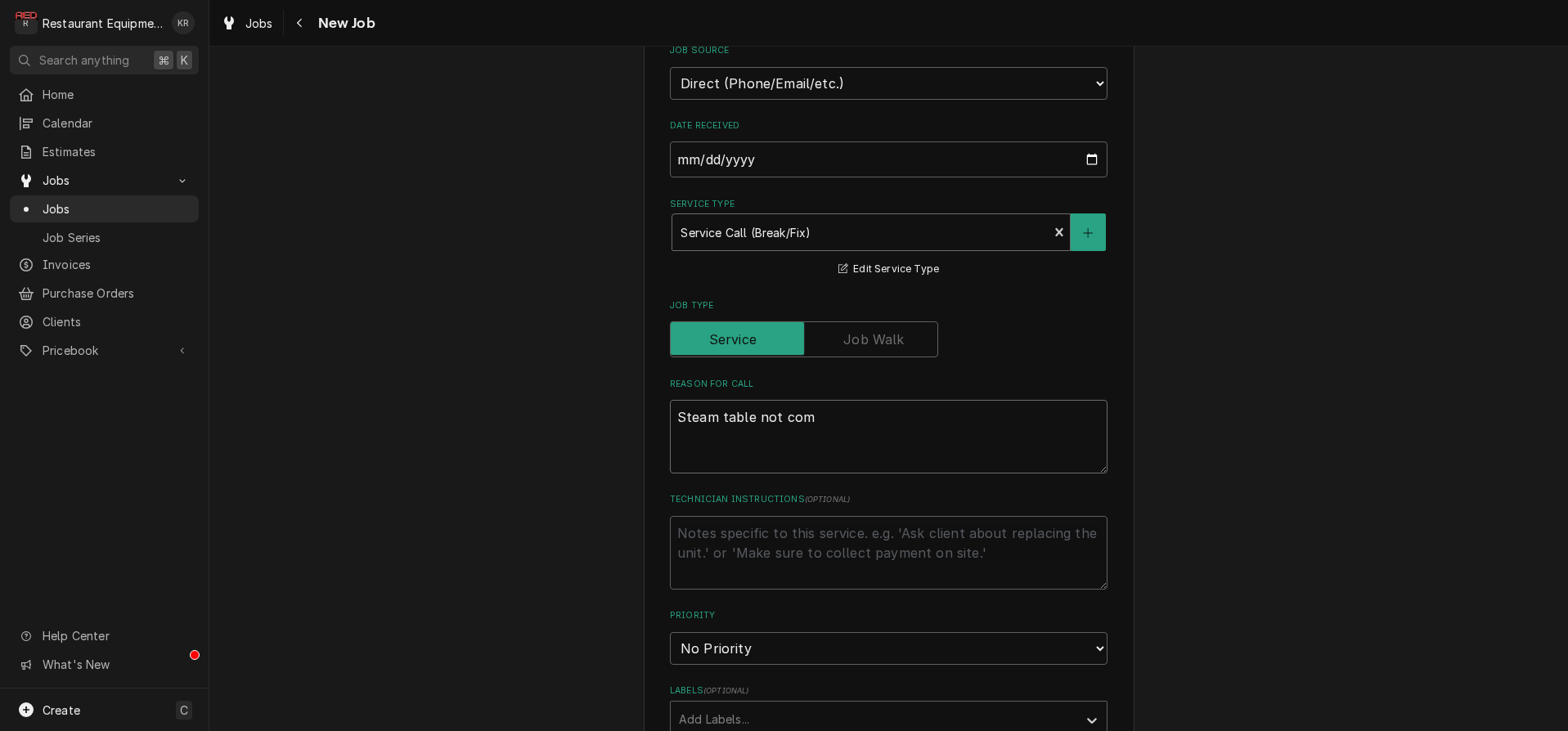
type textarea "Steam table not como"
type textarea "x"
type textarea "Steam table not comon"
type textarea "x"
type textarea "Steam table not comoni"
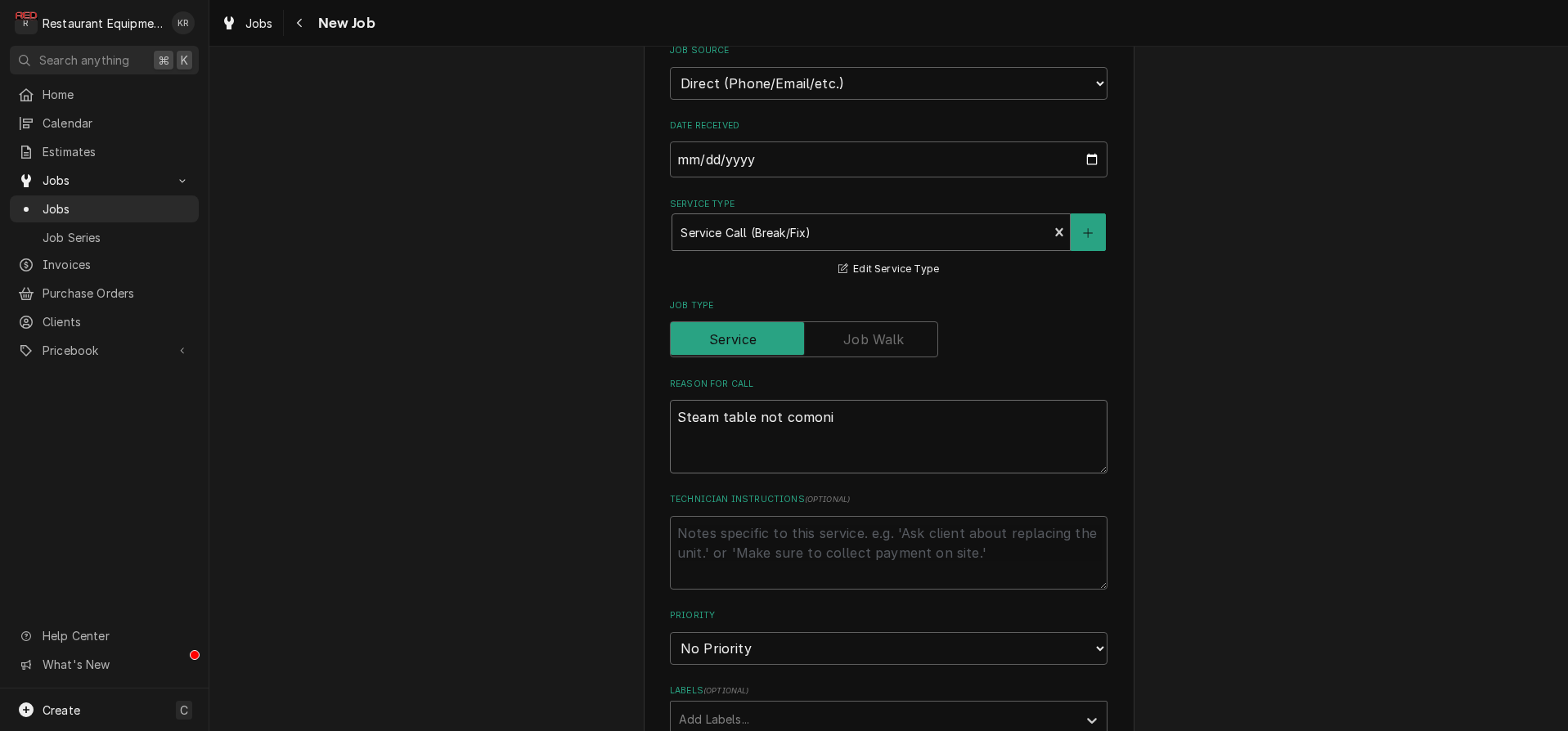
type textarea "x"
type textarea "Steam table not comon"
type textarea "x"
type textarea "Steam table not como"
type textarea "x"
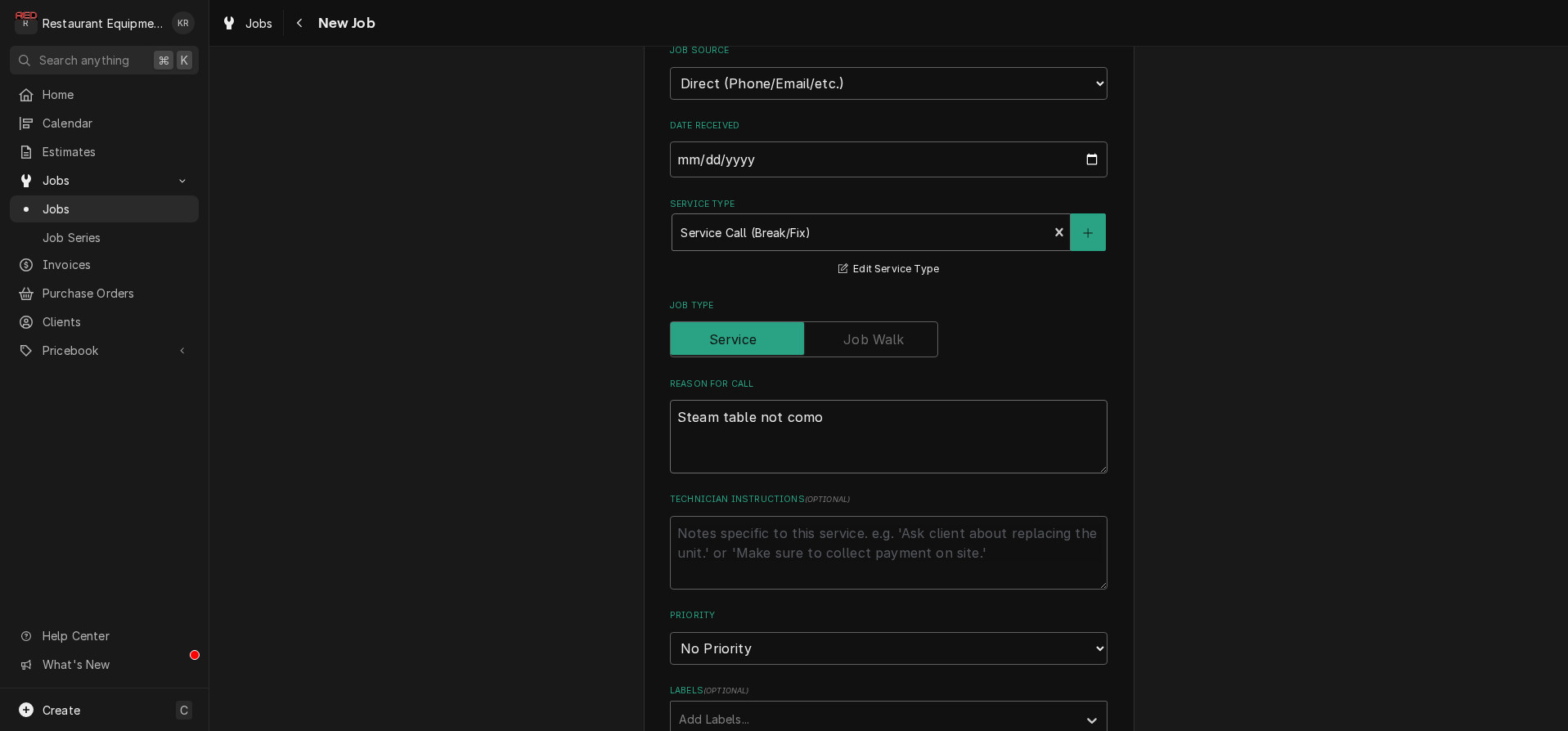
type textarea "Steam table not com"
type textarea "x"
type textarea "Steam table not comi"
type textarea "x"
type textarea "Steam table not comin"
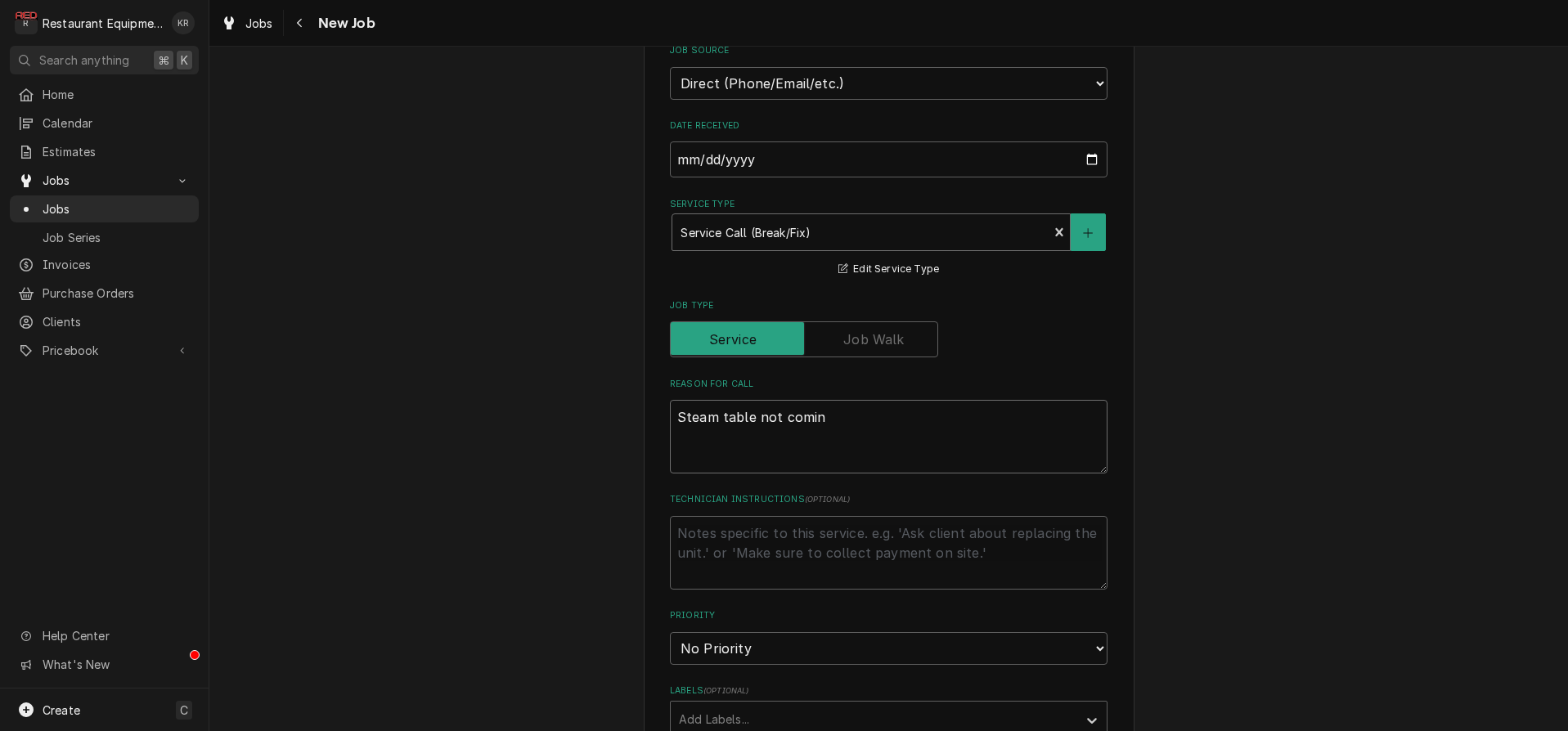
type textarea "x"
type textarea "Steam table not comin on"
type textarea "x"
type textarea "Steam table not comin o"
type textarea "x"
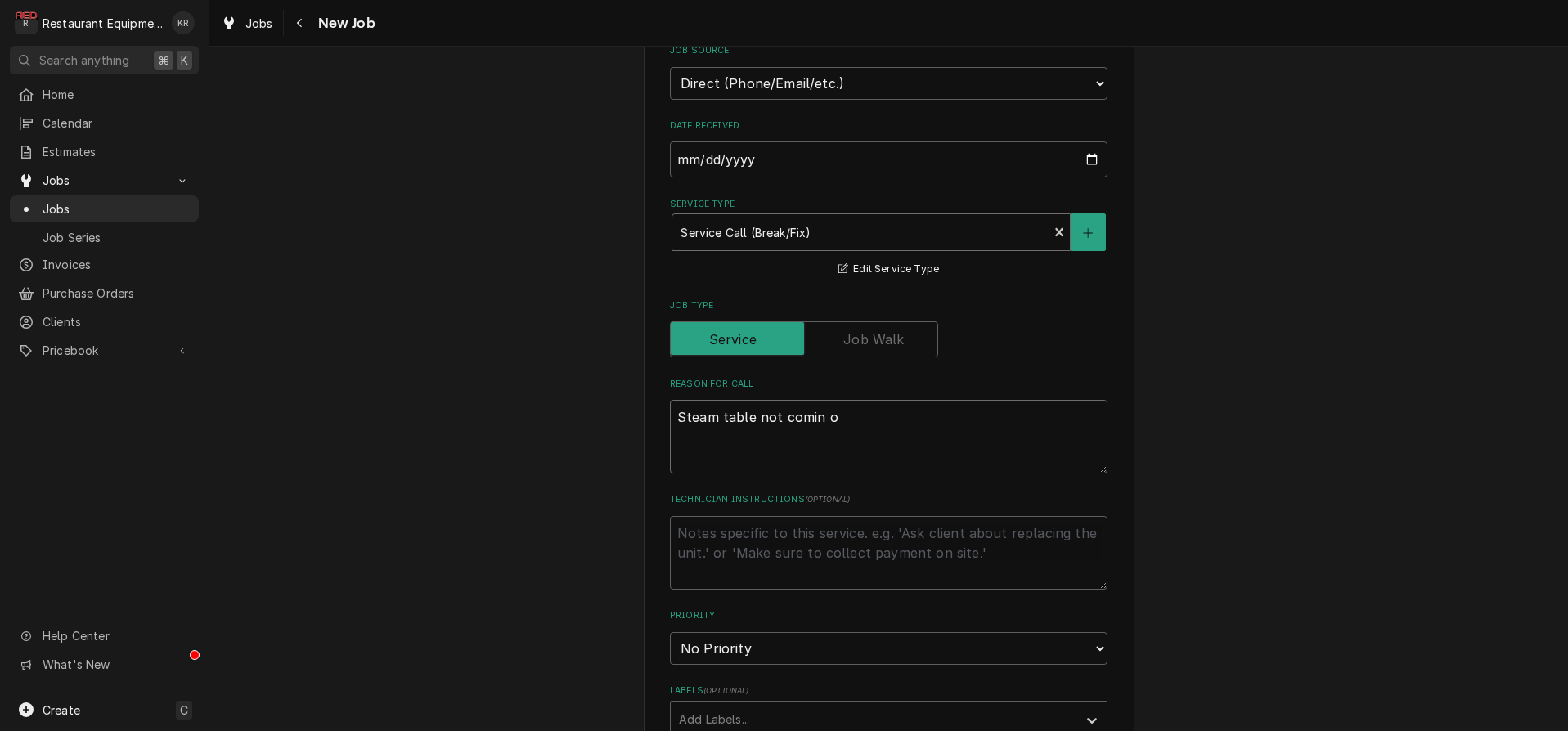
type textarea "Steam table not comin"
type textarea "x"
type textarea "Steam table not coming"
type textarea "x"
type textarea "Steam table not coming"
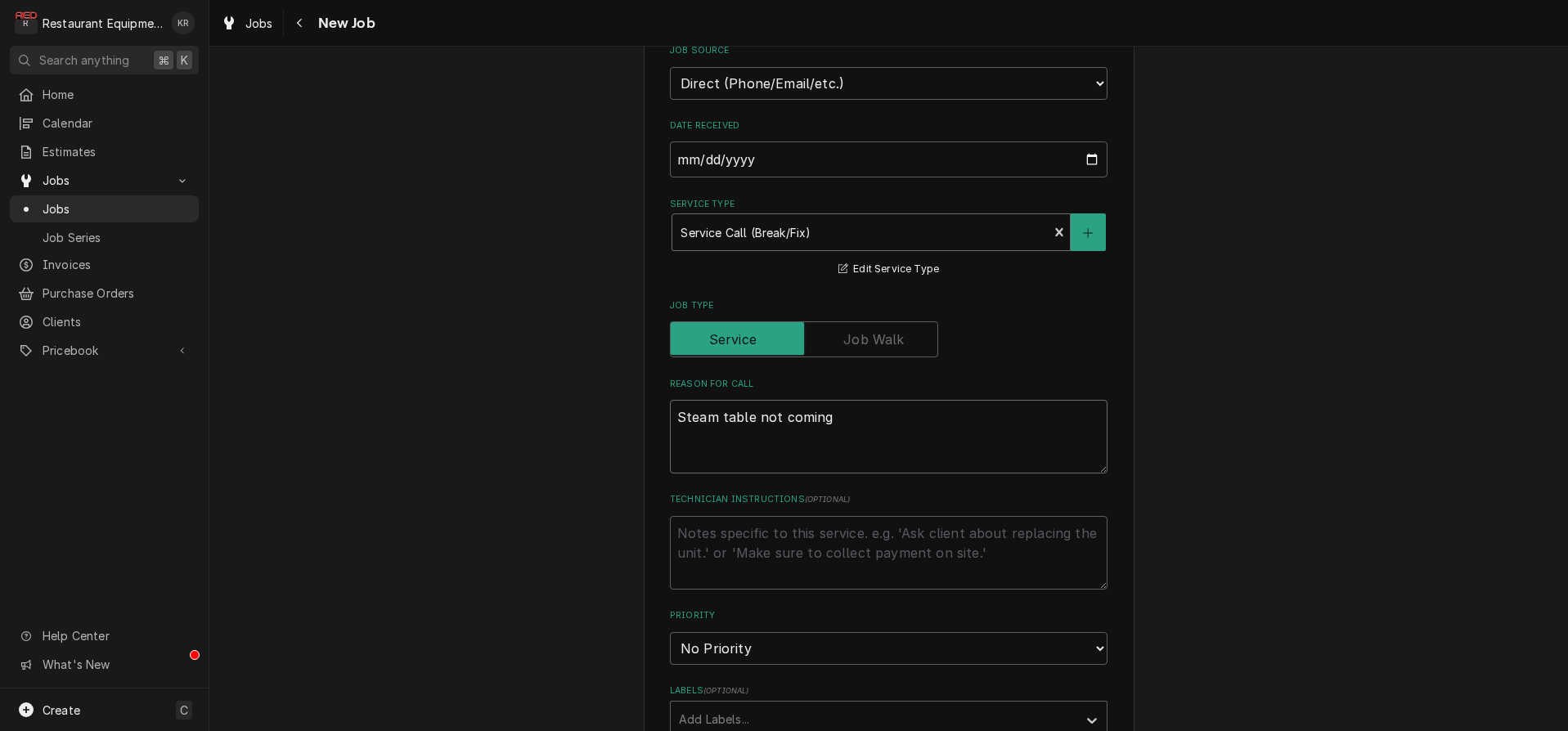
type textarea "x"
type textarea "Steam table not coming o"
type textarea "x"
type textarea "Steam table not coming on"
type textarea "x"
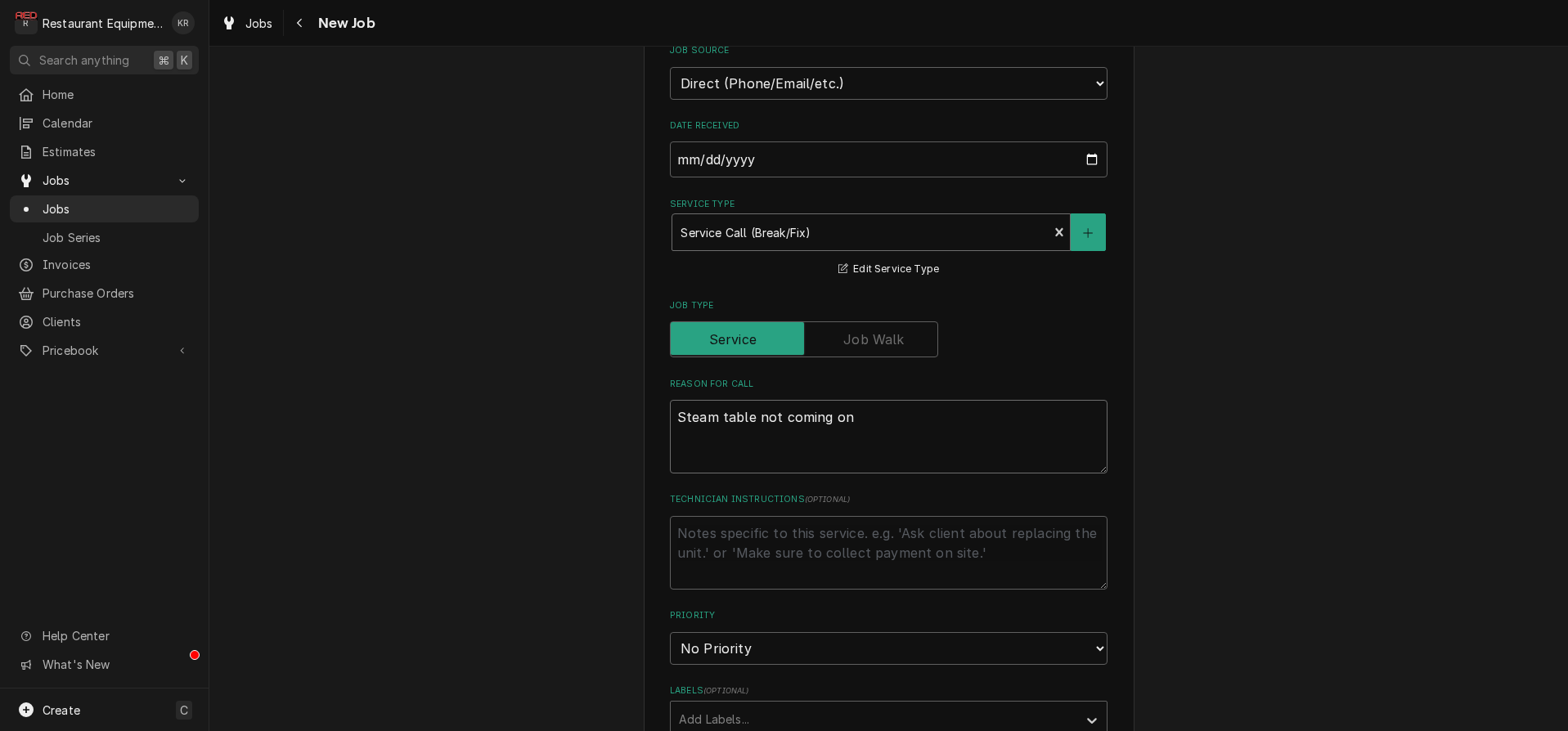
type textarea "Steam table not coming on"
type textarea "x"
type textarea "Steam table not coming on o"
type textarea "x"
type textarea "Steam table not coming on on"
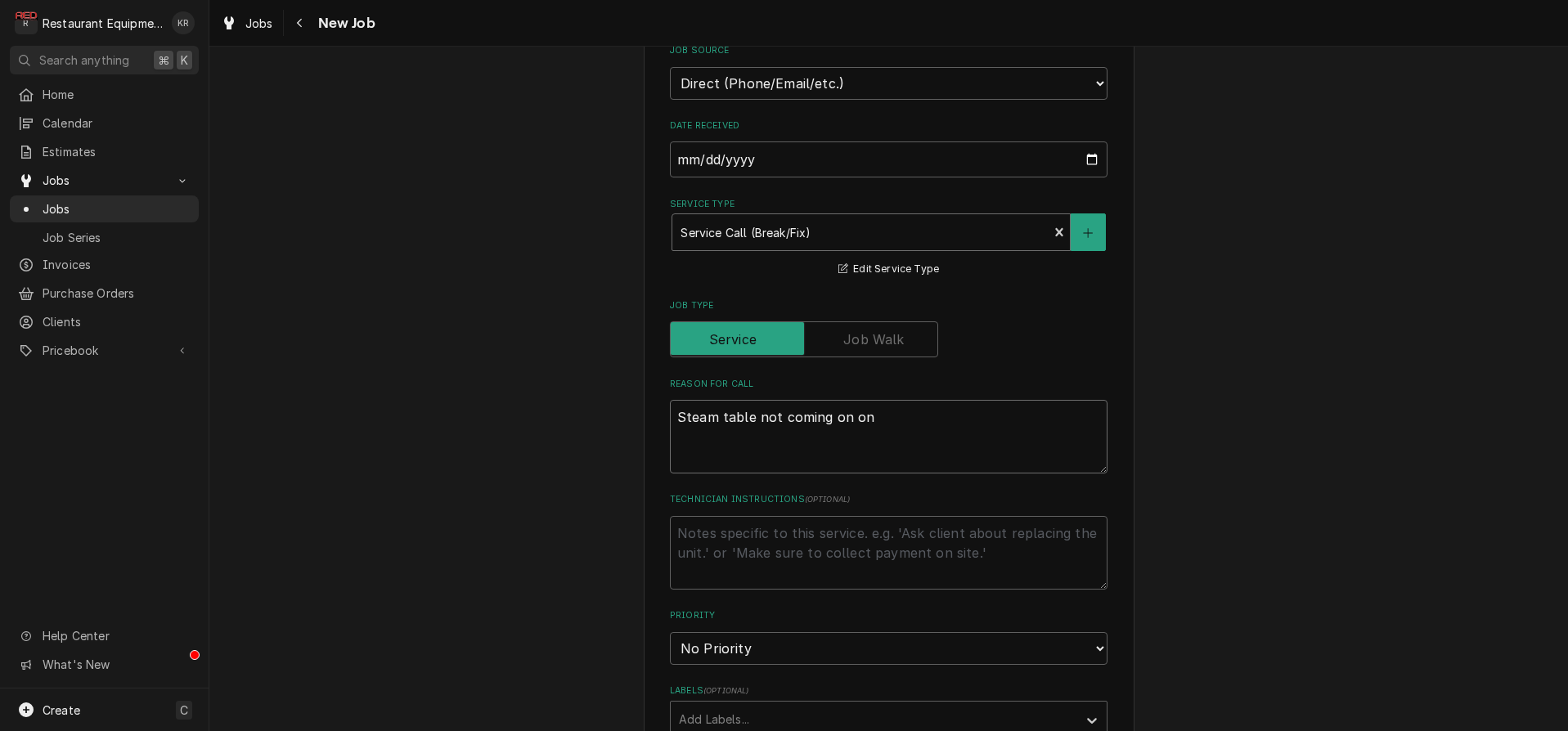
type textarea "x"
type textarea "Steam table not coming on on o"
type textarea "x"
type textarea "Steam table not coming on on 1 si"
type textarea "x"
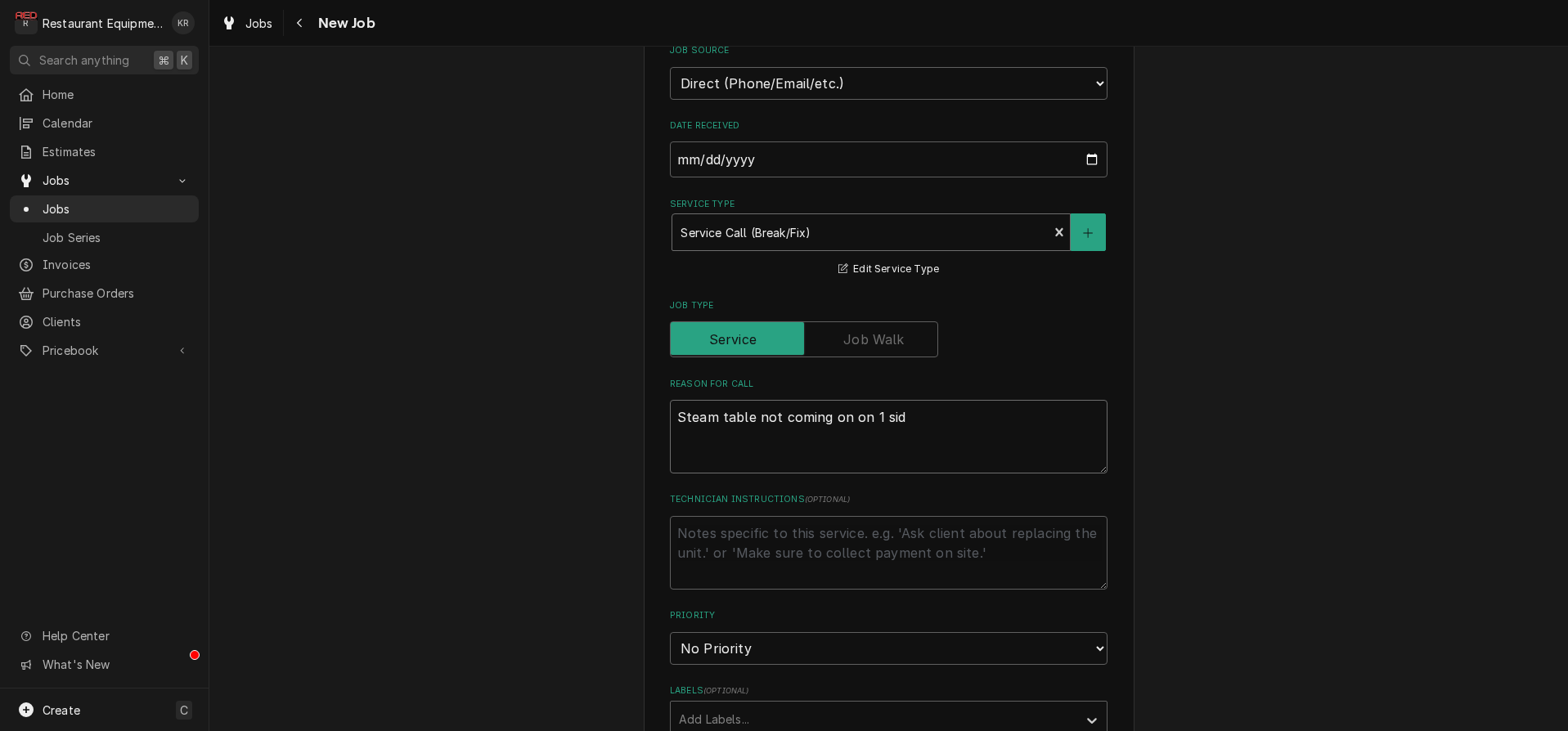
type textarea "Steam table not coming on on 1 side"
type textarea "x"
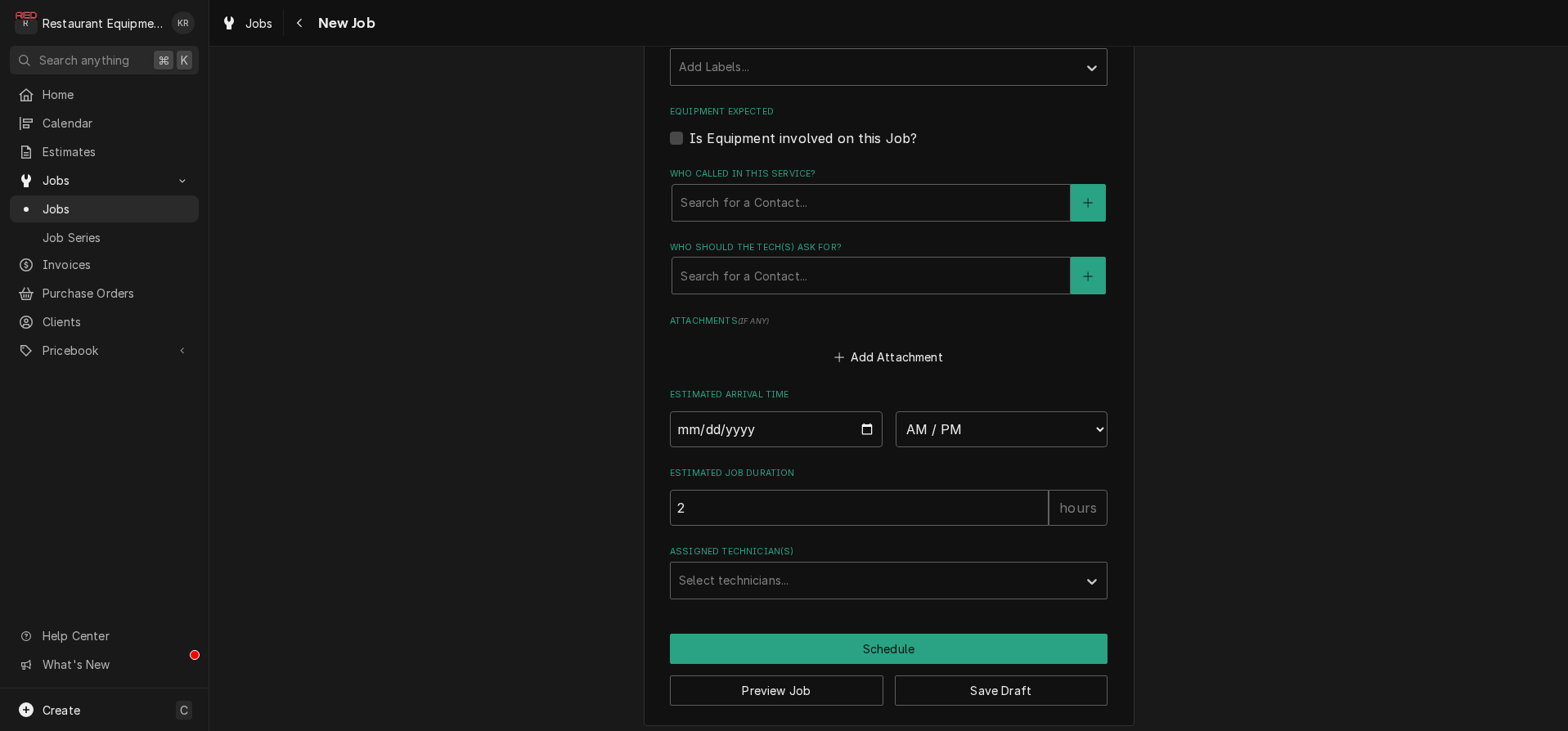
scroll to position [910, 0]
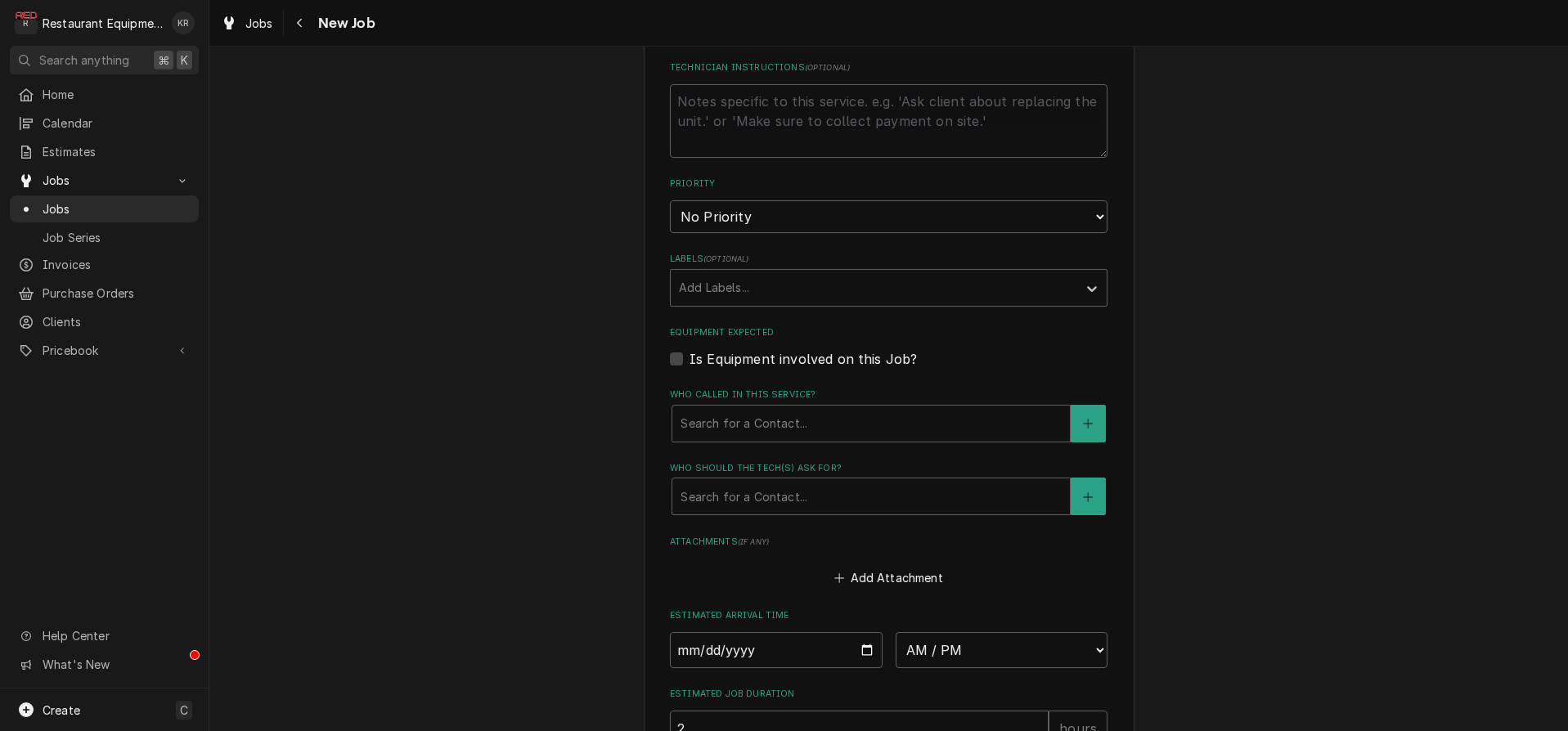
type textarea "Steam table not coming on on 1 side"
click at [762, 340] on label "Equipment Expected" at bounding box center [888, 333] width 438 height 13
click at [762, 365] on input "Equipment Expected" at bounding box center [908, 367] width 438 height 36
checkbox input "true"
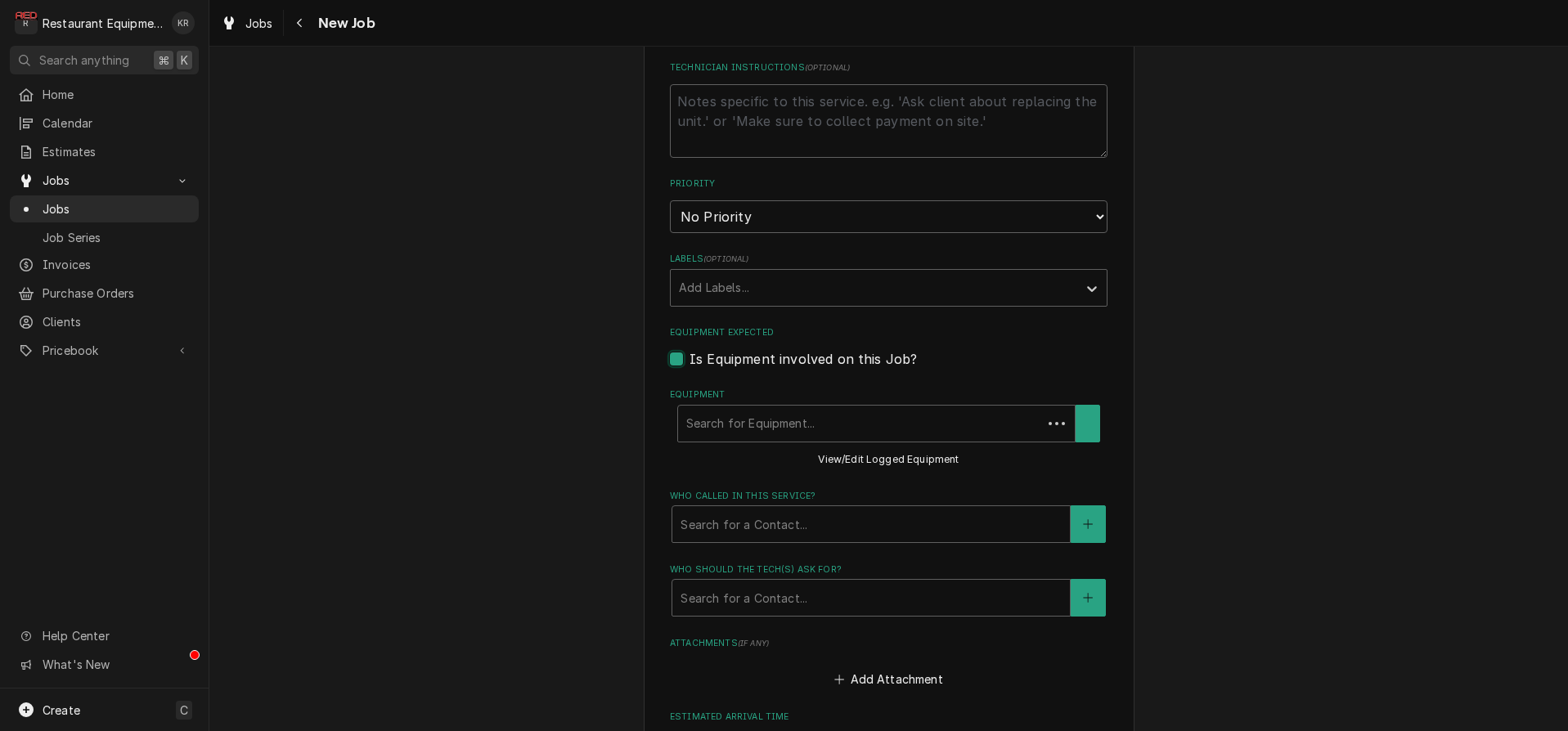
scroll to position [750, 0]
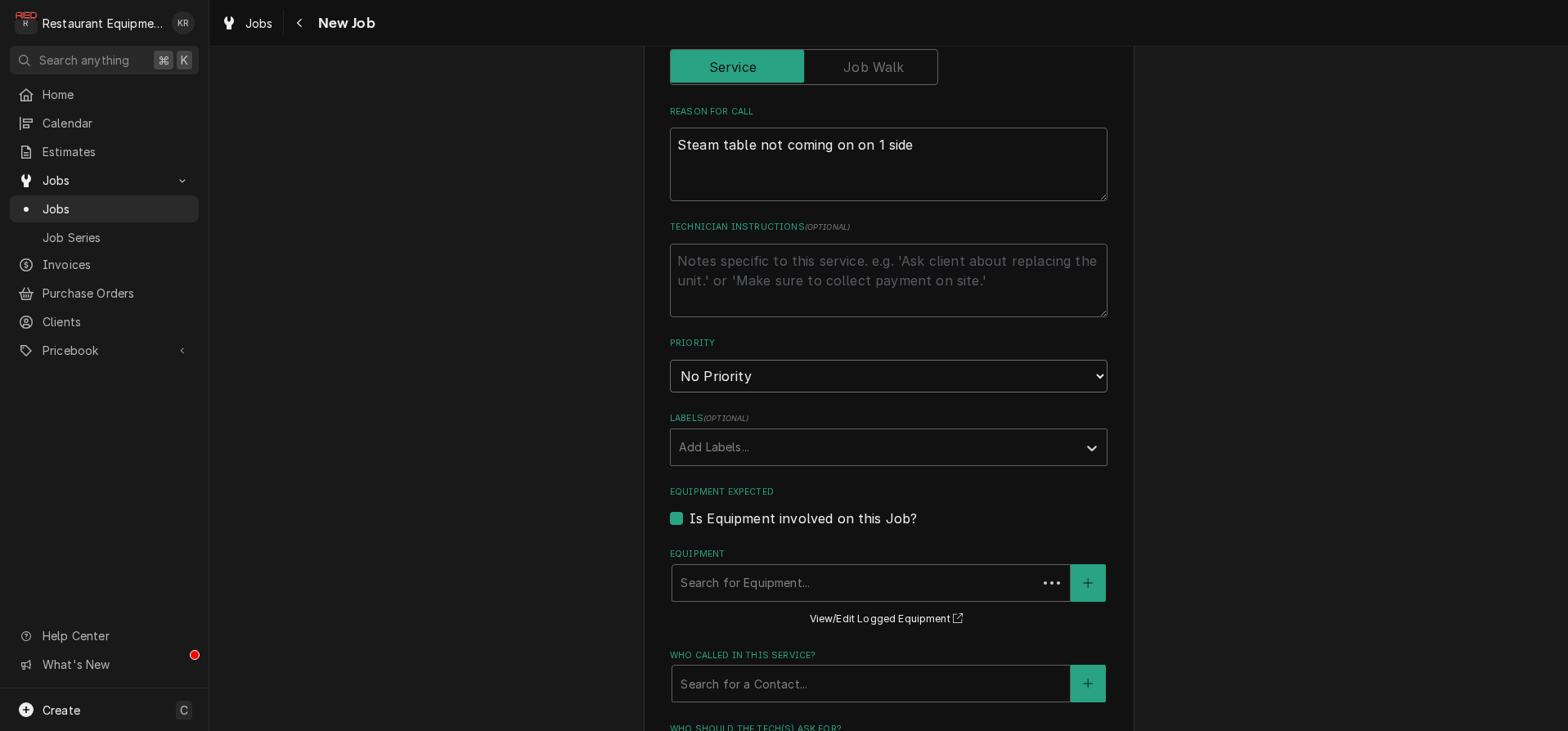
type textarea "x"
select select "2"
click option "High" at bounding box center [0, 0] width 0 height 0
click at [759, 459] on div "Add Labels..." at bounding box center [888, 448] width 438 height 38
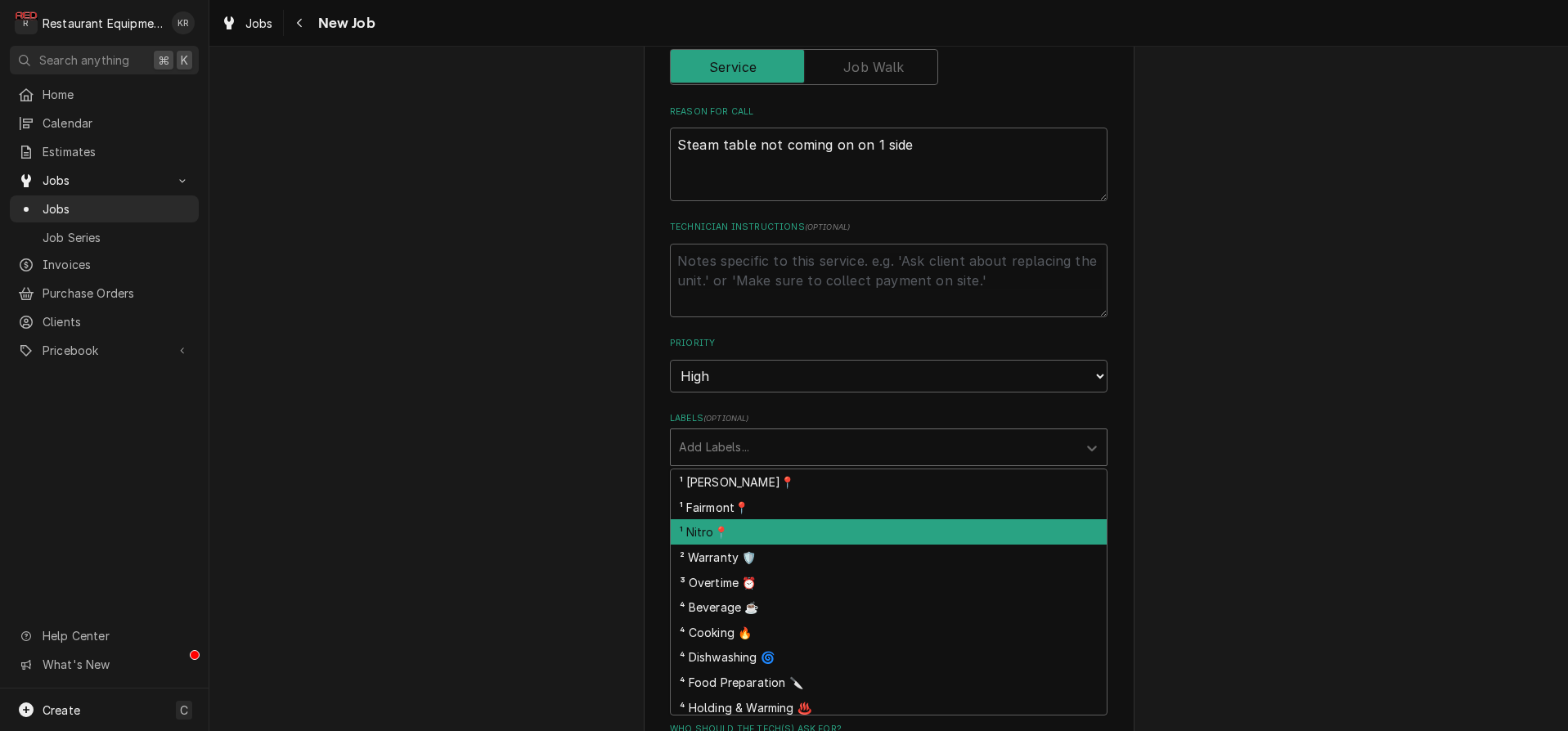
click at [773, 530] on div "¹ Nitro📍" at bounding box center [888, 532] width 436 height 25
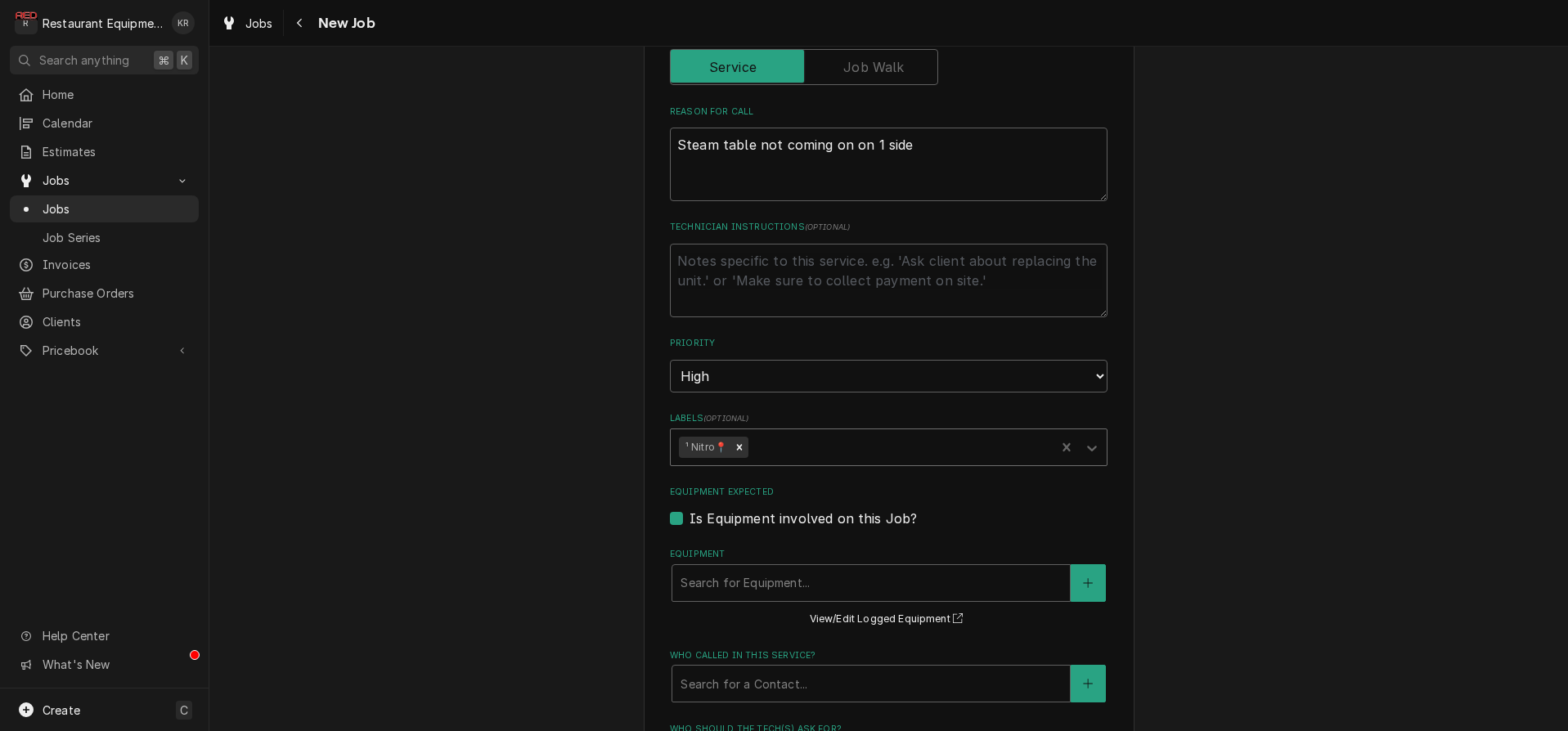
click at [812, 448] on div "Labels" at bounding box center [899, 447] width 295 height 30
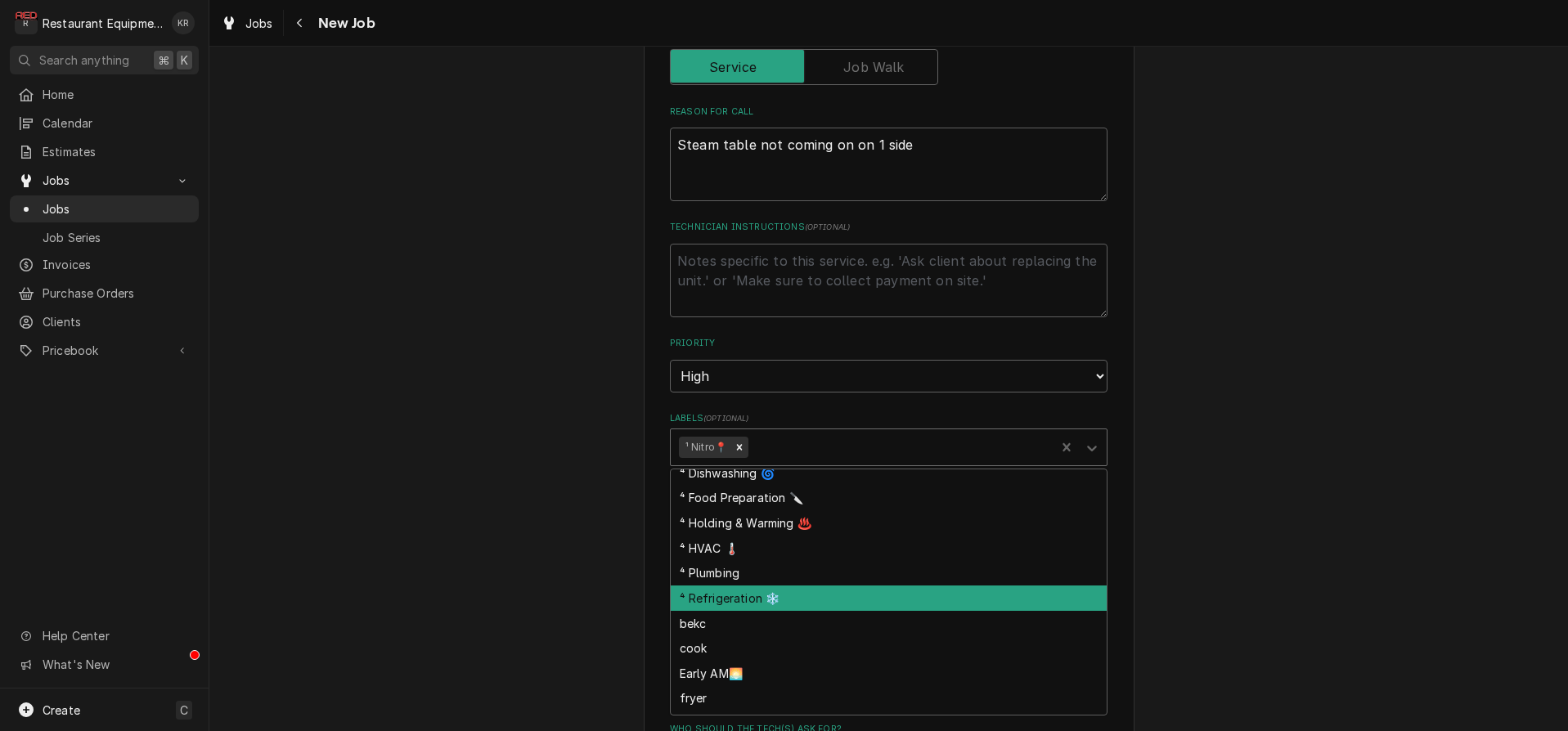
scroll to position [156, 0]
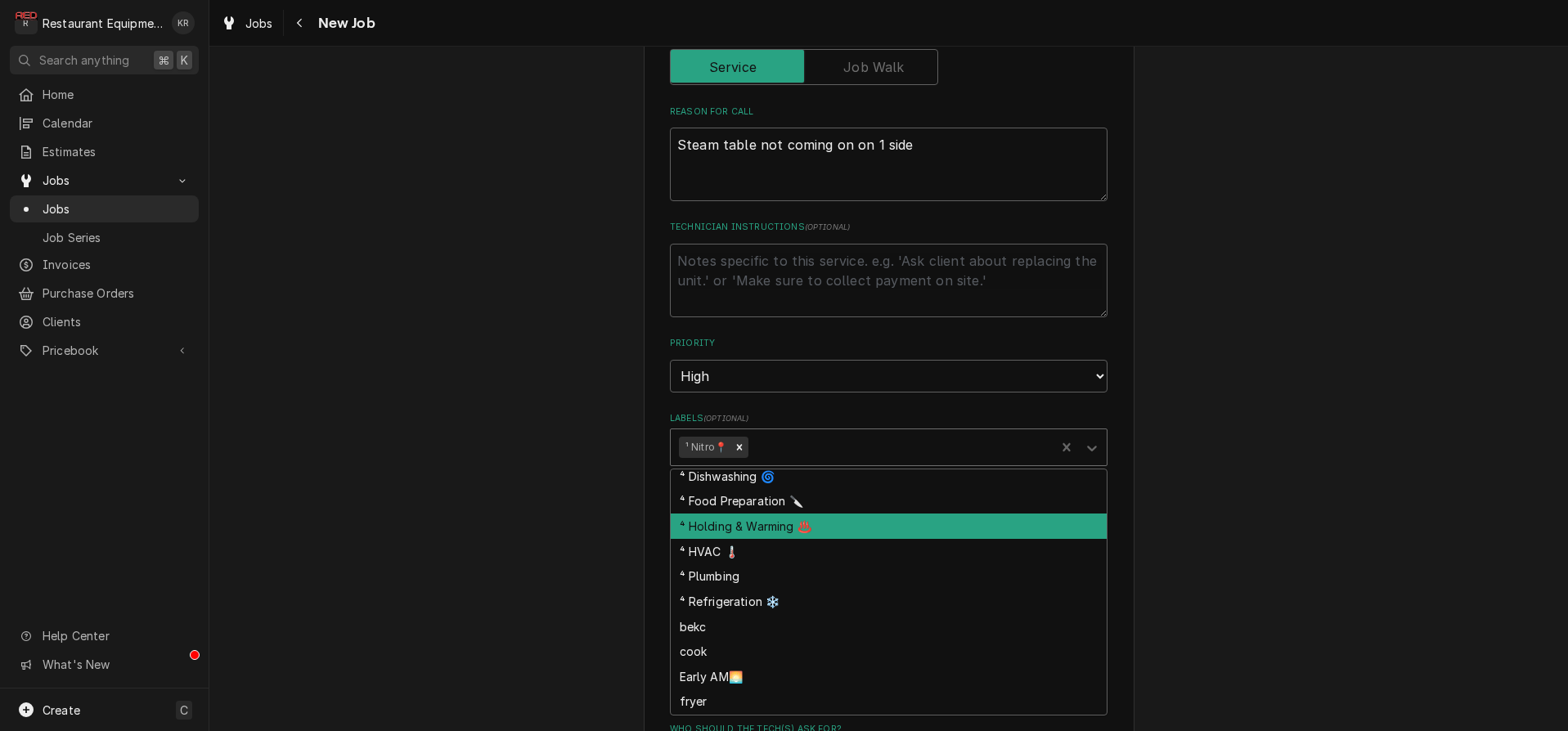
click at [821, 526] on div "⁴ Holding & Warming ♨️" at bounding box center [888, 526] width 436 height 25
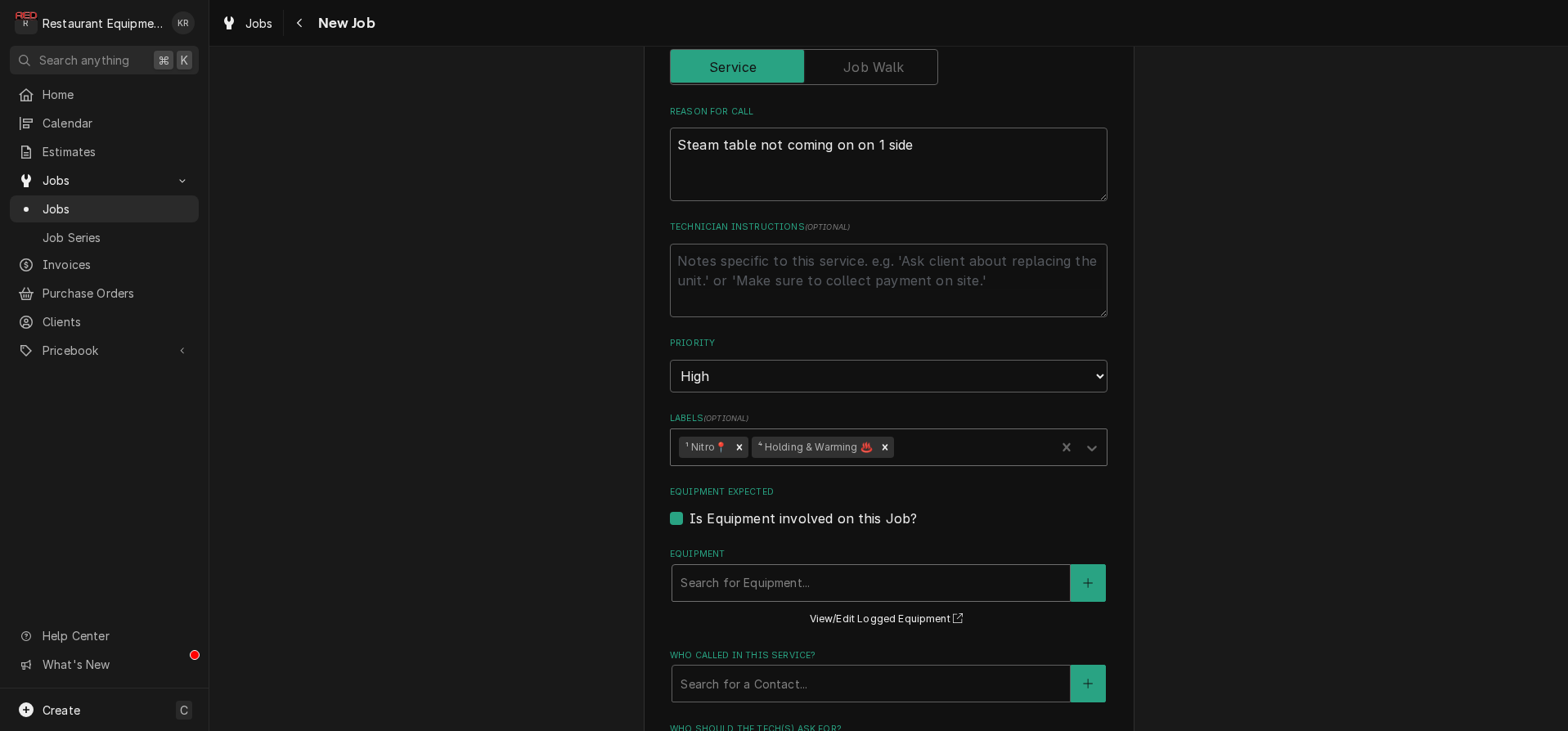
type textarea "x"
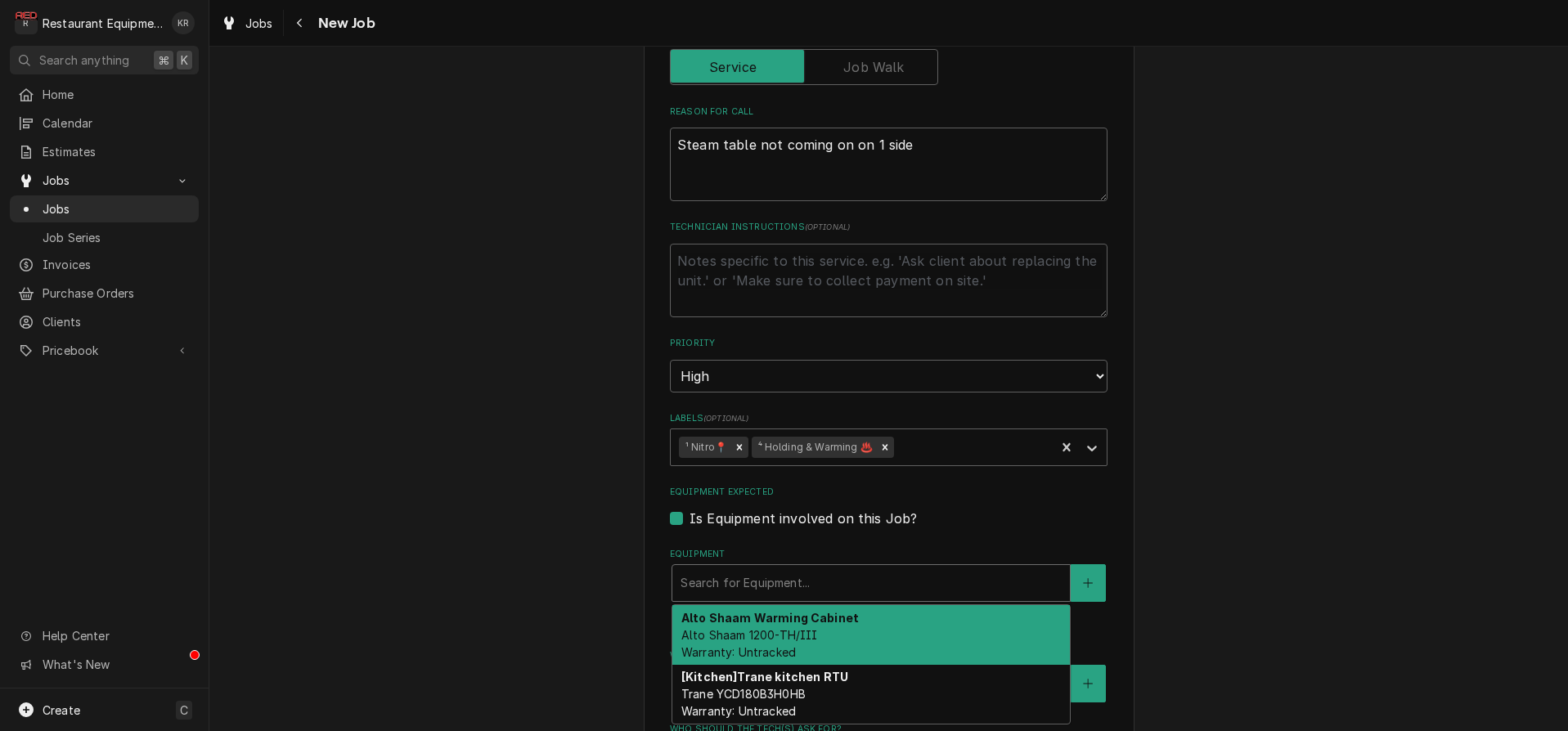
click at [797, 574] on div "Equipment" at bounding box center [871, 583] width 381 height 30
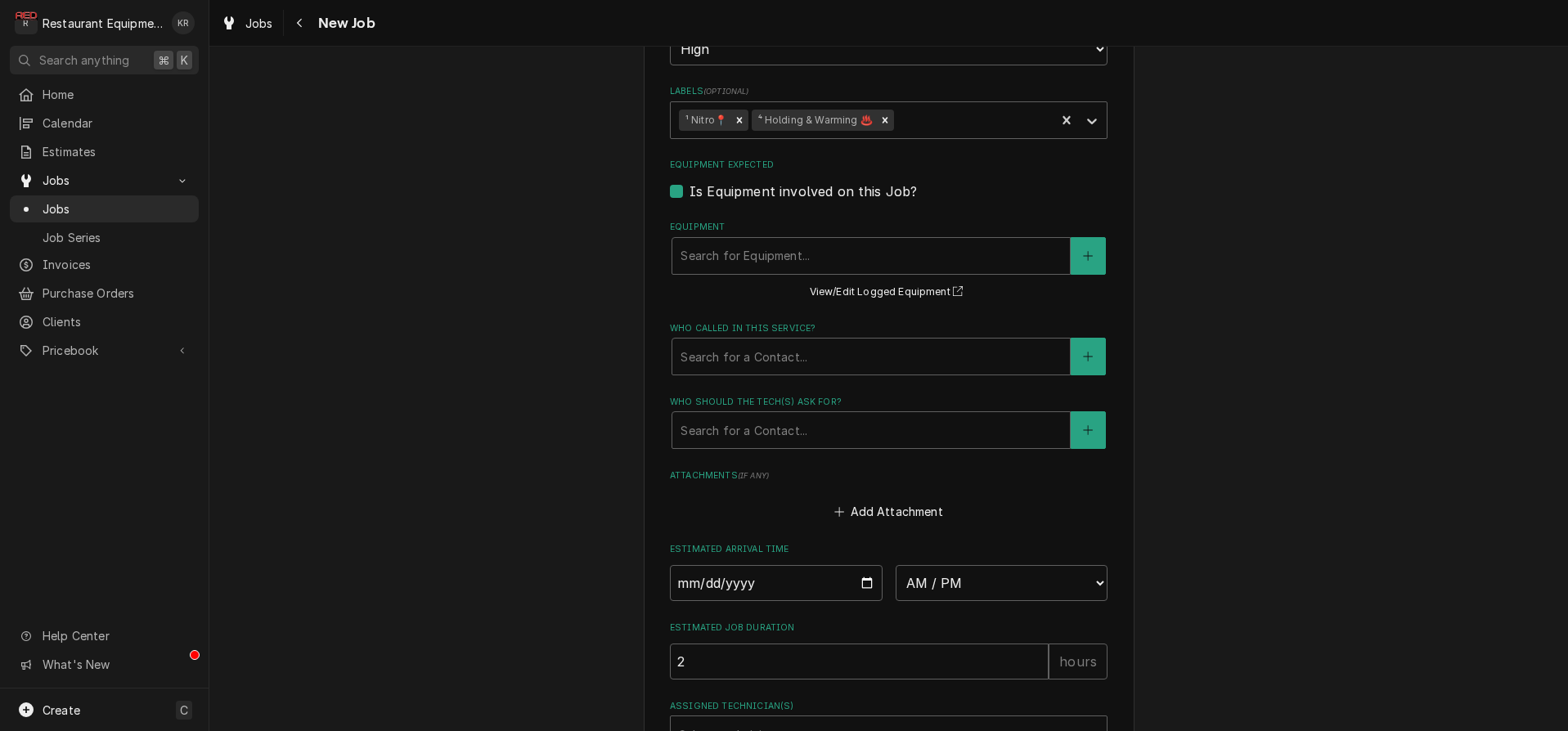
click at [690, 192] on label "Is Equipment involved on this Job?" at bounding box center [803, 192] width 227 height 20
click at [690, 192] on input "Equipment Expected" at bounding box center [908, 200] width 438 height 36
checkbox input "false"
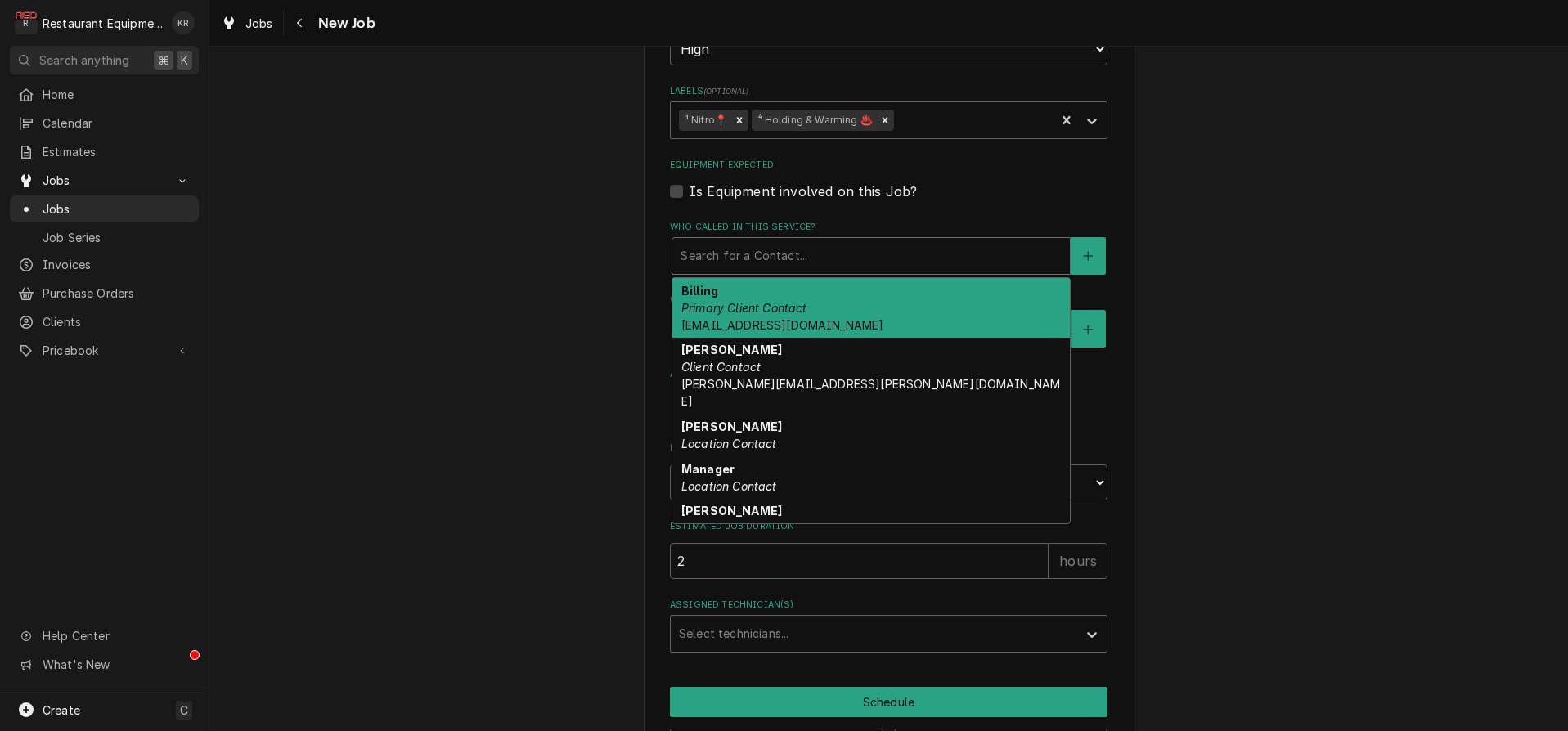
click at [778, 258] on div "Who called in this service?" at bounding box center [871, 255] width 381 height 30
click at [764, 458] on div "Manager Location Contact" at bounding box center [871, 477] width 397 height 42
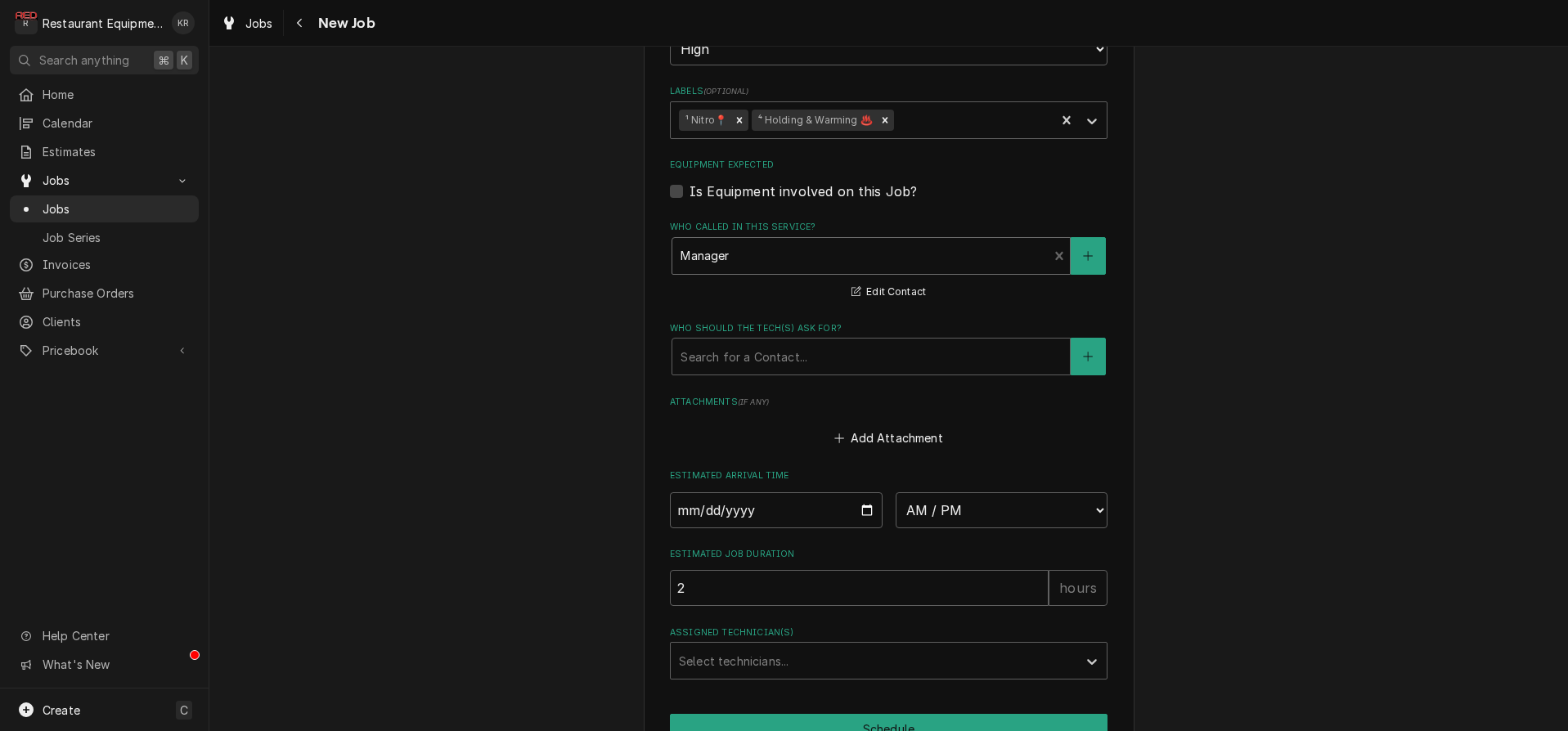
click at [708, 453] on fieldset "Job Details Job Source Direct (Phone/Email/etc.) Service Channel Corrigo Ecotra…" at bounding box center [888, 44] width 438 height 1271
click at [768, 369] on div "Search for a Contact..." at bounding box center [871, 357] width 397 height 36
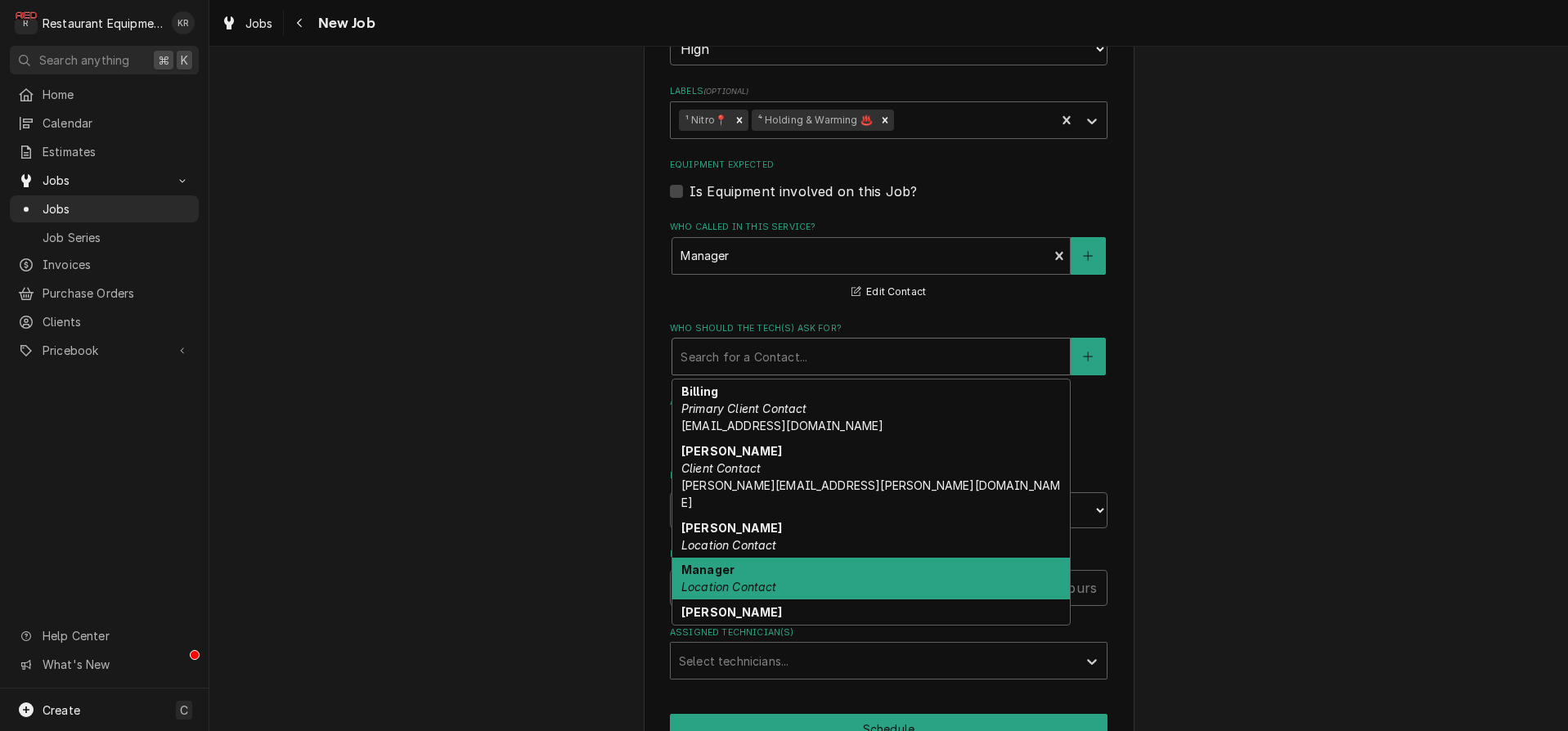
click at [763, 557] on div "Manager Location Contact" at bounding box center [871, 578] width 397 height 42
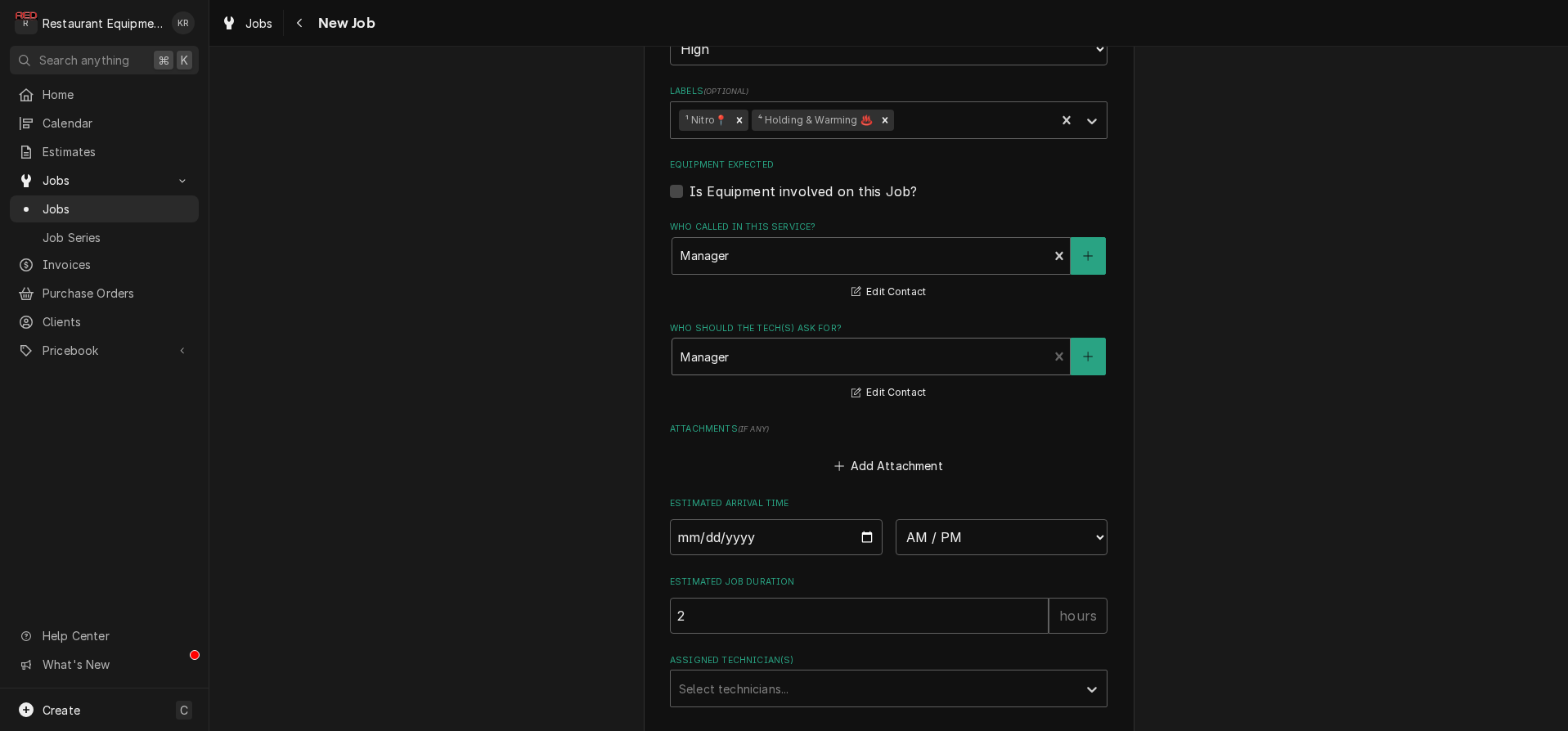
scroll to position [1191, 0]
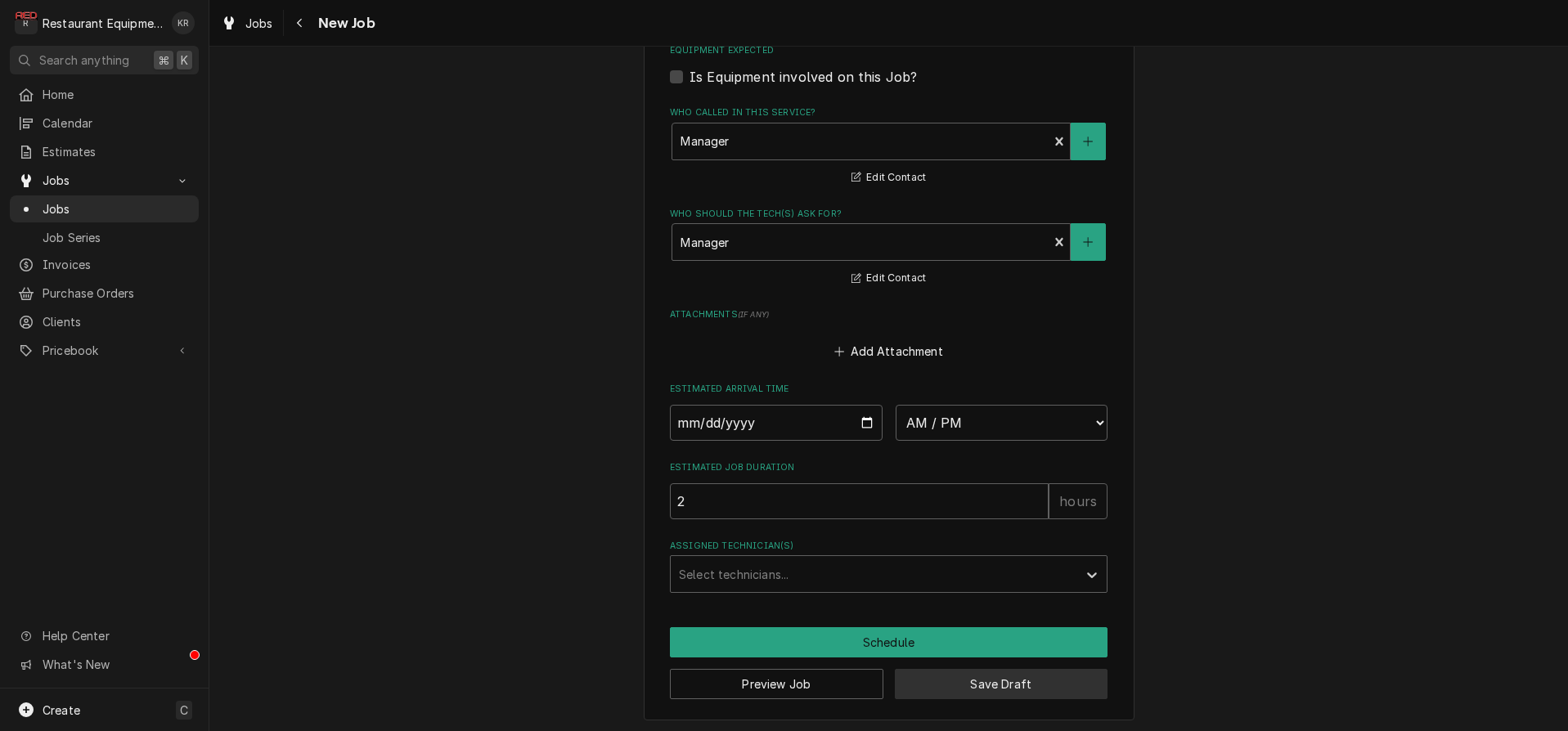
click at [956, 679] on button "Save Draft" at bounding box center [1001, 684] width 213 height 31
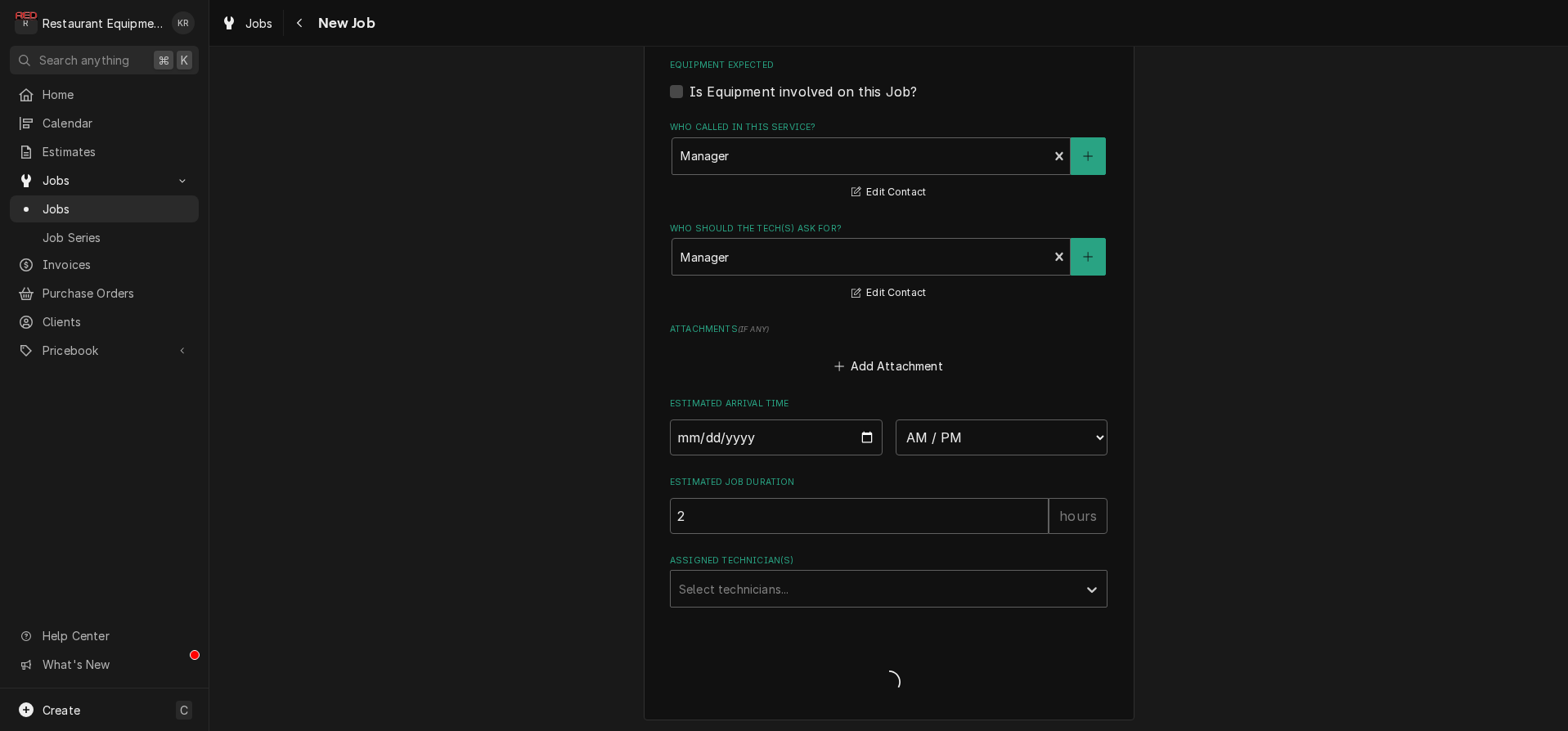
type textarea "x"
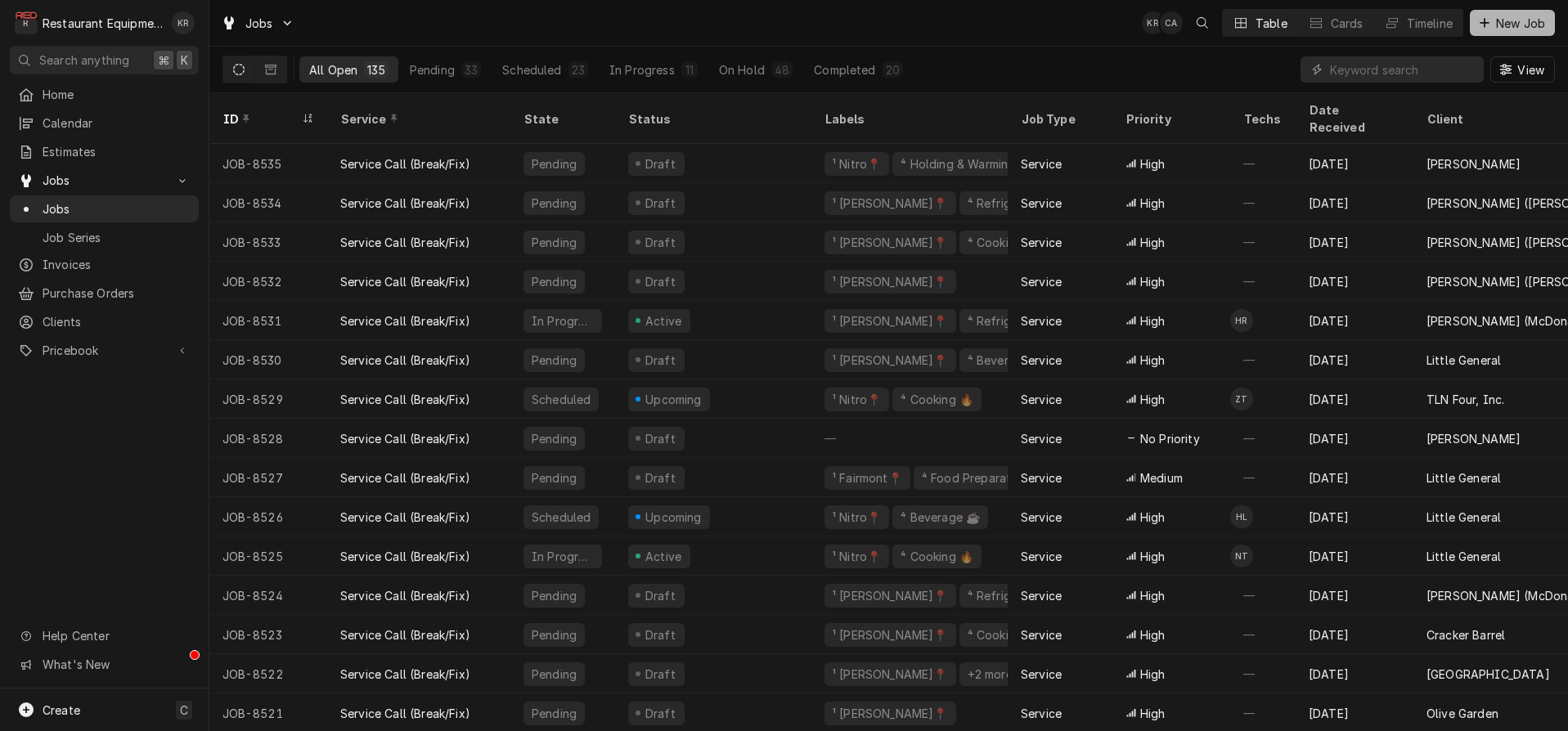
click at [1512, 27] on span "New Job" at bounding box center [1520, 22] width 56 height 17
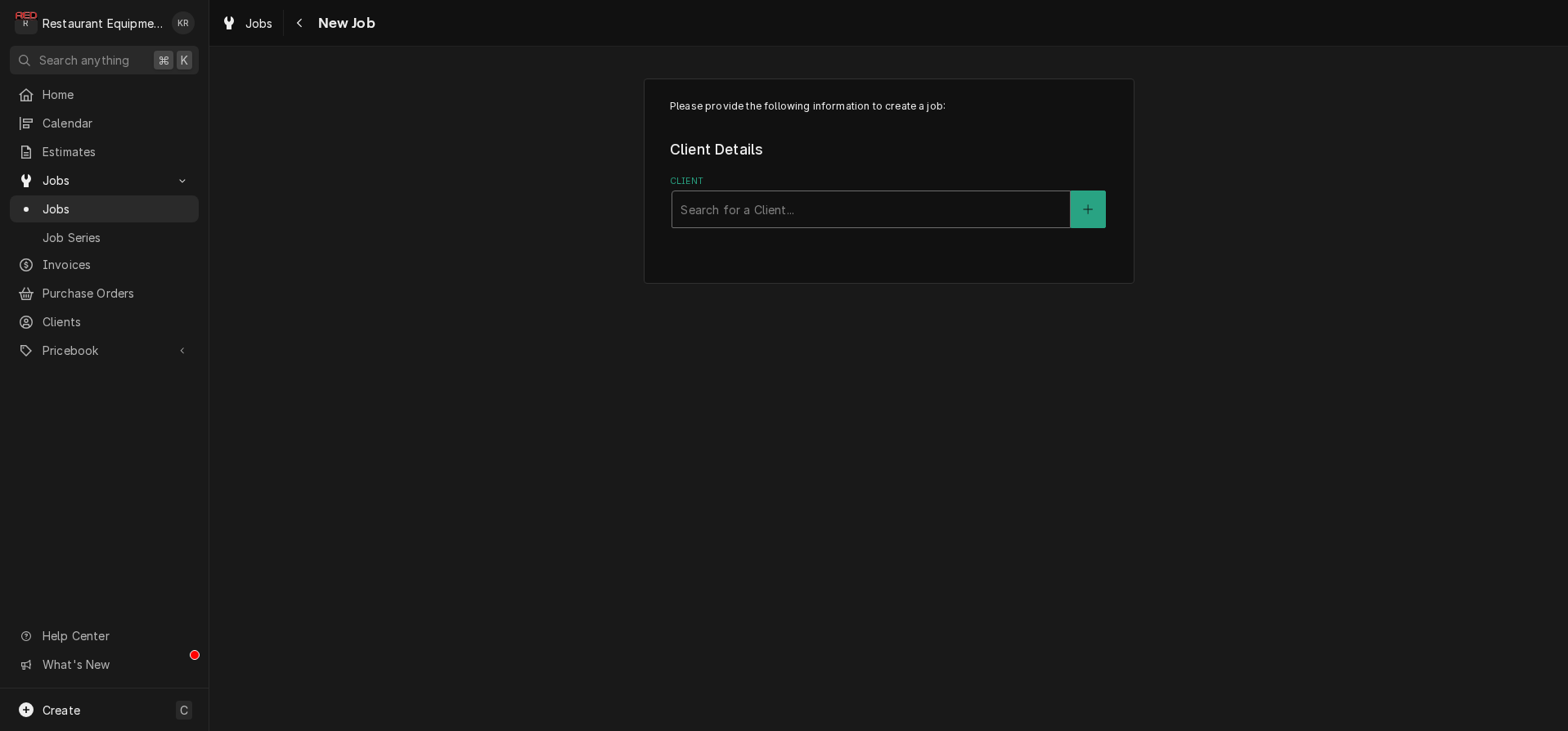
click at [730, 200] on div "Client" at bounding box center [871, 209] width 381 height 30
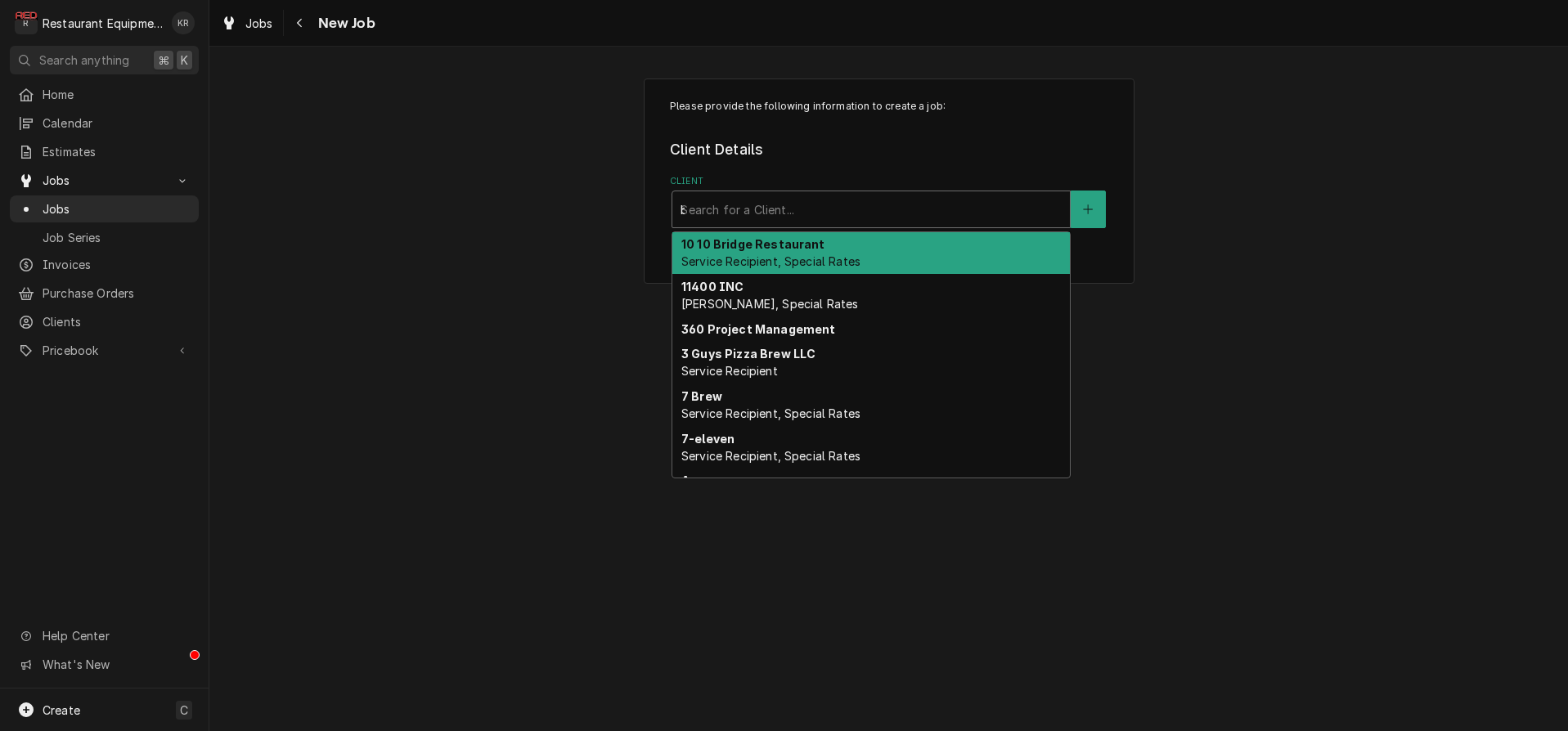
type input "bob"
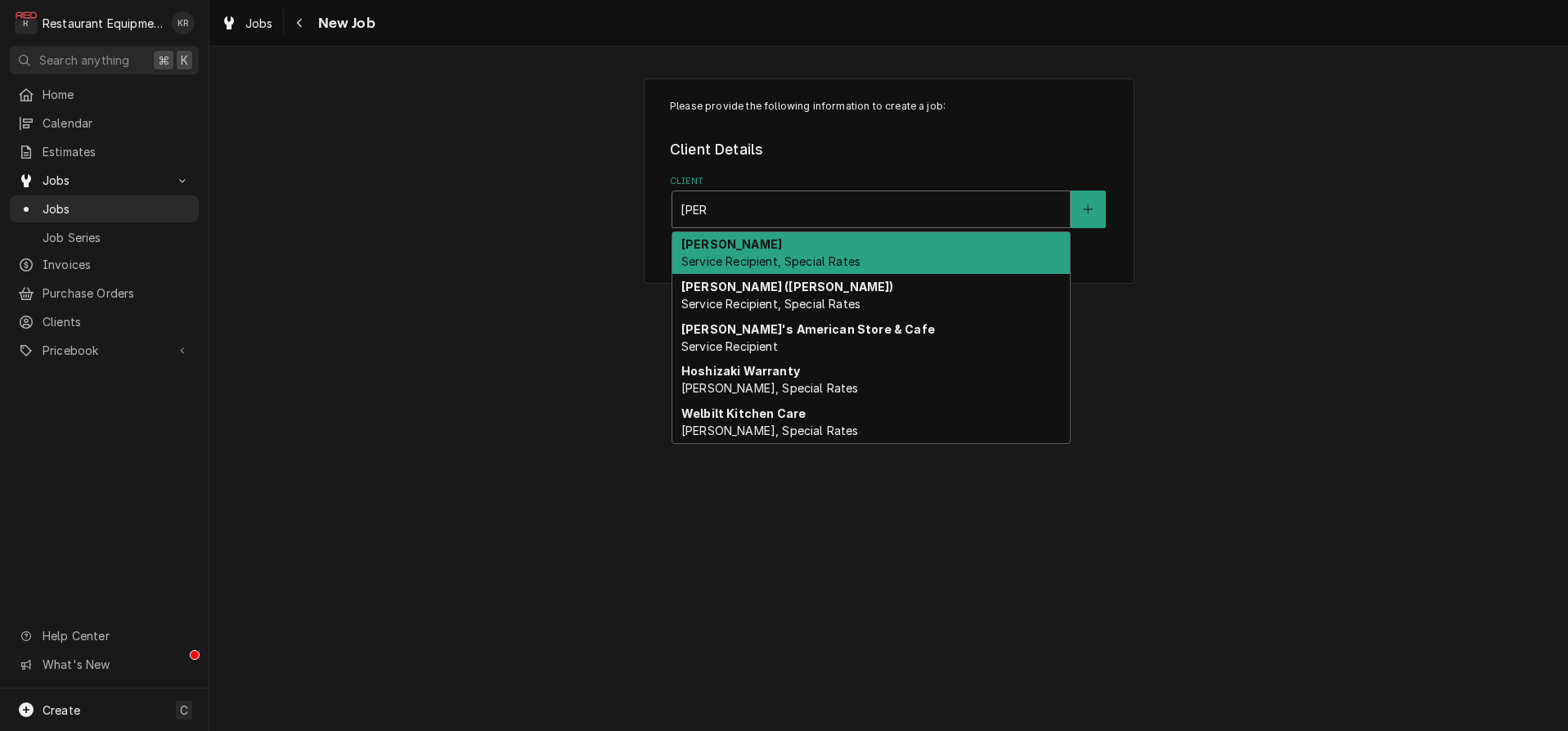
click at [756, 256] on span "Service Recipient, Special Rates" at bounding box center [771, 261] width 179 height 13
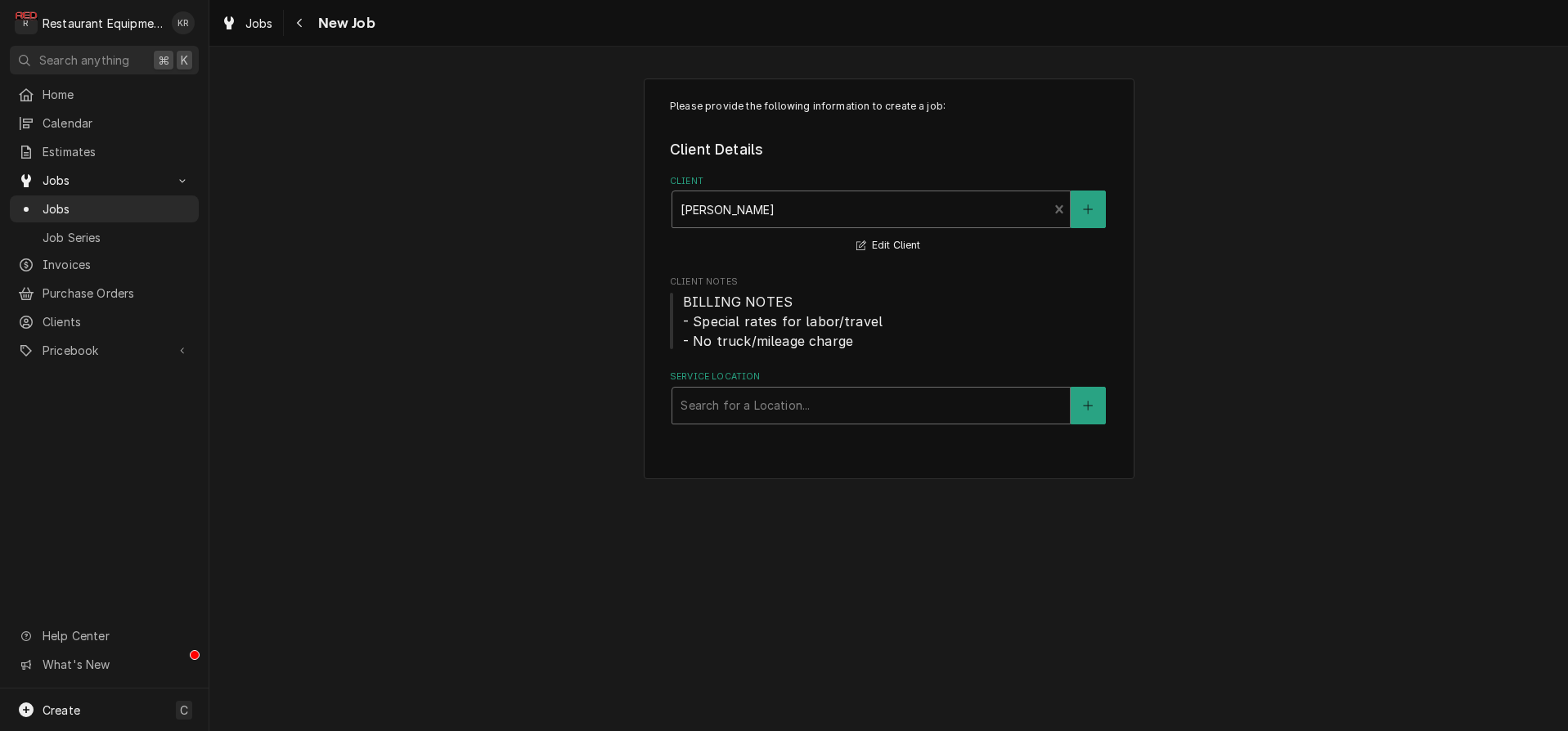
click at [745, 399] on div "Service Location" at bounding box center [871, 406] width 381 height 30
type input "lib"
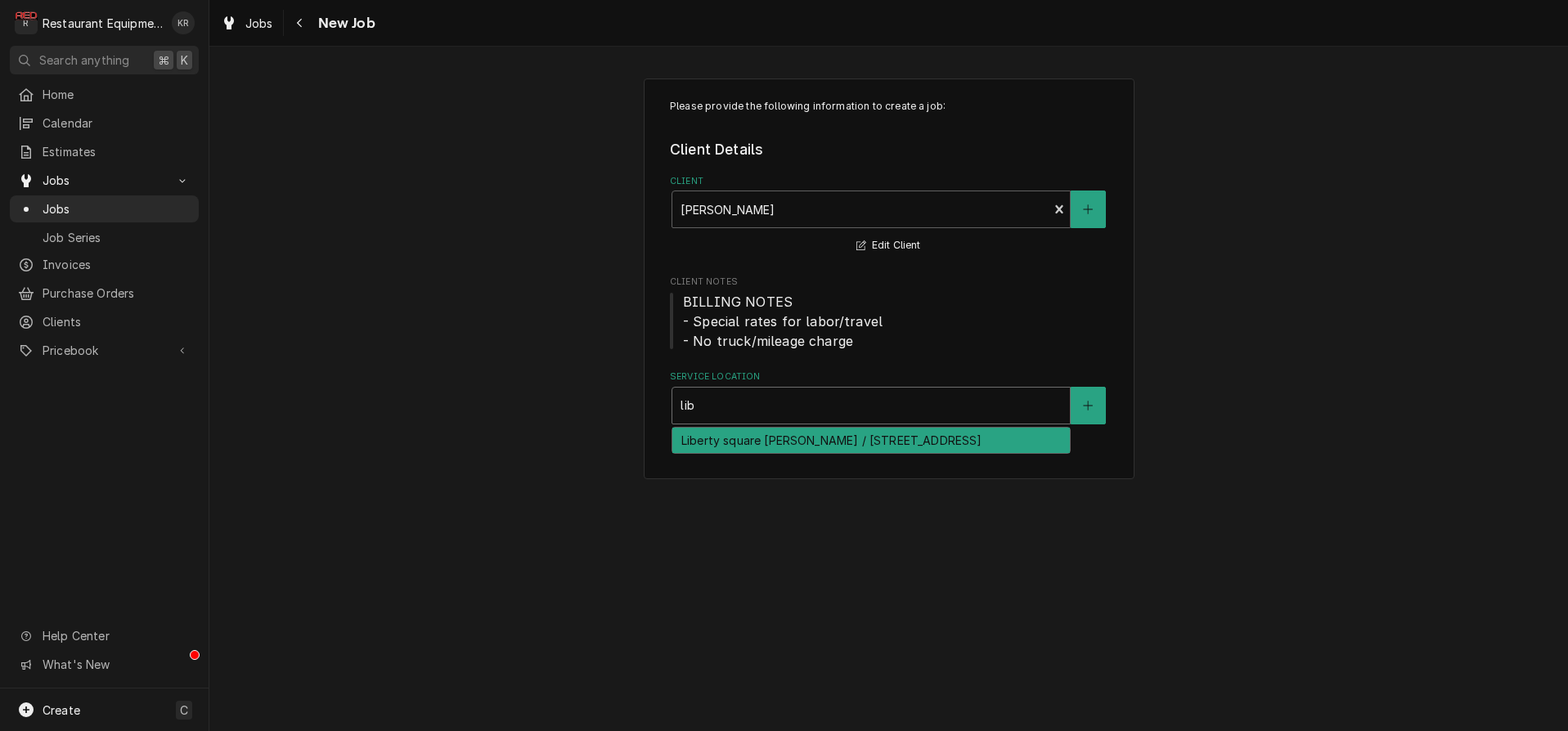
click at [720, 440] on div "Liberty square Bob Evans / 70 Liberty Square Dr, Hurricane, WV 25526" at bounding box center [871, 441] width 397 height 25
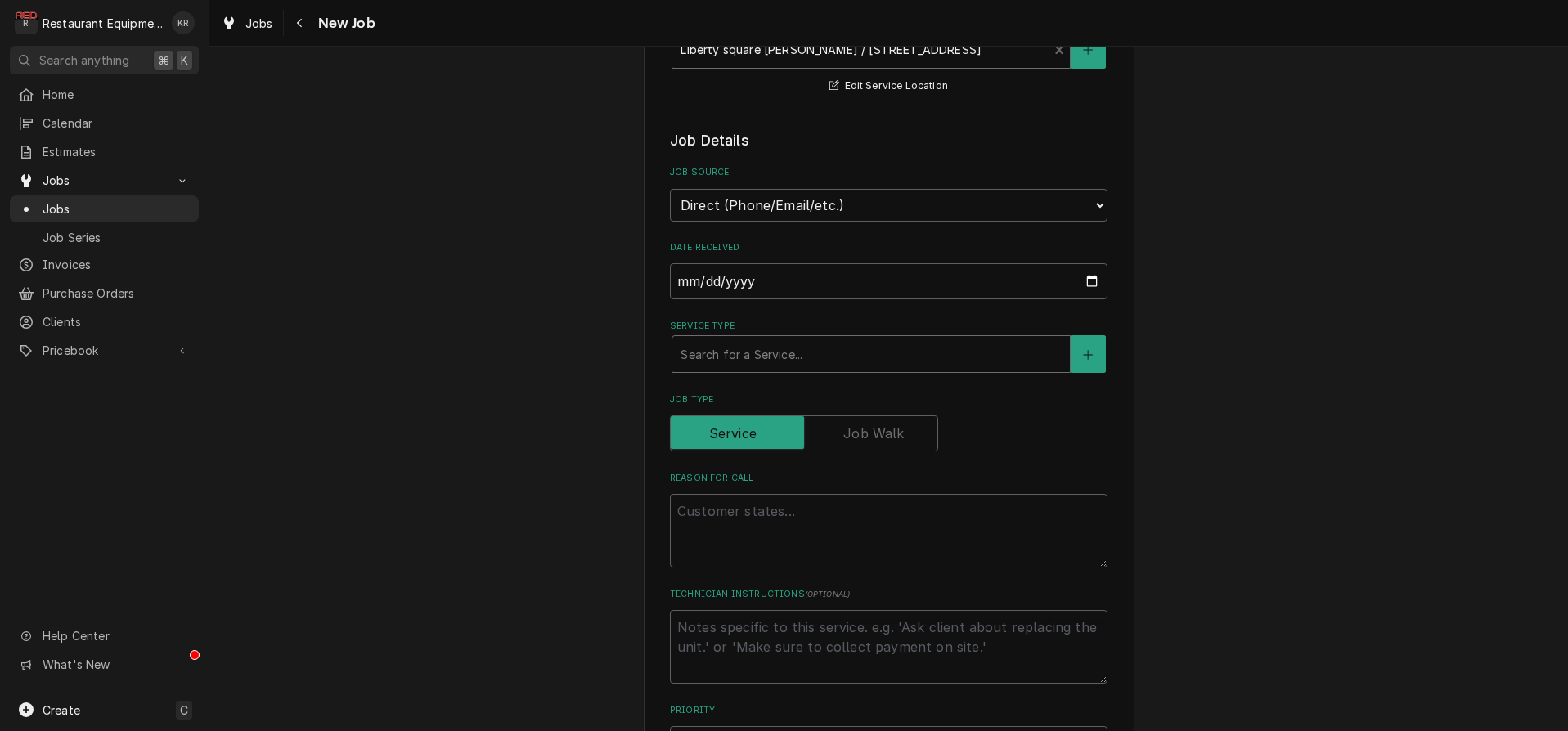
scroll to position [400, 0]
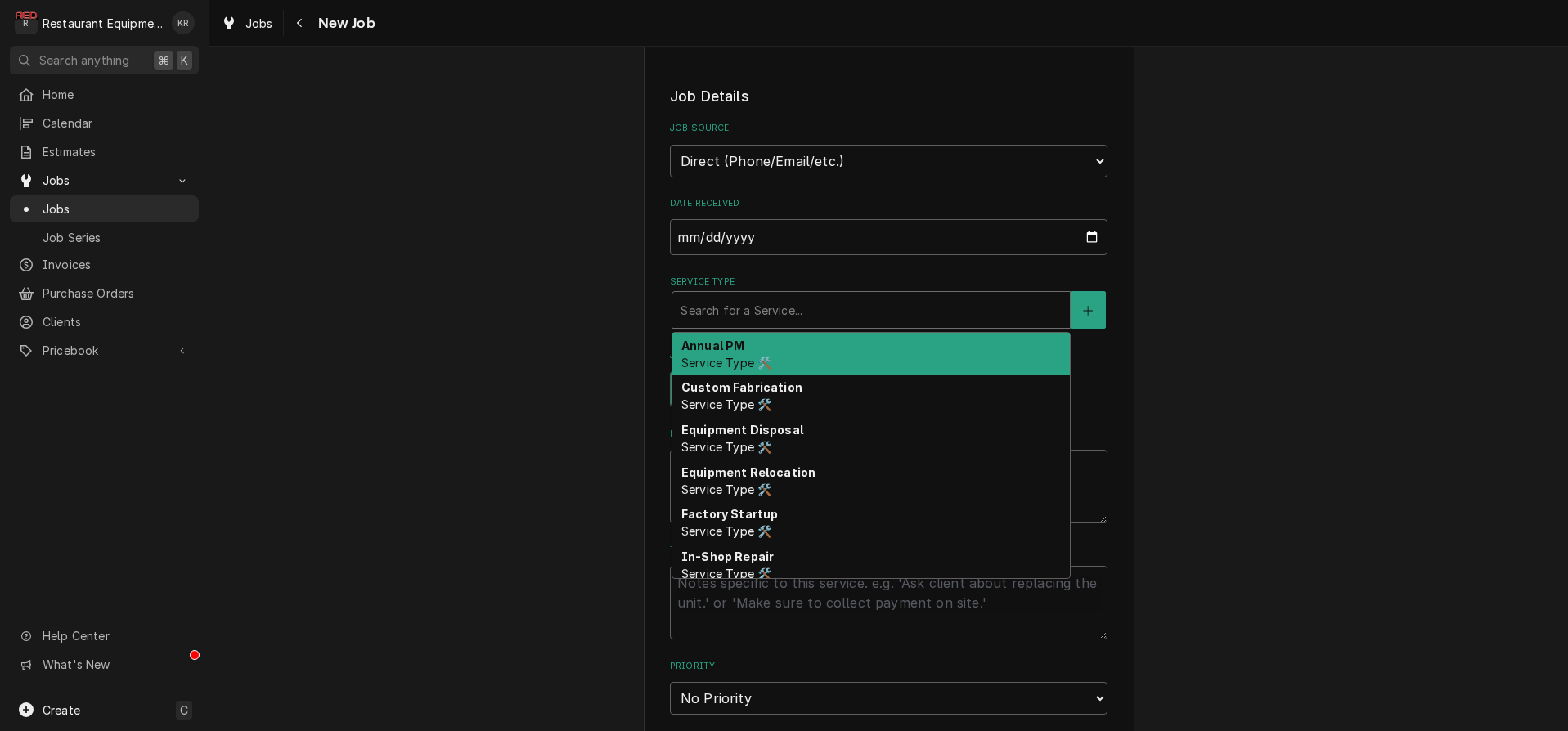
click at [732, 309] on div "Service Type" at bounding box center [871, 309] width 381 height 30
type textarea "x"
type input "b"
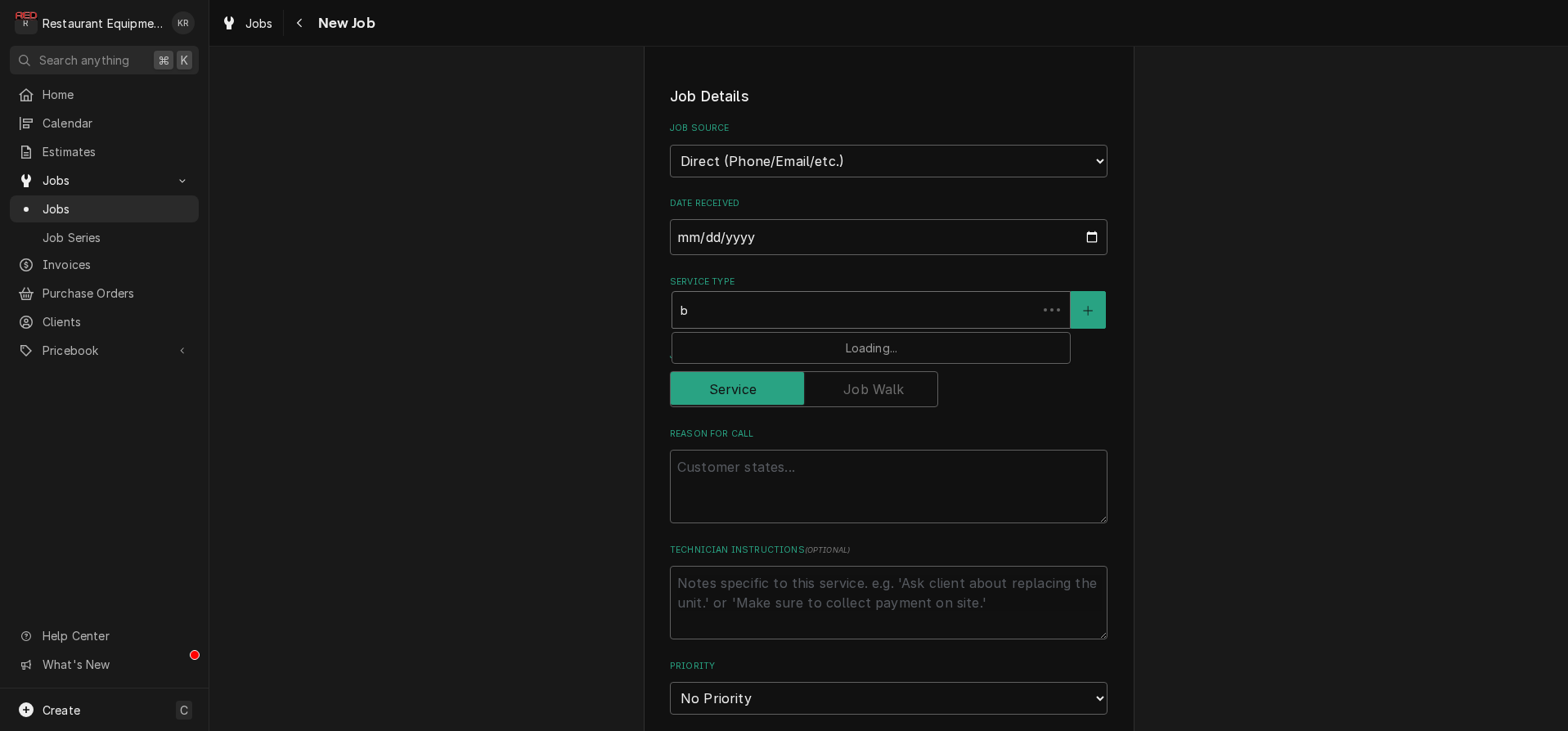
type textarea "x"
type input "br"
type textarea "x"
type input "brea"
type textarea "x"
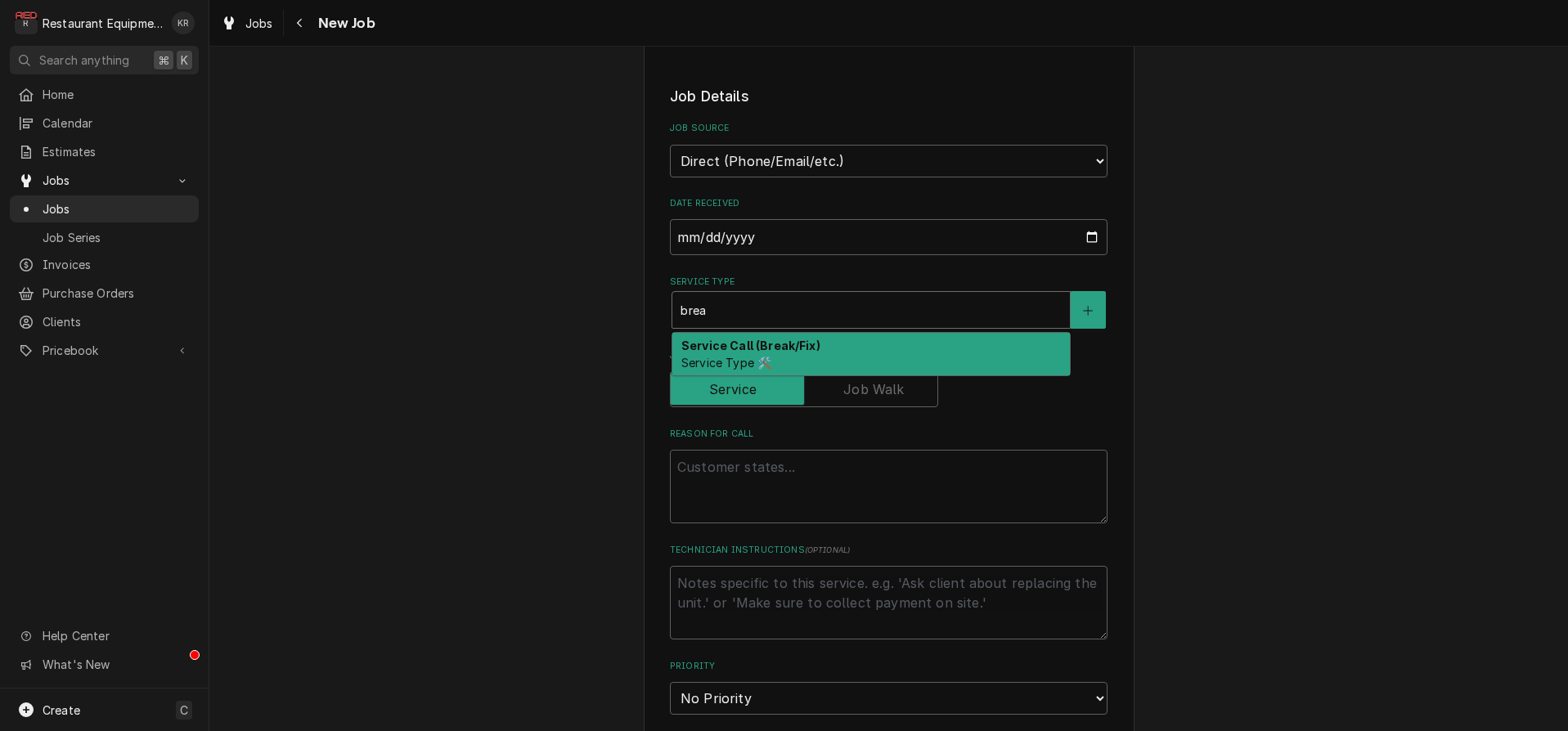
click at [735, 349] on strong "Service Call (Break/Fix)" at bounding box center [751, 345] width 139 height 13
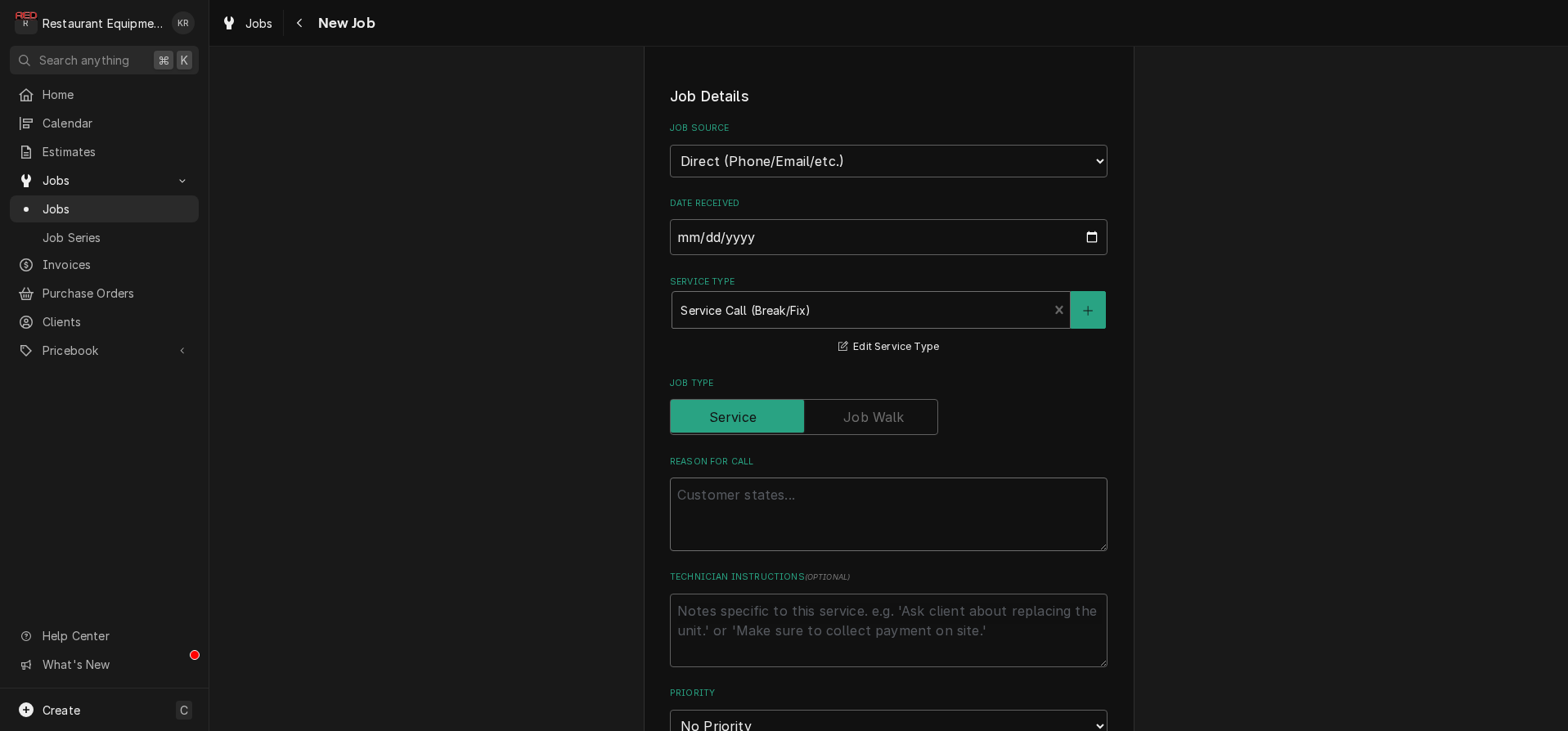
click at [729, 491] on textarea "Reason For Call" at bounding box center [888, 514] width 438 height 74
type textarea "x"
type textarea "F"
type textarea "x"
type textarea "Fr"
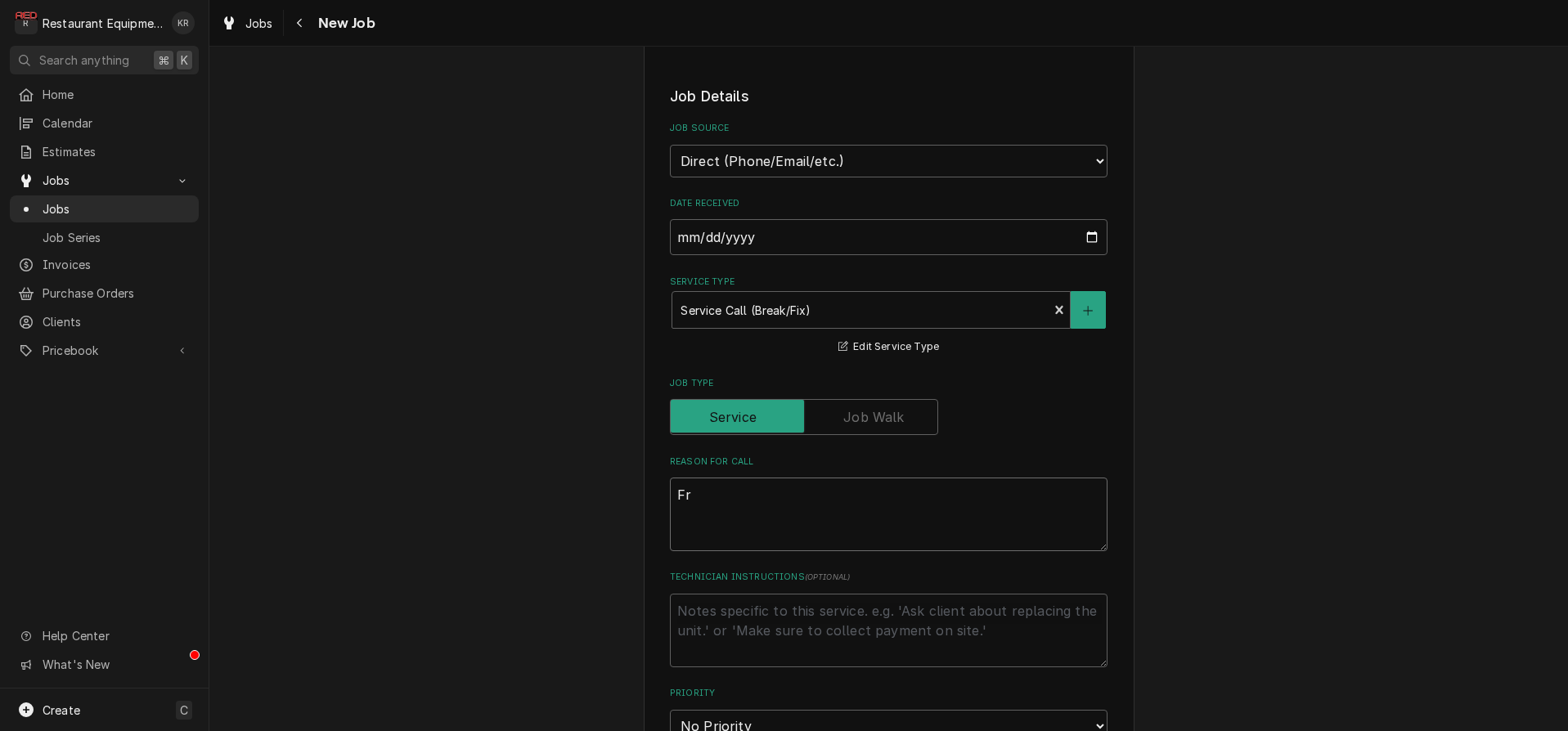
type textarea "x"
type textarea "Fry"
type textarea "x"
type textarea "Frye"
type textarea "x"
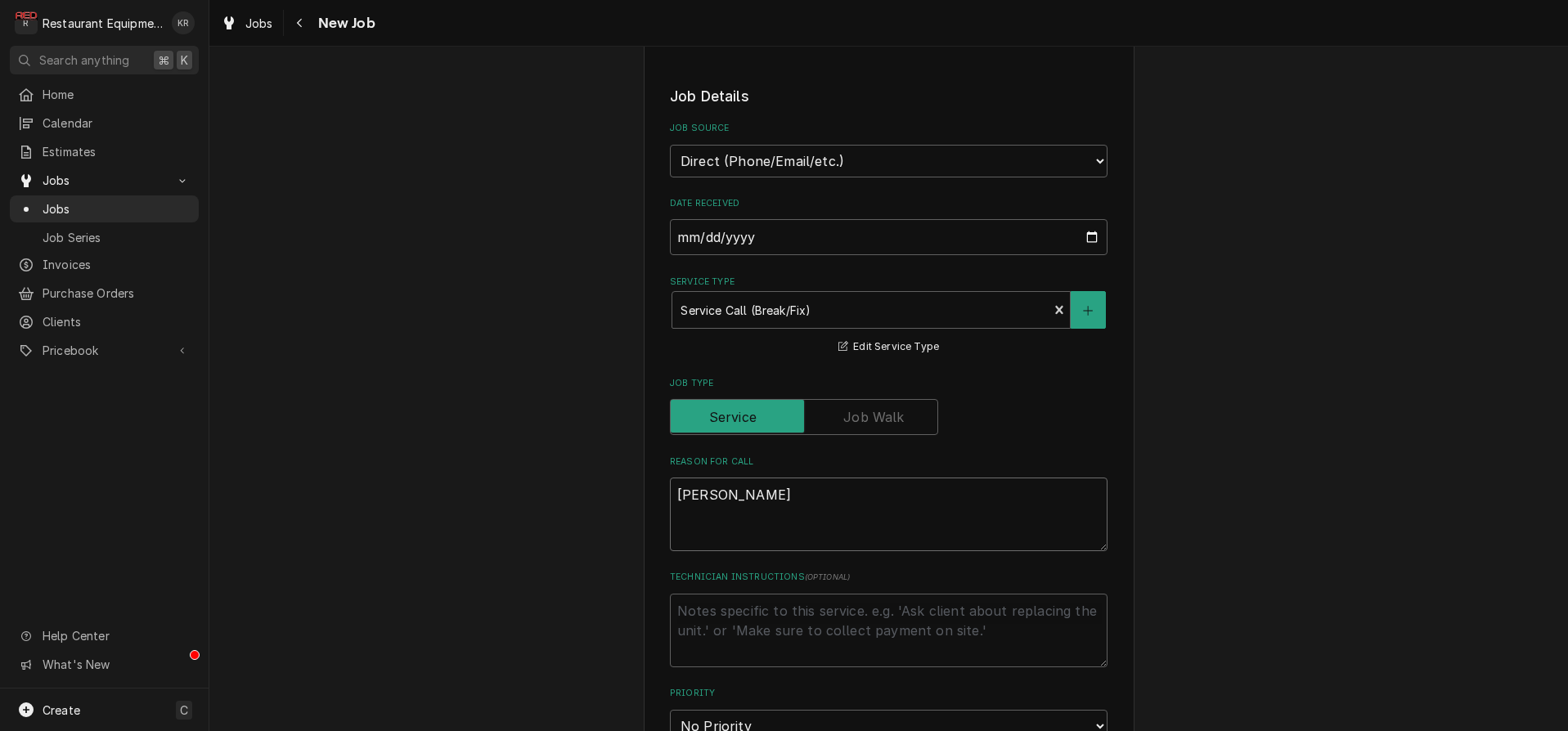
type textarea "Fryer"
type textarea "x"
type textarea "Fryer"
type textarea "x"
type textarea "Fryer w"
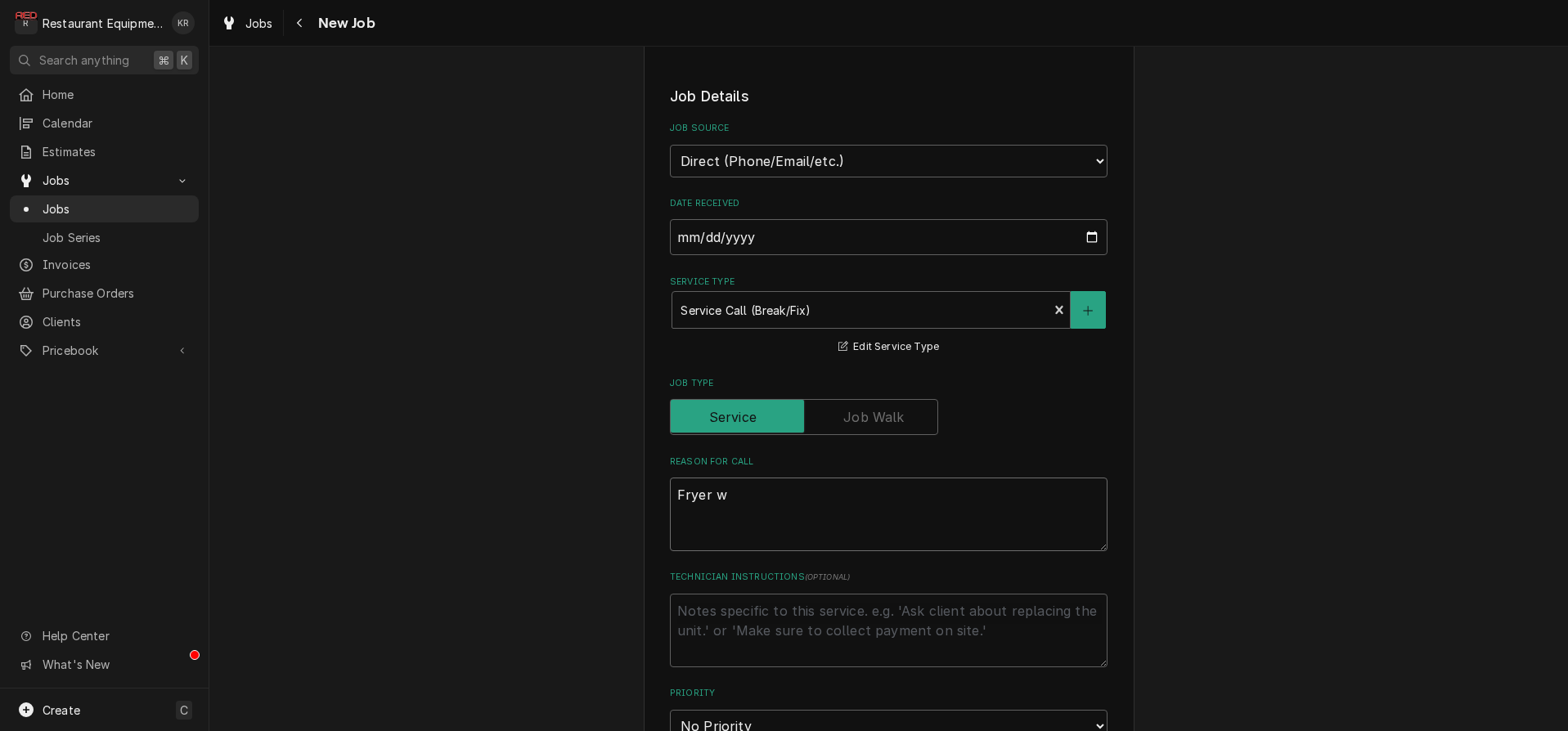
type textarea "x"
type textarea "Fryer wo"
type textarea "x"
type textarea "Fryer won'"
type textarea "x"
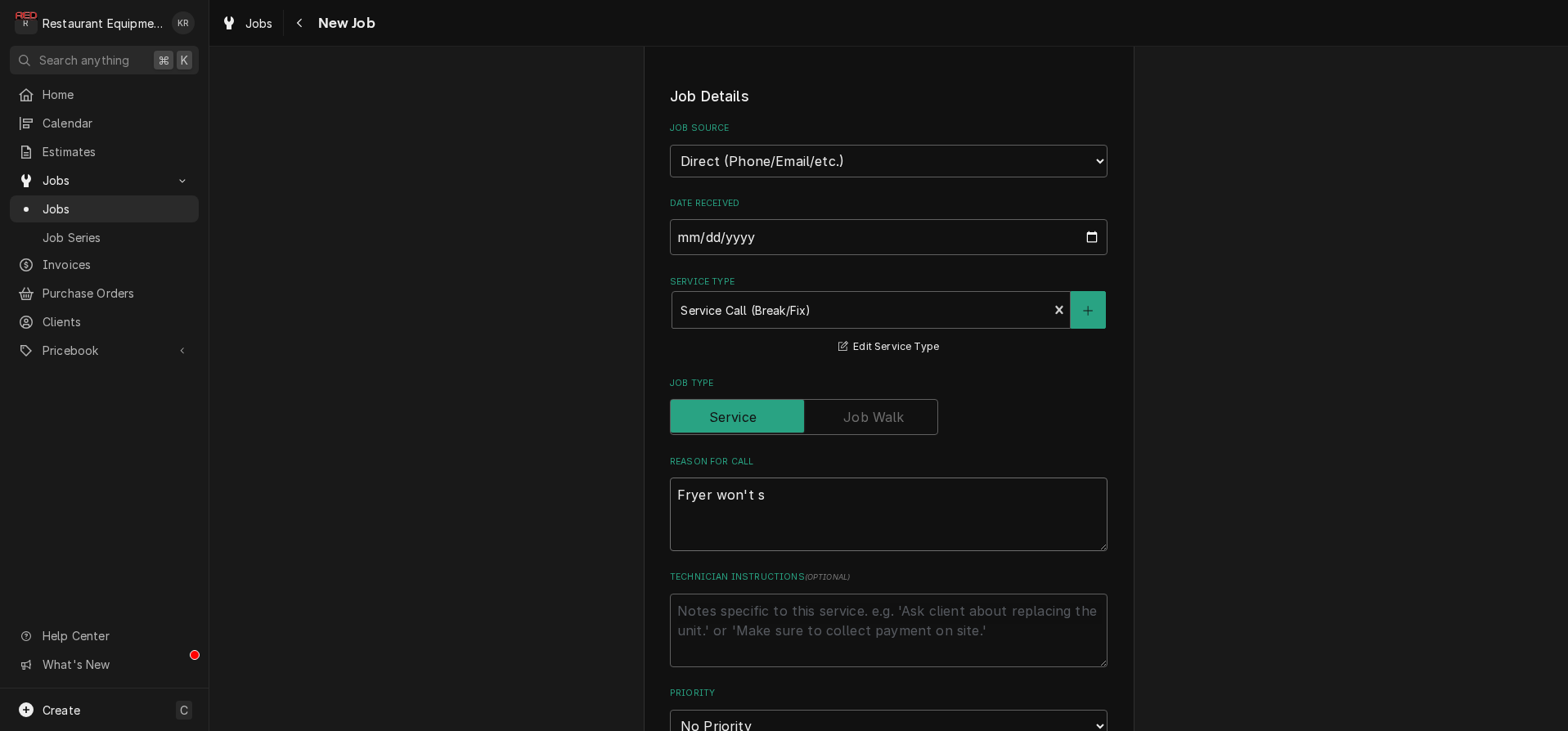
type textarea "Fryer won't st"
type textarea "x"
type textarea "Fryer won't sta"
type textarea "x"
type textarea "Fryer won't stay"
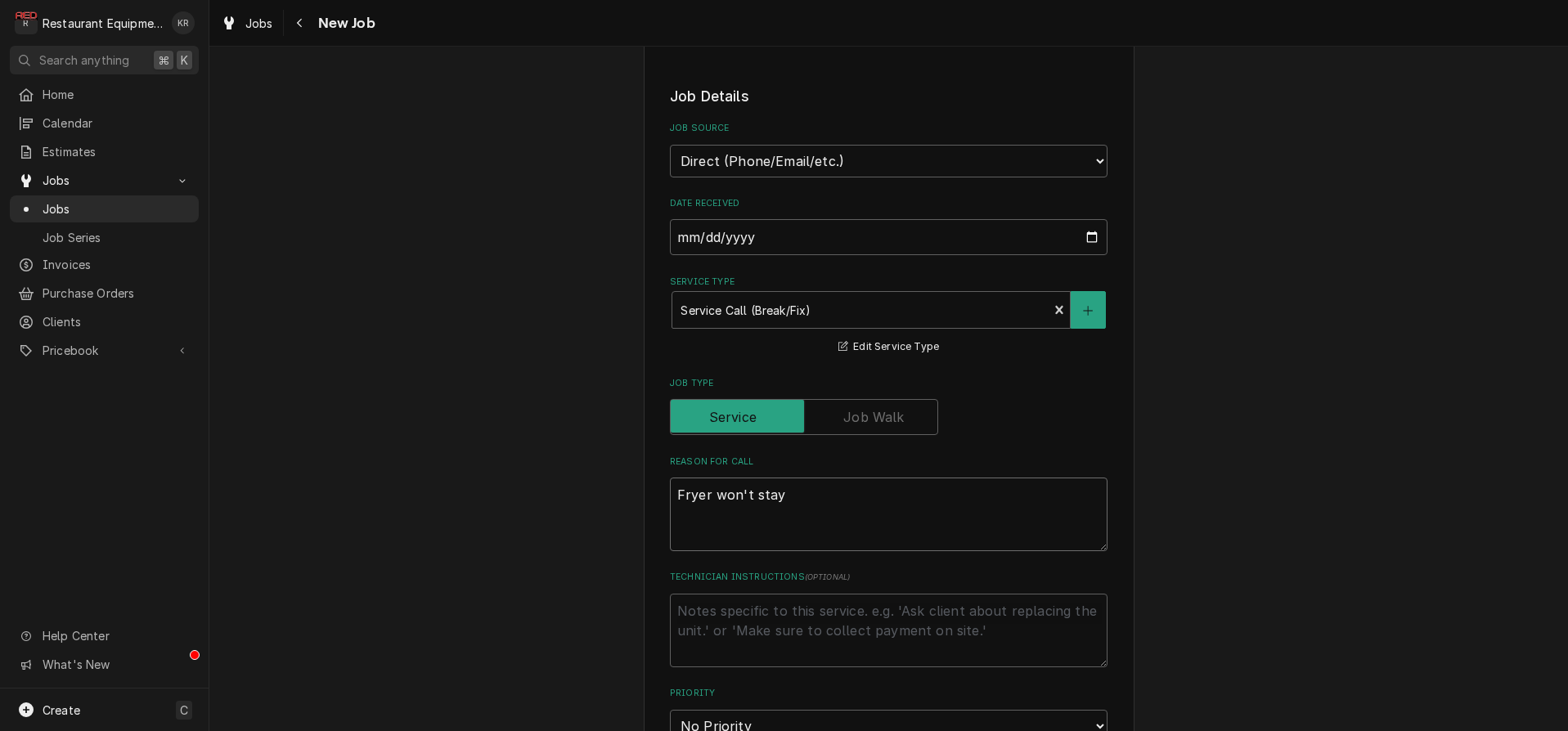
type textarea "x"
type textarea "Fryer won't stay li"
type textarea "x"
type textarea "Fryer won't stay lit"
type textarea "x"
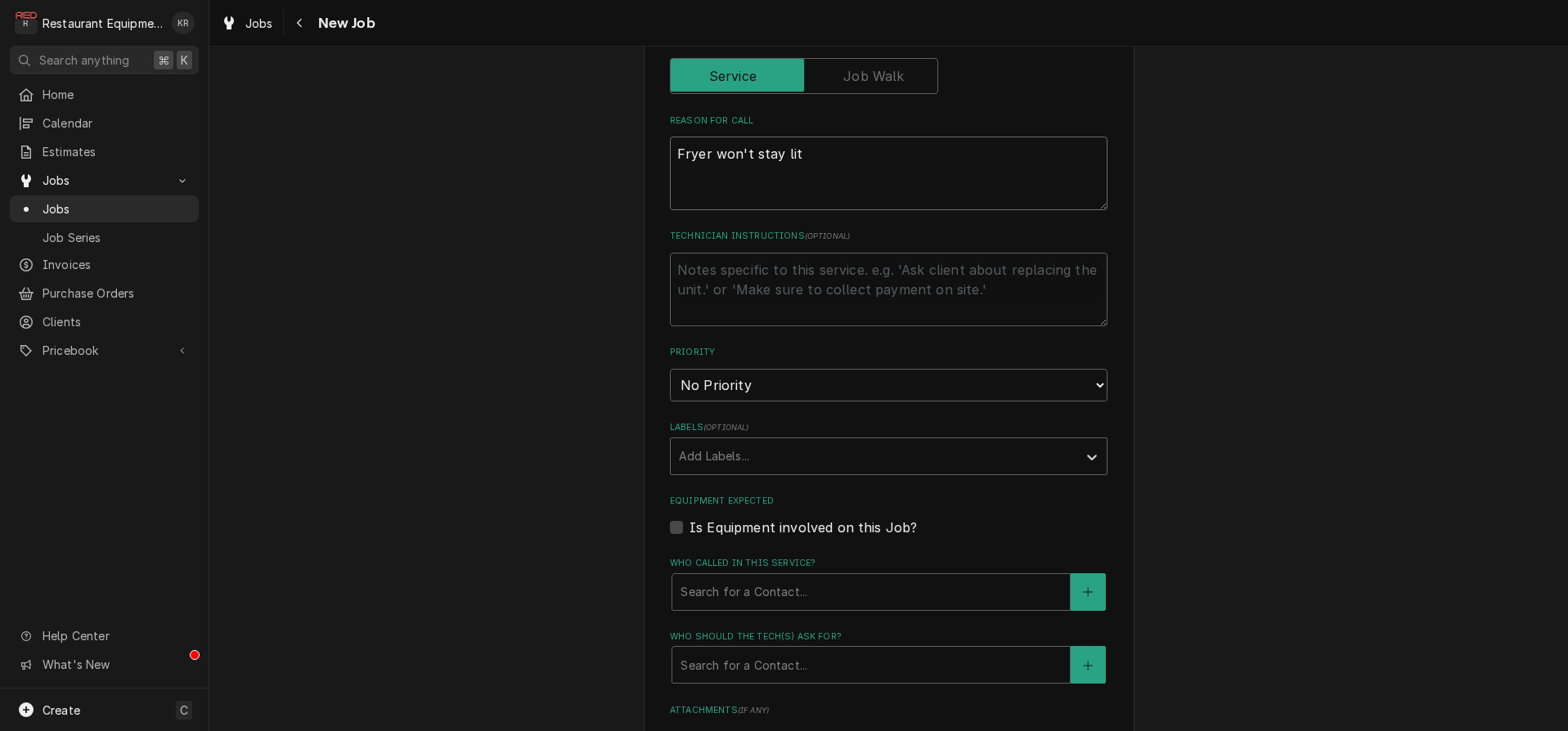
type textarea "Fryer won't stay lit"
select select "2"
click option "High" at bounding box center [0, 0] width 0 height 0
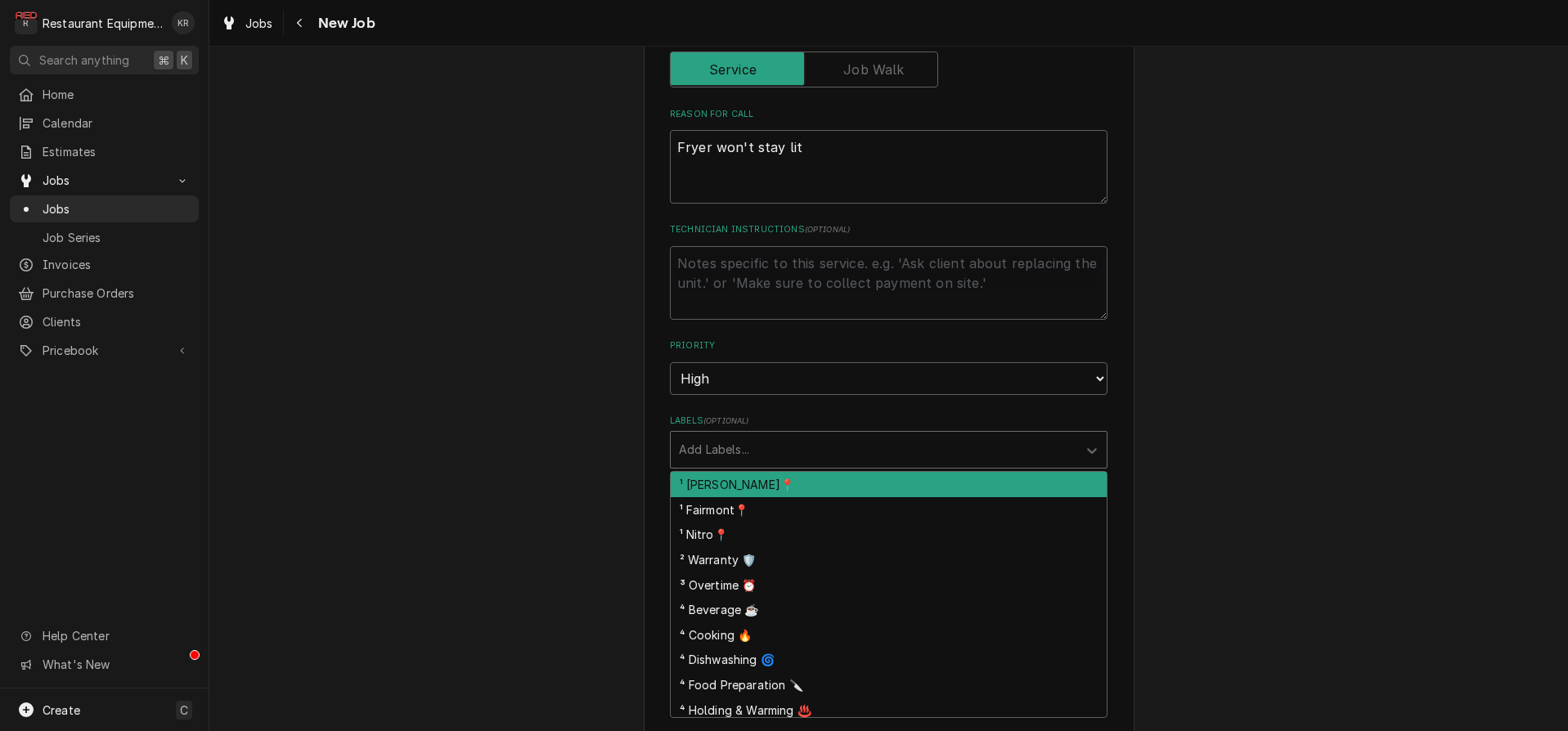
click at [722, 459] on div "Labels" at bounding box center [874, 450] width 390 height 30
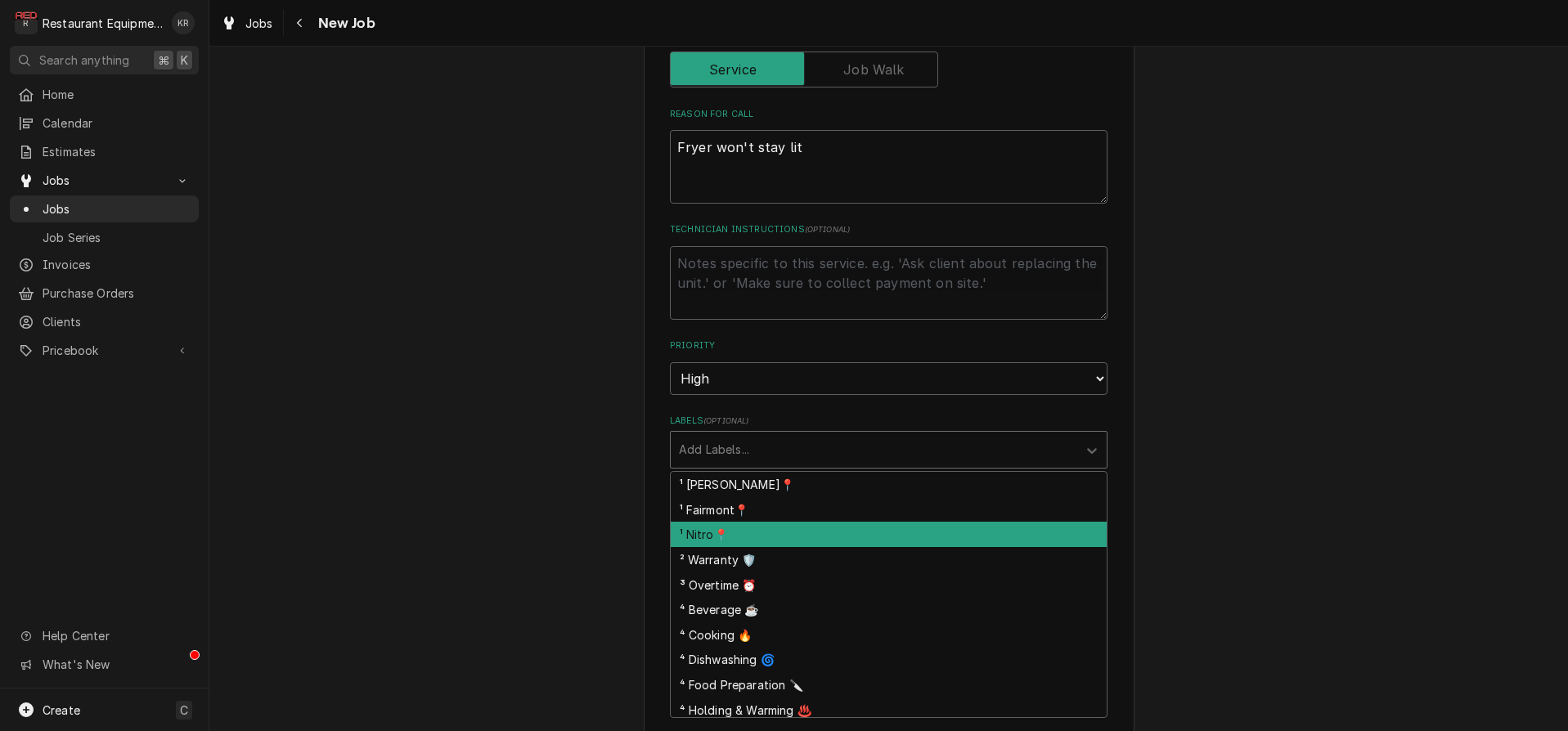
click at [745, 540] on div "¹ Nitro📍" at bounding box center [888, 534] width 436 height 25
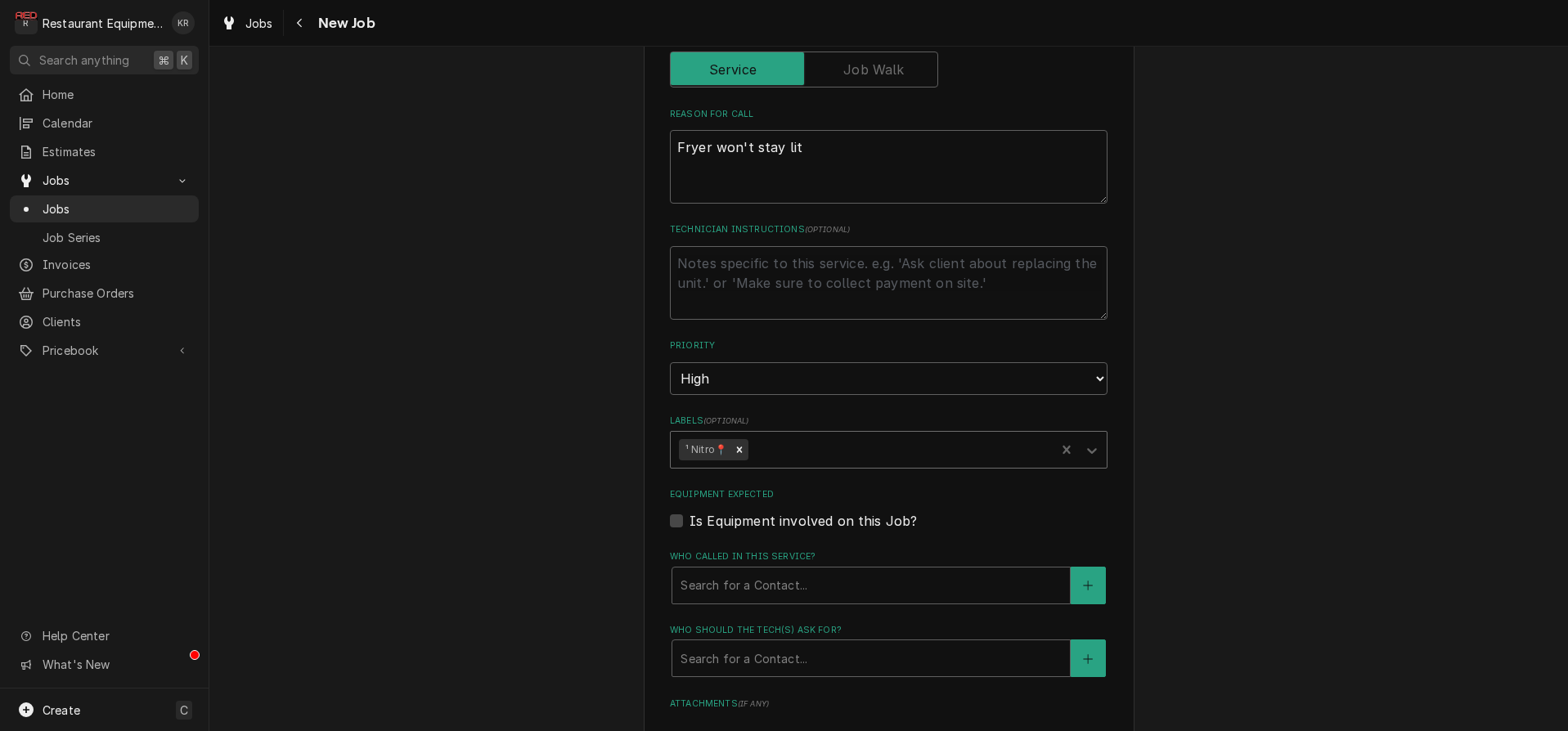
click at [808, 455] on div "Labels" at bounding box center [899, 450] width 295 height 30
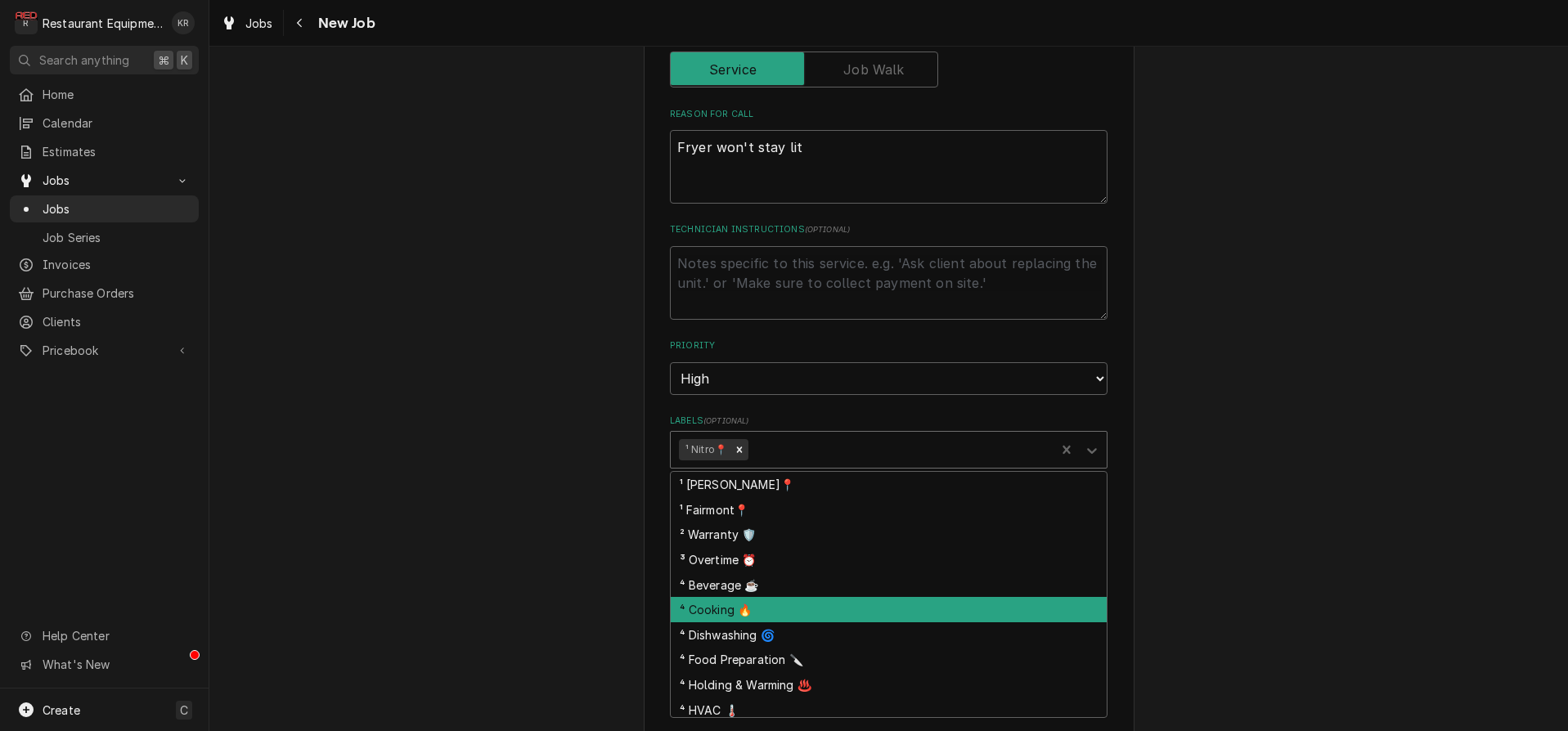
click at [800, 617] on div "⁴ Cooking 🔥" at bounding box center [888, 610] width 436 height 25
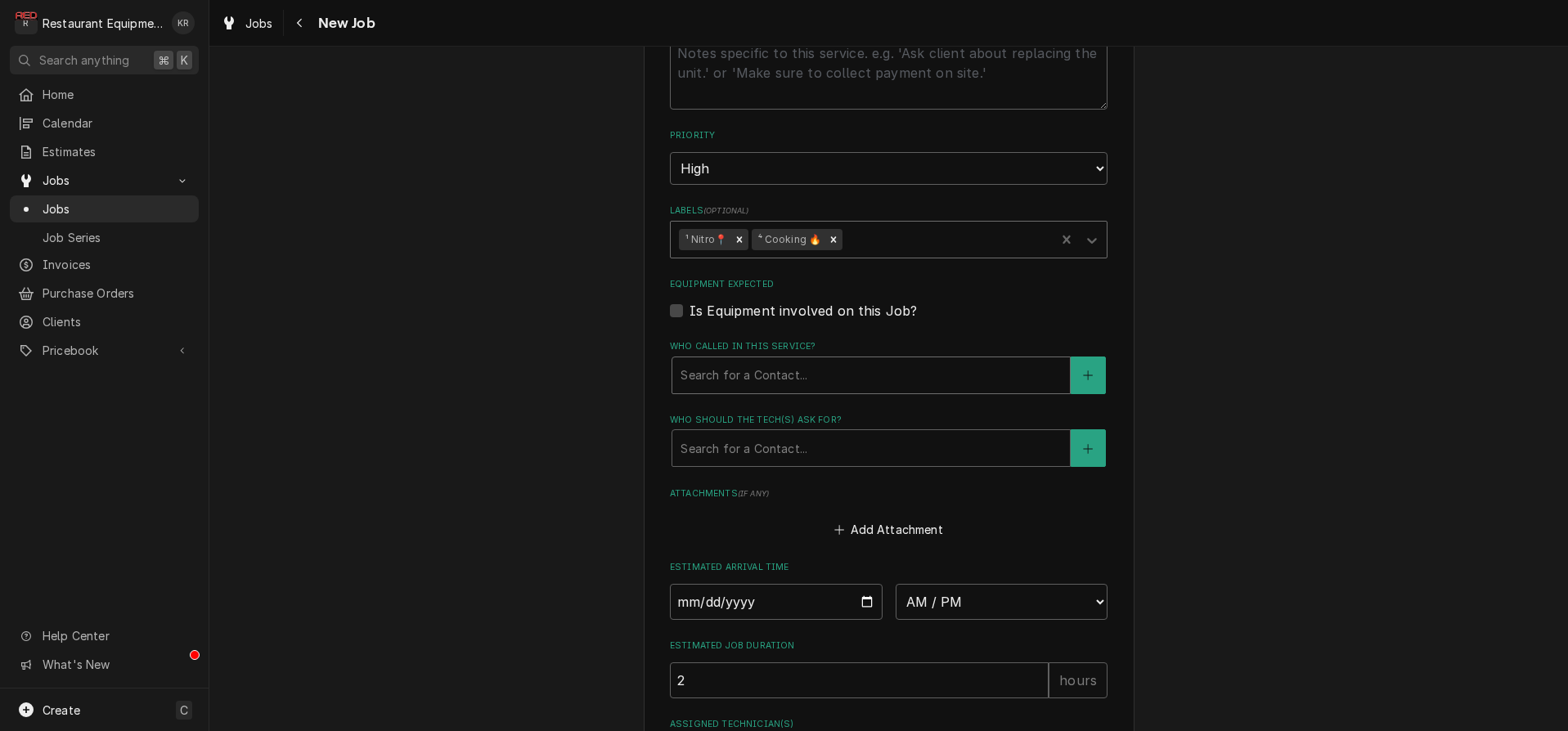
scroll to position [1026, 0]
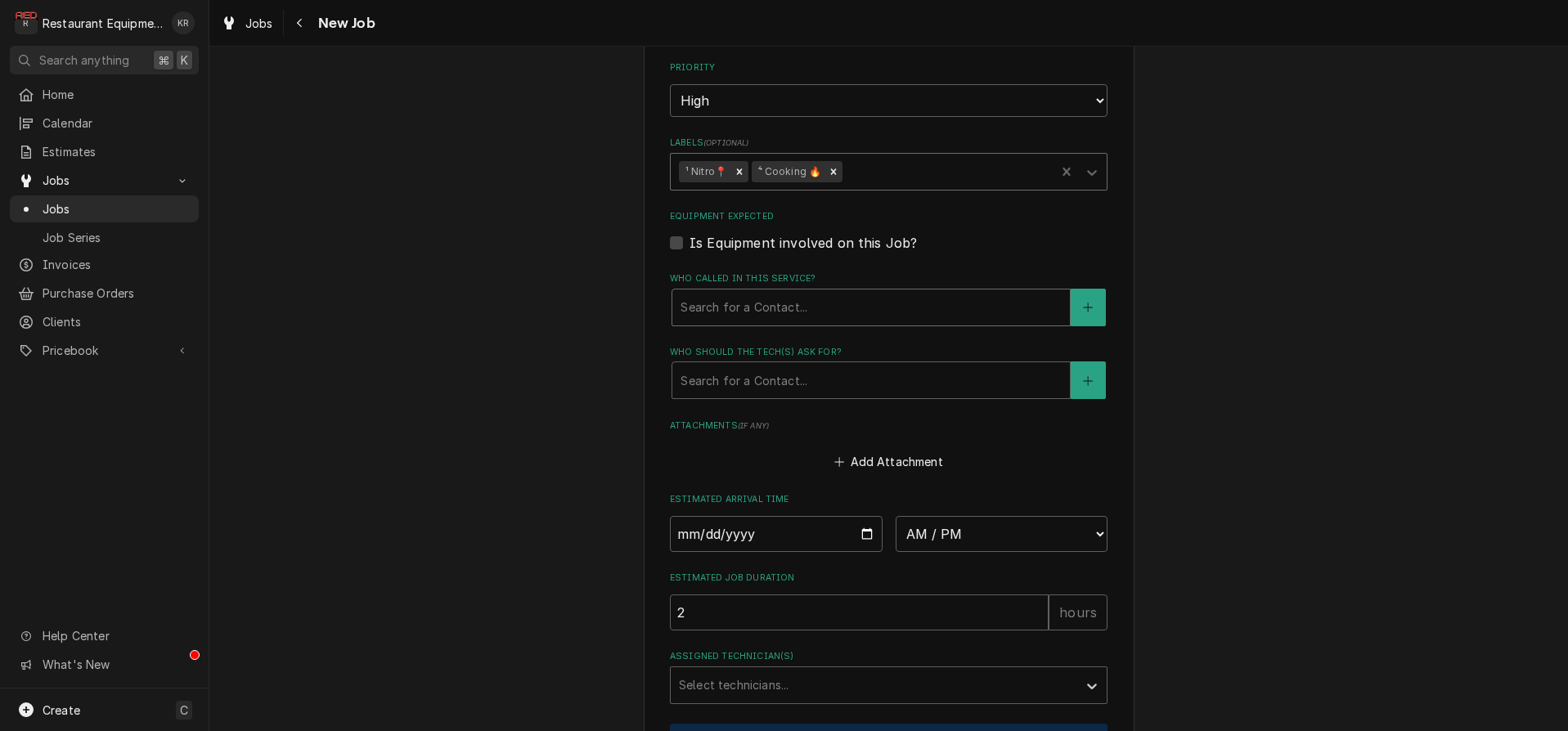
click at [774, 311] on div "Who called in this service?" at bounding box center [871, 308] width 381 height 30
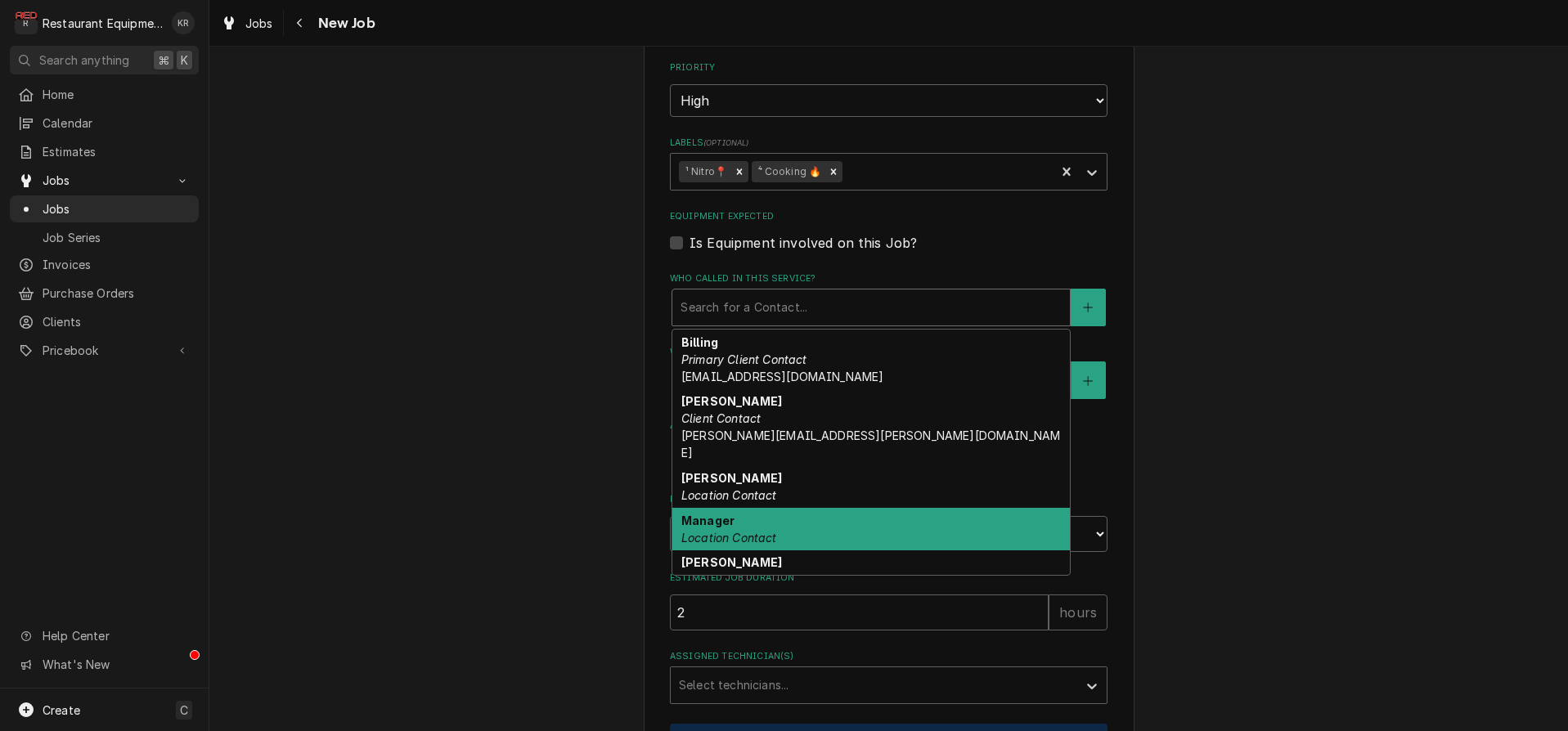
click at [764, 508] on div "Manager Location Contact" at bounding box center [871, 529] width 397 height 42
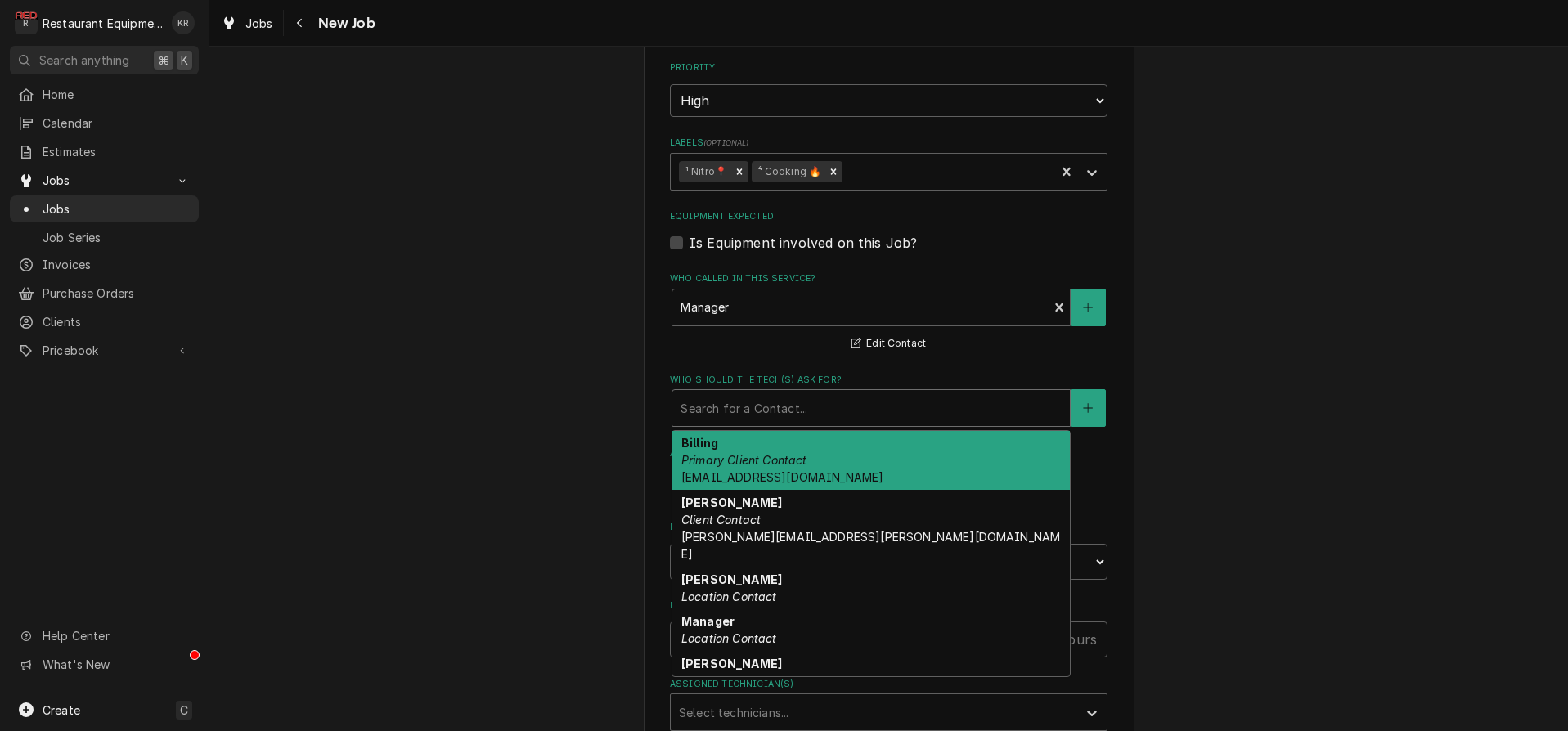
drag, startPoint x: 761, startPoint y: 400, endPoint x: 761, endPoint y: 412, distance: 12.0
click at [761, 400] on div "Who should the tech(s) ask for?" at bounding box center [871, 408] width 381 height 30
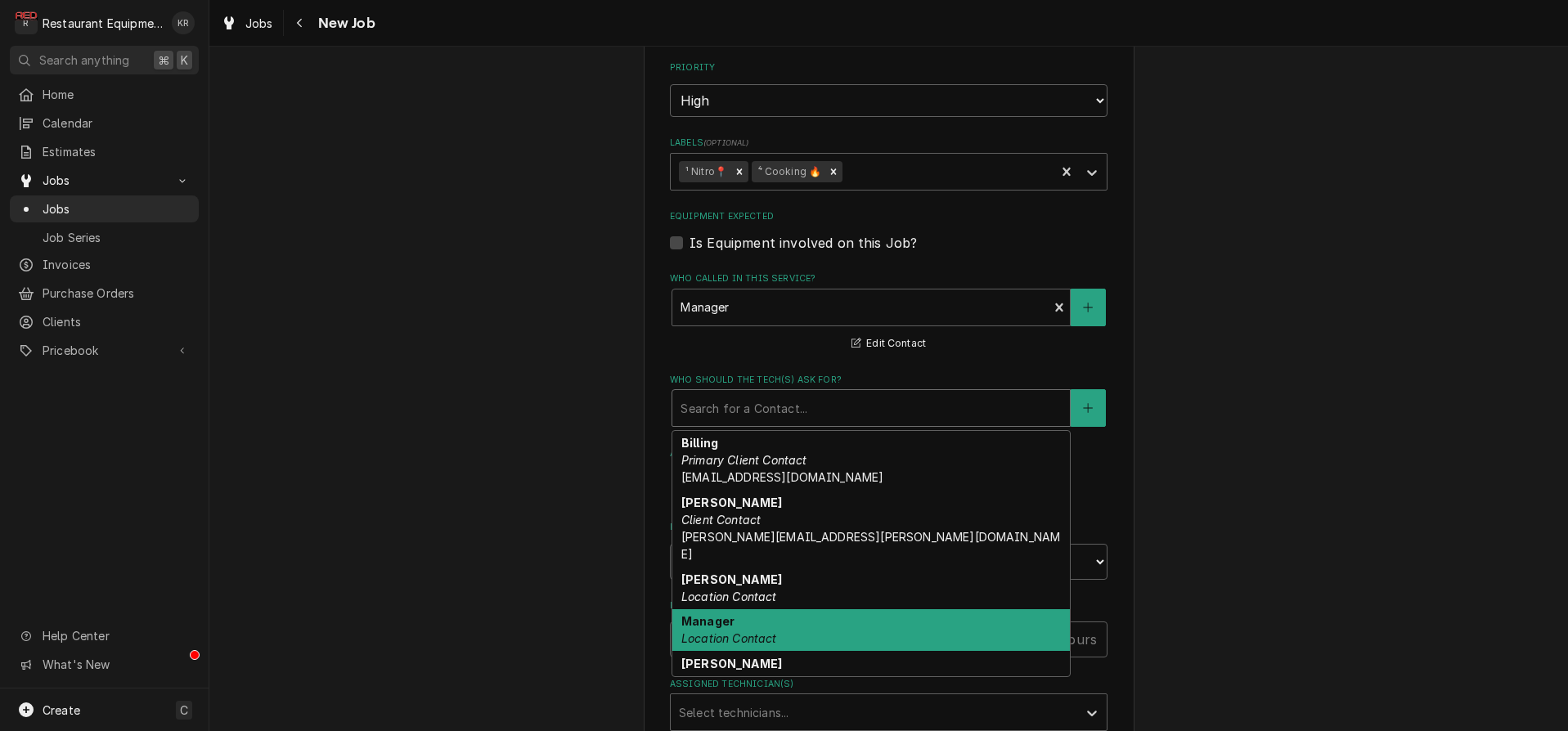
click at [750, 631] on em "Location Contact" at bounding box center [729, 637] width 95 height 13
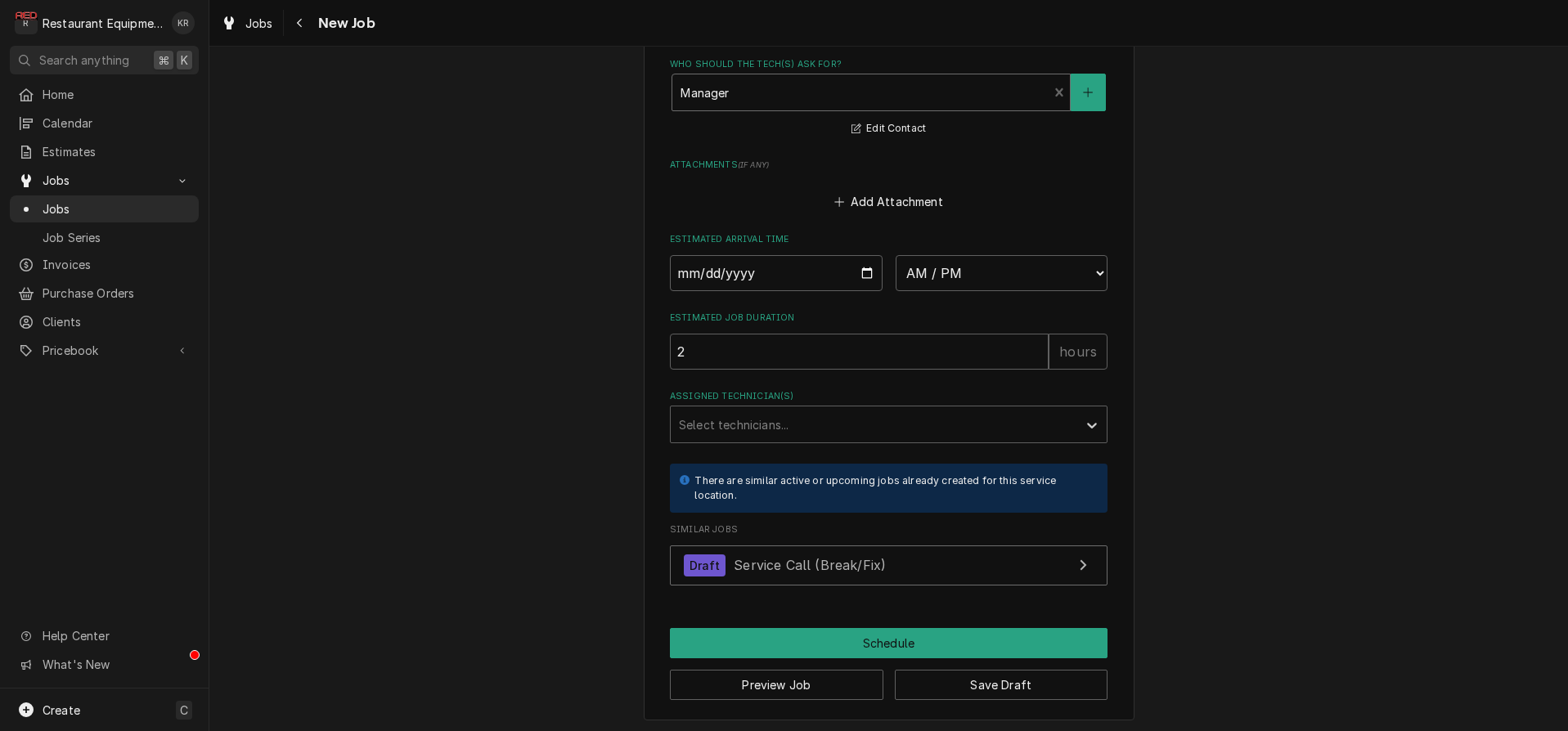
scroll to position [1342, 0]
click at [1010, 674] on button "Save Draft" at bounding box center [1001, 684] width 213 height 31
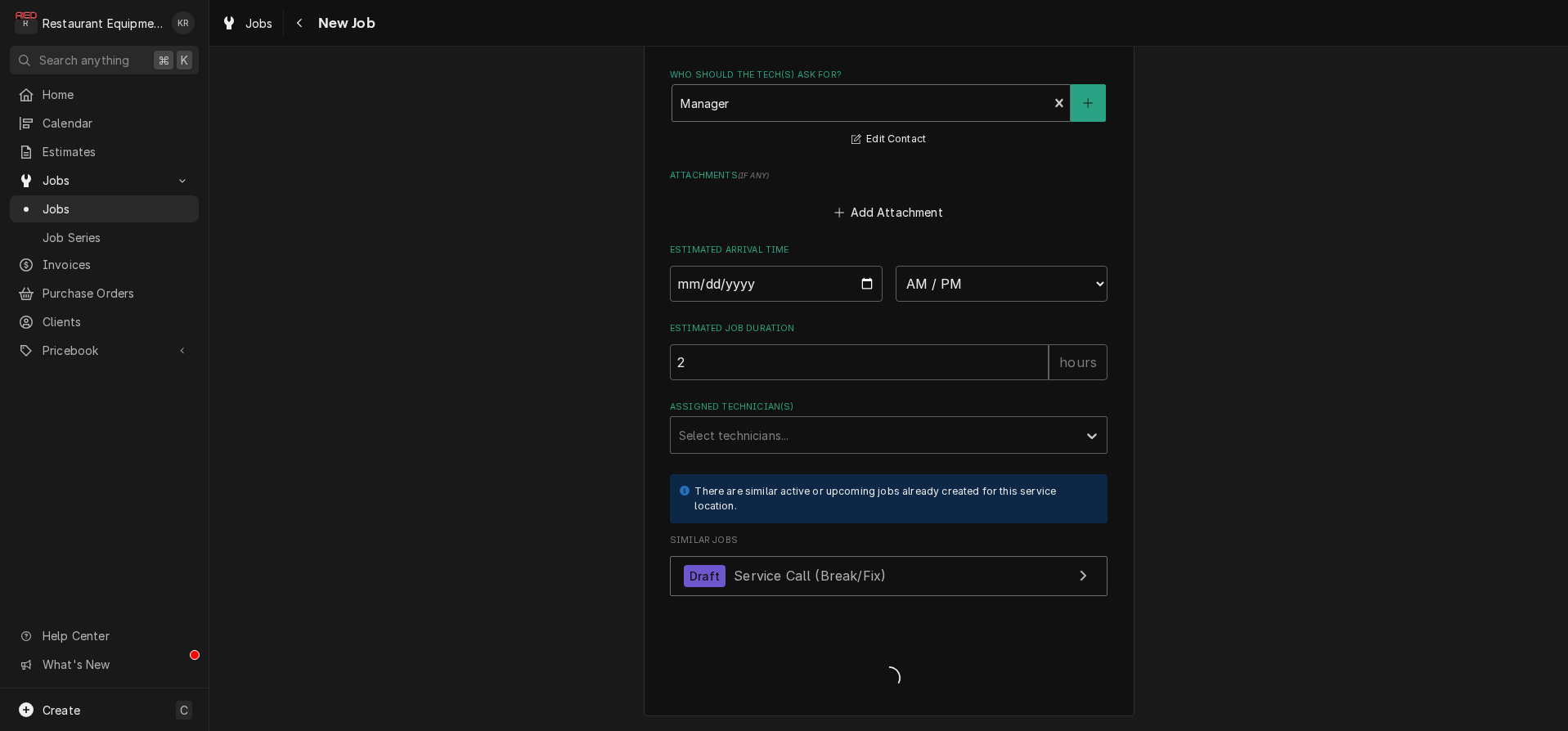
scroll to position [1327, 0]
type textarea "x"
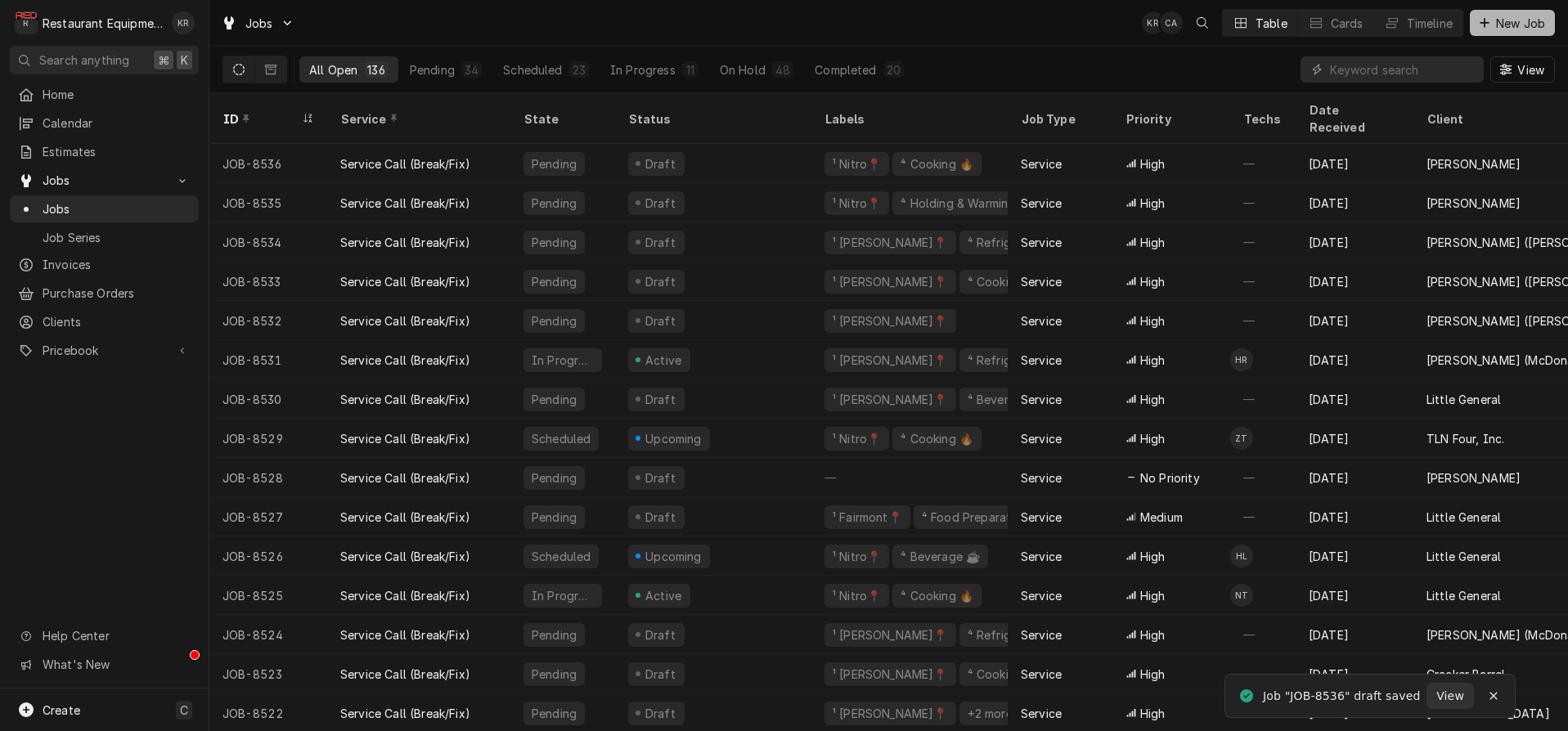
click at [1501, 24] on span "New Job" at bounding box center [1520, 22] width 56 height 17
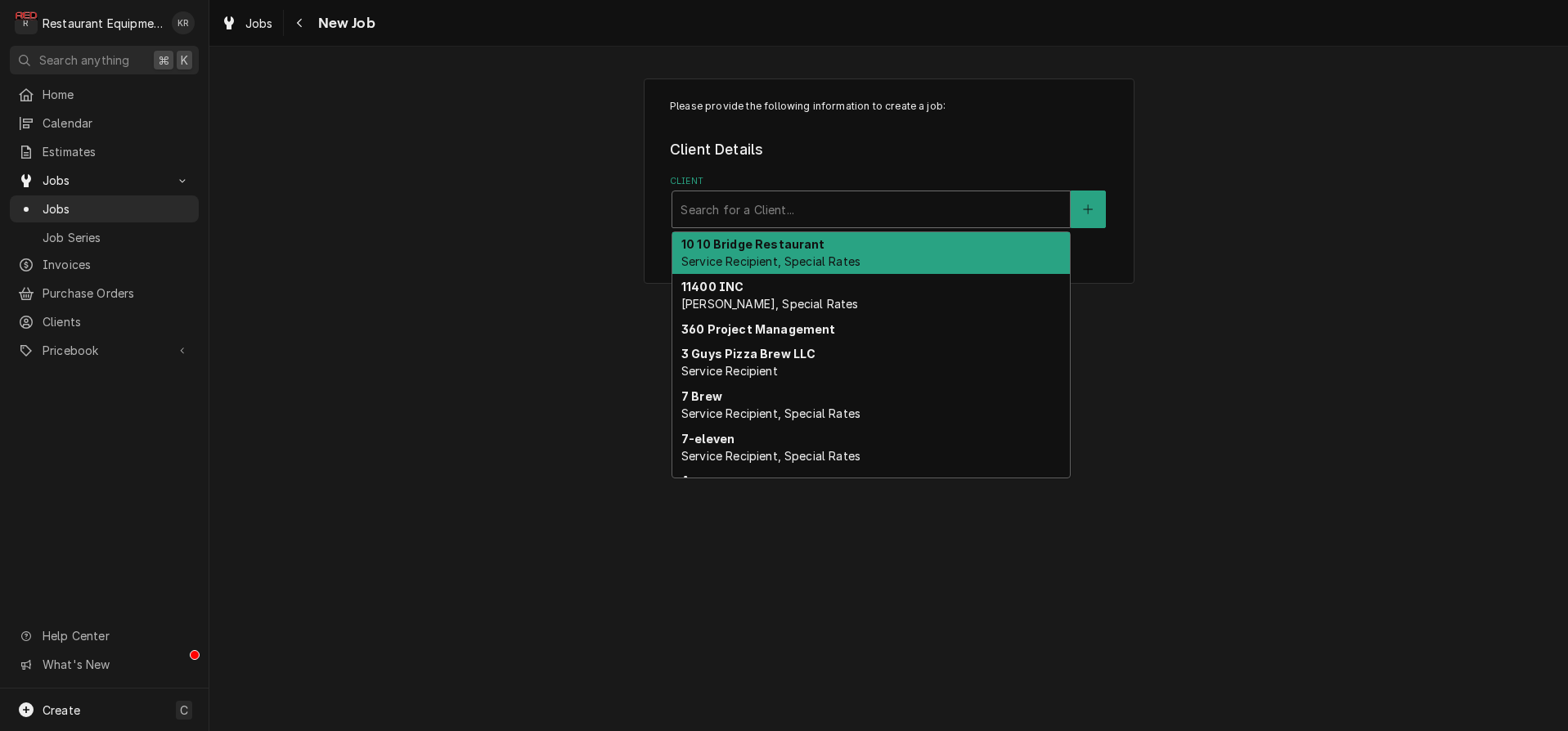
click at [793, 221] on div "Client" at bounding box center [871, 209] width 381 height 30
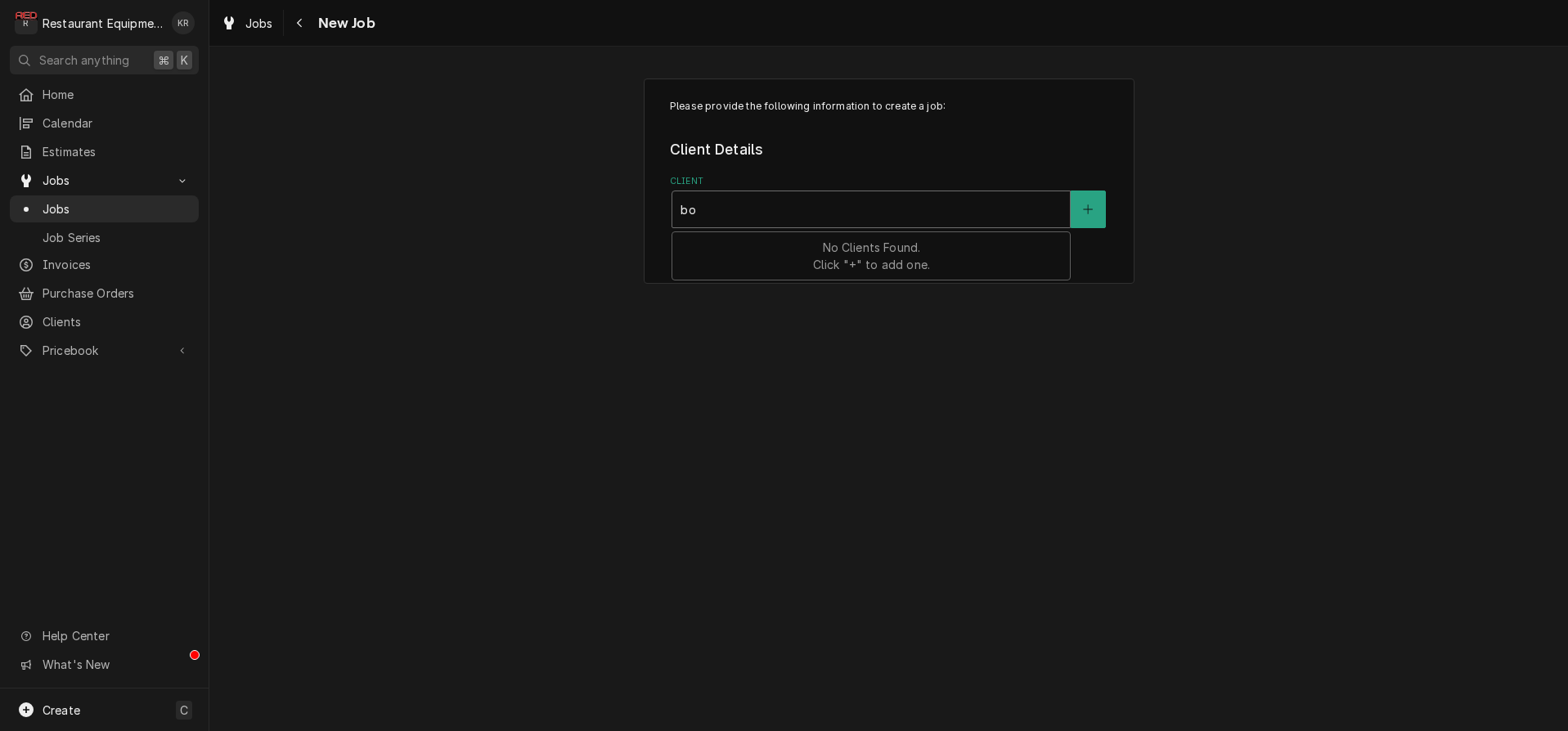
type input "[PERSON_NAME]"
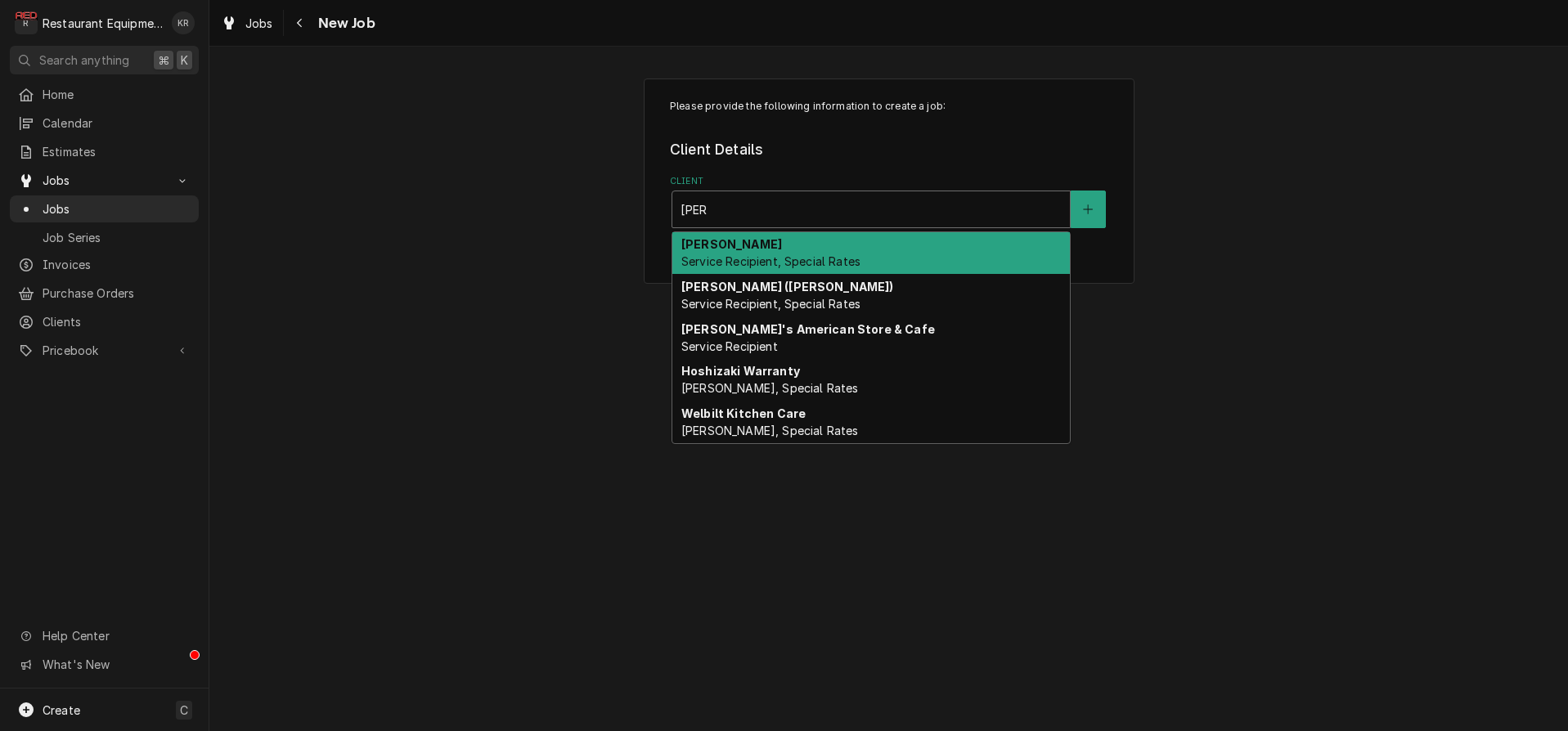
click at [765, 258] on span "Service Recipient, Special Rates" at bounding box center [771, 261] width 179 height 13
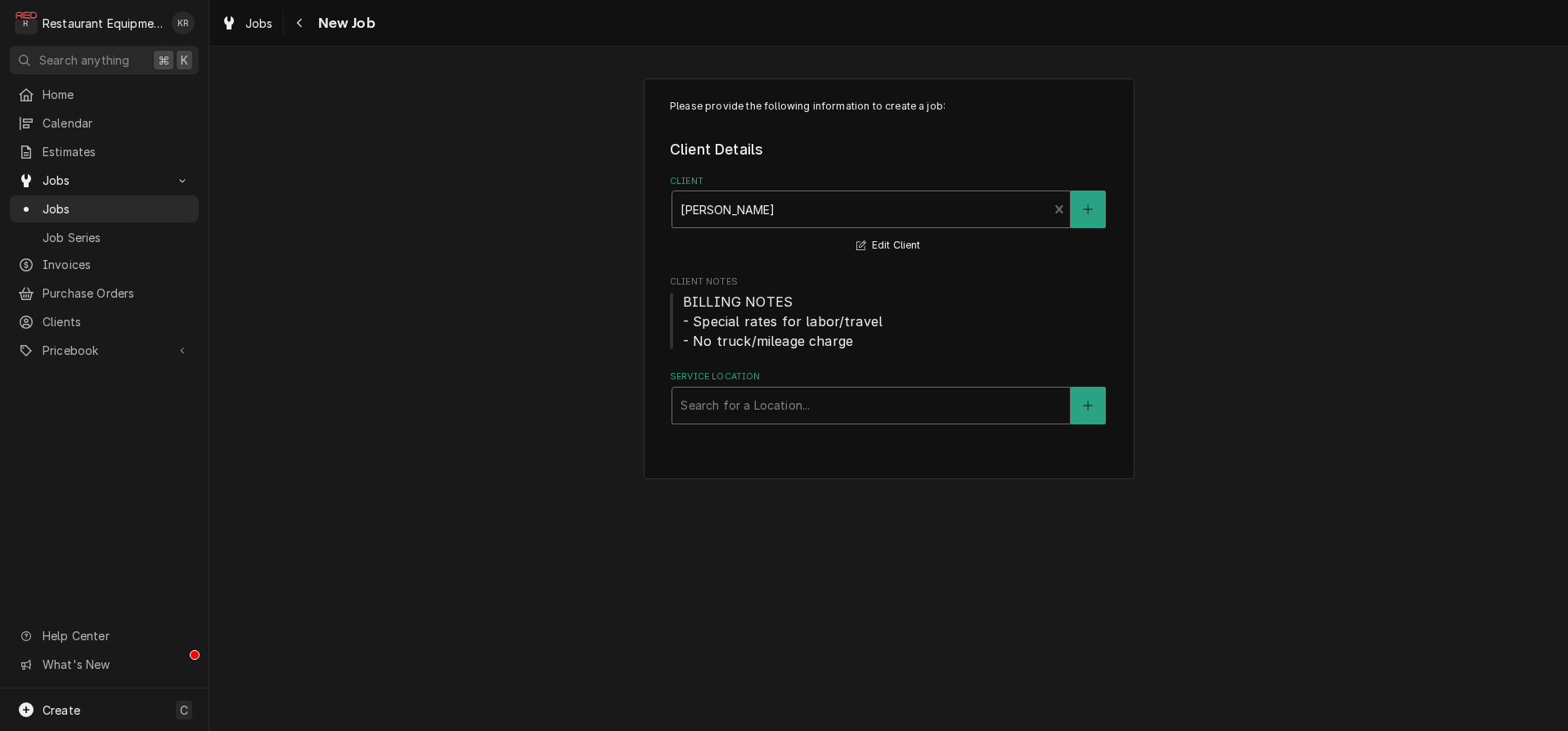
click at [744, 412] on div "Service Location" at bounding box center [871, 406] width 381 height 30
type input "lib"
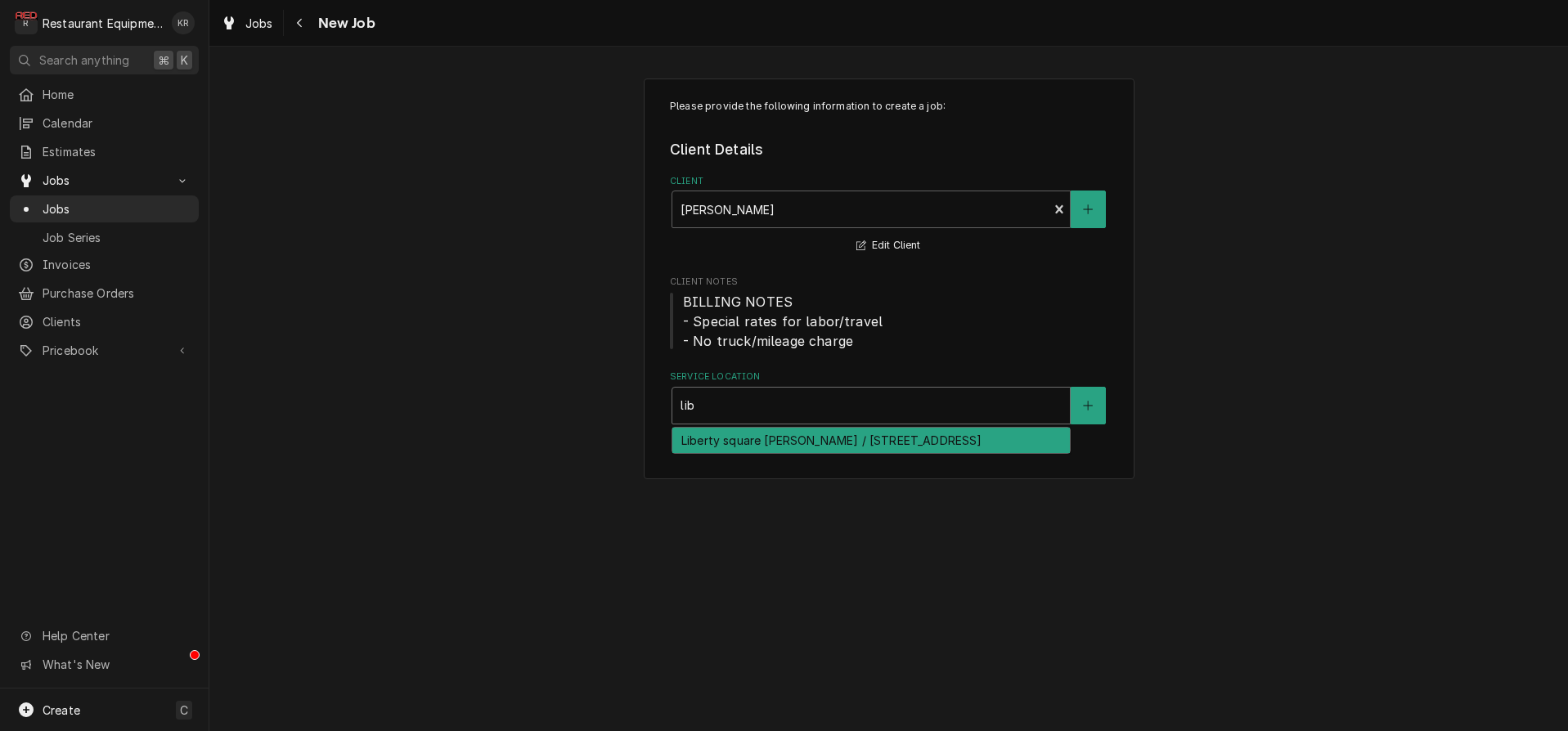
click at [756, 453] on div "Liberty square Bob Evans / 70 Liberty Square Dr, Hurricane, WV 25526" at bounding box center [871, 441] width 397 height 25
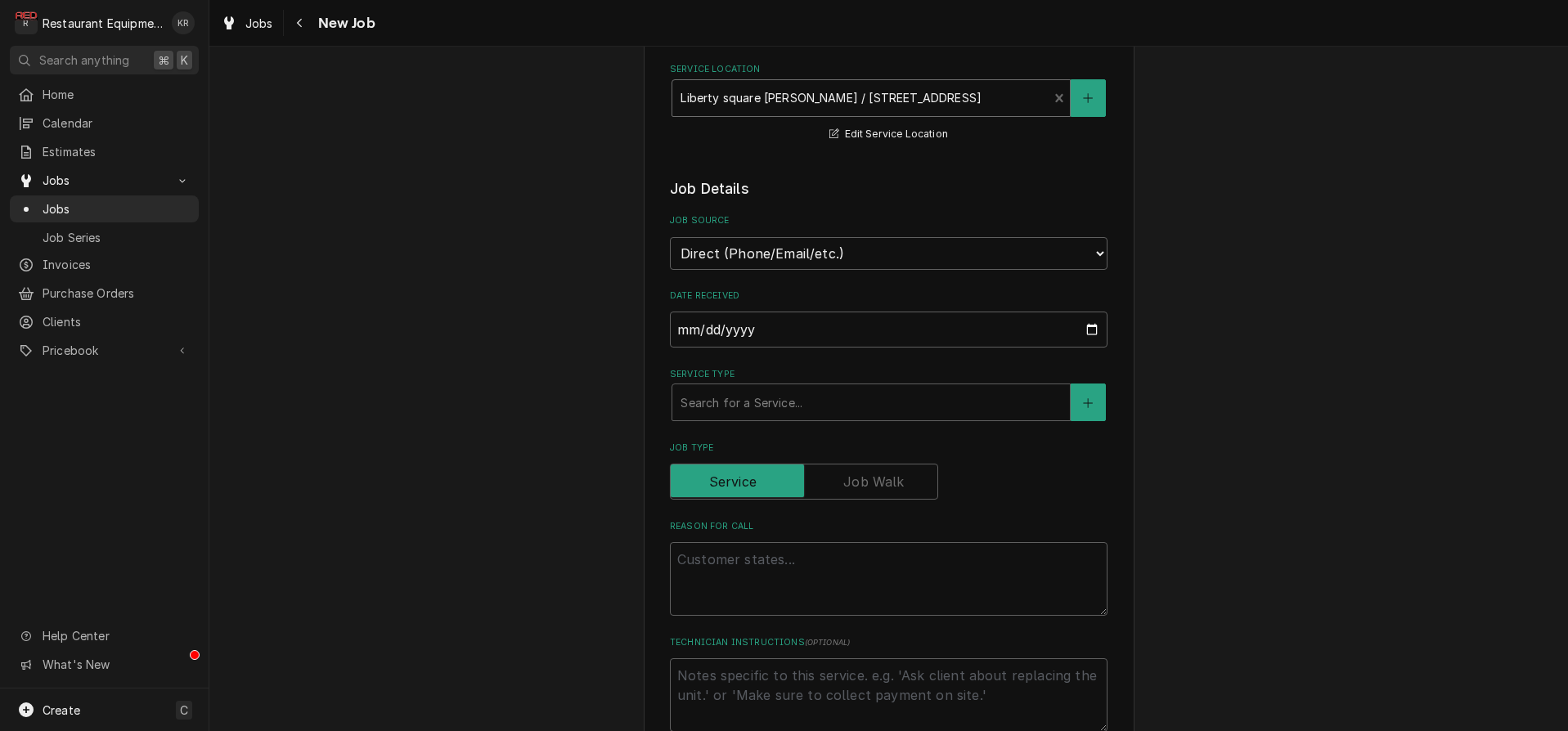
scroll to position [355, 0]
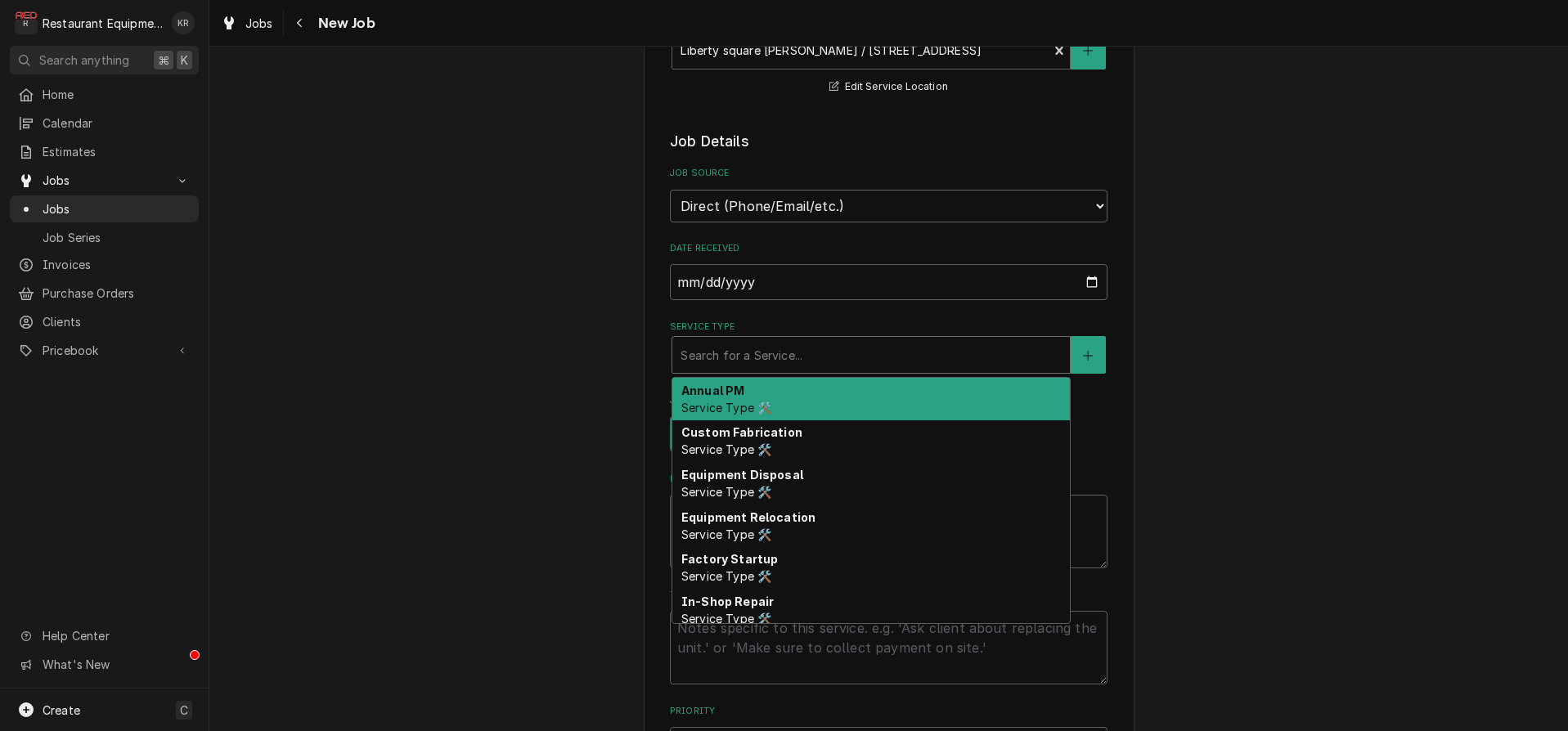
click at [760, 347] on div "Service Type" at bounding box center [871, 354] width 381 height 30
type textarea "x"
type input "b"
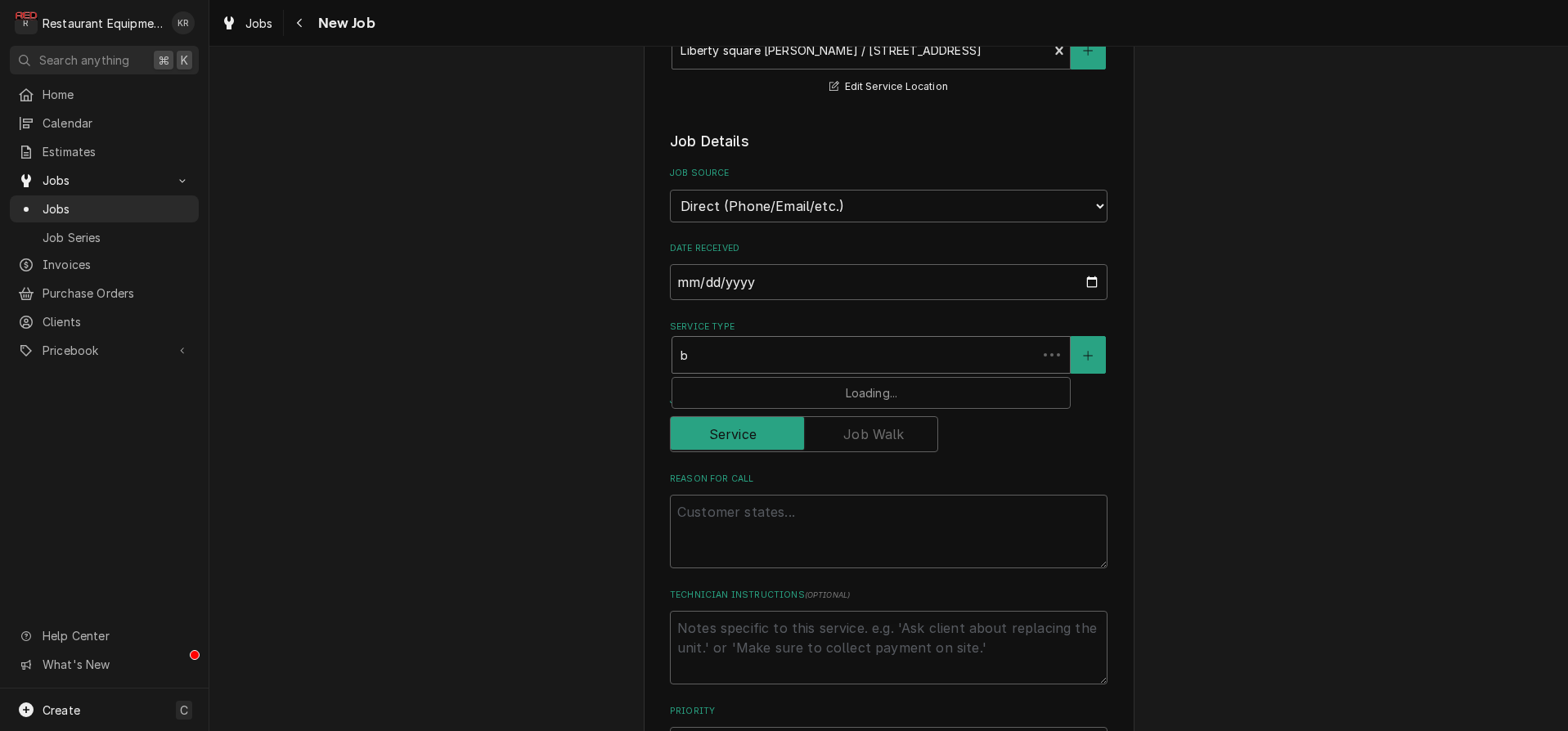
type textarea "x"
type input "br"
type textarea "x"
type input "bre"
type textarea "x"
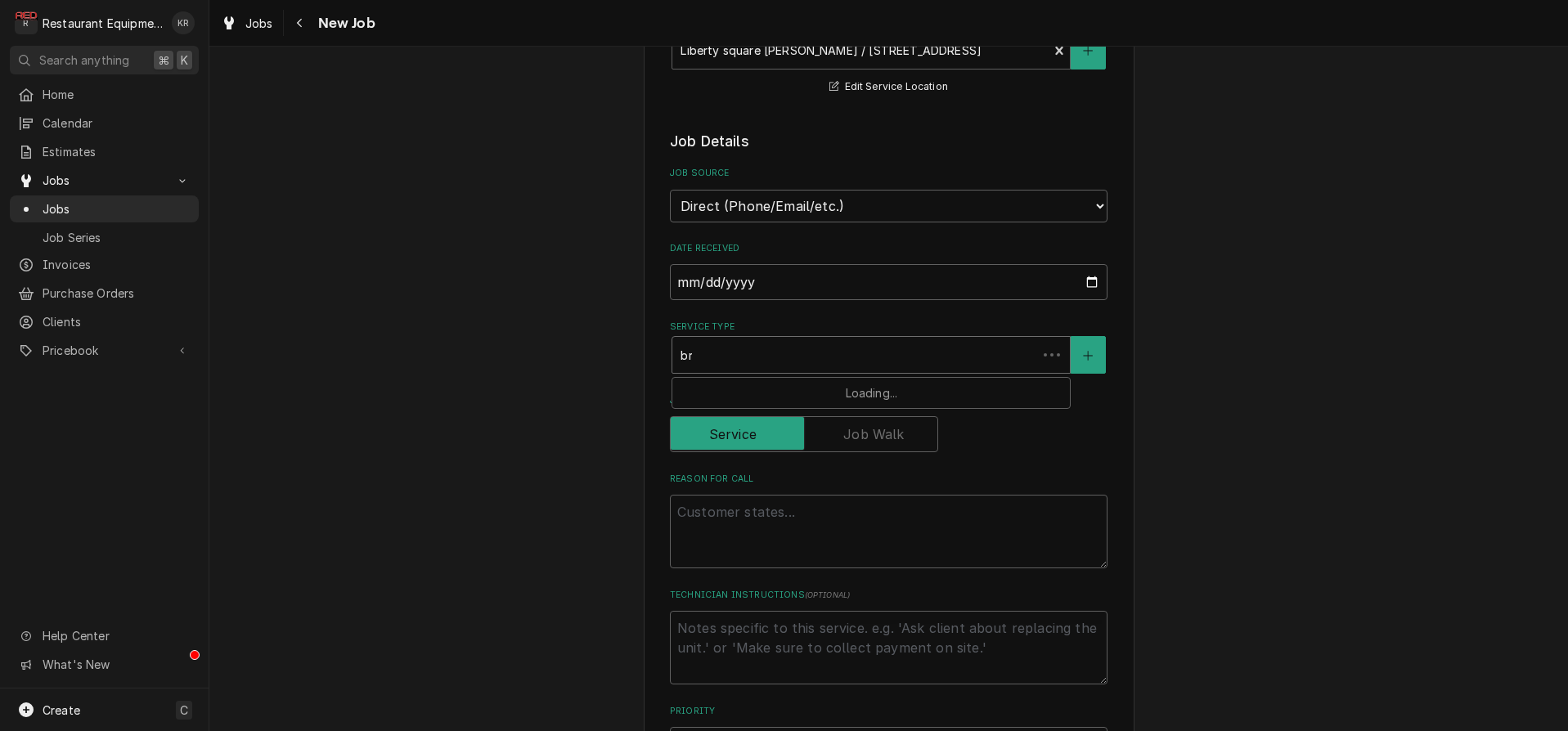
type input "brea"
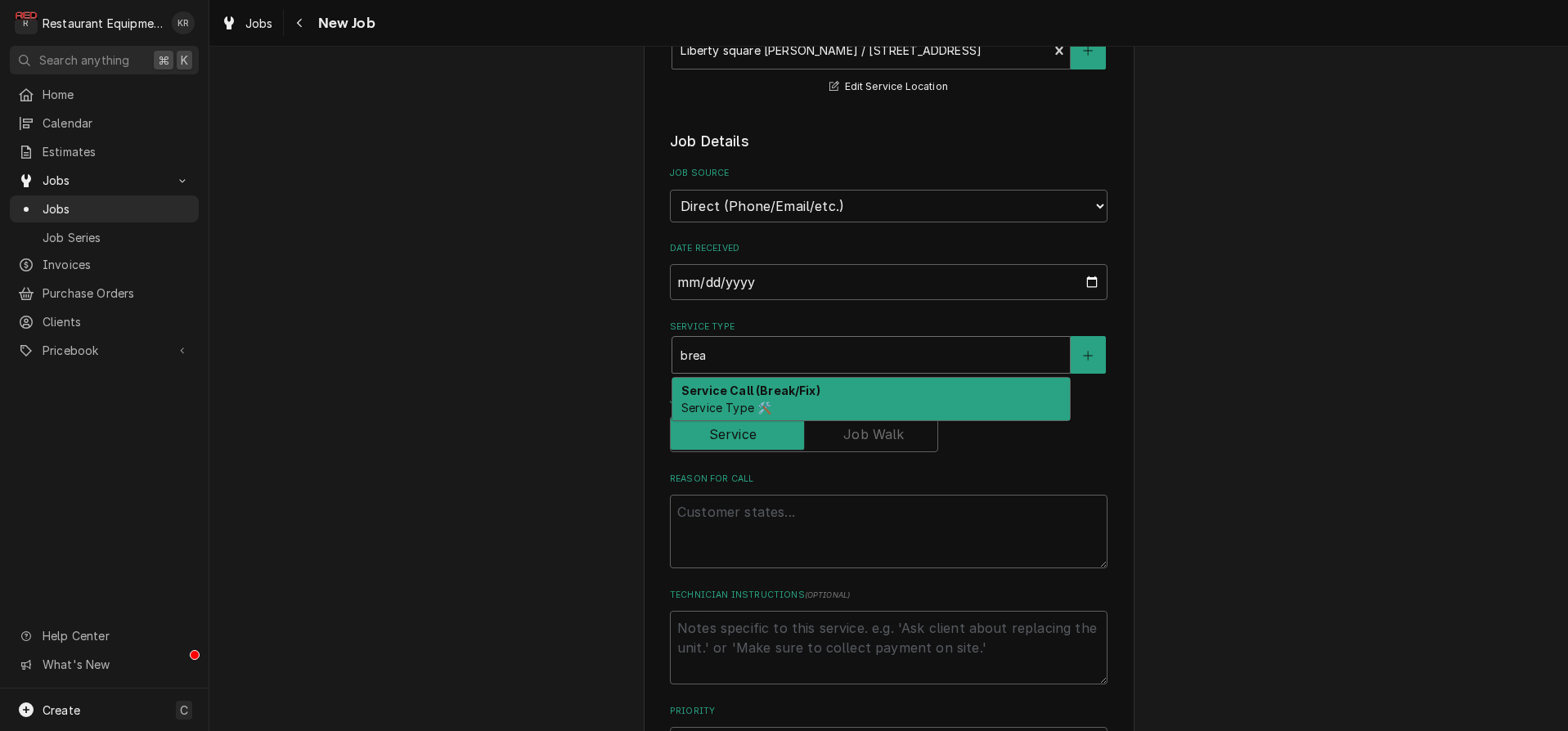
click at [746, 395] on strong "Service Call (Break/Fix)" at bounding box center [751, 390] width 139 height 13
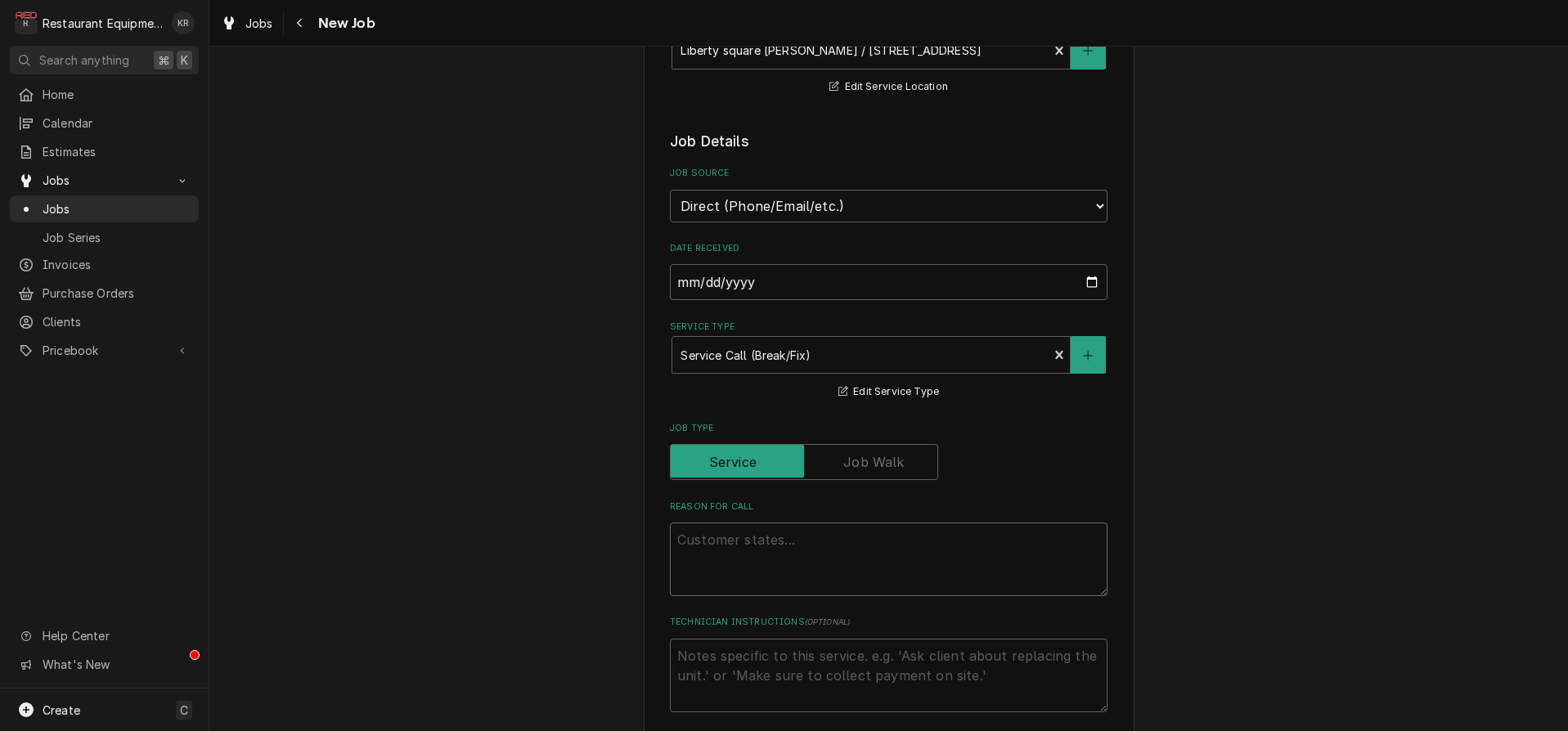
click at [752, 540] on textarea "Reason For Call" at bounding box center [888, 559] width 438 height 74
type textarea "x"
type textarea "B"
type textarea "x"
type textarea "Be"
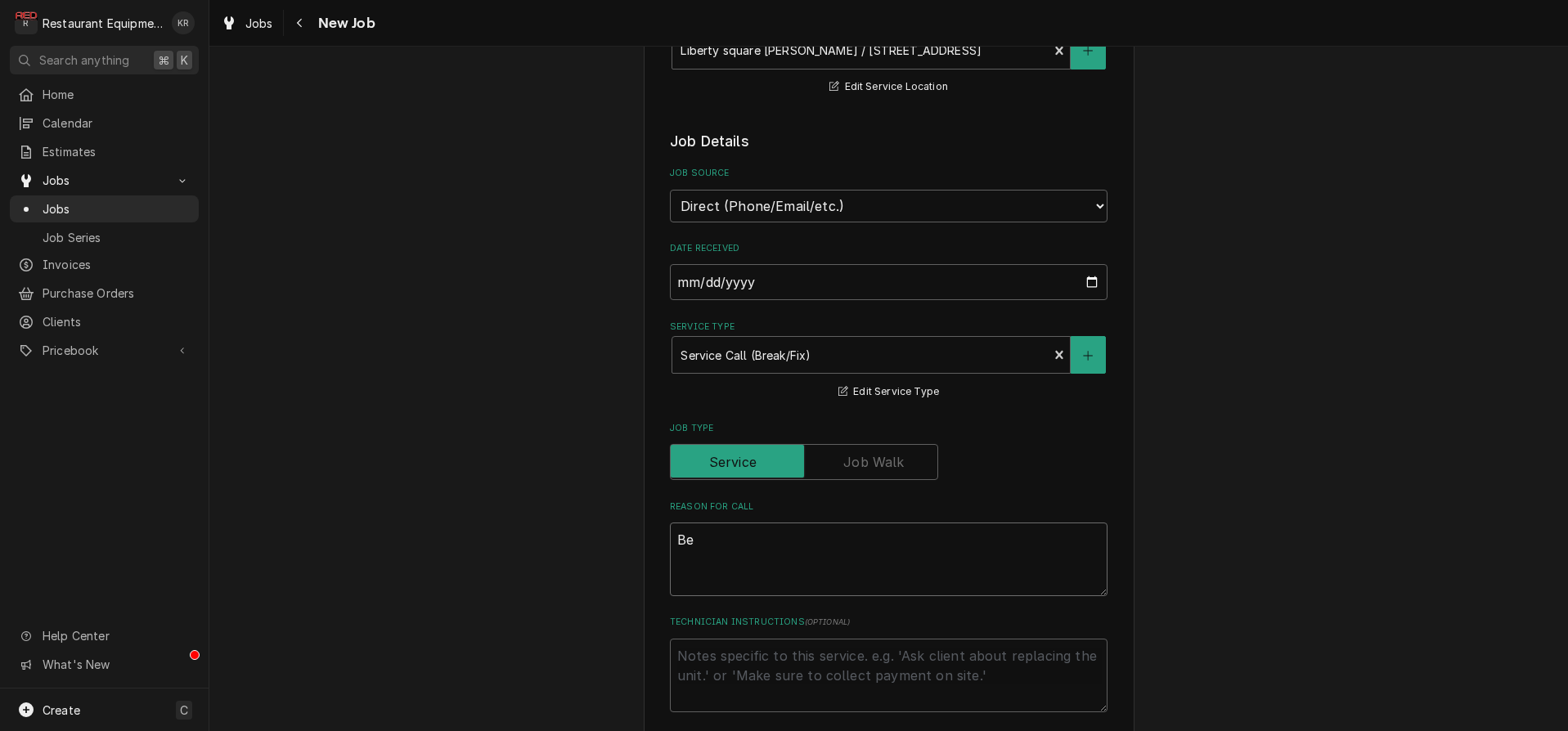
type textarea "x"
type textarea "Beh"
type textarea "x"
type textarea "Behi"
type textarea "x"
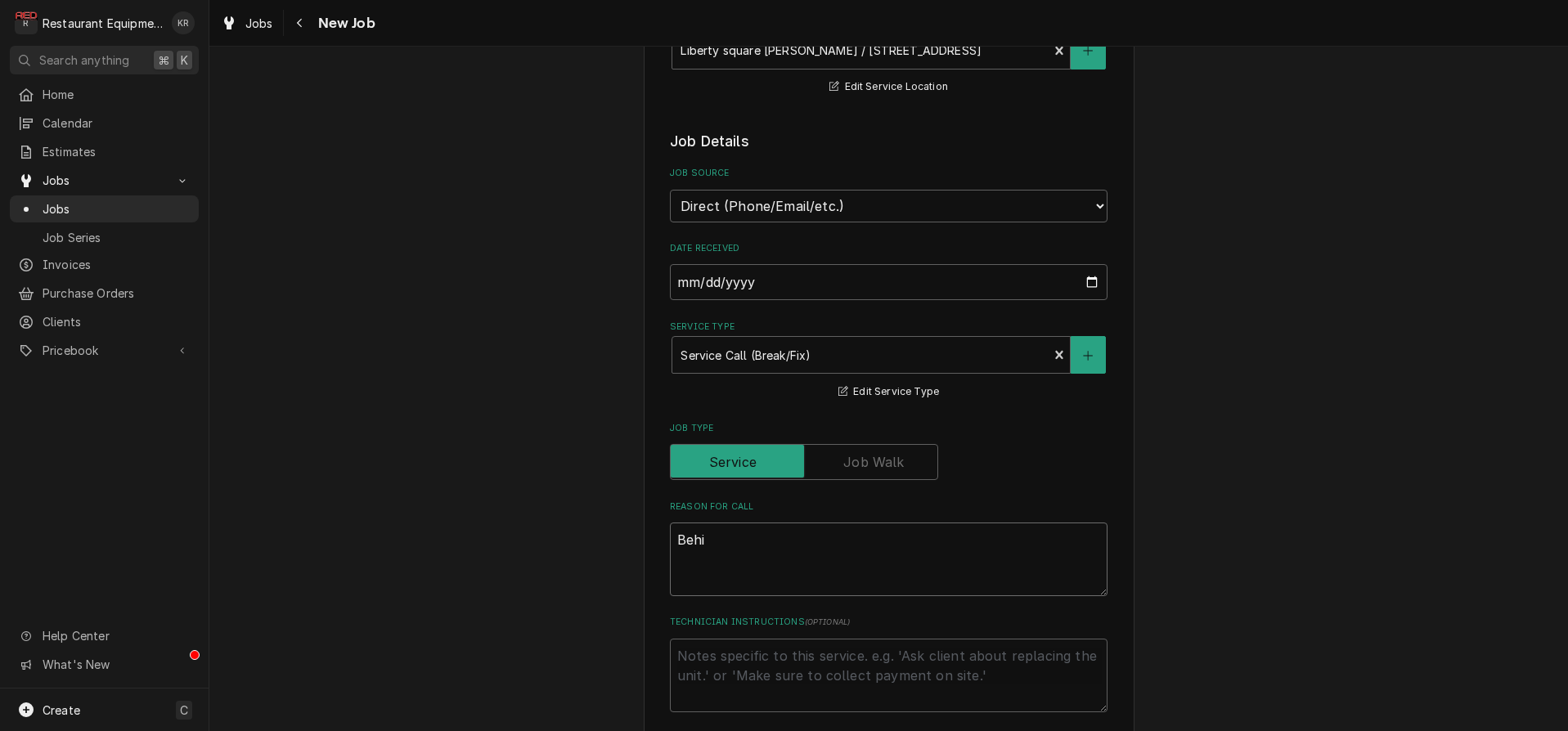
type textarea "Behin"
type textarea "x"
type textarea "Behind"
type textarea "x"
type textarea "Behind"
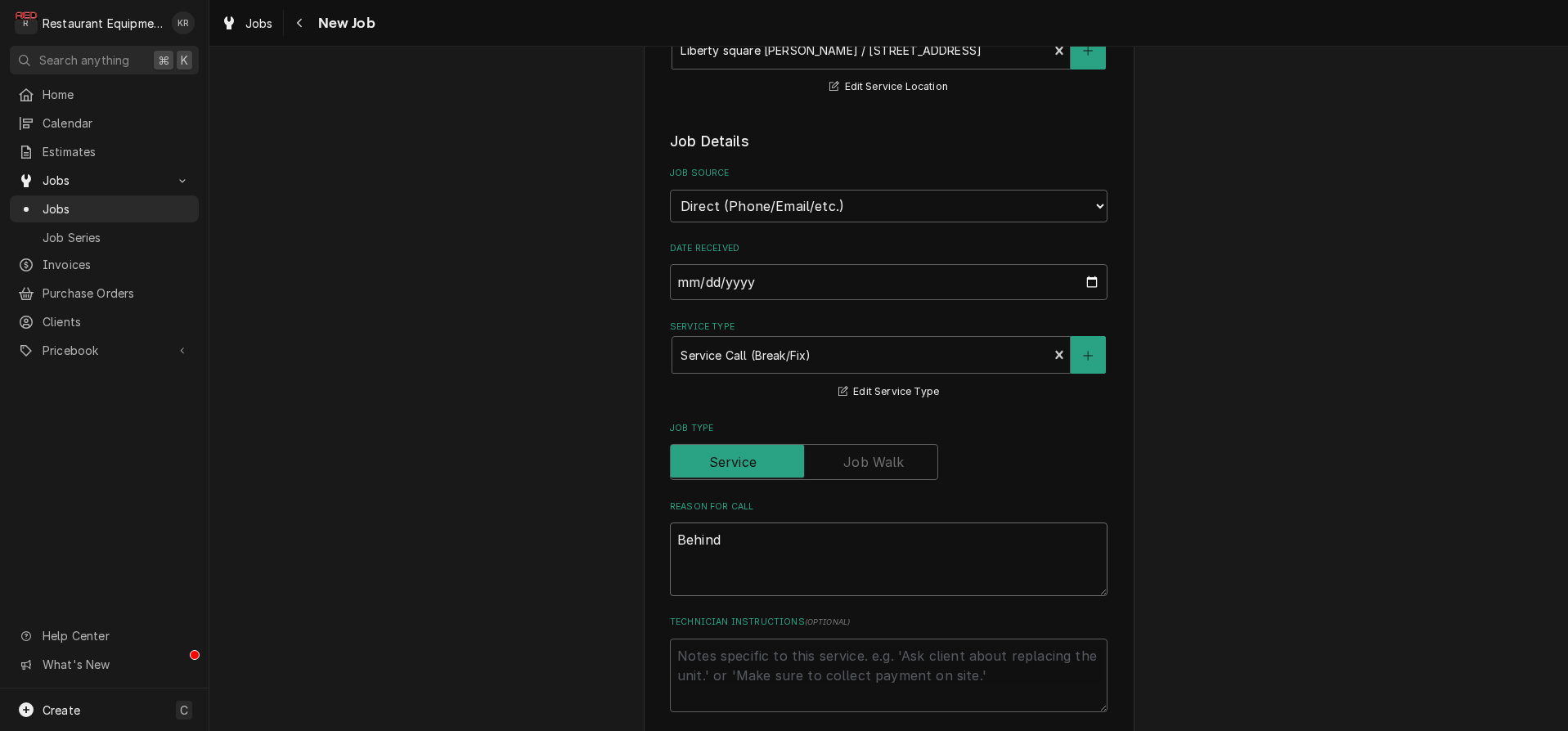
type textarea "x"
type textarea "Behind t"
type textarea "x"
type textarea "Behind th"
type textarea "x"
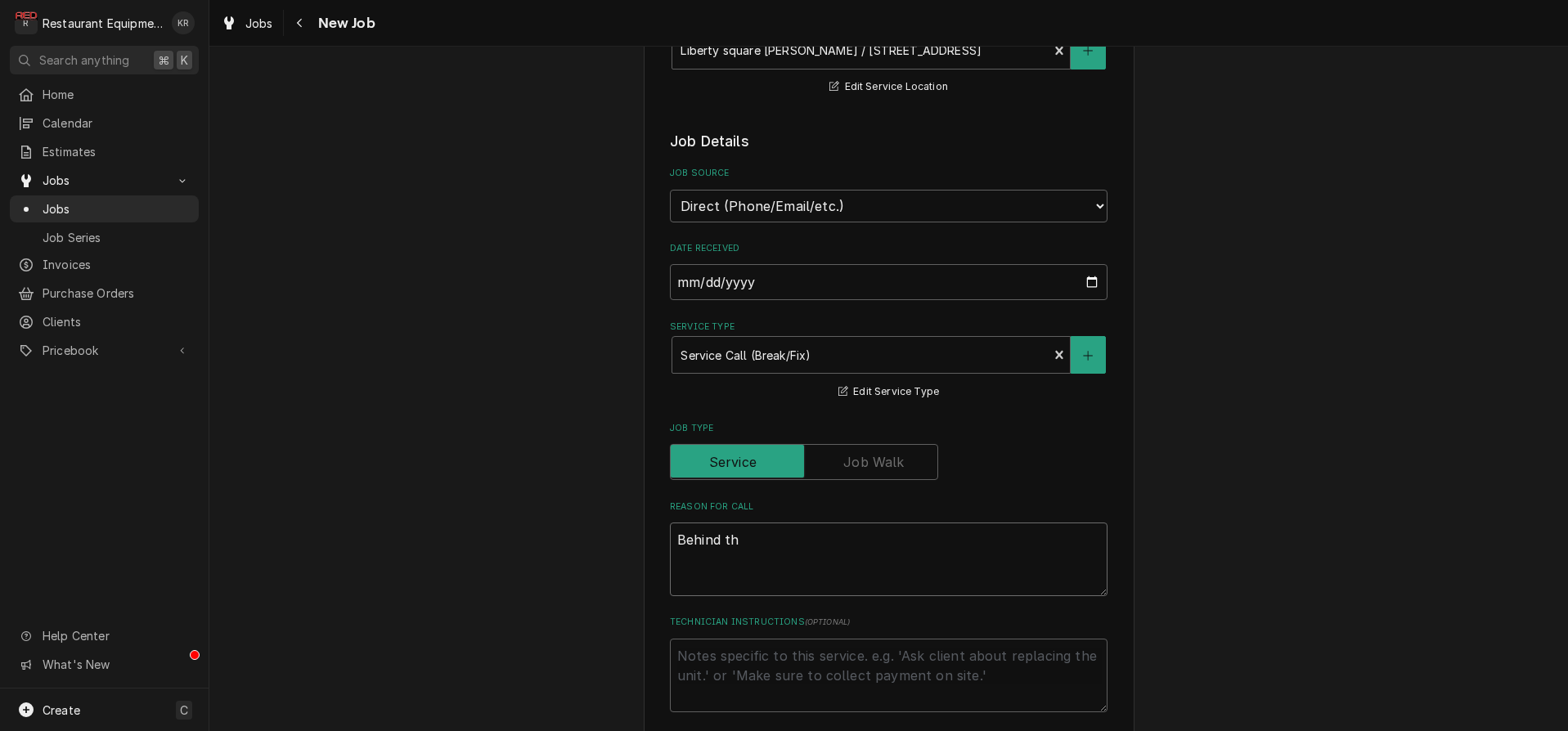
type textarea "Behind the"
type textarea "x"
type textarea "Behind the"
type textarea "x"
type textarea "Behind the g"
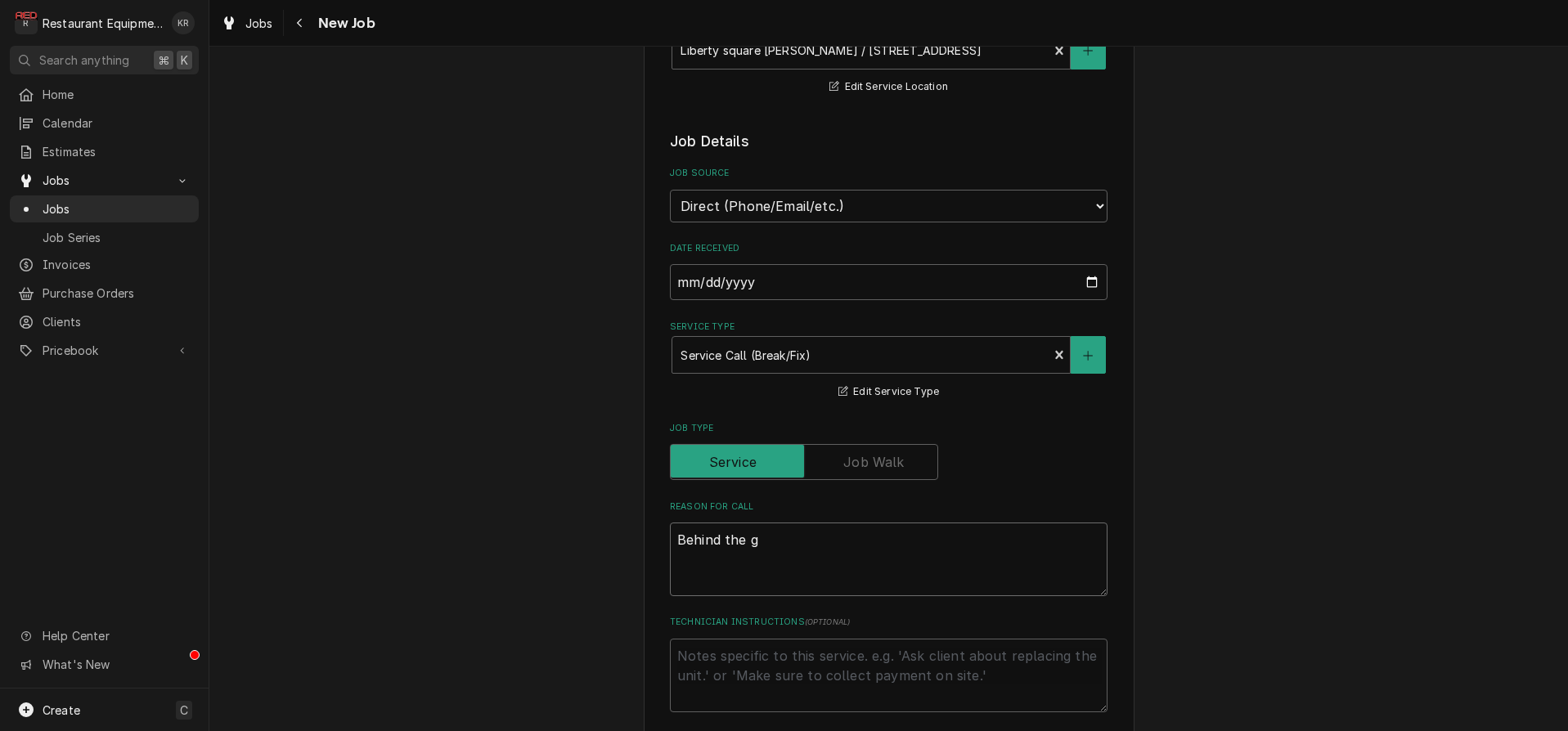
type textarea "x"
type textarea "Behind the gr"
type textarea "x"
type textarea "Behind the gri"
type textarea "x"
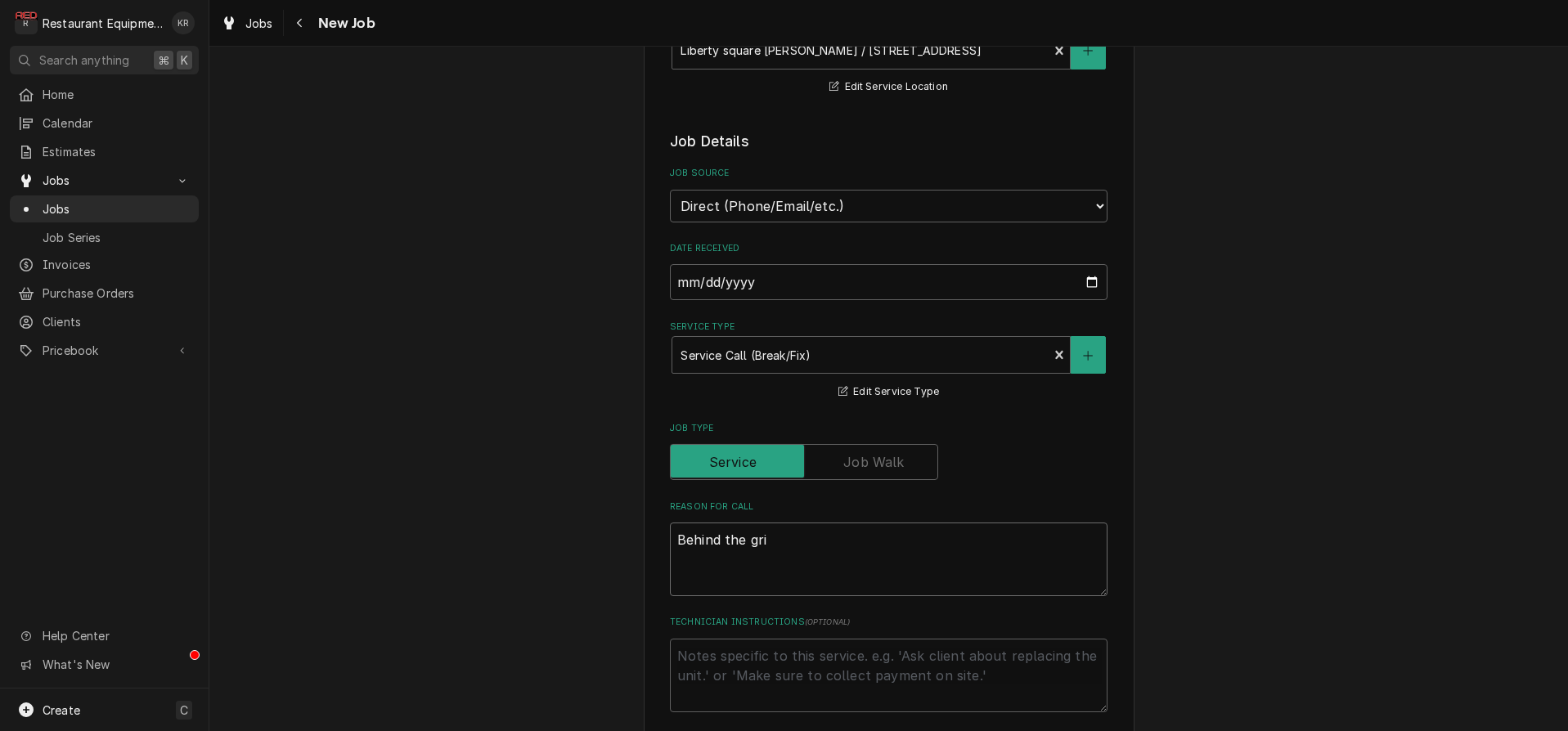
type textarea "Behind the gril"
type textarea "x"
type textarea "Behind the grill"
type textarea "x"
type textarea "Behind the grill"
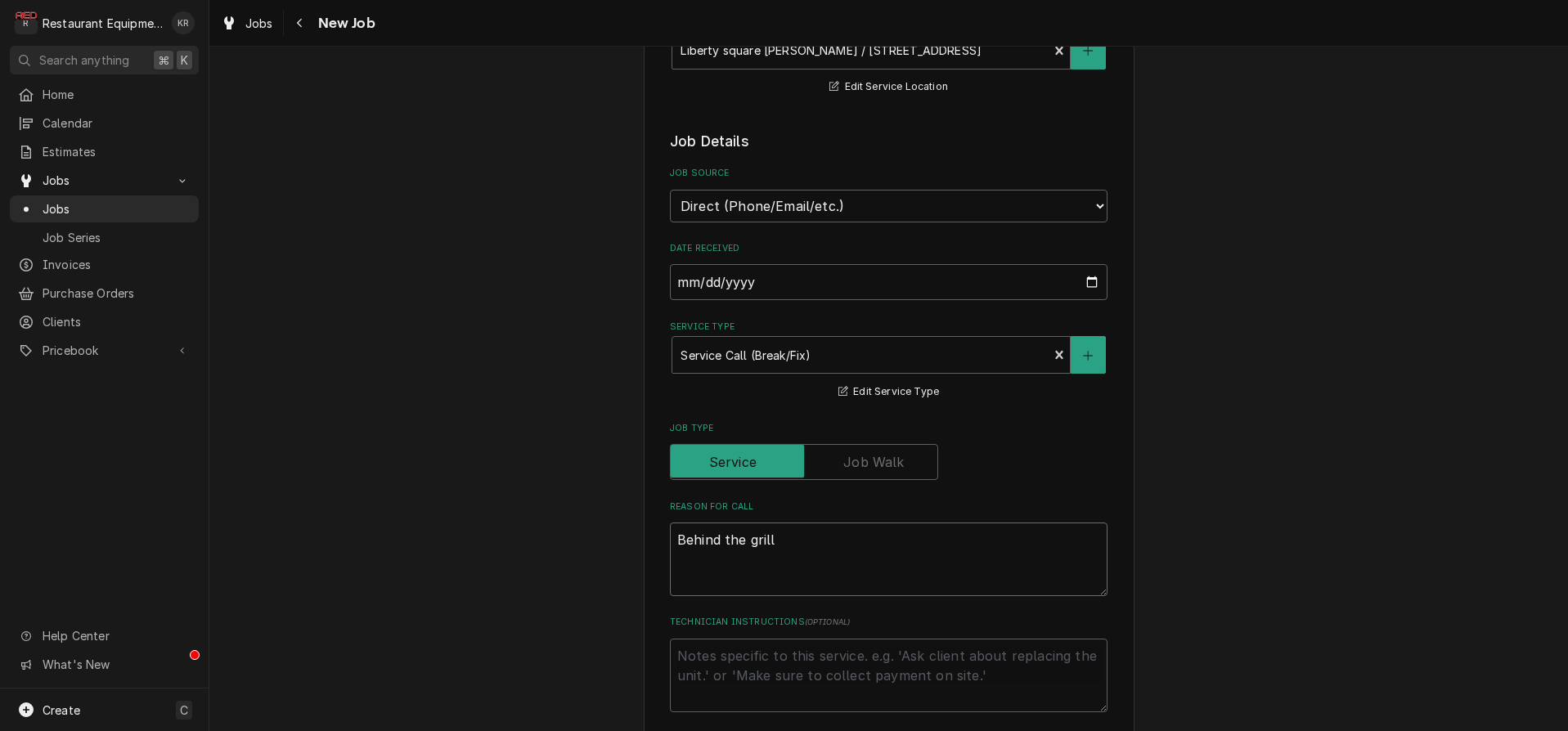
type textarea "x"
type textarea "Behind the grill ""
type textarea "x"
type textarea "Behind the grill "p"
type textarea "x"
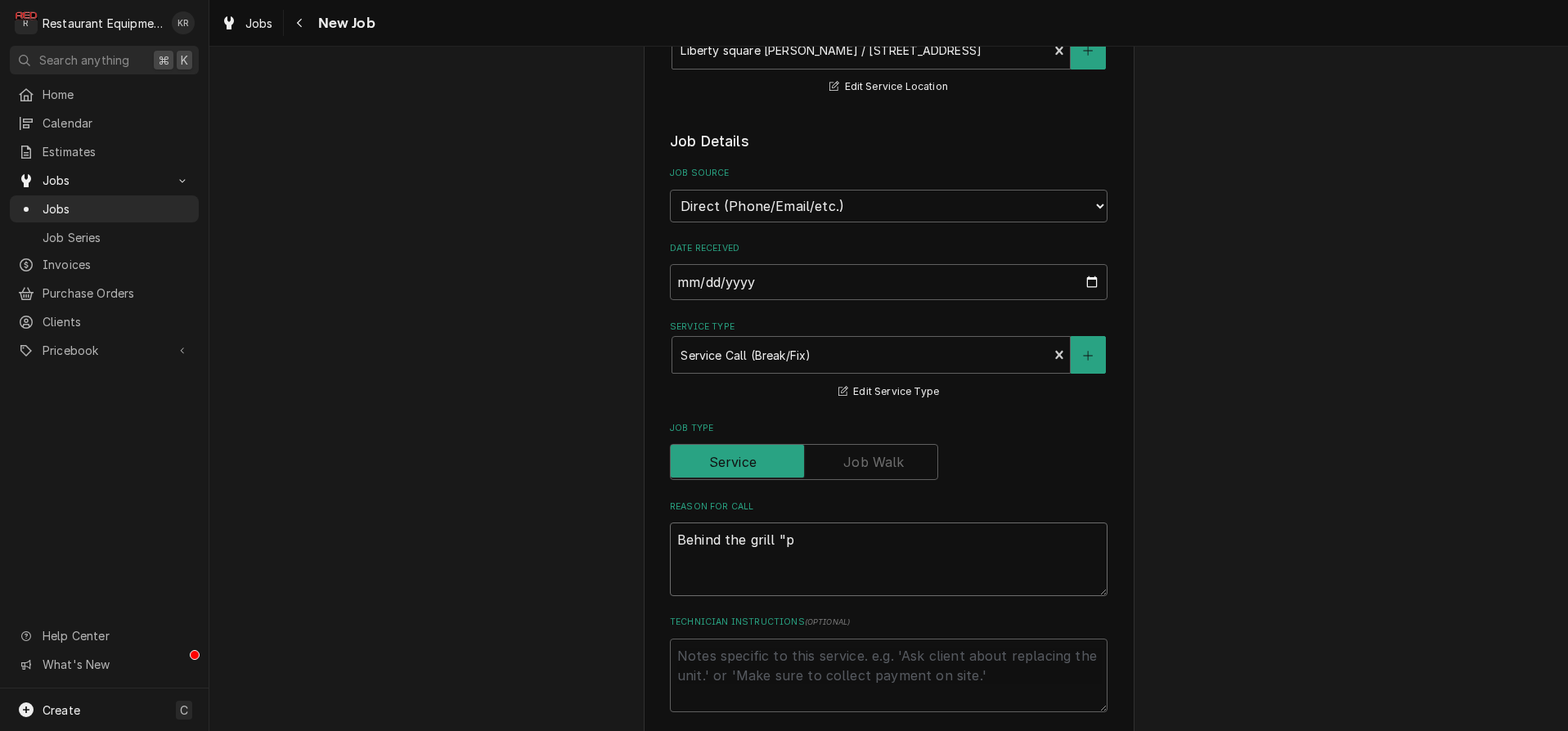
type textarea "Behind the grill "po"
type textarea "x"
type textarea "Behind the grill "pop"
type textarea "x"
type textarea "Behind the grill "pops""
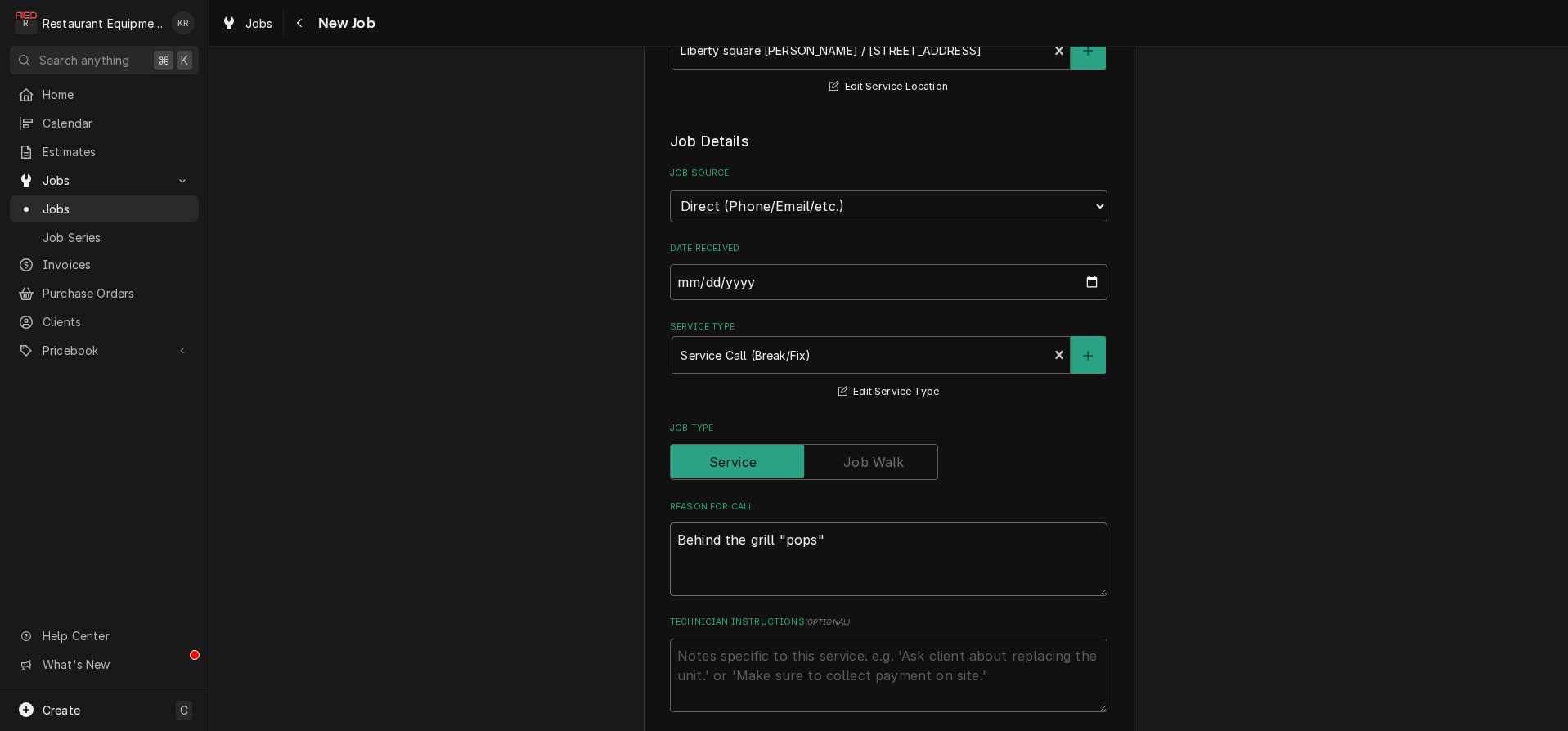
type textarea "x"
type textarea "Behind the grill "pops" a"
type textarea "x"
type textarea "Behind the grill "pops" and"
type textarea "x"
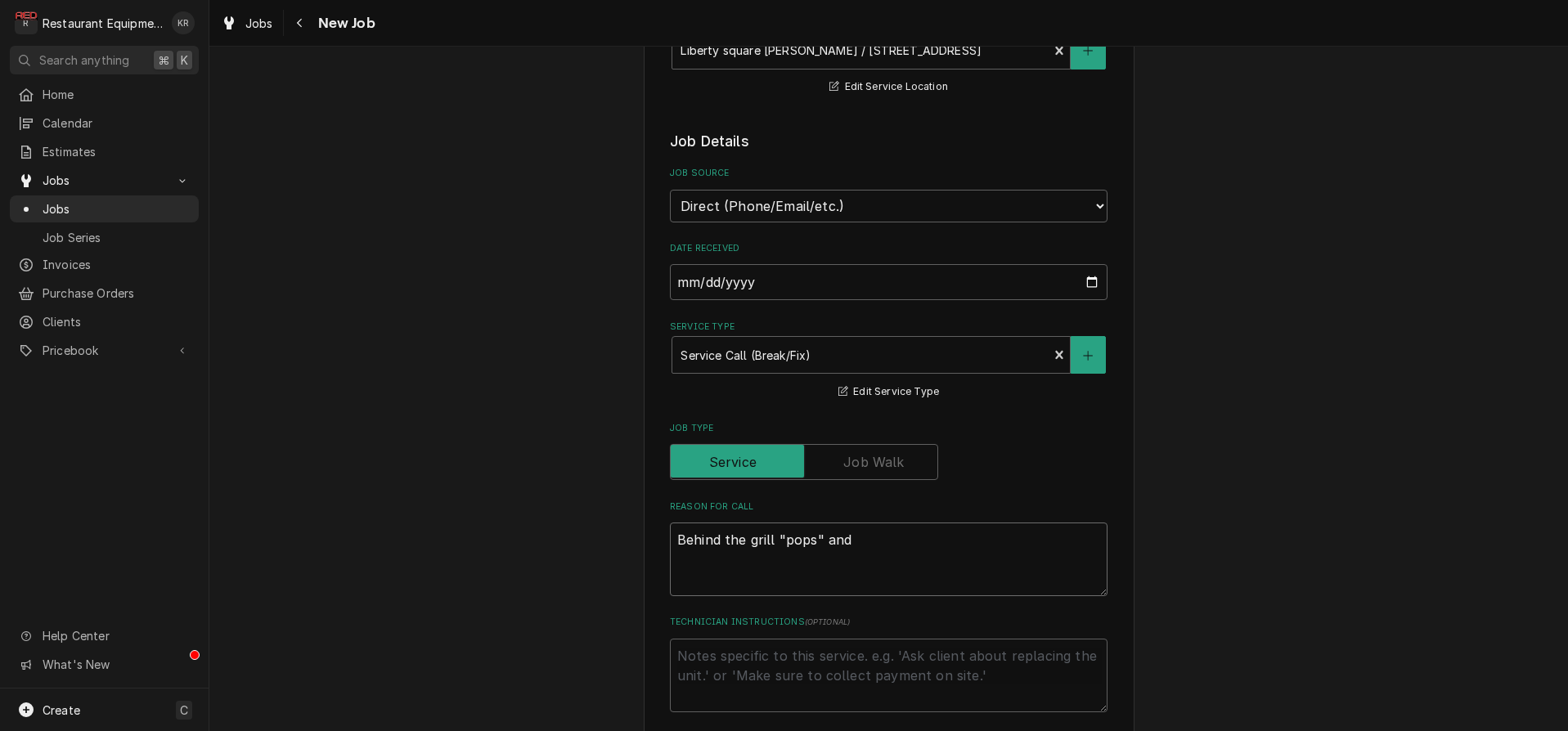
type textarea "Behind the grill "pops" and f"
type textarea "x"
type textarea "Behind the grill "pops" and fl"
type textarea "x"
type textarea "Behind the grill "pops" and fla"
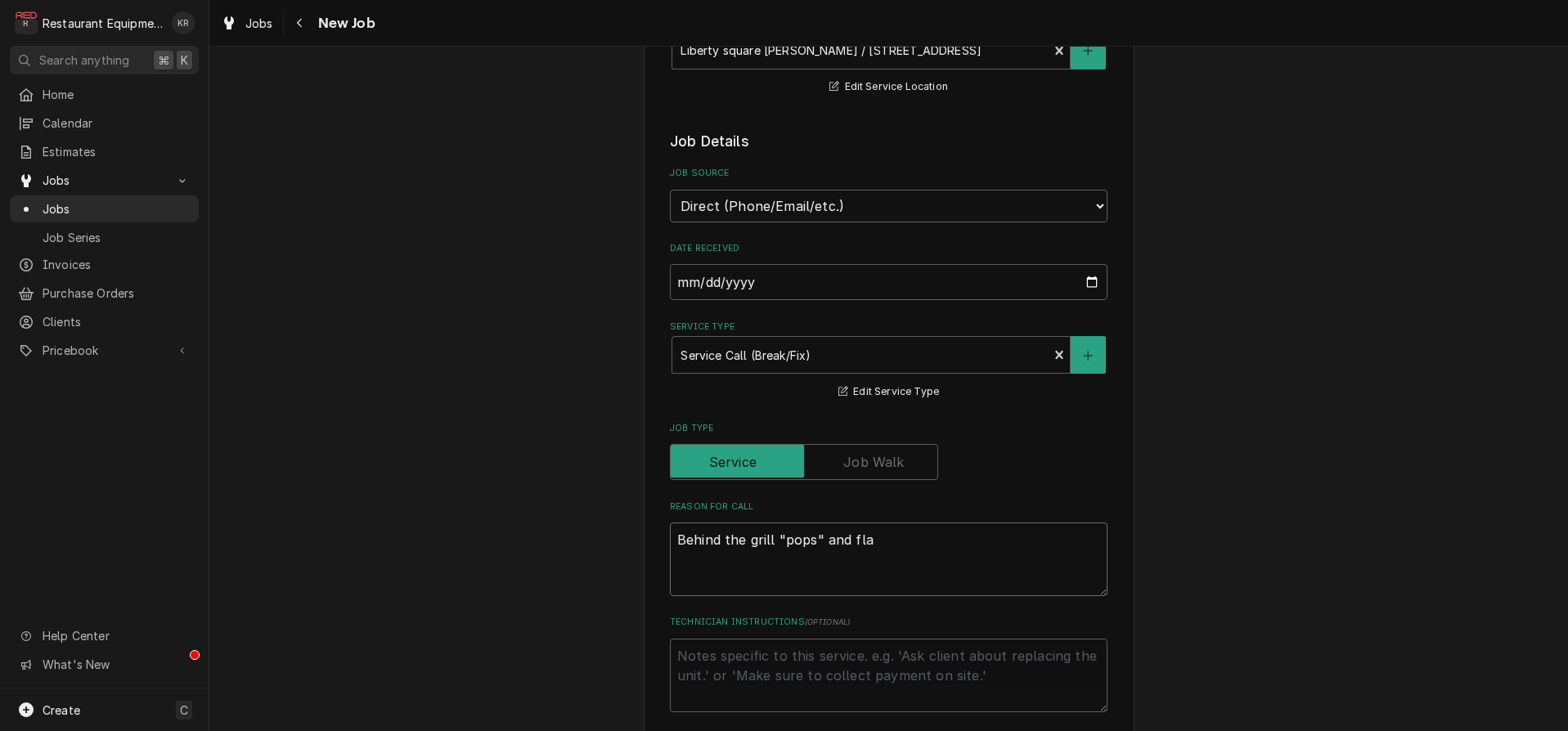
type textarea "x"
type textarea "Behind the grill "pops" and flam"
type textarea "x"
type textarea "Behind the grill "pops" and flame"
type textarea "x"
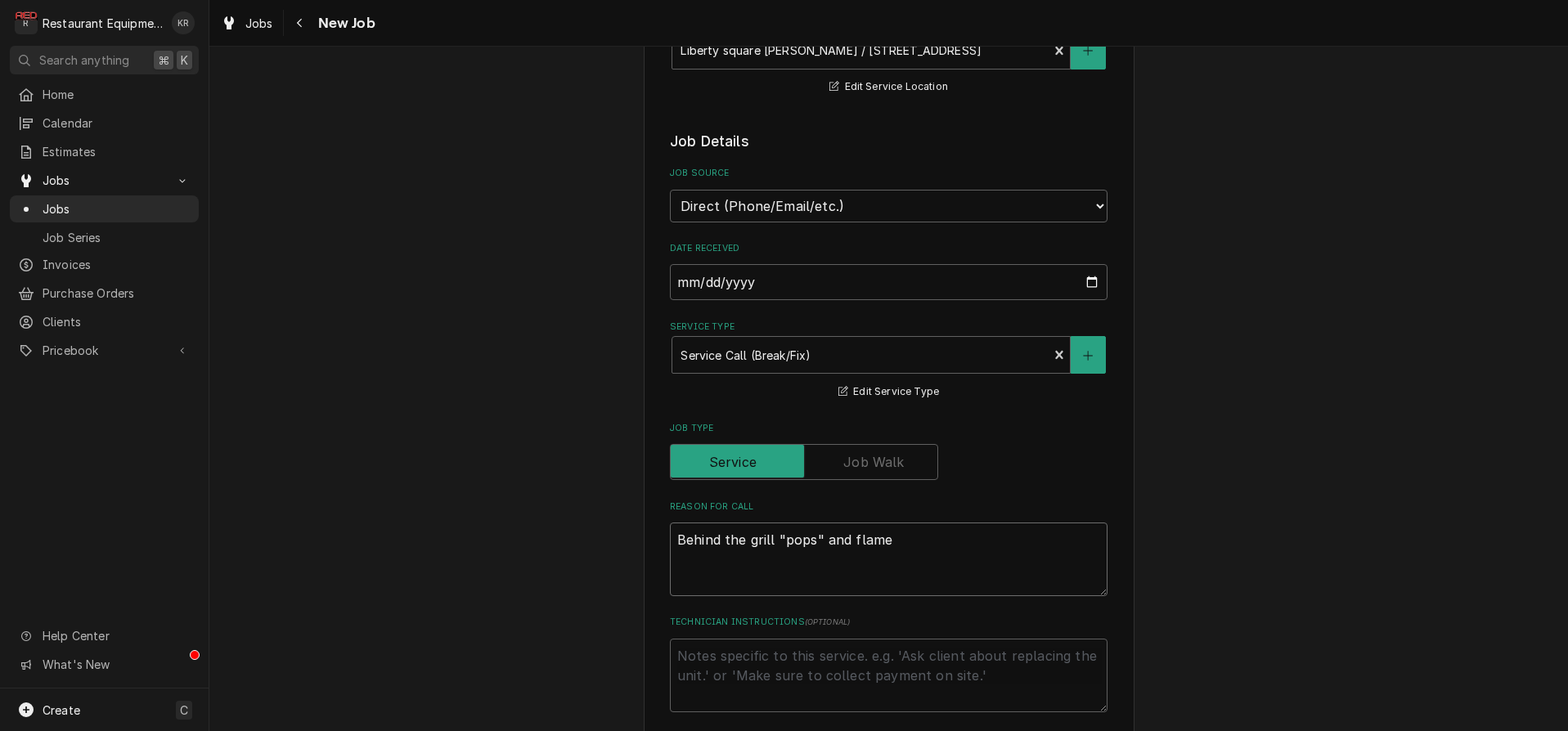
type textarea "Behind the grill "pops" and flames"
type textarea "x"
type textarea "Behind the grill "pops" and flames s"
type textarea "x"
type textarea "Behind the grill "pops" and flames sh"
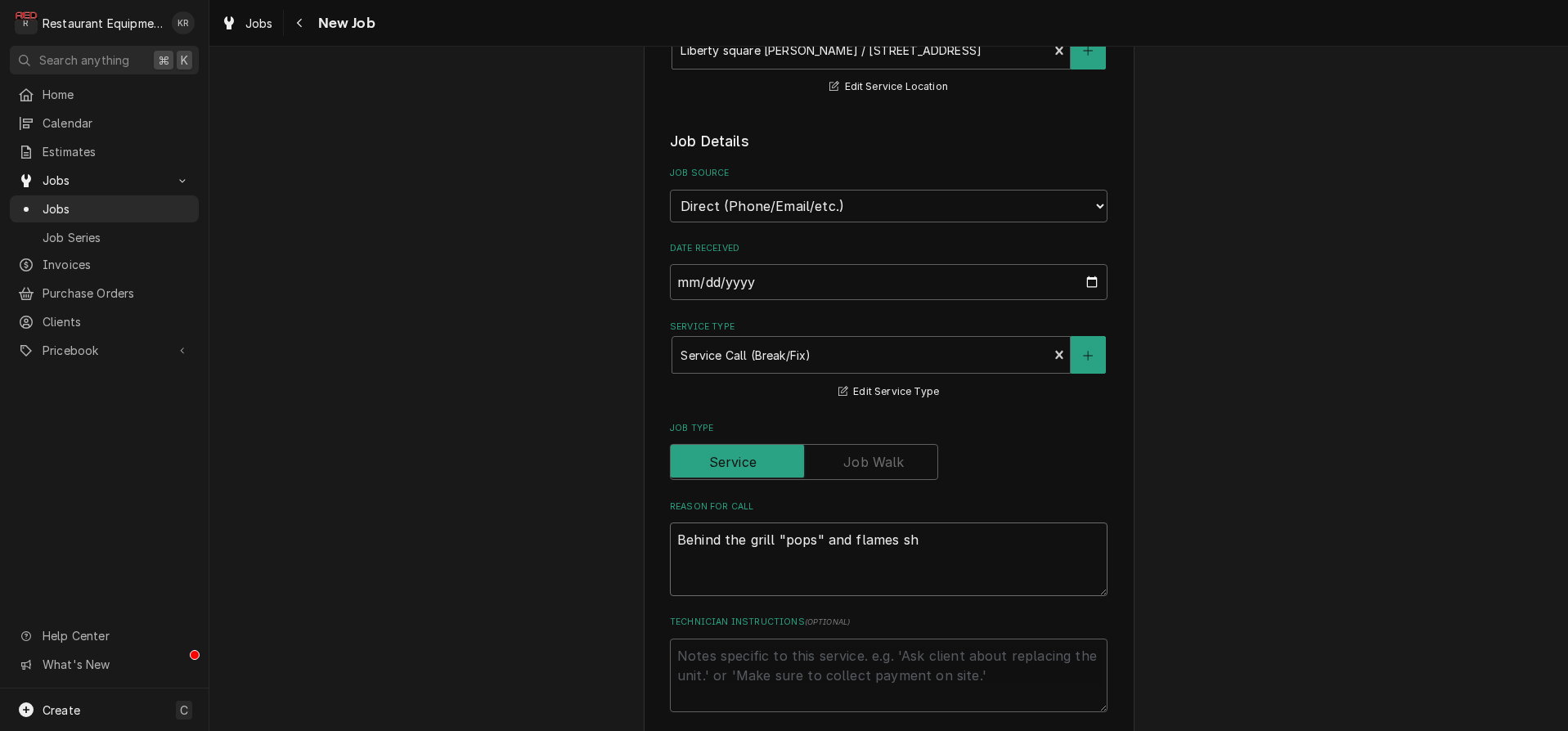
type textarea "x"
type textarea "Behind the grill "pops" and flames sho"
type textarea "x"
type textarea "Behind the grill "pops" and flames shoot"
type textarea "x"
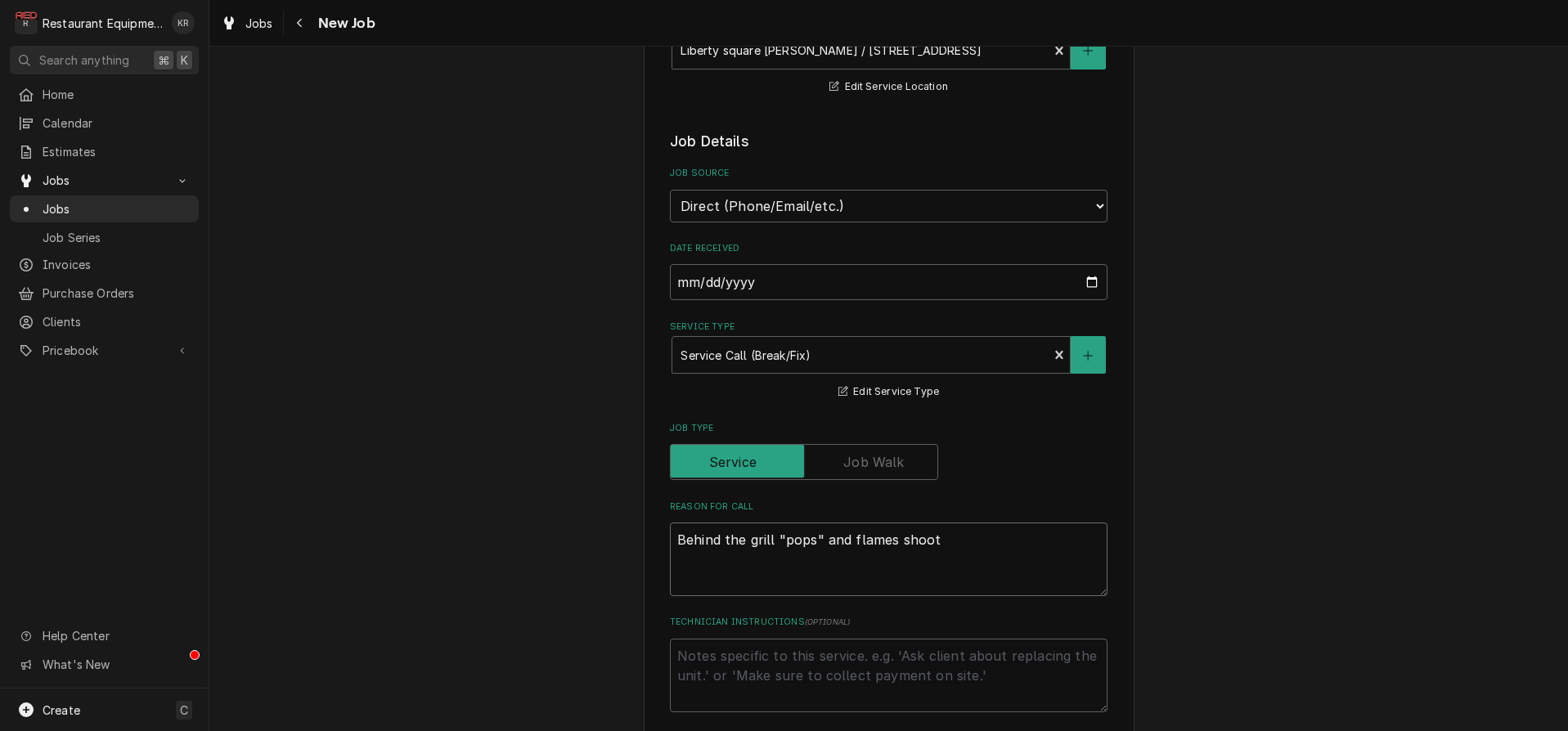
type textarea "Behind the grill "pops" and flames shoot"
type textarea "x"
type textarea "Behind the grill "pops" and flames shoot up"
type textarea "x"
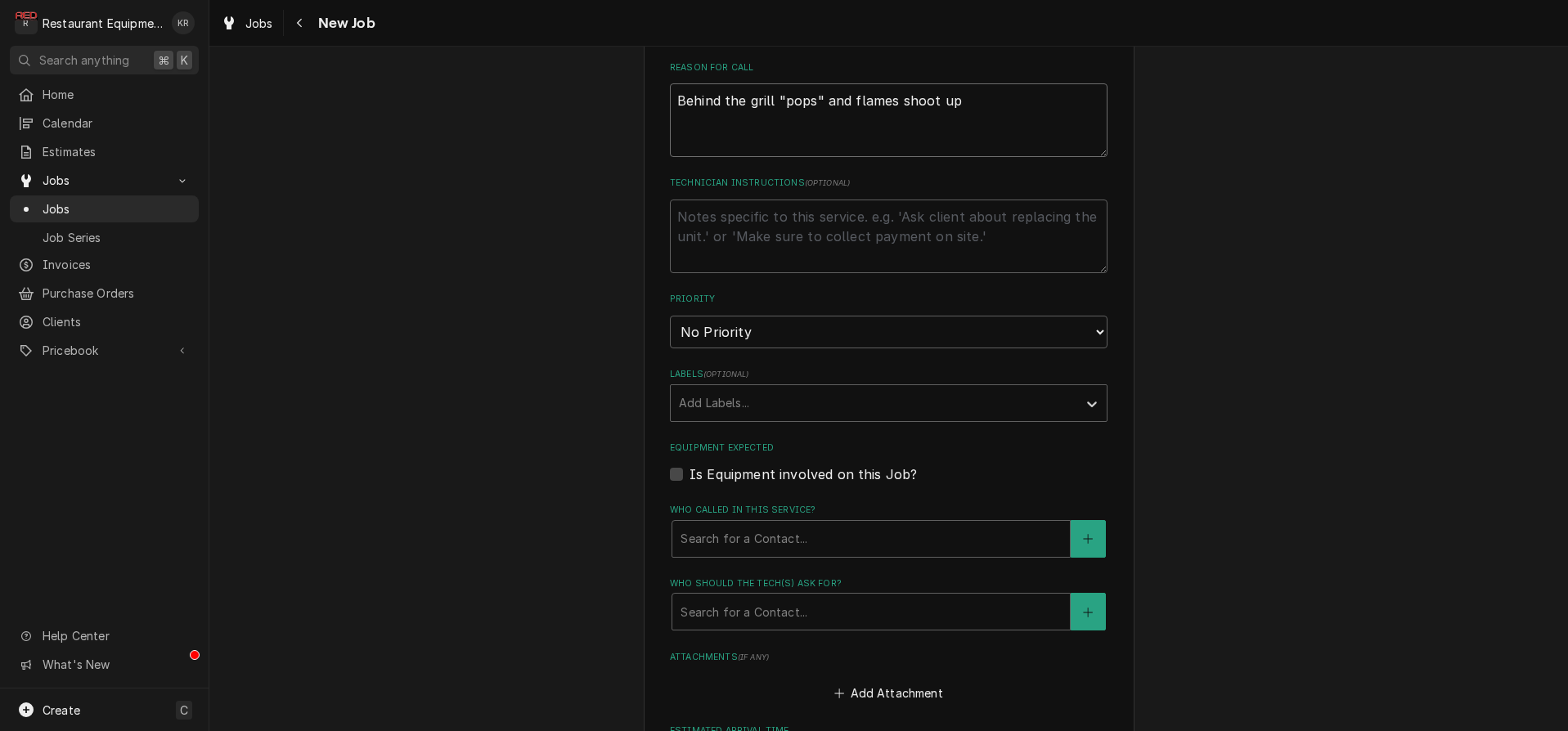
scroll to position [800, 0]
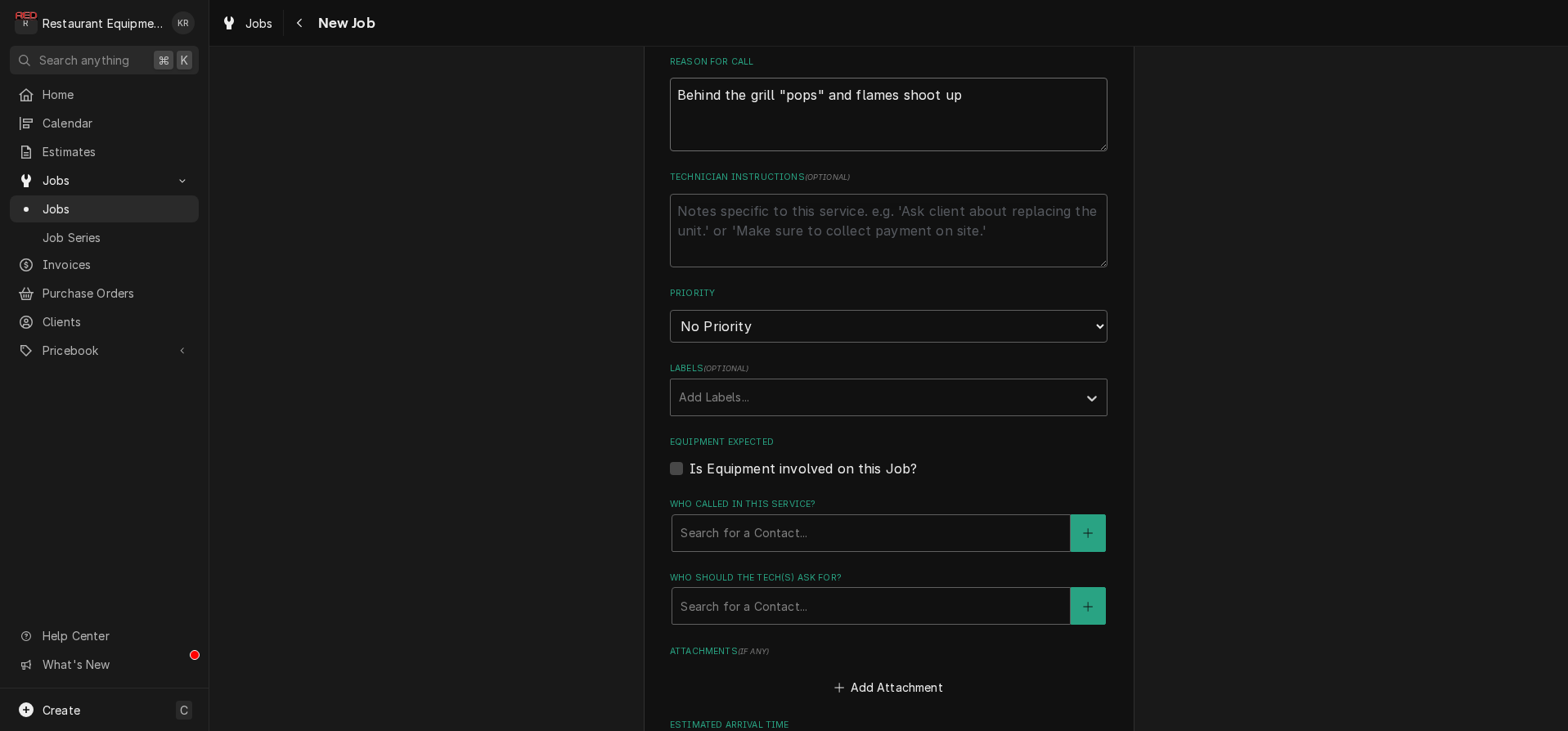
type textarea "Behind the grill "pops" and flames shoot up"
select select "2"
click option "High" at bounding box center [0, 0] width 0 height 0
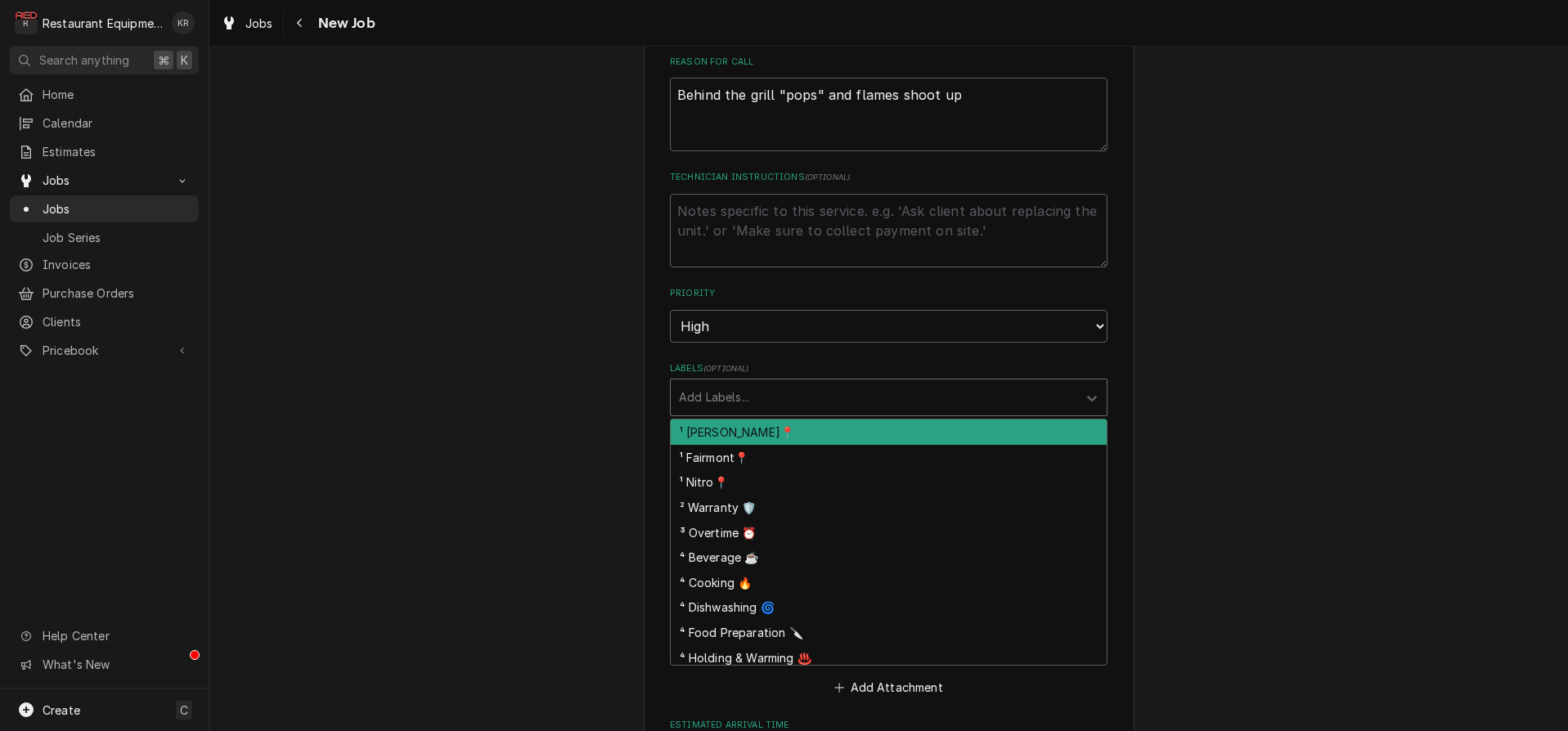
drag, startPoint x: 728, startPoint y: 393, endPoint x: 735, endPoint y: 415, distance: 23.1
click at [729, 394] on div "Labels" at bounding box center [874, 397] width 390 height 30
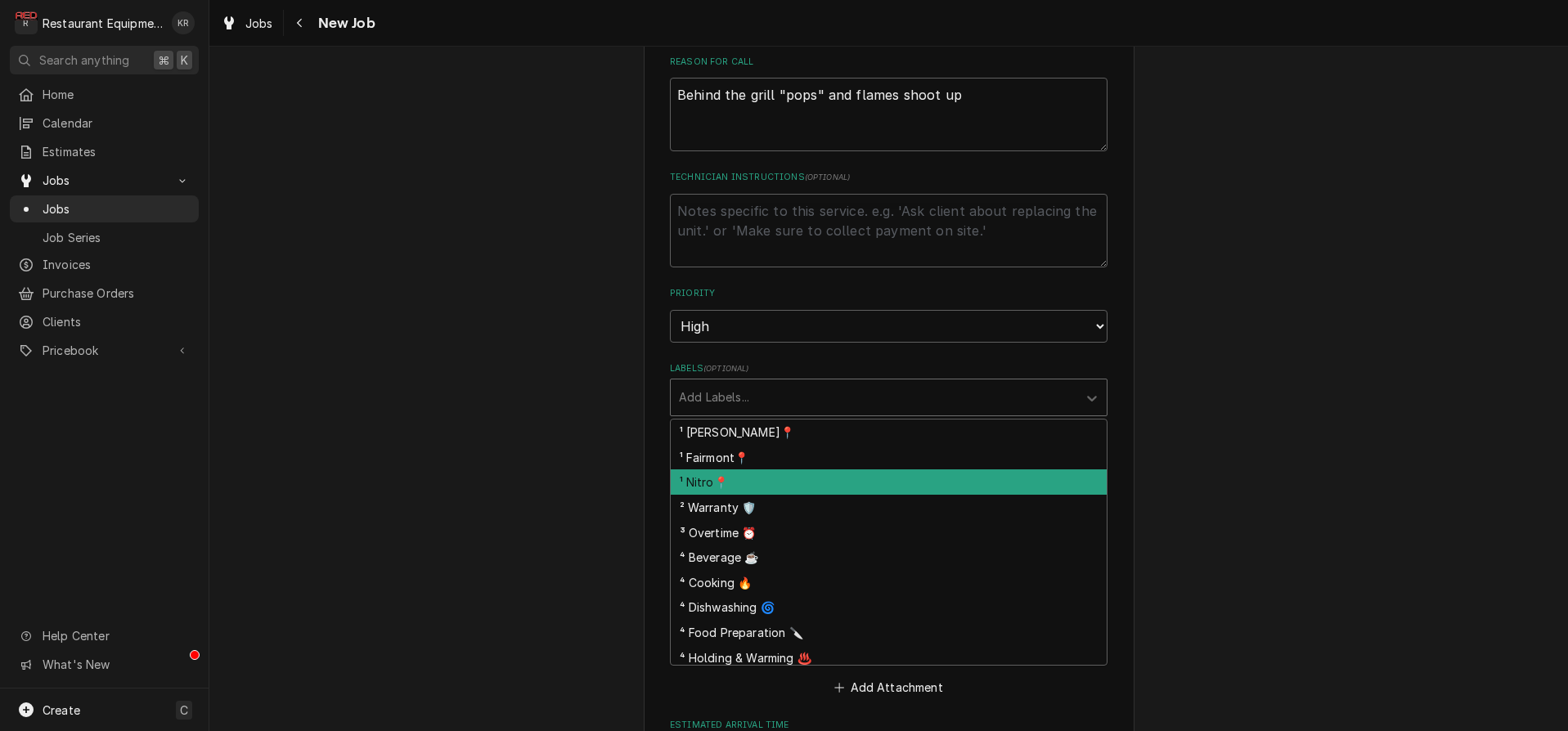
click at [741, 477] on div "¹ Nitro📍" at bounding box center [888, 482] width 436 height 25
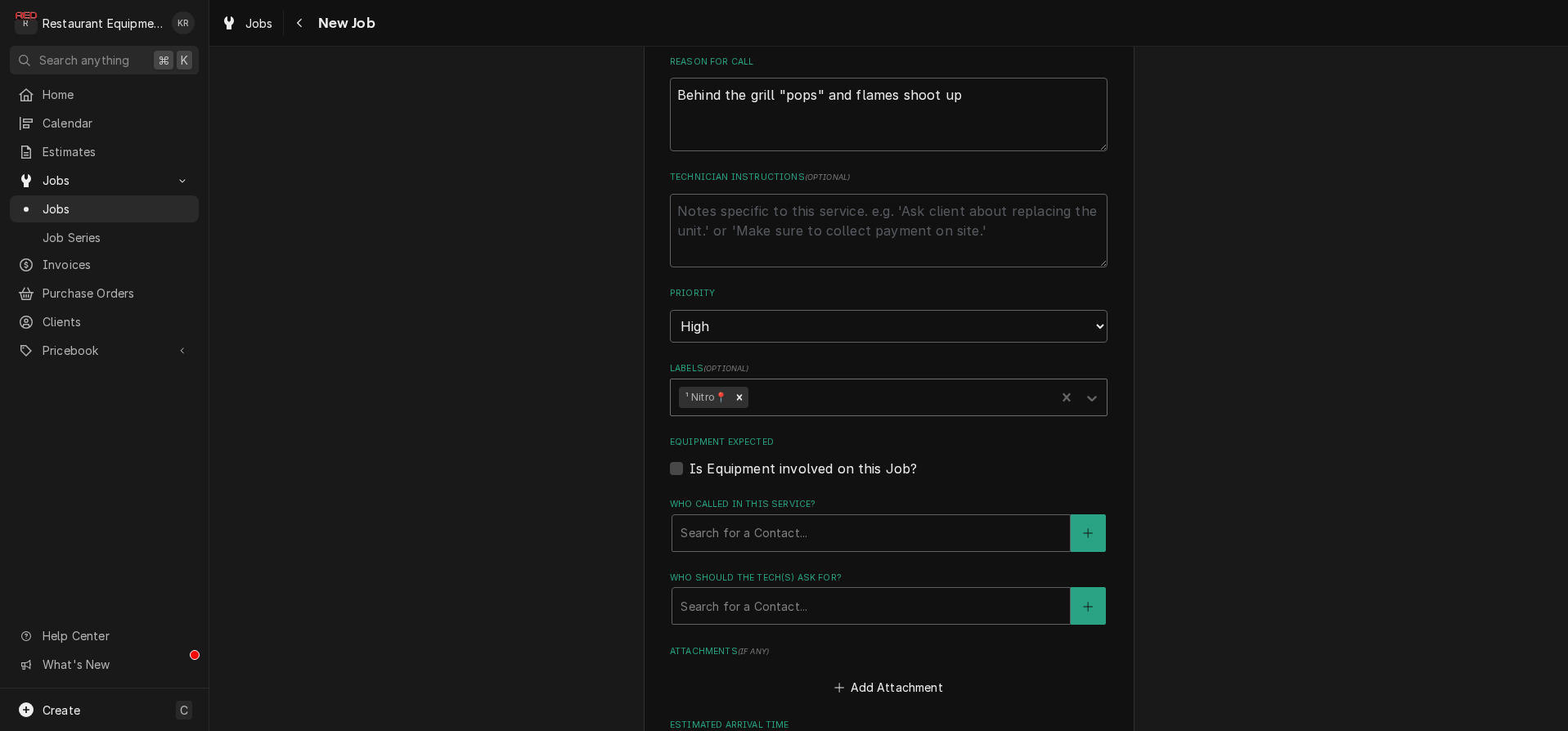
click at [784, 400] on div "Labels" at bounding box center [899, 397] width 295 height 30
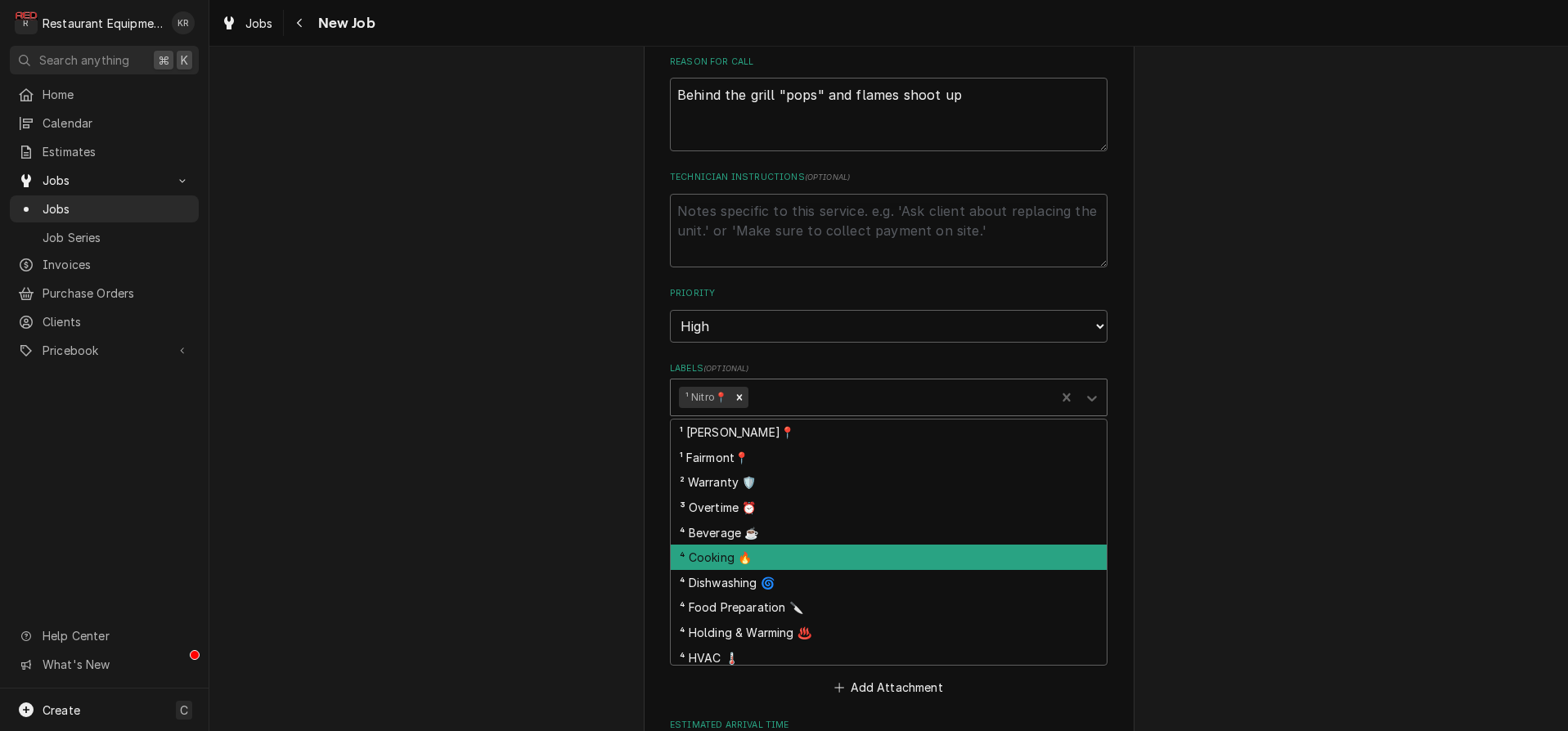
click at [803, 556] on div "⁴ Cooking 🔥" at bounding box center [888, 557] width 436 height 25
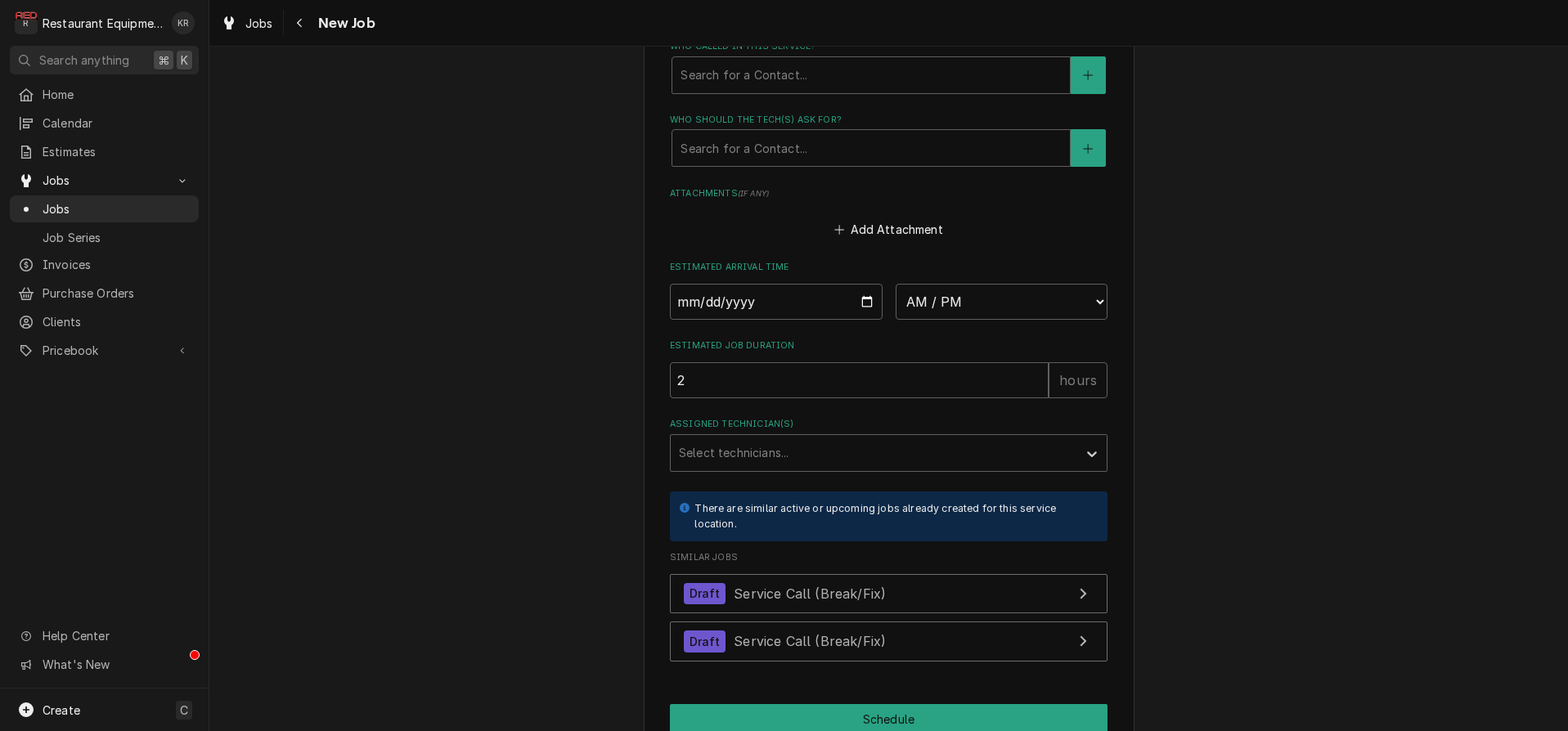
scroll to position [1256, 0]
click at [788, 87] on div "Who called in this service?" at bounding box center [871, 76] width 381 height 30
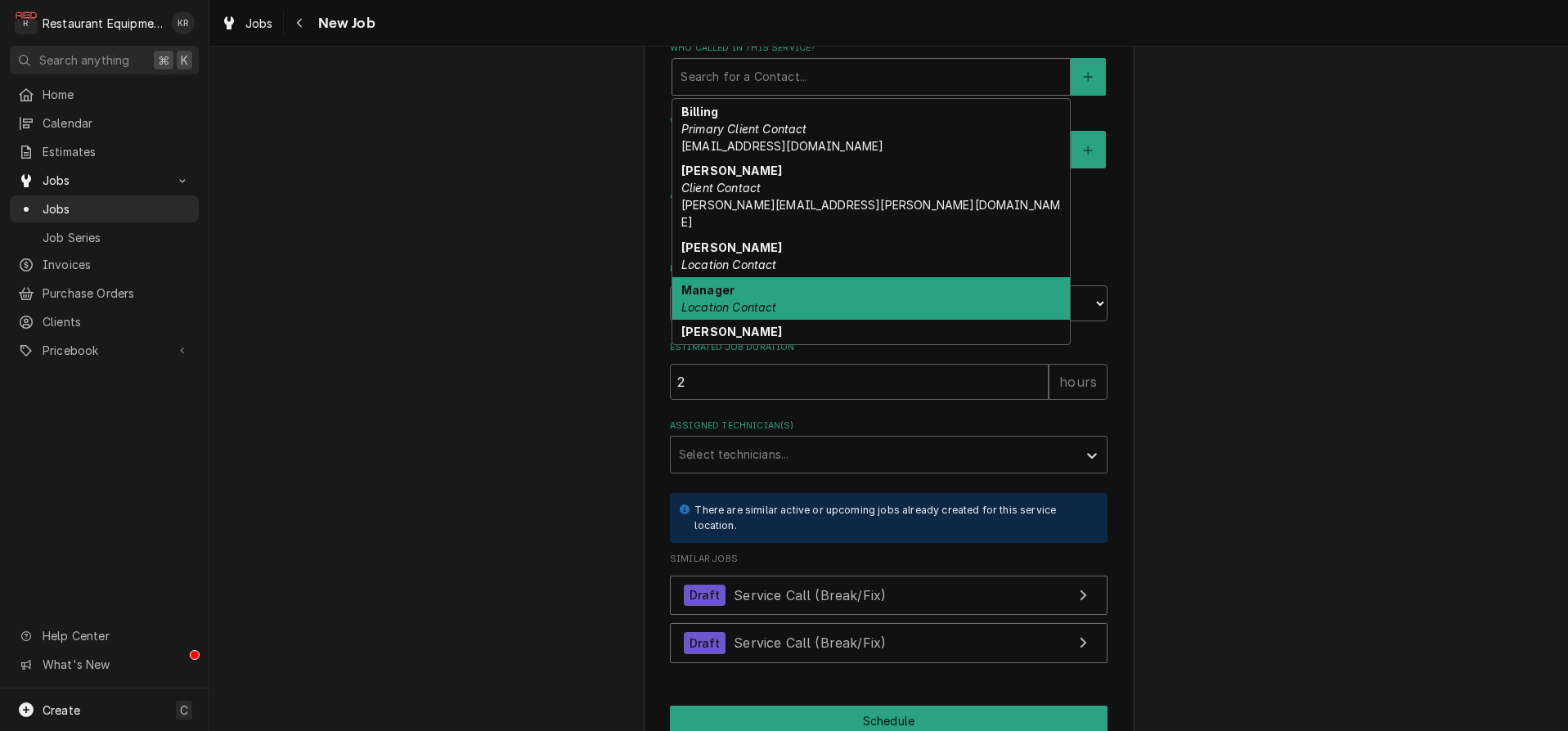
click at [761, 277] on div "Manager Location Contact" at bounding box center [871, 298] width 397 height 42
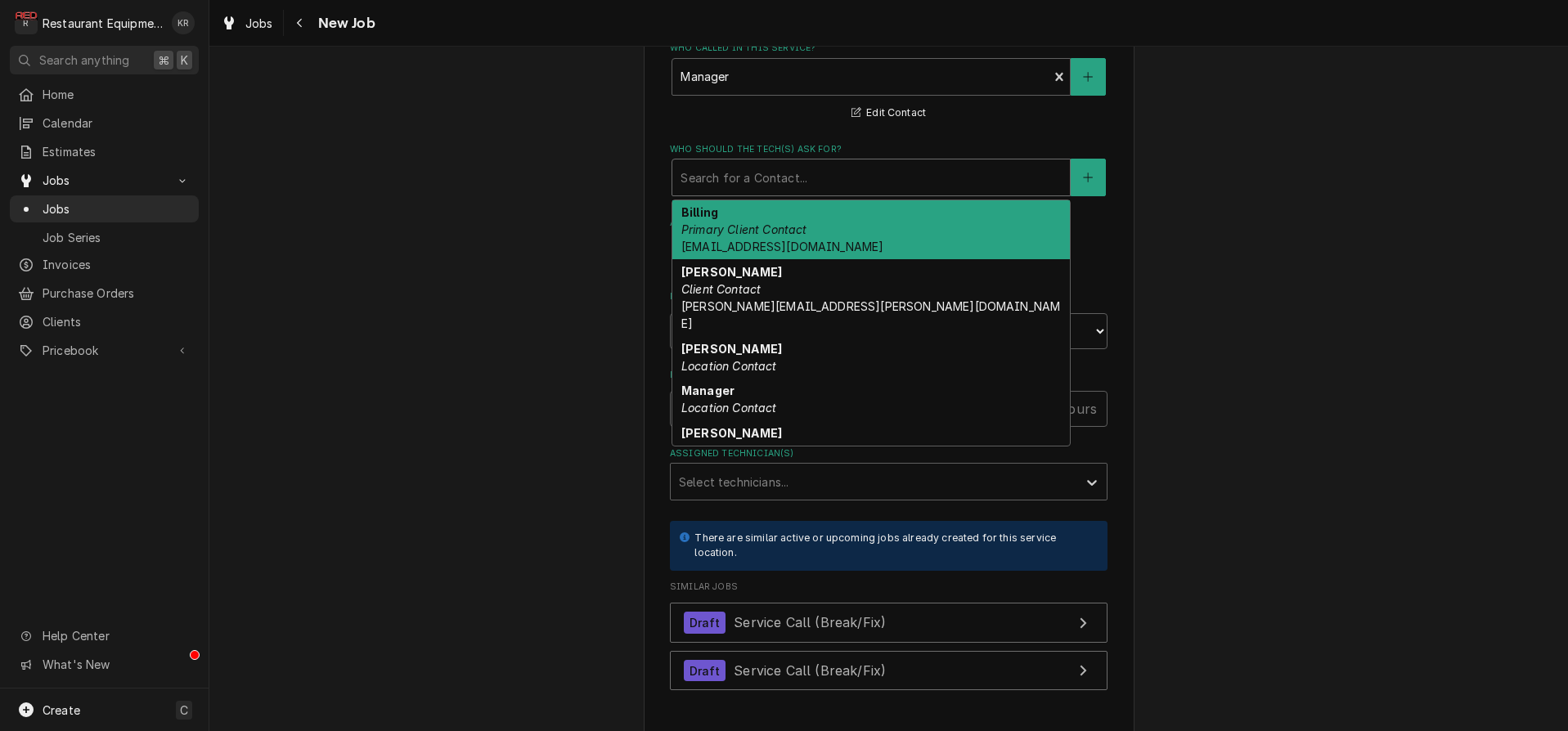
click at [768, 180] on div "Who should the tech(s) ask for?" at bounding box center [871, 177] width 381 height 30
click at [748, 165] on div "Who should the tech(s) ask for?" at bounding box center [871, 177] width 381 height 30
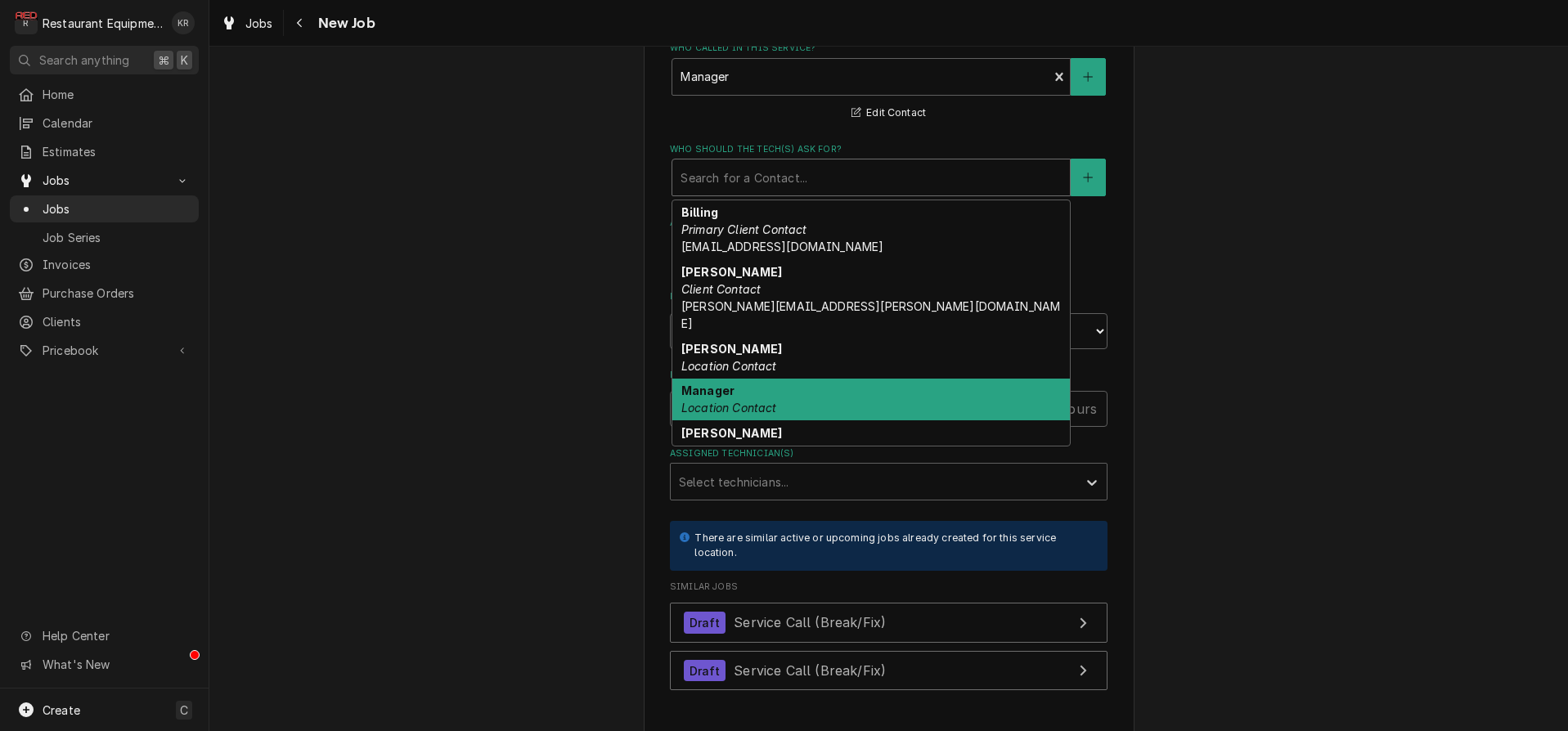
click at [768, 401] on em "Location Contact" at bounding box center [729, 407] width 95 height 13
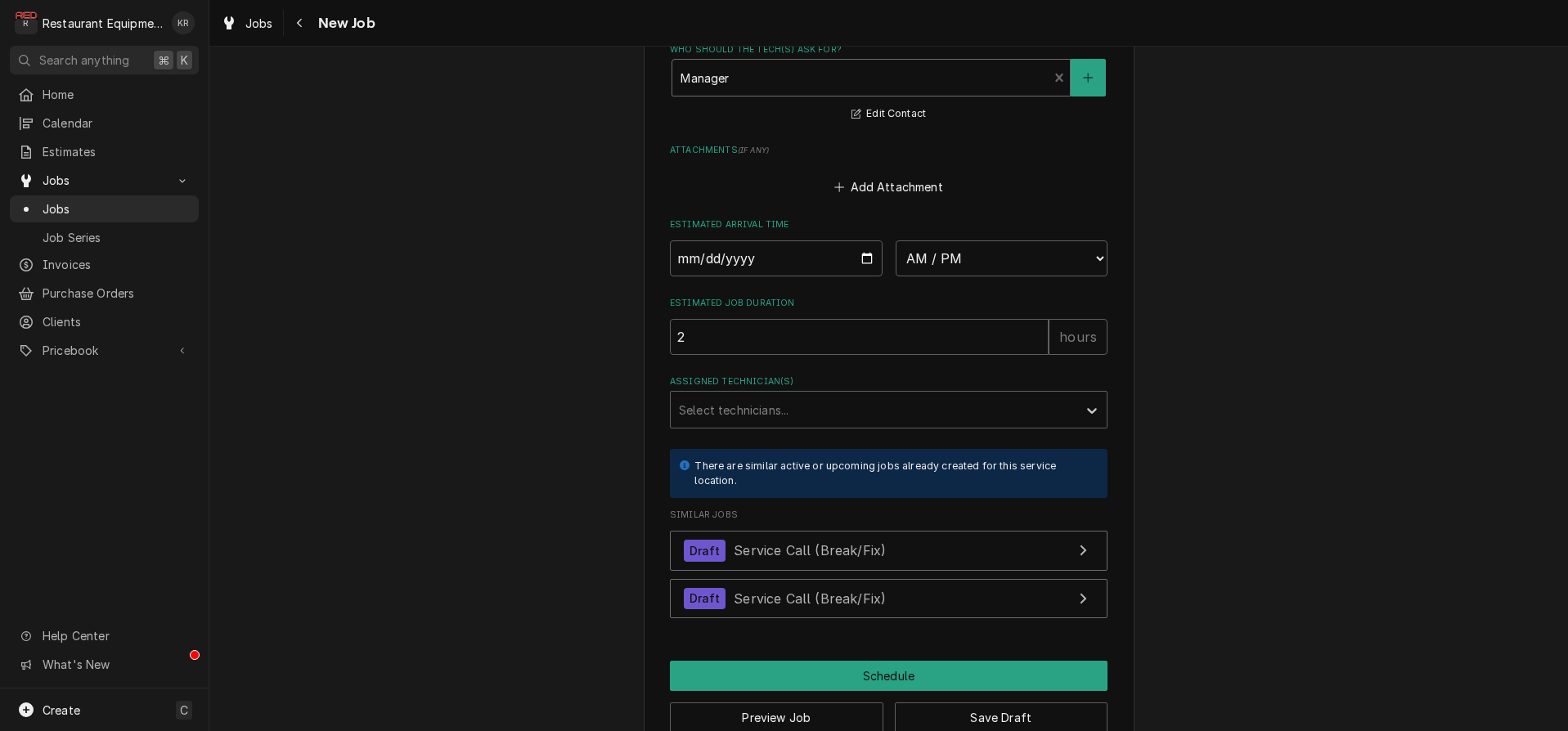
scroll to position [1390, 0]
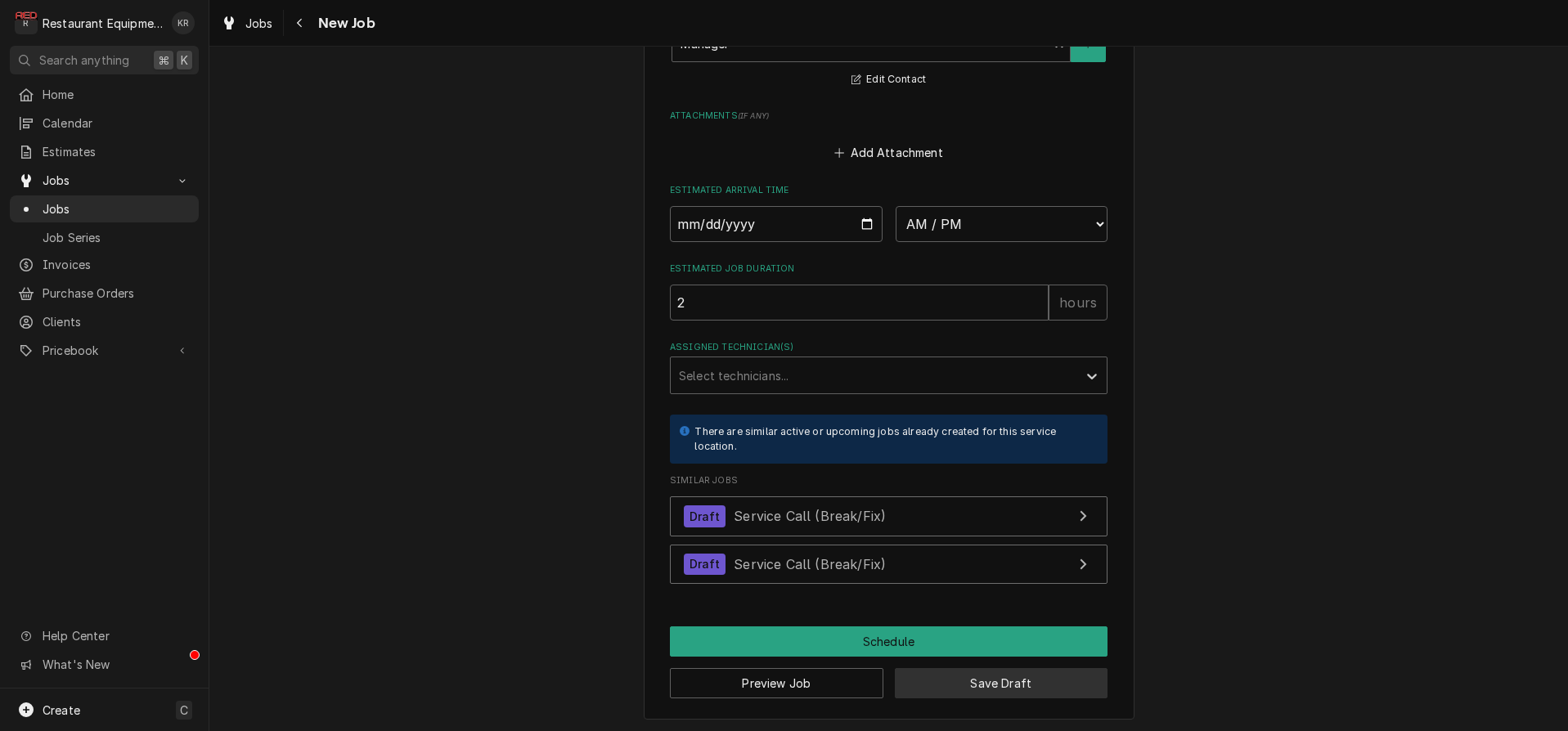
click at [982, 673] on button "Save Draft" at bounding box center [1001, 683] width 213 height 31
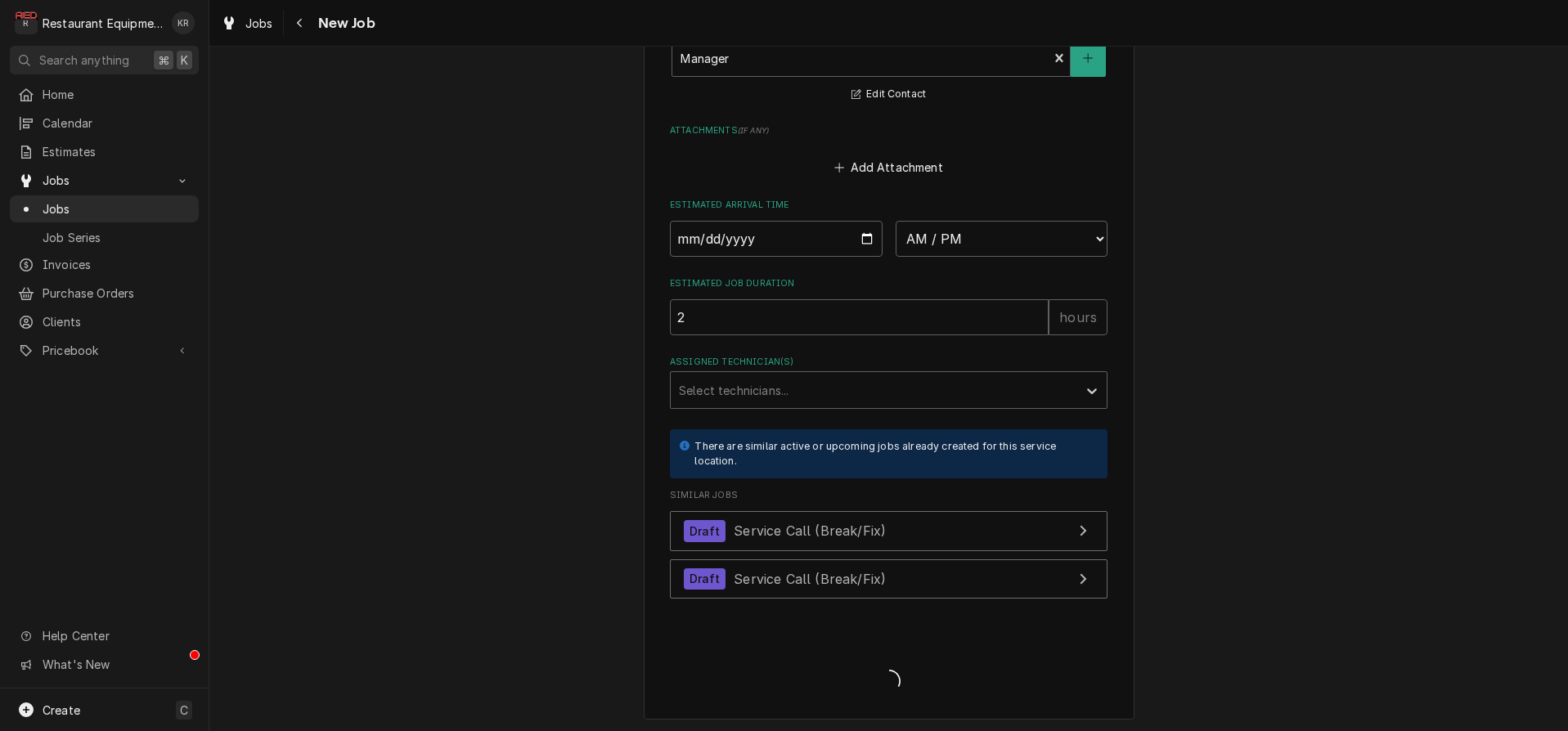
type textarea "x"
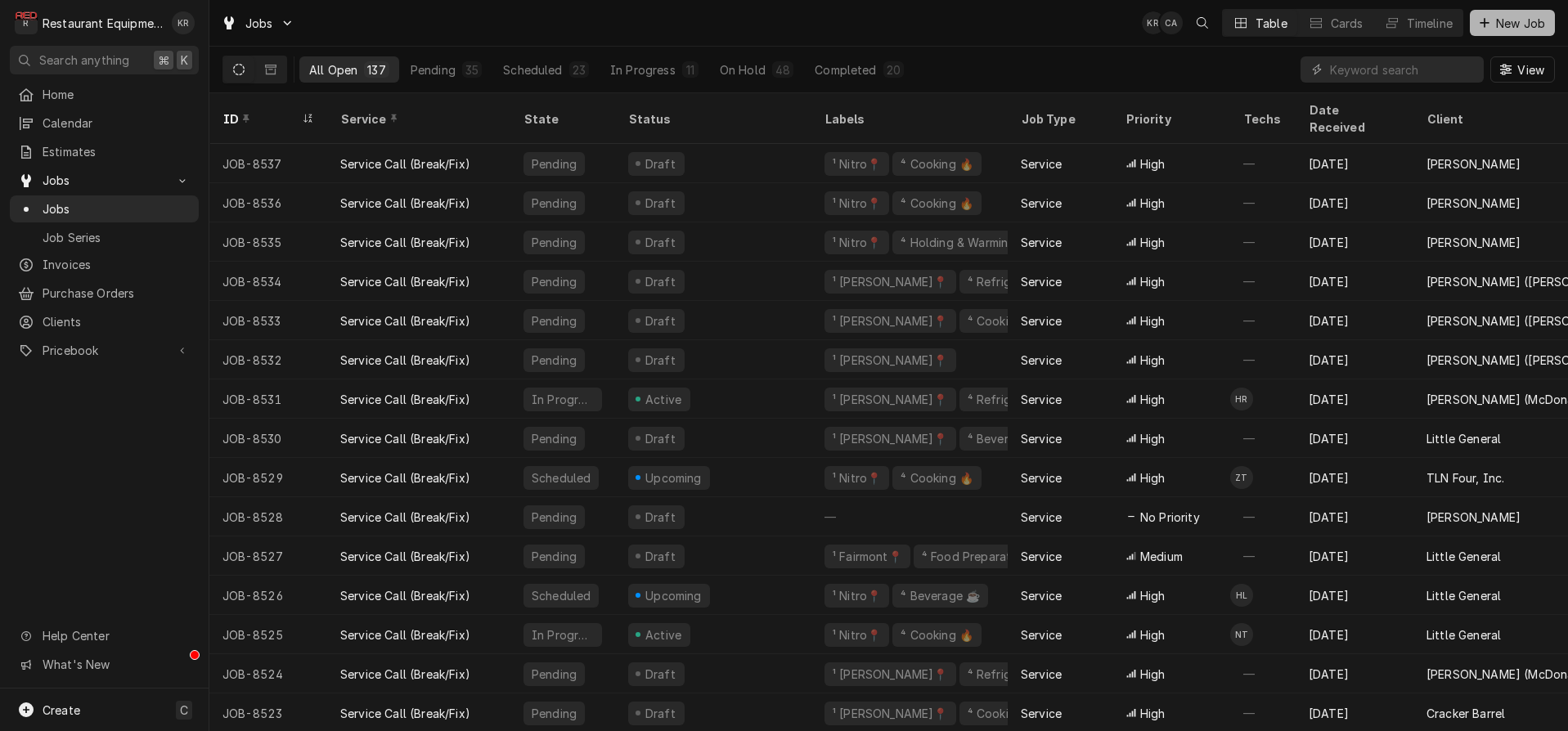
click at [1499, 19] on span "New Job" at bounding box center [1520, 22] width 56 height 17
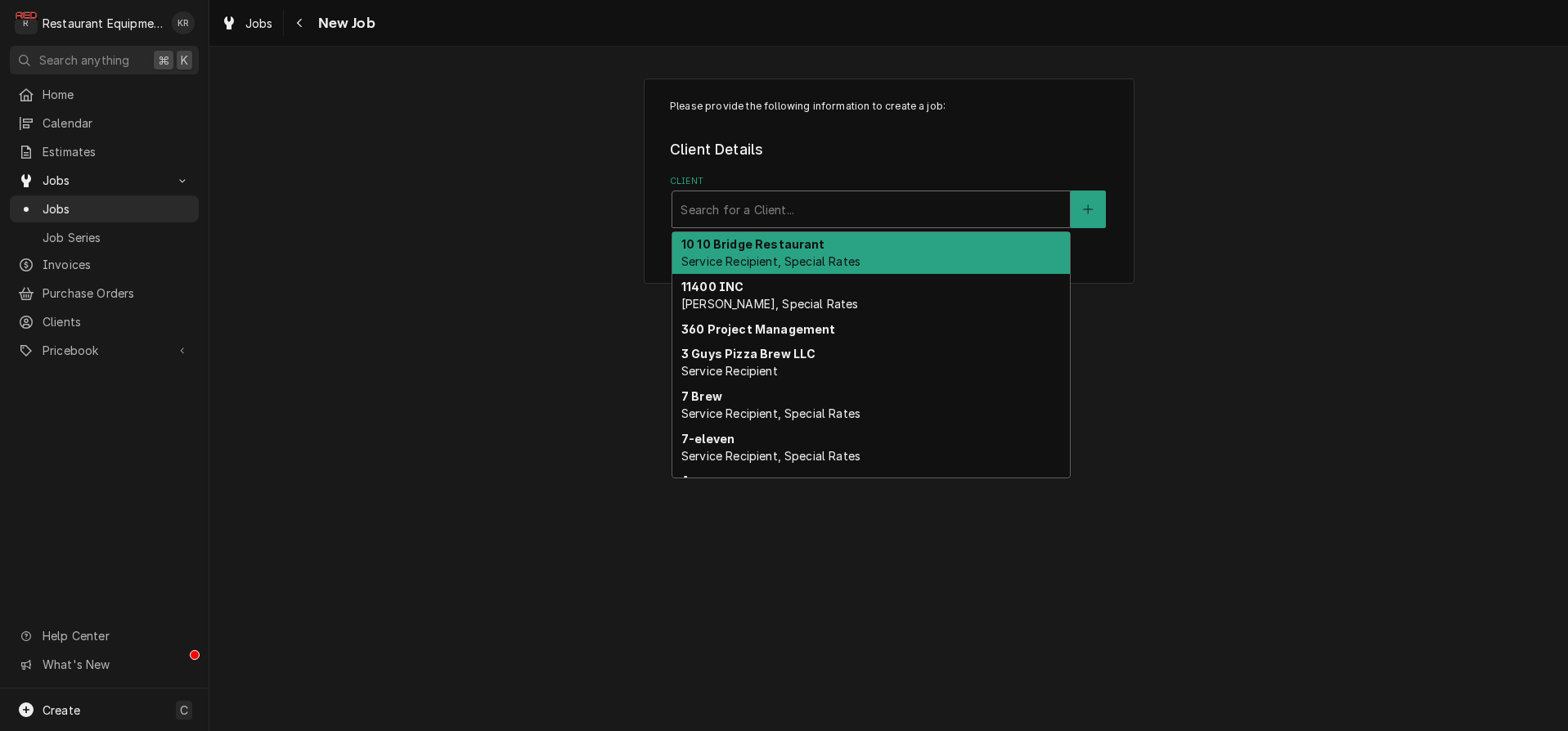
click at [878, 205] on div "Client" at bounding box center [871, 209] width 381 height 30
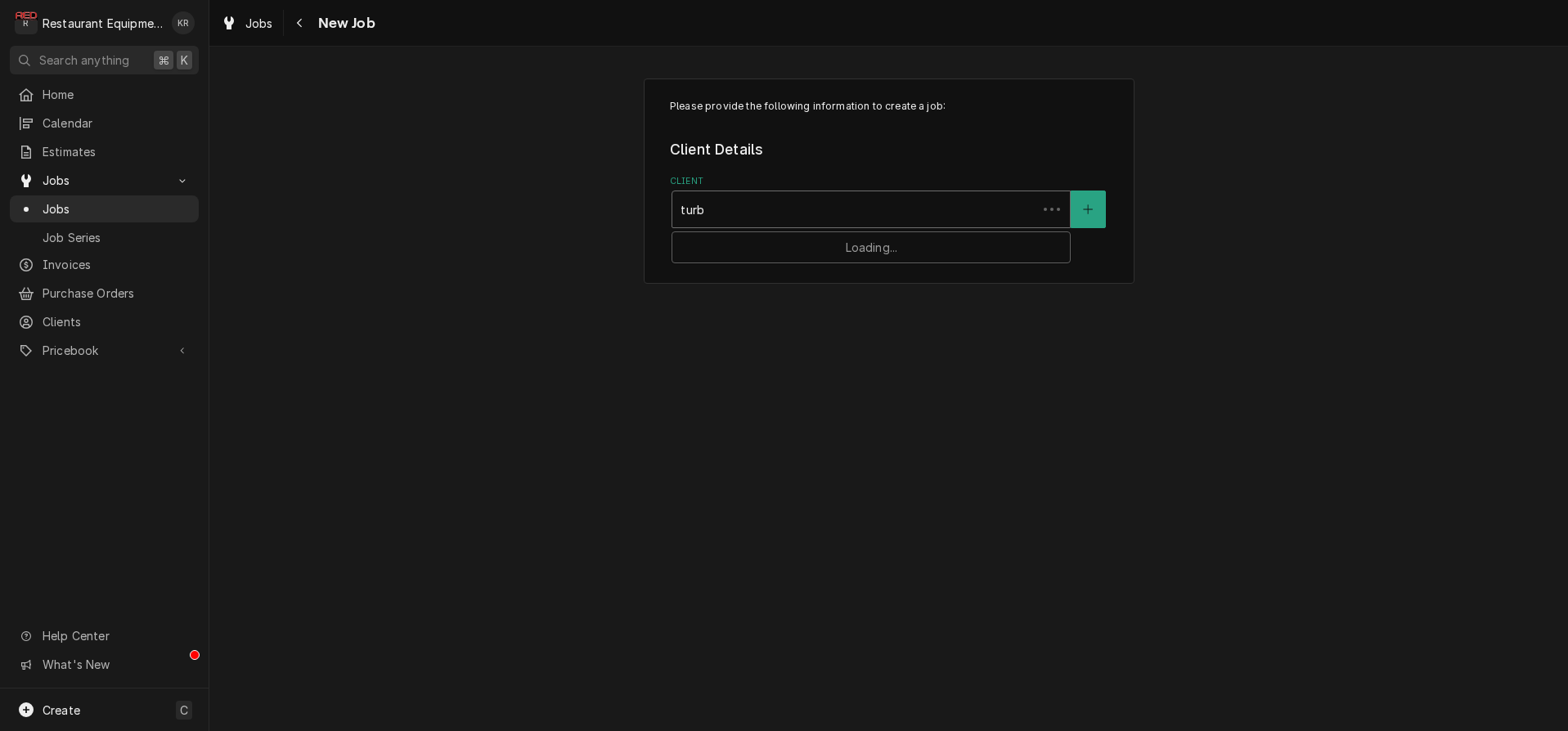
type input "turbo"
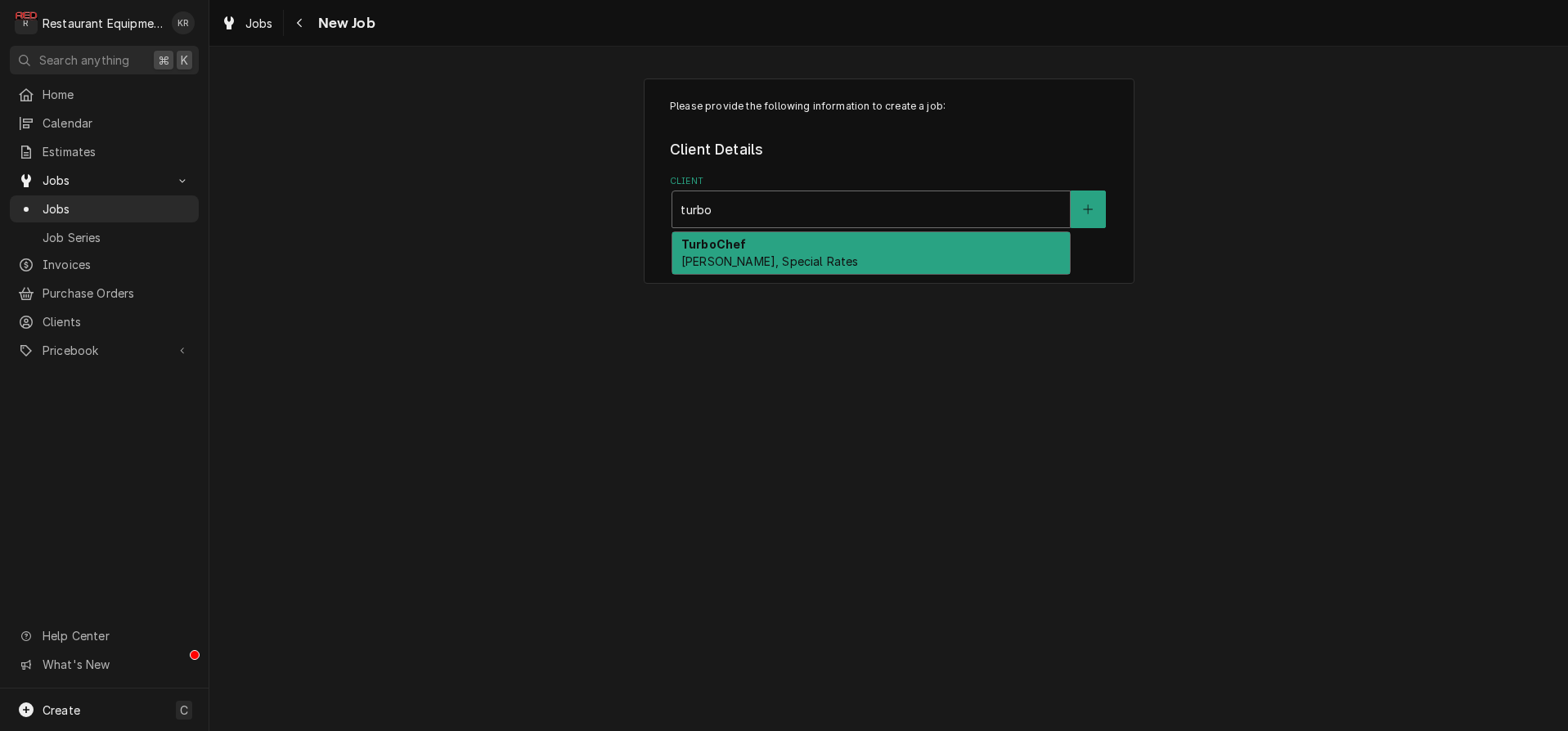
click at [849, 267] on div "TurboChef [PERSON_NAME], Special Rates" at bounding box center [871, 253] width 397 height 42
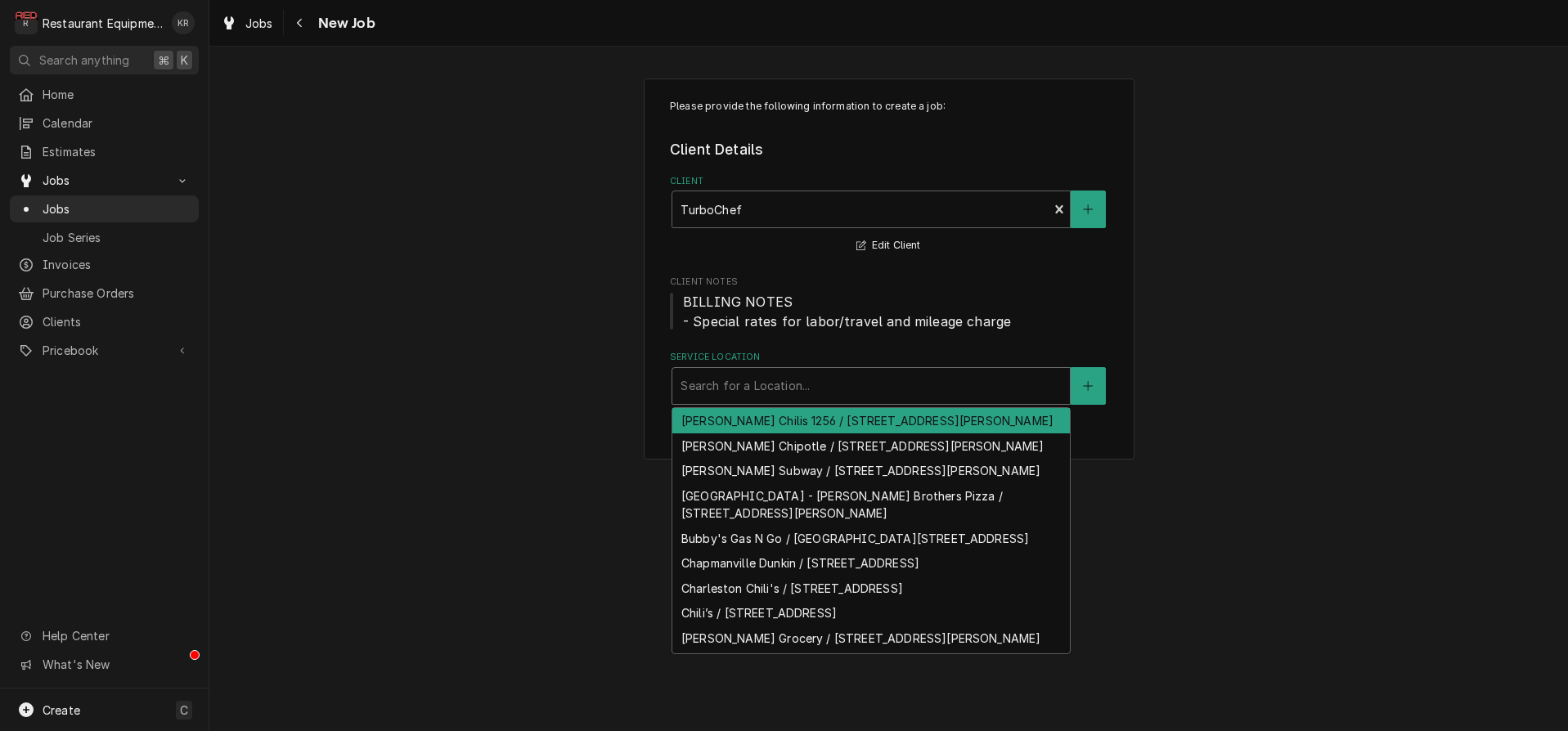
drag, startPoint x: 822, startPoint y: 393, endPoint x: 863, endPoint y: 571, distance: 182.7
click at [822, 393] on div "Service Location" at bounding box center [871, 386] width 381 height 30
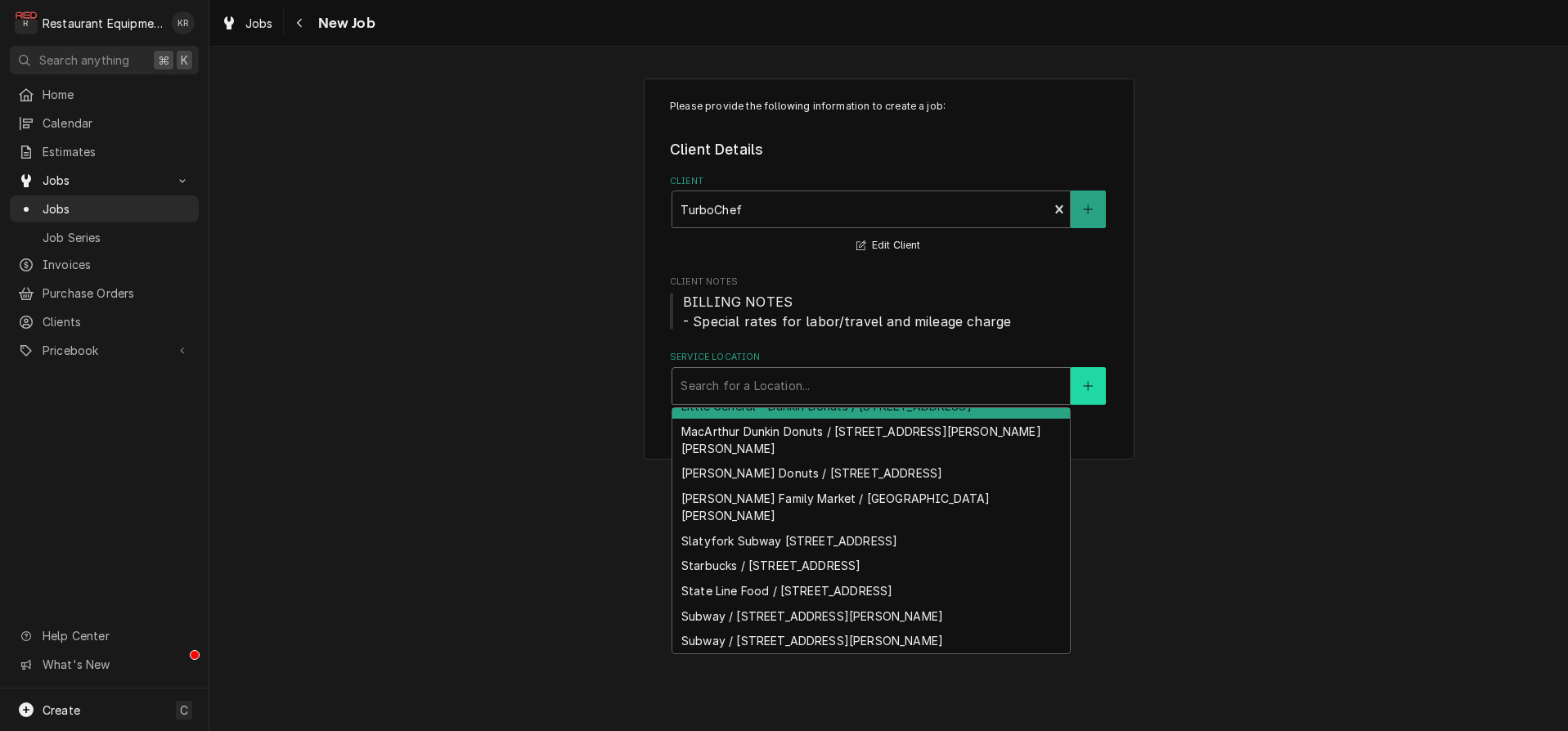
scroll to position [638, 0]
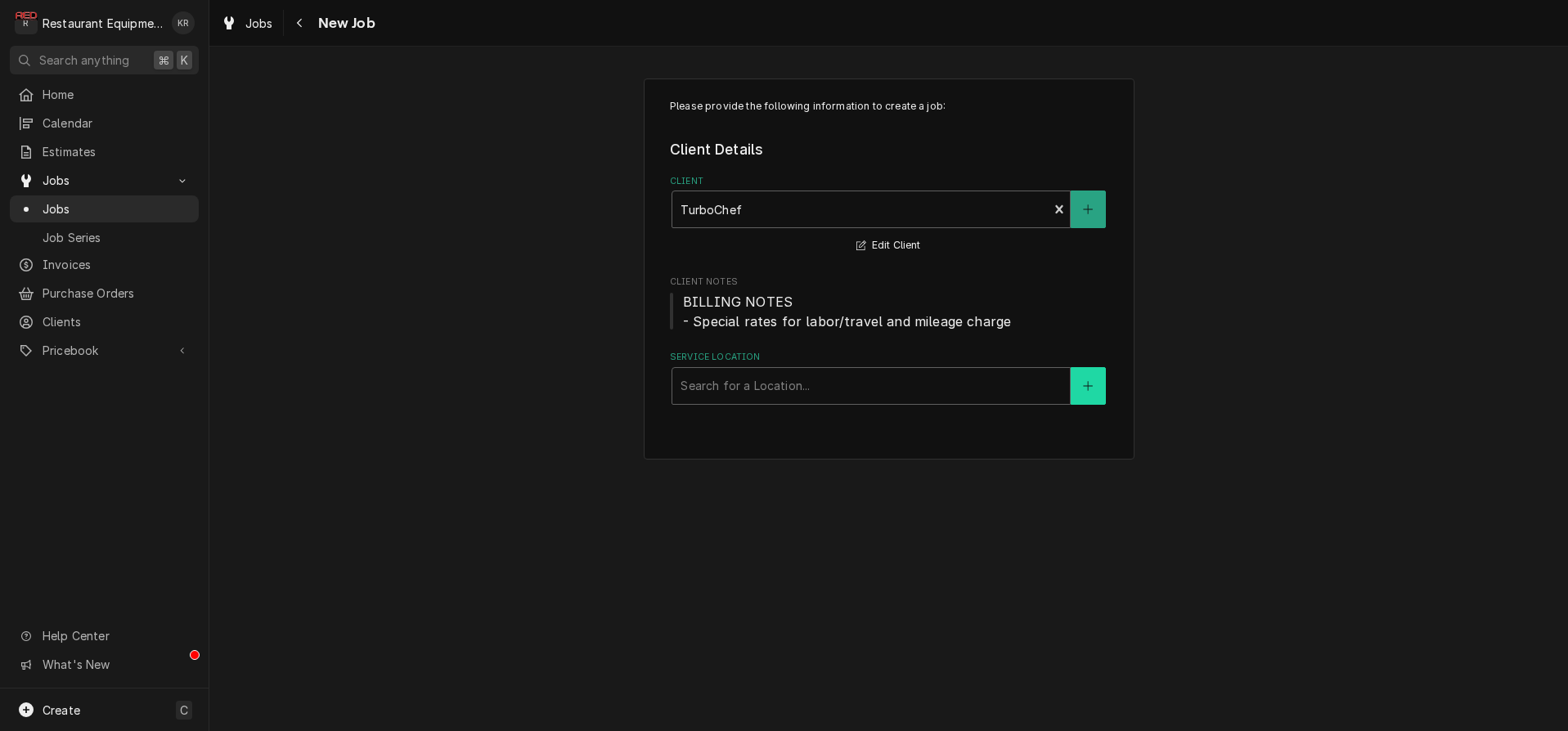
click at [1091, 385] on icon "Create New Location" at bounding box center [1087, 386] width 10 height 12
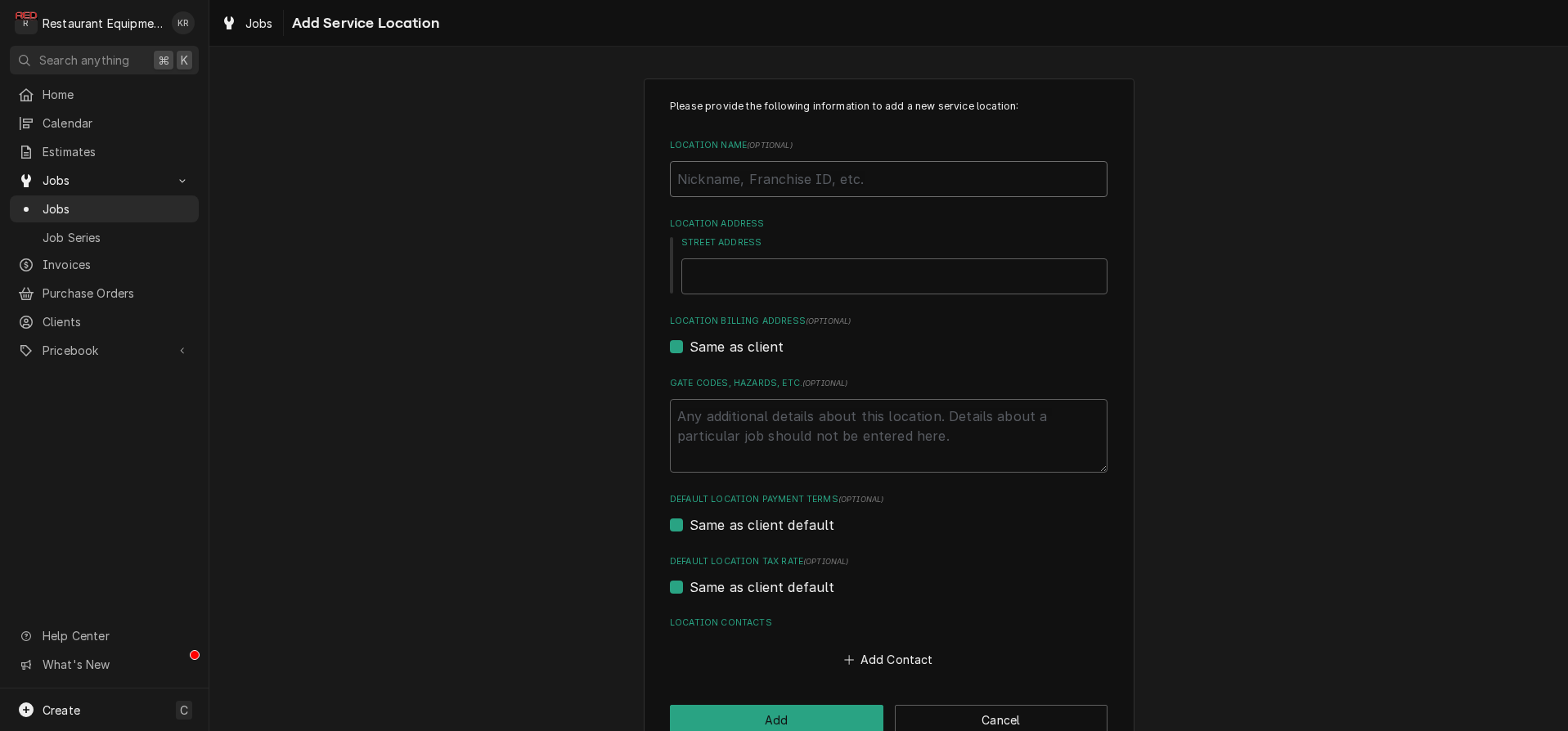
click at [817, 182] on input "Location Name ( optional )" at bounding box center [888, 179] width 438 height 36
type input "M"
type textarea "x"
type input "Mea"
type textarea "x"
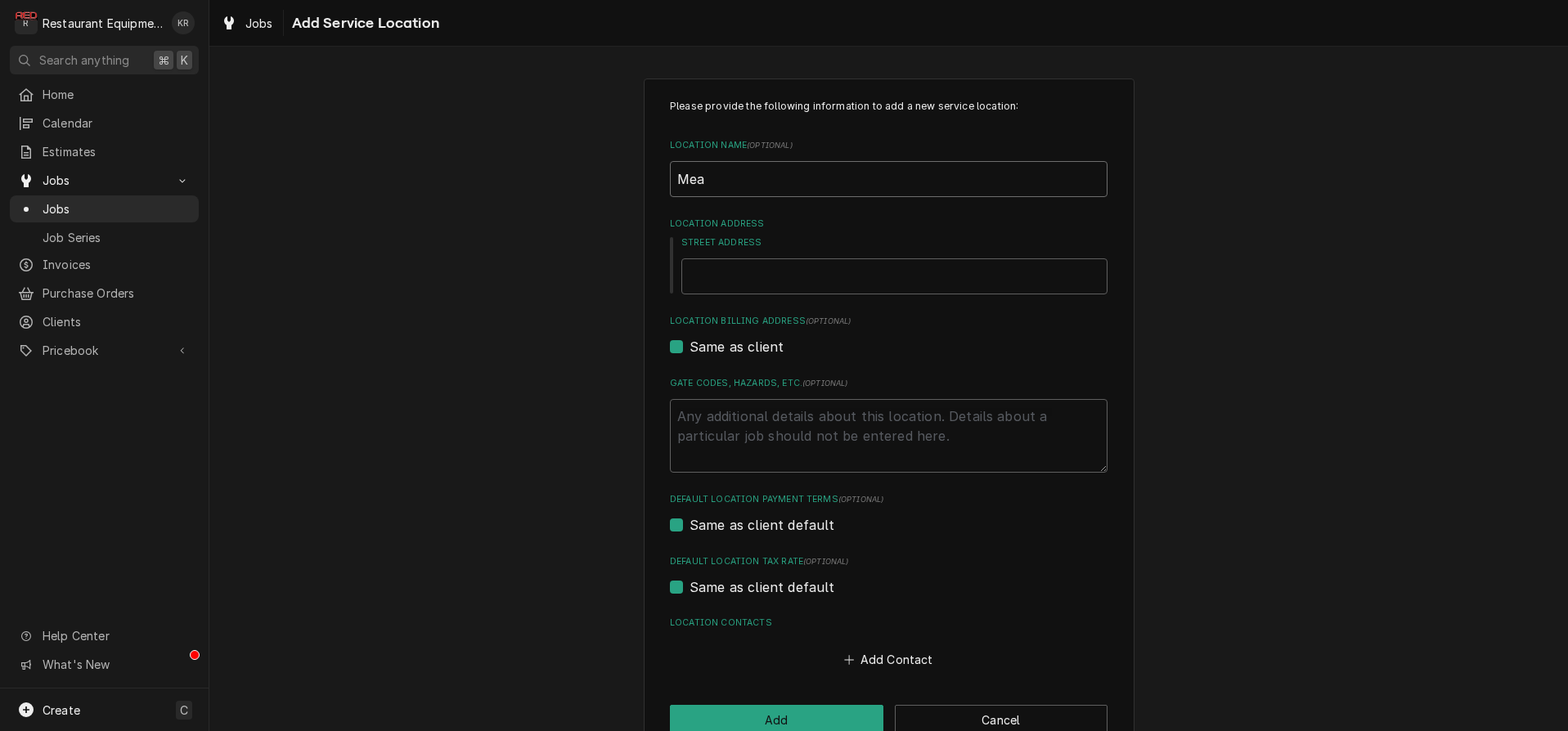
type input "[PERSON_NAME]"
type textarea "x"
type input "Meado"
type textarea "x"
type input "Meadow"
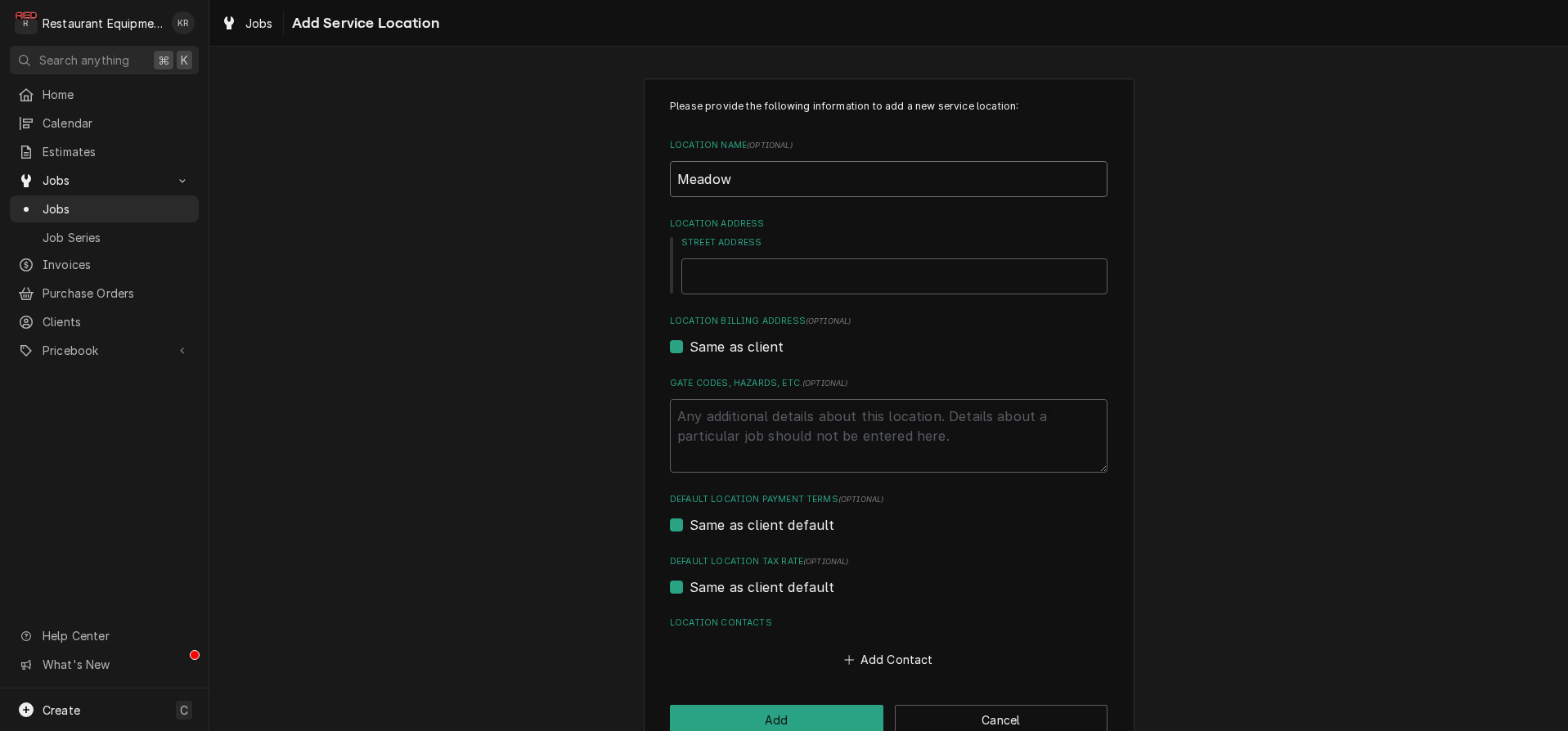
type textarea "x"
type input "Meadow"
type textarea "x"
type input "Meadow B"
type textarea "x"
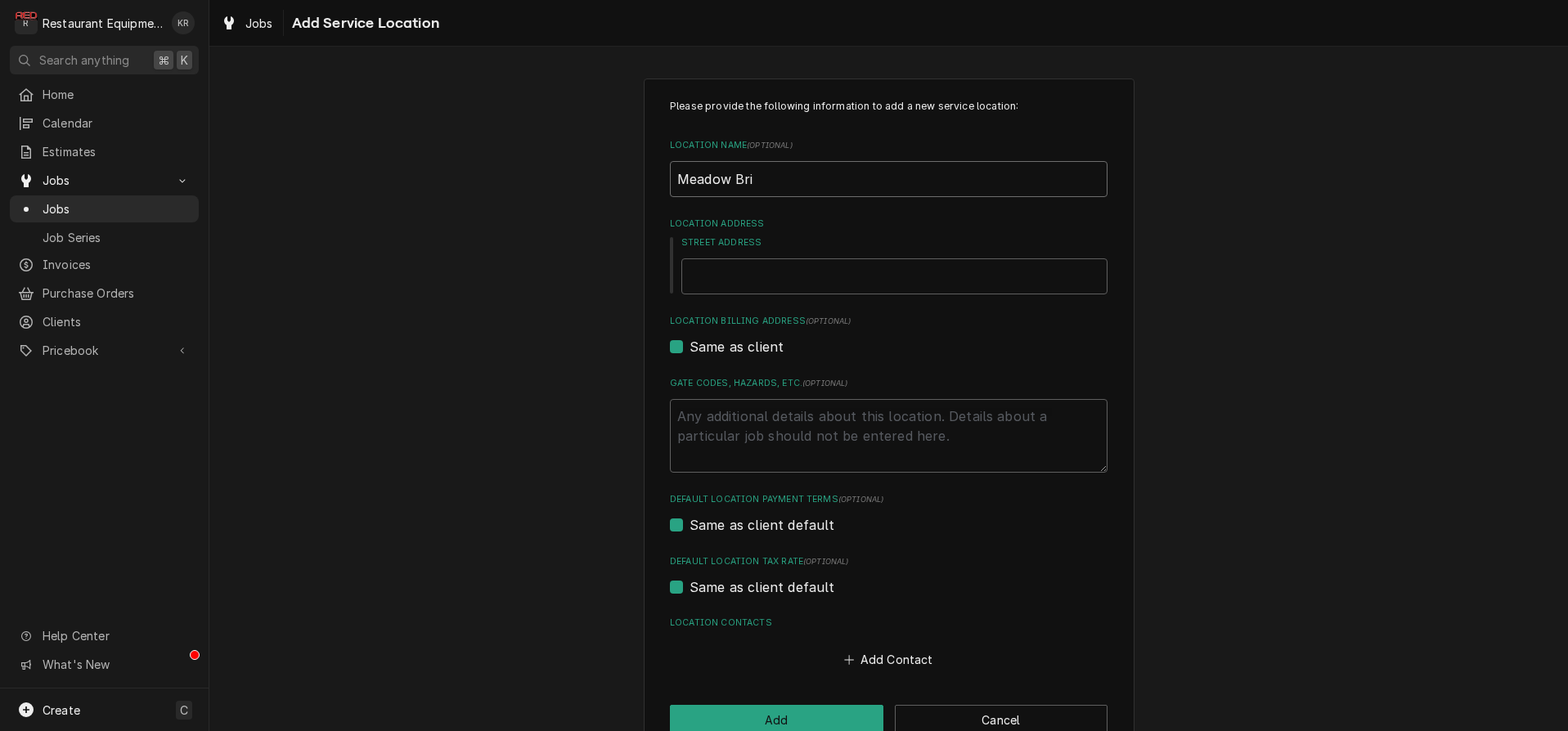
type input "Meadow Bridg"
type textarea "x"
type input "[GEOGRAPHIC_DATA]"
type textarea "x"
type input "Meadow Bridge ParM"
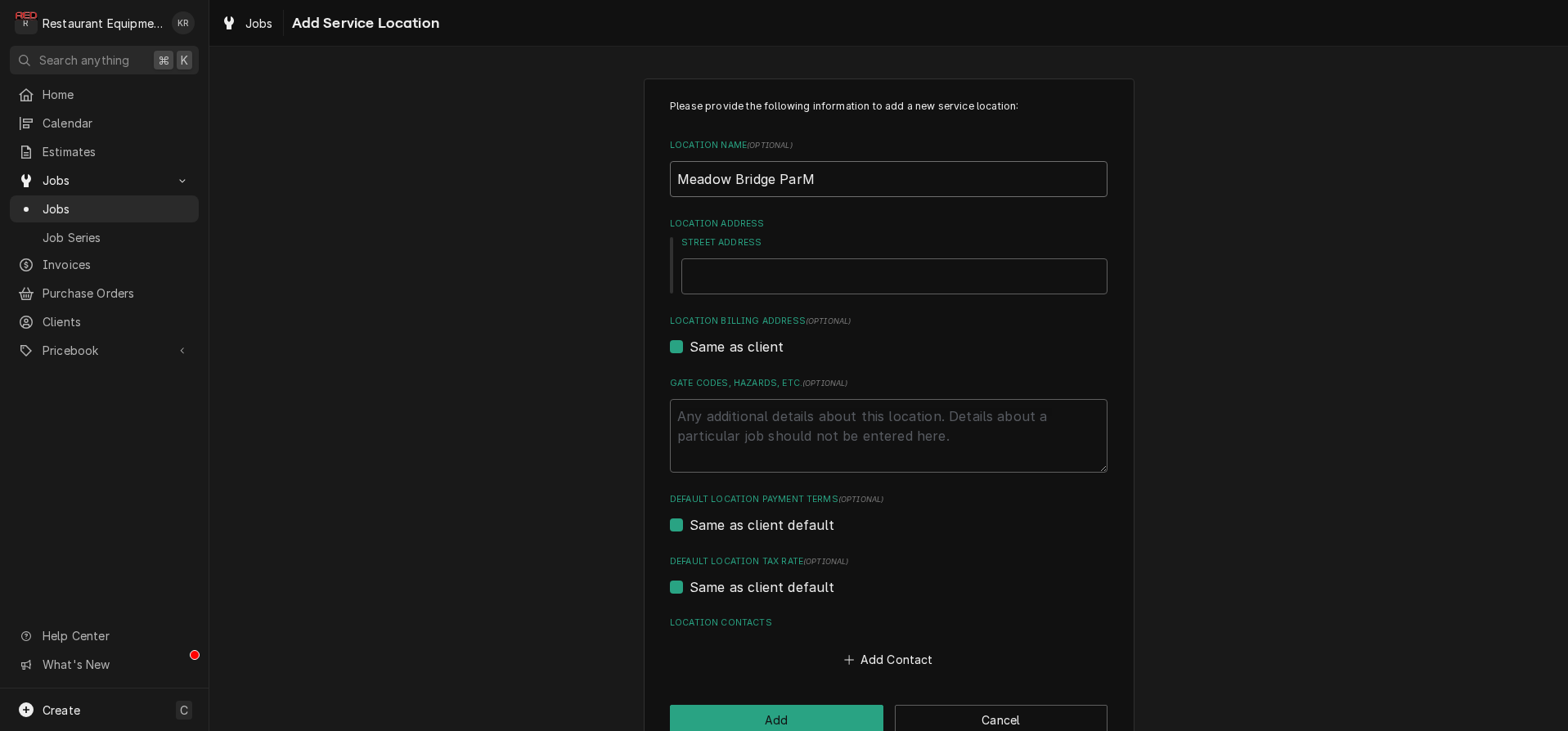
type textarea "x"
type input "Meadow Bridge ParMa"
type textarea "x"
type input "Meadow Bridge ParMar"
type textarea "x"
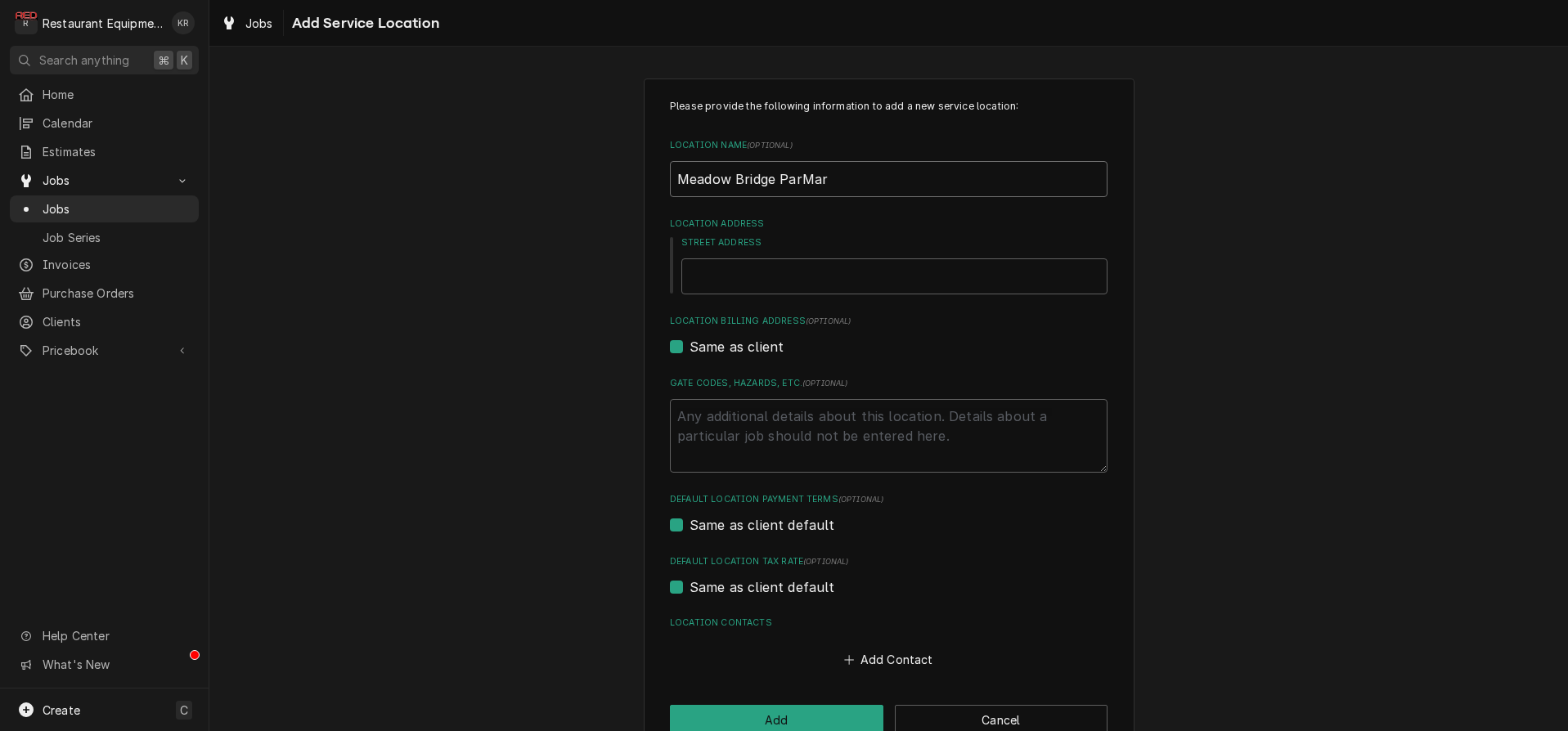
type input "Meadow Bridge ParMar"
type textarea "x"
type input "Meadow Bridge ParMar 21"
type textarea "x"
type input "Meadow Bridge ParMar 211"
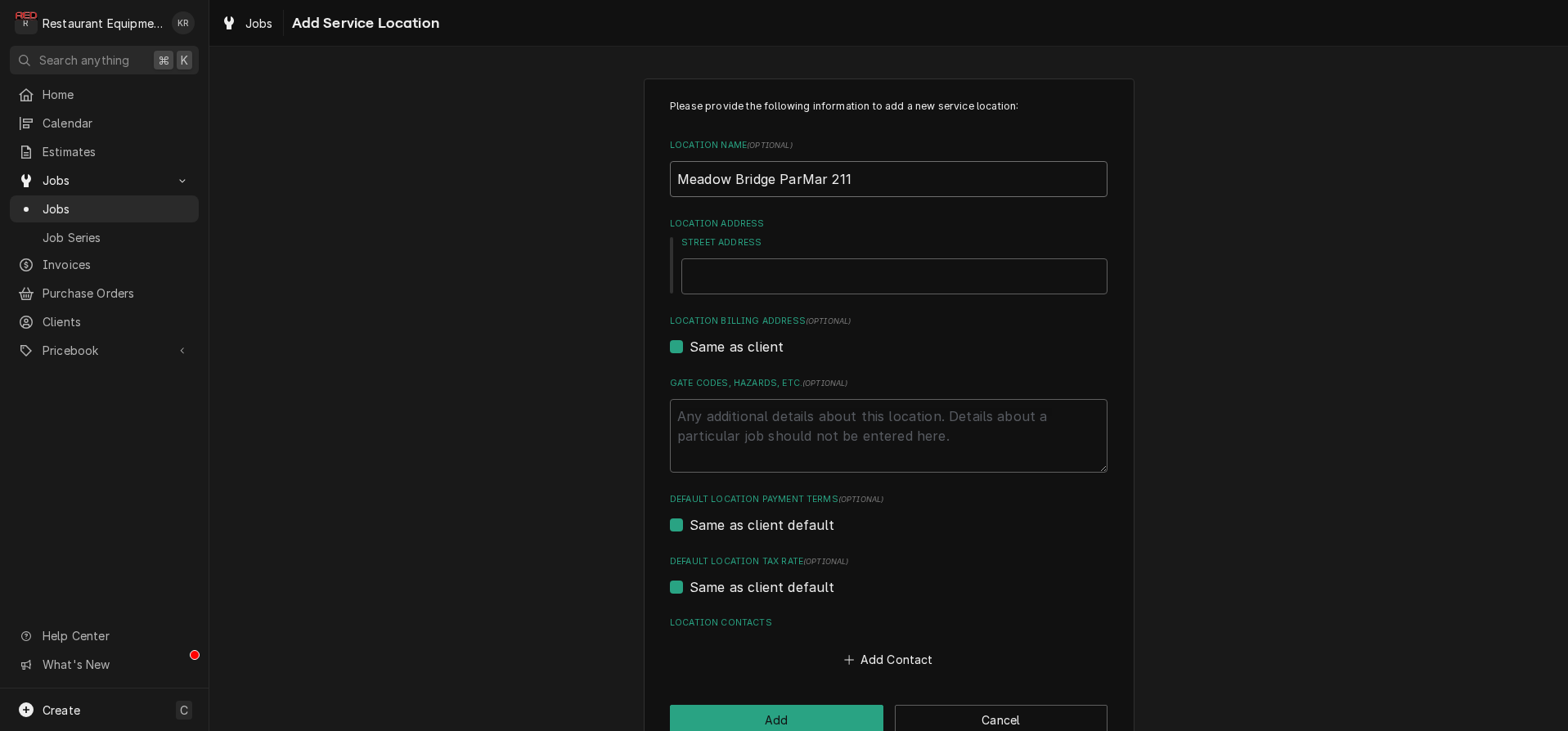
type textarea "x"
type input "Meadow Bridge ParMar 211"
type input "26"
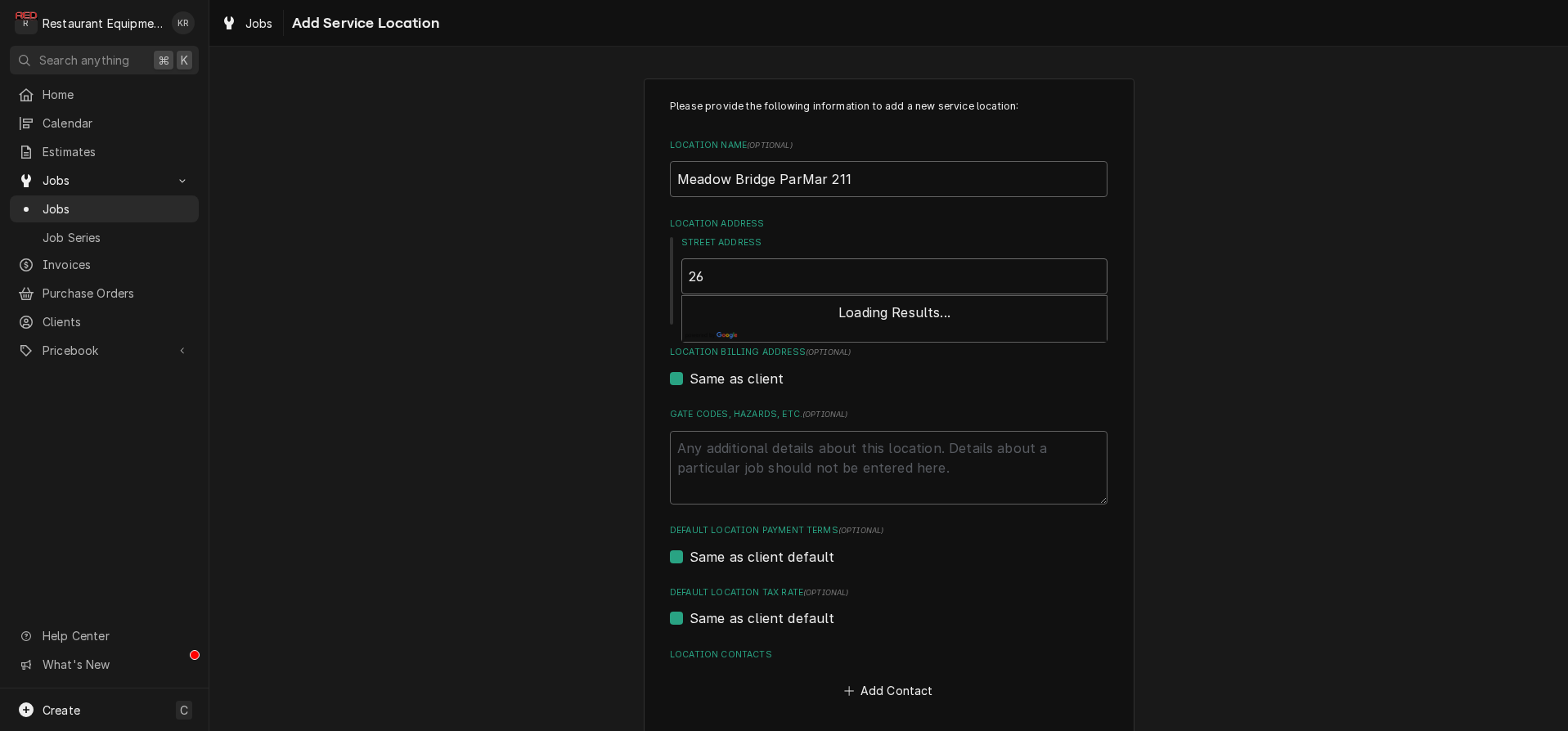
type textarea "x"
type input "262"
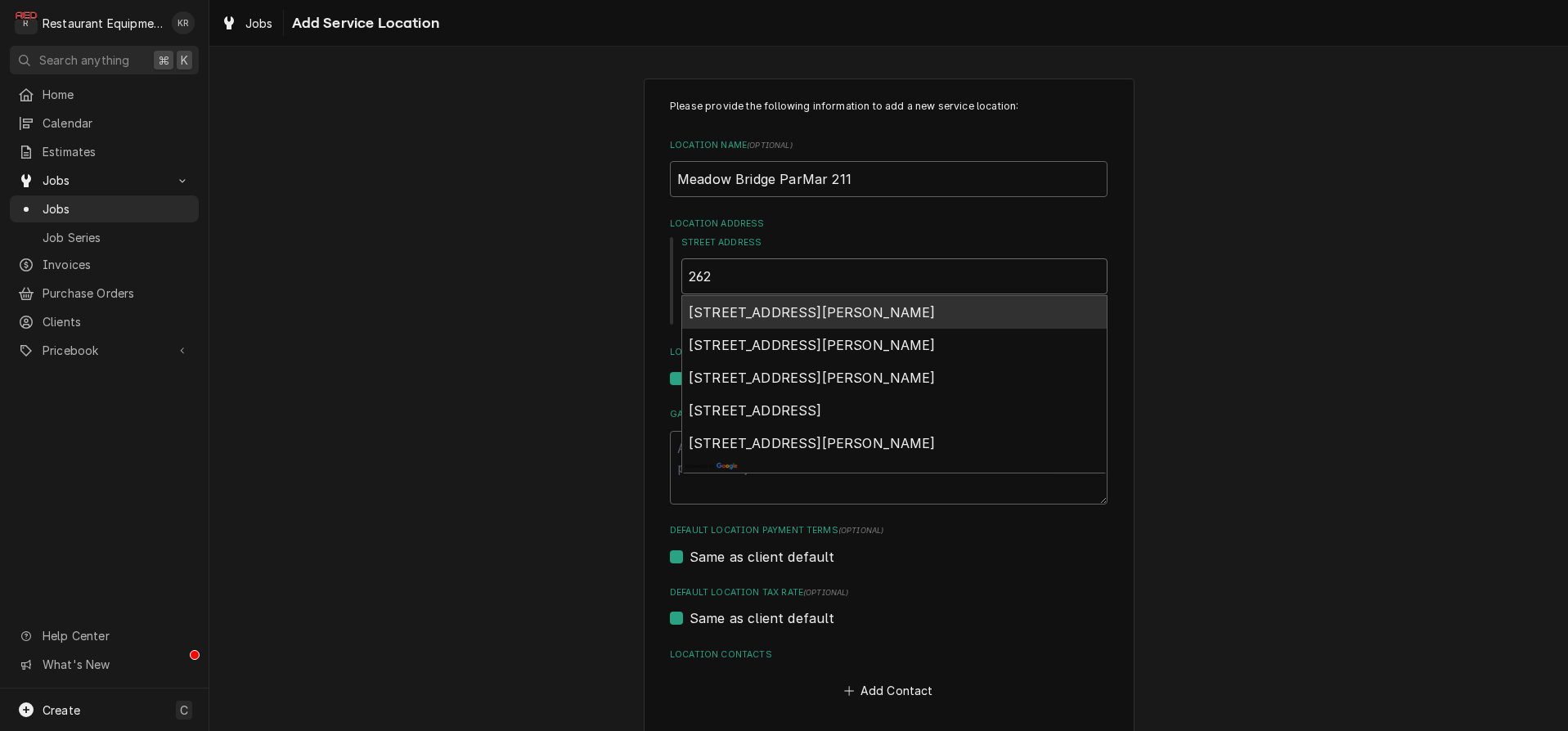
type textarea "x"
type input "2623"
type textarea "x"
type input "2623"
type textarea "x"
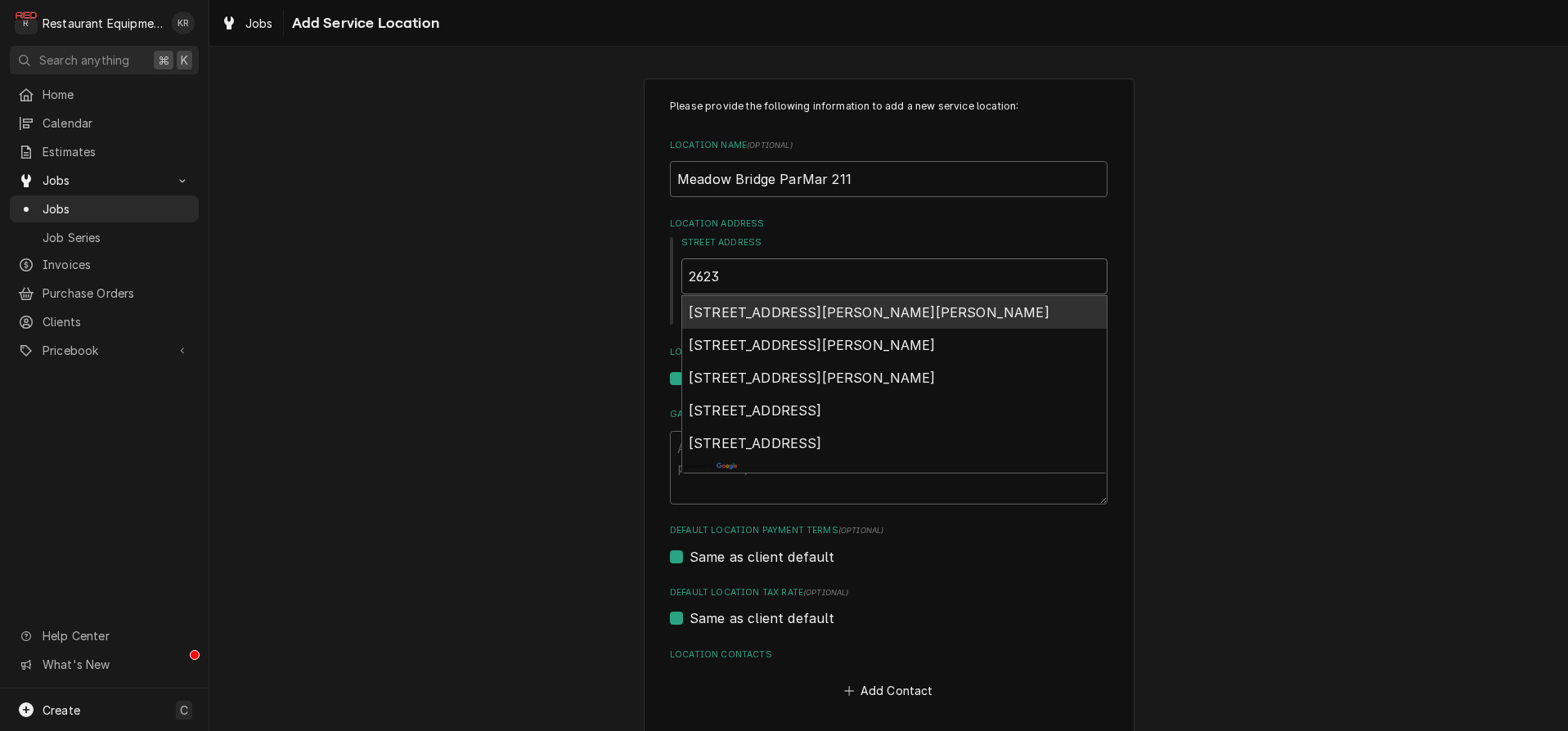
type input "2623 L"
type textarea "x"
type input "2623 La"
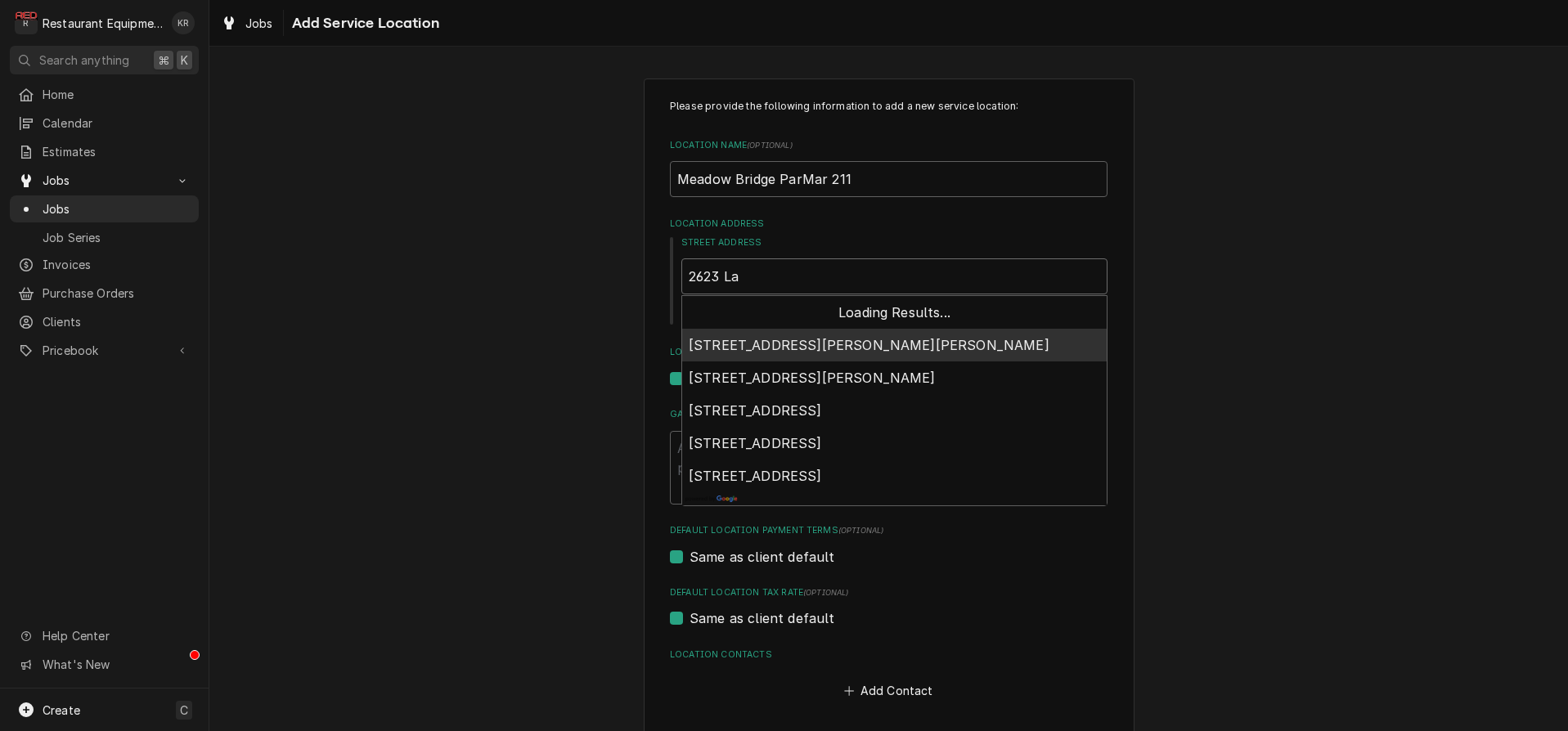
type textarea "x"
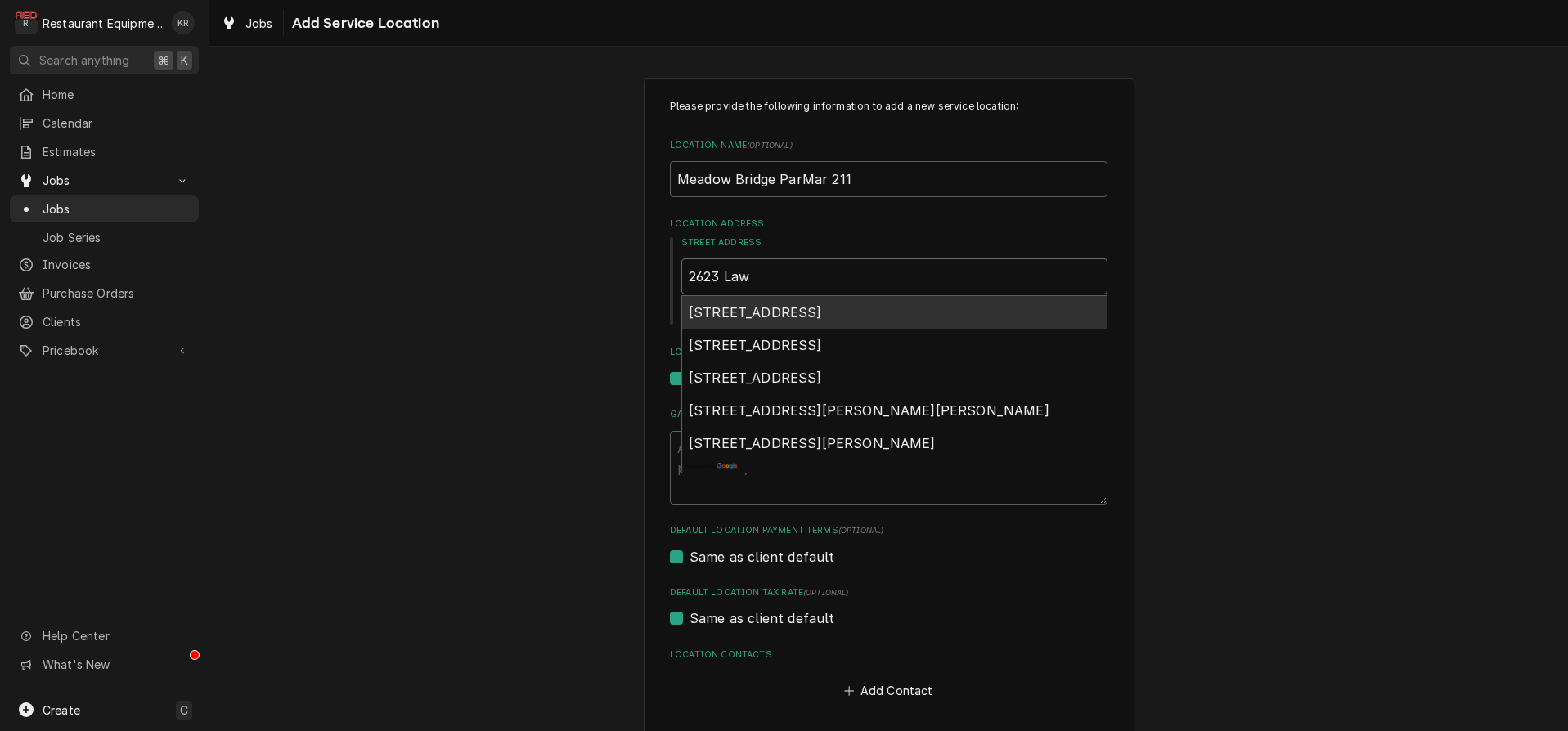
type input "2623 Lawn"
type textarea "x"
type input "2623 Lawn Roa"
type textarea "x"
type input "2623 Lawn Road"
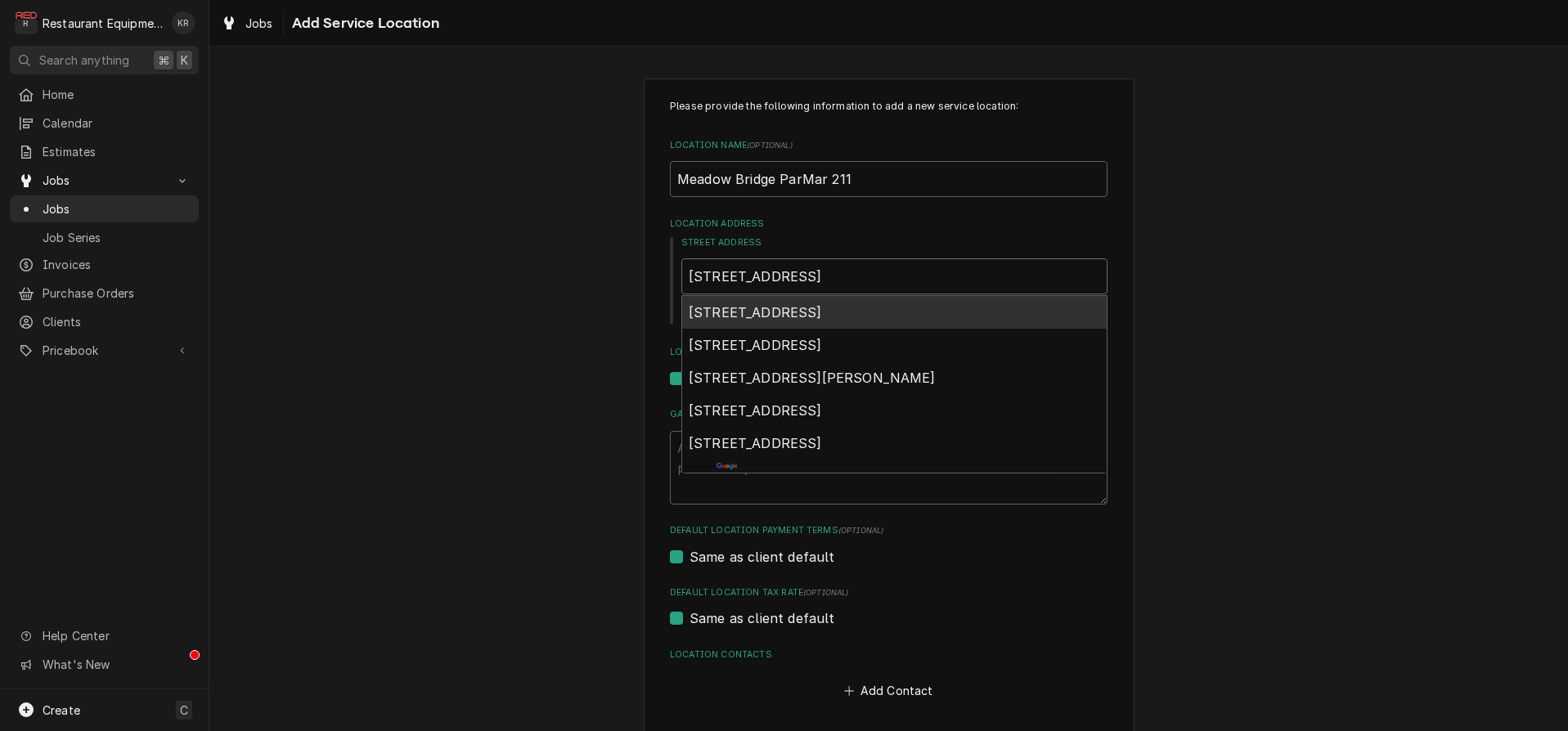
click at [807, 312] on span "2623 Lawn Road, Meadow Bridge, WV, USA" at bounding box center [755, 312] width 133 height 16
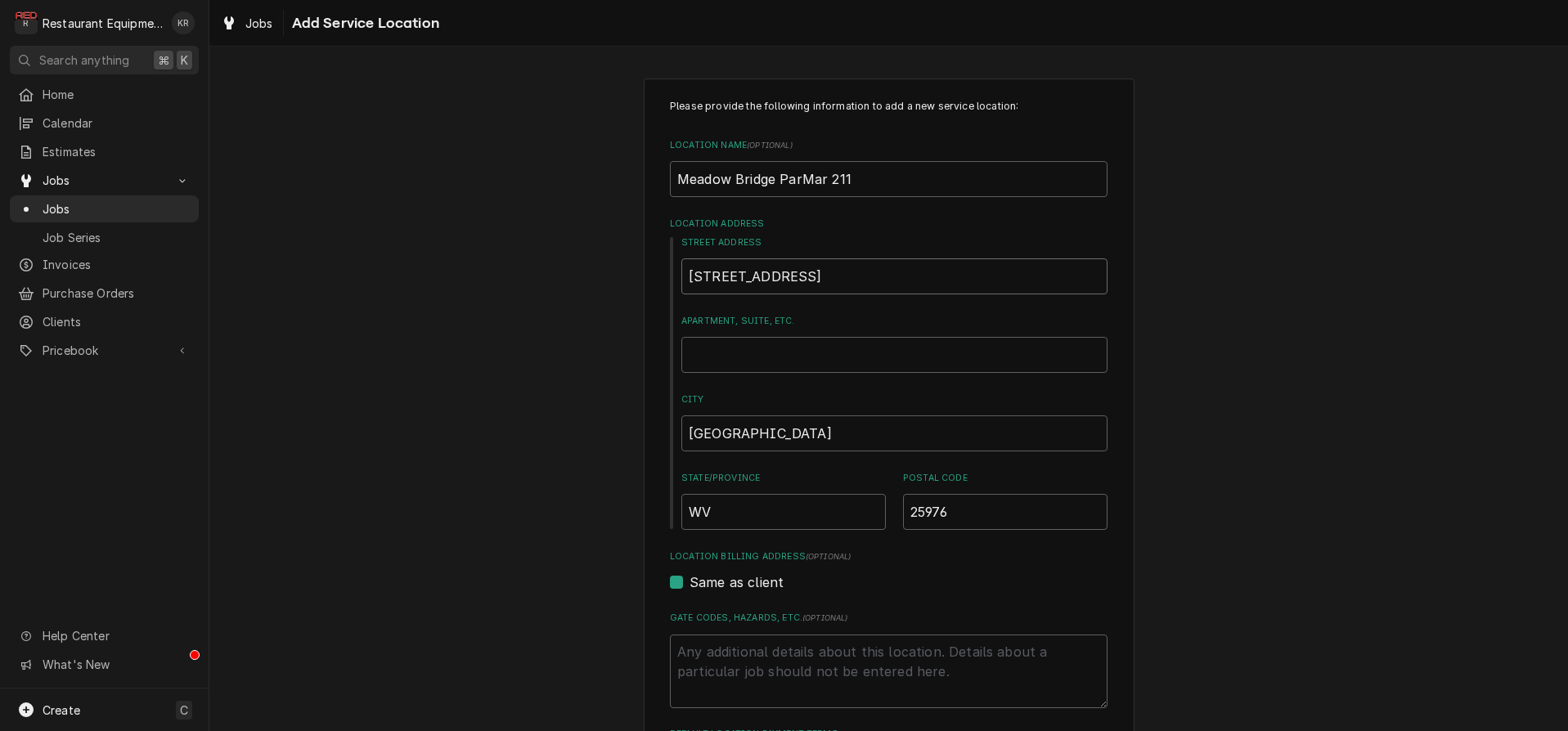
type textarea "x"
type input "2623 Lawn Rd"
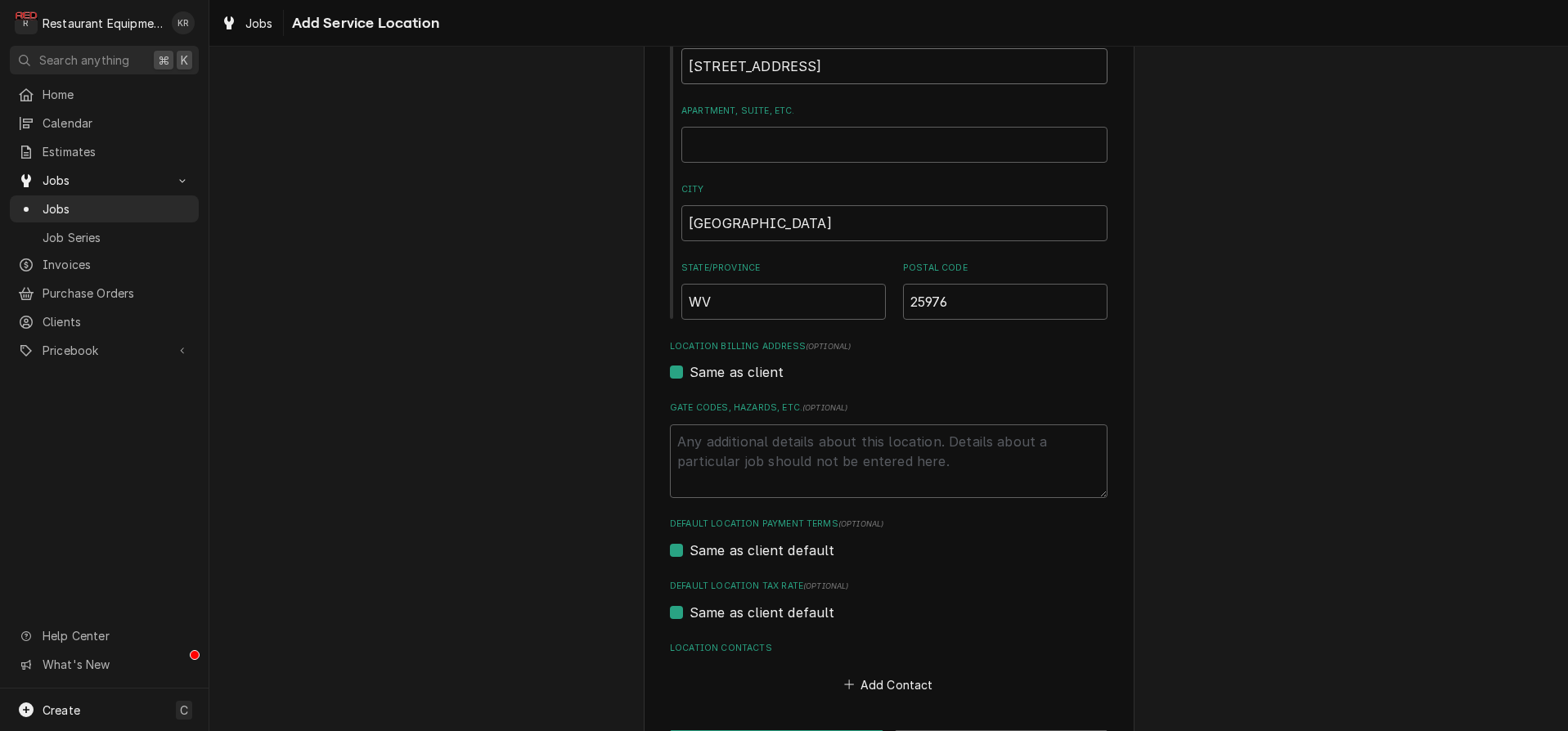
type textarea "x"
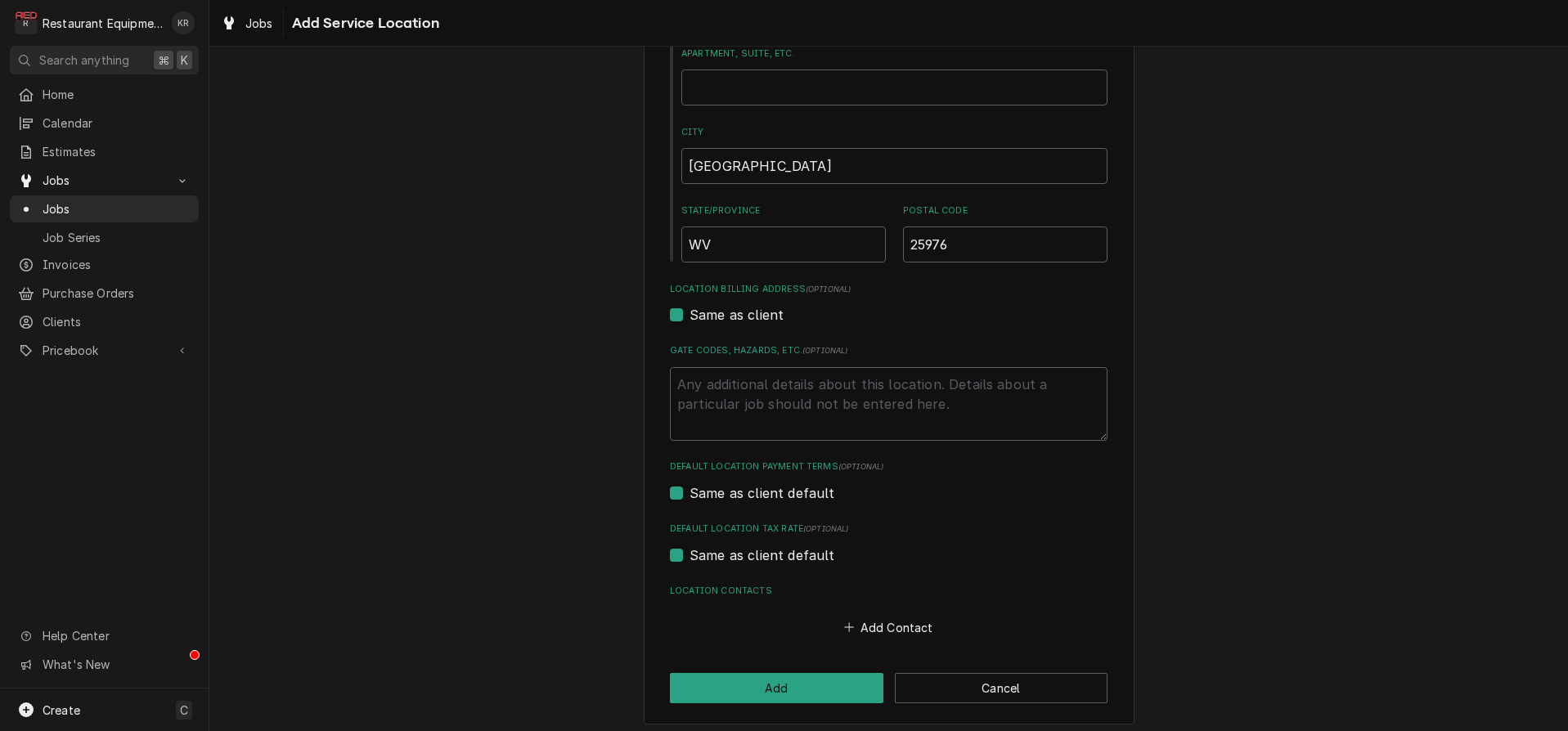
scroll to position [275, 0]
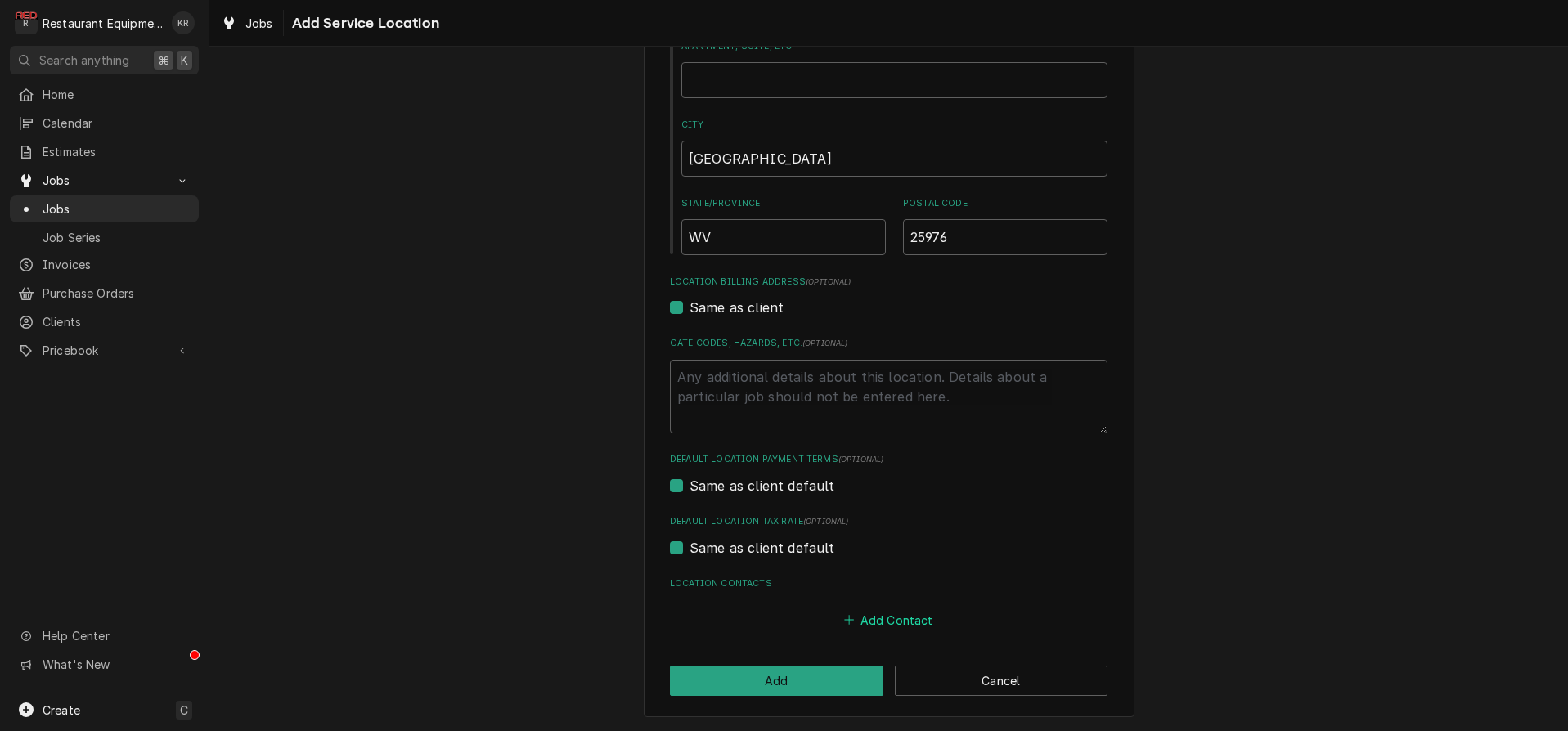
type input "2623 Lawn Rd"
click at [882, 617] on button "Add Contact" at bounding box center [888, 620] width 94 height 22
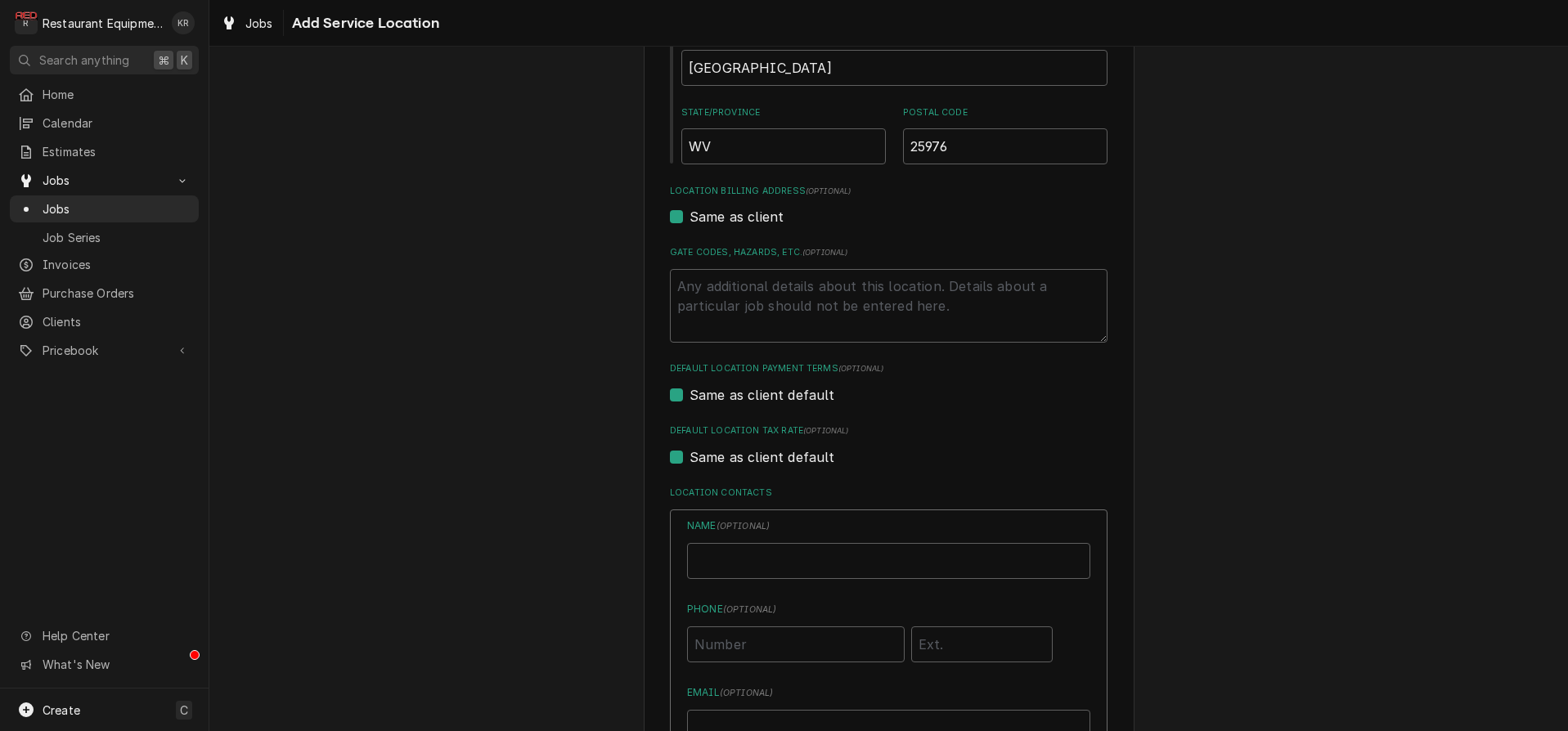
type textarea "x"
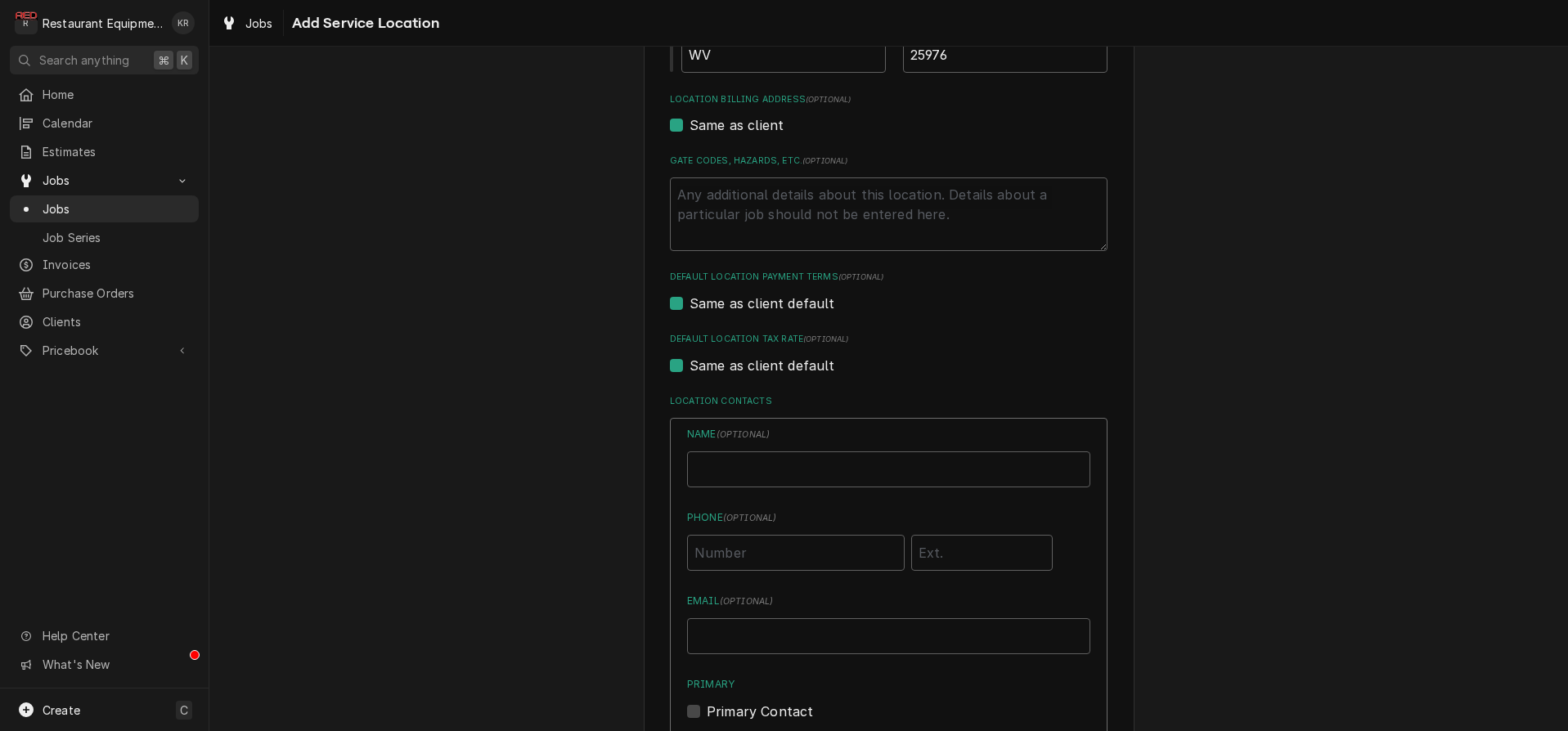
scroll to position [493, 0]
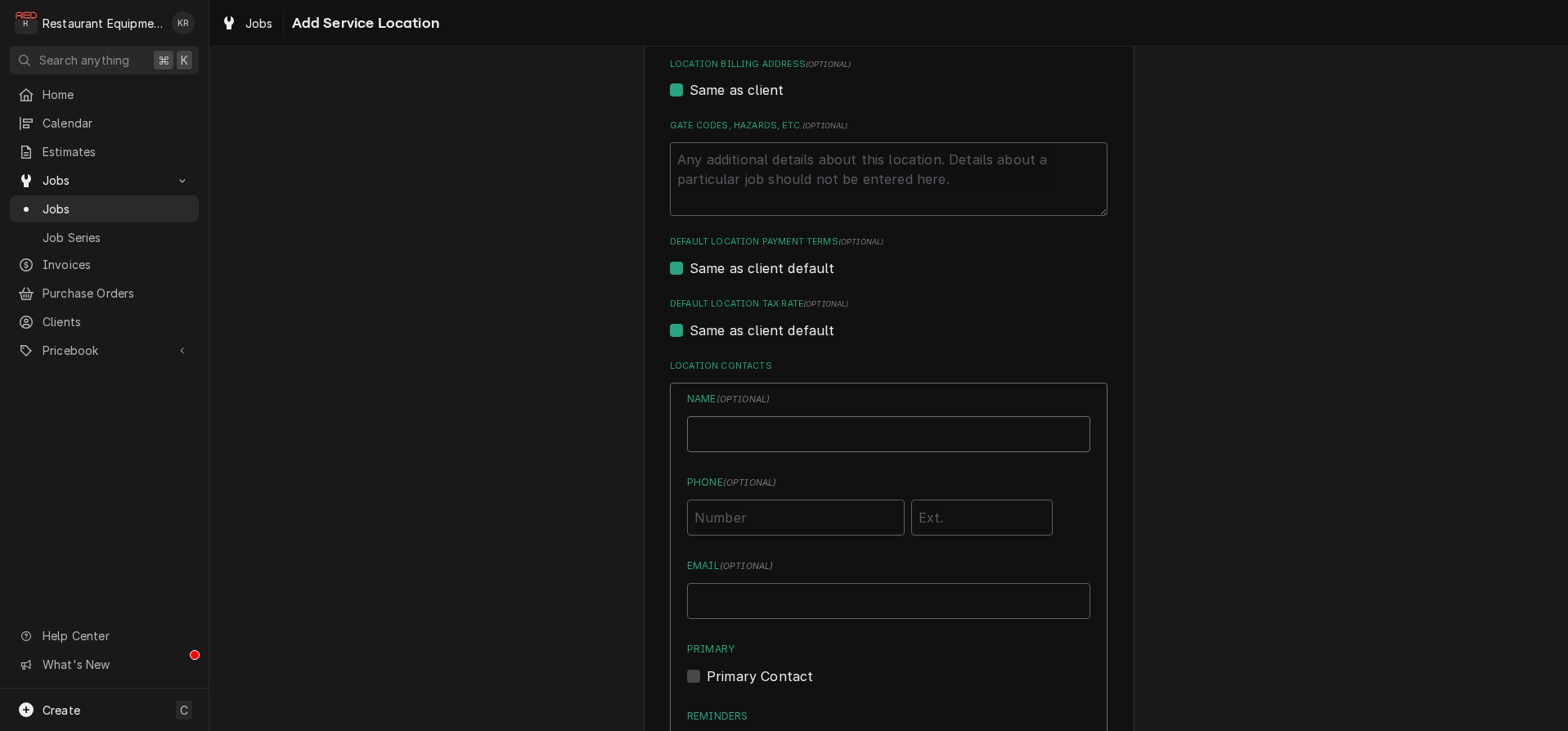
click at [753, 423] on input "Location Name ( optional )" at bounding box center [888, 434] width 403 height 36
type input "Jennifer"
click at [708, 531] on input "Phone ( optional )" at bounding box center [796, 514] width 218 height 36
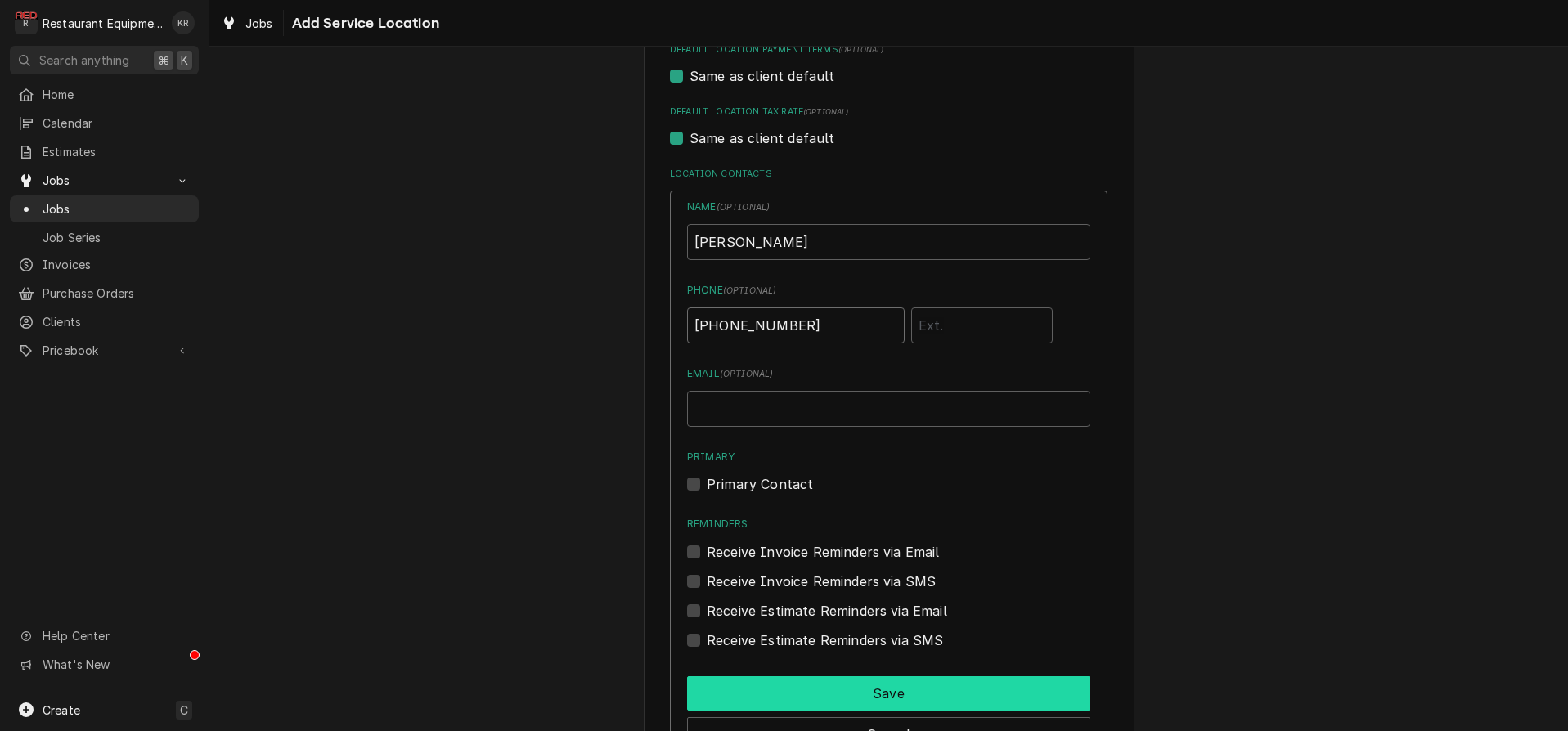
type input "(304) 410-2459"
click at [815, 561] on div "Name ( optional ) Jennifer Phone ( optional ) (304) 410-2459 Email ( optional )…" at bounding box center [888, 476] width 438 height 571
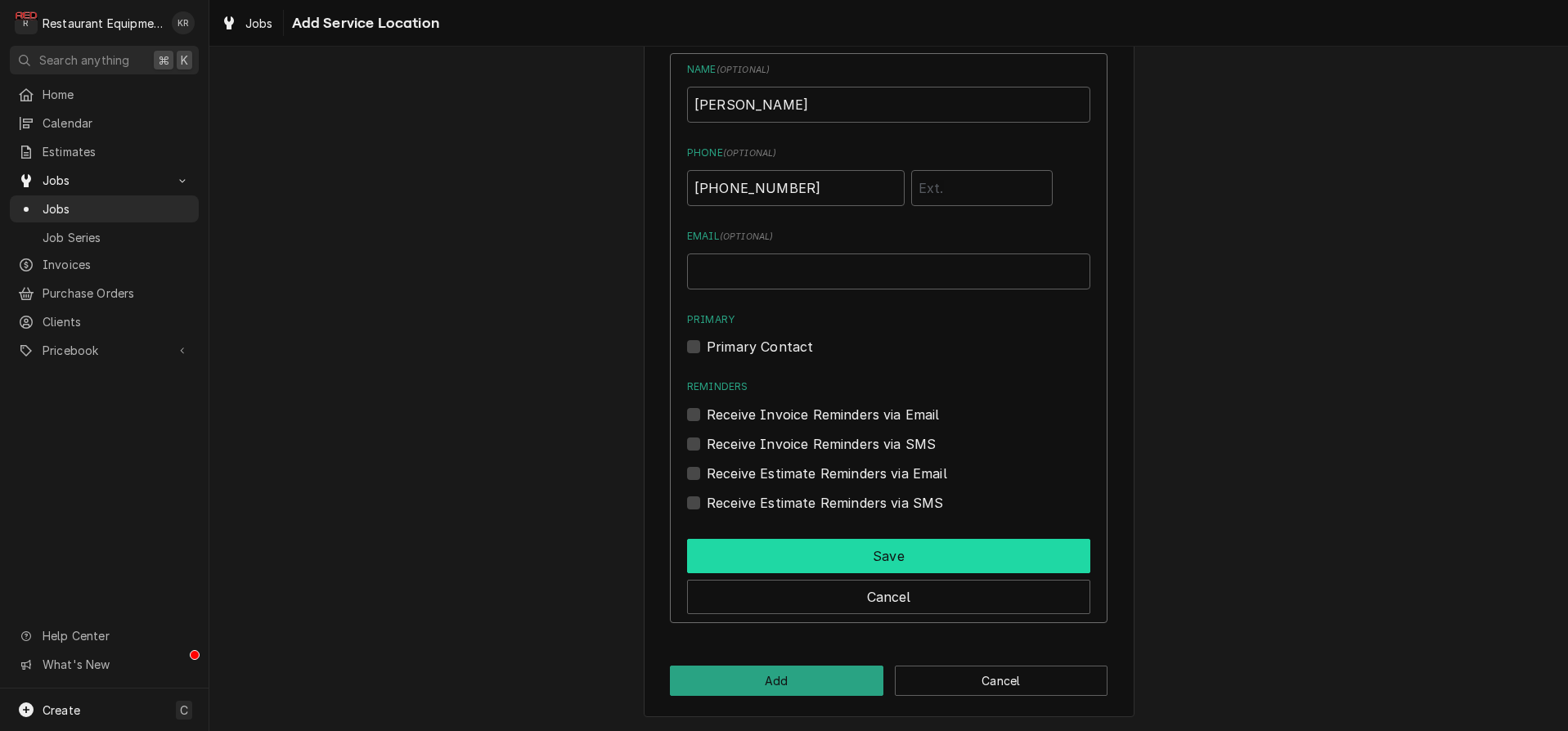
click at [876, 557] on button "Save" at bounding box center [888, 556] width 403 height 34
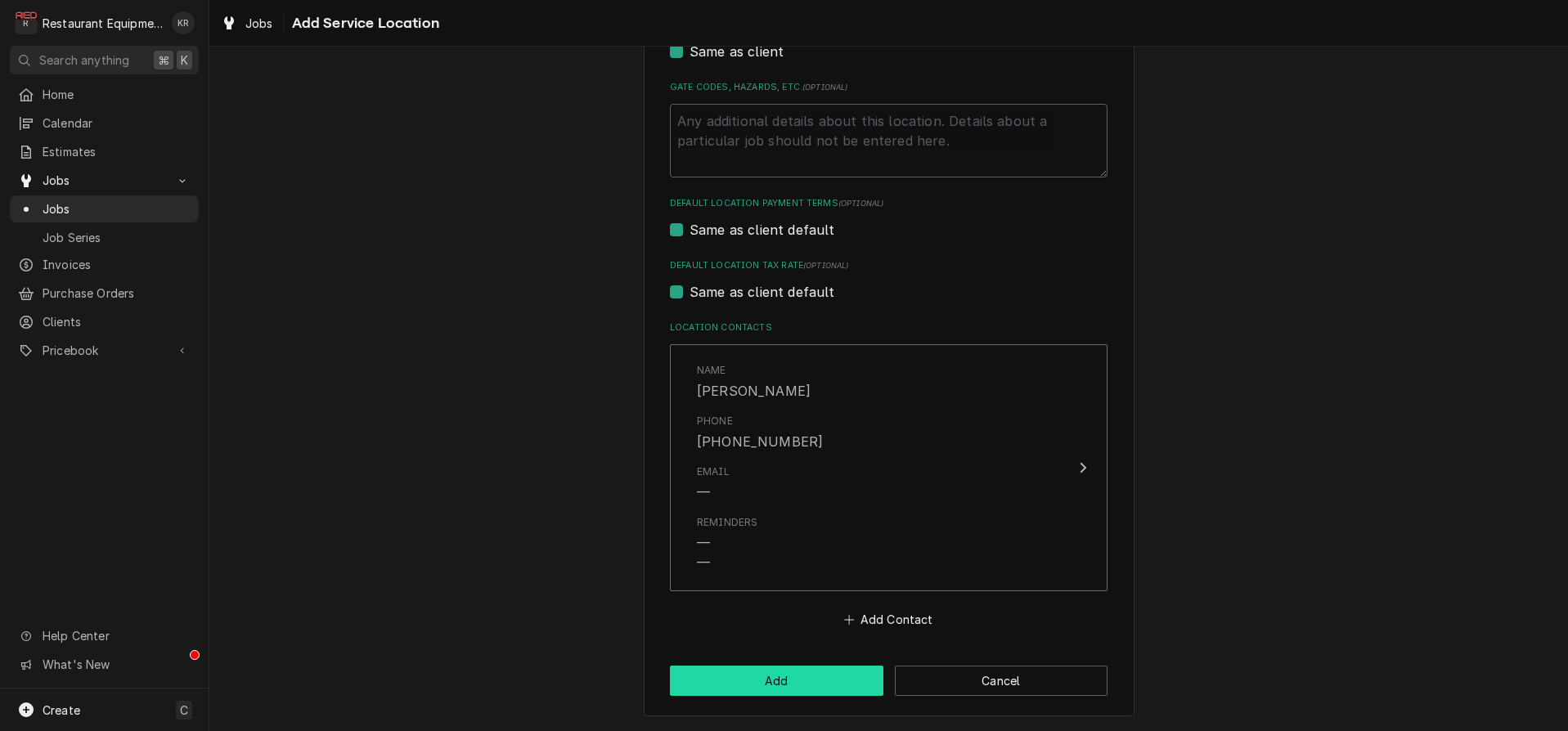
click at [807, 676] on button "Add" at bounding box center [776, 681] width 213 height 31
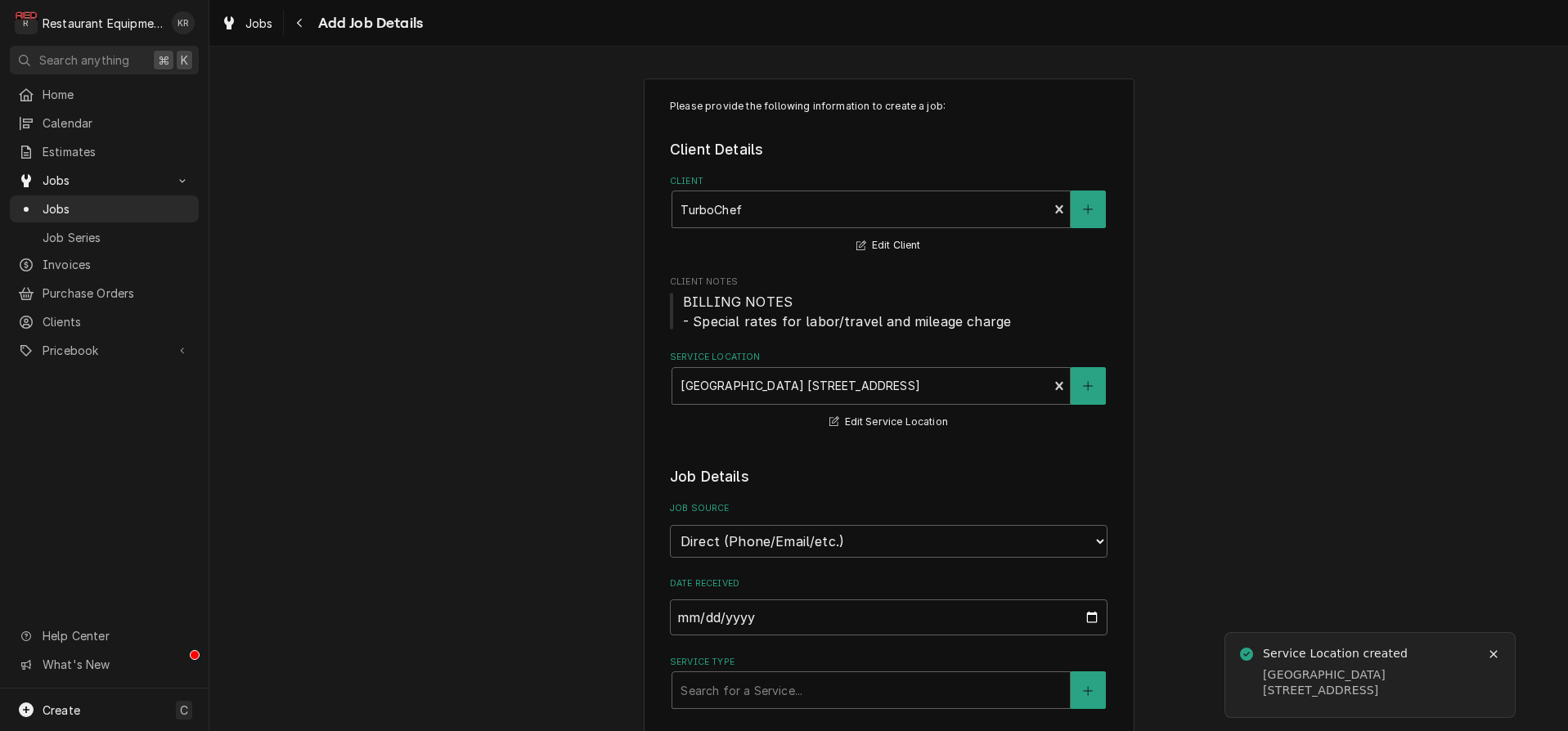
type textarea "x"
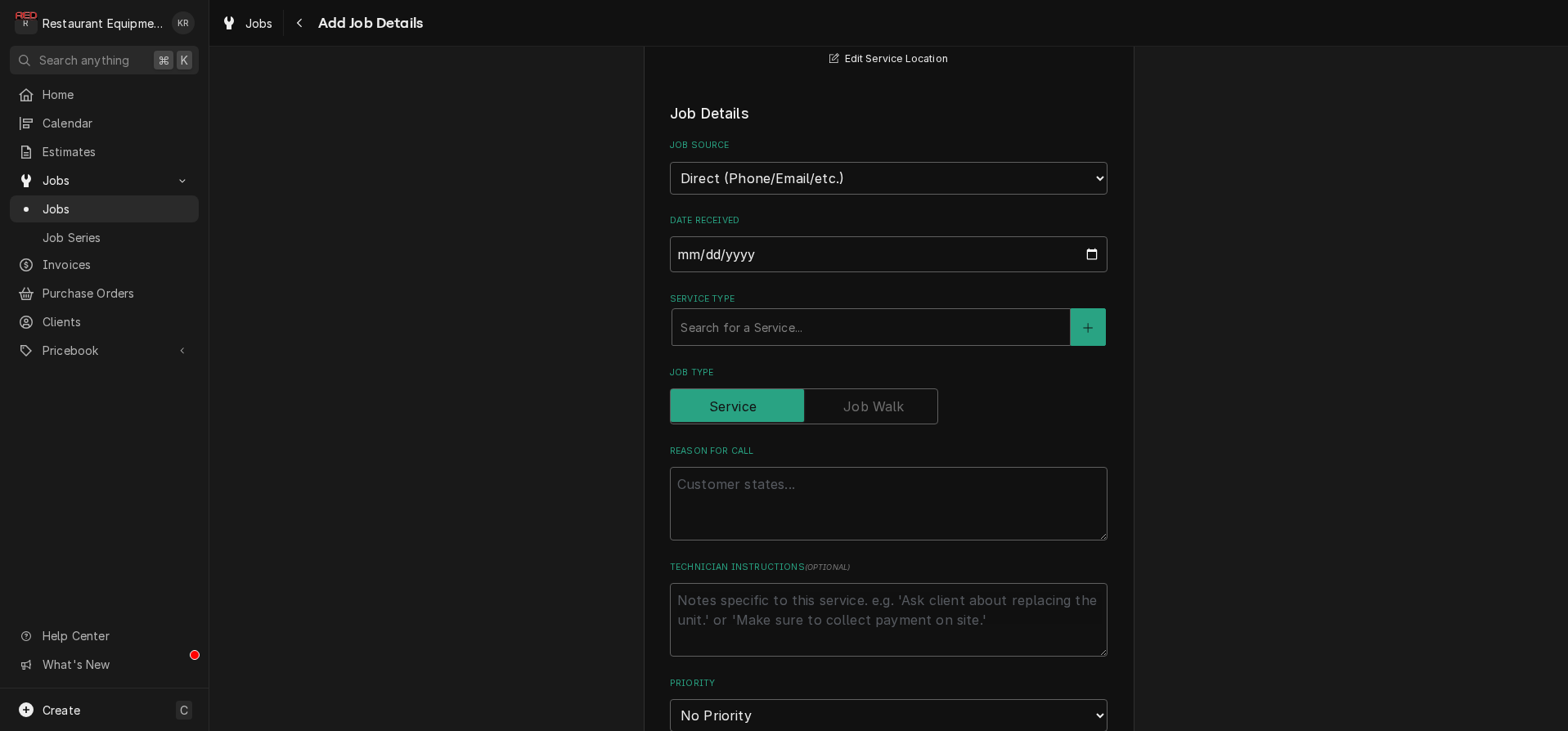
scroll to position [370, 0]
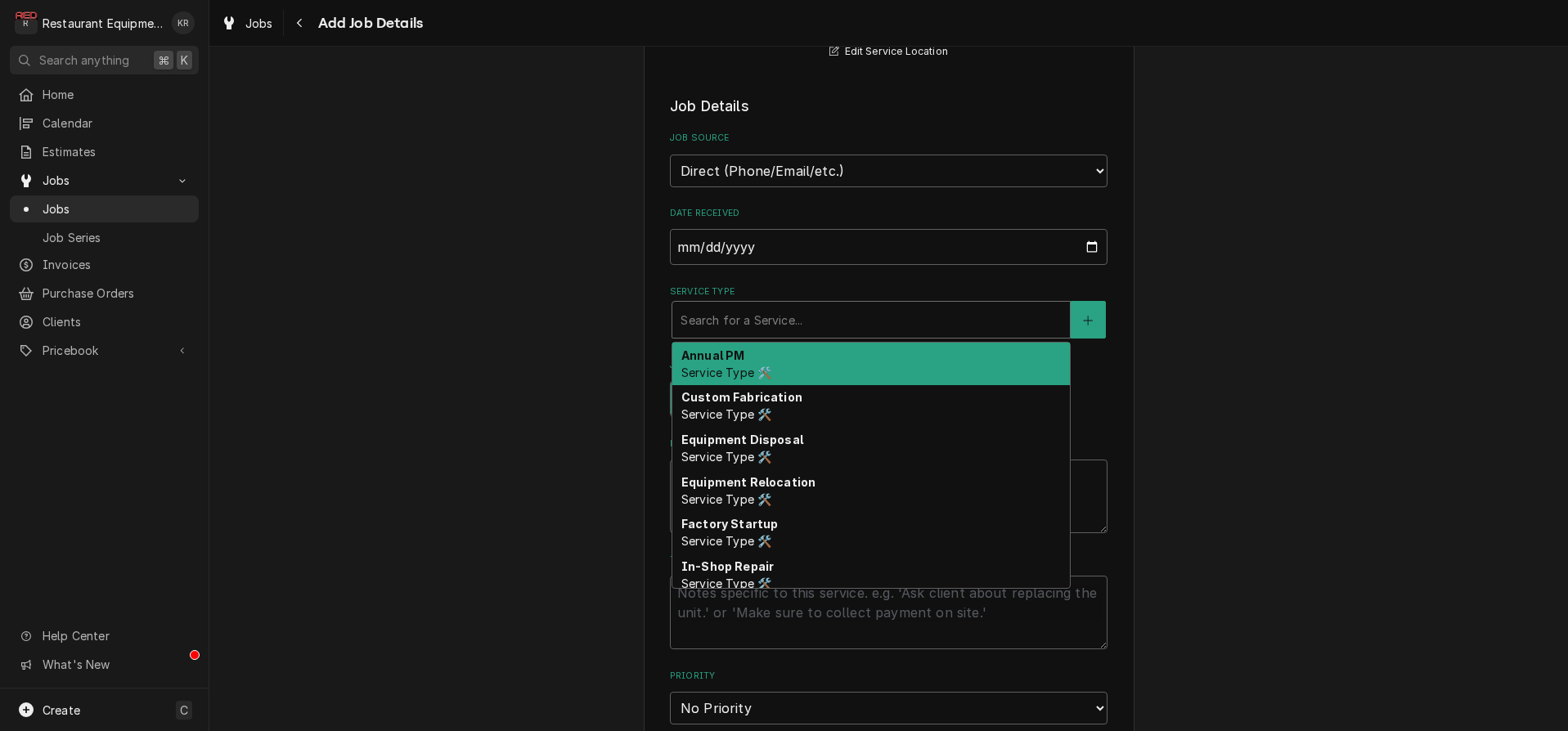
click at [760, 324] on div "Service Type" at bounding box center [871, 319] width 381 height 30
type input "n"
type textarea "x"
type input "b"
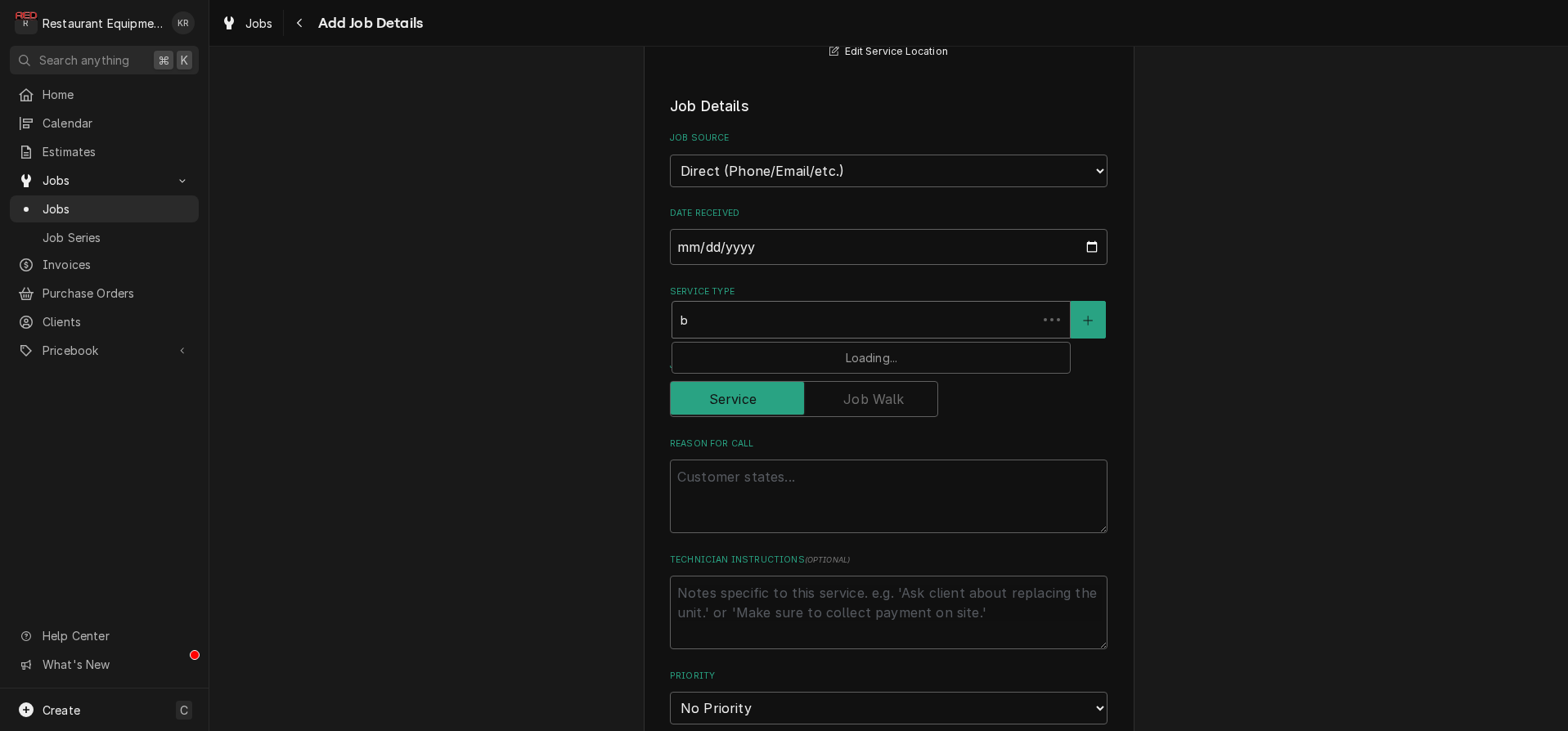
type textarea "x"
type input "br"
type textarea "x"
type input "bre"
type textarea "x"
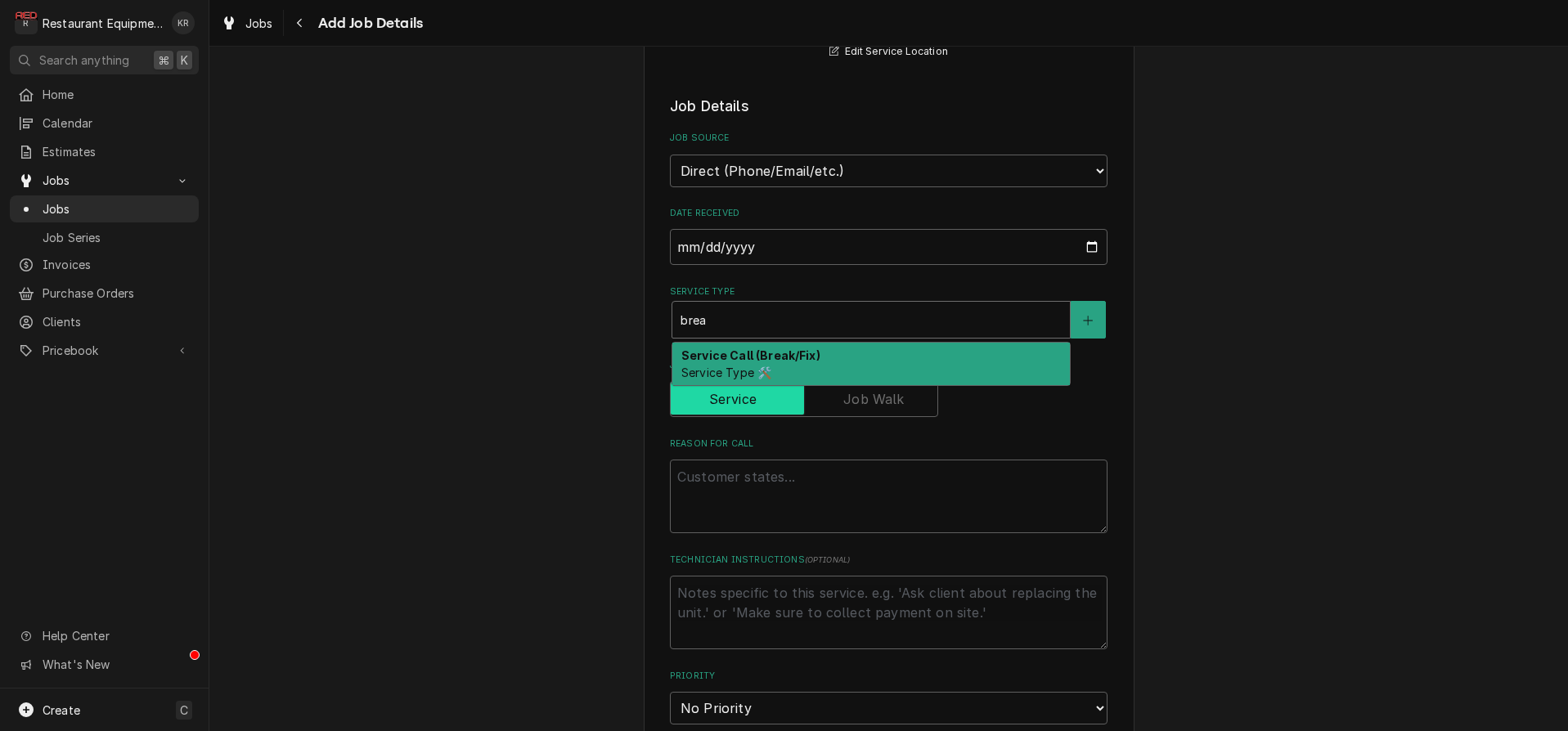
type input "brea"
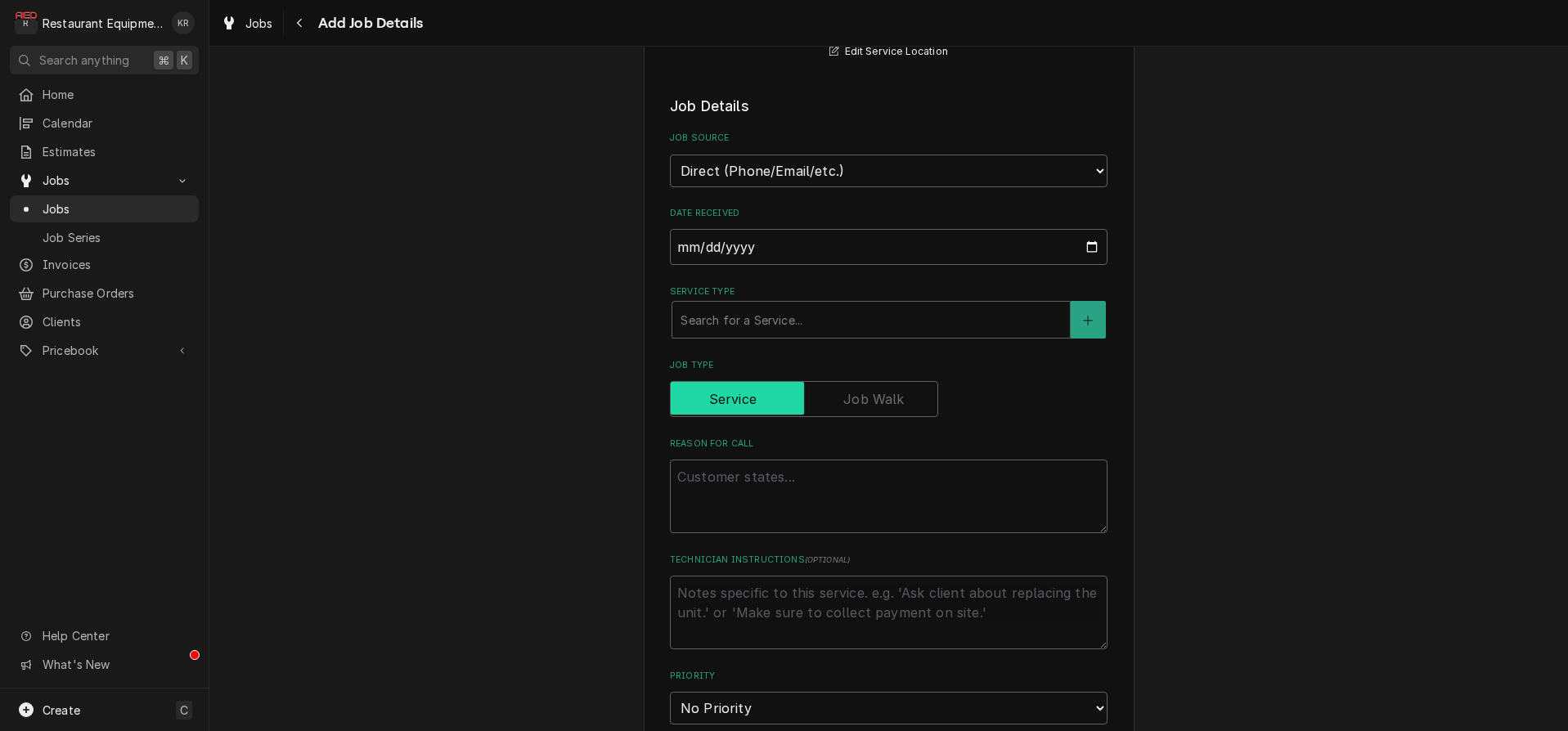
click at [761, 385] on span "Job Type" at bounding box center [737, 398] width 133 height 32
click at [756, 340] on fieldset "Job Details Job Source Direct (Phone/Email/etc.) Service Channel Corrigo Ecotra…" at bounding box center [888, 703] width 438 height 1217
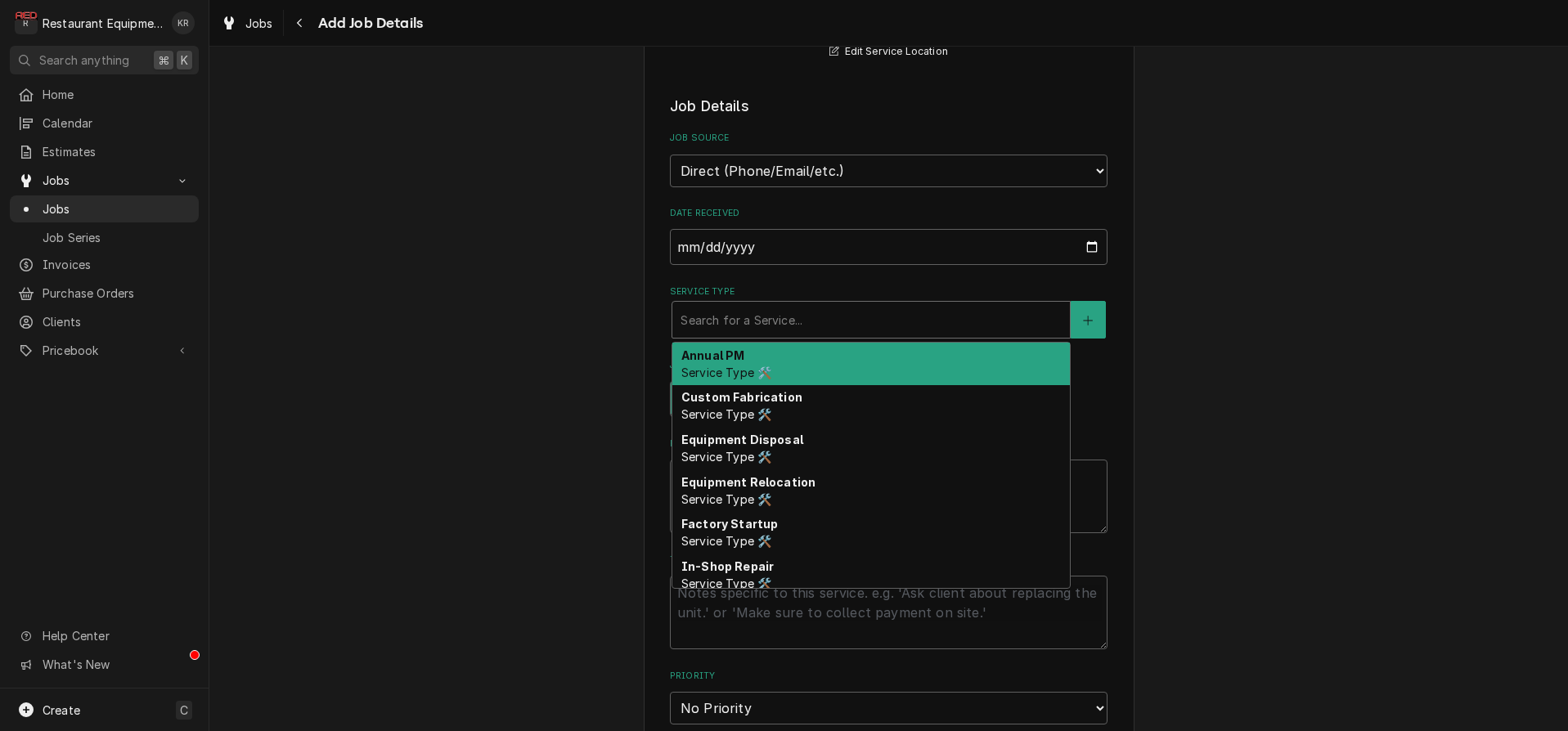
click at [754, 319] on div "Service Type" at bounding box center [871, 319] width 381 height 30
type textarea "x"
type input "b"
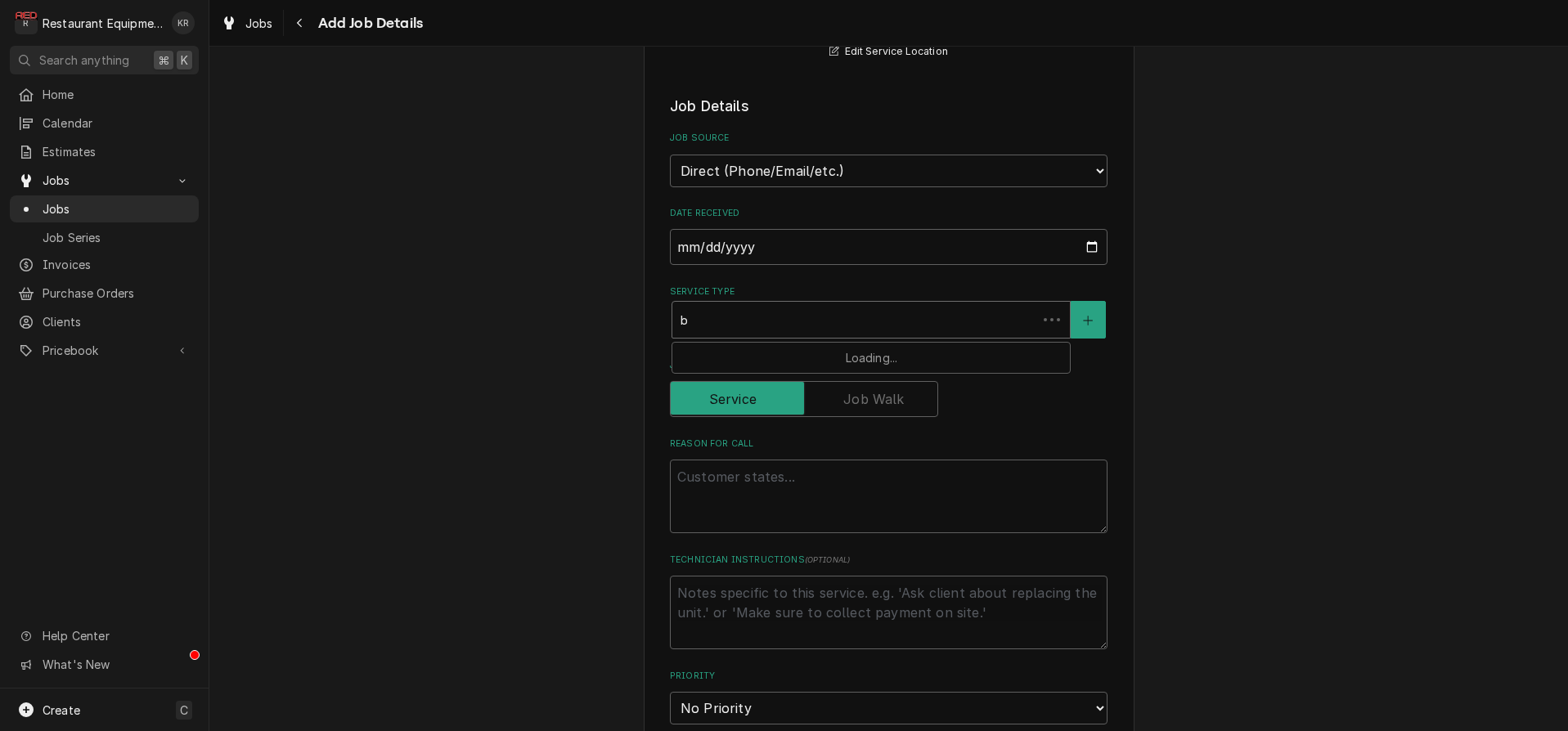
type textarea "x"
type input "br"
type textarea "x"
type input "bre"
type textarea "x"
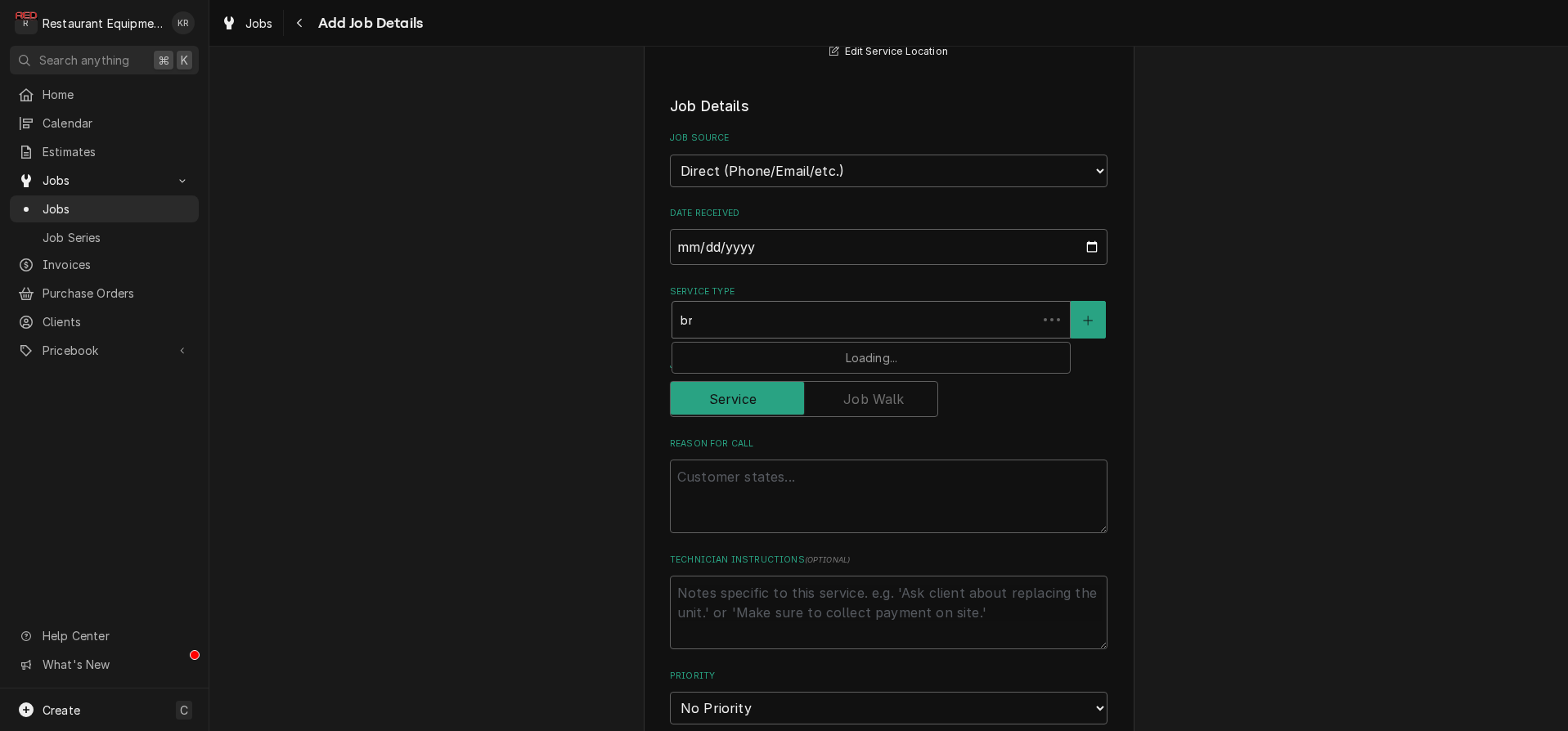
type input "brea"
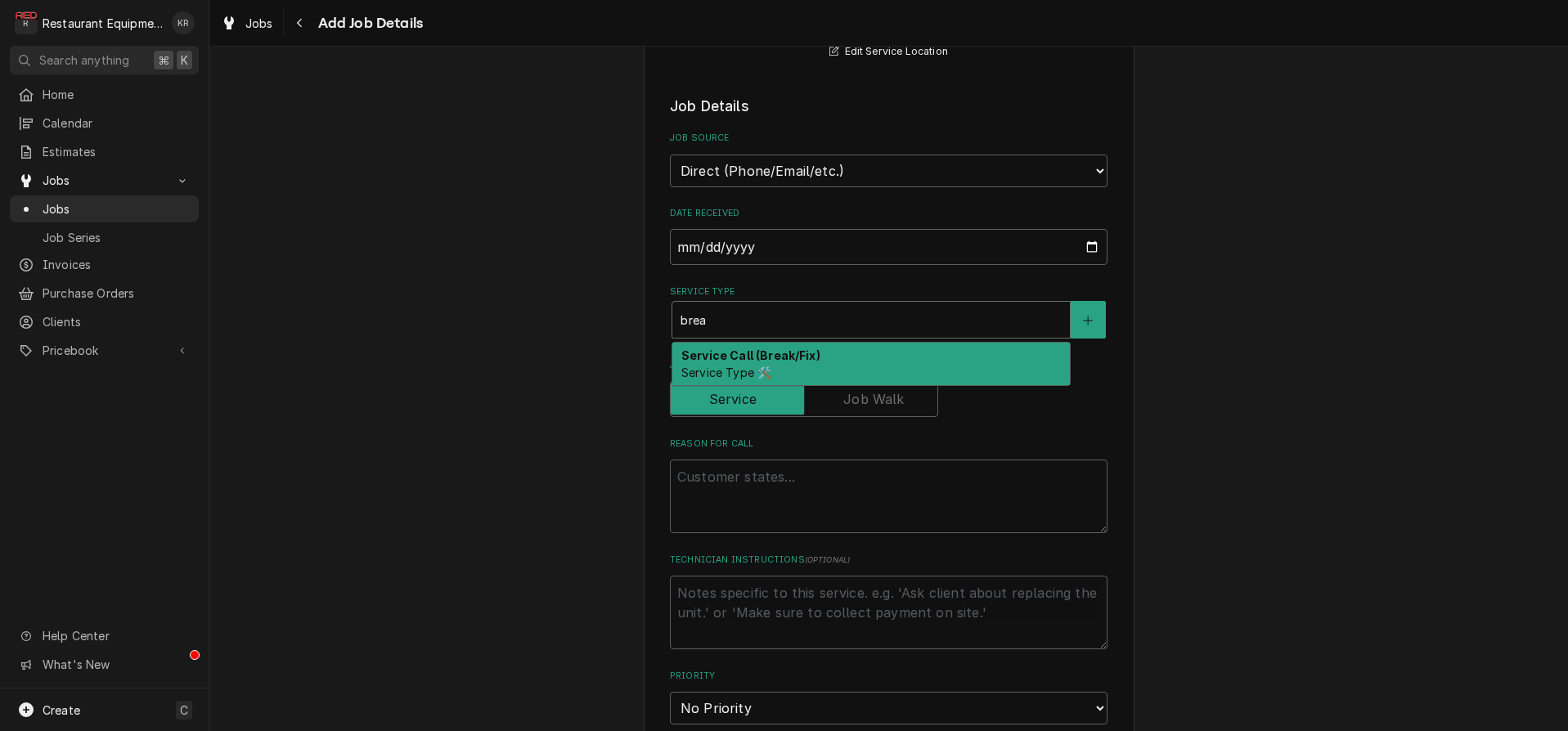
click at [744, 360] on strong "Service Call (Break/Fix)" at bounding box center [751, 355] width 139 height 13
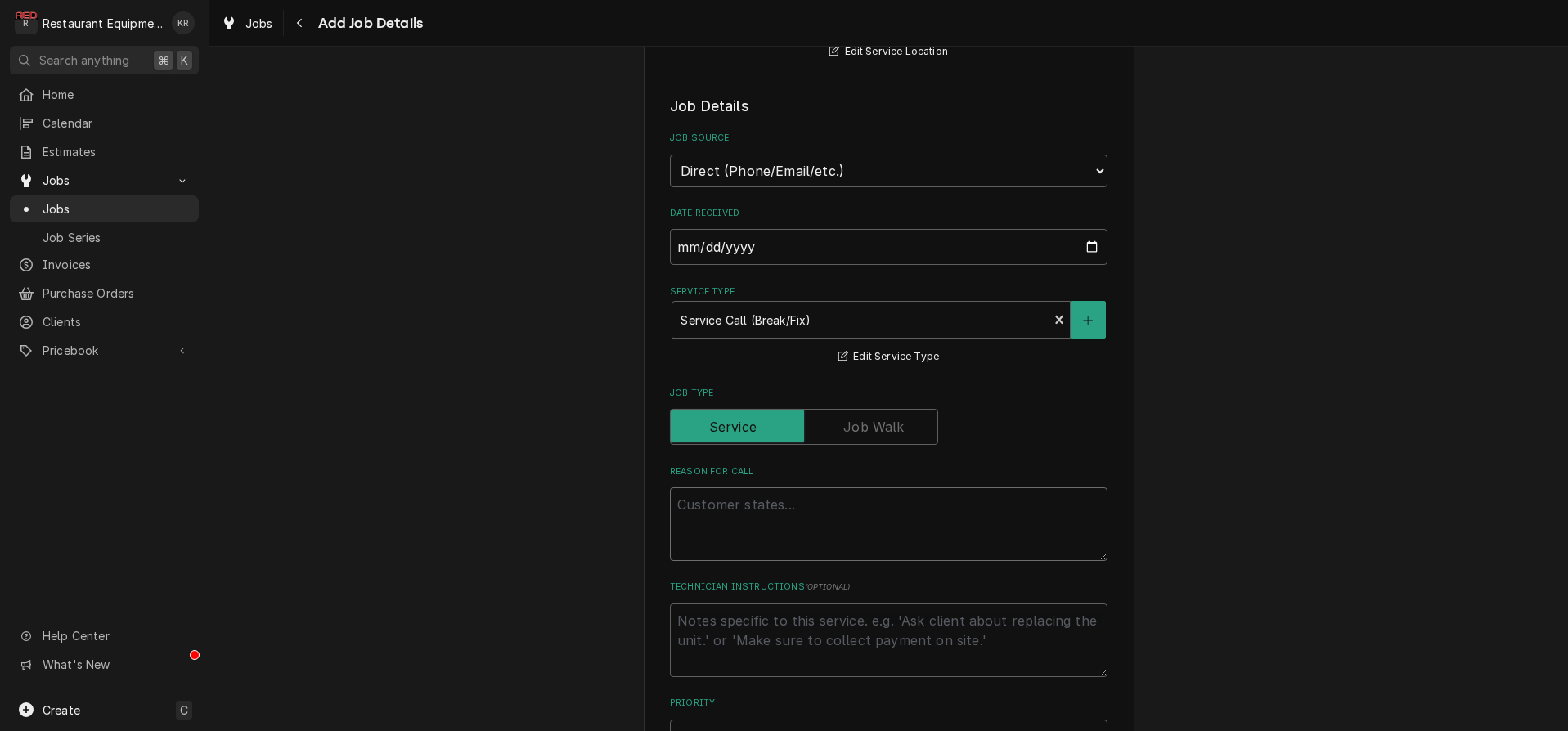
click at [702, 501] on textarea "Reason For Call" at bounding box center [888, 524] width 438 height 74
click at [703, 501] on textarea "Reason For Call" at bounding box center [888, 524] width 438 height 74
type textarea "x"
type textarea "C"
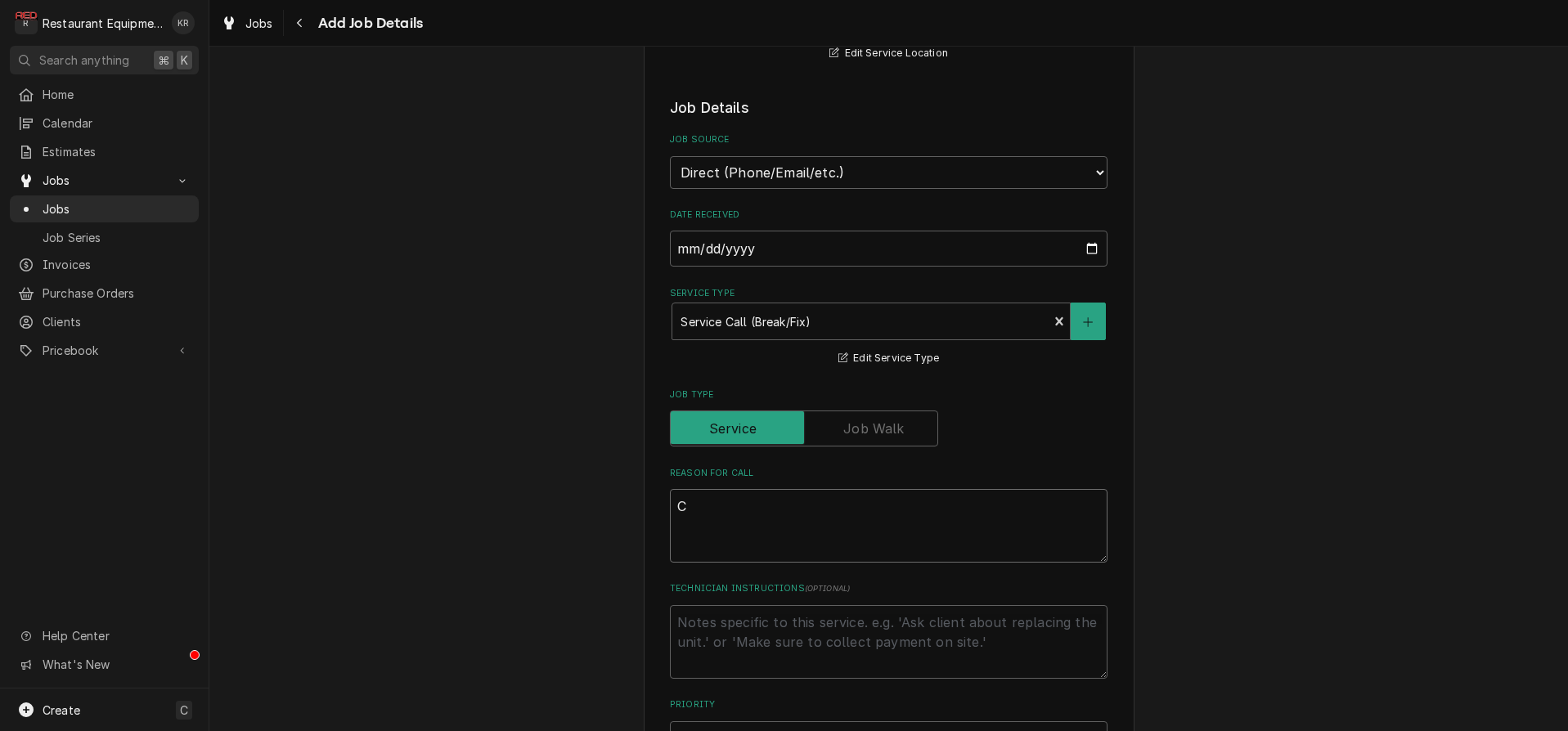
type textarea "x"
type textarea "Ca"
type textarea "x"
type textarea "Cas"
type textarea "x"
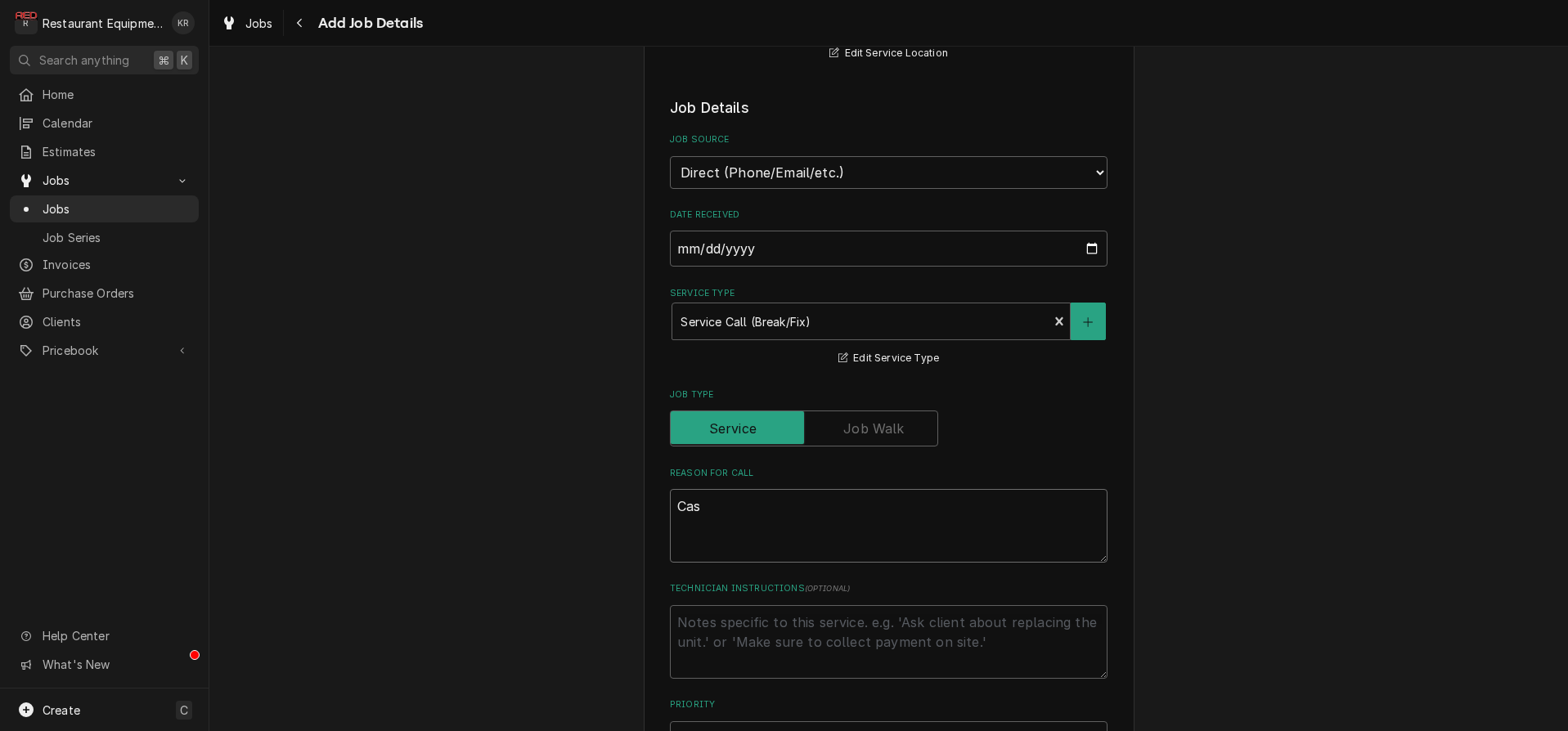
type textarea "Case"
type textarea "x"
type textarea "Case"
type textarea "x"
type textarea "Case #"
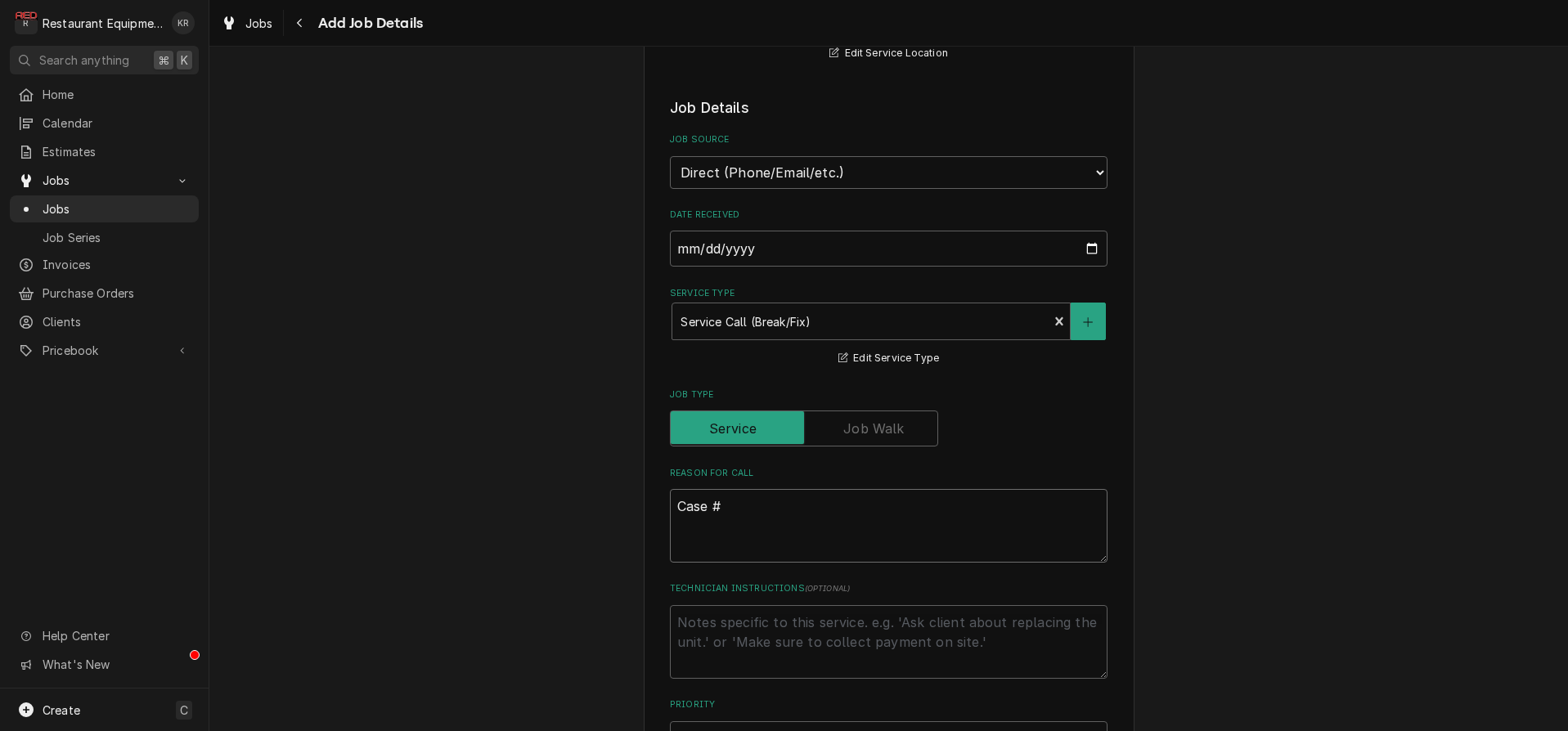
type textarea "x"
type textarea "Case #"
type textarea "x"
type textarea "Case # 1"
type textarea "x"
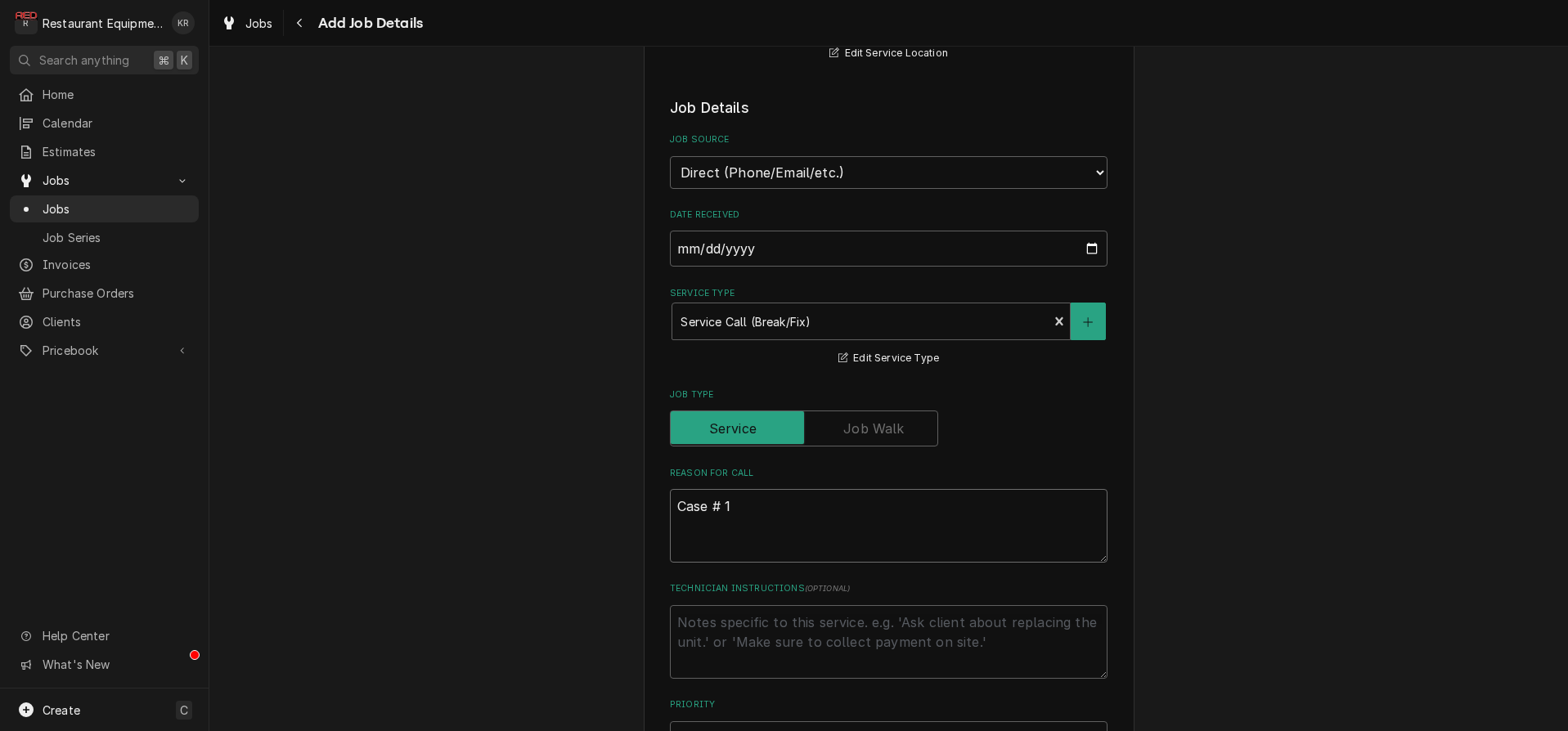
type textarea "Case # 10"
type textarea "x"
type textarea "Case # 102"
type textarea "x"
type textarea "Case # 1025"
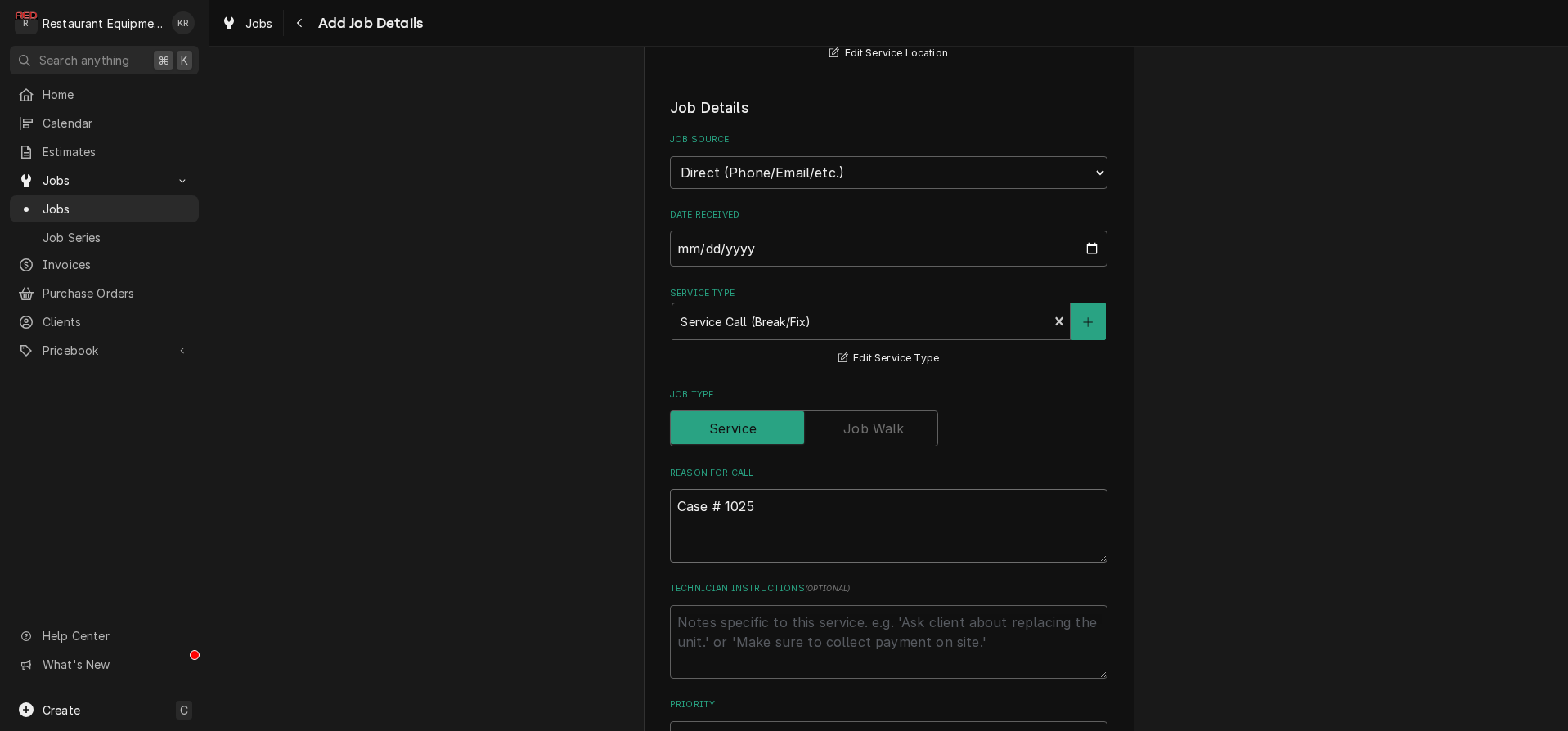
type textarea "x"
type textarea "Case # 10255"
type textarea "x"
type textarea "Case # 102551"
type textarea "x"
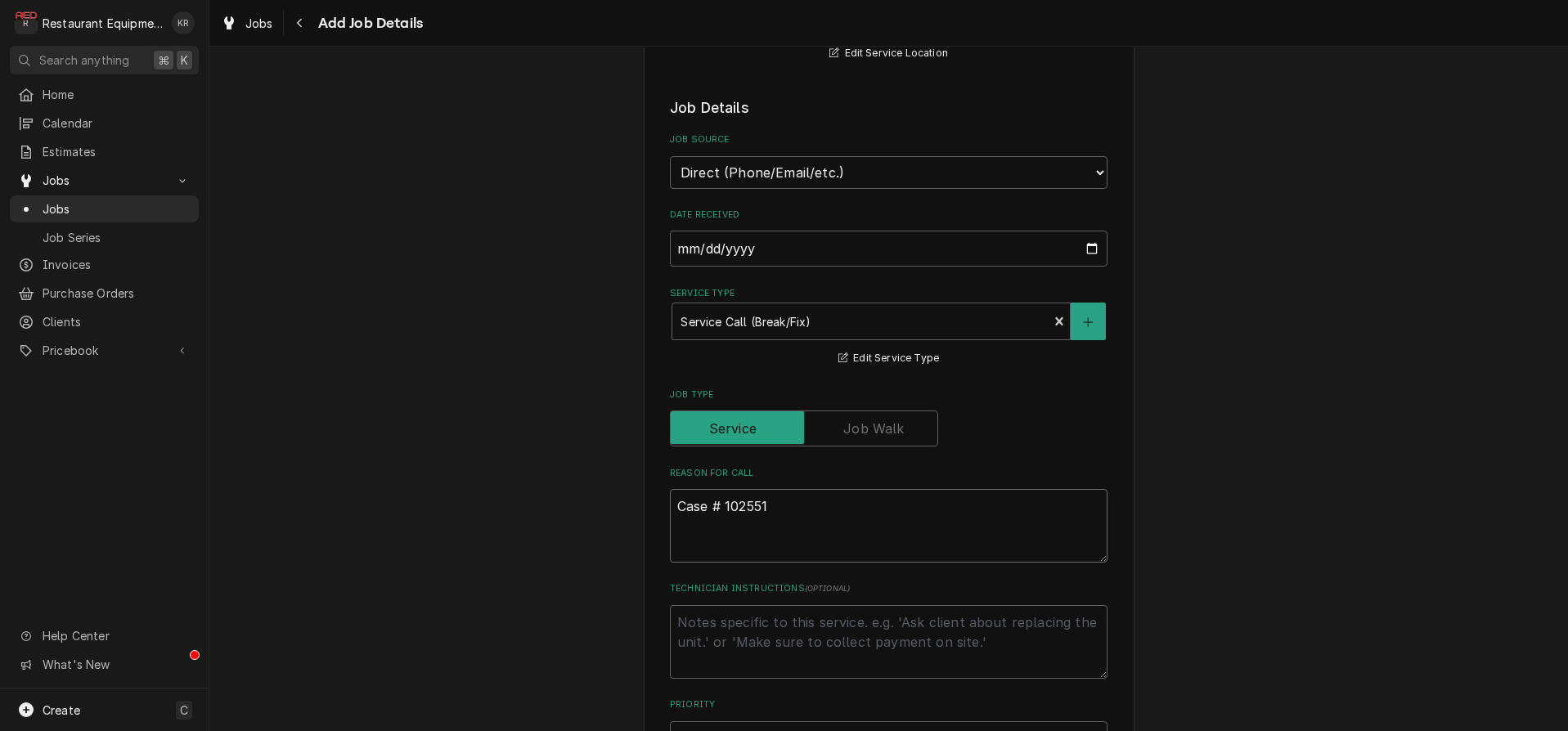
type textarea "Case # 1025515"
type textarea "x"
type textarea "Case # 10255152"
type textarea "x"
type textarea "Case # 10255152"
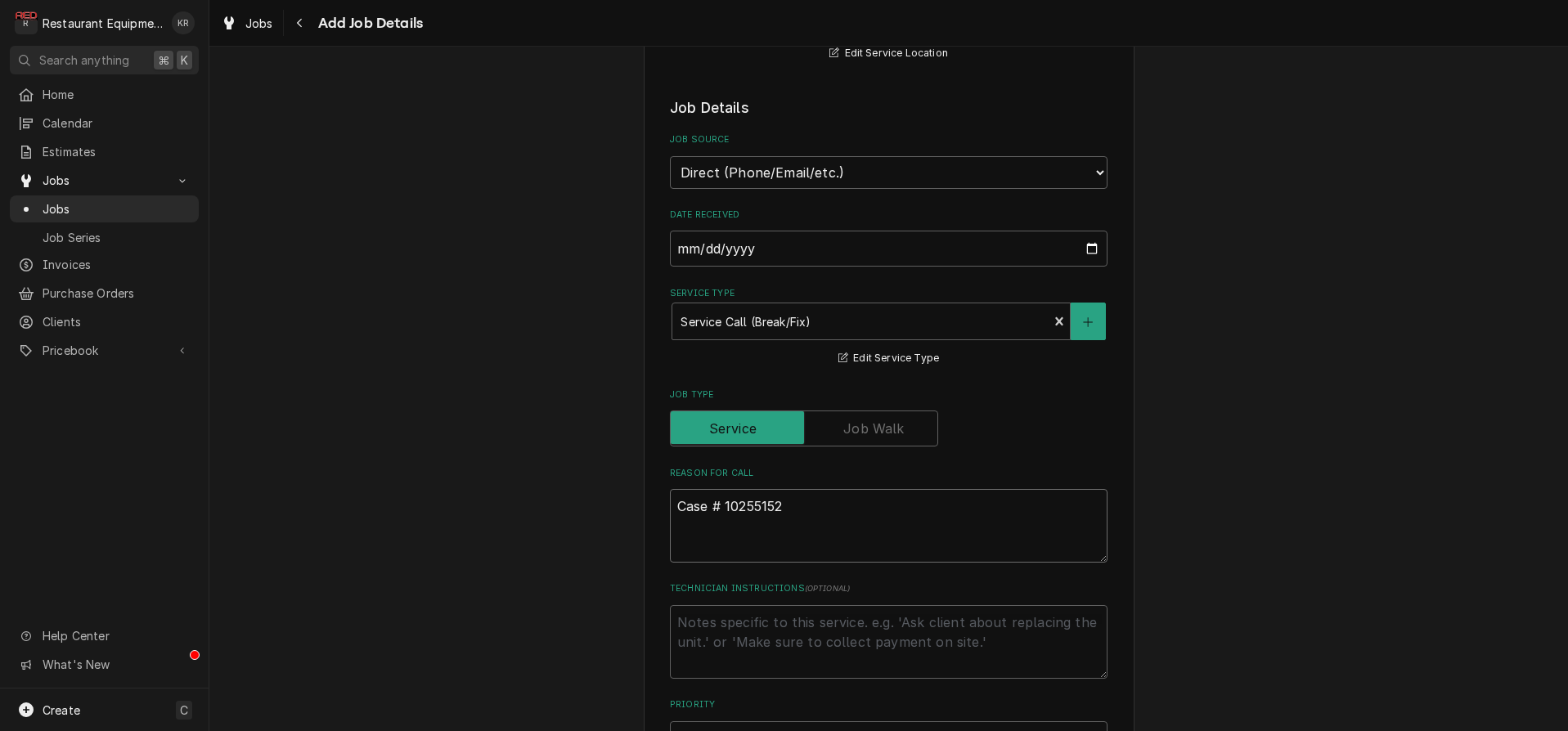
type textarea "x"
type textarea "Case # 10255152"
type textarea "x"
type textarea "Case # 10255152"
click at [728, 533] on textarea "Case # 10255152" at bounding box center [888, 526] width 438 height 74
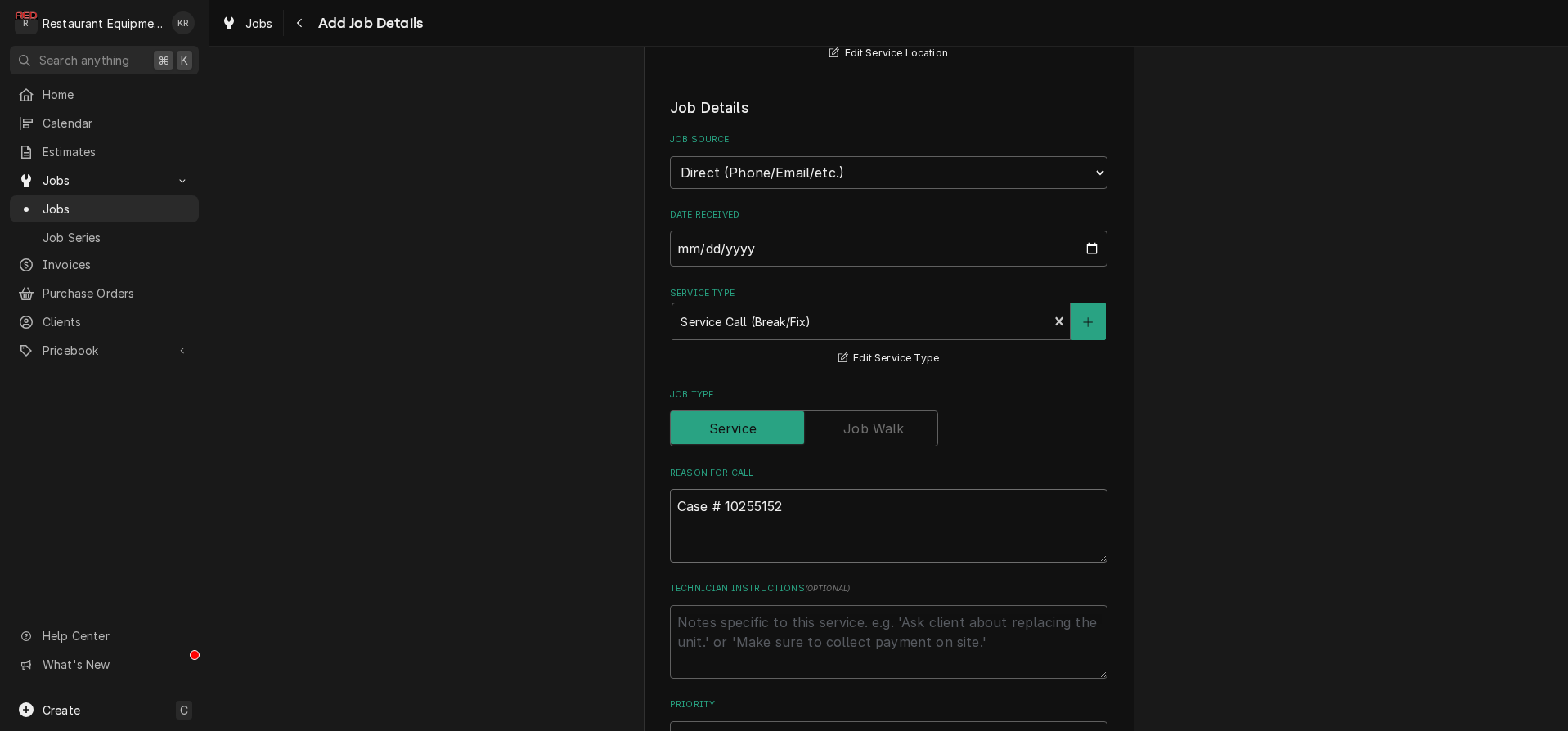
paste textarea "Failrea McD: Manitowoc ice machine MN# IYT1500N-261E SN# 1121039448 just instal…"
type textarea "x"
type textarea "Case # 10255152 Failrea McD: Manitowoc ice machine MN# IYT1500N-261E SN# 112103…"
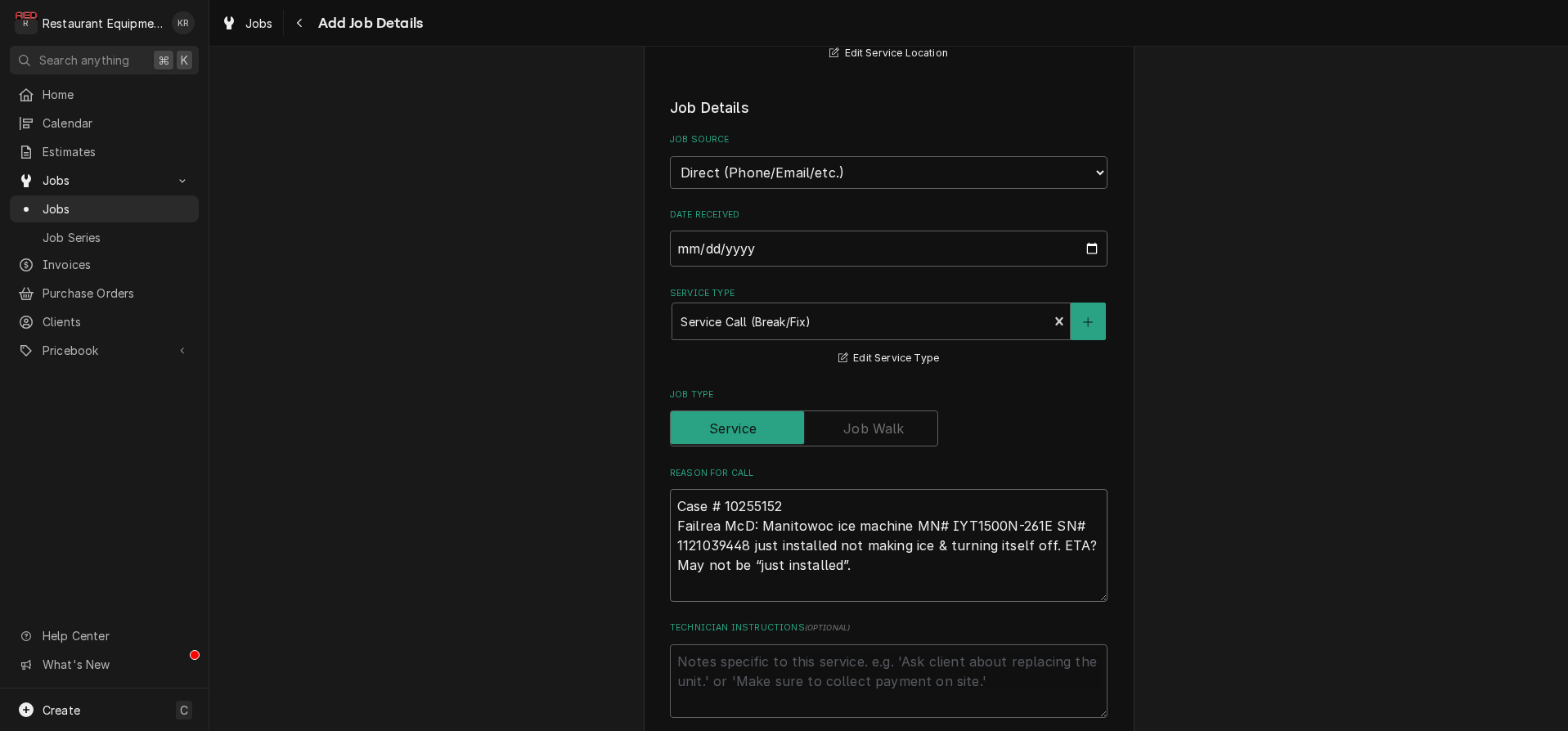
drag, startPoint x: 665, startPoint y: 539, endPoint x: 685, endPoint y: 540, distance: 20.0
click at [670, 521] on textarea "Case # 10255152 Failrea McD: Manitowoc ice machine MN# IYT1500N-261E SN# 112103…" at bounding box center [888, 546] width 438 height 113
drag, startPoint x: 685, startPoint y: 540, endPoint x: 655, endPoint y: 529, distance: 32.0
click at [670, 529] on textarea "Case # 10255152 Failrea McD: Manitowoc ice machine MN# IYT1500N-261E SN# 112103…" at bounding box center [888, 546] width 438 height 113
click at [814, 565] on textarea "Case # 10255152 Failrea McD: Manitowoc ice machine MN# IYT1500N-261E SN# 112103…" at bounding box center [888, 546] width 438 height 113
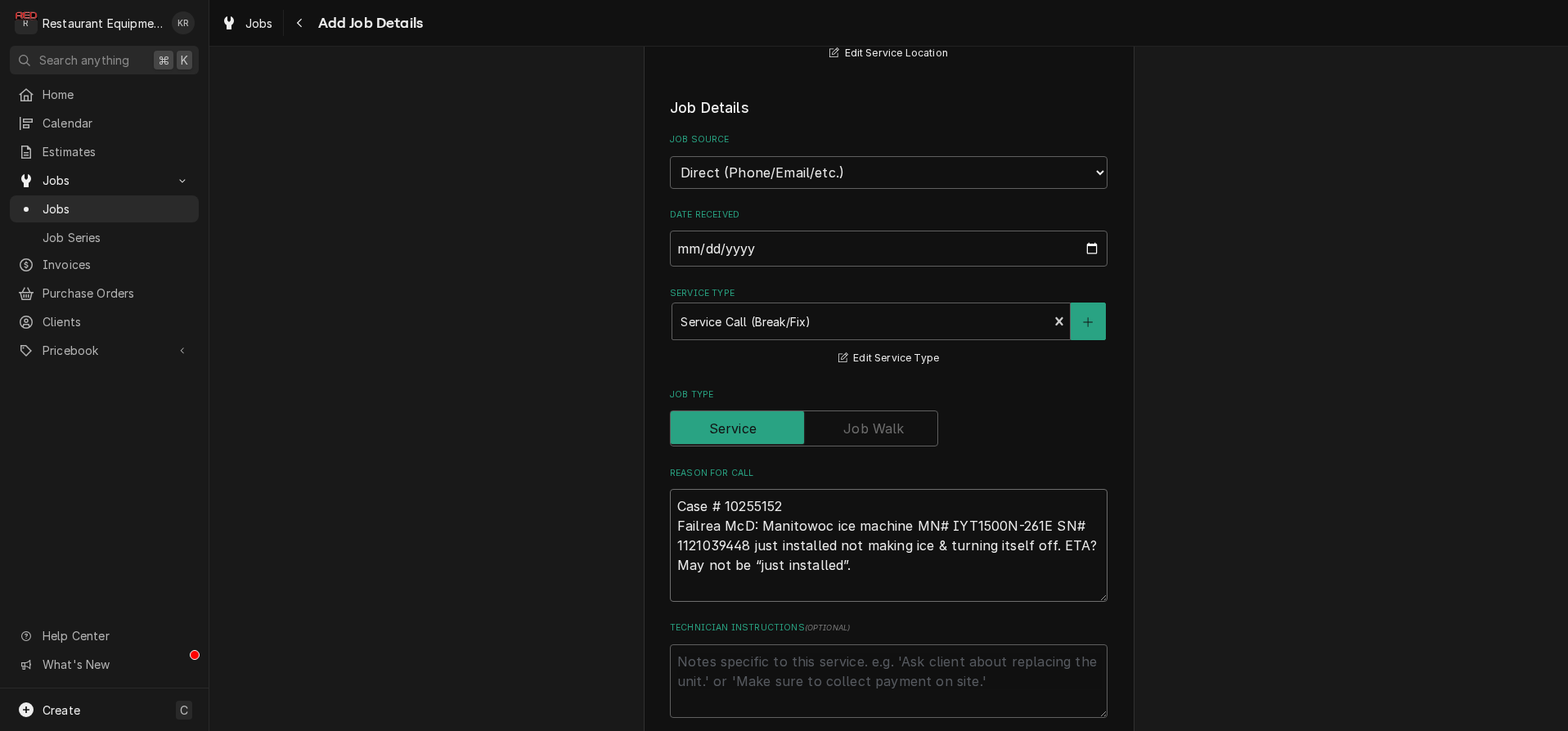
click at [670, 525] on textarea "Case # 10255152 Failrea McD: Manitowoc ice machine MN# IYT1500N-261E SN# 112103…" at bounding box center [888, 546] width 438 height 113
type textarea "x"
type textarea "Case # 10255152"
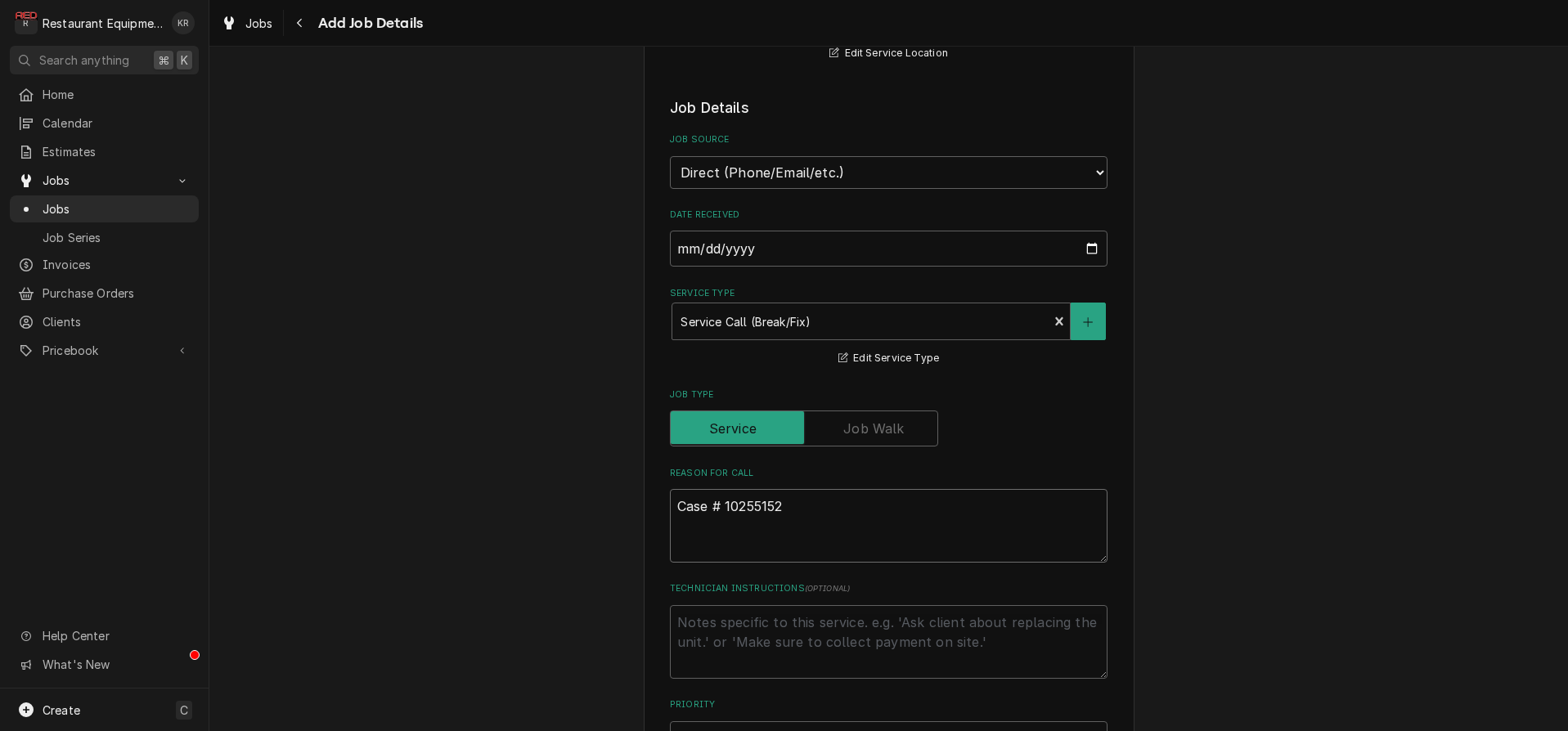
type textarea "x"
type textarea "Case # 10255152"
type textarea "x"
type textarea "Case # 10255152"
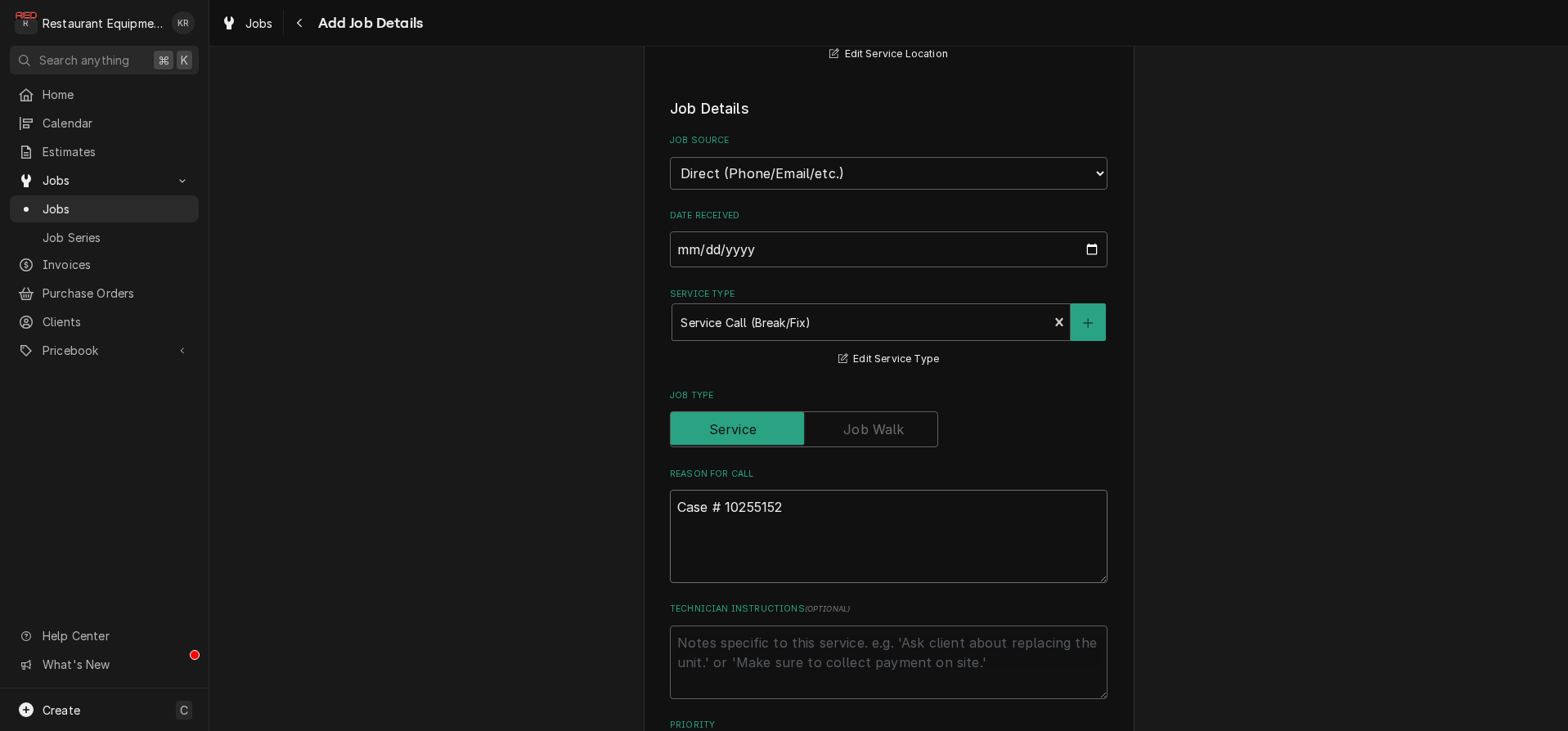
click at [699, 575] on textarea "Case # 10255152" at bounding box center [888, 537] width 438 height 94
paste textarea "Rapid cook unit & unit not getting to set temp hovers around 350 ******Recommen…"
type textarea "x"
type textarea "Case # 10255152 Rapid cook unit & unit not getting to set temp hovers around 35…"
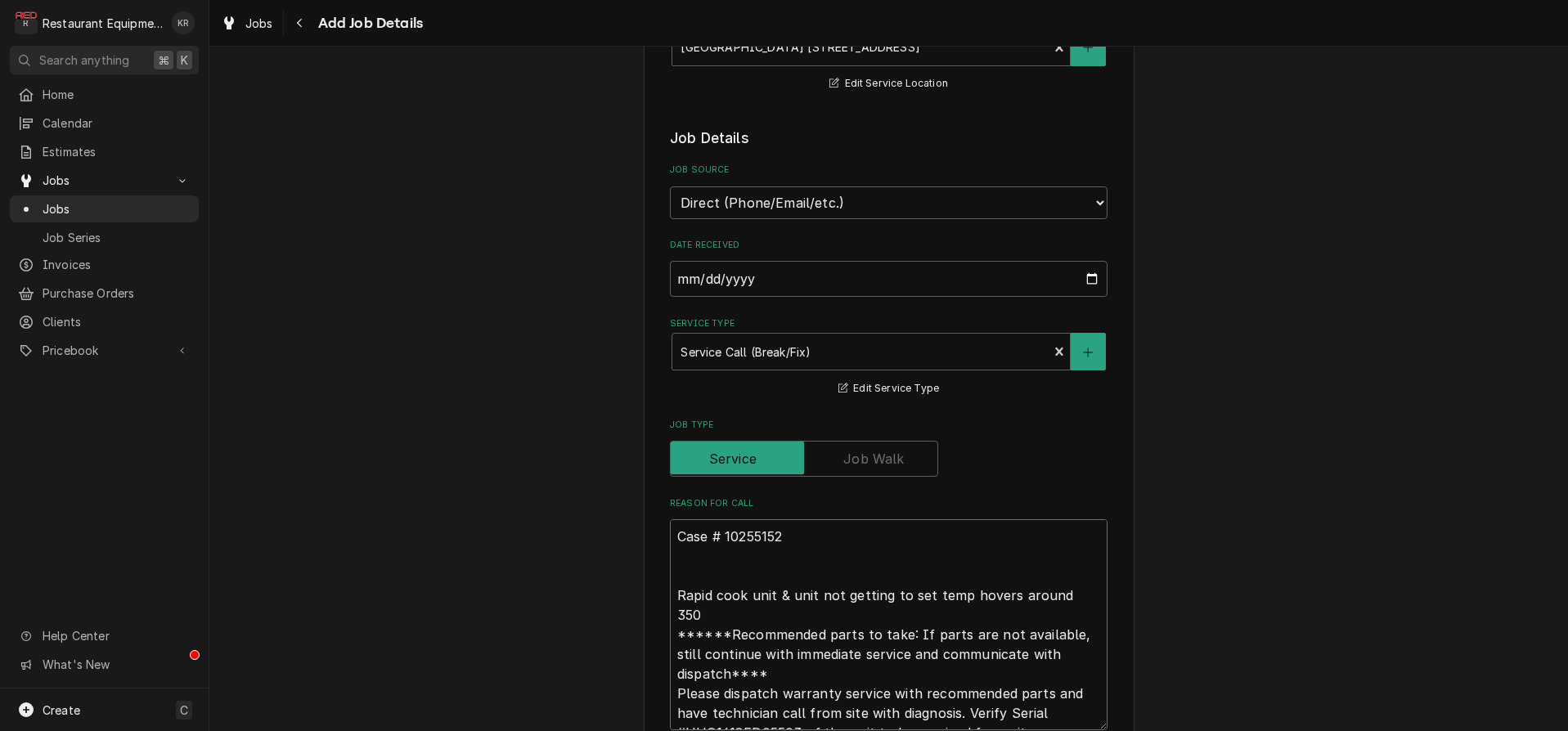
type textarea "x"
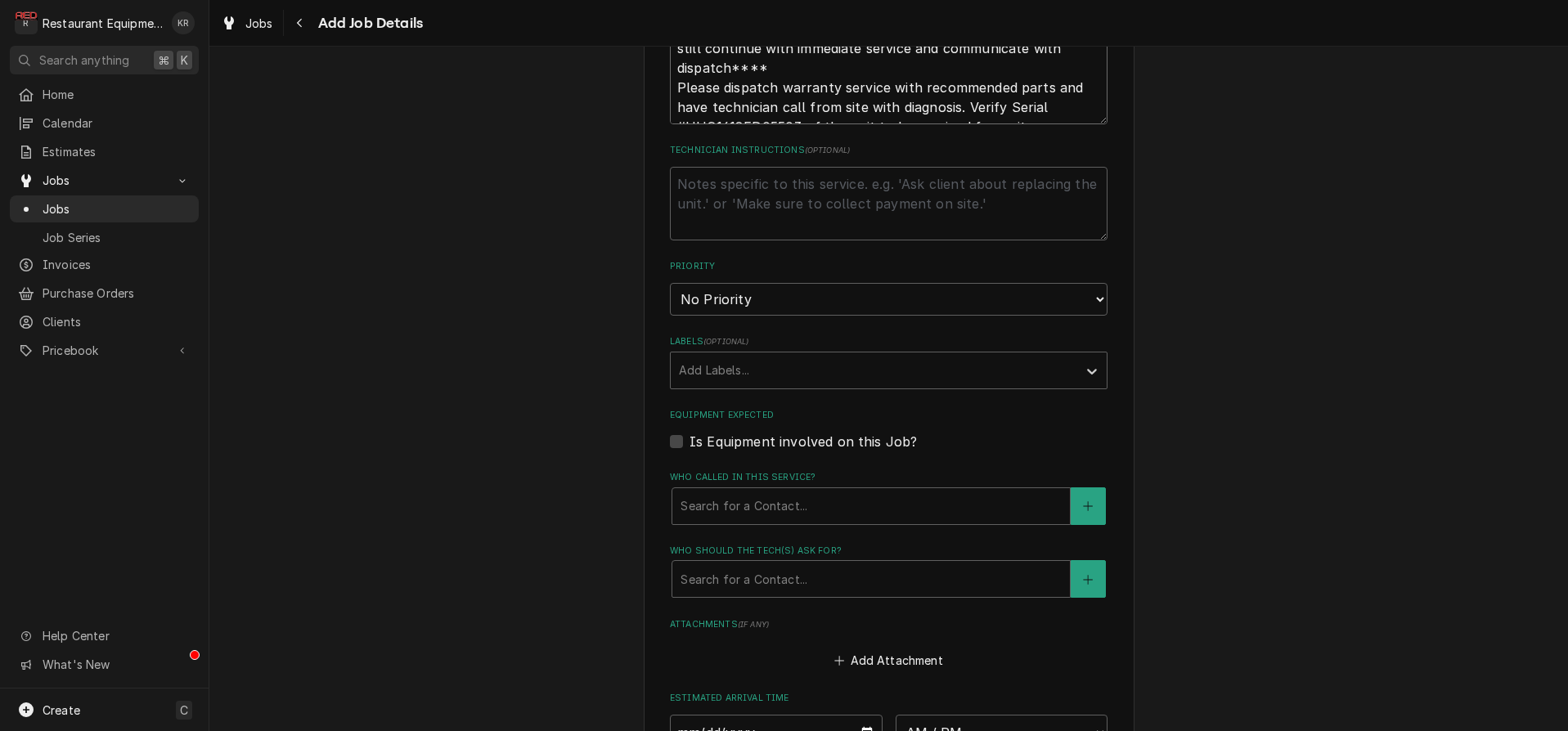
scroll to position [956, 0]
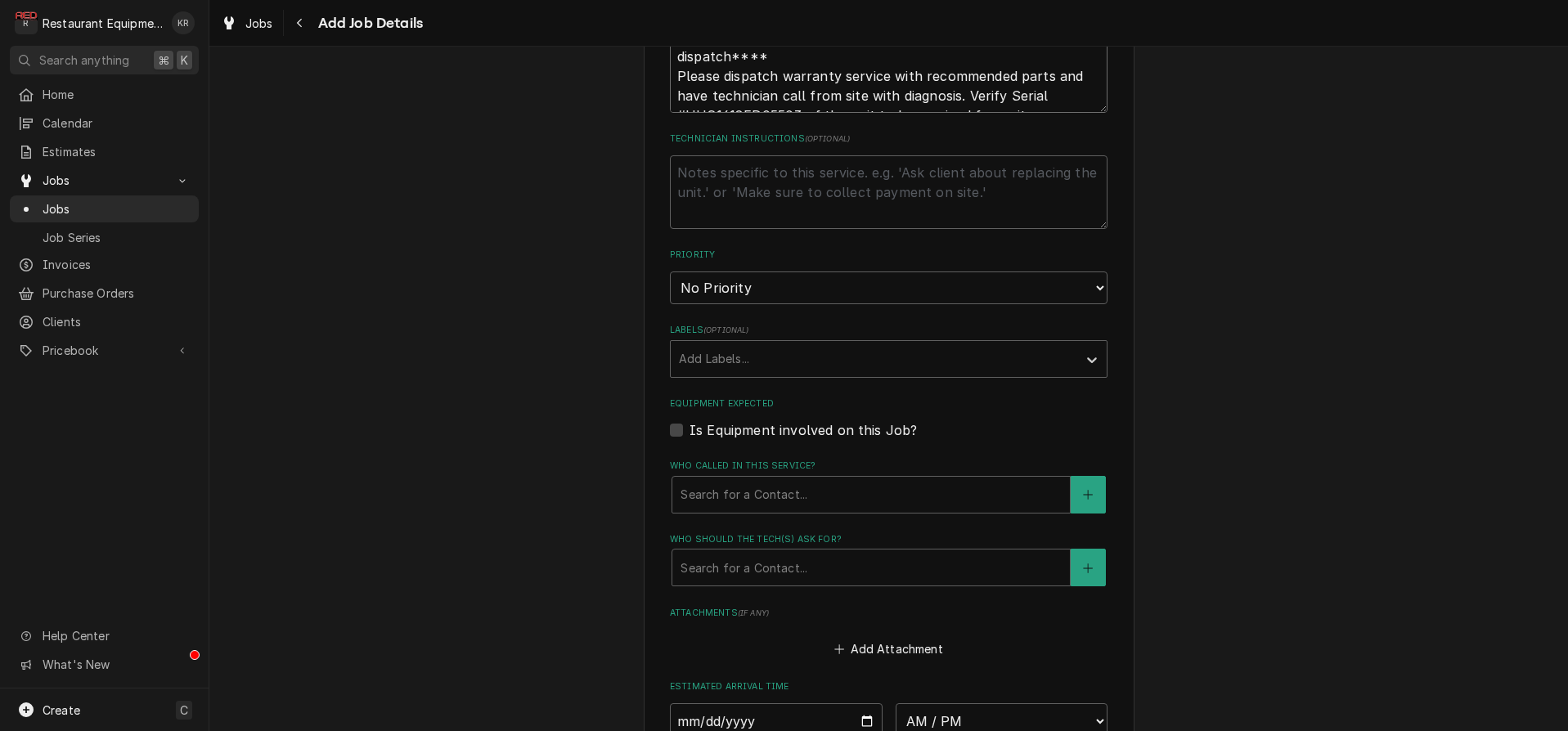
type textarea "Case # 10255152 Rapid cook unit & unit not getting to set temp hovers around 35…"
select select "2"
click option "High" at bounding box center [0, 0] width 0 height 0
drag, startPoint x: 722, startPoint y: 362, endPoint x: 702, endPoint y: 349, distance: 23.9
click at [717, 359] on div "Labels" at bounding box center [874, 359] width 390 height 30
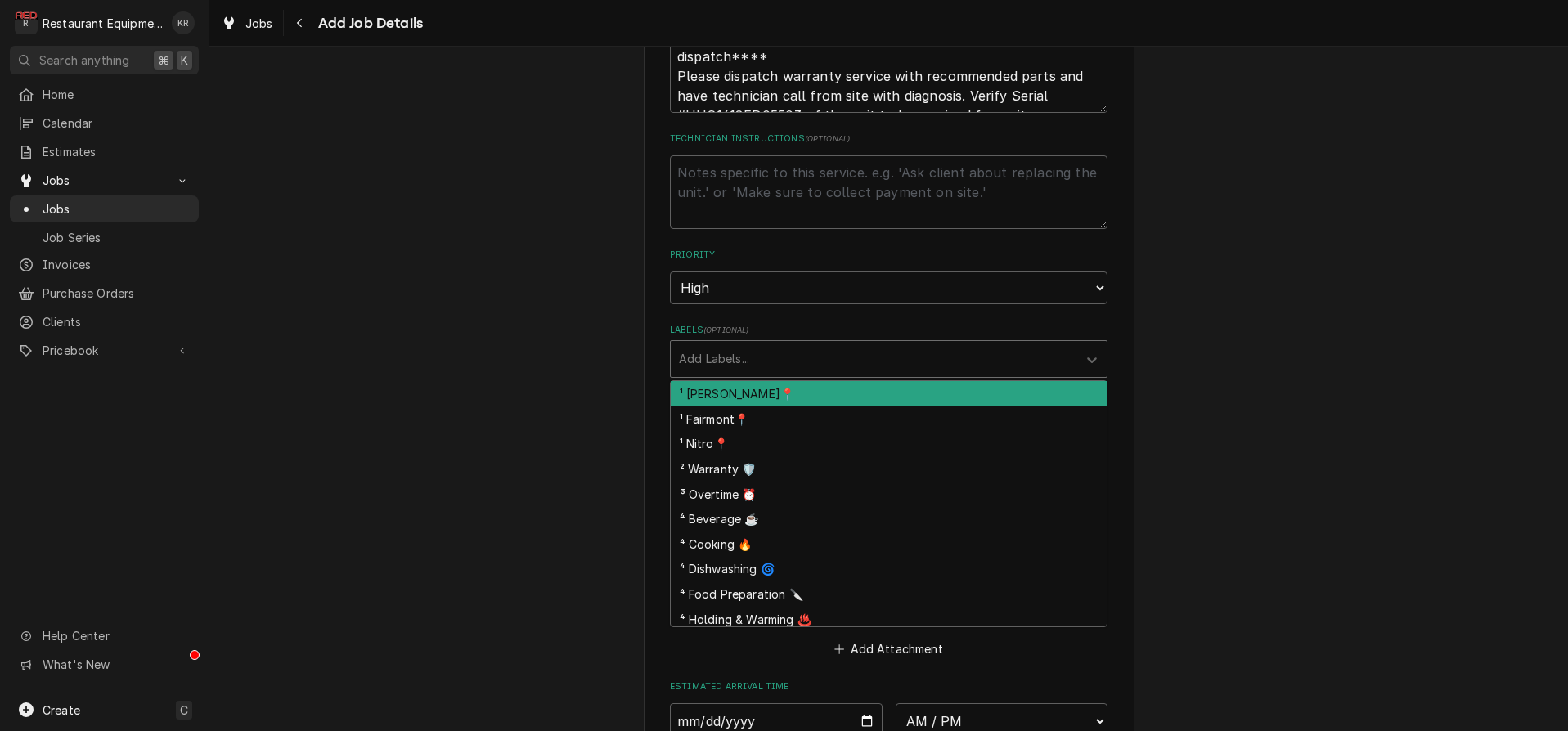
drag, startPoint x: 718, startPoint y: 397, endPoint x: 752, endPoint y: 367, distance: 45.3
click at [718, 396] on div "¹ [PERSON_NAME]📍" at bounding box center [888, 394] width 436 height 25
drag, startPoint x: 768, startPoint y: 360, endPoint x: 802, endPoint y: 359, distance: 34.0
click at [810, 359] on input "Labels" at bounding box center [812, 359] width 4 height 26
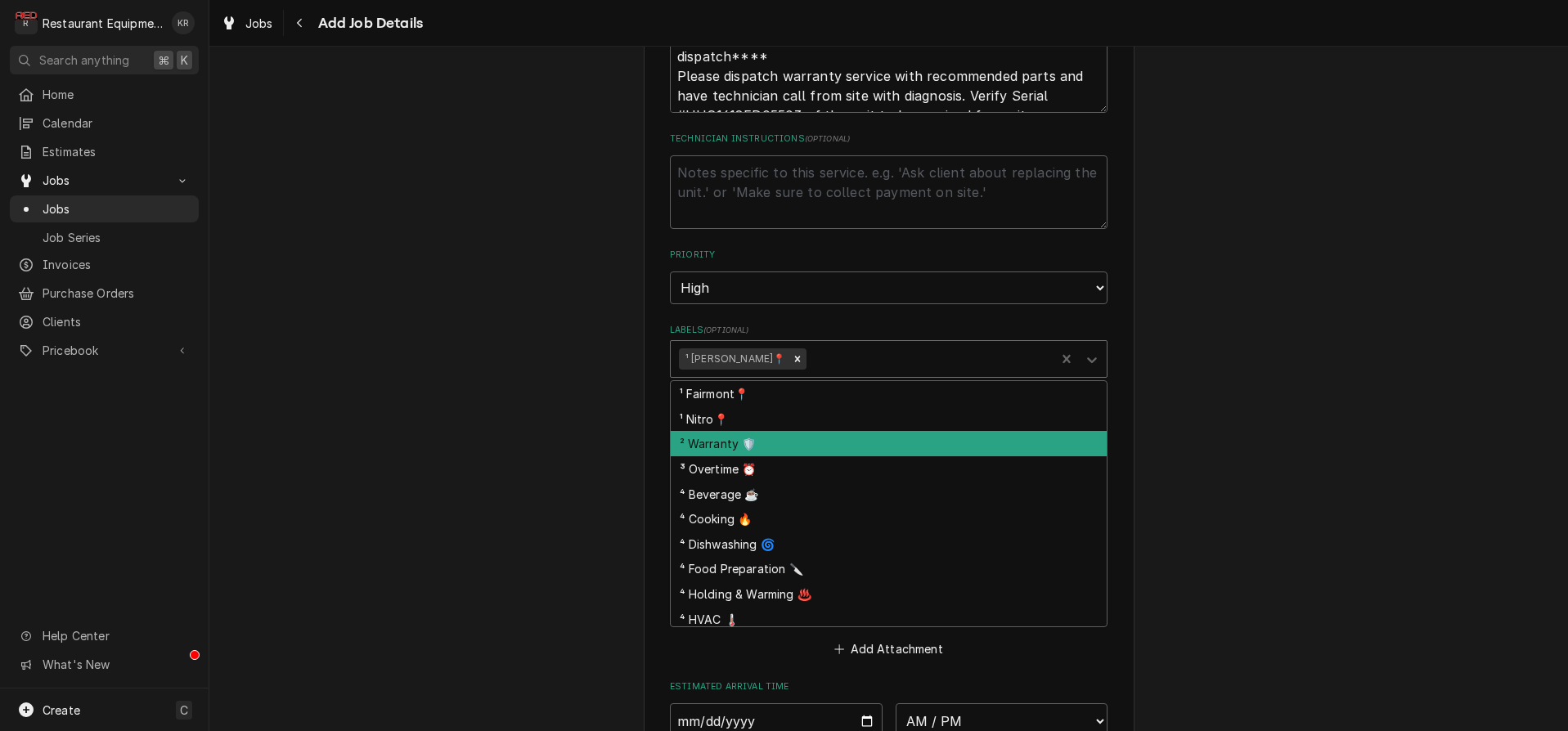
drag, startPoint x: 737, startPoint y: 447, endPoint x: 749, endPoint y: 442, distance: 13.0
click at [737, 447] on div "² Warranty 🛡️" at bounding box center [888, 443] width 436 height 25
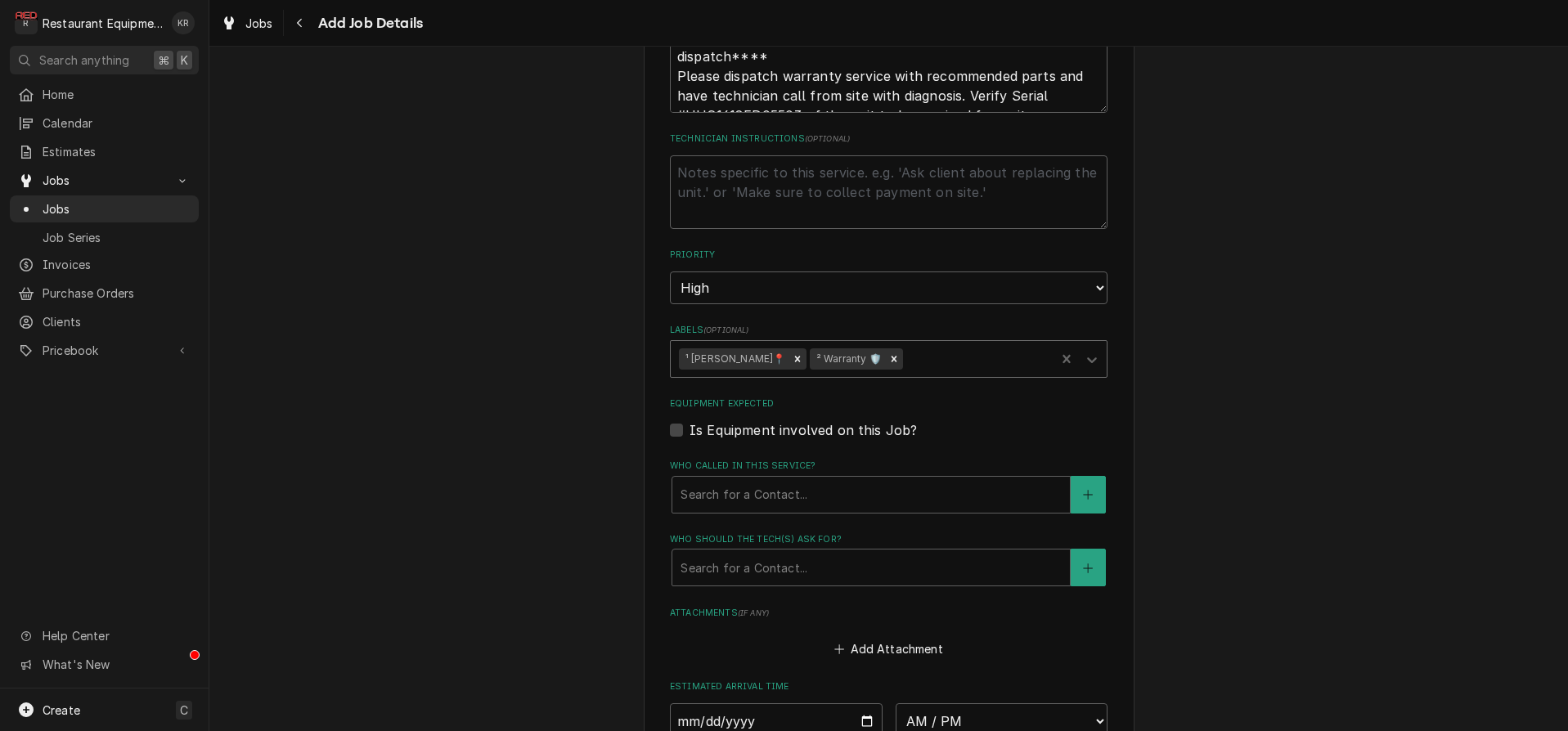
drag, startPoint x: 928, startPoint y: 354, endPoint x: 923, endPoint y: 361, distance: 8.6
click at [926, 356] on div "Labels" at bounding box center [976, 359] width 141 height 30
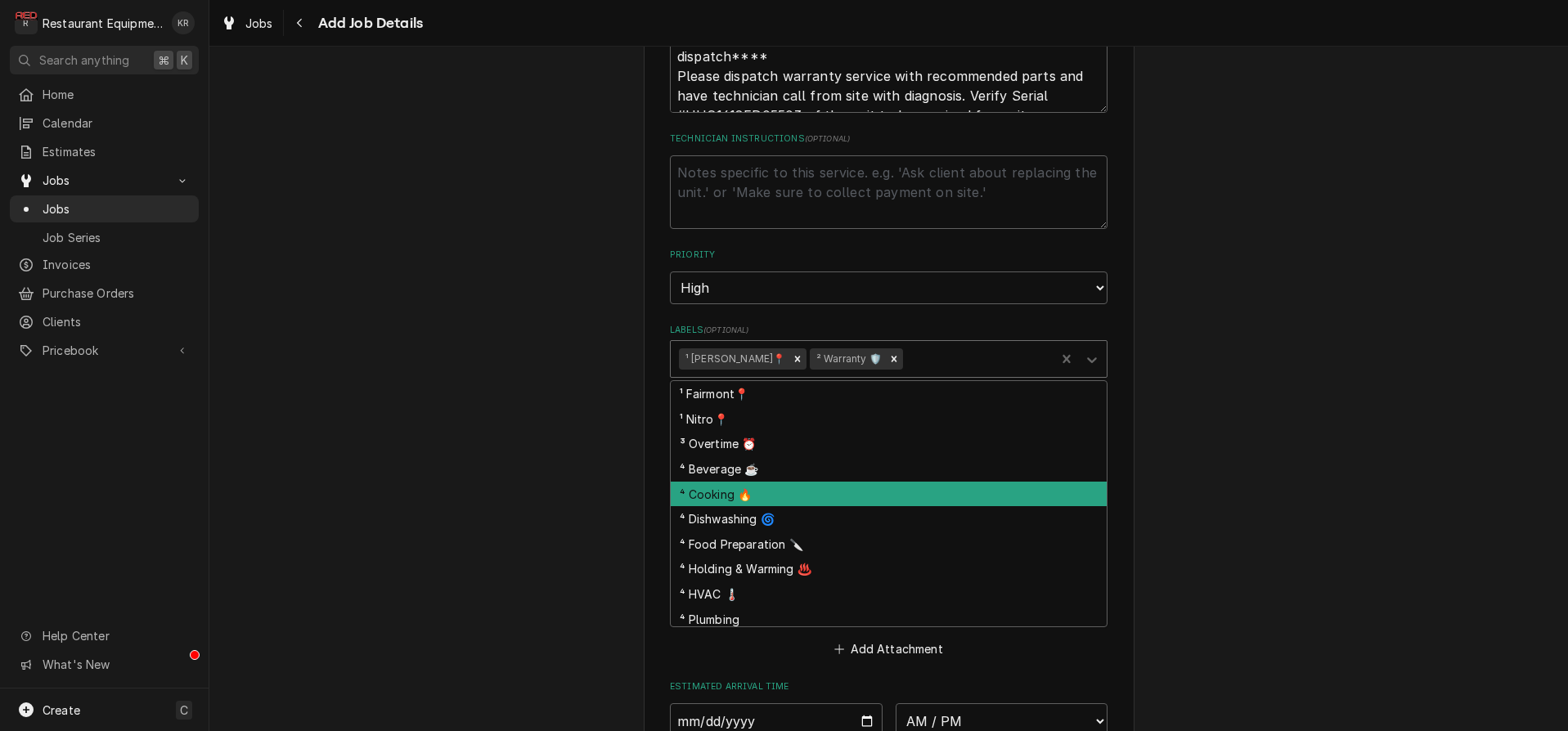
click at [764, 486] on div "⁴ Cooking 🔥" at bounding box center [888, 495] width 436 height 25
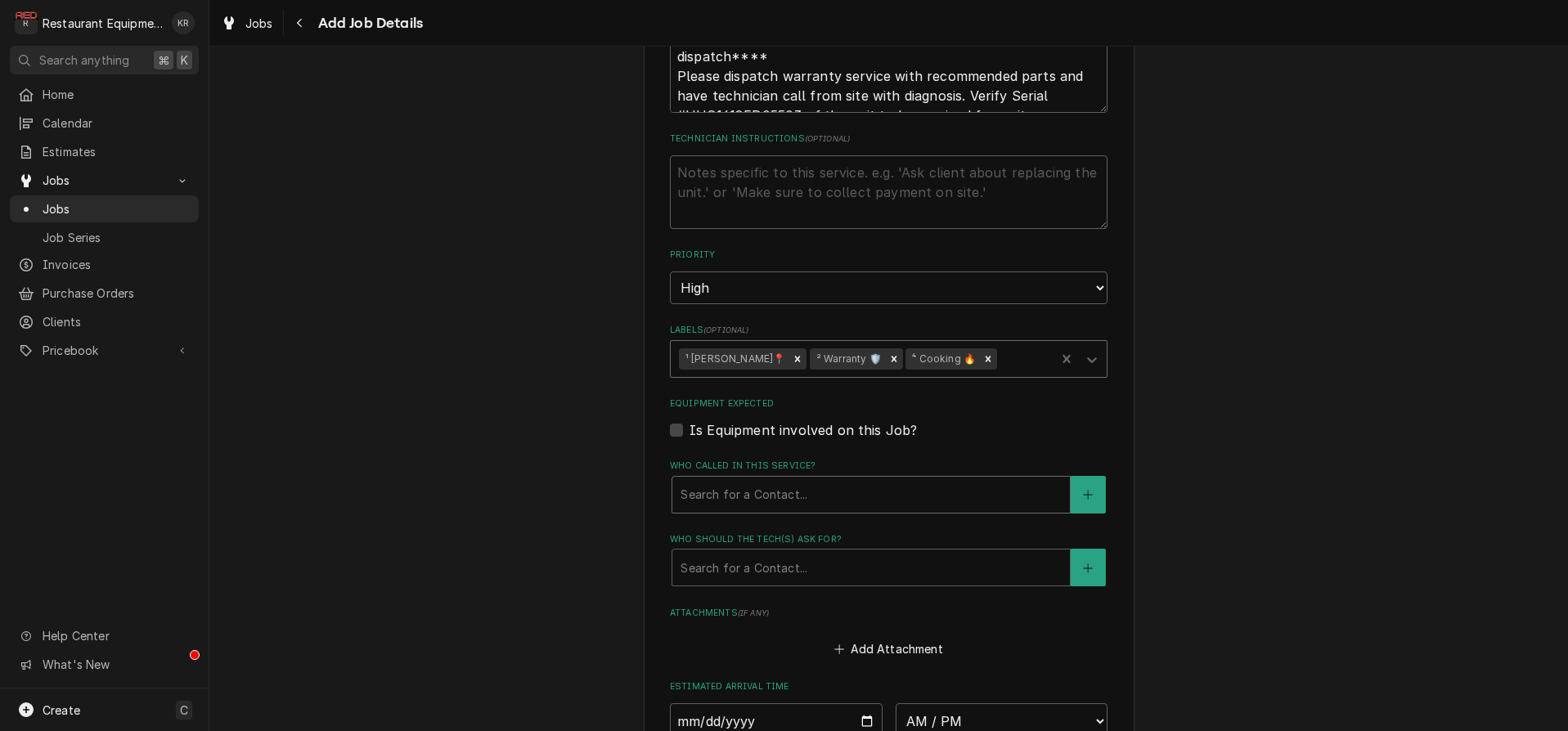
click at [770, 503] on div "Who called in this service?" at bounding box center [871, 495] width 381 height 30
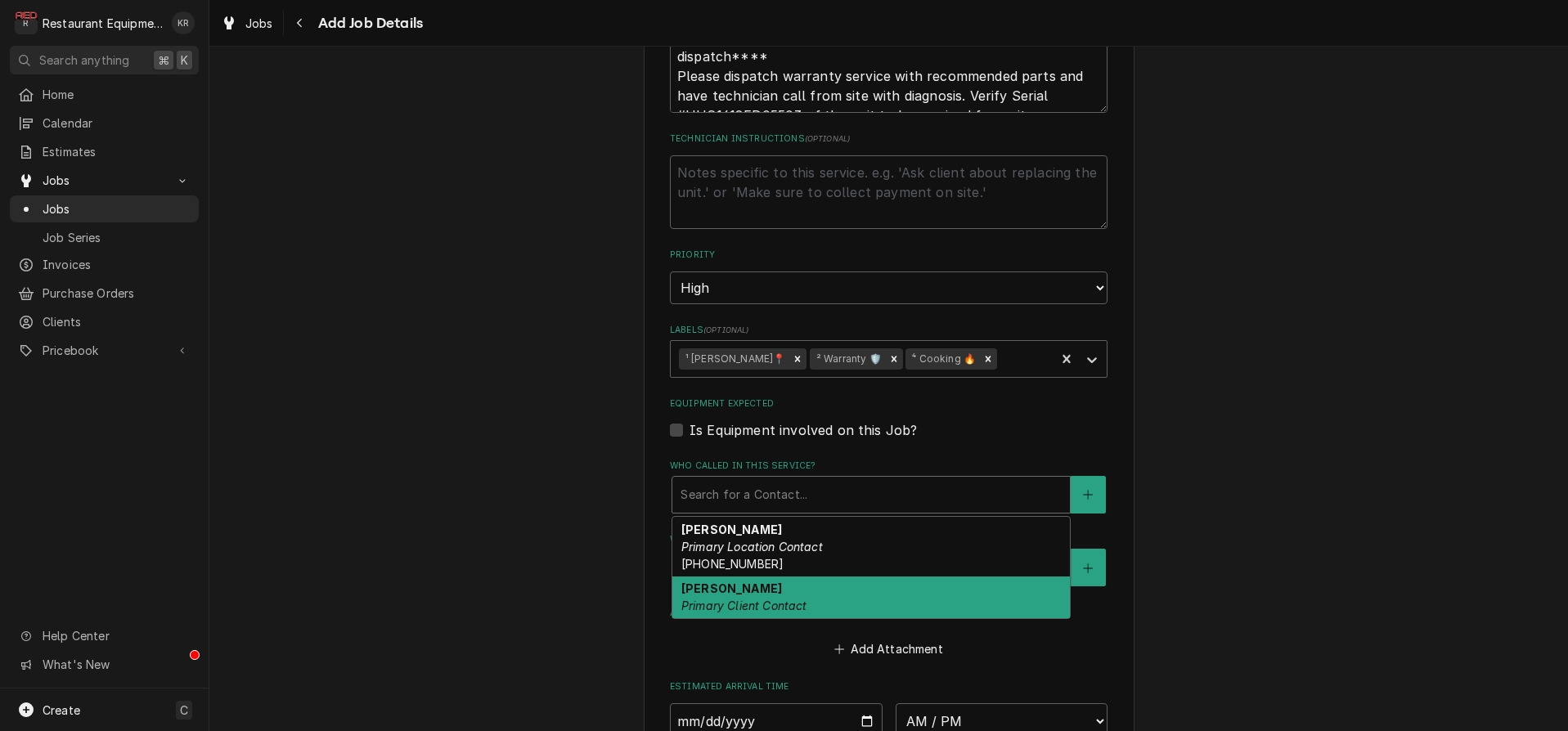
click at [761, 583] on strong "MICHELE COLE" at bounding box center [732, 588] width 101 height 13
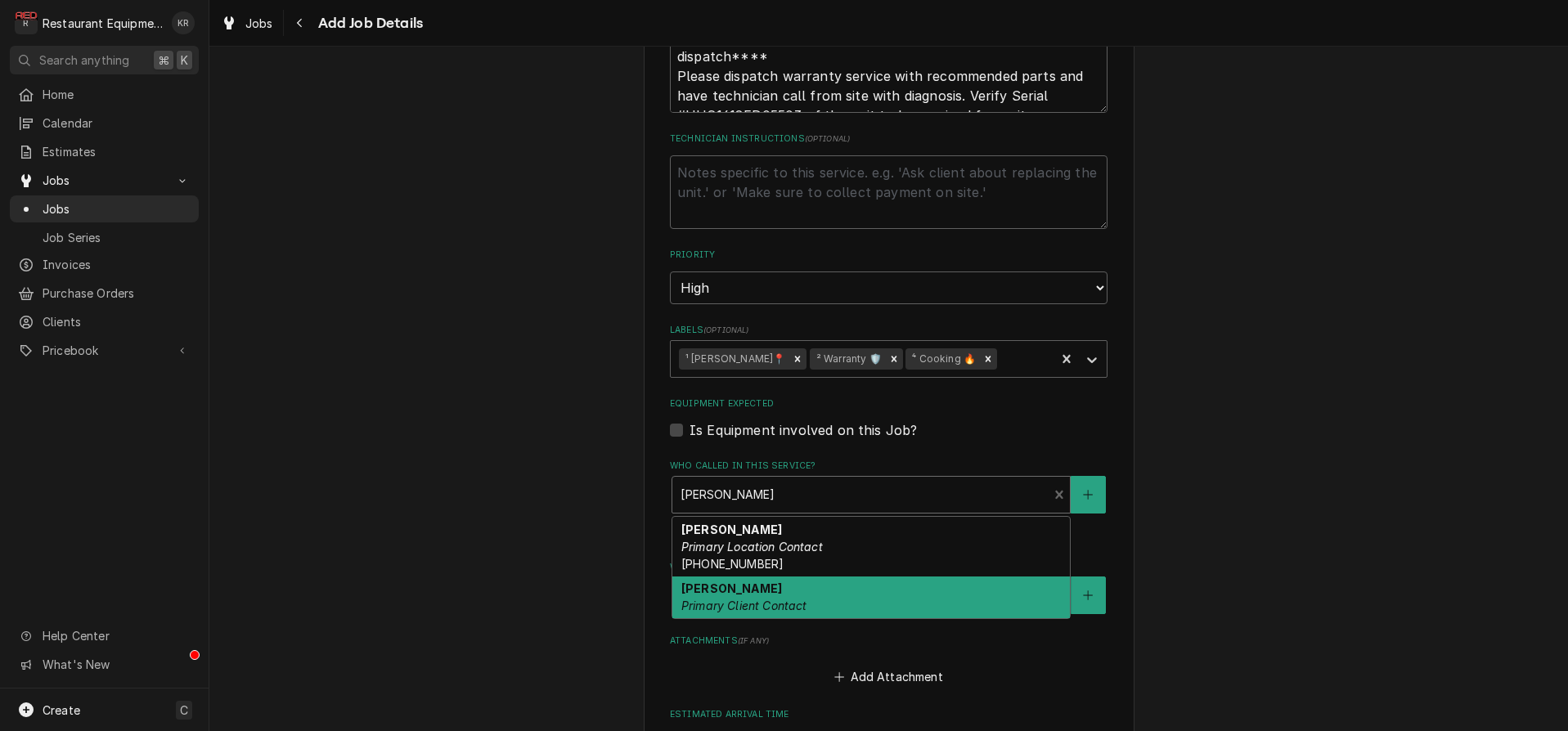
click at [770, 492] on div "Who called in this service?" at bounding box center [860, 495] width 359 height 30
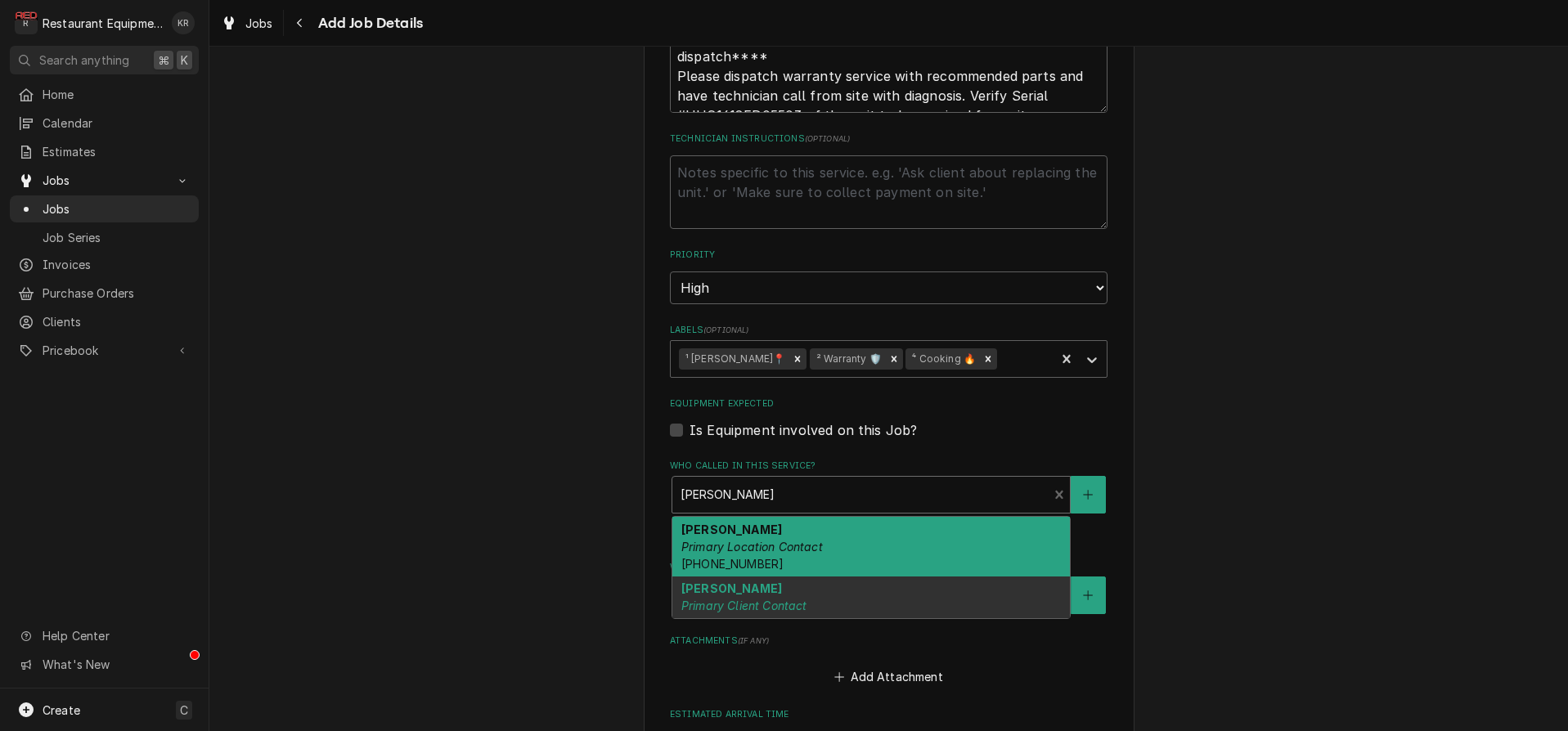
click at [761, 541] on em "Primary Location Contact" at bounding box center [752, 546] width 141 height 13
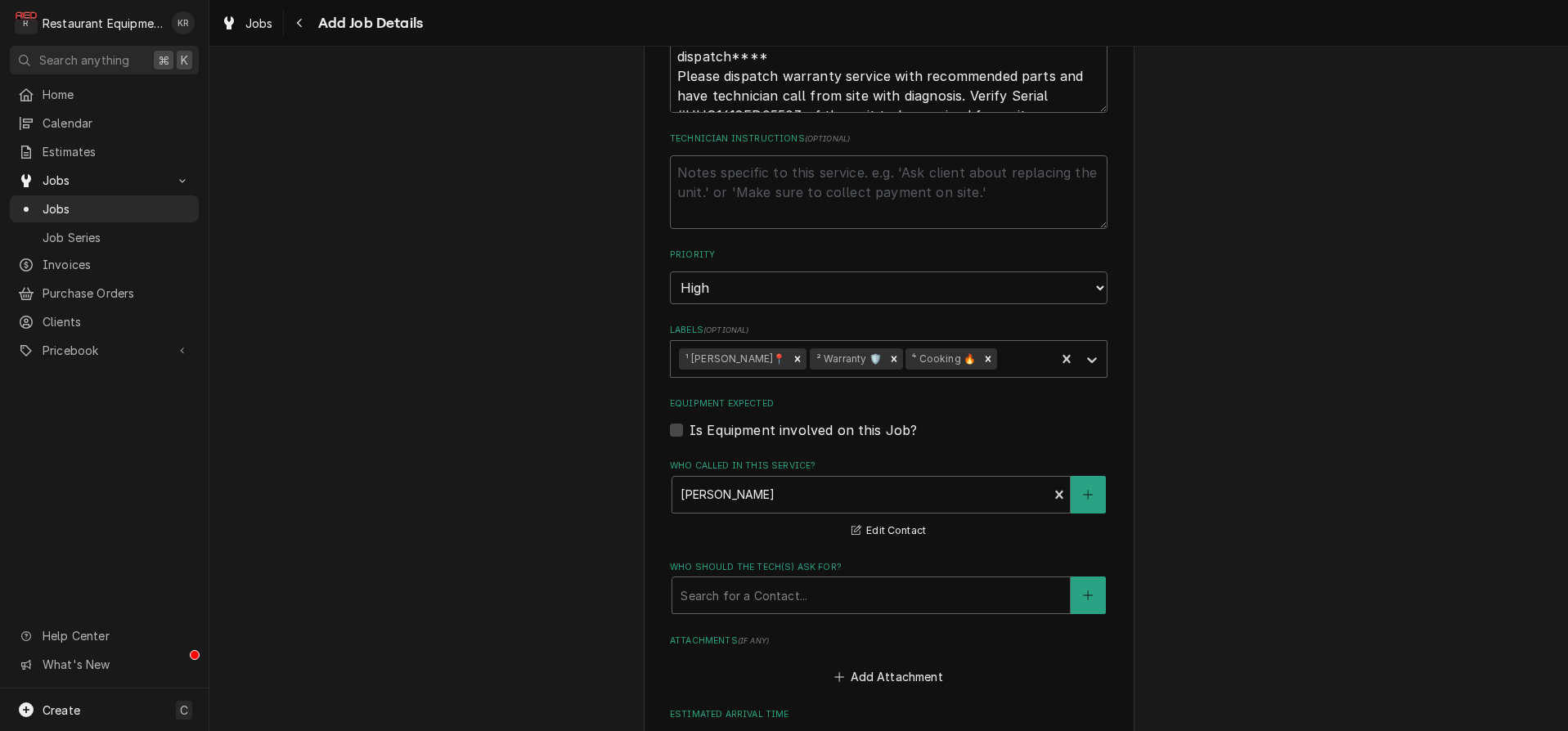
click at [758, 564] on label "Who should the tech(s) ask for?" at bounding box center [888, 567] width 438 height 13
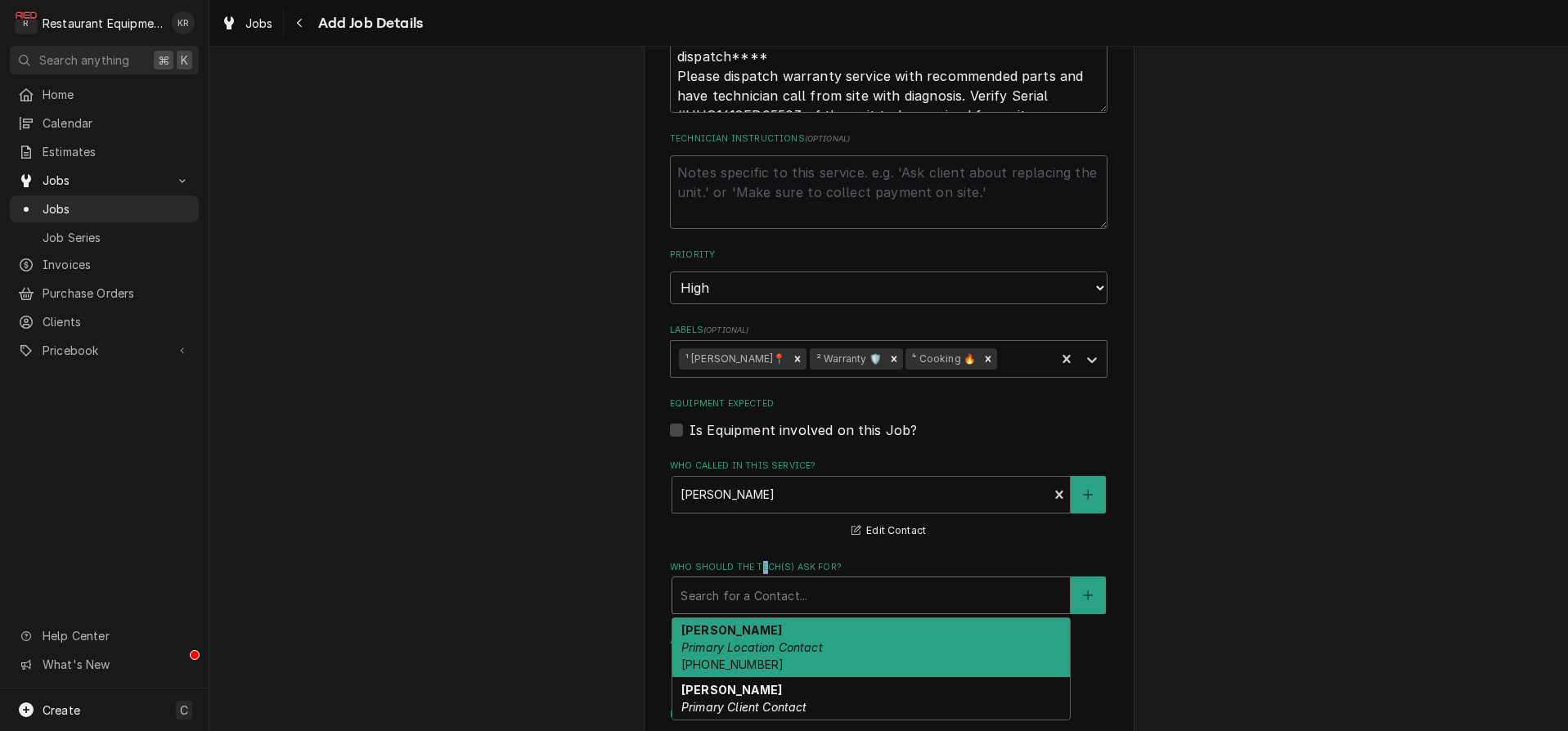
click at [757, 600] on div "Who should the tech(s) ask for?" at bounding box center [871, 595] width 381 height 30
click at [741, 651] on div "Jennifer Primary Location Contact (304) 410-2459" at bounding box center [871, 648] width 397 height 59
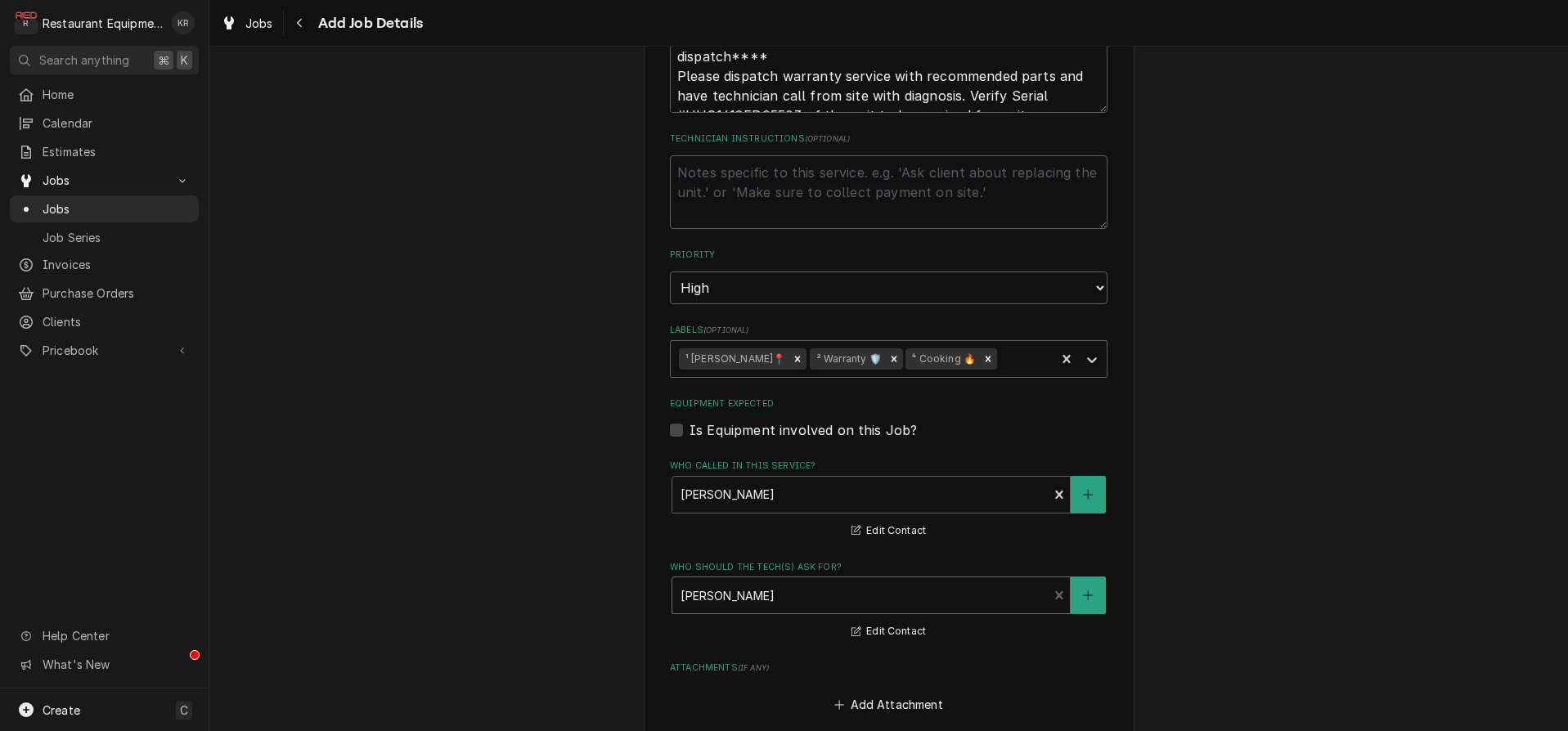
type textarea "x"
click at [746, 624] on div "Who should the tech(s) ask for? option [object Object], selected. Jennifer Prim…" at bounding box center [888, 602] width 438 height 81
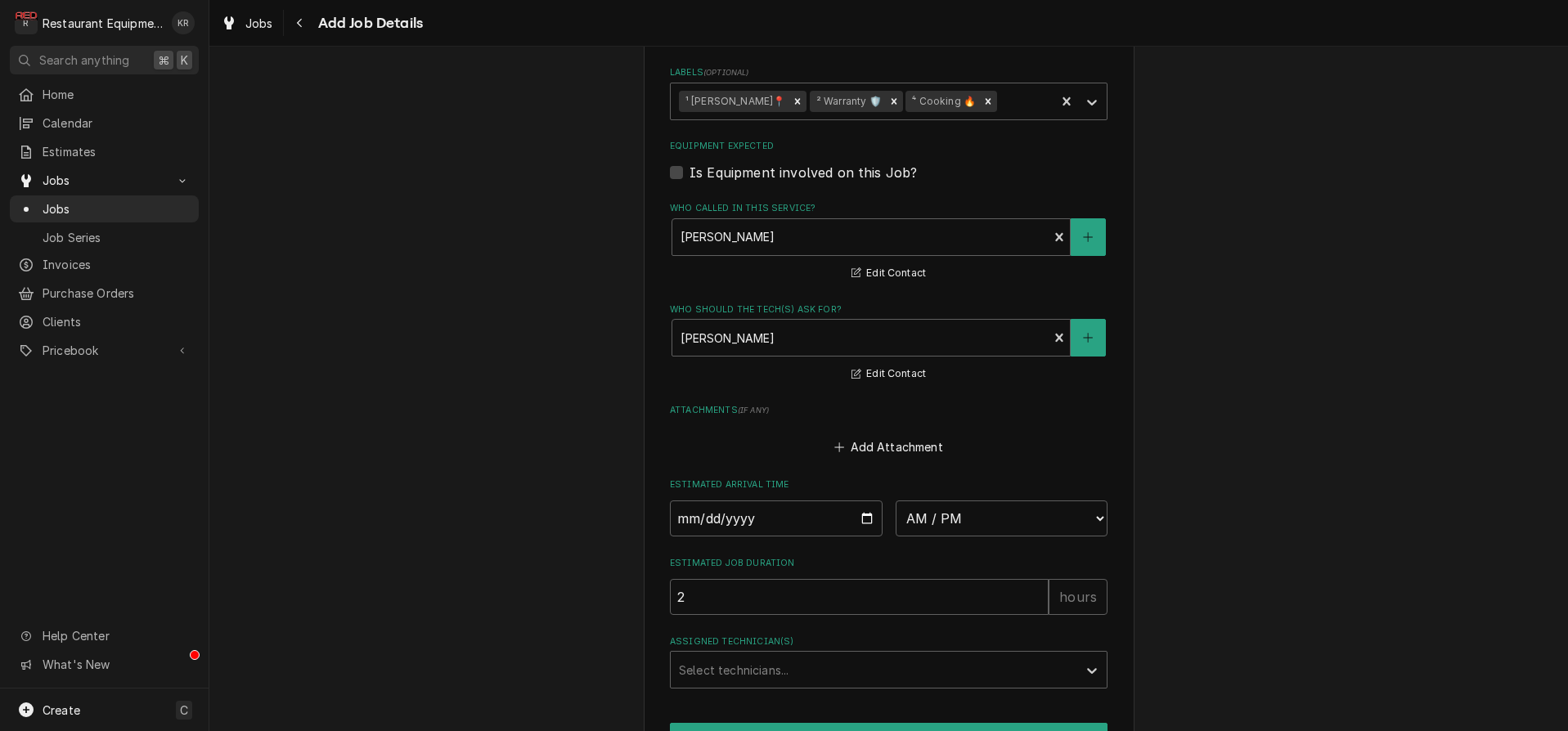
scroll to position [1309, 0]
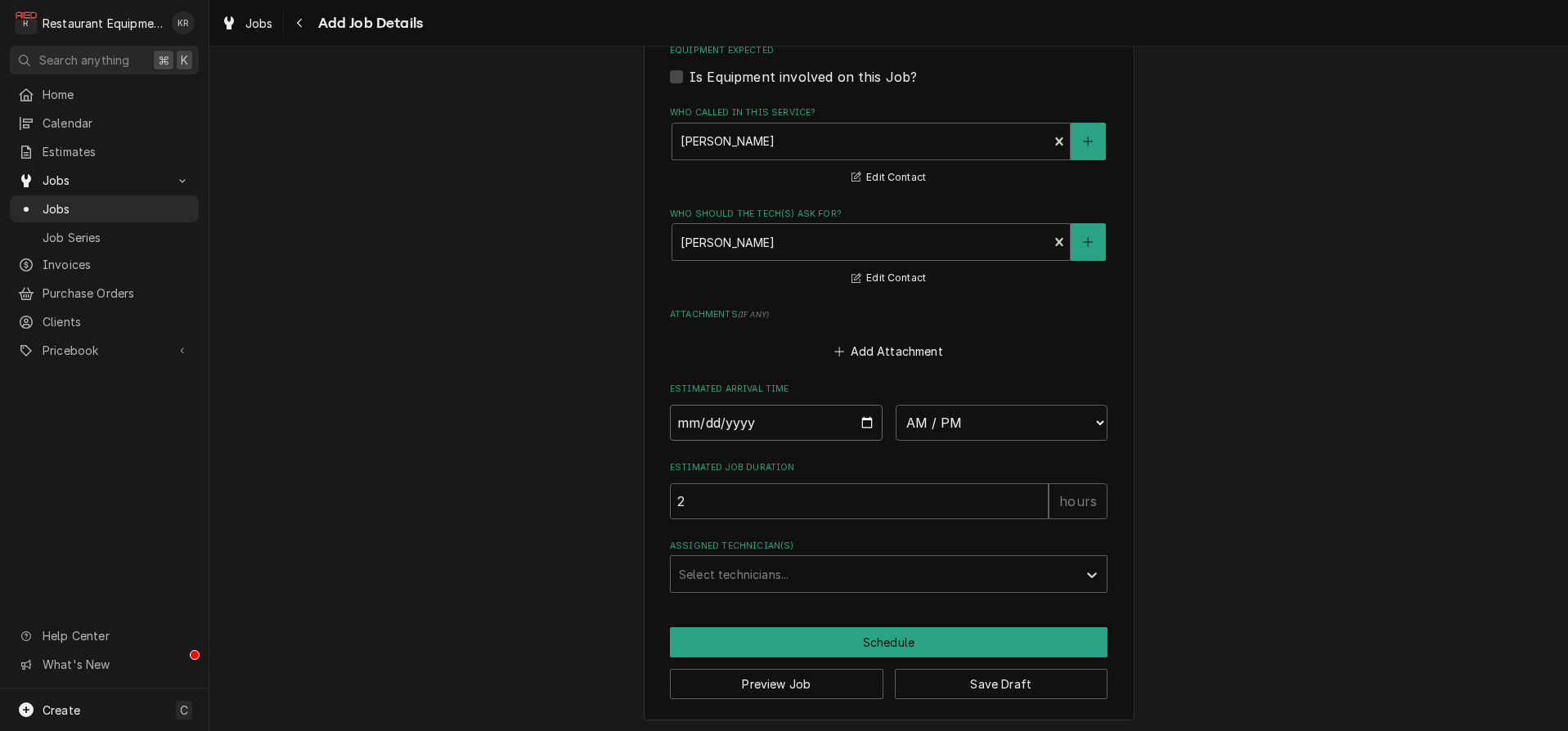
drag, startPoint x: 865, startPoint y: 420, endPoint x: 779, endPoint y: 508, distance: 123.0
click at [864, 420] on input "Date" at bounding box center [776, 423] width 213 height 36
type input "2025-08-14"
type textarea "x"
click at [895, 405] on select "AM / PM 6:00 AM 6:15 AM 6:30 AM 6:45 AM 7:00 AM 7:15 AM 7:30 AM 7:45 AM 8:00 AM…" at bounding box center [1002, 423] width 213 height 36
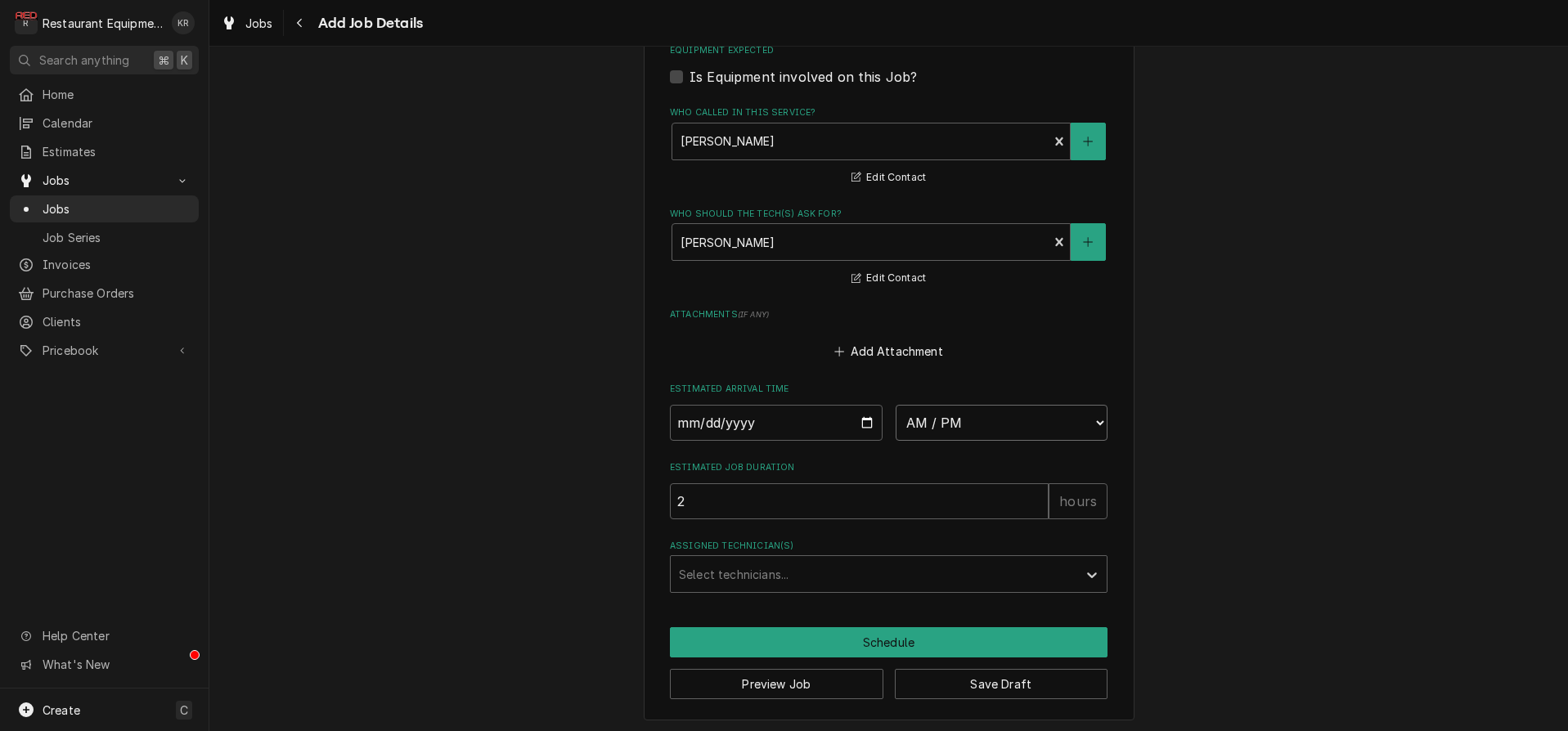
select select "11:15:00"
click option "11:15 AM" at bounding box center [0, 0] width 0 height 0
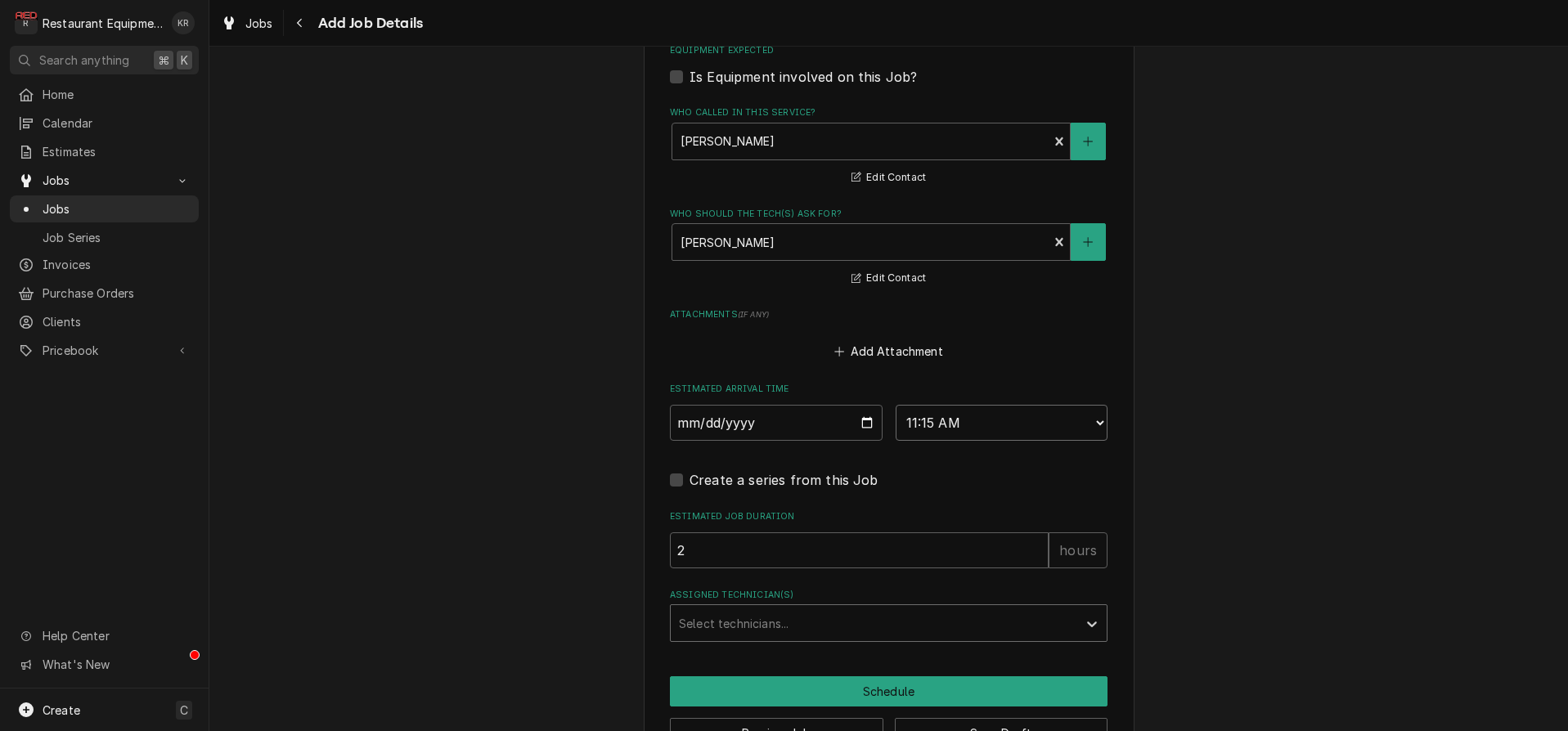
type textarea "x"
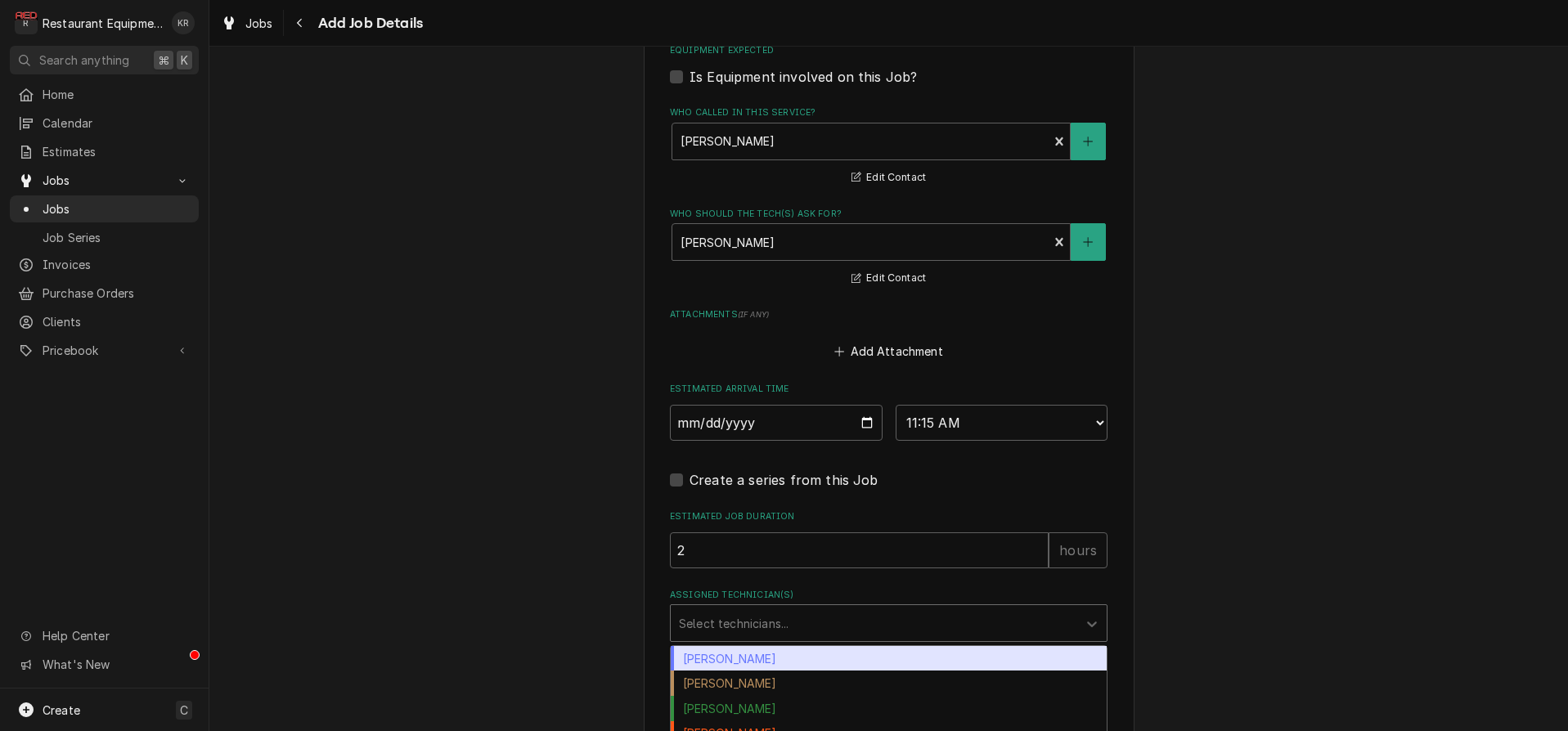
click at [739, 619] on div "Assigned Technician(s)" at bounding box center [874, 623] width 390 height 30
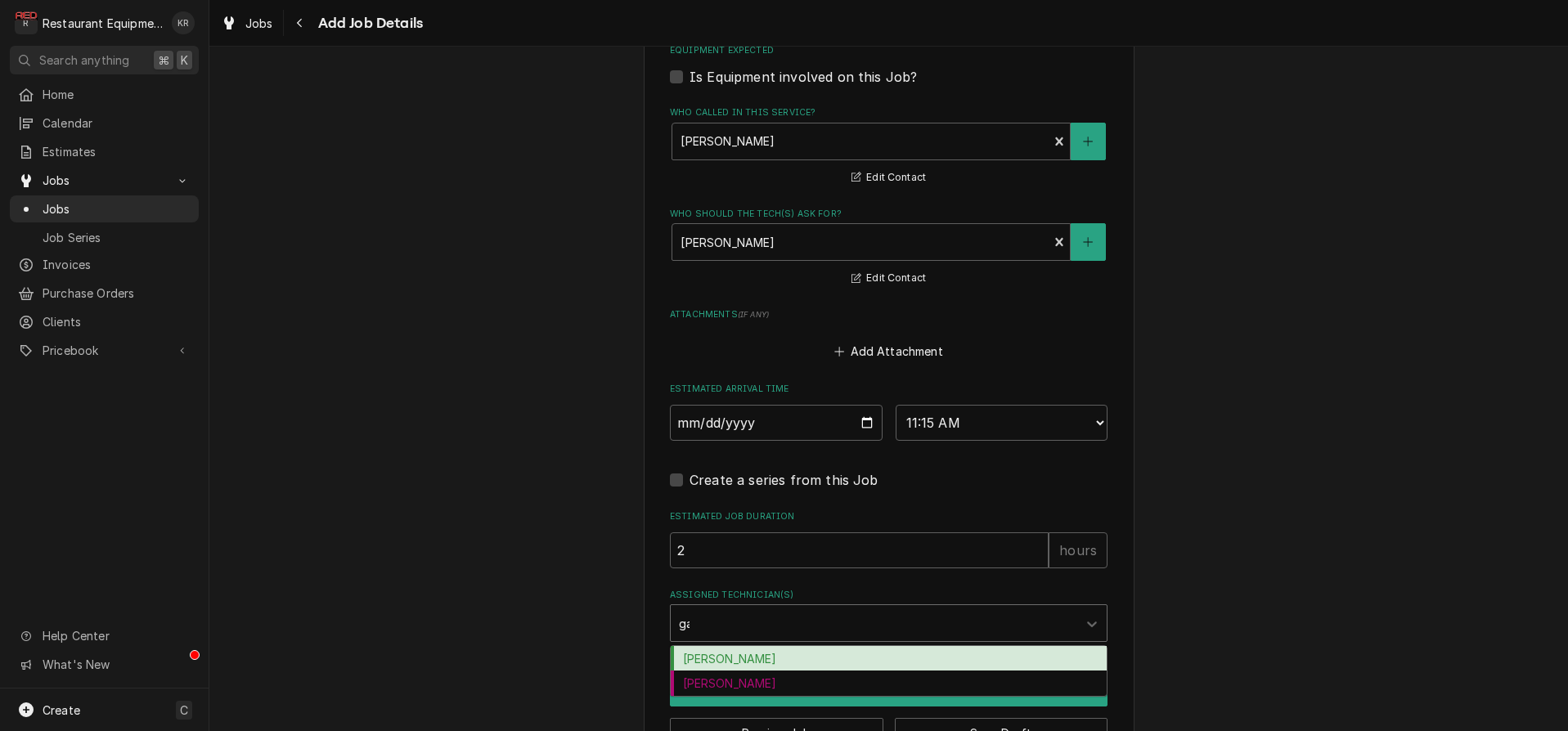
type input "gar"
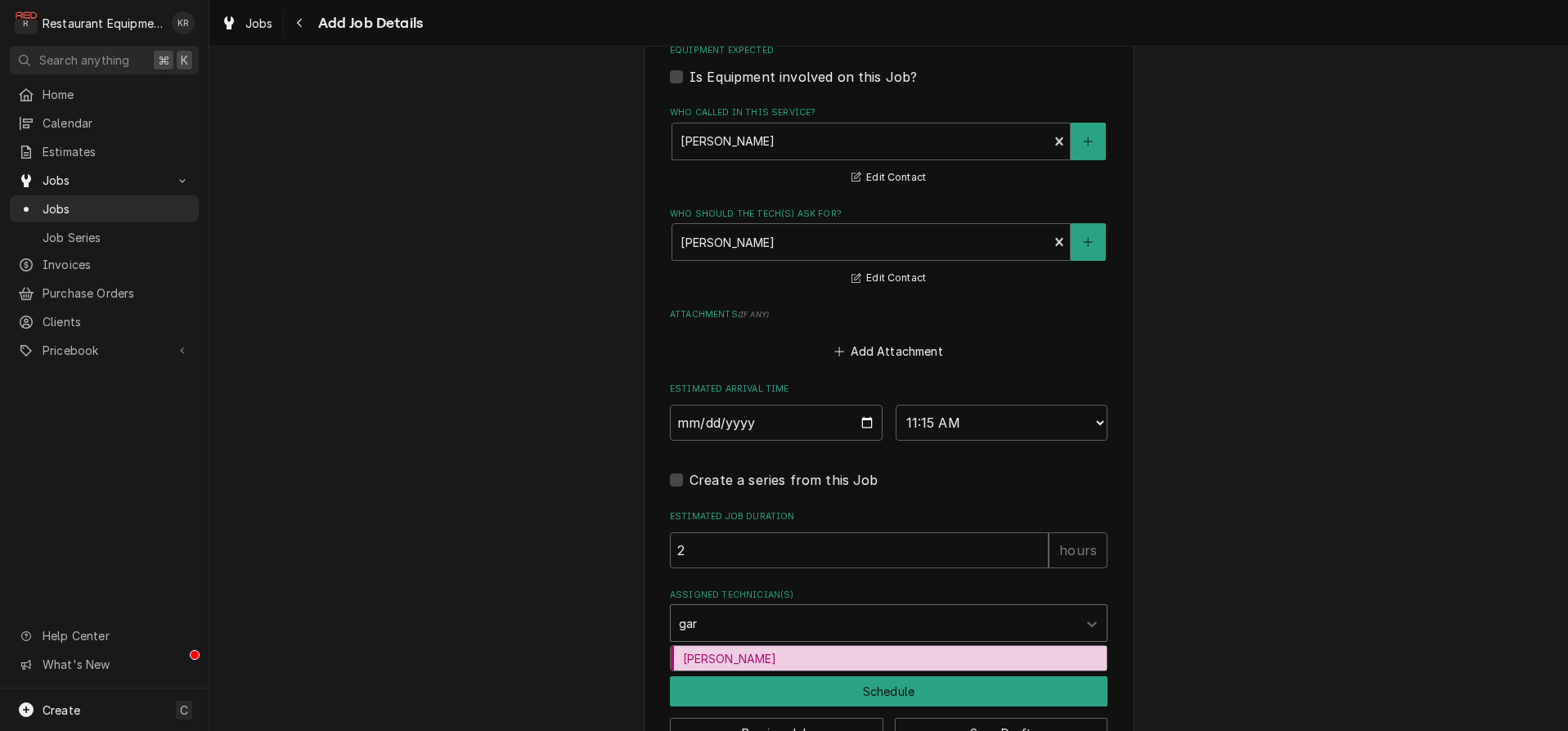
click at [730, 650] on div "Gary Beaver" at bounding box center [888, 659] width 436 height 25
type textarea "x"
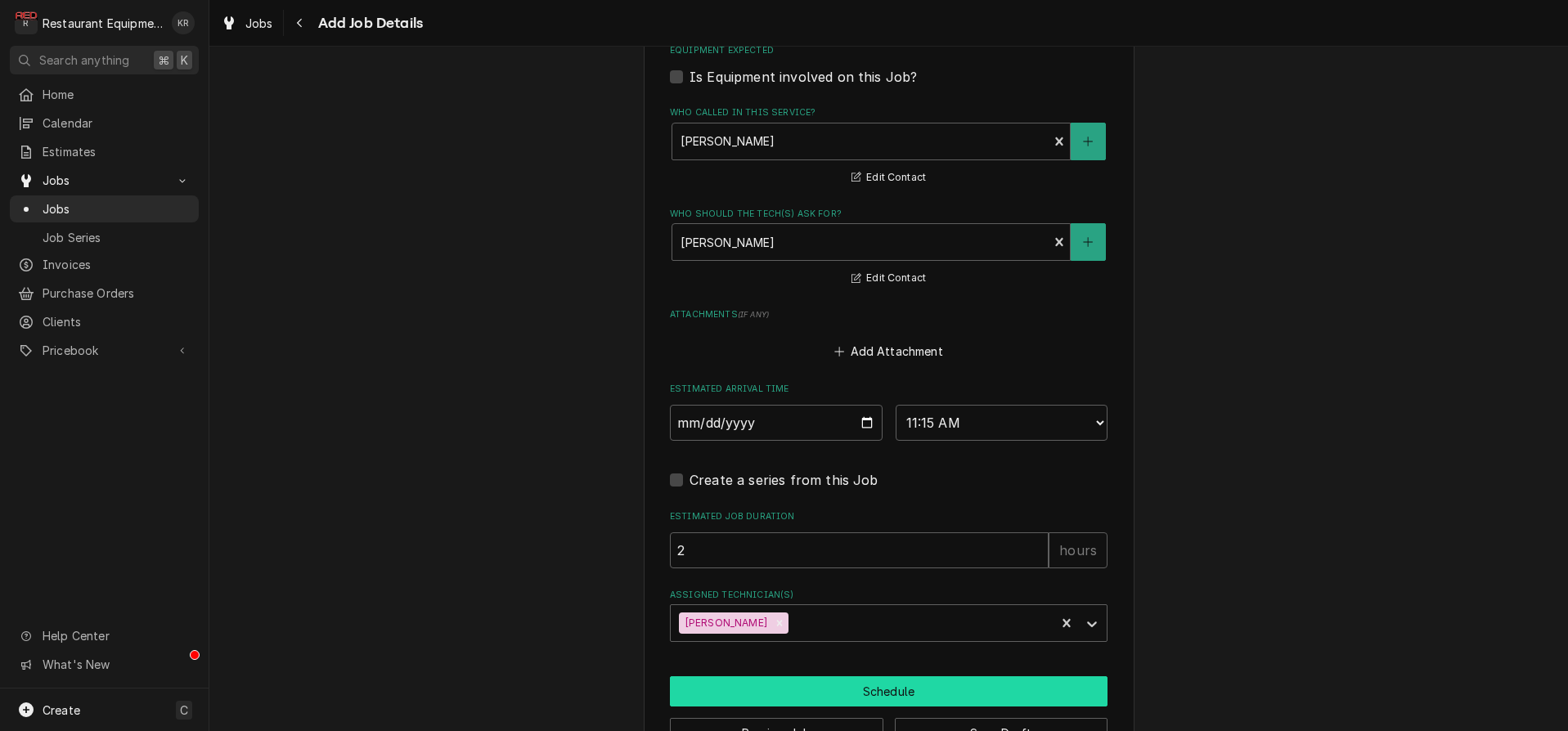
click at [744, 695] on button "Schedule" at bounding box center [888, 691] width 438 height 31
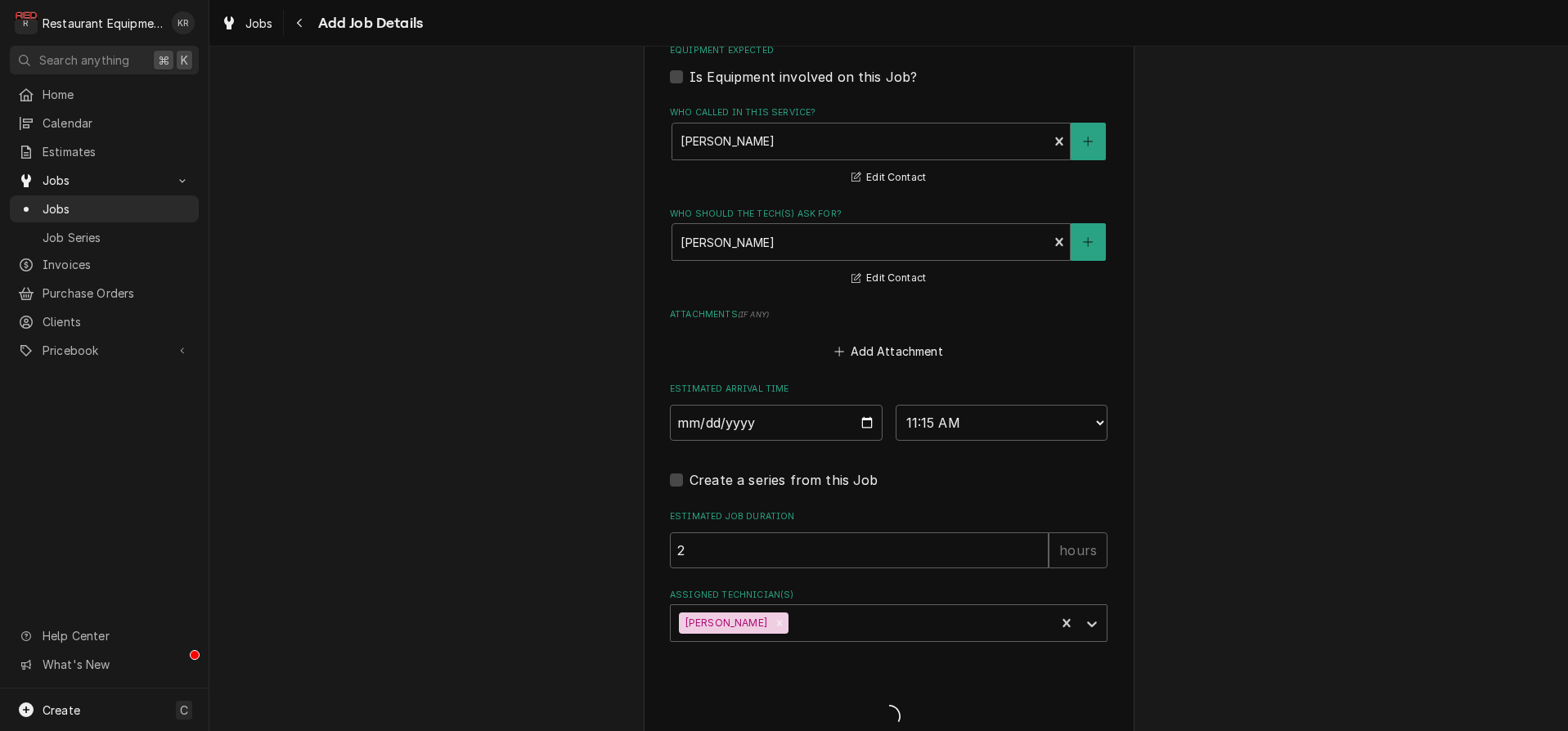
type textarea "x"
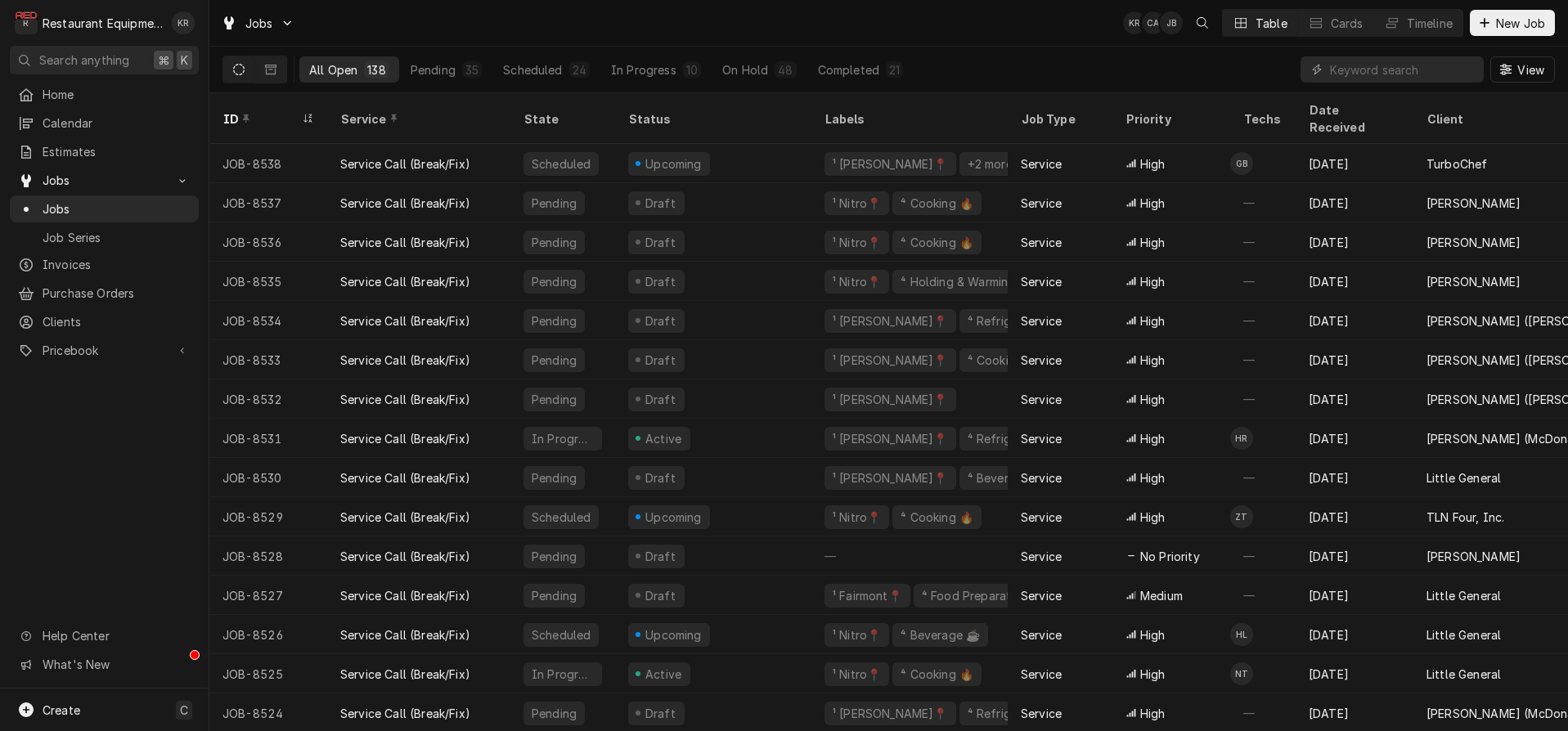
scroll to position [4, 0]
